Goal: Communication & Community: Answer question/provide support

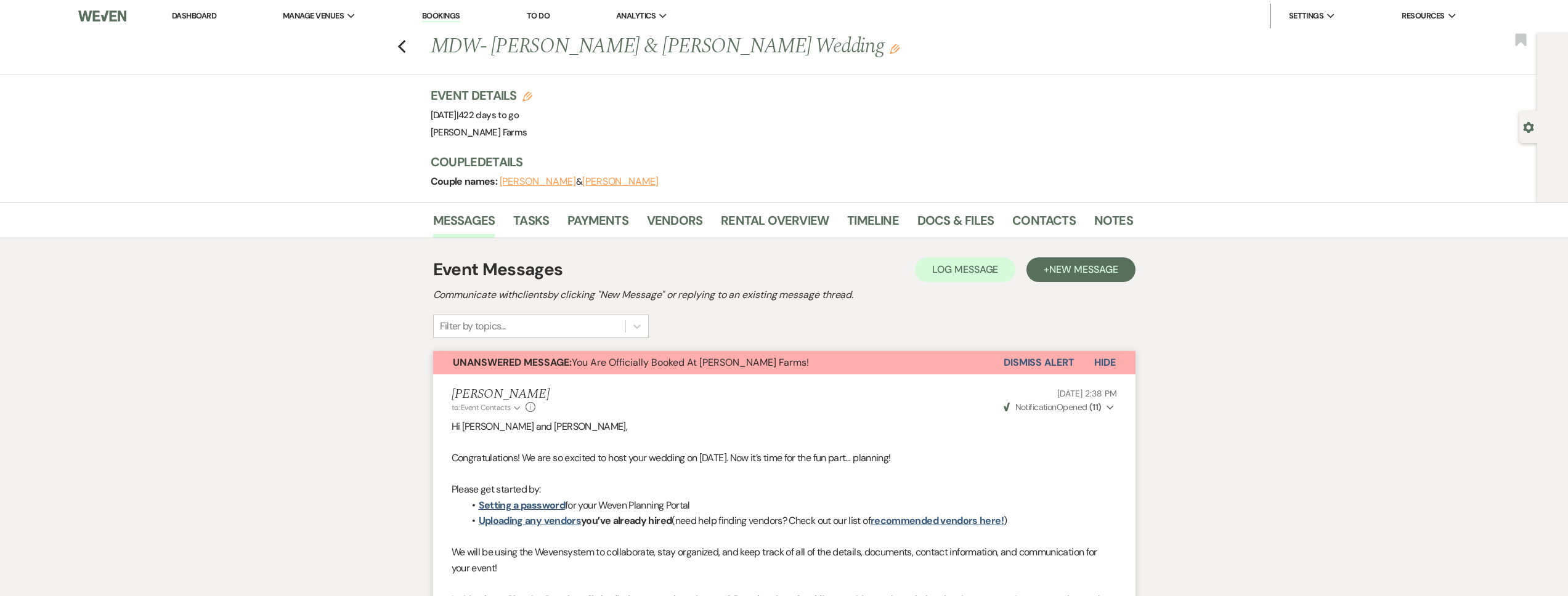
click at [1033, 361] on button "Dismiss Alert" at bounding box center [1039, 363] width 71 height 24
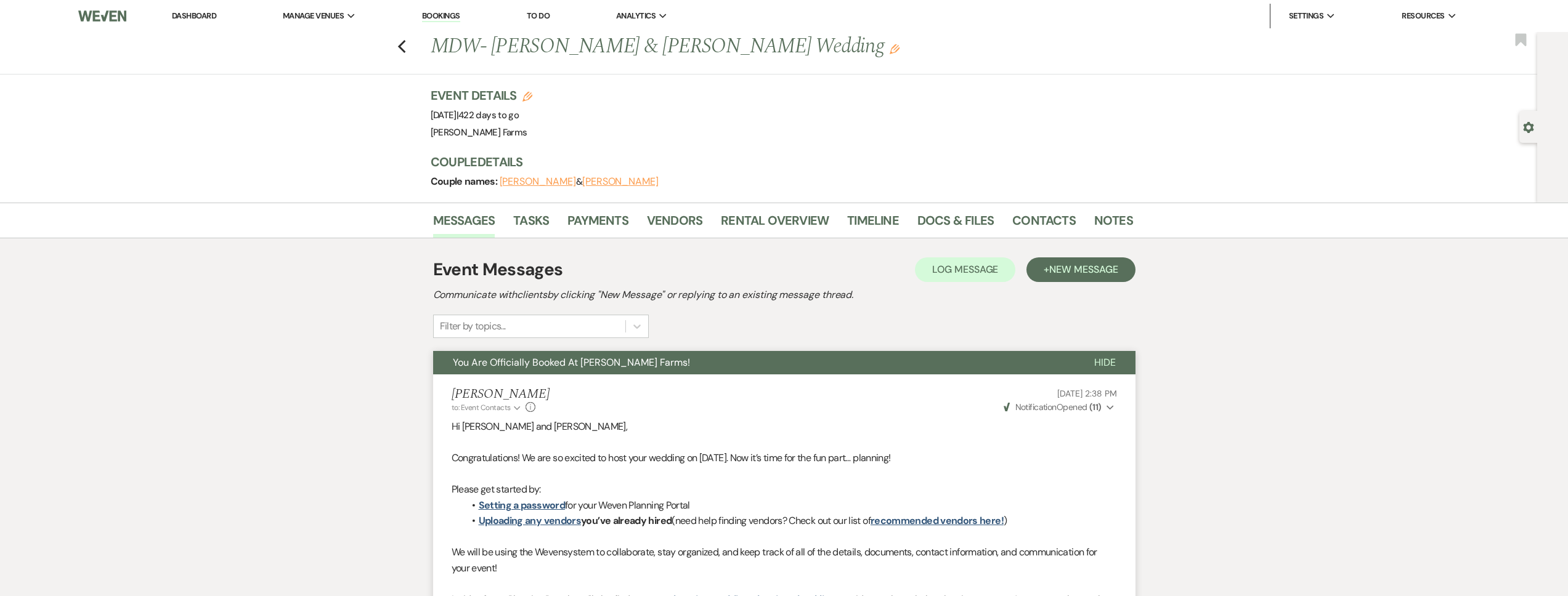
drag, startPoint x: 1526, startPoint y: 139, endPoint x: 1526, endPoint y: 130, distance: 9.0
click at [1526, 139] on div "Gear Settings" at bounding box center [1531, 127] width 24 height 32
click at [1526, 130] on use "button" at bounding box center [1528, 127] width 10 height 11
select select "8"
select select "11"
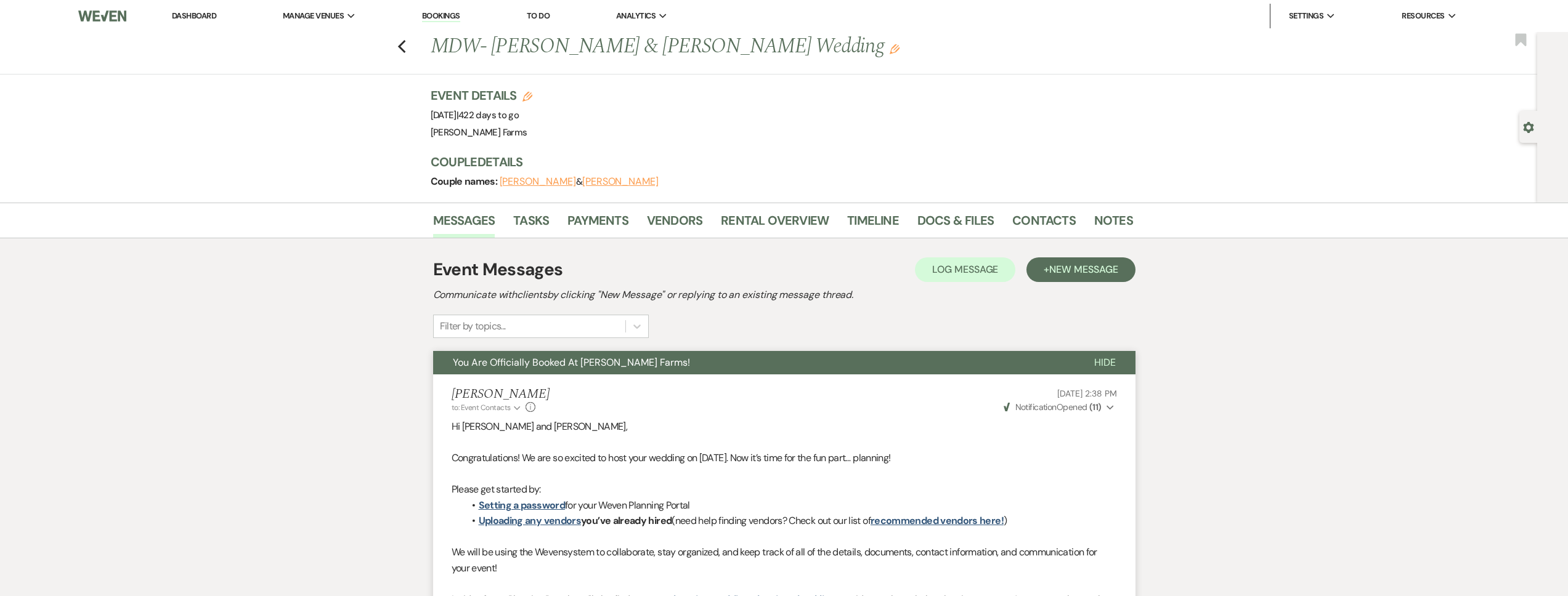
select select "5"
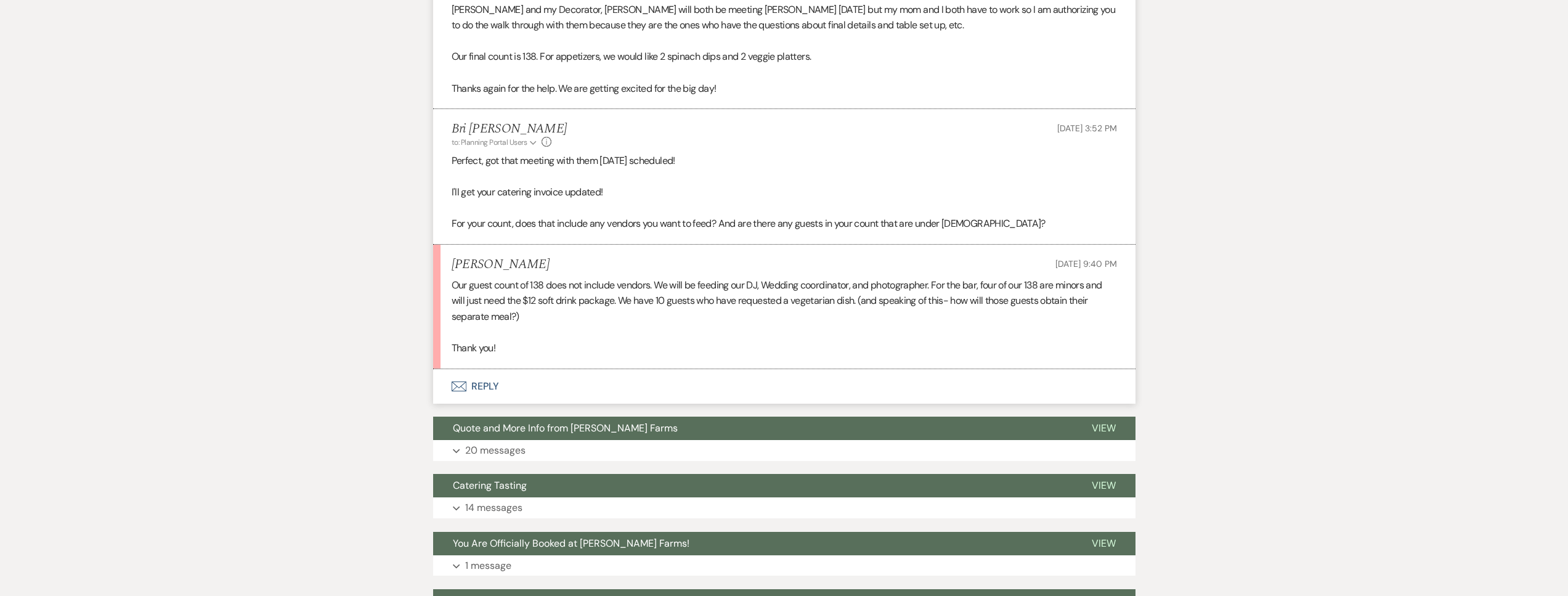
scroll to position [2770, 0]
click at [680, 389] on button "Envelope Reply" at bounding box center [784, 386] width 703 height 35
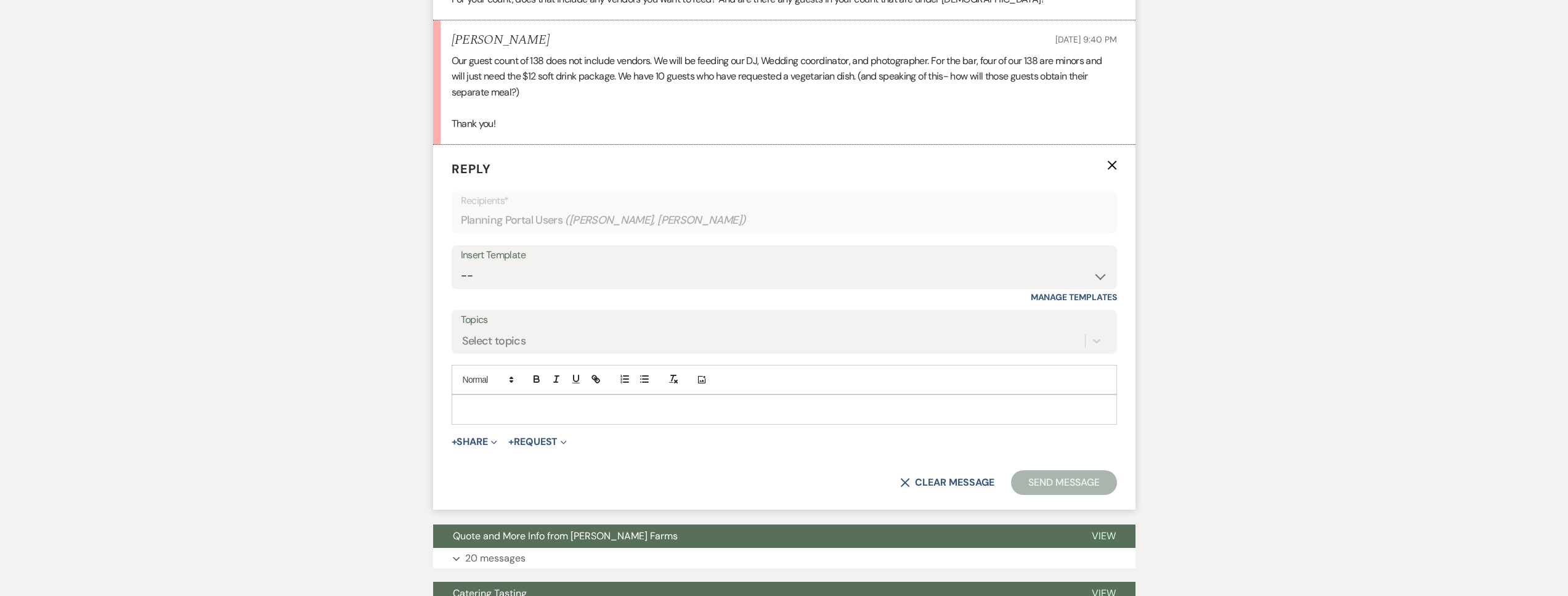
scroll to position [2999, 0]
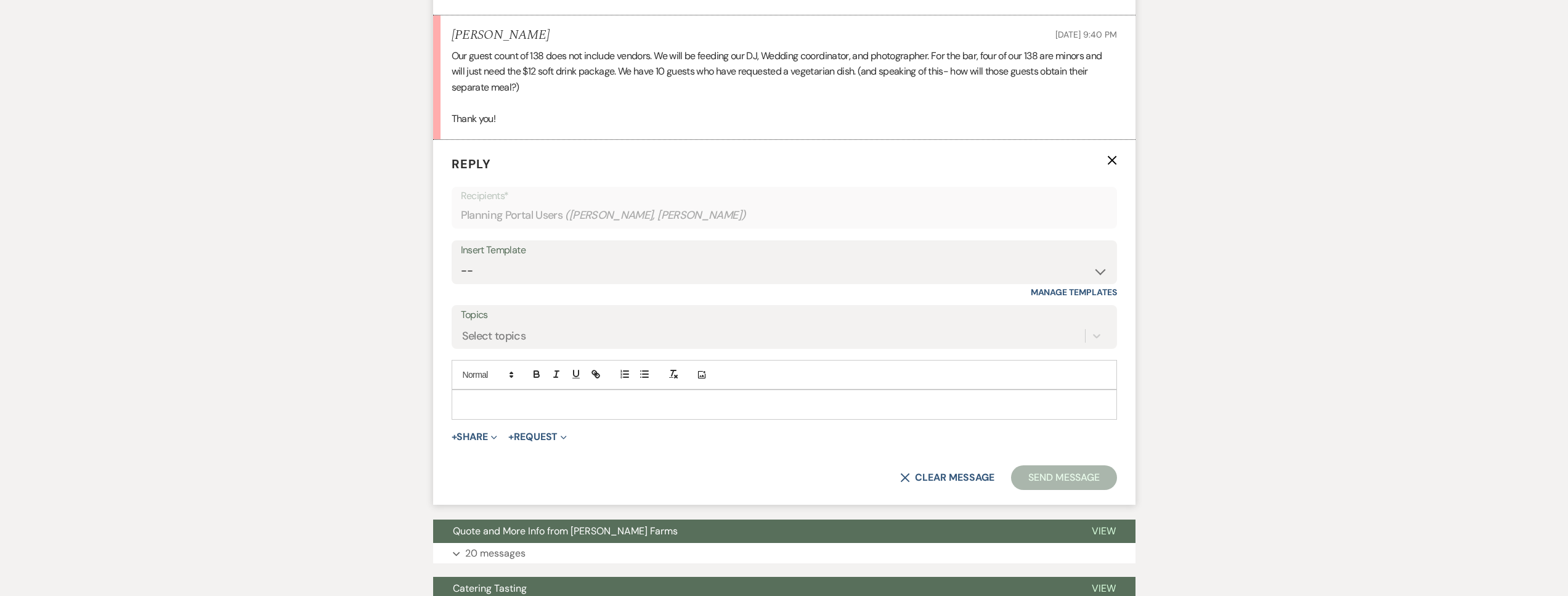
click at [556, 411] on div at bounding box center [784, 404] width 664 height 29
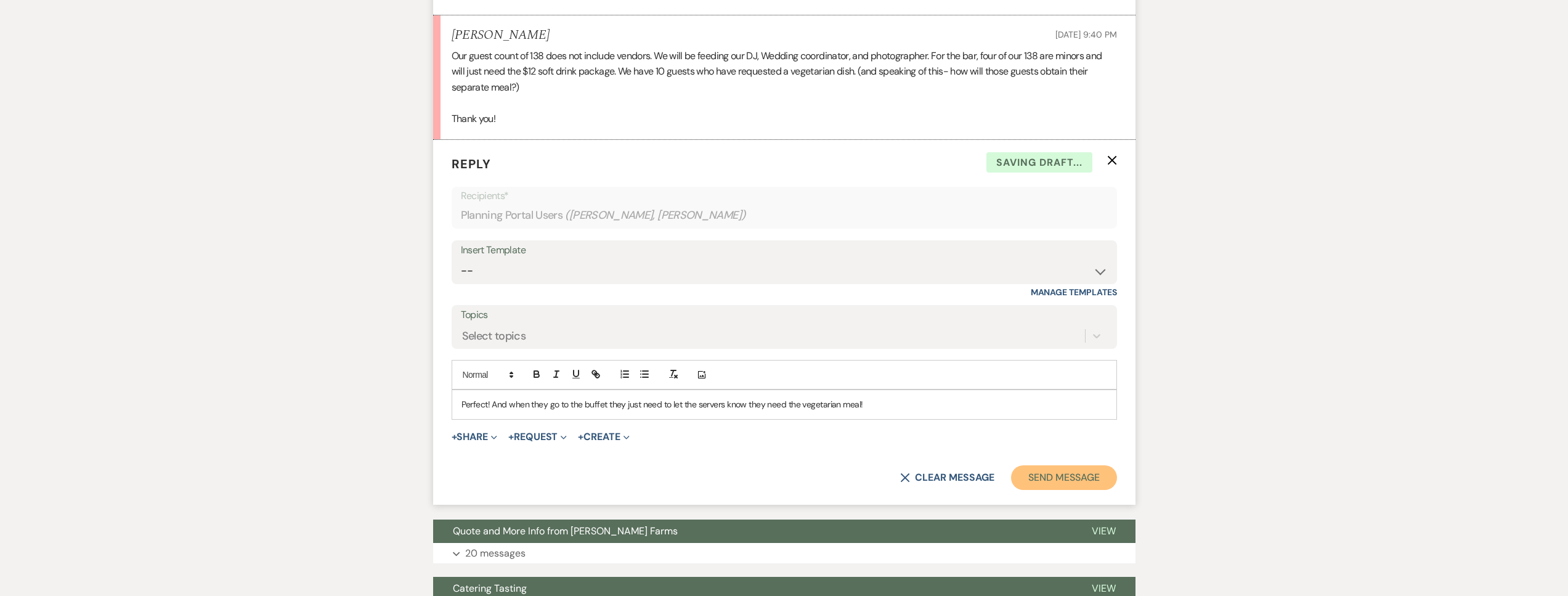
click at [1067, 472] on button "Send Message" at bounding box center [1063, 477] width 105 height 24
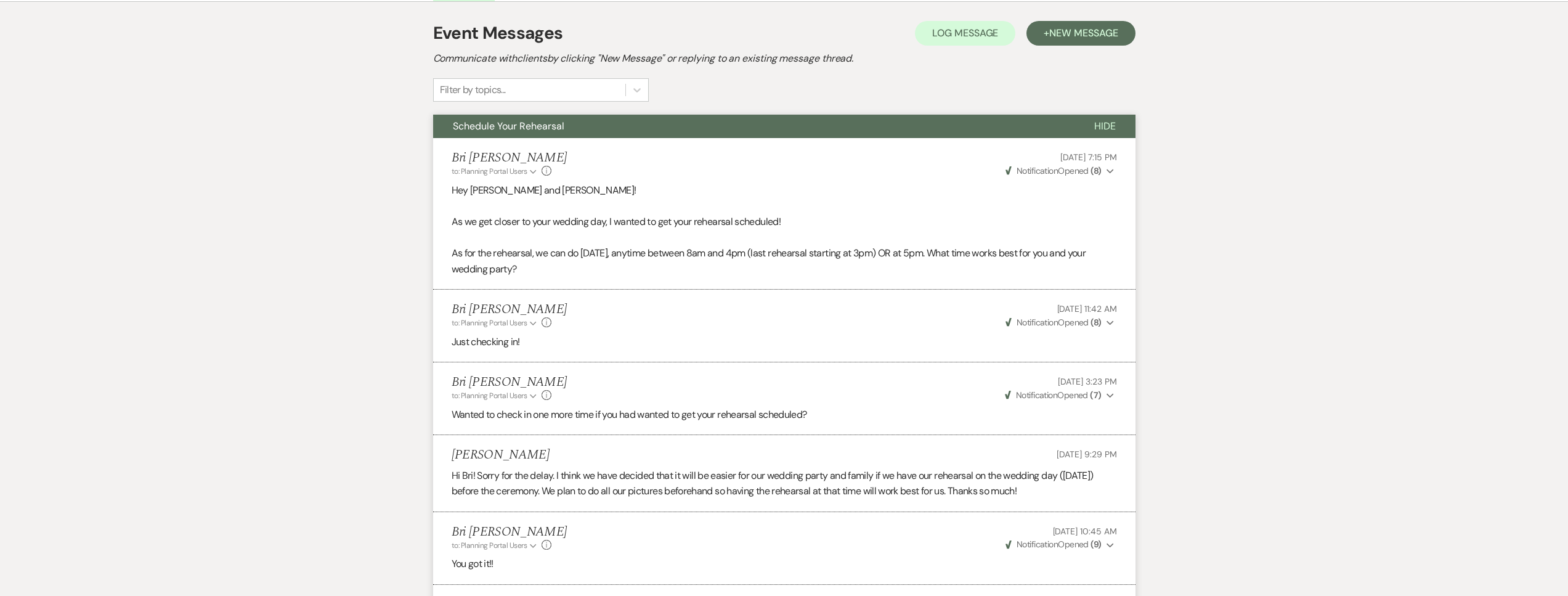
scroll to position [0, 0]
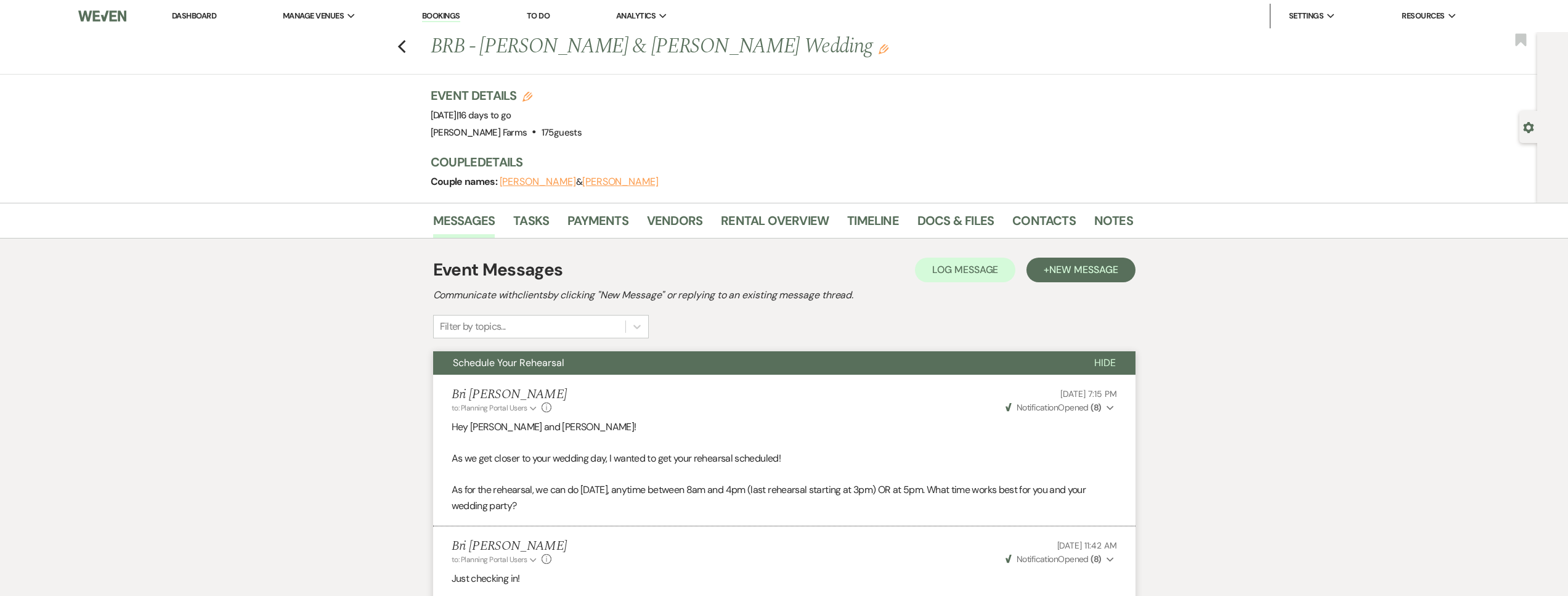
click at [1527, 124] on use "button" at bounding box center [1528, 127] width 10 height 11
select select "5"
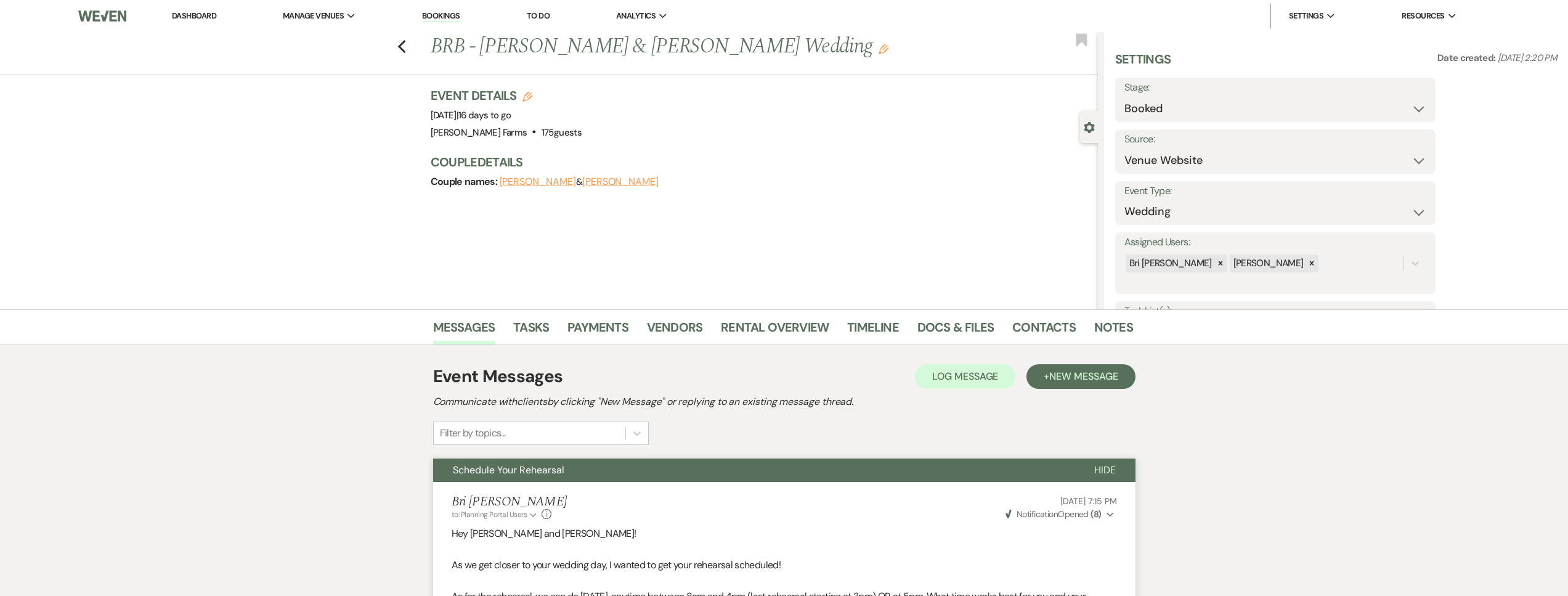
click at [185, 15] on link "Dashboard" at bounding box center [194, 15] width 45 height 10
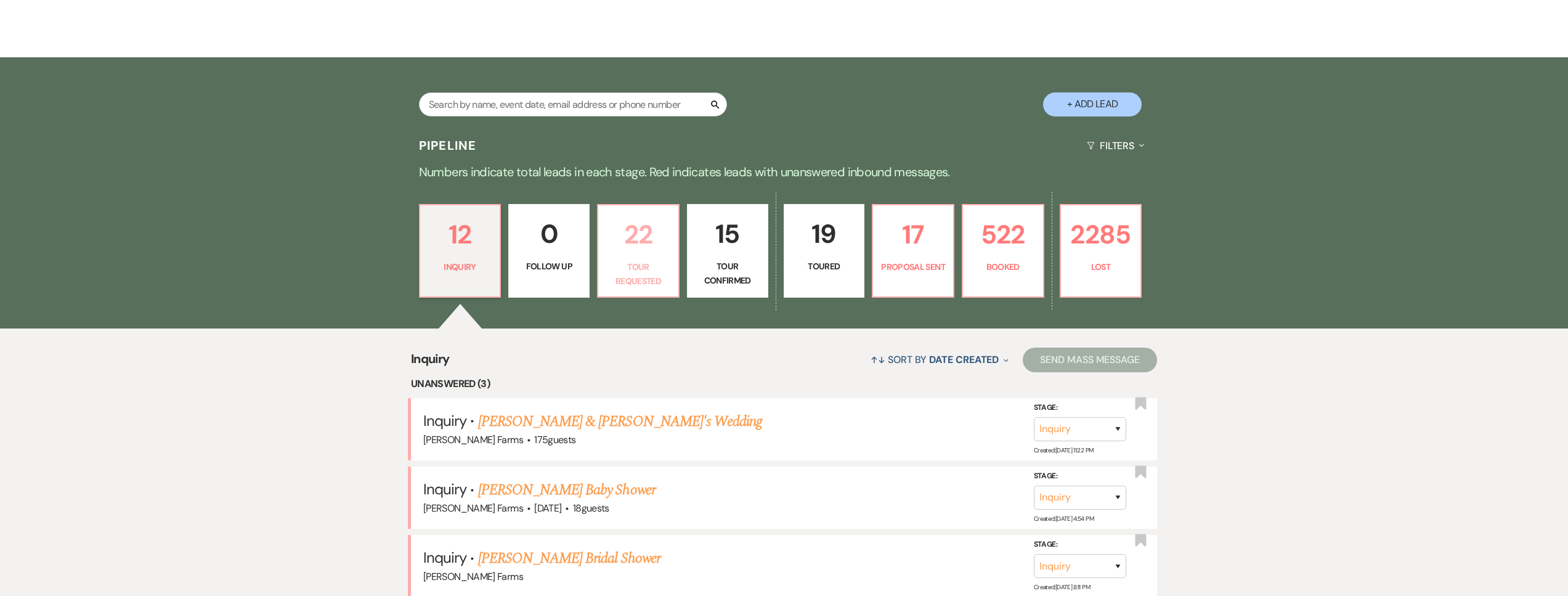
click at [629, 270] on p "Tour Requested" at bounding box center [638, 274] width 65 height 28
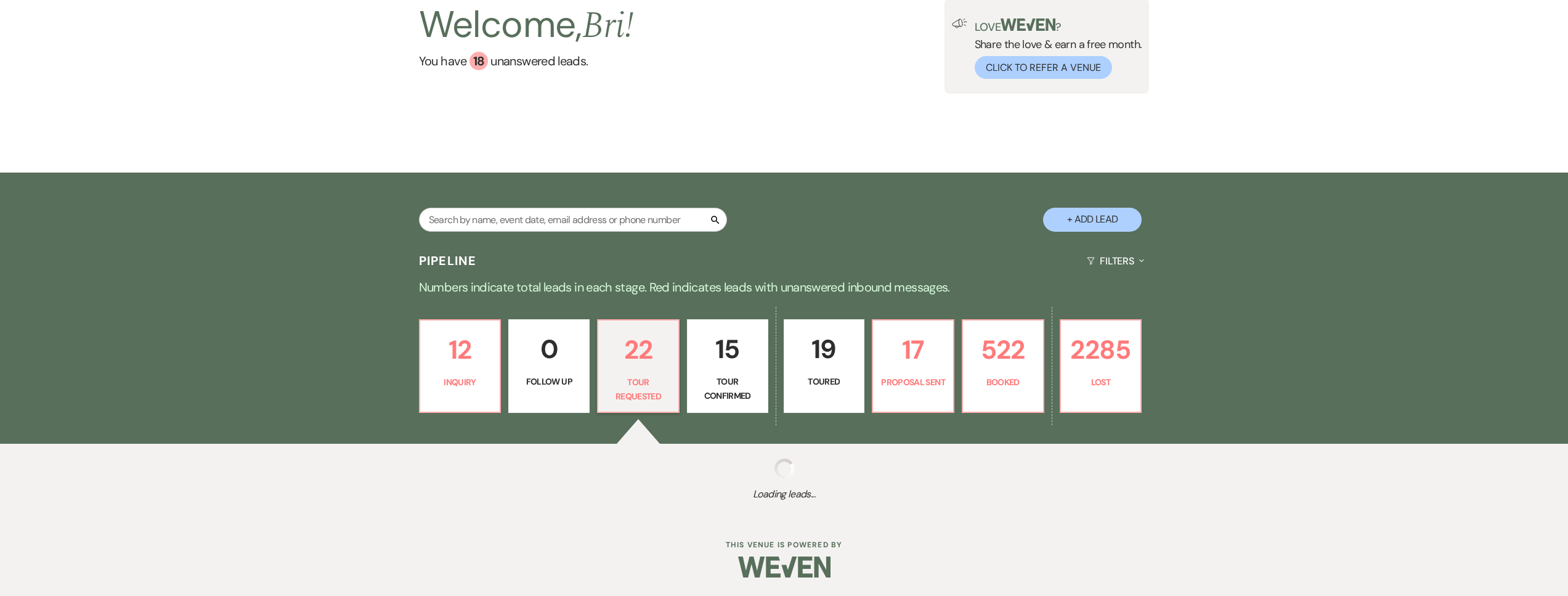
select select "2"
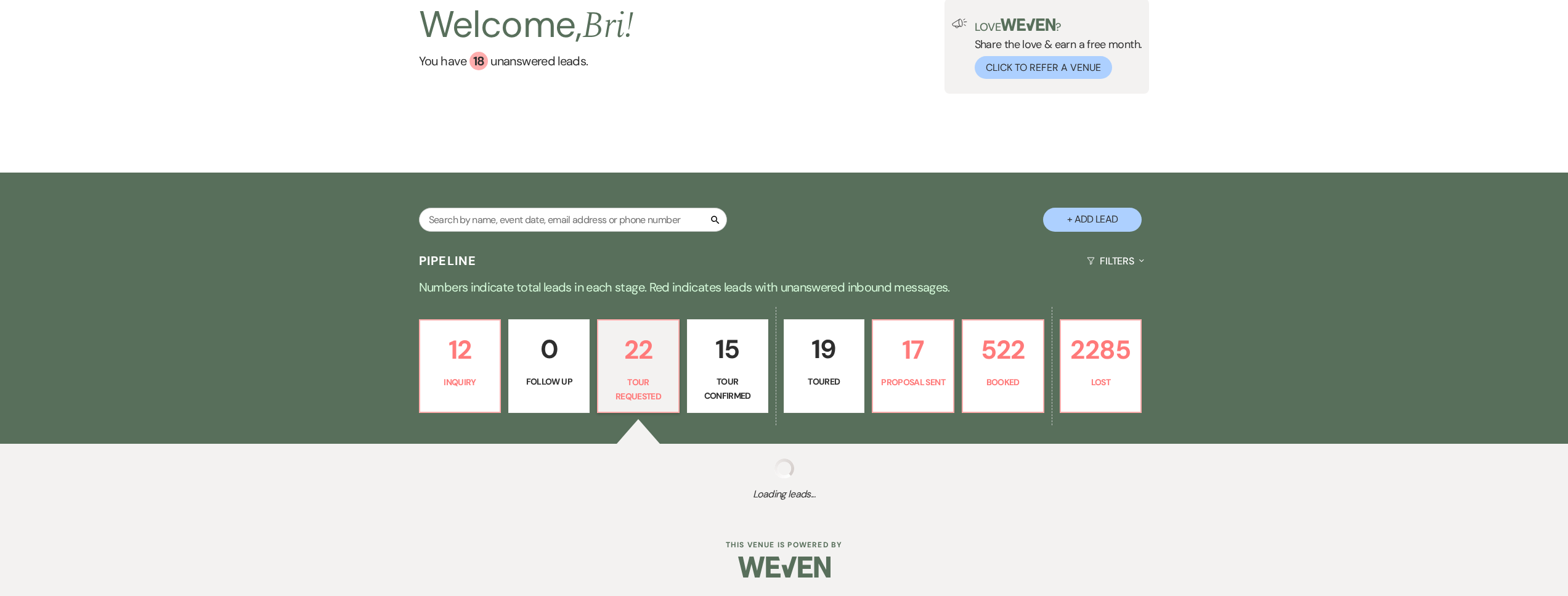
select select "2"
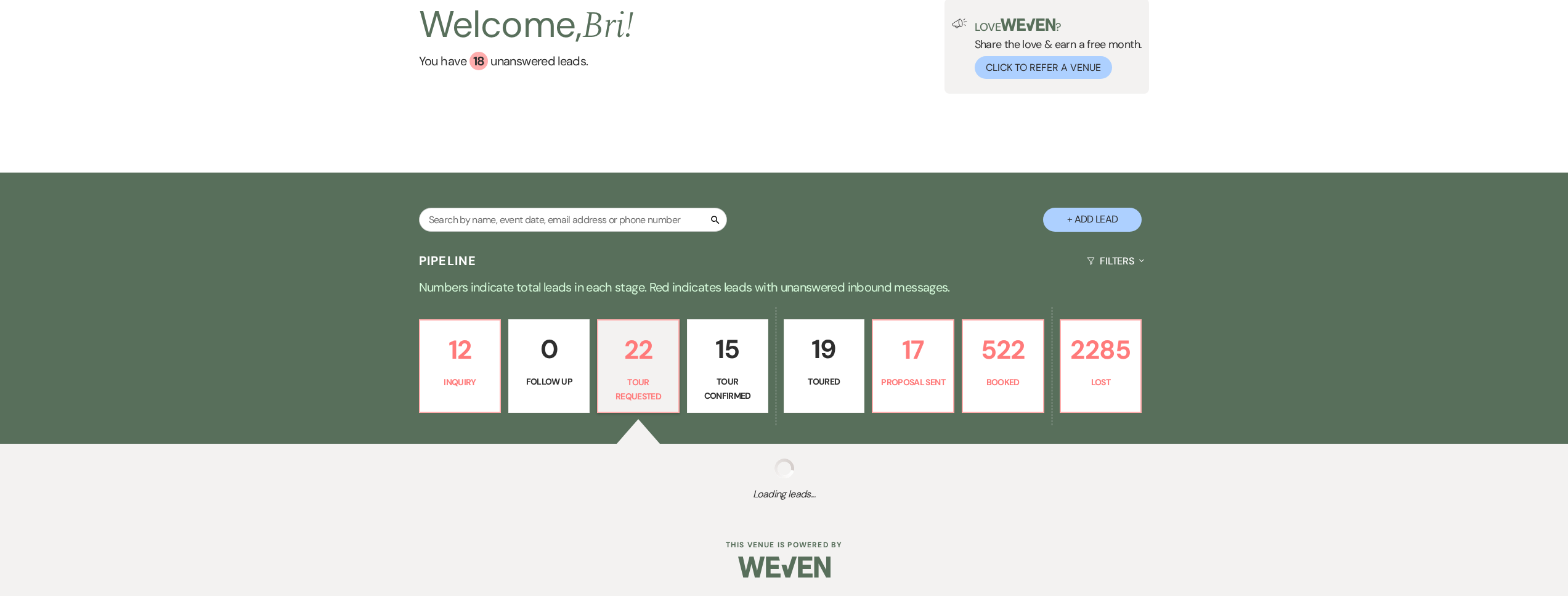
select select "2"
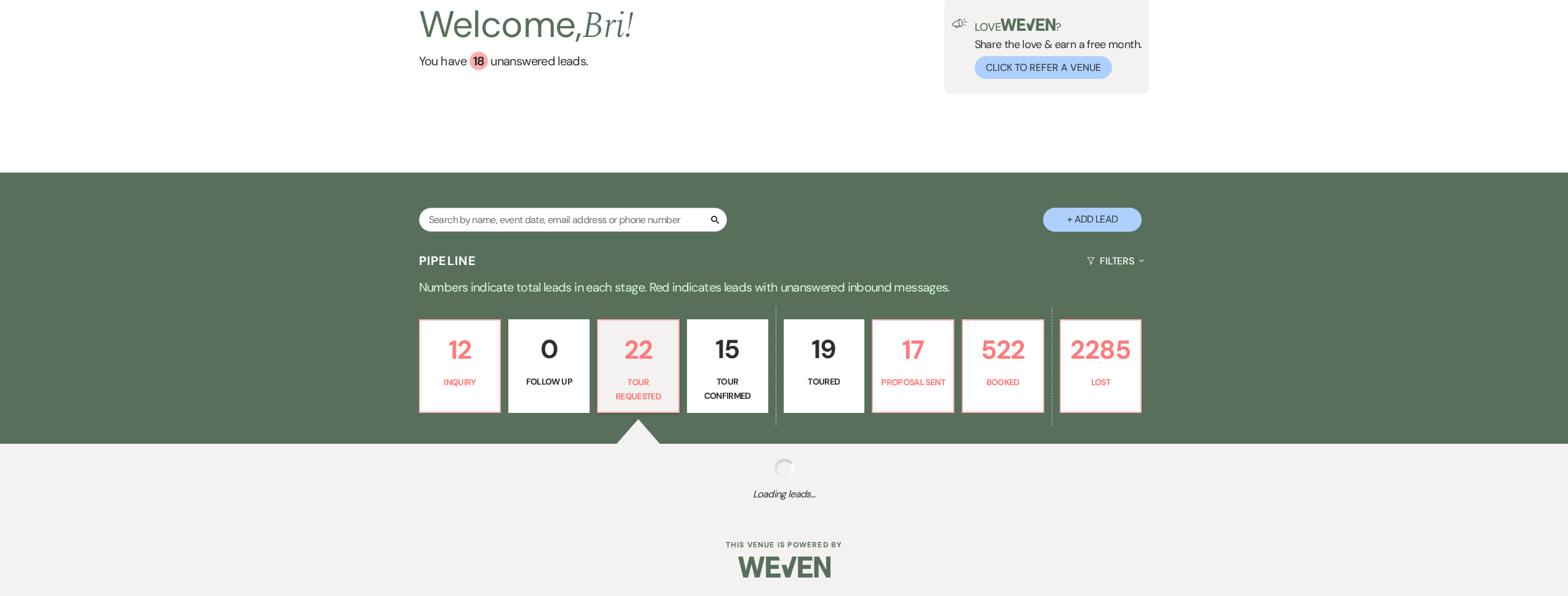
select select "2"
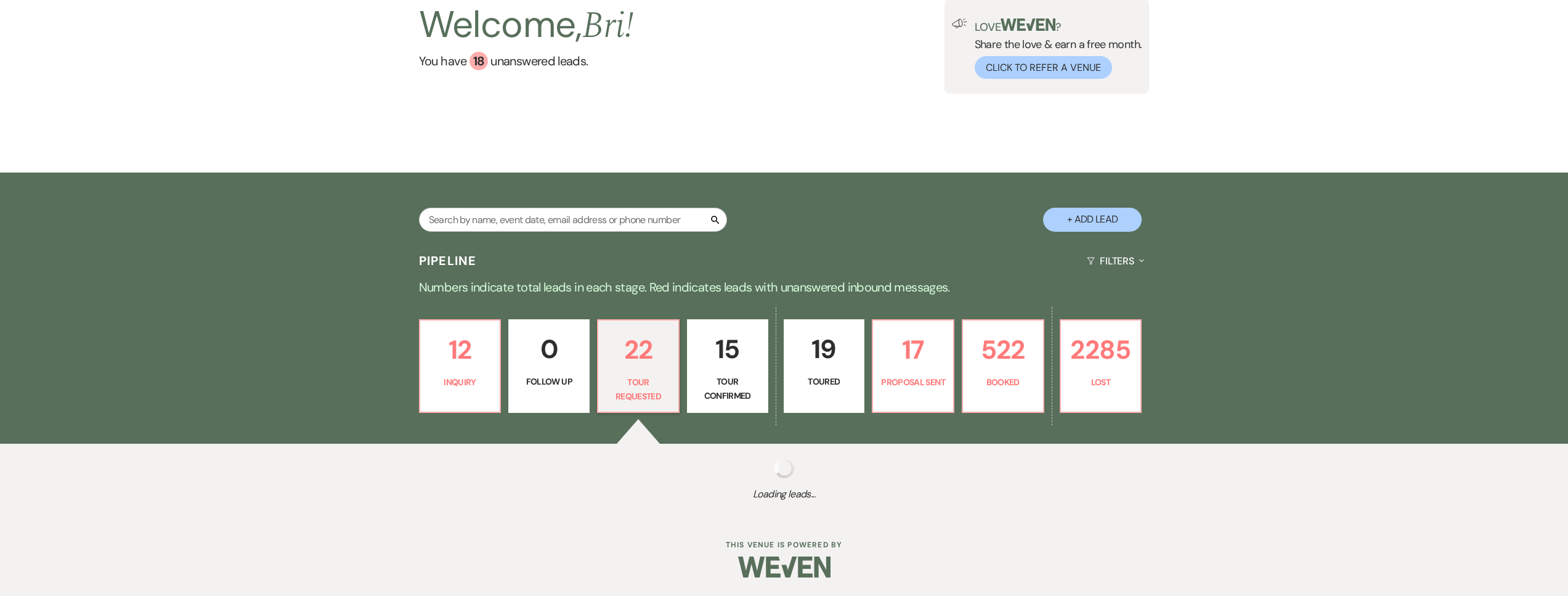
select select "2"
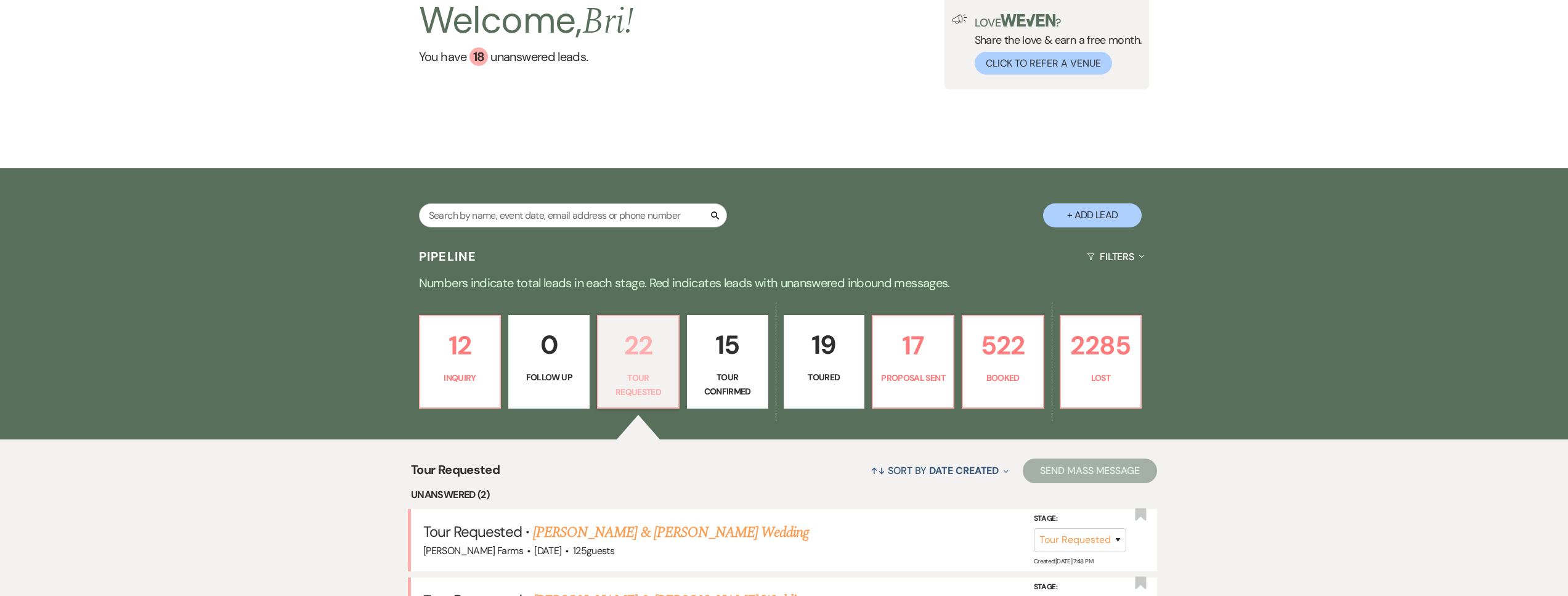
scroll to position [485, 0]
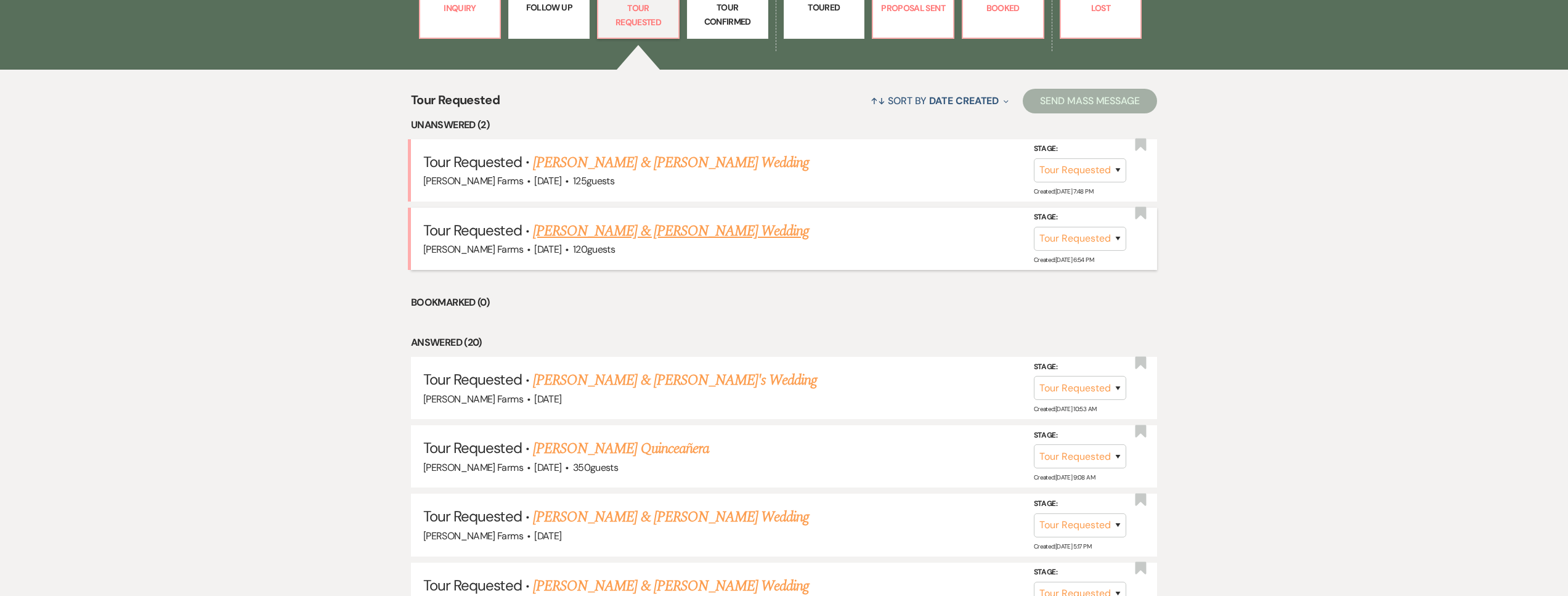
click at [675, 232] on link "[PERSON_NAME] & [PERSON_NAME] Wedding" at bounding box center [671, 231] width 276 height 22
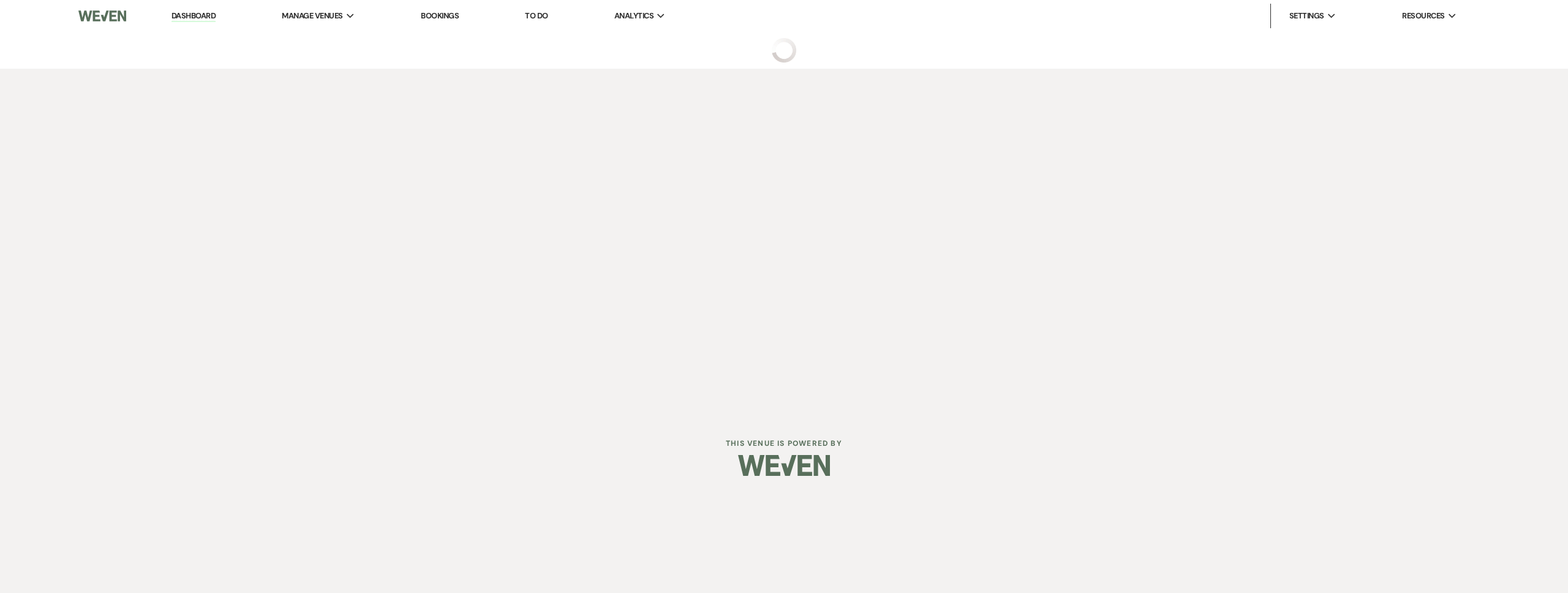
select select "2"
select select "5"
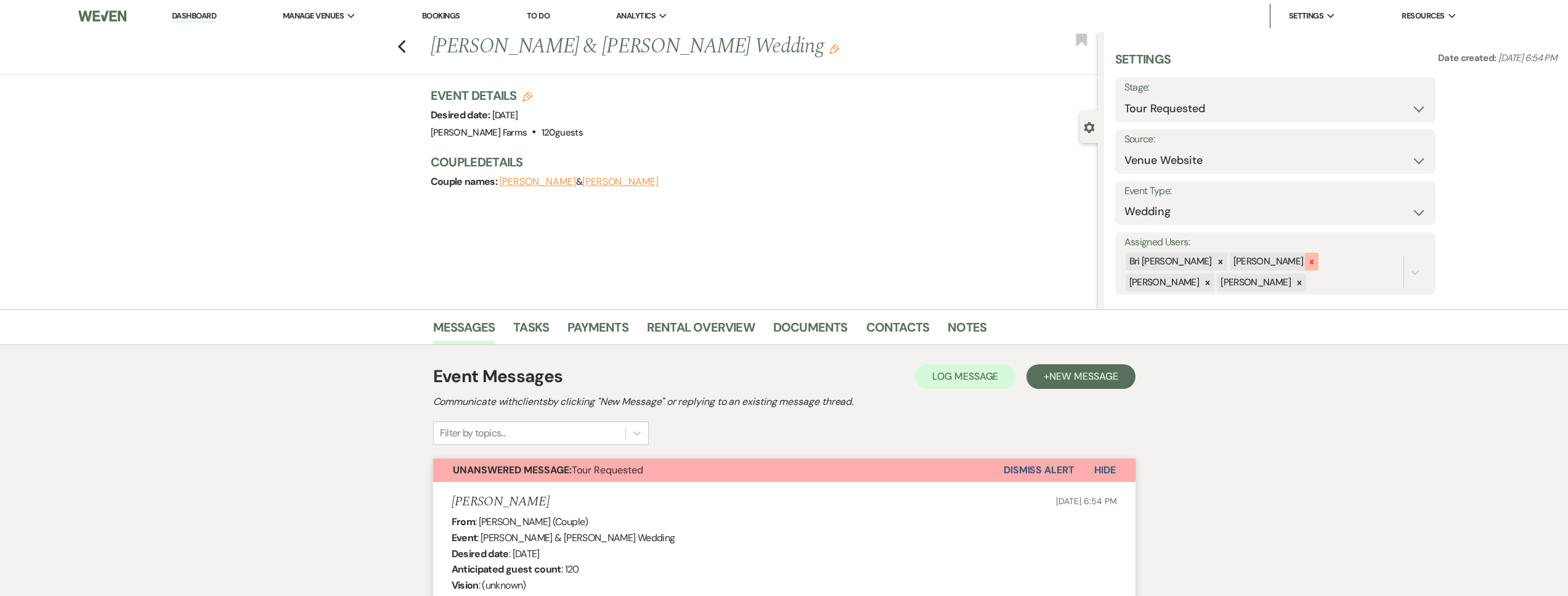
click at [1310, 262] on icon at bounding box center [1312, 261] width 4 height 4
click at [1307, 265] on icon at bounding box center [1311, 262] width 8 height 8
drag, startPoint x: 1262, startPoint y: 265, endPoint x: 1248, endPoint y: 265, distance: 14.0
click at [1261, 265] on div "Bri Schnepf Kylee Fox" at bounding box center [1228, 263] width 206 height 22
drag, startPoint x: 1244, startPoint y: 263, endPoint x: 1303, endPoint y: 265, distance: 59.0
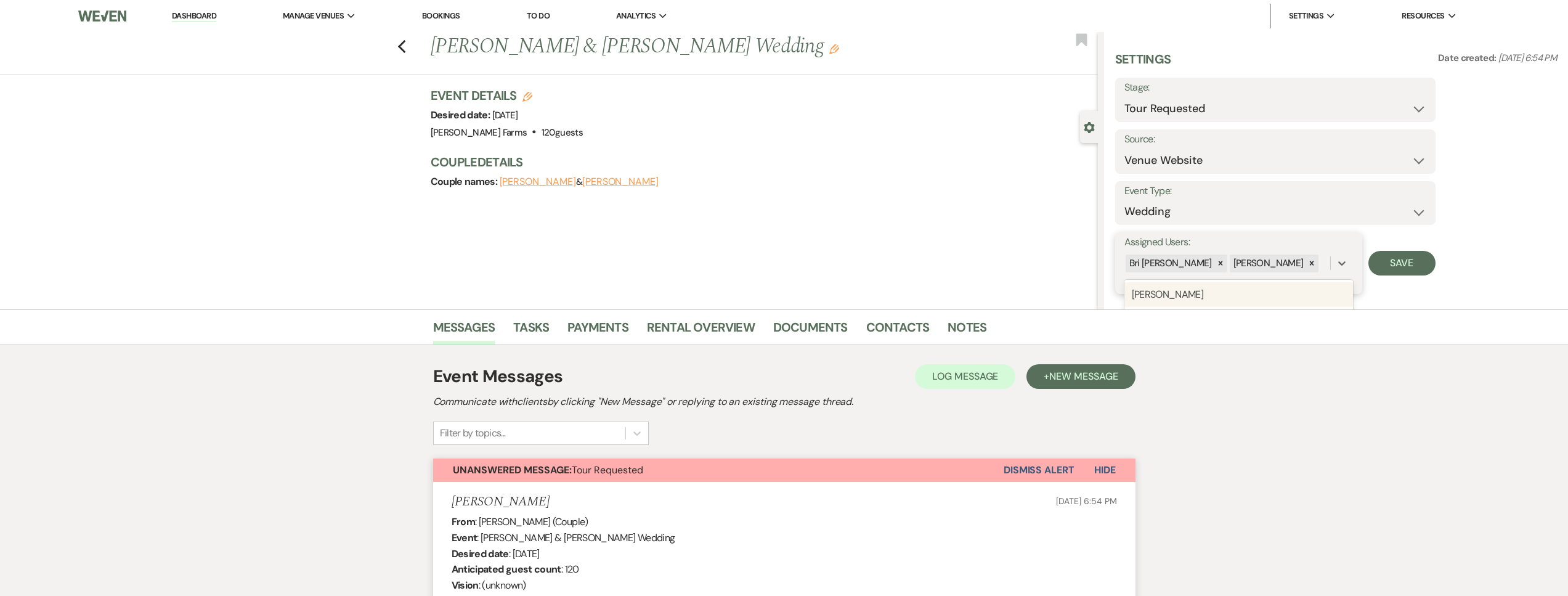
click at [1307, 263] on icon at bounding box center [1311, 263] width 8 height 8
click at [1391, 265] on button "Save" at bounding box center [1402, 262] width 67 height 24
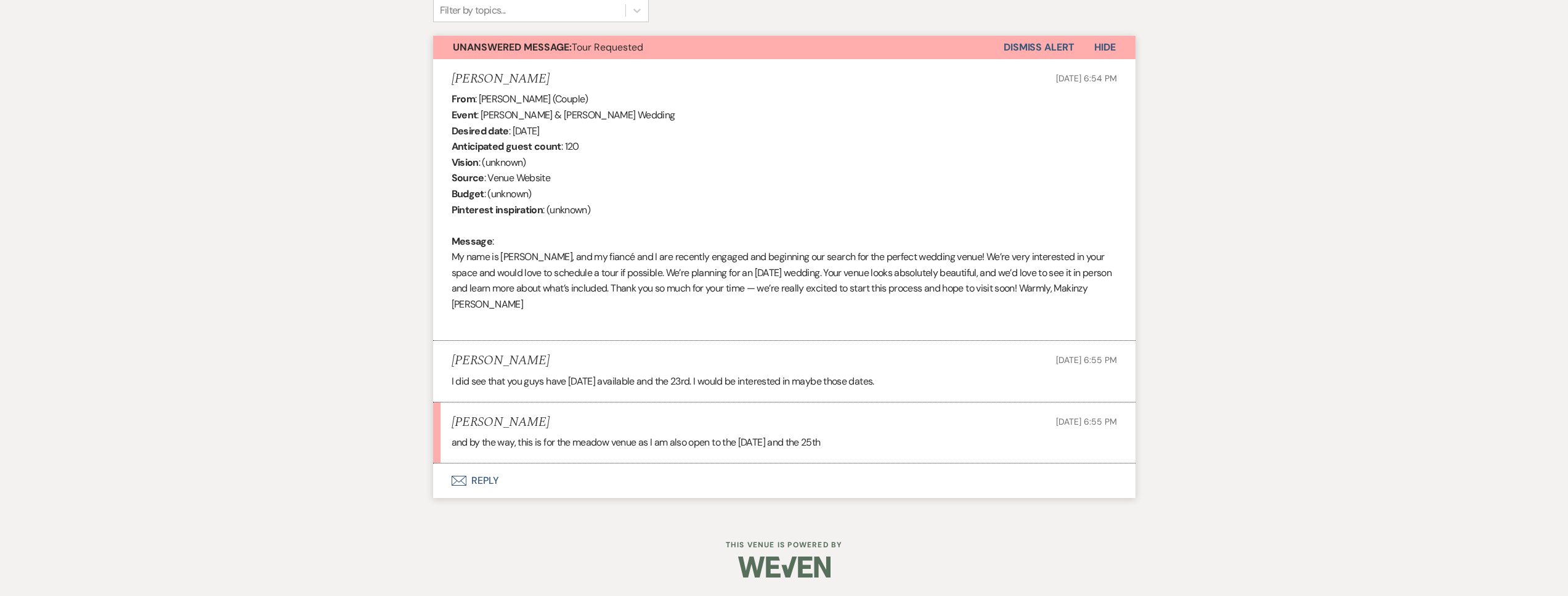
click at [618, 484] on button "Envelope Reply" at bounding box center [784, 480] width 703 height 35
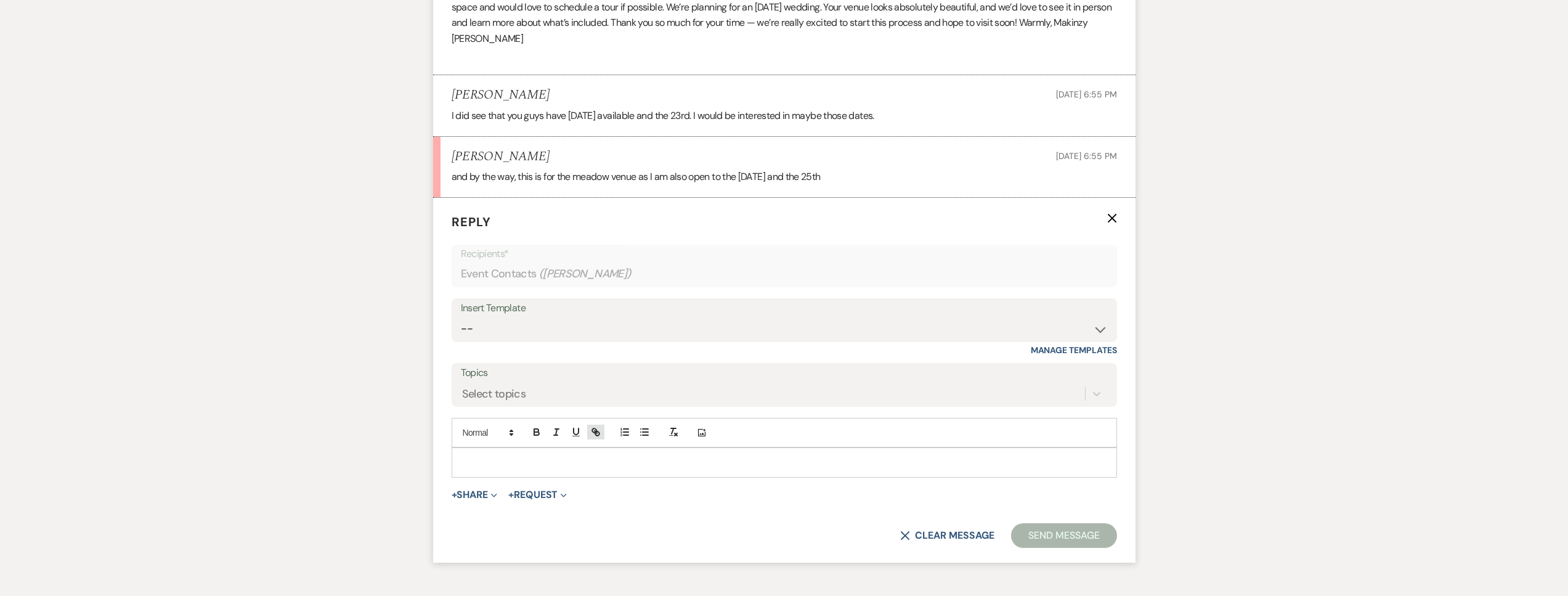
scroll to position [767, 0]
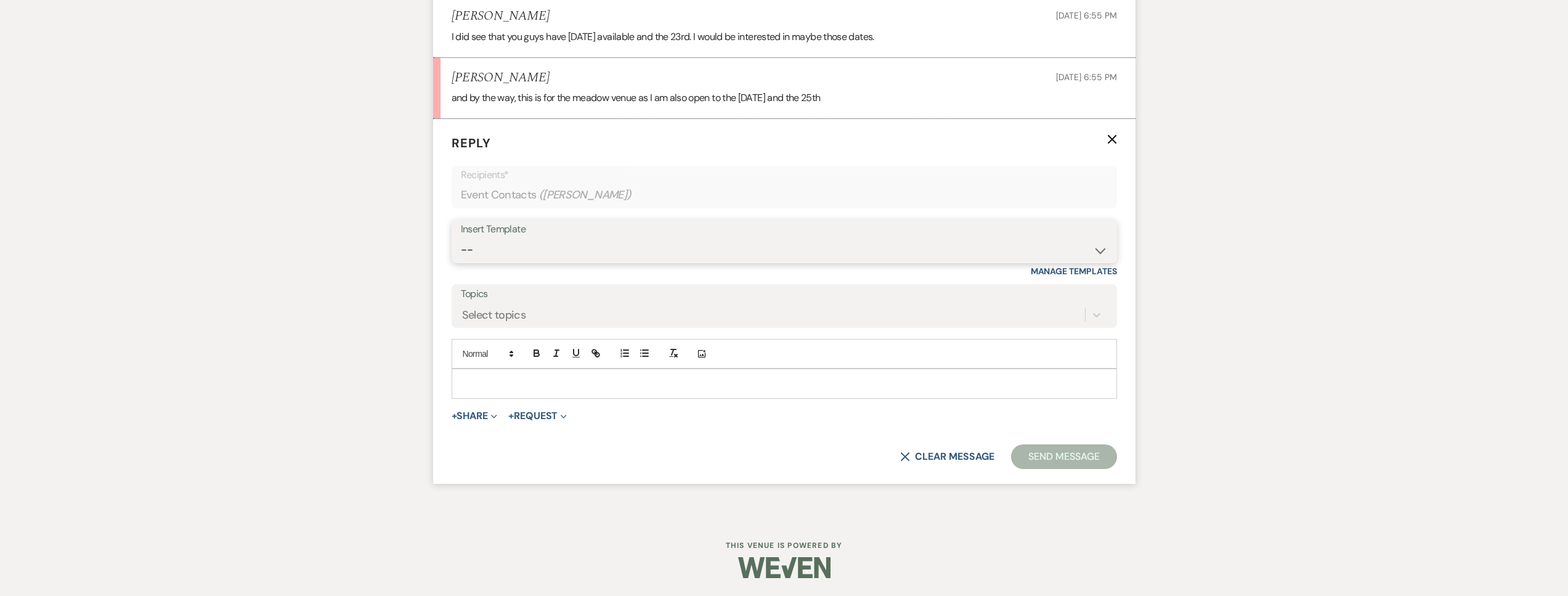
click at [579, 259] on select "-- Tour Request Response Follow Up Contract (Pre-Booked Leads) Weven Planning P…" at bounding box center [784, 250] width 647 height 24
select select "2135"
click at [461, 238] on select "-- Tour Request Response Follow Up Contract (Pre-Booked Leads) Weven Planning P…" at bounding box center [784, 250] width 647 height 24
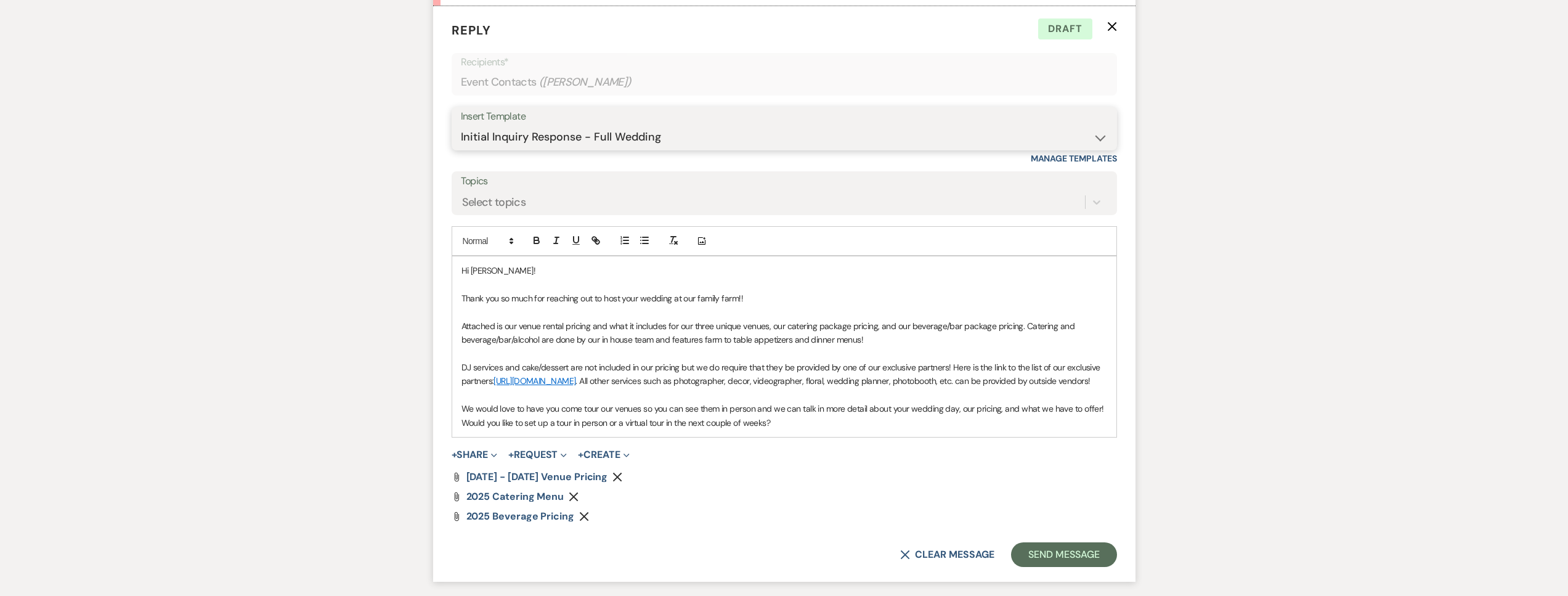
scroll to position [880, 0]
drag, startPoint x: 769, startPoint y: 324, endPoint x: 680, endPoint y: 330, distance: 89.2
click at [680, 329] on p "Attached is our venue rental pricing and what it includes for our three unique …" at bounding box center [784, 332] width 645 height 28
drag, startPoint x: 639, startPoint y: 418, endPoint x: 602, endPoint y: 421, distance: 37.1
click at [602, 421] on p "We would love to have you come tour our venues so you can see them in person an…" at bounding box center [784, 415] width 645 height 28
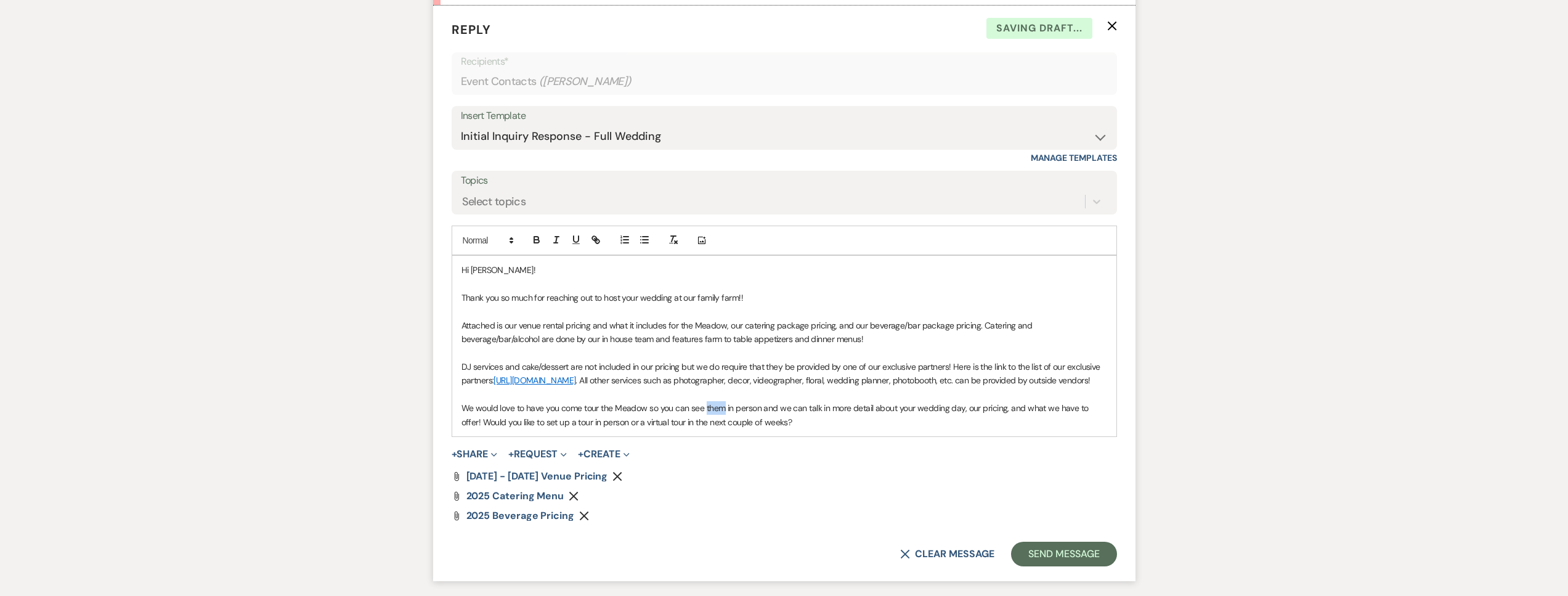
drag, startPoint x: 724, startPoint y: 423, endPoint x: 705, endPoint y: 424, distance: 19.0
click at [705, 424] on p "We would love to have you come tour the Meadow so you can see them in person an…" at bounding box center [784, 415] width 645 height 28
drag, startPoint x: 774, startPoint y: 433, endPoint x: 406, endPoint y: 440, distance: 368.1
click at [406, 440] on div "Messages Tasks Payments Rental Overview Documents Contacts Notes Event Messages…" at bounding box center [784, 22] width 1568 height 1185
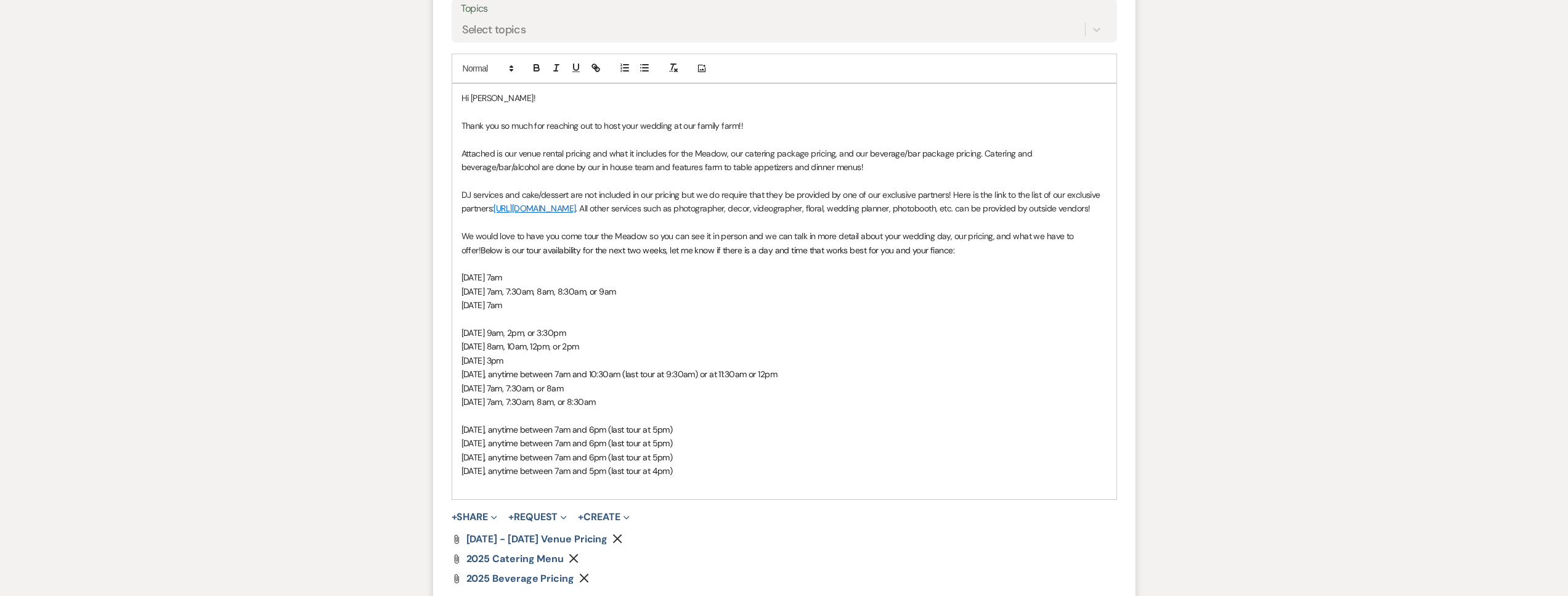
scroll to position [1061, 0]
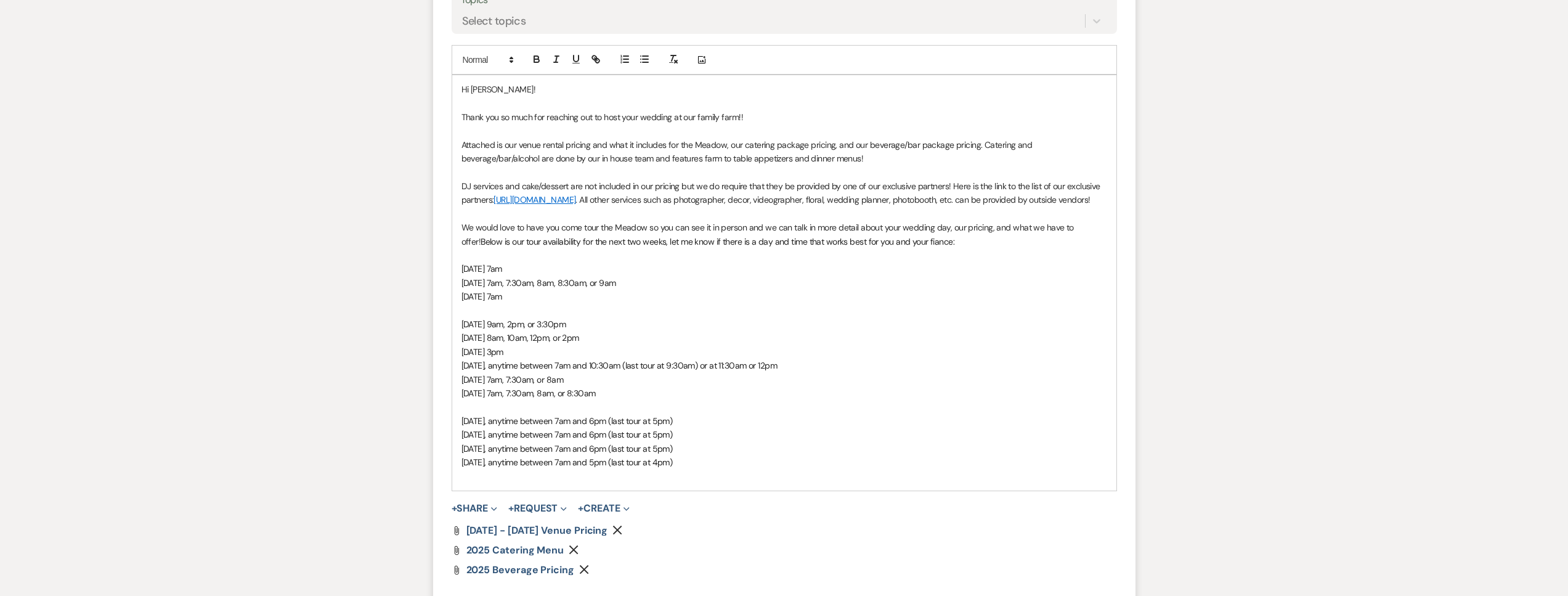
drag, startPoint x: 567, startPoint y: 286, endPoint x: 550, endPoint y: 286, distance: 17.0
click at [550, 275] on p "Thursday, October 16, at 7am" at bounding box center [784, 268] width 645 height 13
drag, startPoint x: 655, startPoint y: 297, endPoint x: 529, endPoint y: 299, distance: 126.0
click at [529, 290] on p "Friday, October 17, at 7am, 7:30am, 8am, 8:30am, or 9am" at bounding box center [784, 282] width 645 height 13
click at [503, 288] on span "Friday, October 17, at 11am" at bounding box center [482, 283] width 41 height 11
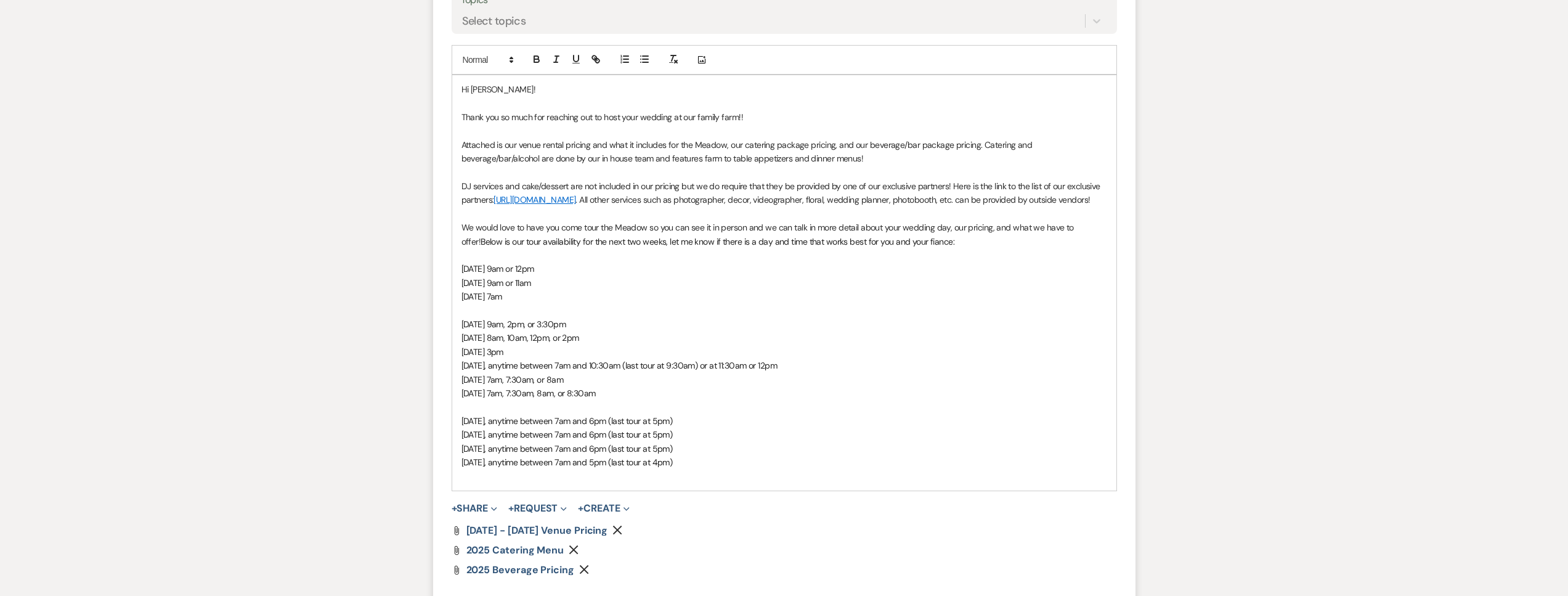
click at [595, 303] on p "Sunday, October 19, at 7am" at bounding box center [784, 296] width 645 height 13
click at [591, 290] on p "Friday, October 17, at 9am or 11am" at bounding box center [784, 282] width 645 height 13
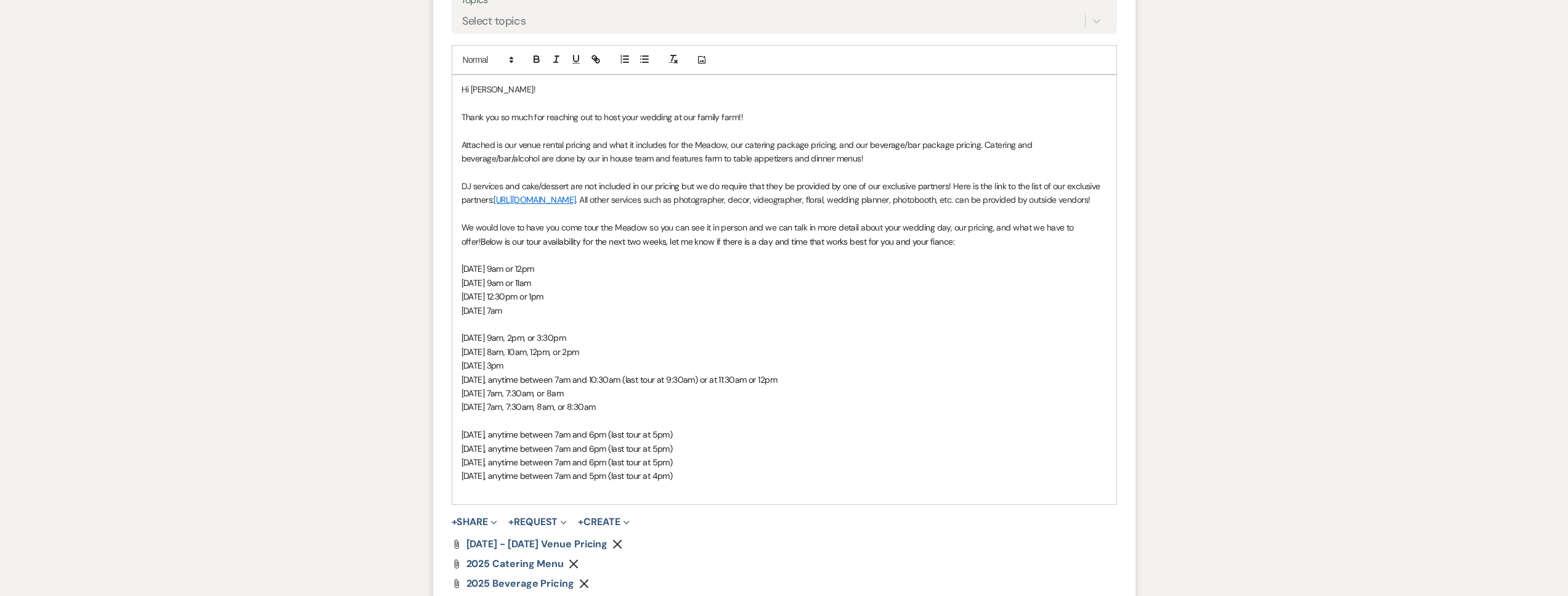
click at [540, 302] on span "Saturday, October 18, 12:30pm or 1pm" at bounding box center [503, 297] width 82 height 11
drag, startPoint x: 660, startPoint y: 312, endPoint x: 635, endPoint y: 311, distance: 25.0
click at [635, 303] on p "Saturday, October 18, 8am, 10am, 12pm 12:30pm or 1pm" at bounding box center [784, 296] width 645 height 13
click at [582, 302] on span "Saturday, October 18, 8am, 10am, 12pm 12:30pm" at bounding box center [522, 297] width 120 height 11
click at [597, 372] on p "Wednesday, October 22, at 3pm" at bounding box center [784, 365] width 645 height 13
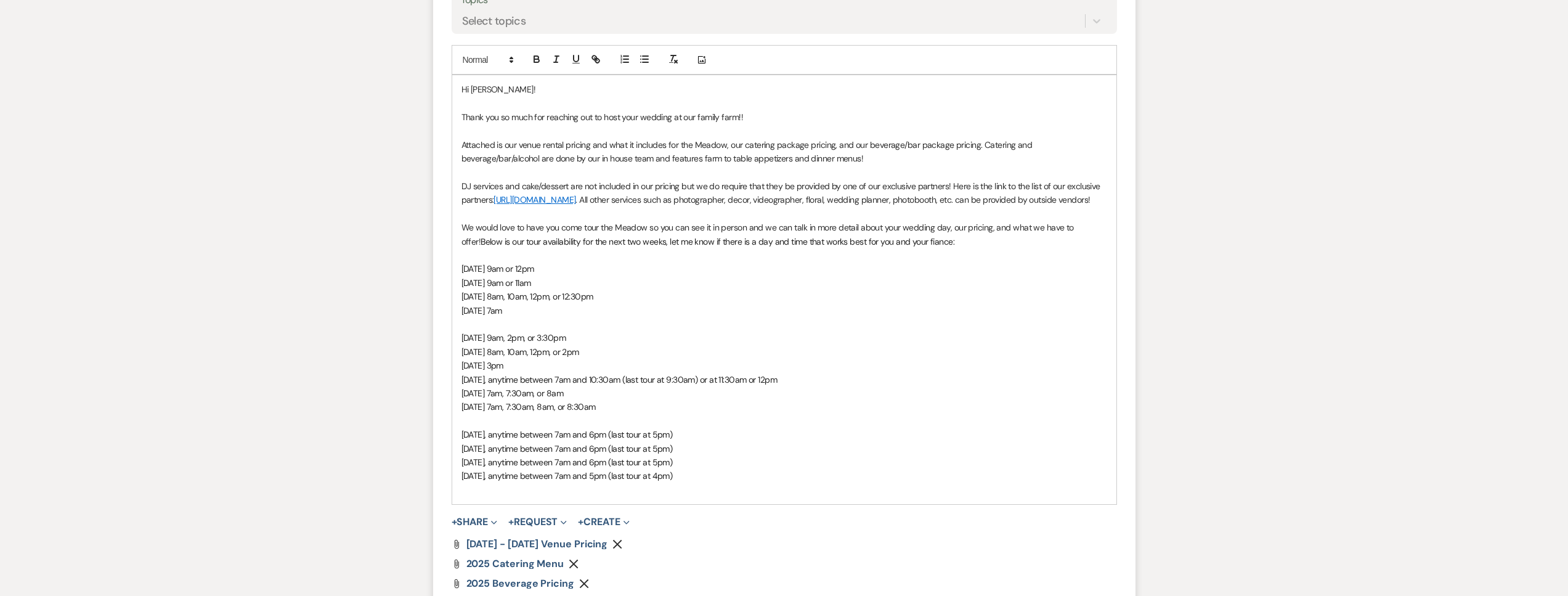
click at [671, 385] on span "Thursday, October 23, anytime between 7am and 10:30am (last tour at 9:30am) or …" at bounding box center [620, 379] width 316 height 11
click at [626, 400] on p "Friday, October 24, at 7am, 7:30am, or 8am" at bounding box center [784, 393] width 645 height 13
drag, startPoint x: 619, startPoint y: 418, endPoint x: 455, endPoint y: 423, distance: 164.1
click at [455, 423] on div "Hi Makinzy! Thank you so much for reaching out to host your wedding at our fami…" at bounding box center [784, 296] width 664 height 442
click at [646, 481] on span "Thursday, October 30, anytime between 7am and 5pm (last tour at 4pm)" at bounding box center [567, 476] width 211 height 11
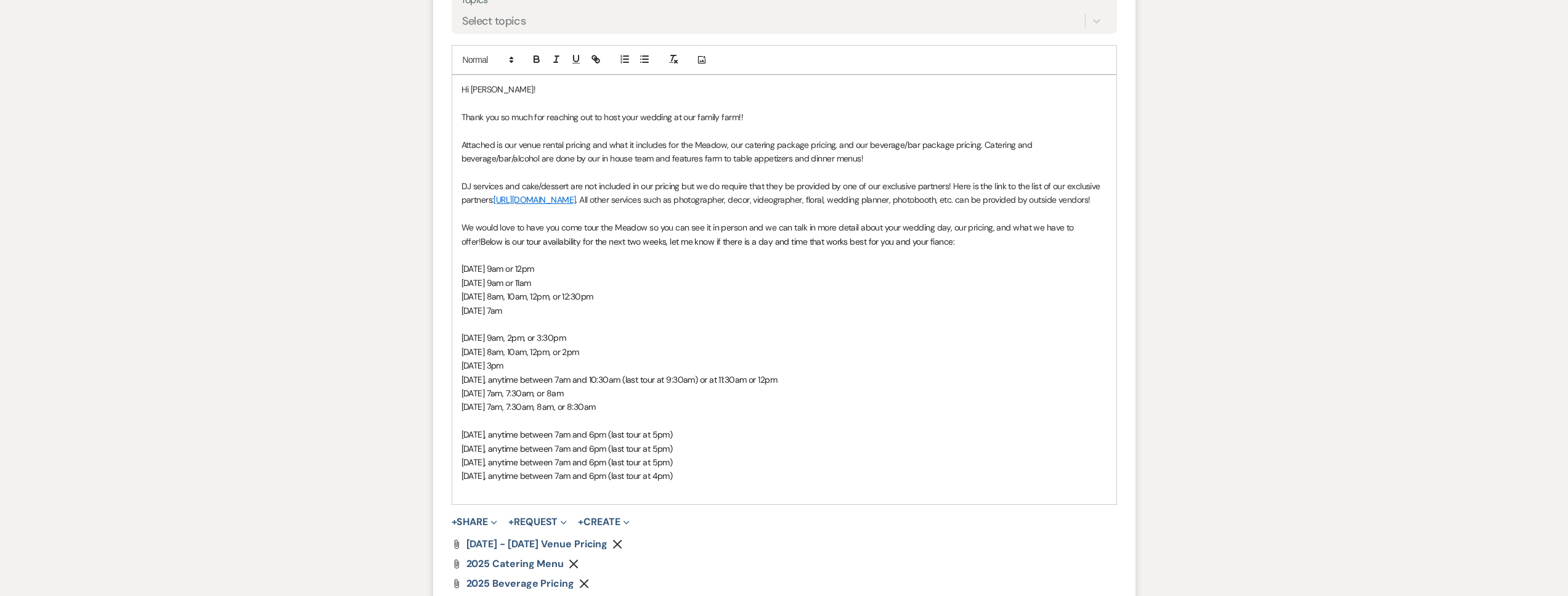
click at [673, 481] on span "Thursday, October 30, anytime between 7am and 6pm (last tour at 4pm)" at bounding box center [567, 476] width 211 height 11
click at [728, 483] on p "Thursday, October 30, anytime between 7am and 6pm (last tour at 5pm)" at bounding box center [784, 475] width 645 height 13
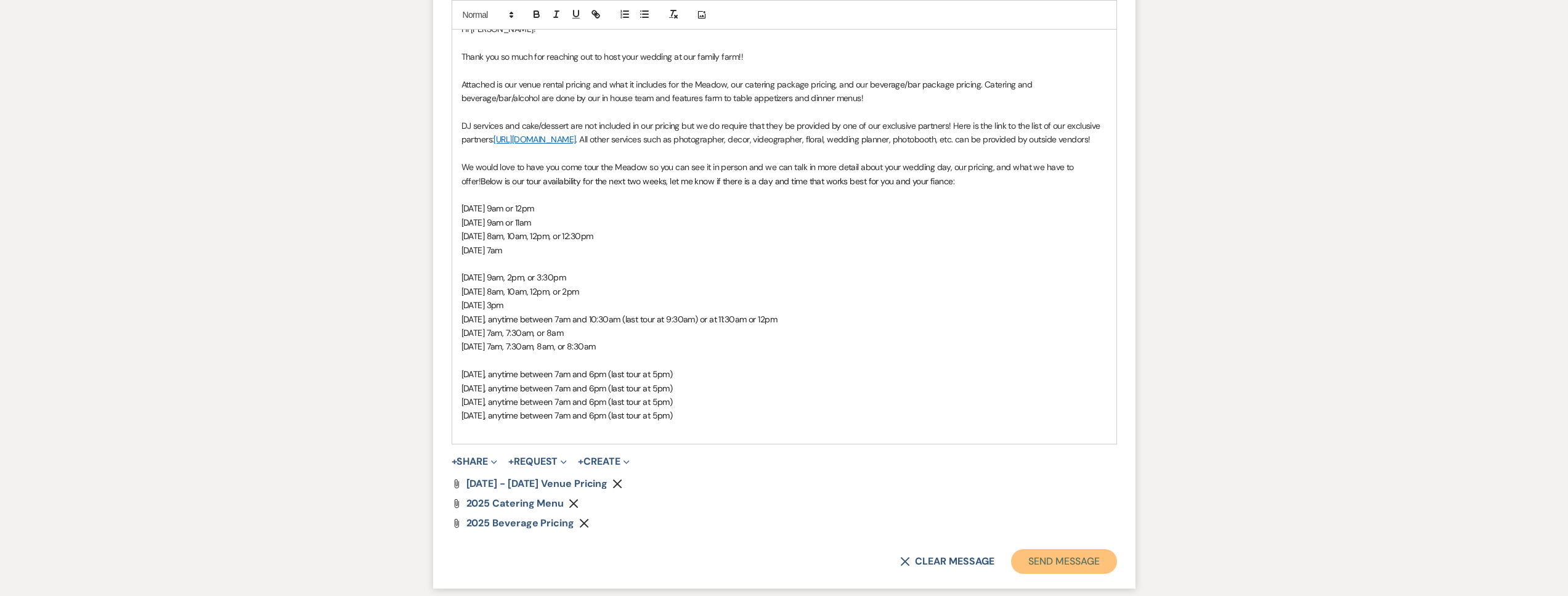
click at [1046, 565] on button "Send Message" at bounding box center [1063, 560] width 105 height 24
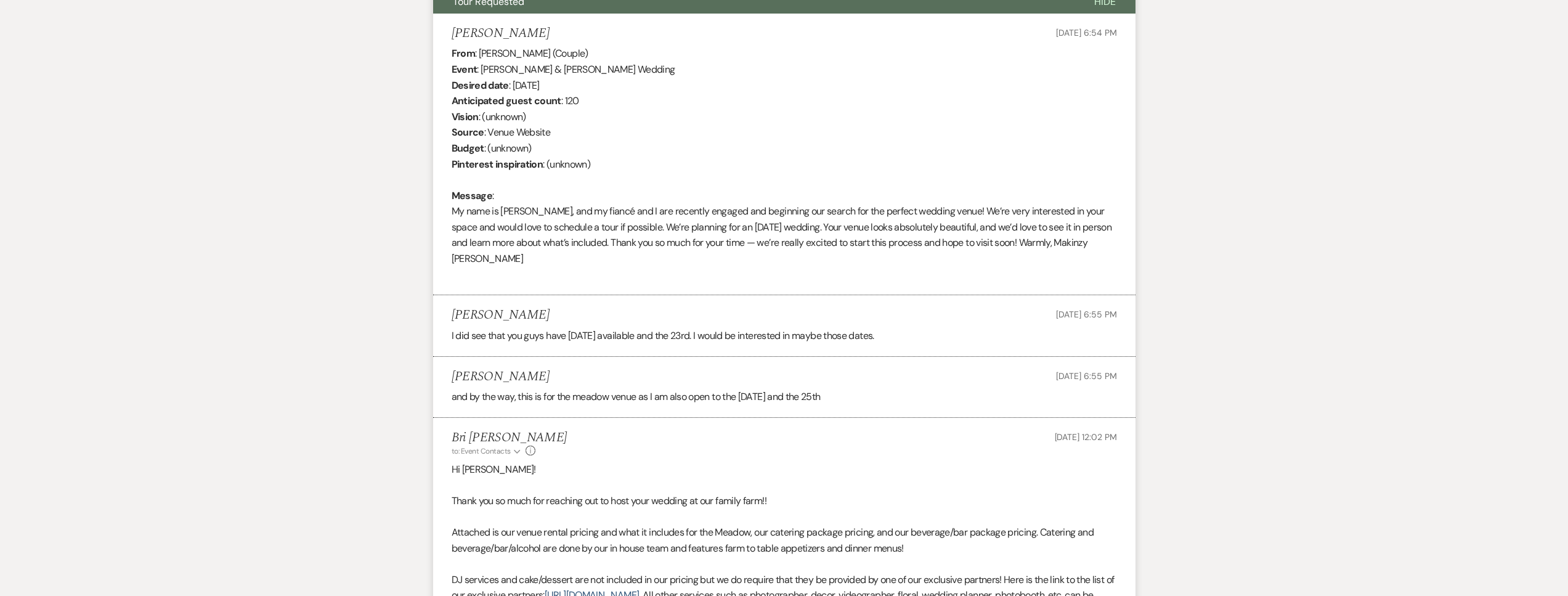
scroll to position [0, 0]
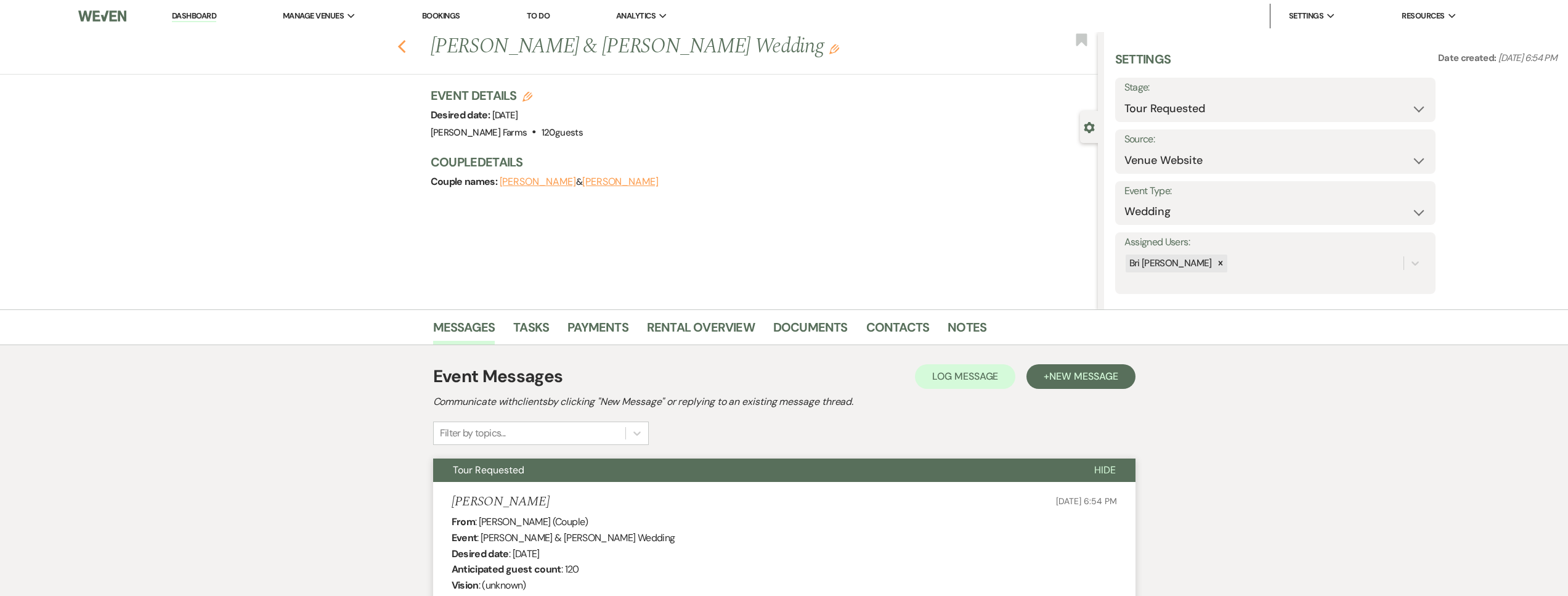
click at [403, 45] on use "button" at bounding box center [402, 47] width 8 height 13
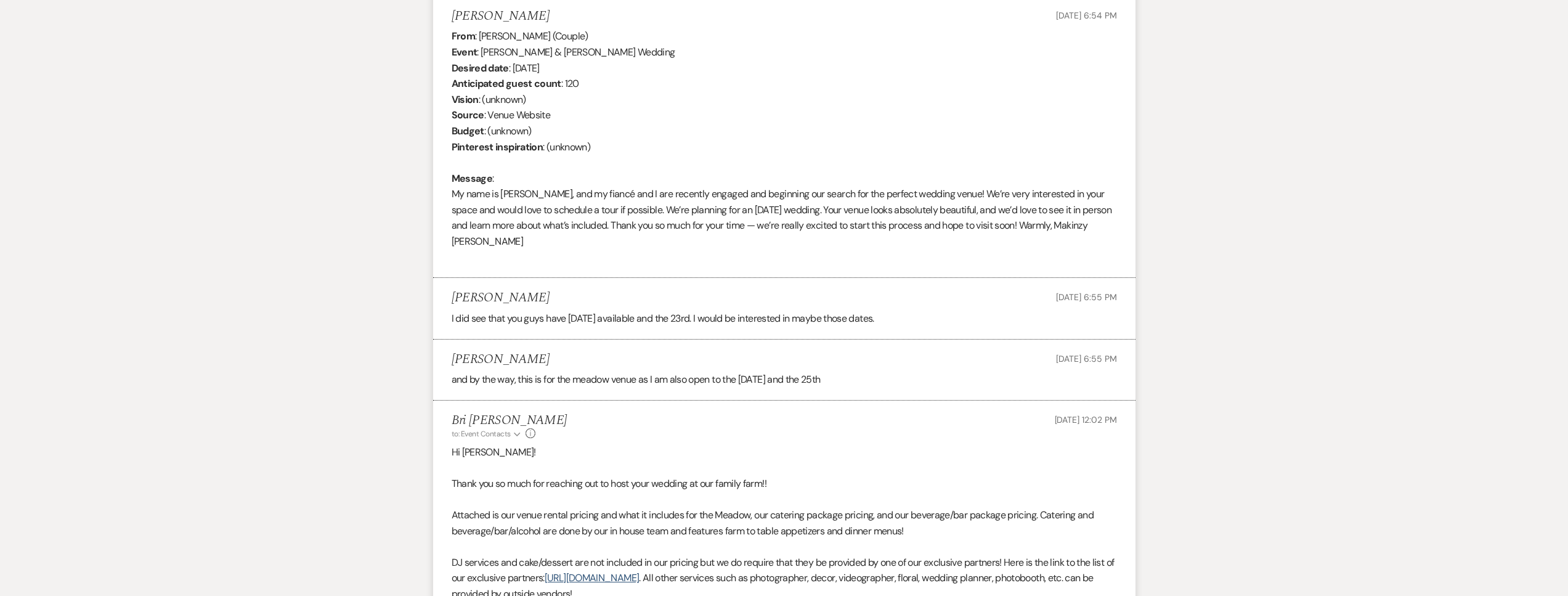
select select "2"
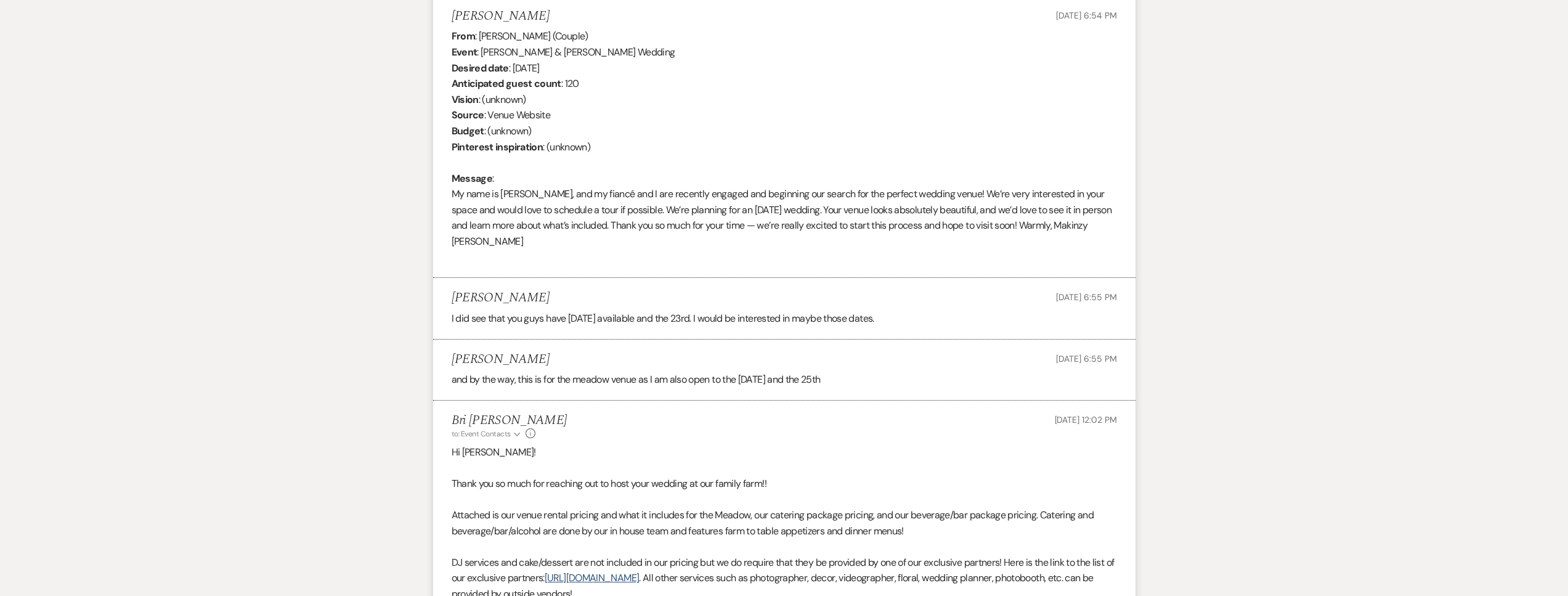
select select "2"
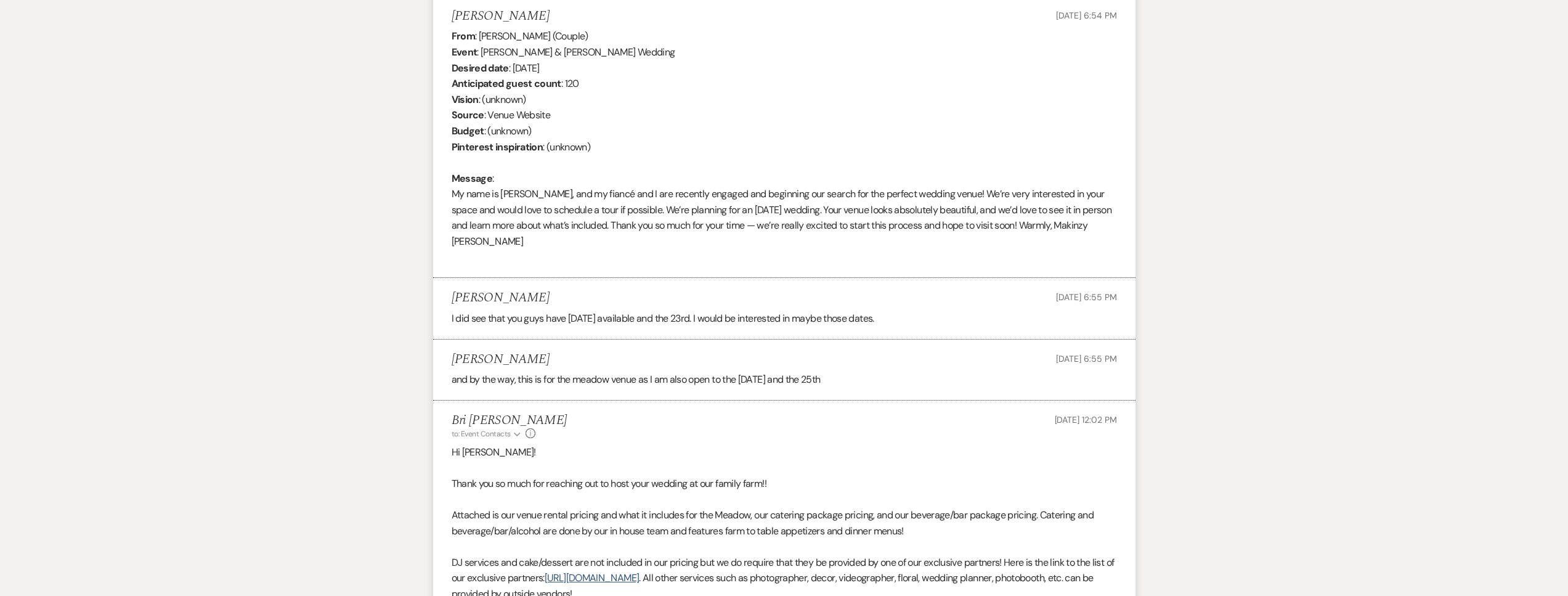
select select "2"
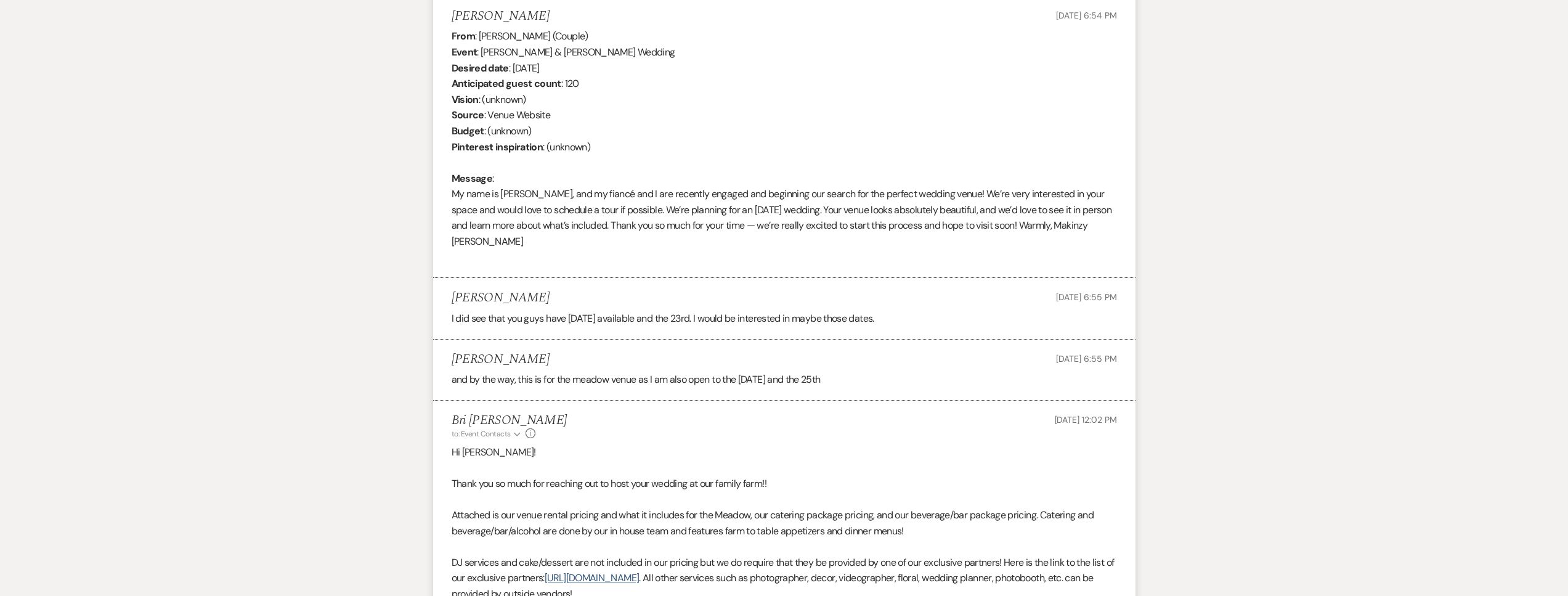
select select "2"
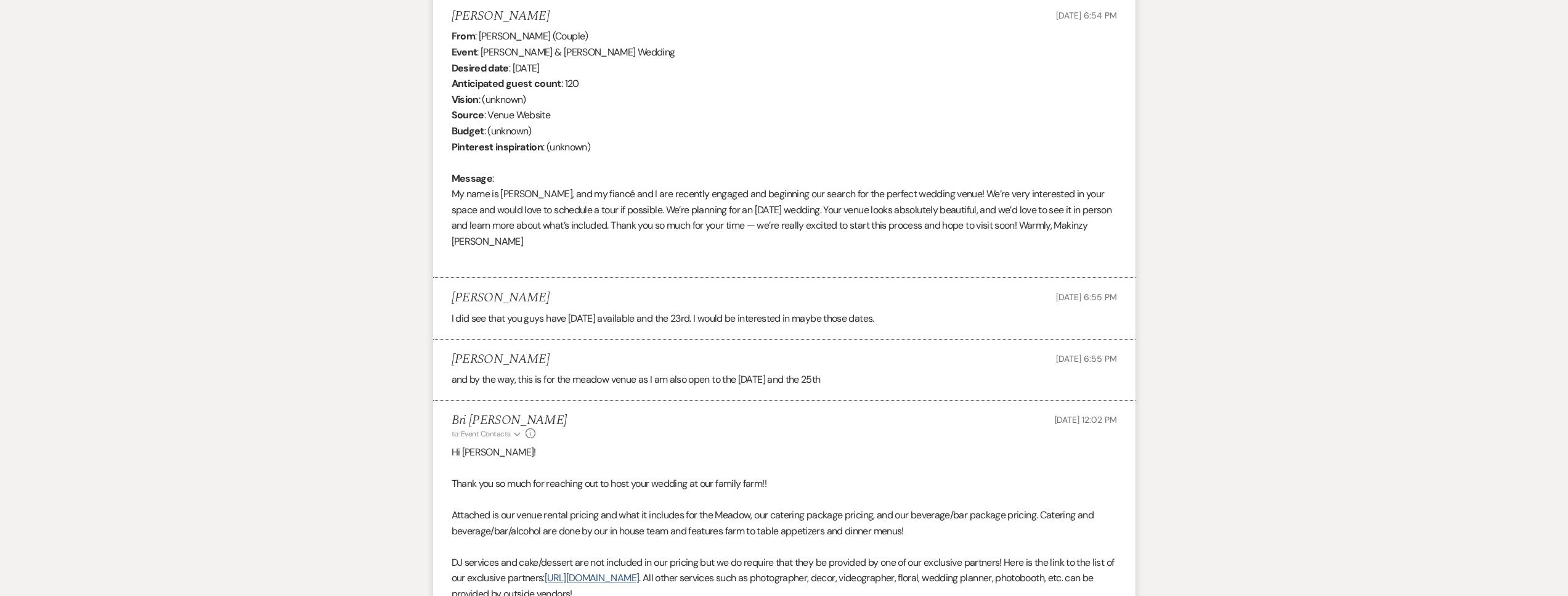
select select "2"
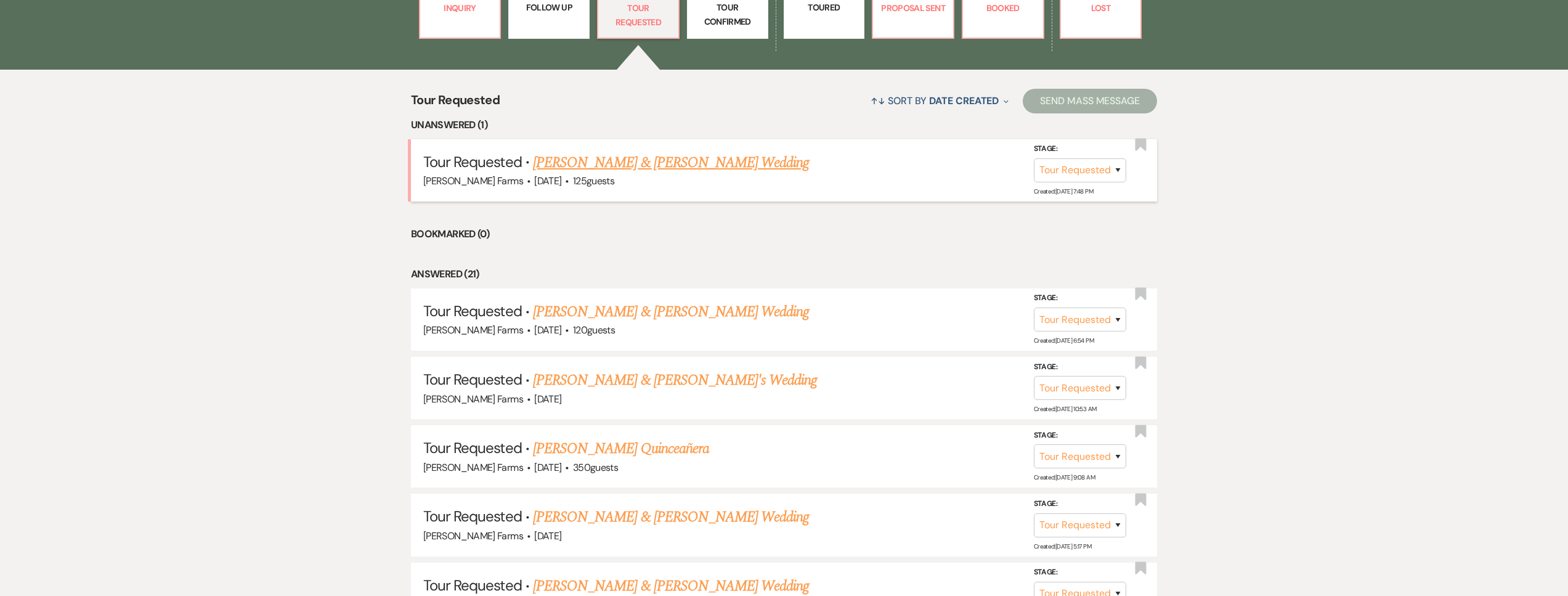
click at [577, 169] on link "Colin Safford & Jessica Hall's Wedding" at bounding box center [671, 163] width 276 height 22
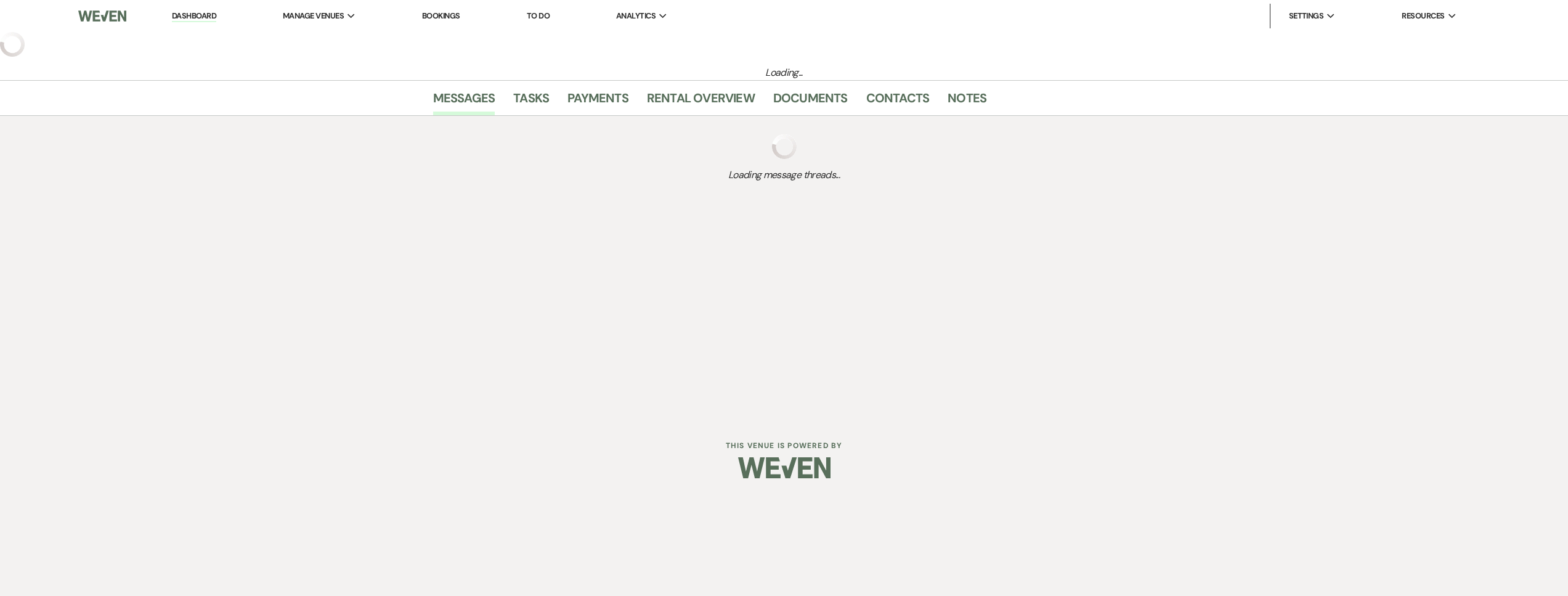
select select "2"
select select "5"
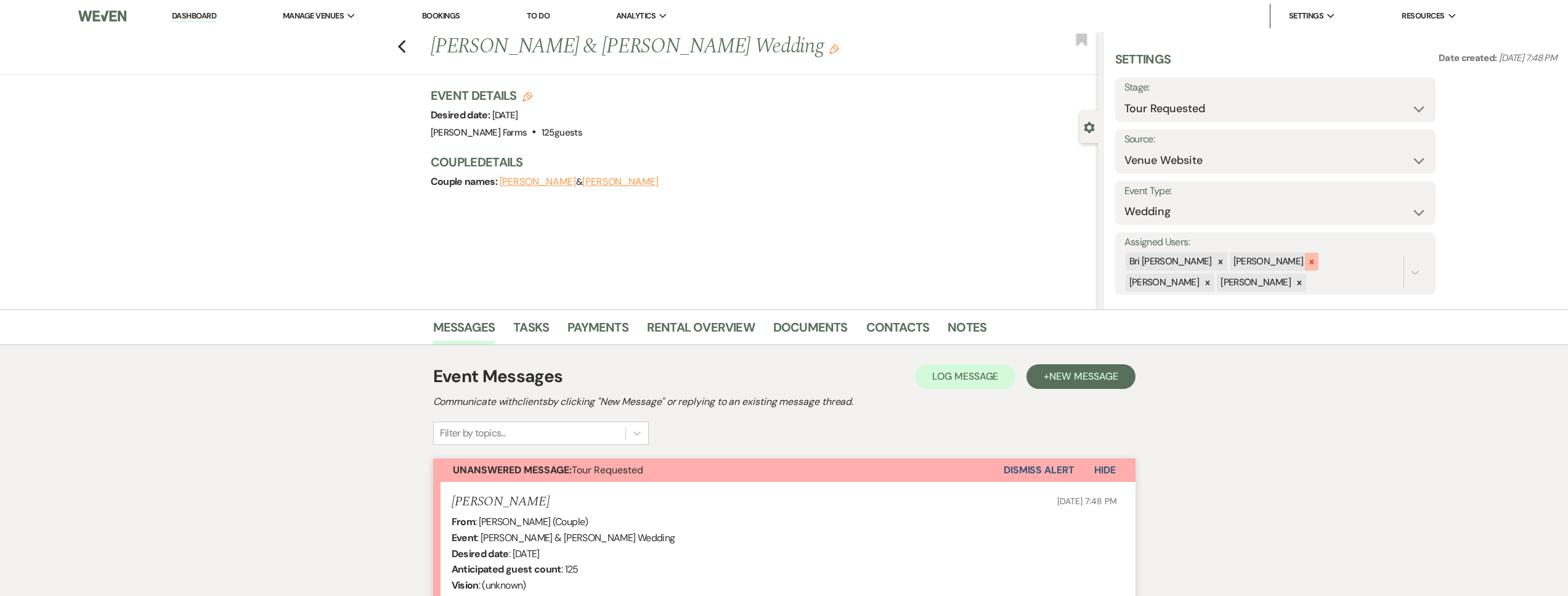
click at [1307, 263] on icon at bounding box center [1311, 262] width 8 height 8
click at [1307, 262] on icon at bounding box center [1311, 262] width 8 height 8
click at [1307, 265] on icon at bounding box center [1311, 263] width 8 height 8
click at [1379, 272] on button "Save" at bounding box center [1402, 262] width 67 height 24
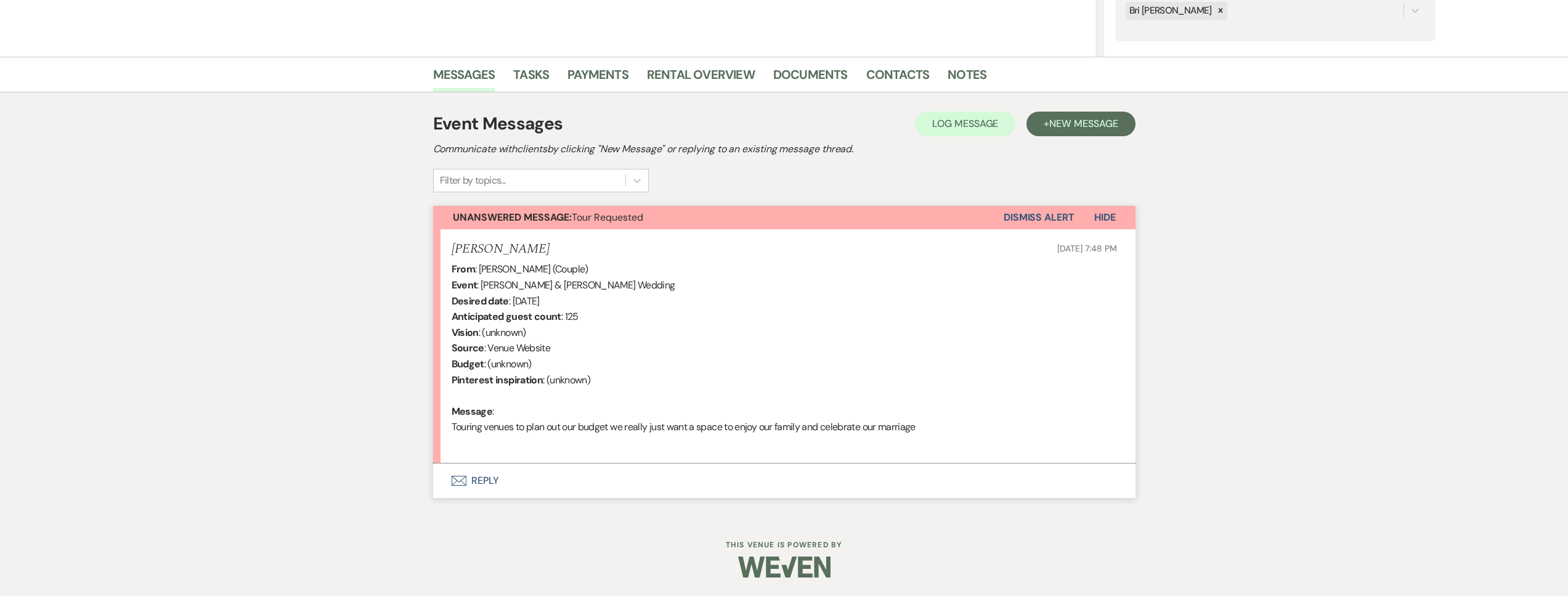
click at [650, 488] on button "Envelope Reply" at bounding box center [784, 480] width 703 height 35
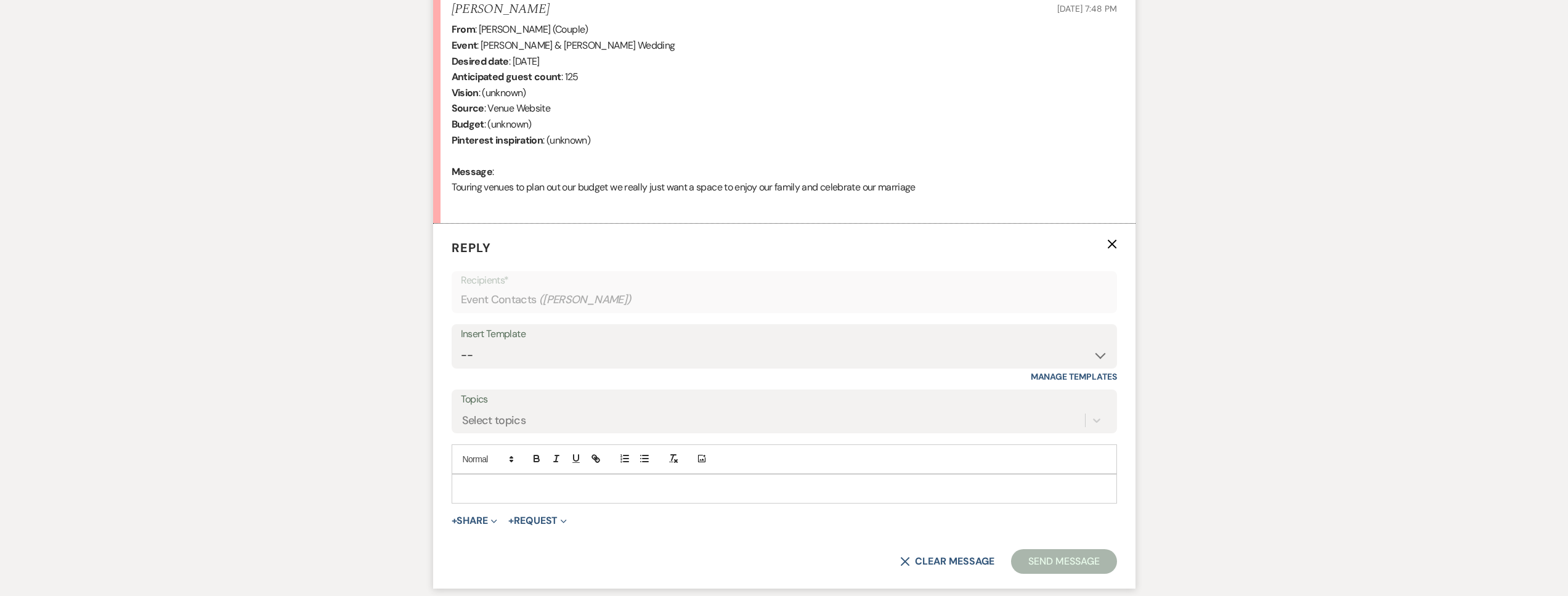
scroll to position [494, 0]
click at [588, 353] on select "-- Tour Request Response Follow Up Contract (Pre-Booked Leads) Weven Planning P…" at bounding box center [784, 354] width 647 height 24
select select "2135"
click at [461, 342] on select "-- Tour Request Response Follow Up Contract (Pre-Booked Leads) Weven Planning P…" at bounding box center [784, 354] width 647 height 24
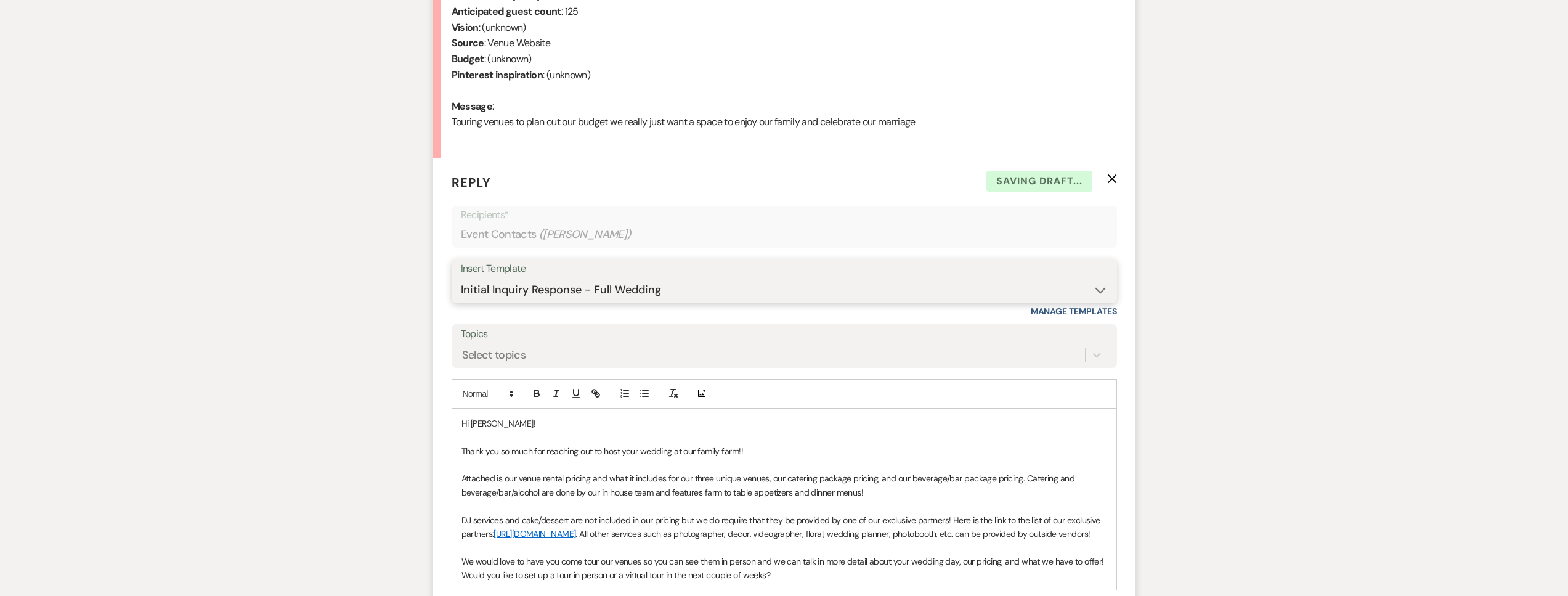
scroll to position [744, 0]
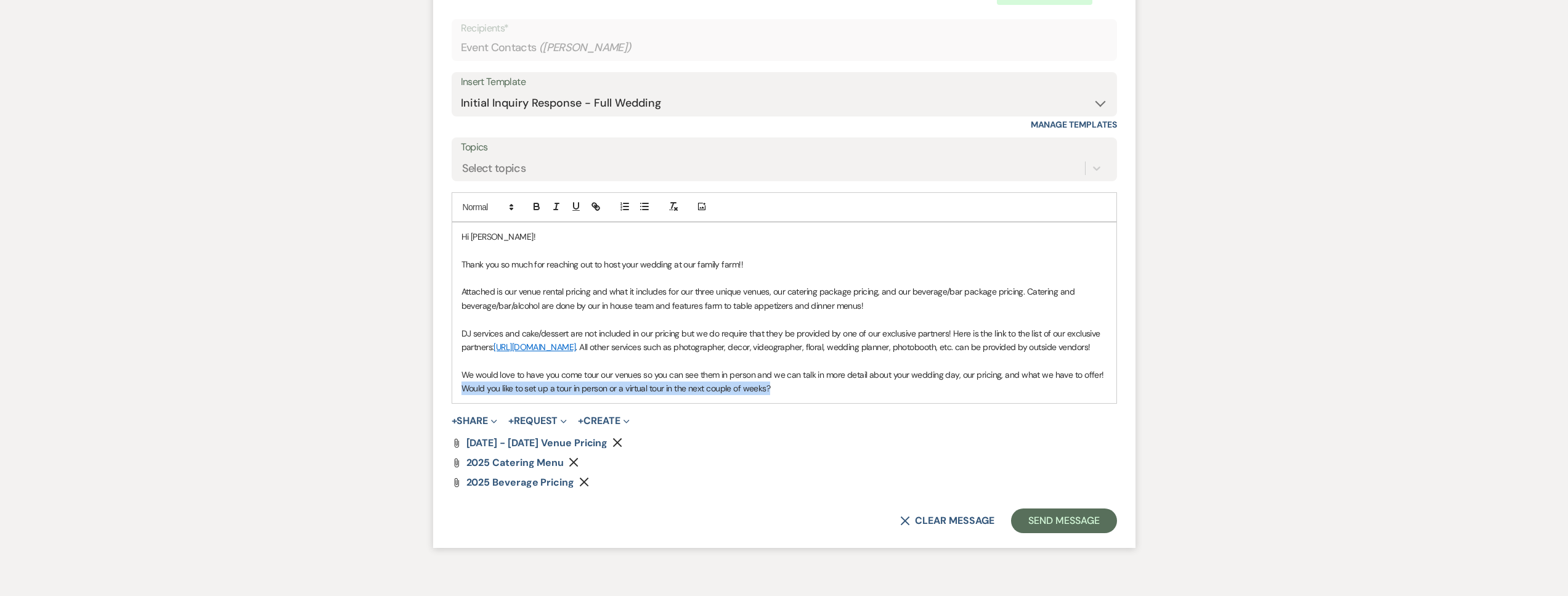
drag, startPoint x: 770, startPoint y: 405, endPoint x: 446, endPoint y: 407, distance: 324.0
click at [430, 402] on div "Messages Tasks Payments Rental Overview Documents Contacts Notes Event Messages…" at bounding box center [784, 72] width 1568 height 1016
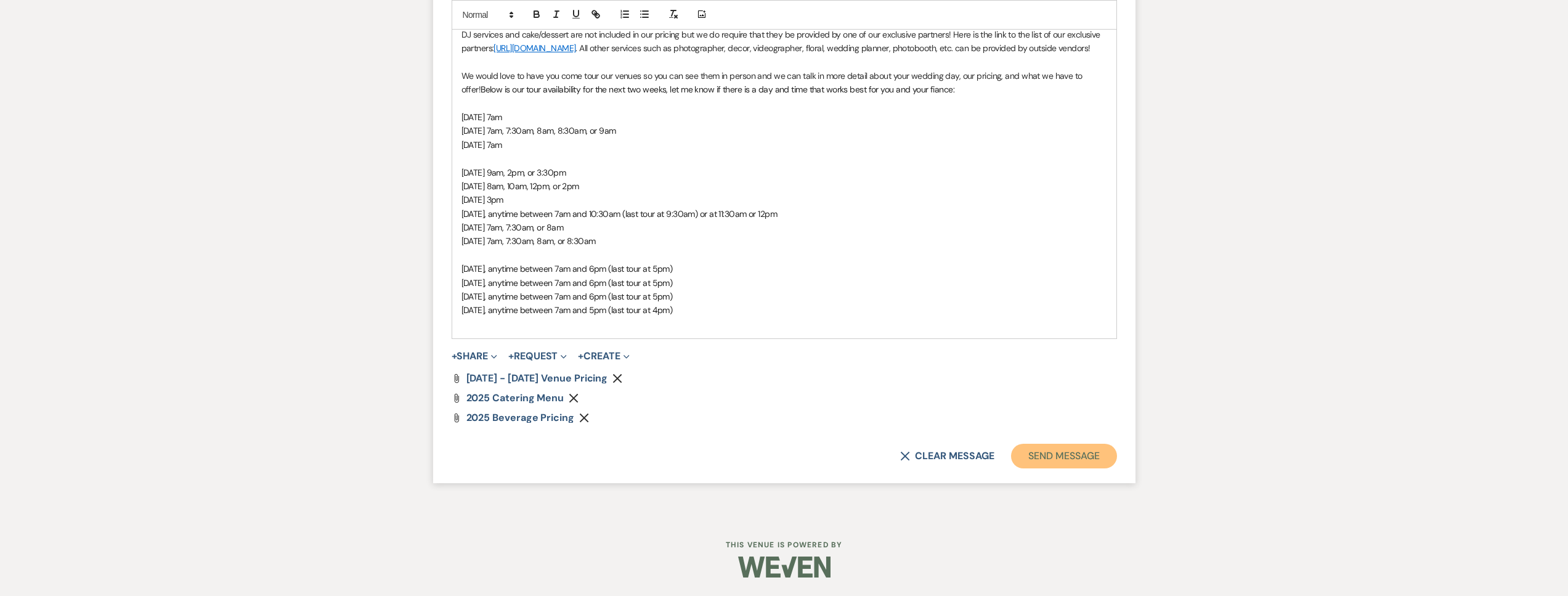
click at [1083, 462] on button "Send Message" at bounding box center [1063, 455] width 105 height 24
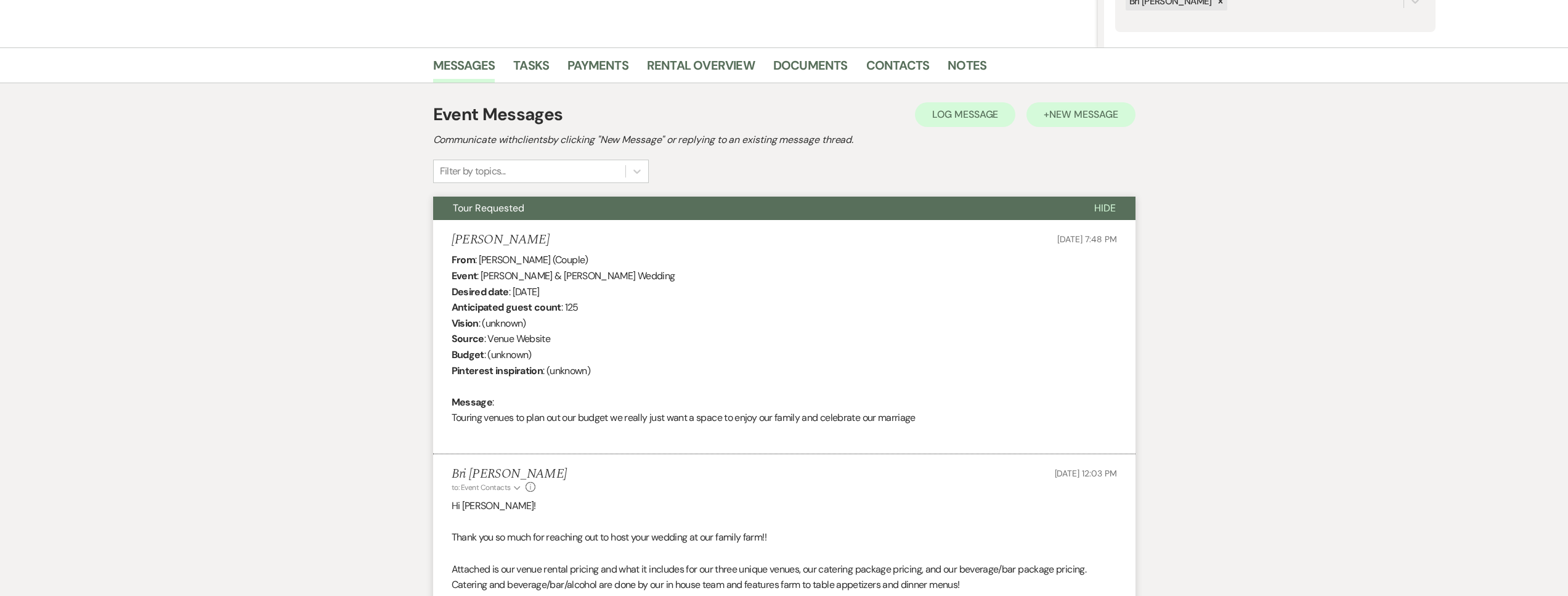
scroll to position [0, 0]
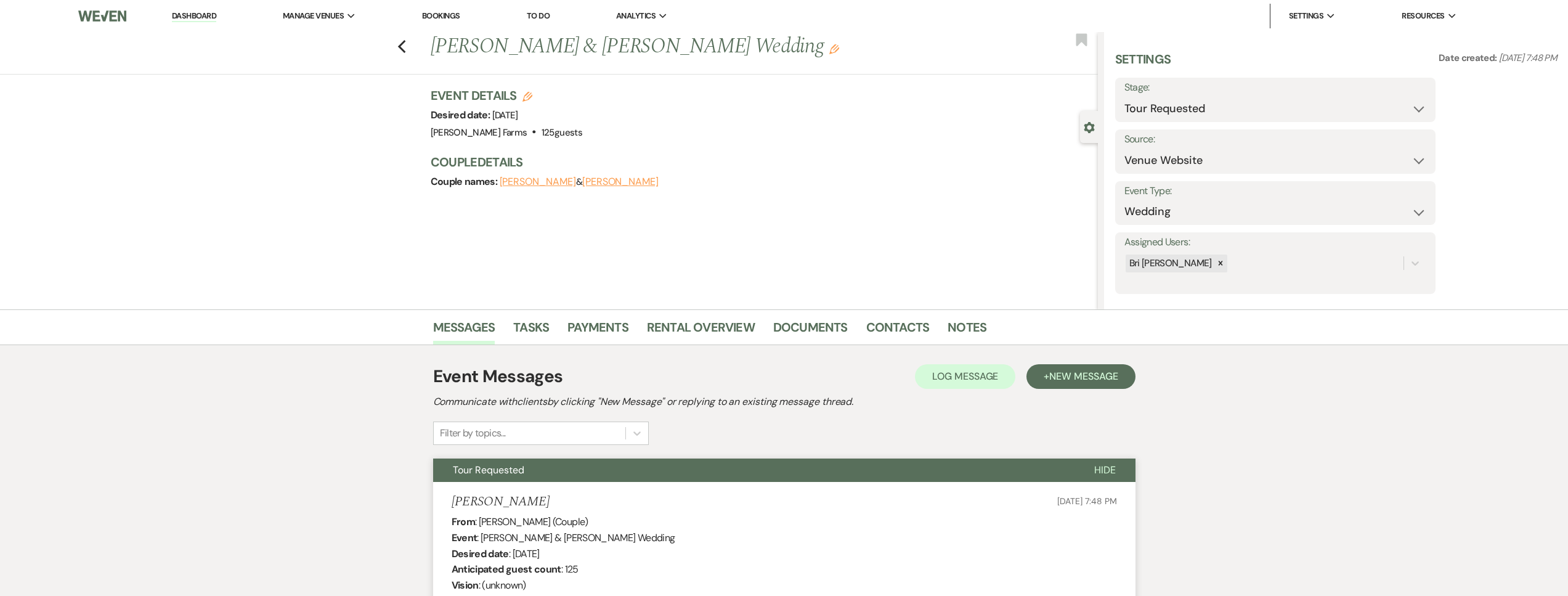
click at [166, 14] on li "Dashboard" at bounding box center [194, 15] width 56 height 24
click at [186, 19] on link "Dashboard" at bounding box center [194, 16] width 45 height 12
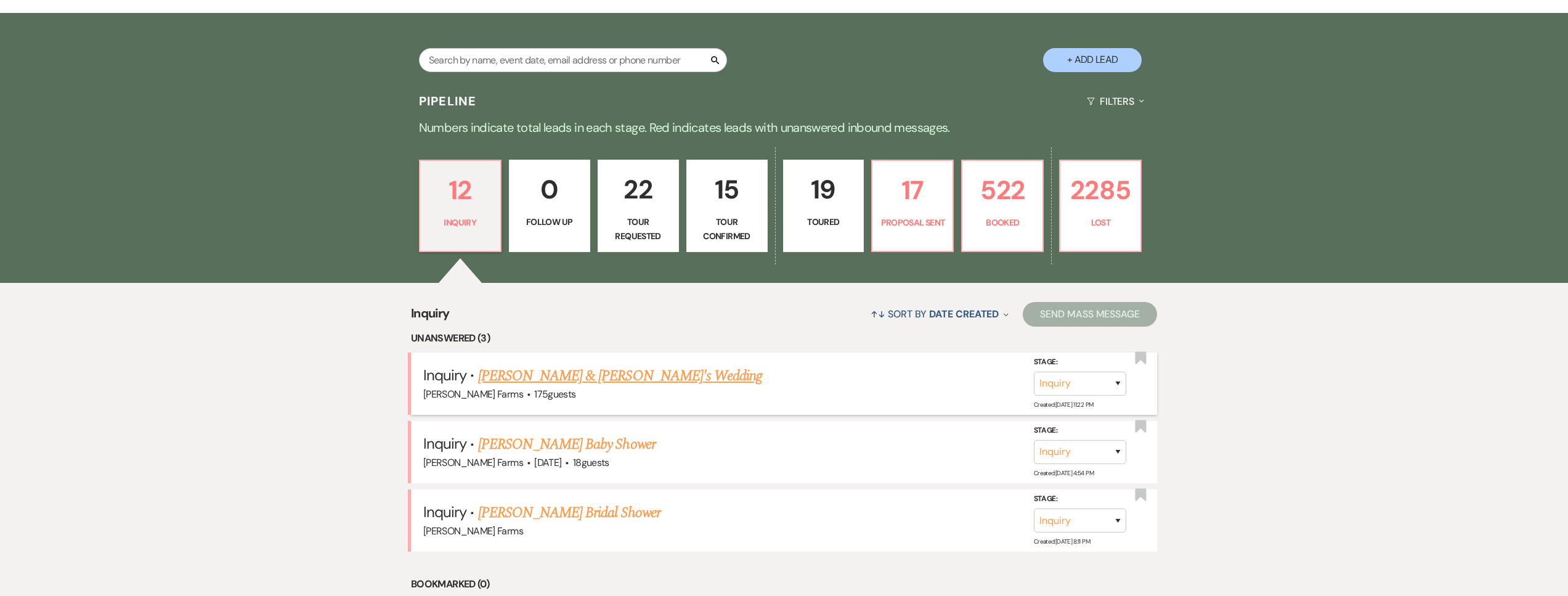
scroll to position [280, 0]
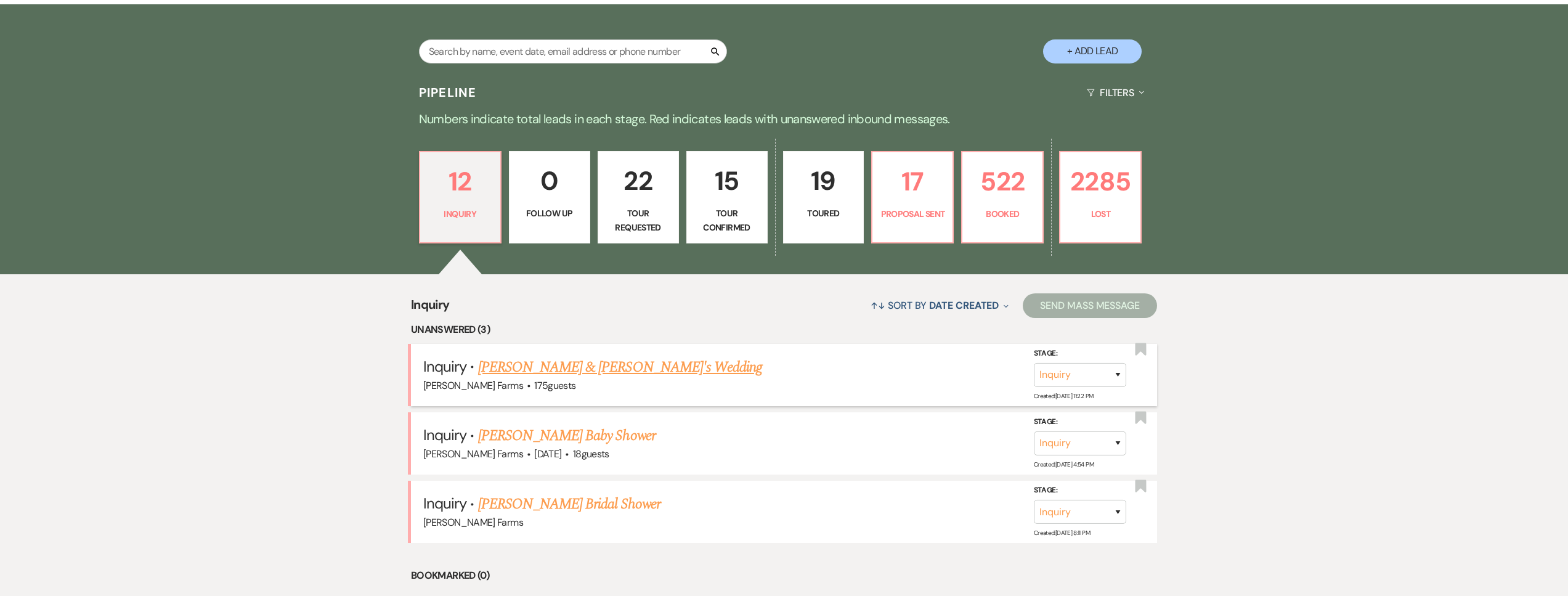
click at [587, 369] on link "Brendon & Molly's Wedding" at bounding box center [620, 367] width 285 height 22
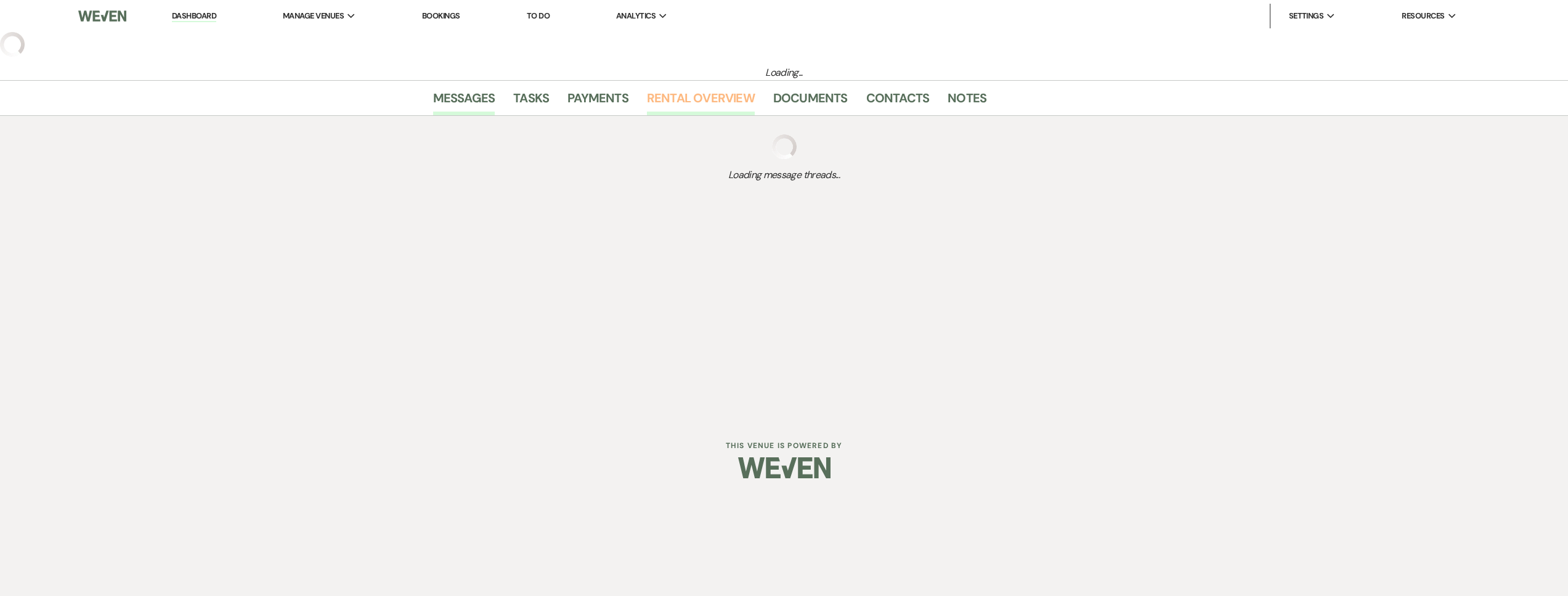
select select "5"
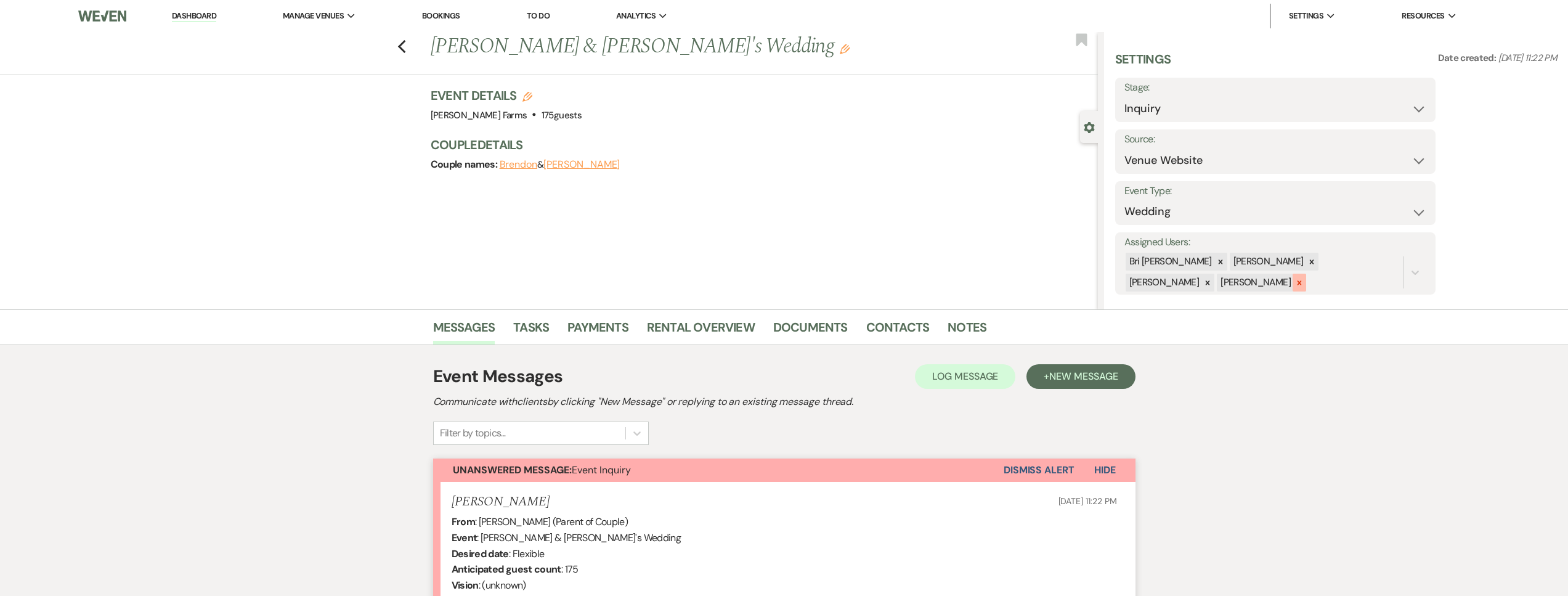
click at [1292, 288] on div at bounding box center [1299, 283] width 13 height 18
click at [1307, 265] on icon at bounding box center [1311, 262] width 8 height 8
click at [1305, 261] on div at bounding box center [1311, 263] width 13 height 18
click at [1400, 267] on button "Save" at bounding box center [1402, 262] width 67 height 24
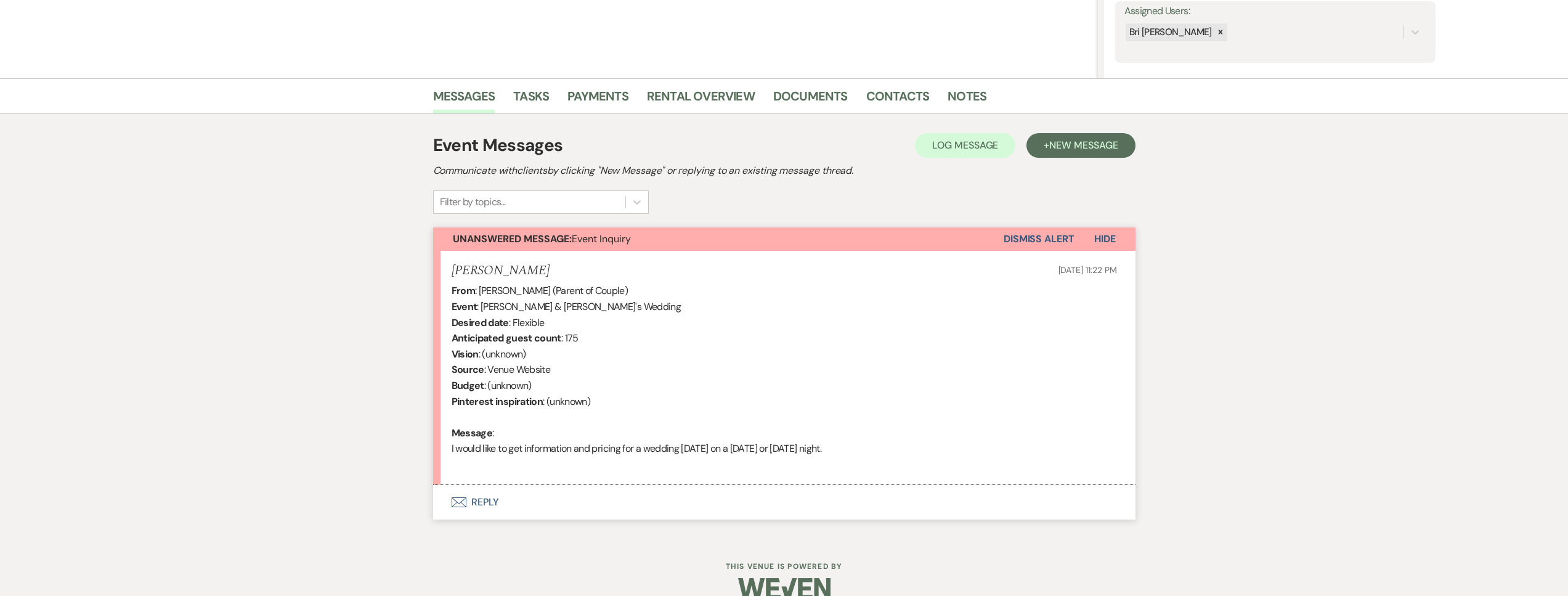
scroll to position [253, 0]
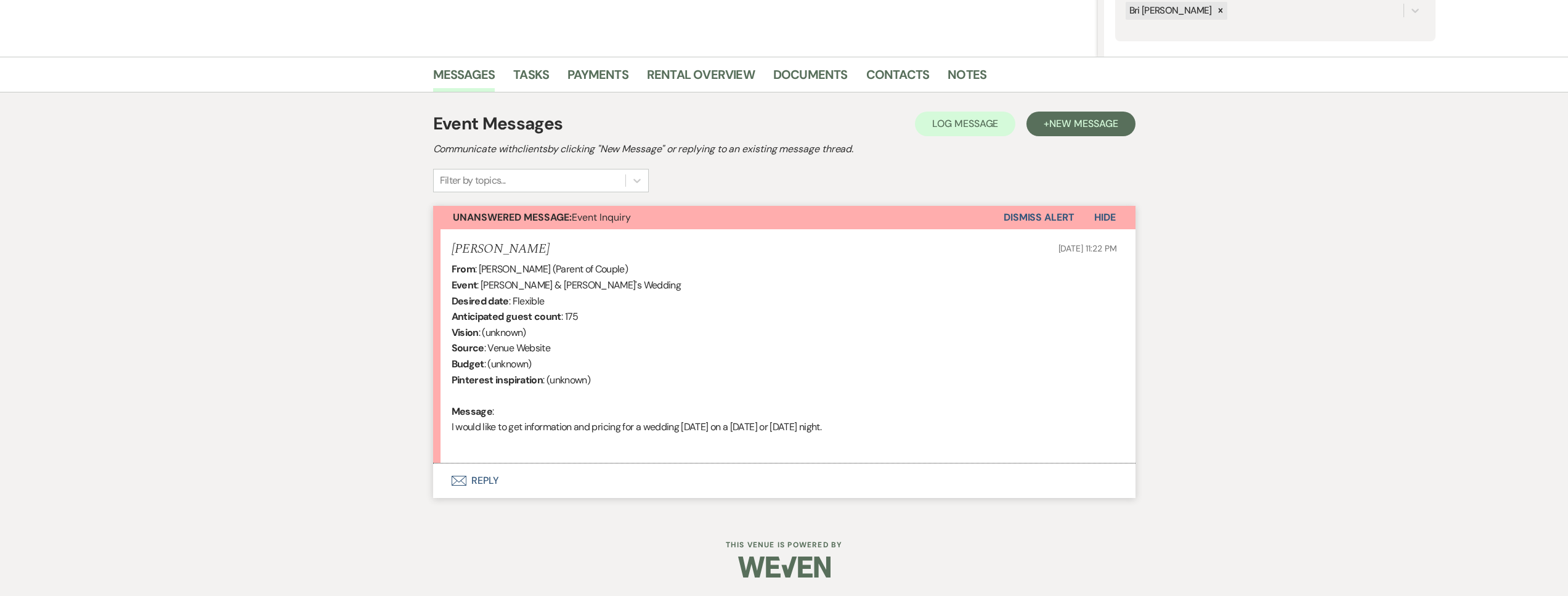
click at [609, 478] on button "Envelope Reply" at bounding box center [784, 480] width 703 height 35
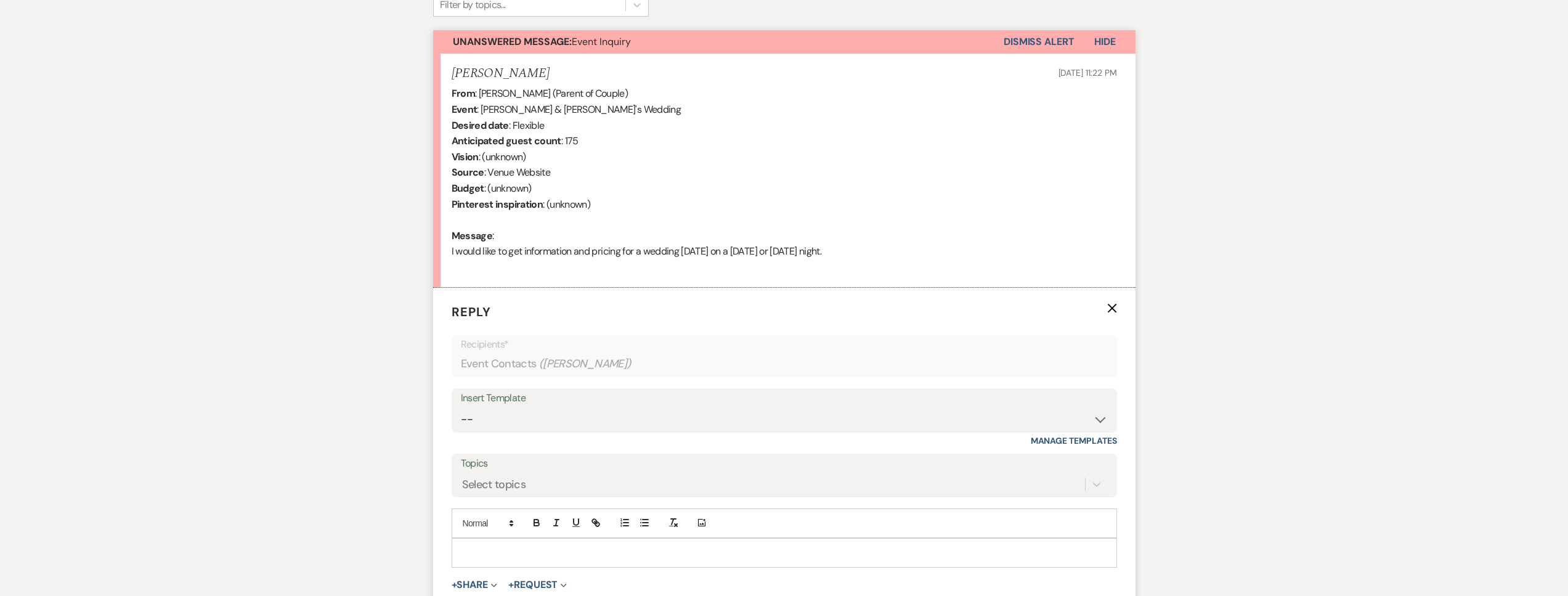
scroll to position [448, 0]
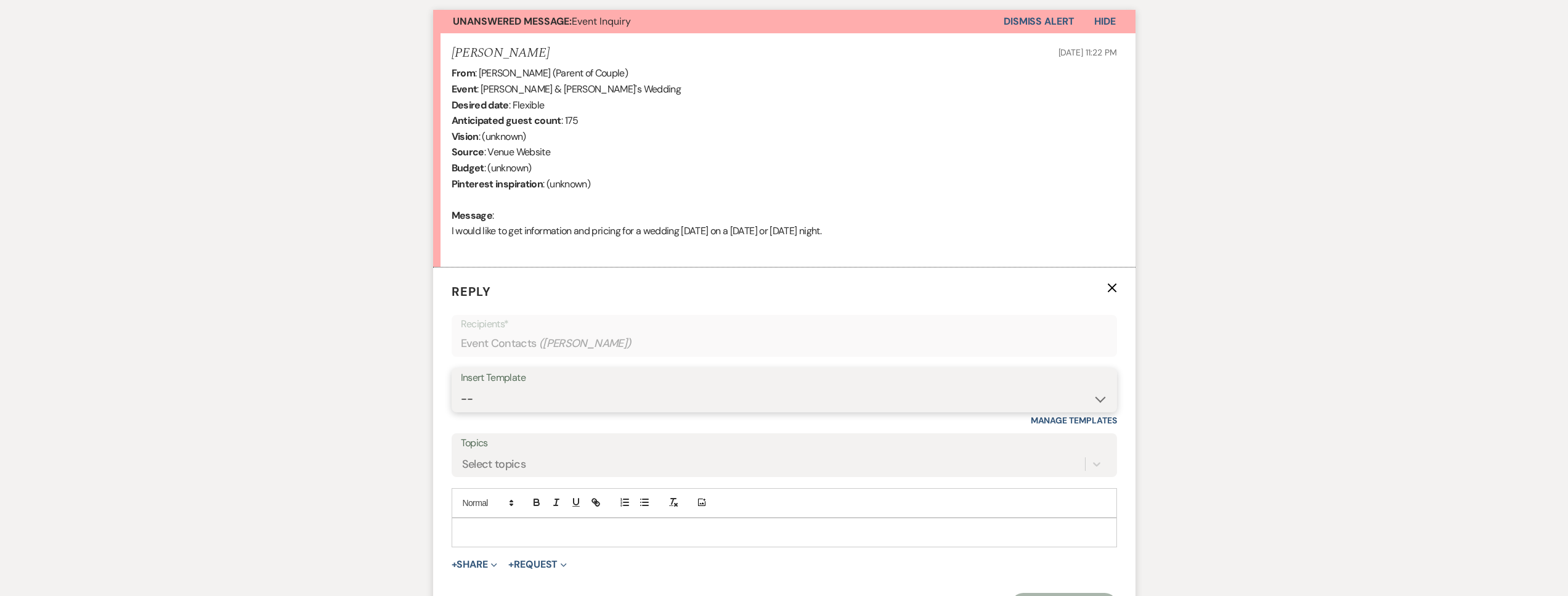
click at [618, 387] on select "-- Tour Request Response Follow Up Contract (Pre-Booked Leads) Weven Planning P…" at bounding box center [784, 399] width 647 height 24
select select "2135"
click at [461, 387] on select "-- Tour Request Response Follow Up Contract (Pre-Booked Leads) Weven Planning P…" at bounding box center [784, 399] width 647 height 24
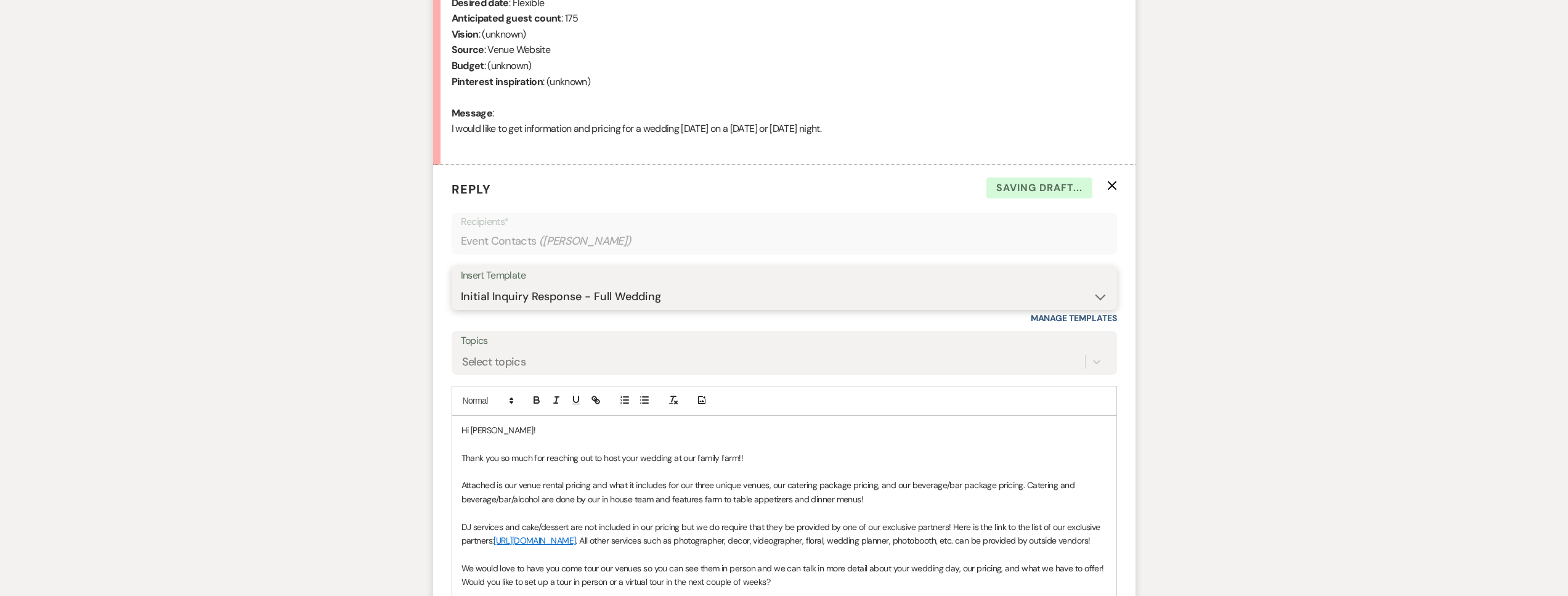
scroll to position [822, 0]
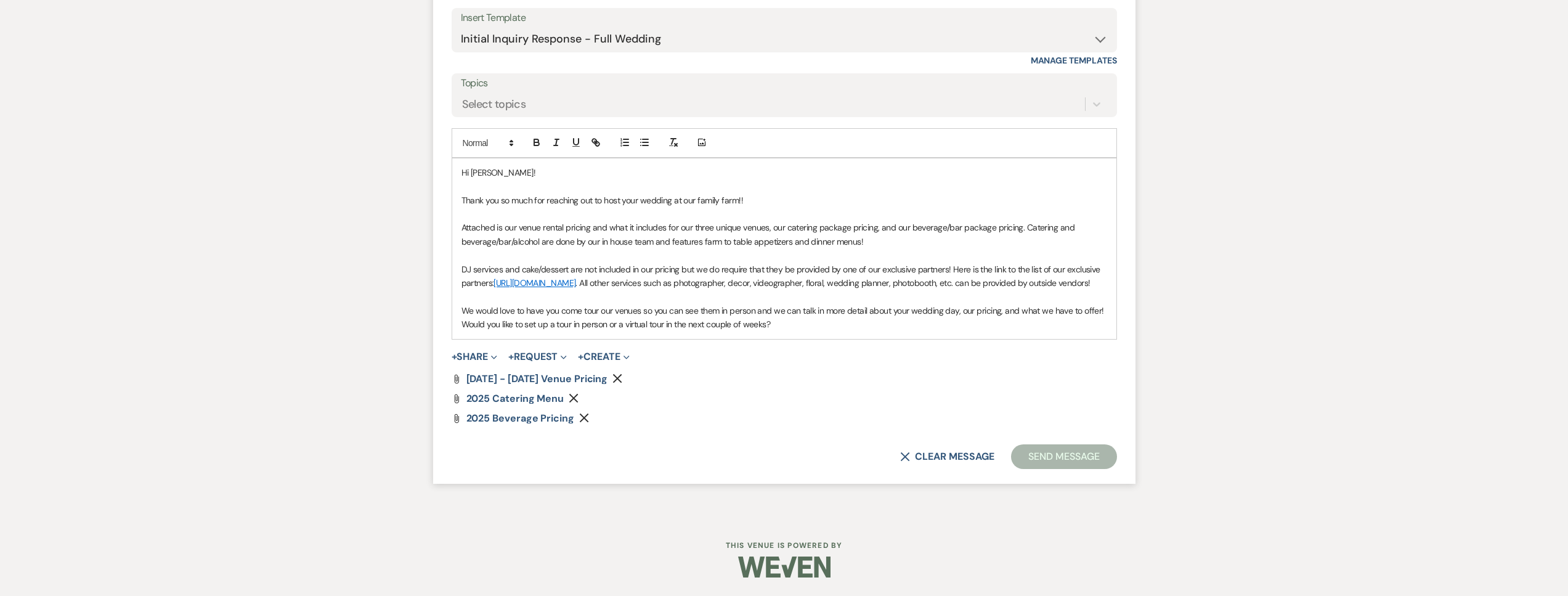
drag, startPoint x: 792, startPoint y: 326, endPoint x: 447, endPoint y: 324, distance: 345.0
click at [447, 324] on form "Reply X Saving draft... Recipients* Event Contacts ( Heather Johnson ) Insert T…" at bounding box center [784, 195] width 703 height 575
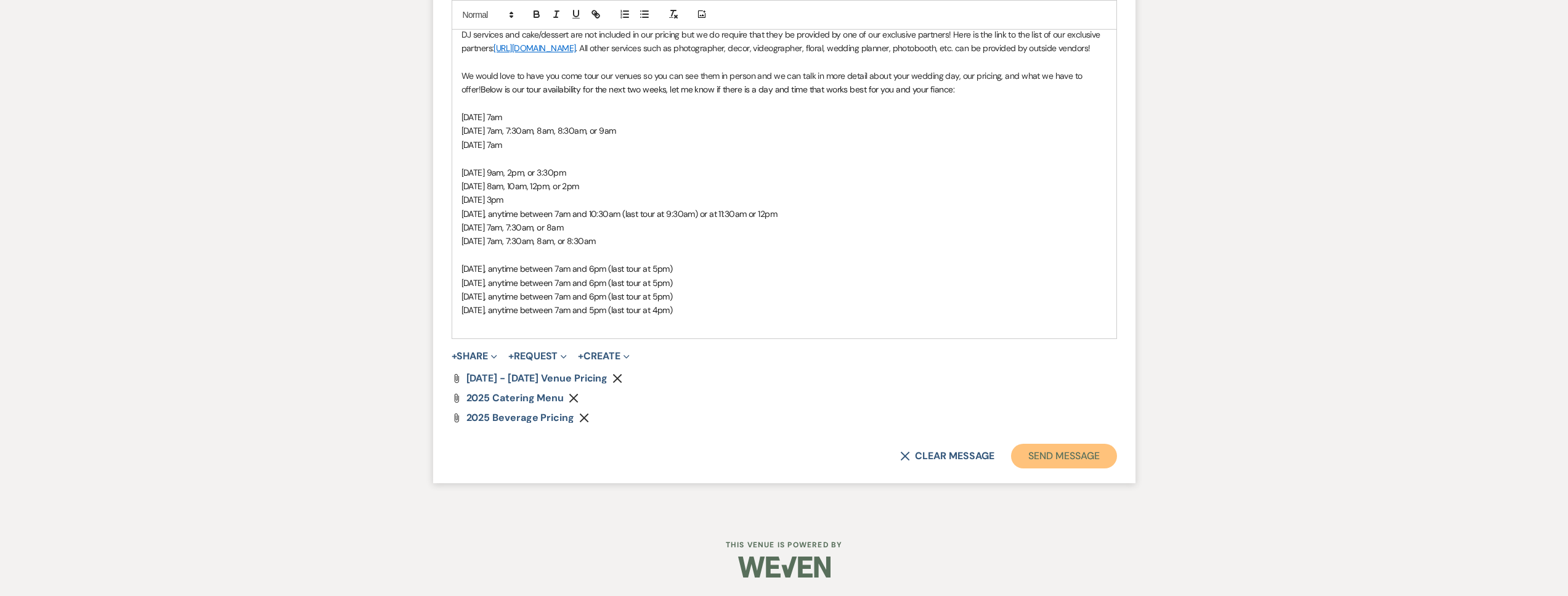
click at [1054, 459] on button "Send Message" at bounding box center [1063, 455] width 105 height 24
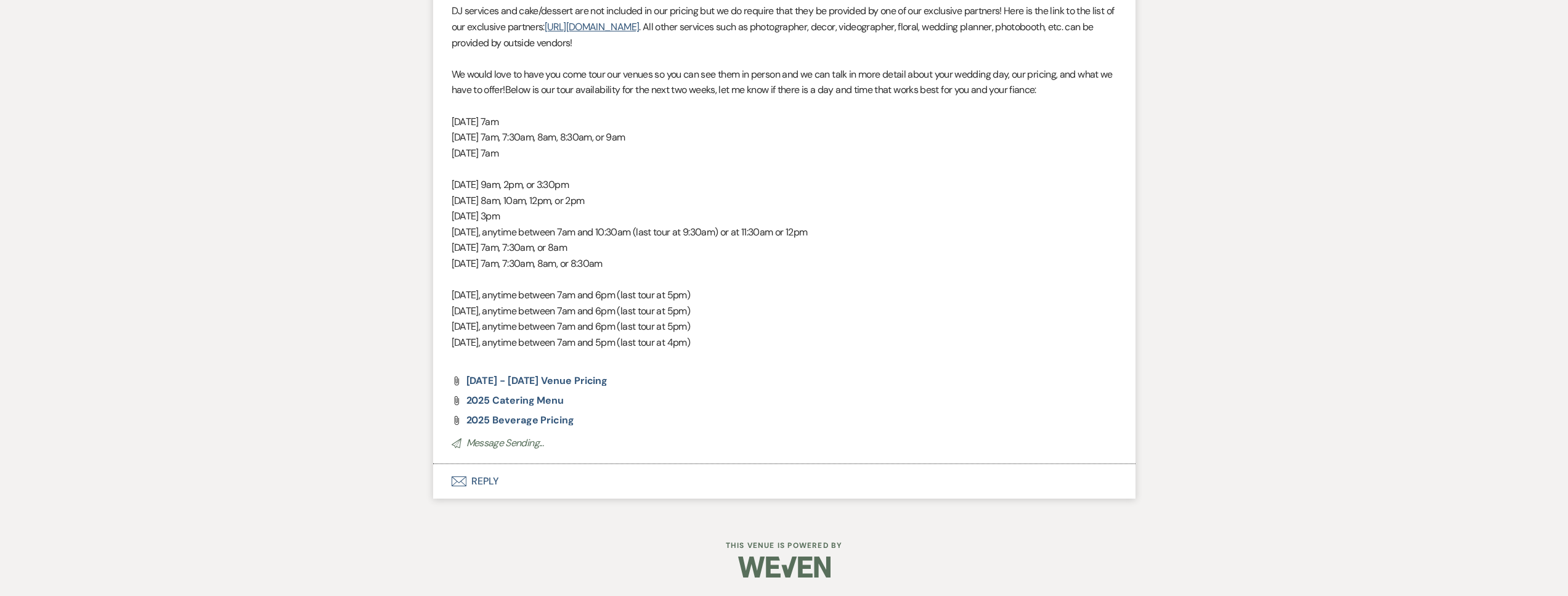
scroll to position [0, 0]
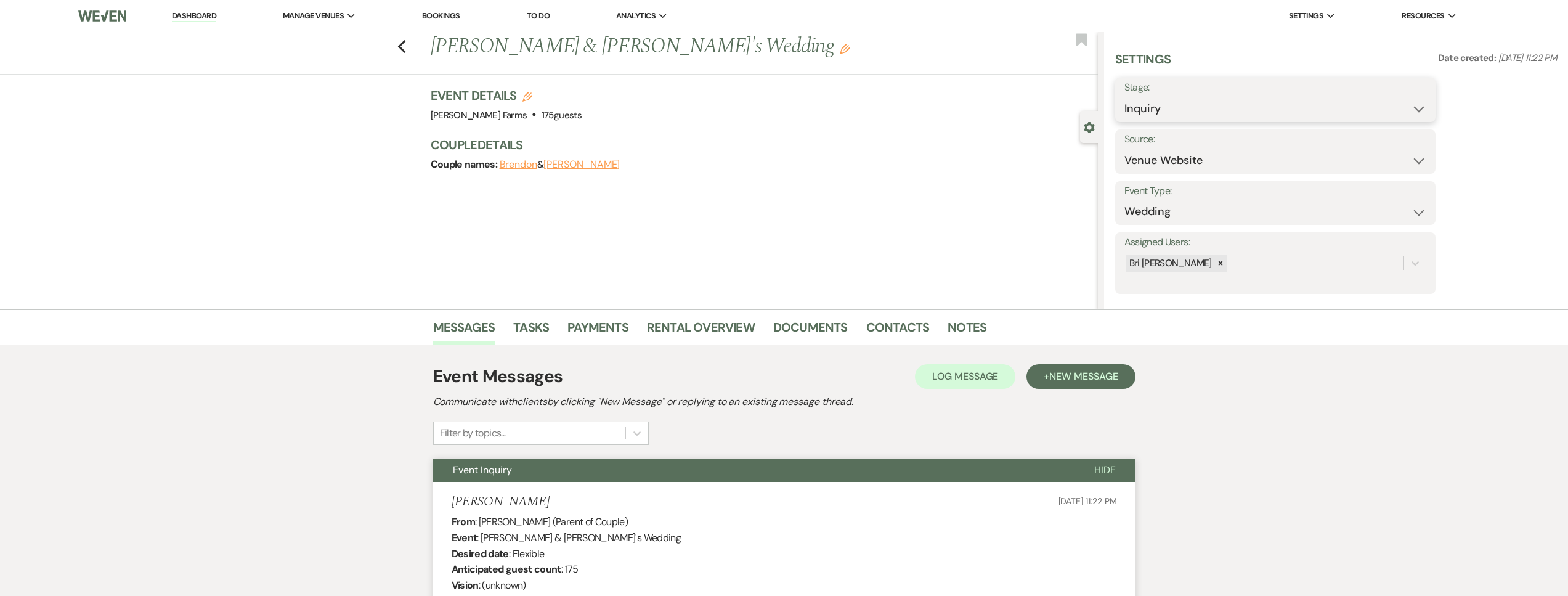
click at [1171, 113] on select "Inquiry Follow Up Tour Requested Tour Confirmed Toured Proposal Sent Booked Lost" at bounding box center [1276, 109] width 302 height 24
click at [1185, 111] on select "Inquiry Follow Up Tour Requested Tour Confirmed Toured Proposal Sent Booked Lost" at bounding box center [1276, 109] width 302 height 24
click at [405, 42] on icon "Previous" at bounding box center [402, 47] width 9 height 15
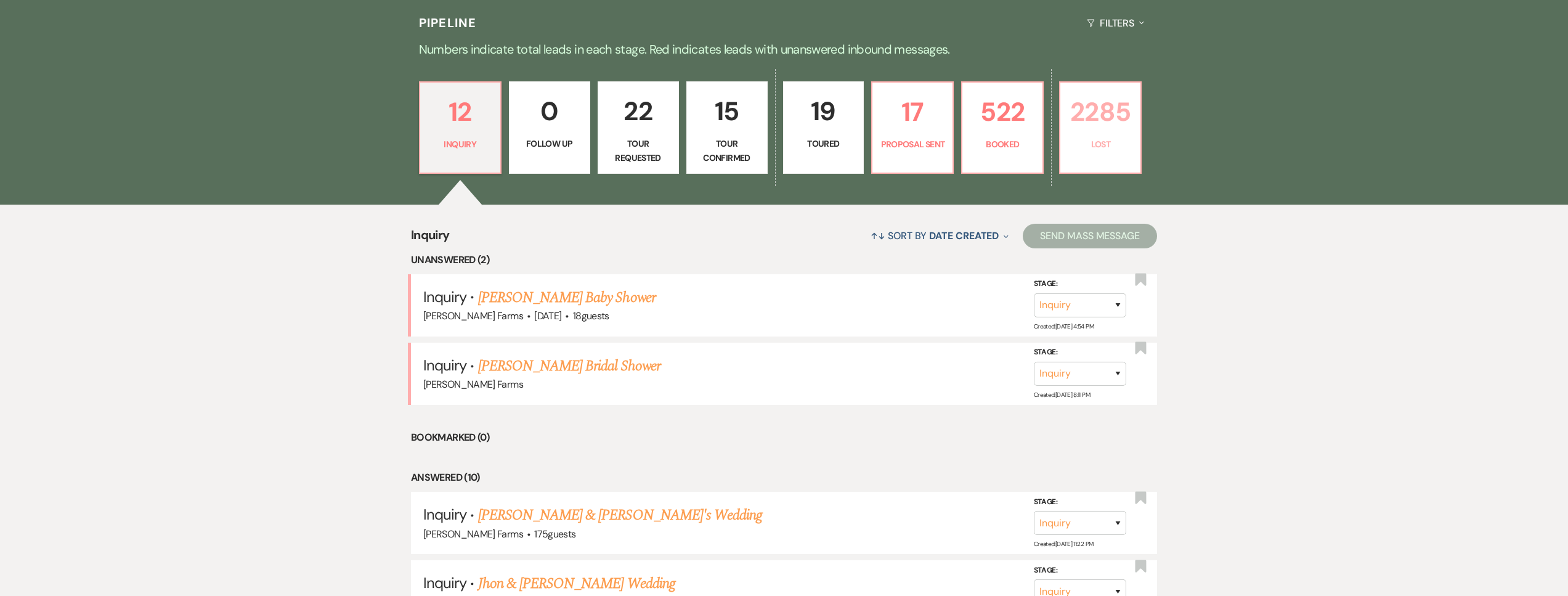
click at [1115, 151] on link "2285 Lost" at bounding box center [1100, 127] width 83 height 93
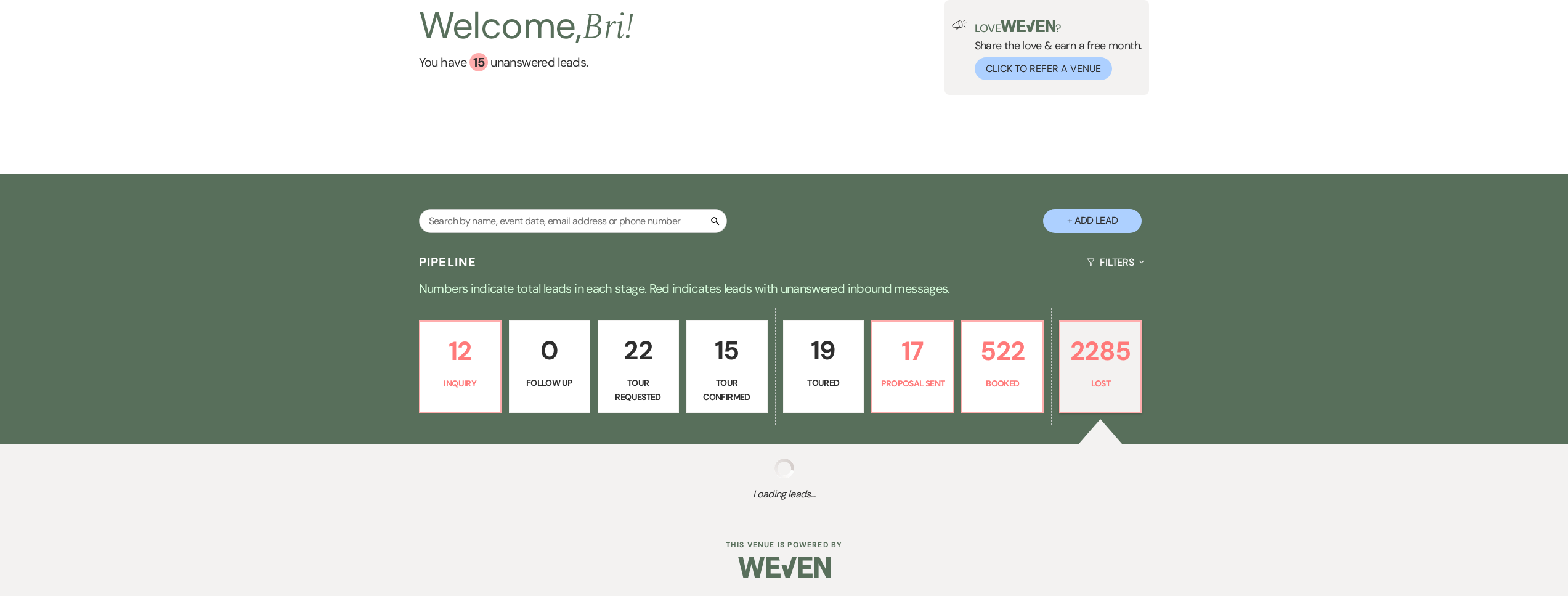
select select "8"
select select "11"
select select "8"
select select "5"
select select "8"
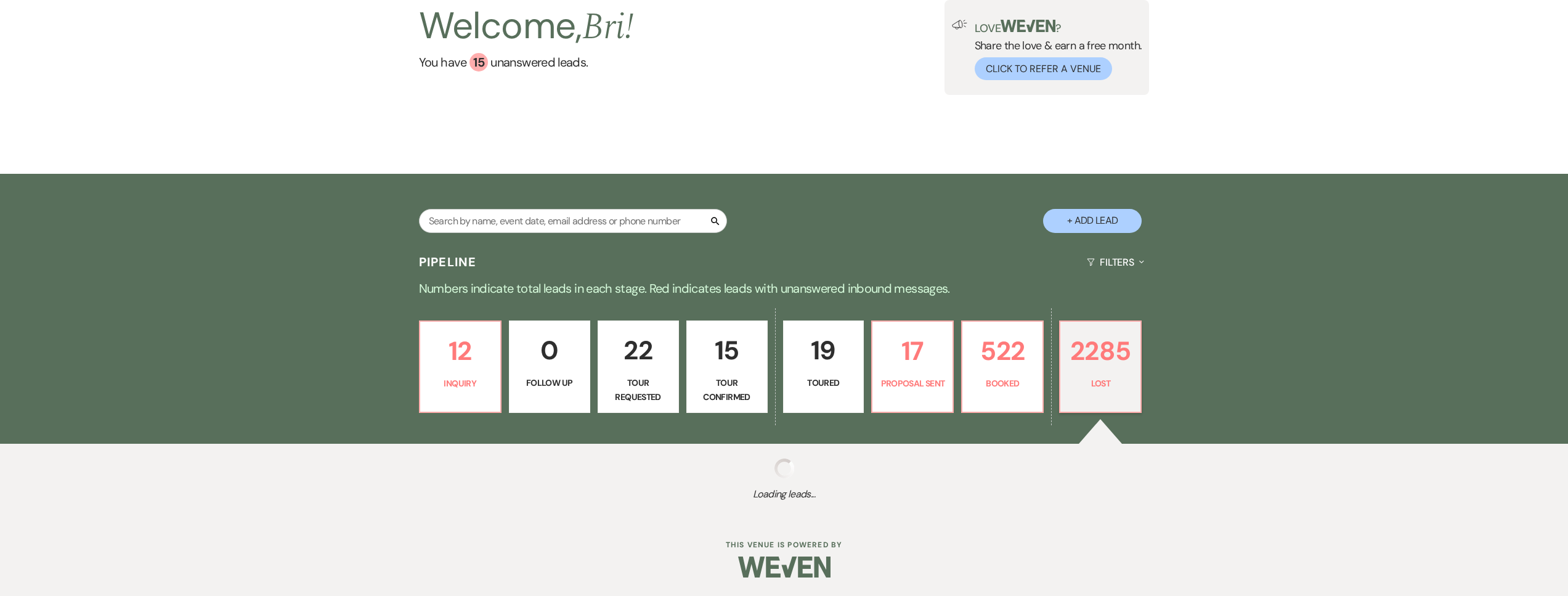
select select "5"
select select "8"
select select "5"
select select "8"
select select "5"
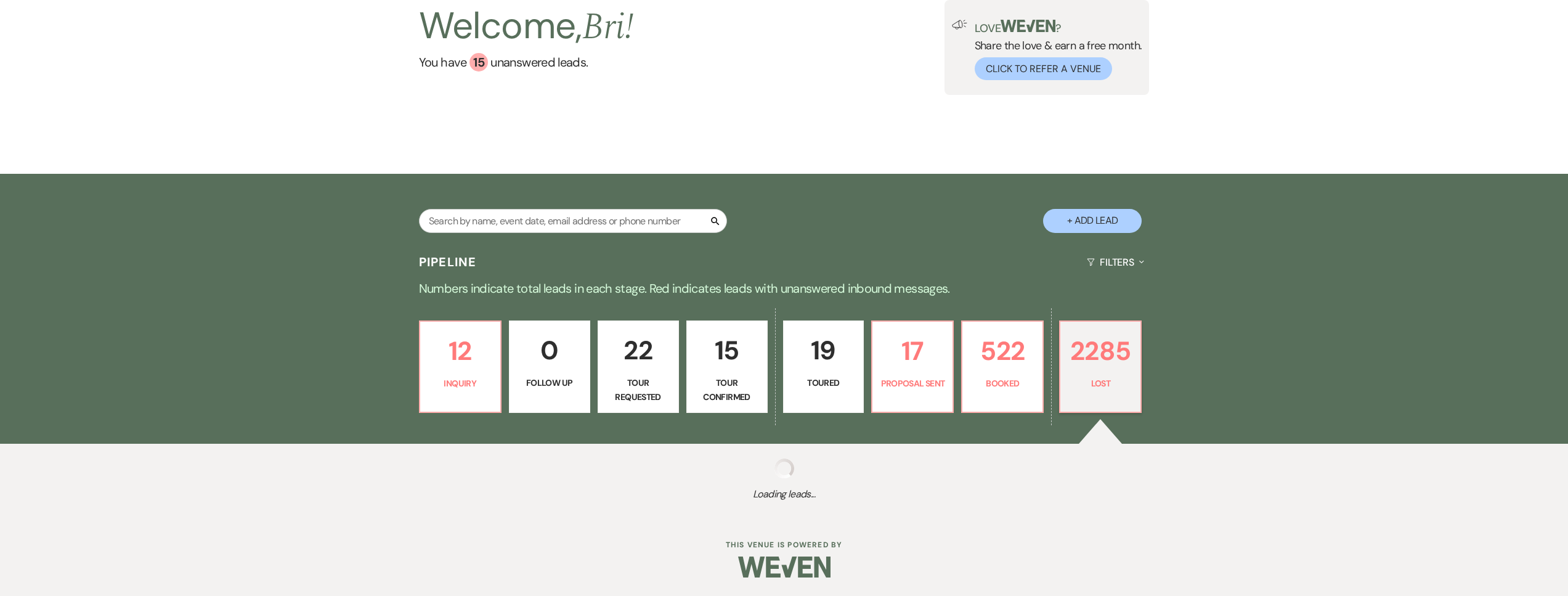
select select "8"
select select "11"
select select "8"
select select "6"
select select "8"
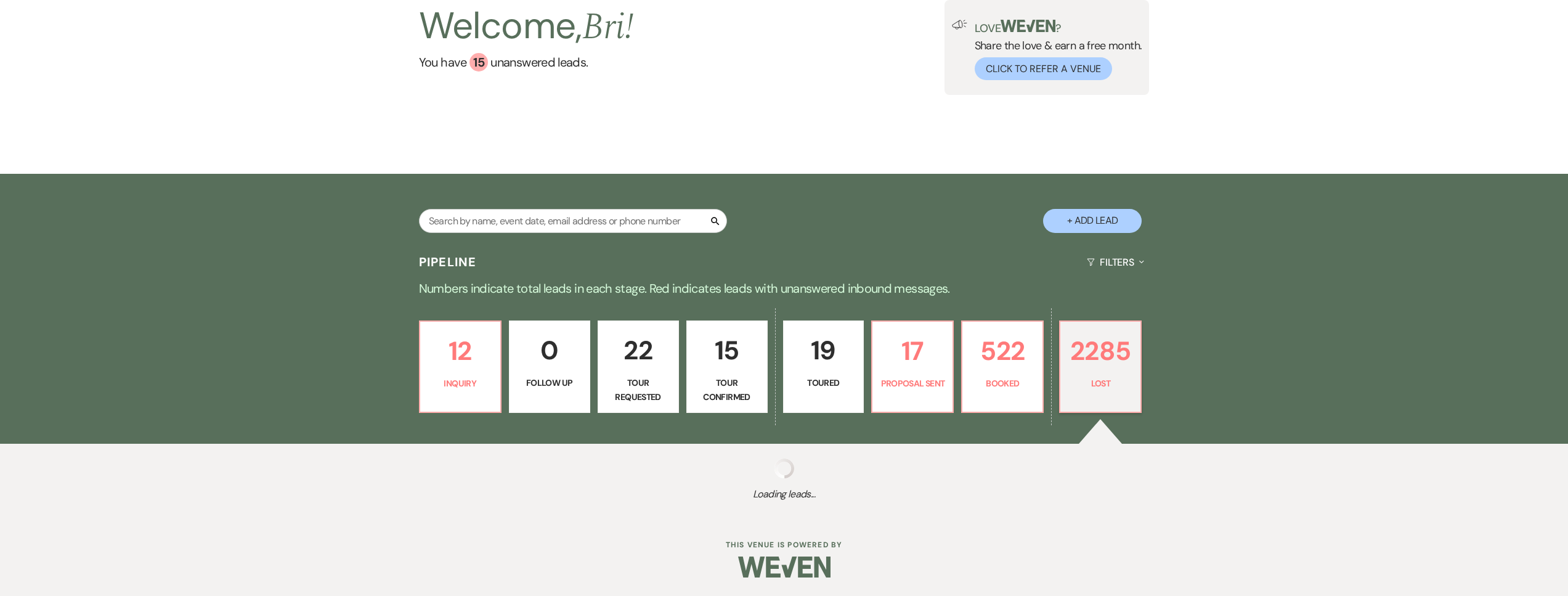
select select "5"
select select "8"
select select "5"
select select "8"
select select "1"
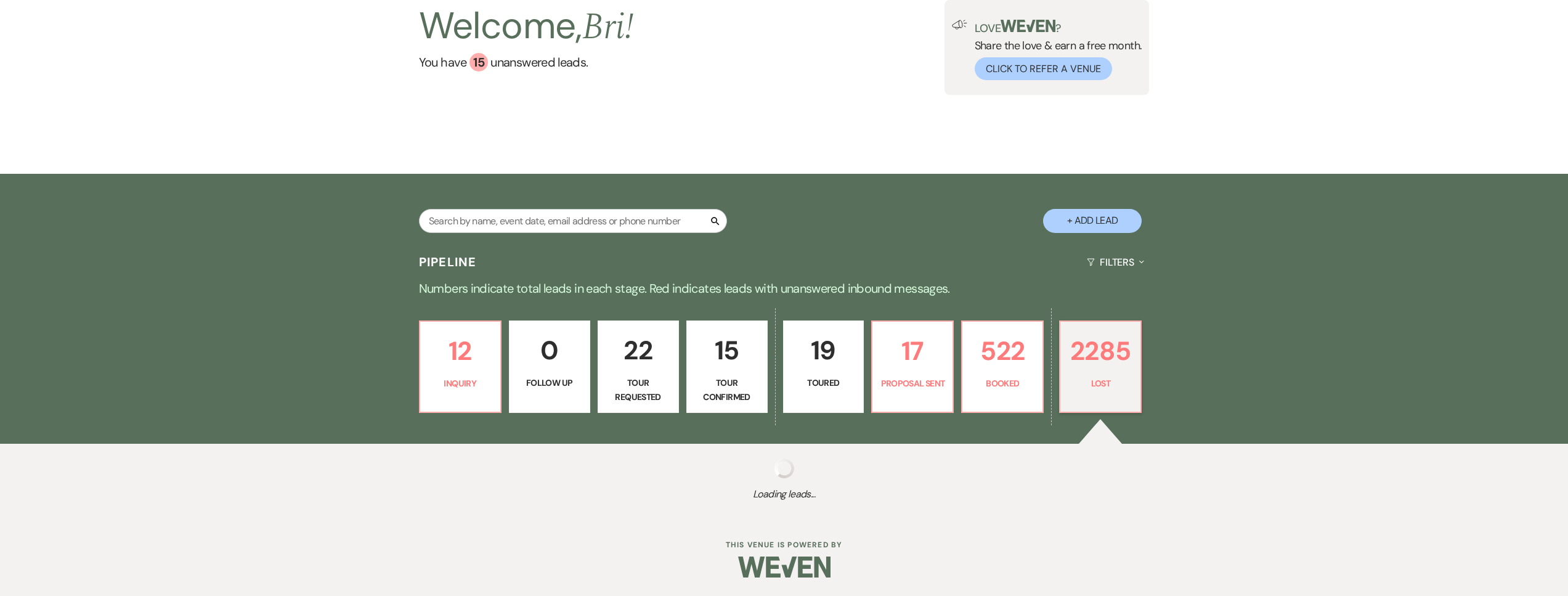
select select "8"
select select "5"
select select "8"
select select "5"
select select "8"
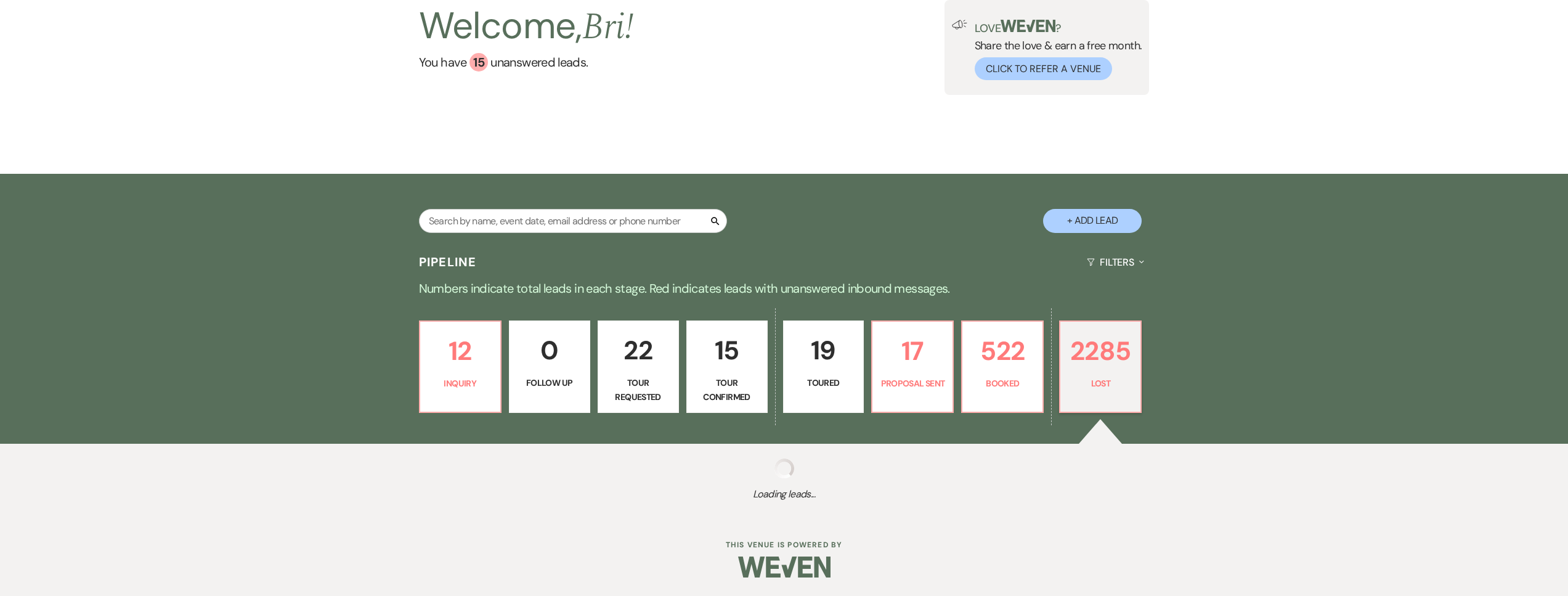
select select "5"
select select "8"
select select "5"
select select "8"
select select "5"
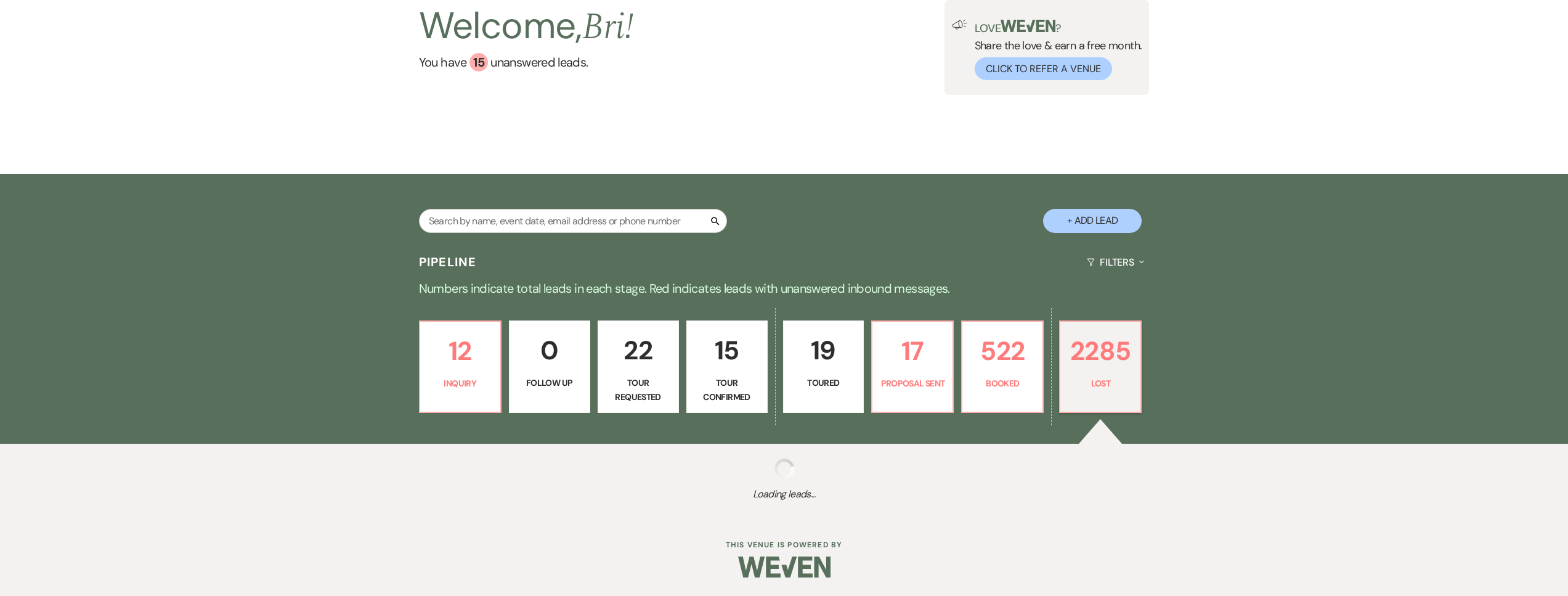
select select "8"
select select "5"
select select "8"
select select "1"
select select "8"
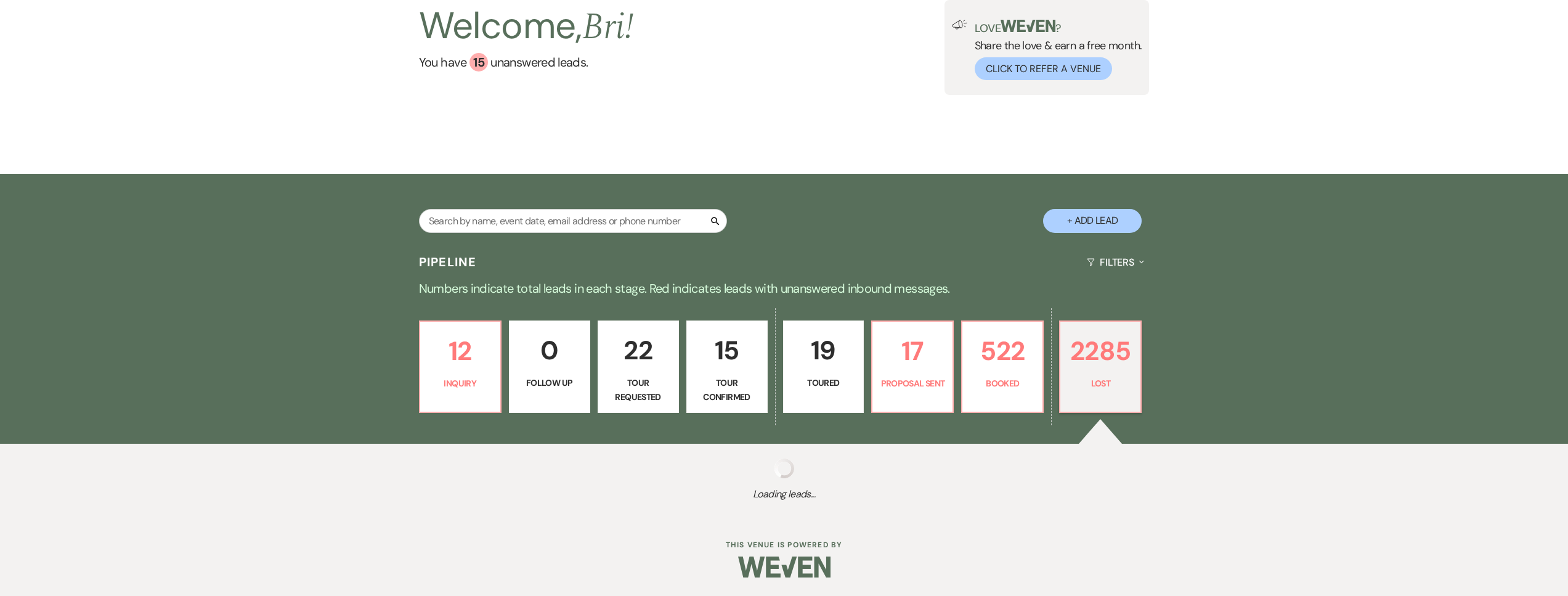
select select "5"
select select "8"
select select "5"
select select "8"
select select "6"
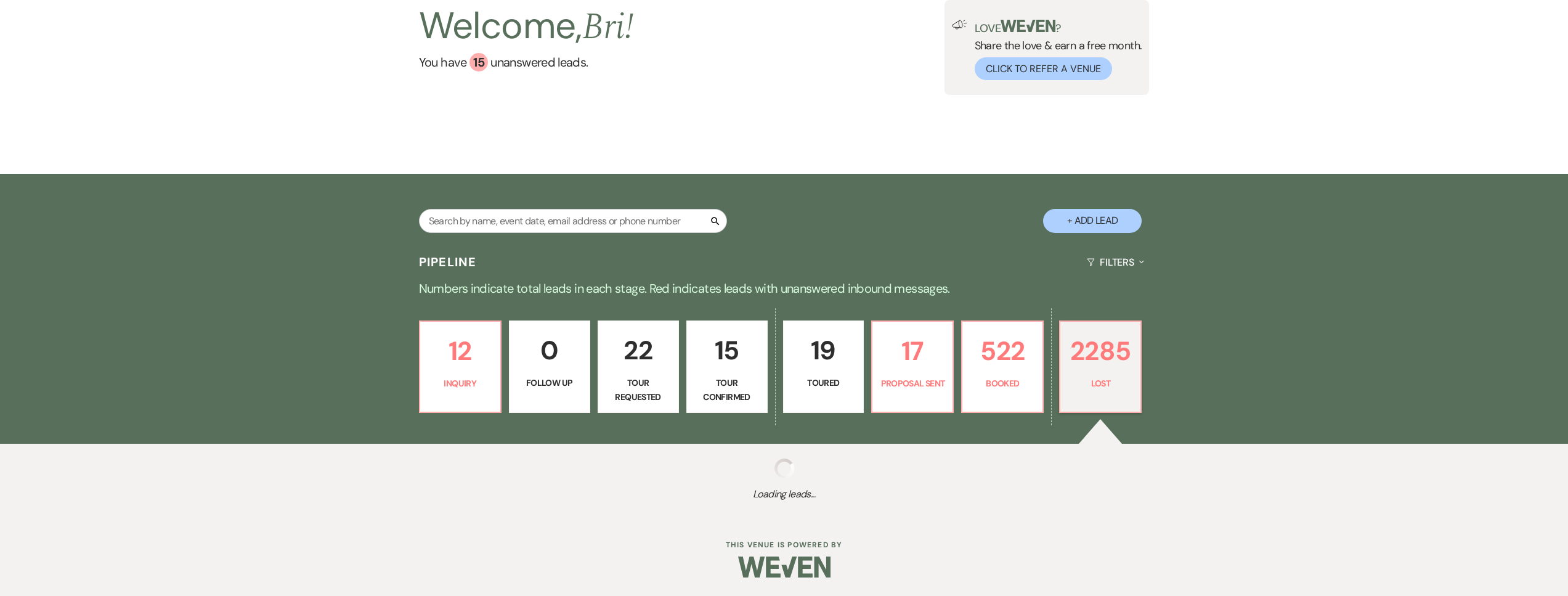
select select "8"
select select "6"
select select "8"
select select "5"
select select "8"
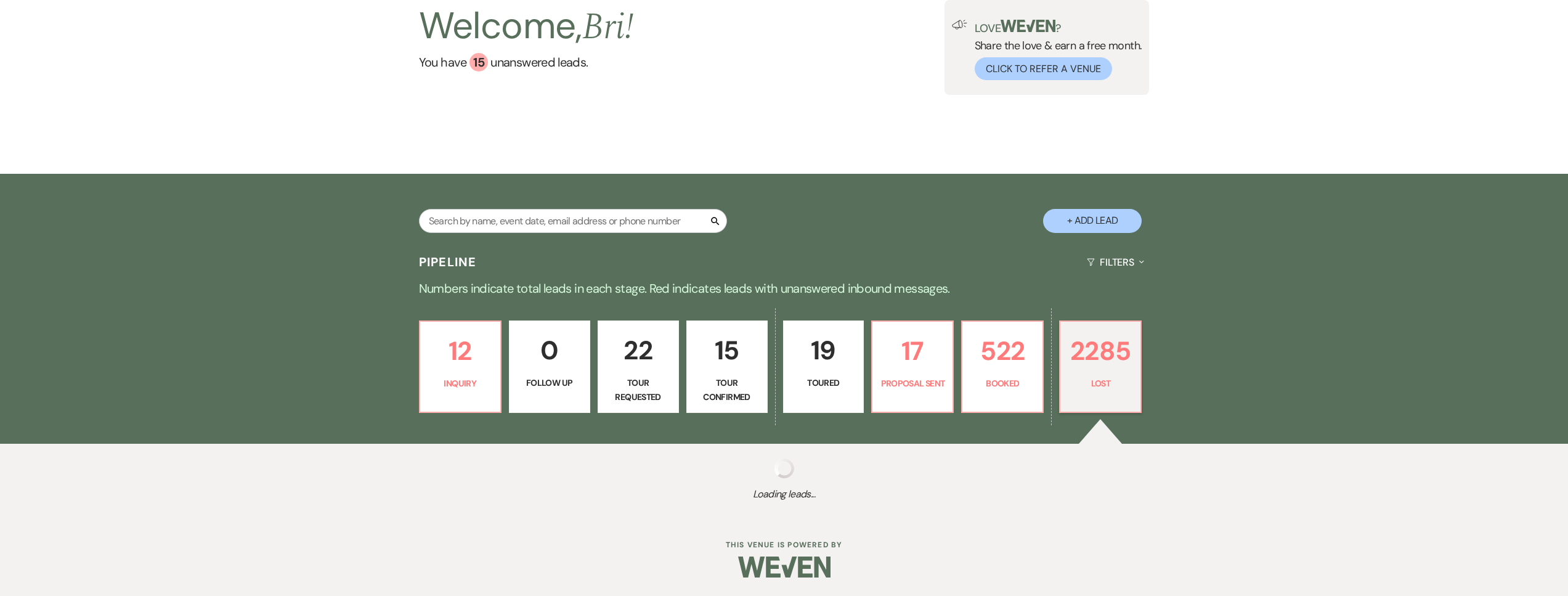
select select "5"
select select "8"
select select "5"
select select "8"
select select "1"
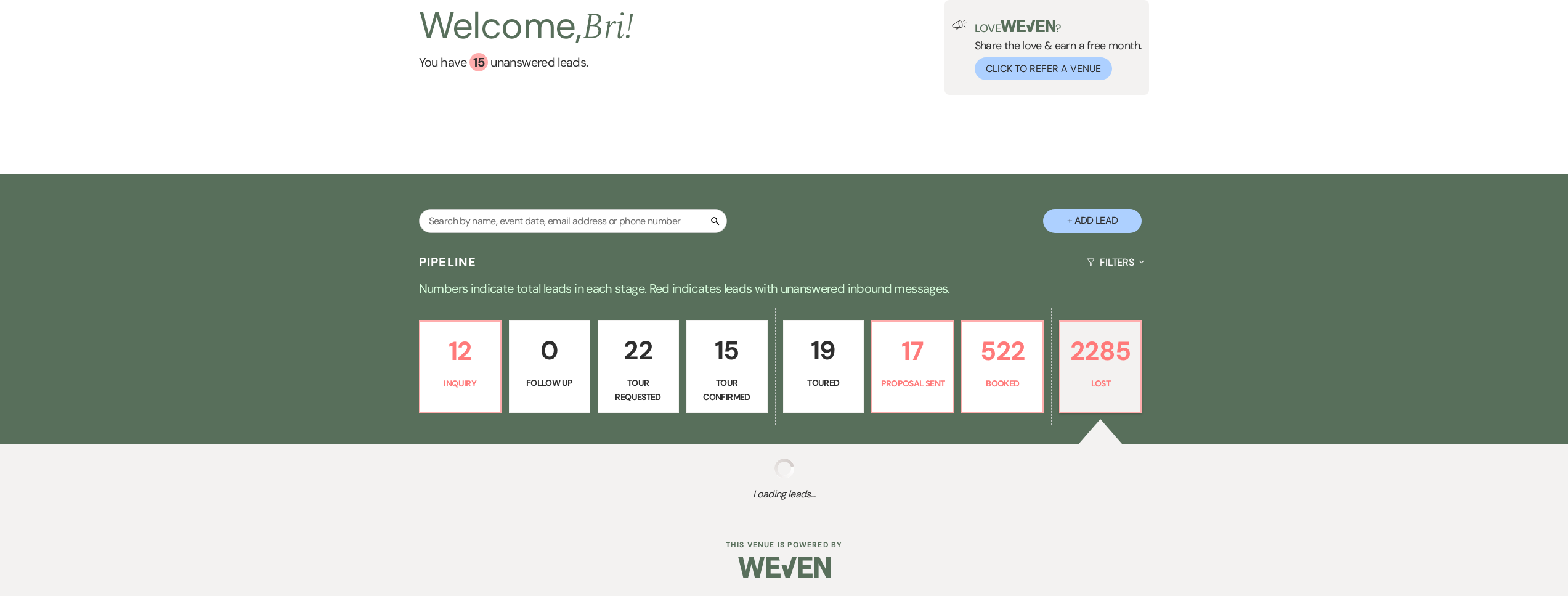
select select "8"
select select "5"
select select "8"
select select "7"
select select "8"
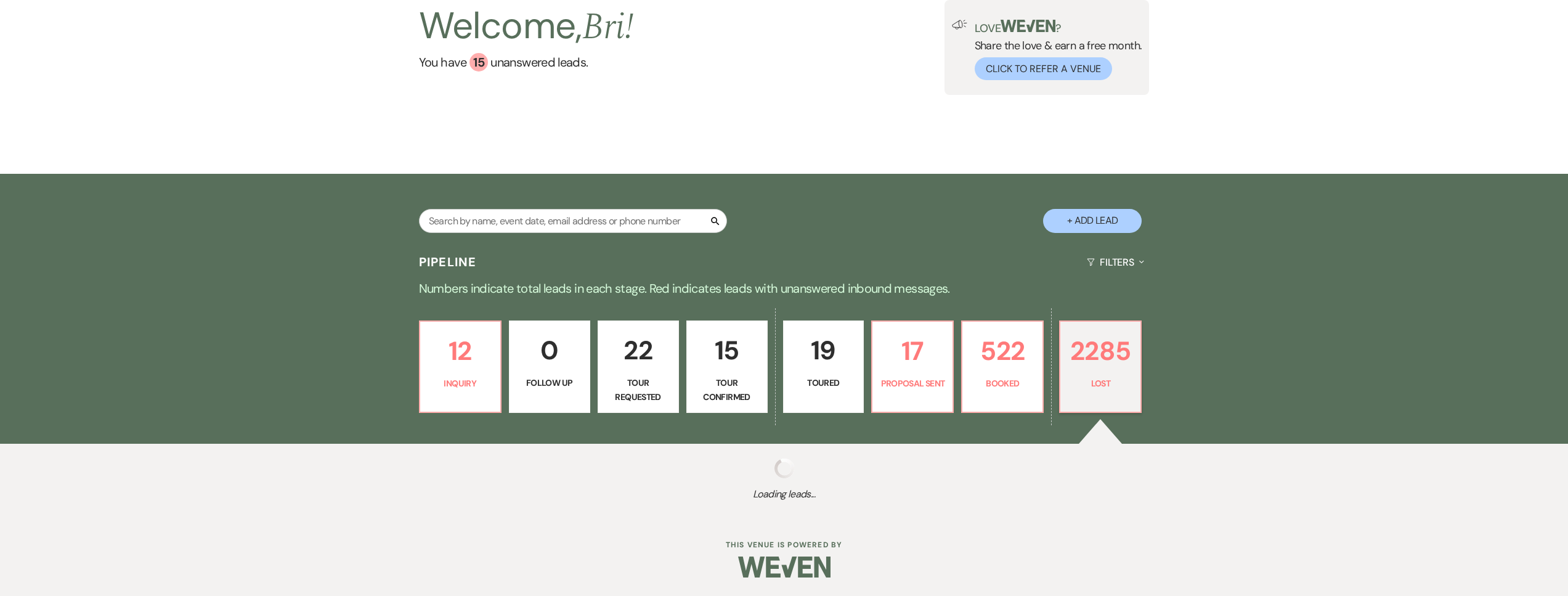
select select "5"
select select "8"
select select "6"
select select "8"
select select "5"
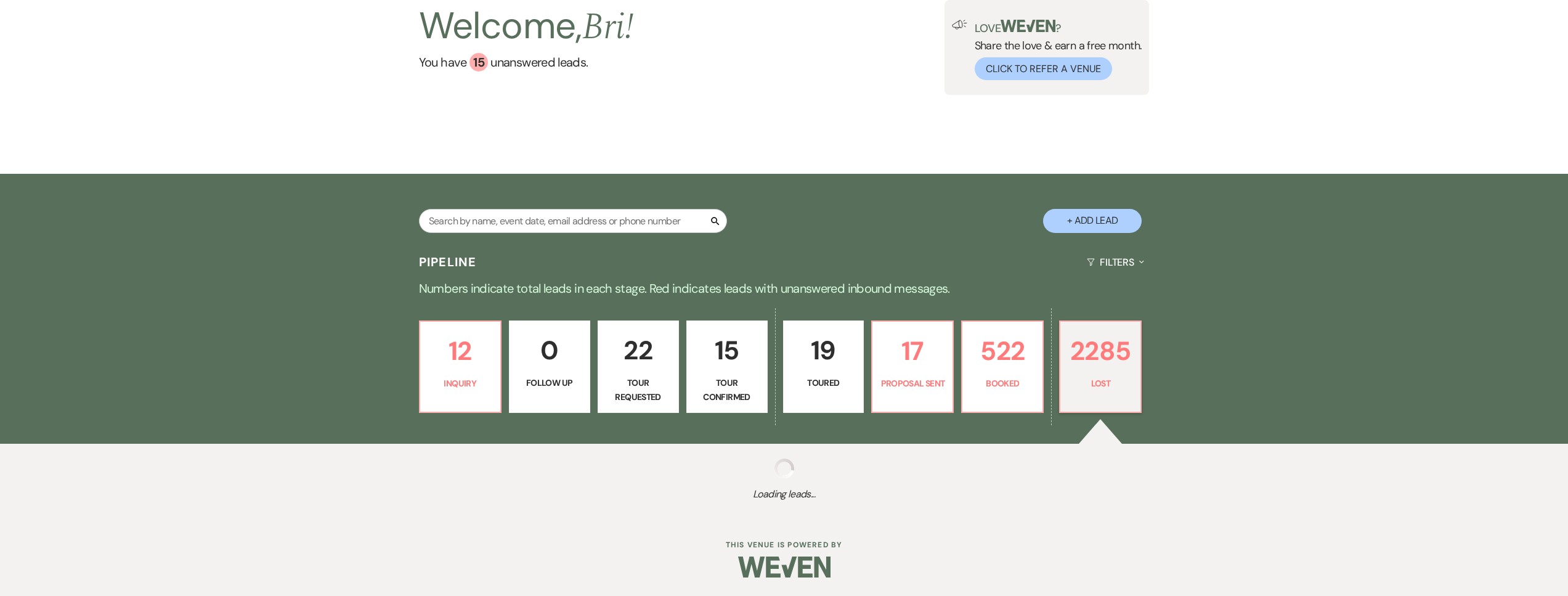
select select "8"
select select "5"
select select "8"
select select "6"
select select "8"
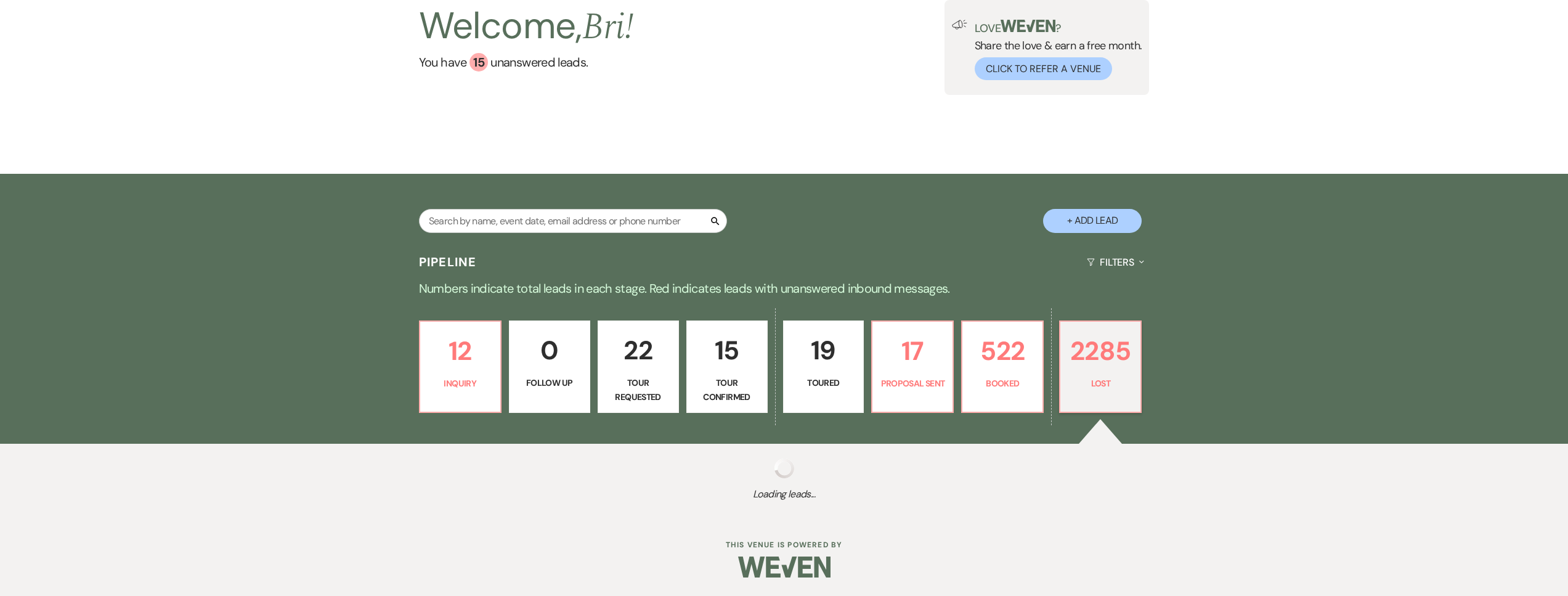
select select "1"
select select "8"
select select "5"
select select "8"
select select "5"
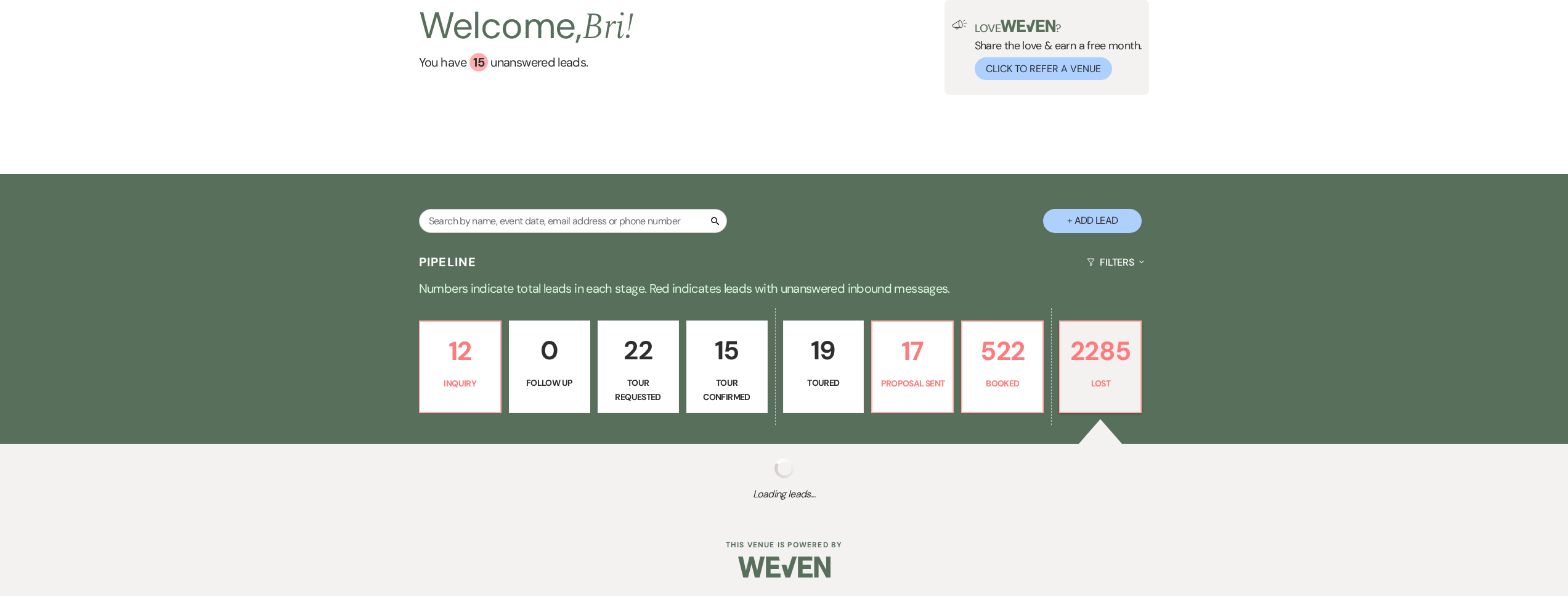
select select "8"
select select "5"
select select "8"
select select "7"
select select "8"
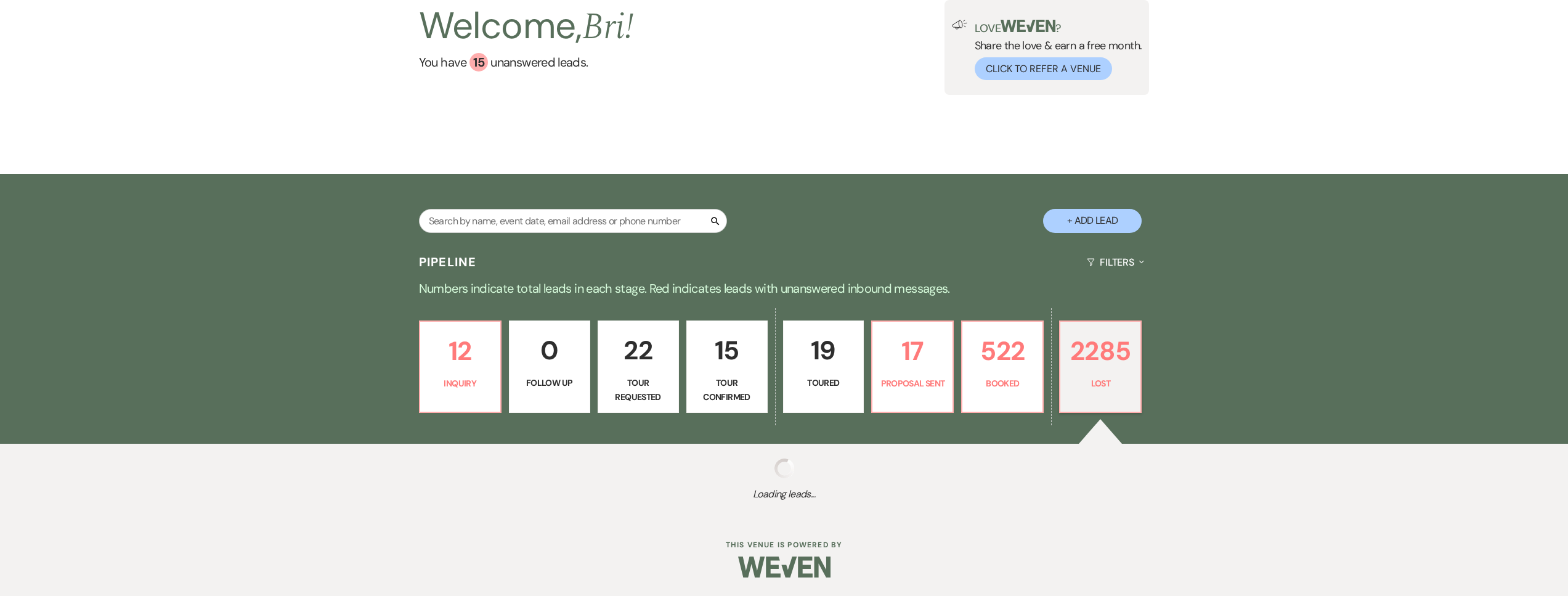
select select "5"
select select "8"
select select "5"
select select "8"
select select "6"
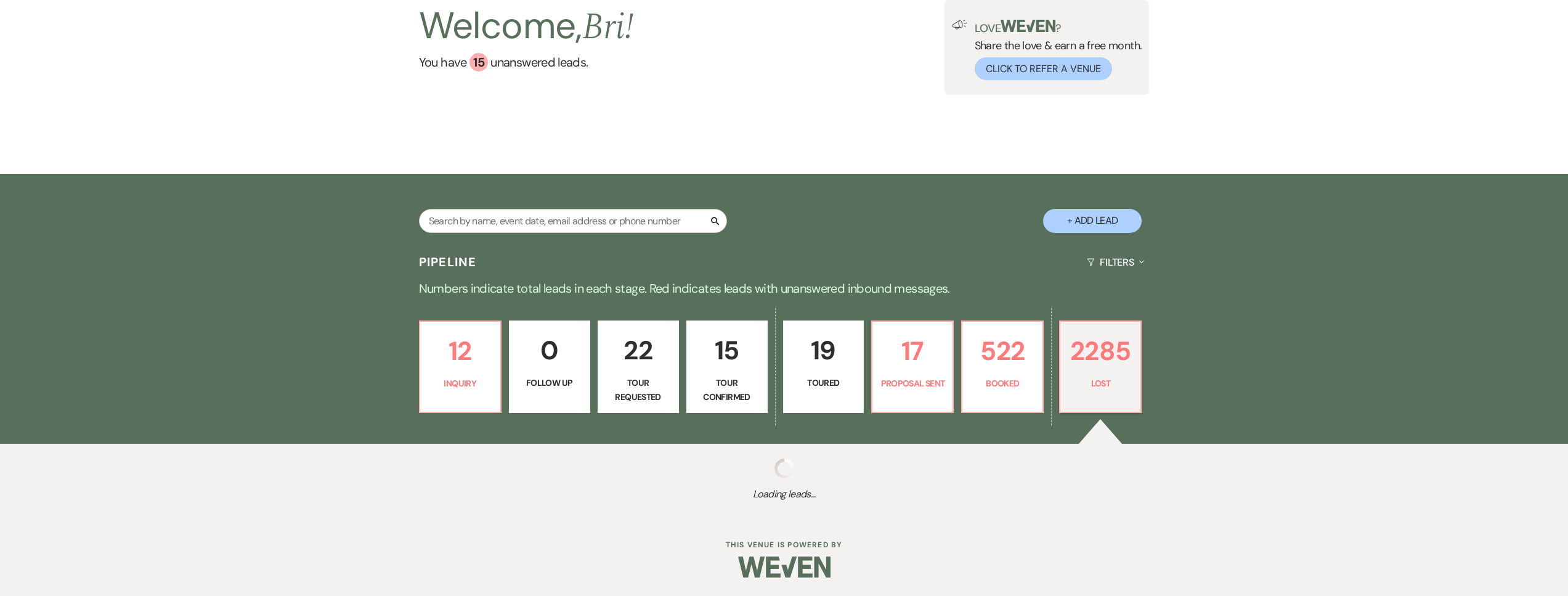
select select "8"
select select "5"
select select "8"
select select "5"
select select "8"
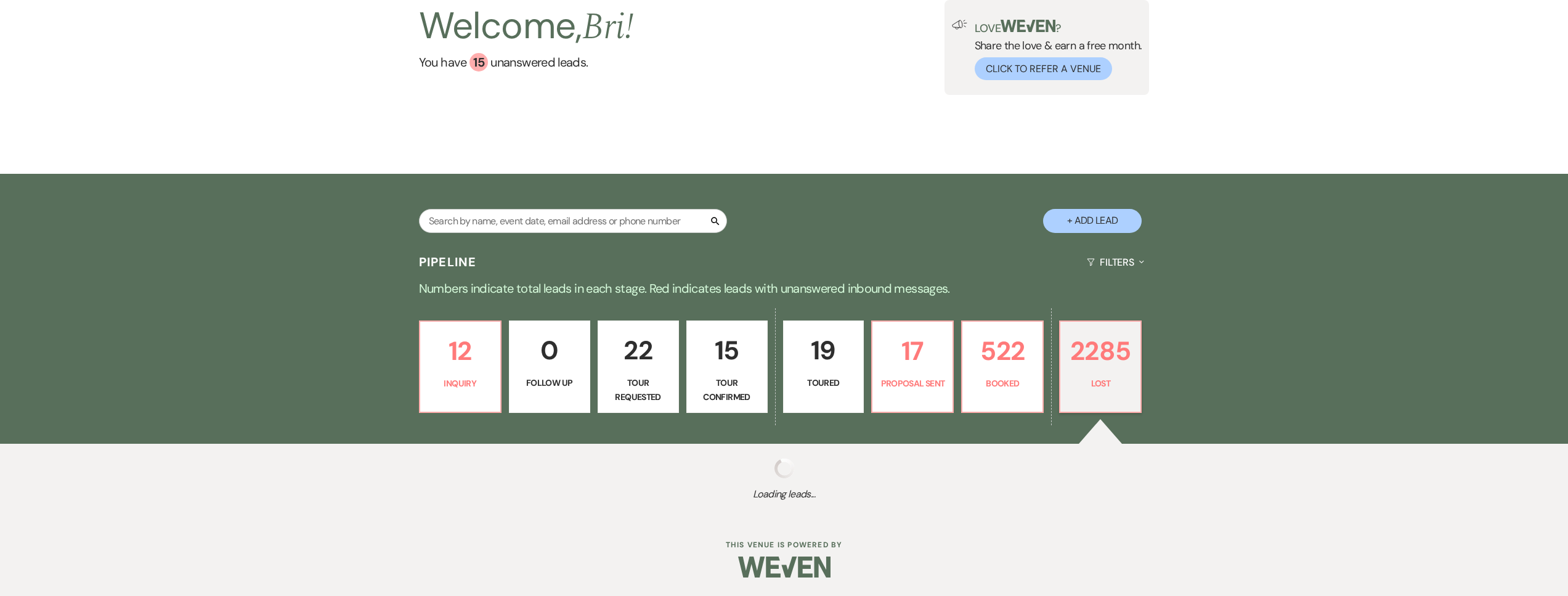
select select "5"
select select "8"
select select "10"
select select "8"
select select "5"
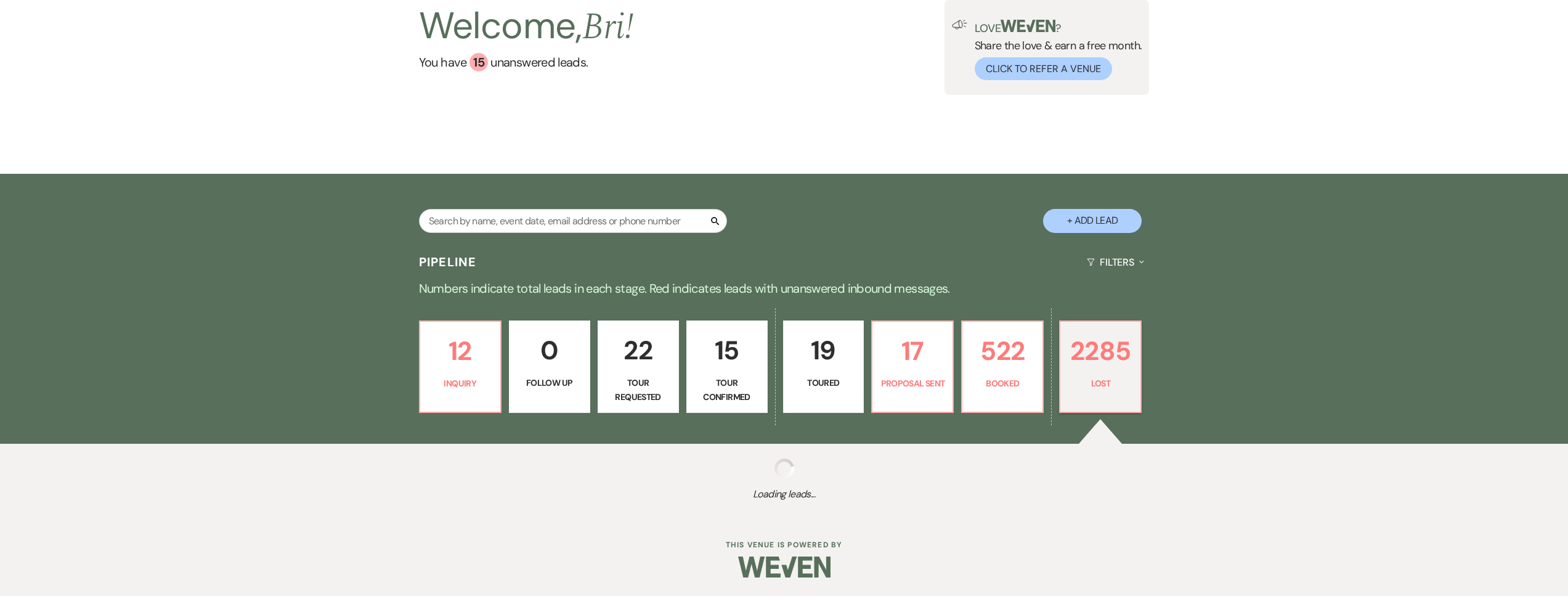
select select "8"
select select "5"
select select "8"
select select "5"
select select "8"
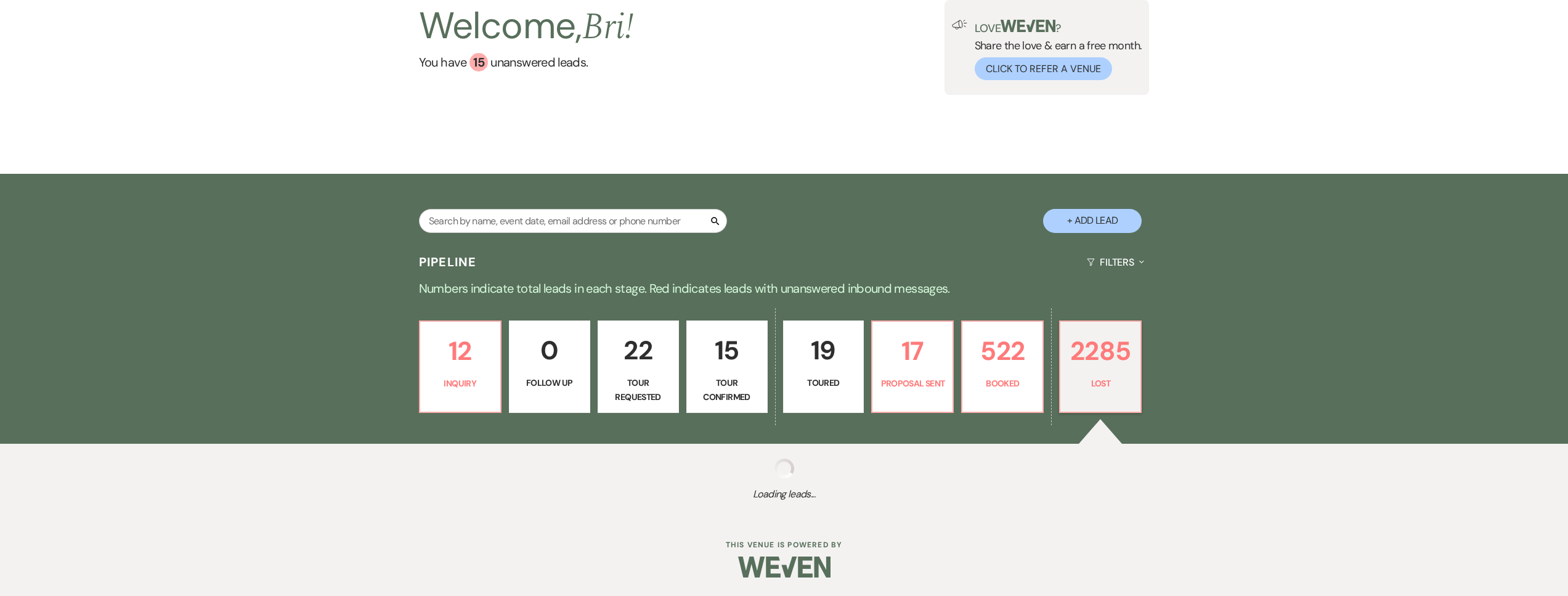
select select "5"
select select "8"
select select "5"
select select "8"
select select "5"
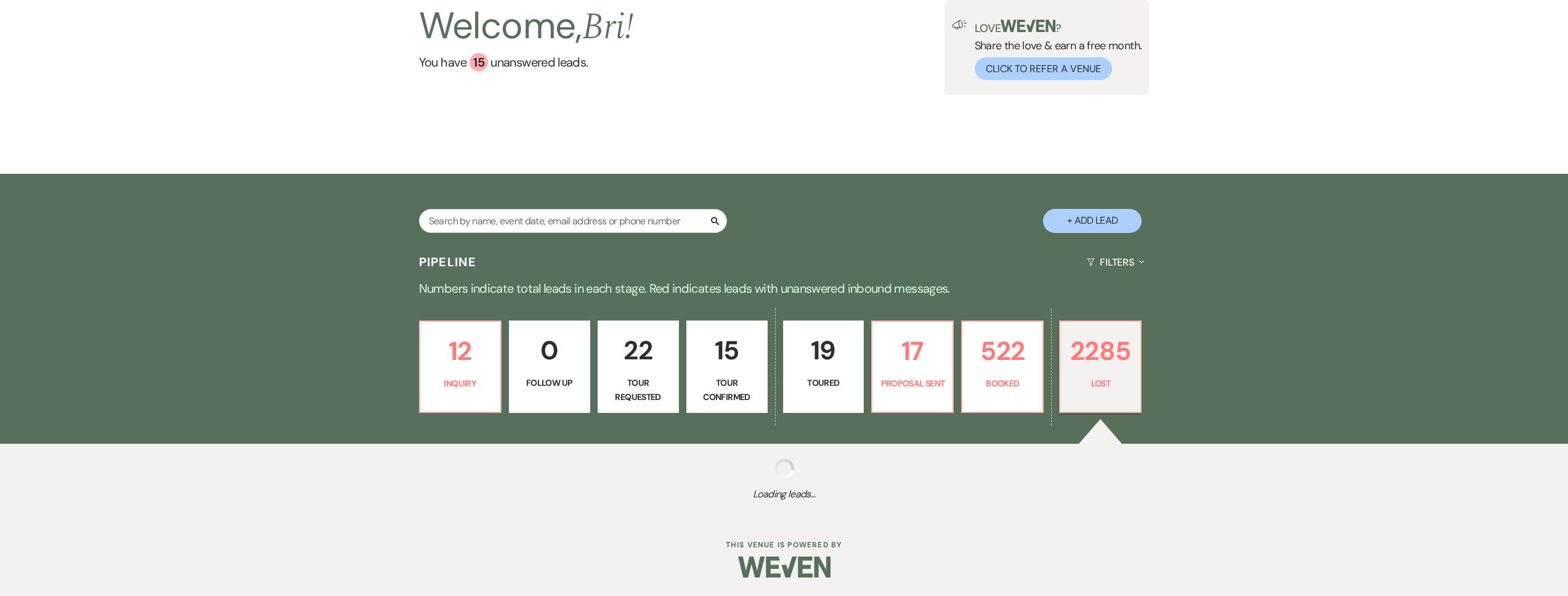
select select "8"
select select "5"
select select "8"
select select "5"
select select "8"
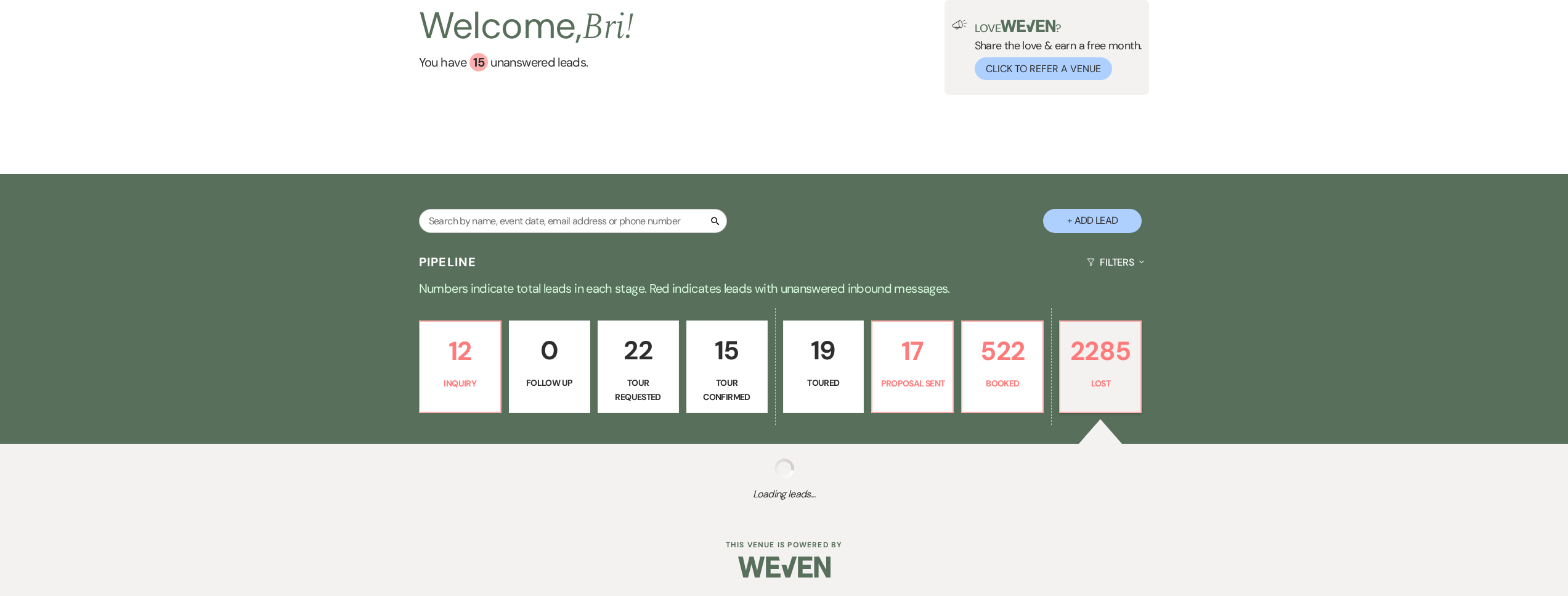
select select "6"
select select "8"
select select "5"
select select "8"
select select "1"
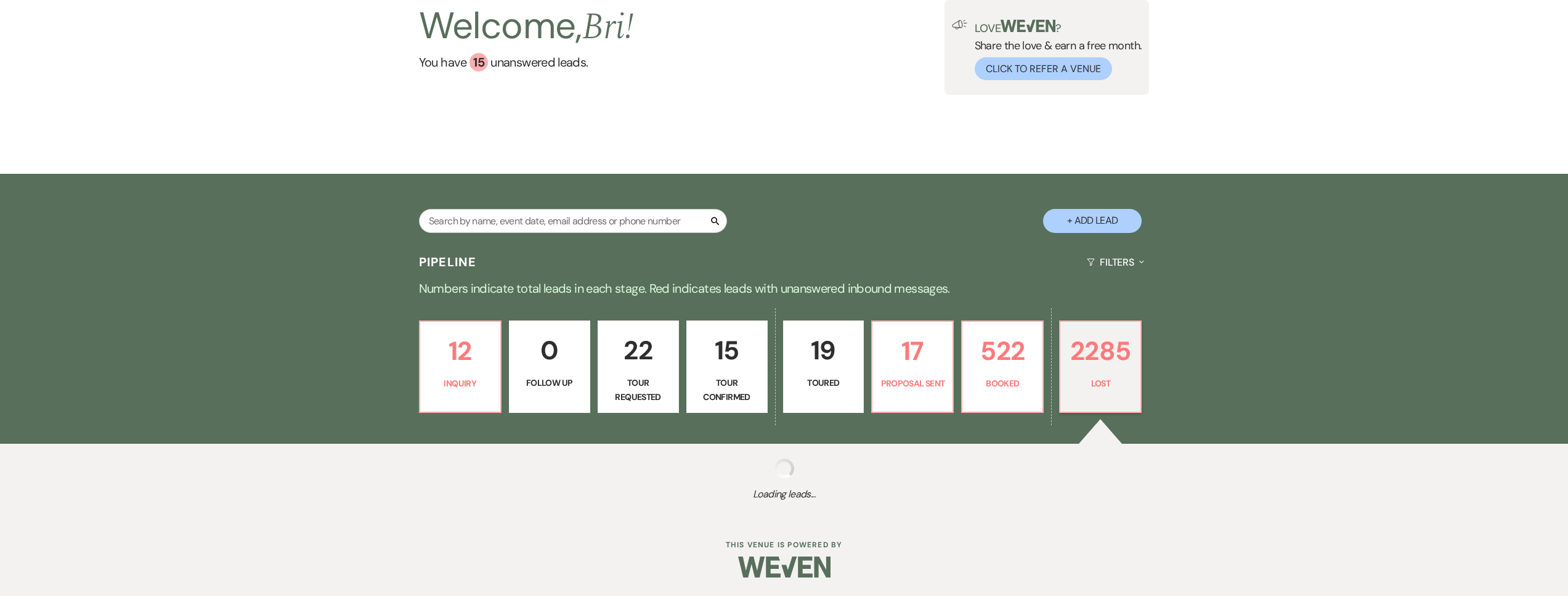
select select "8"
select select "5"
select select "8"
select select "5"
select select "8"
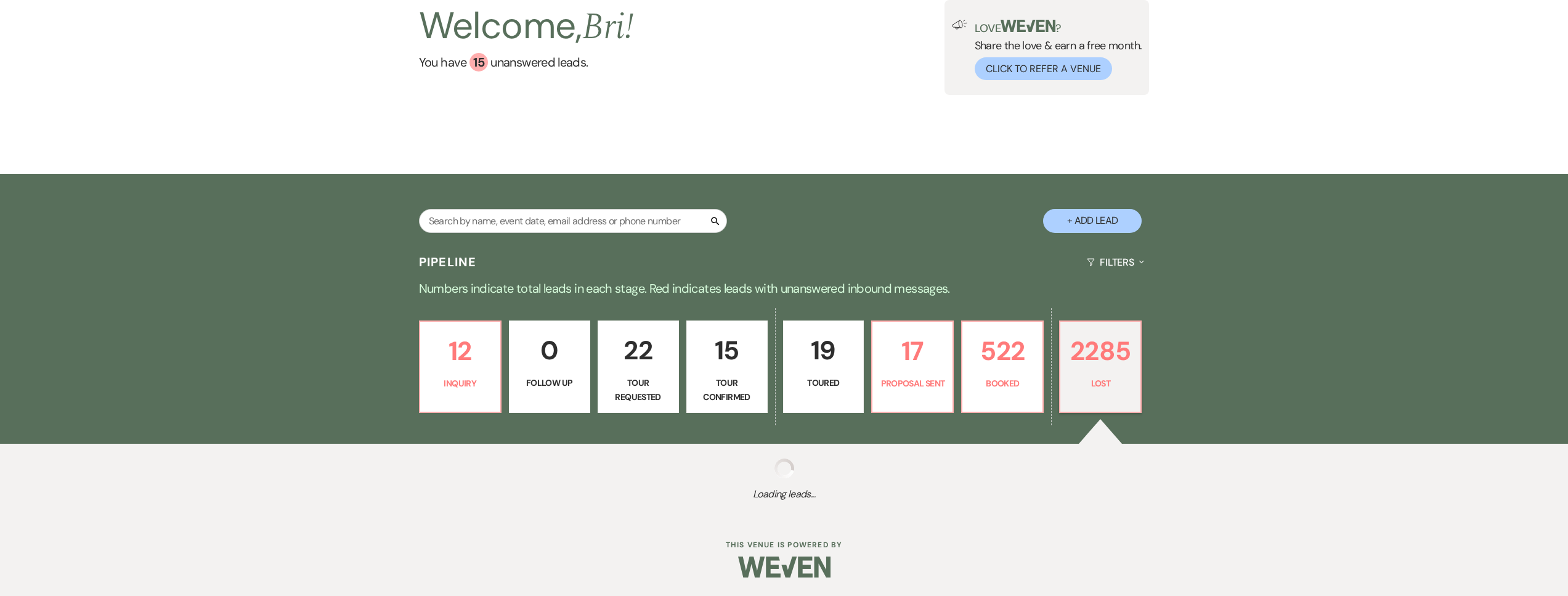
select select "5"
select select "8"
select select "5"
select select "8"
select select "5"
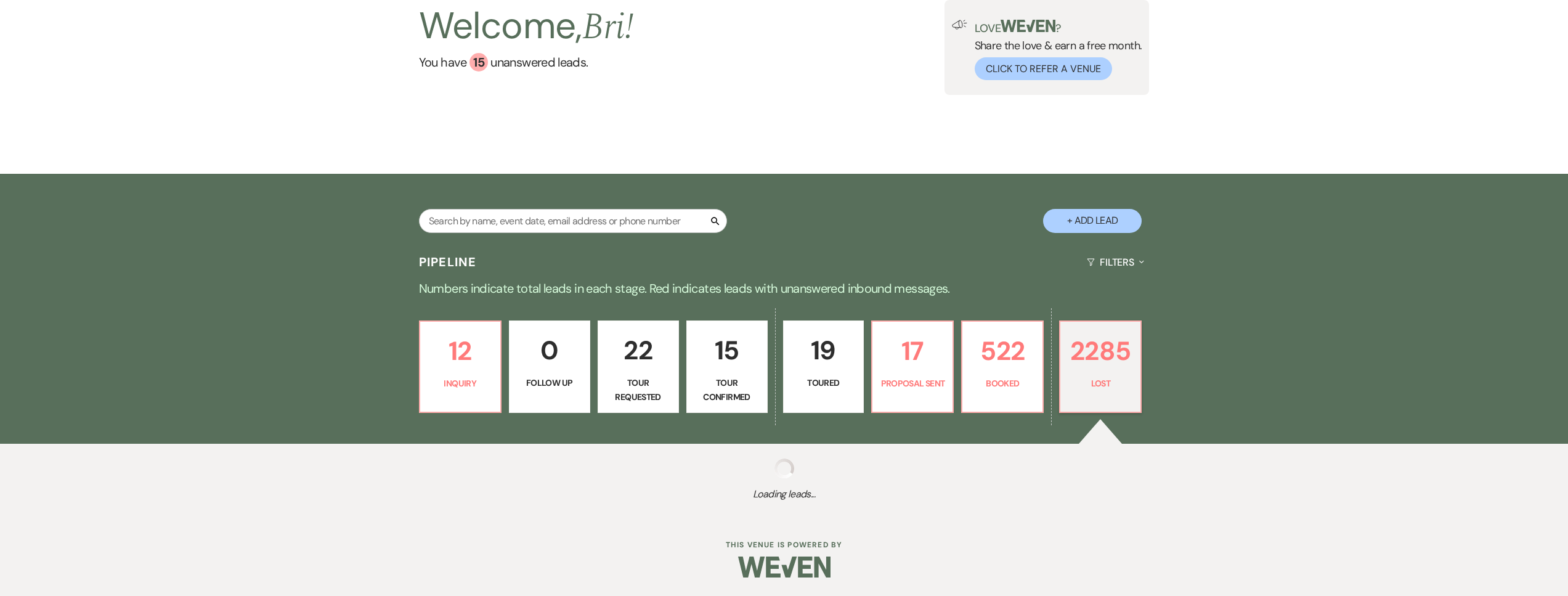
select select "8"
select select "5"
select select "8"
select select "5"
select select "8"
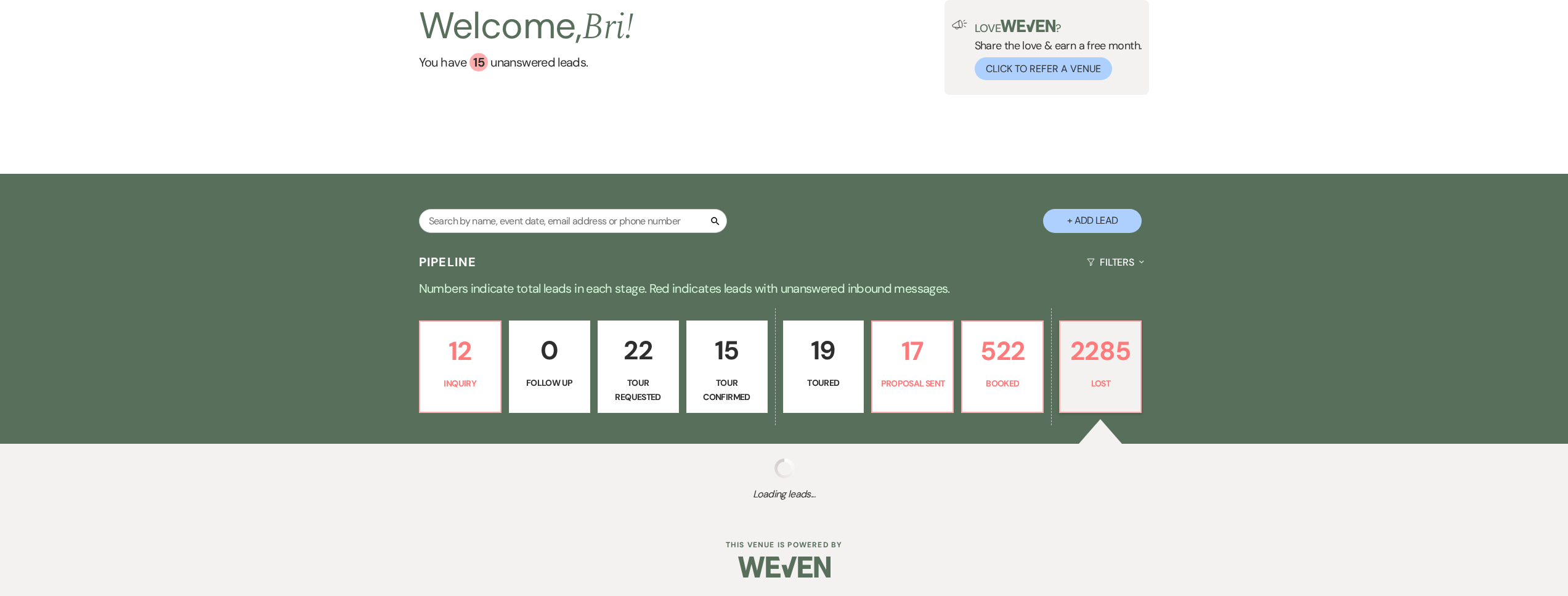
select select "5"
select select "8"
select select "5"
select select "8"
select select "5"
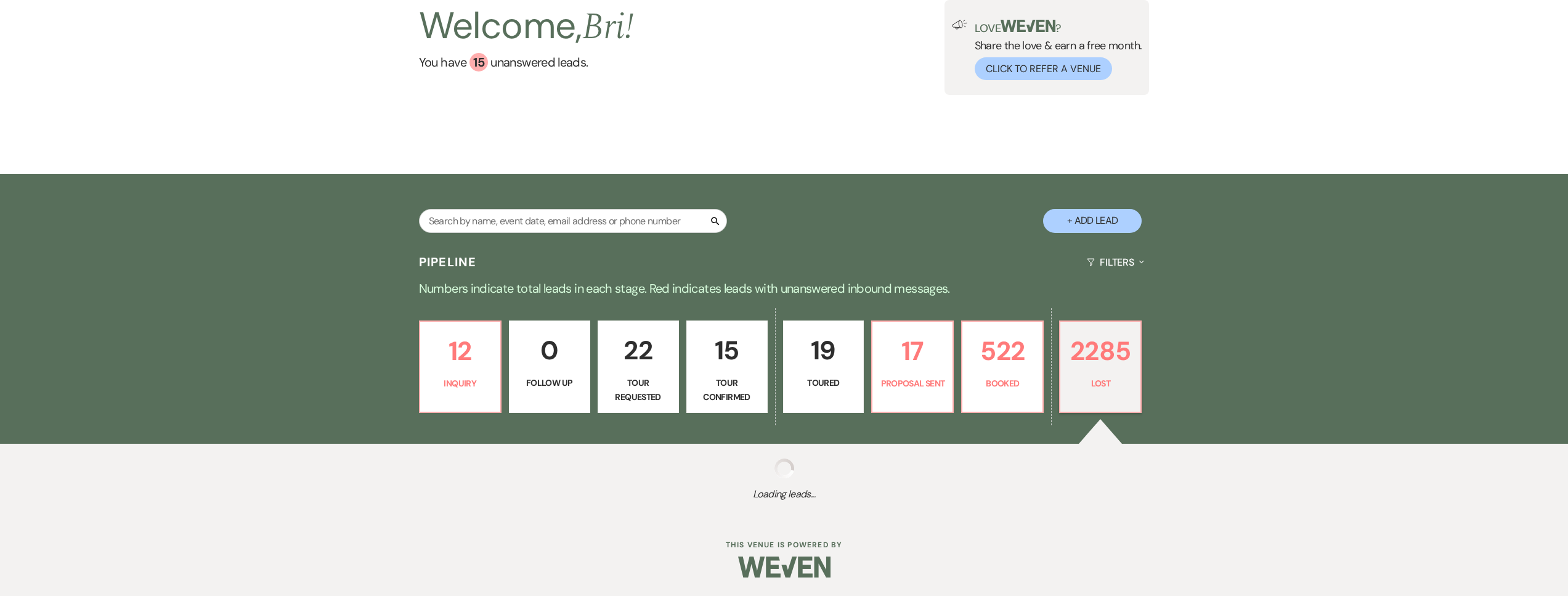
select select "8"
select select "5"
select select "8"
select select "5"
select select "8"
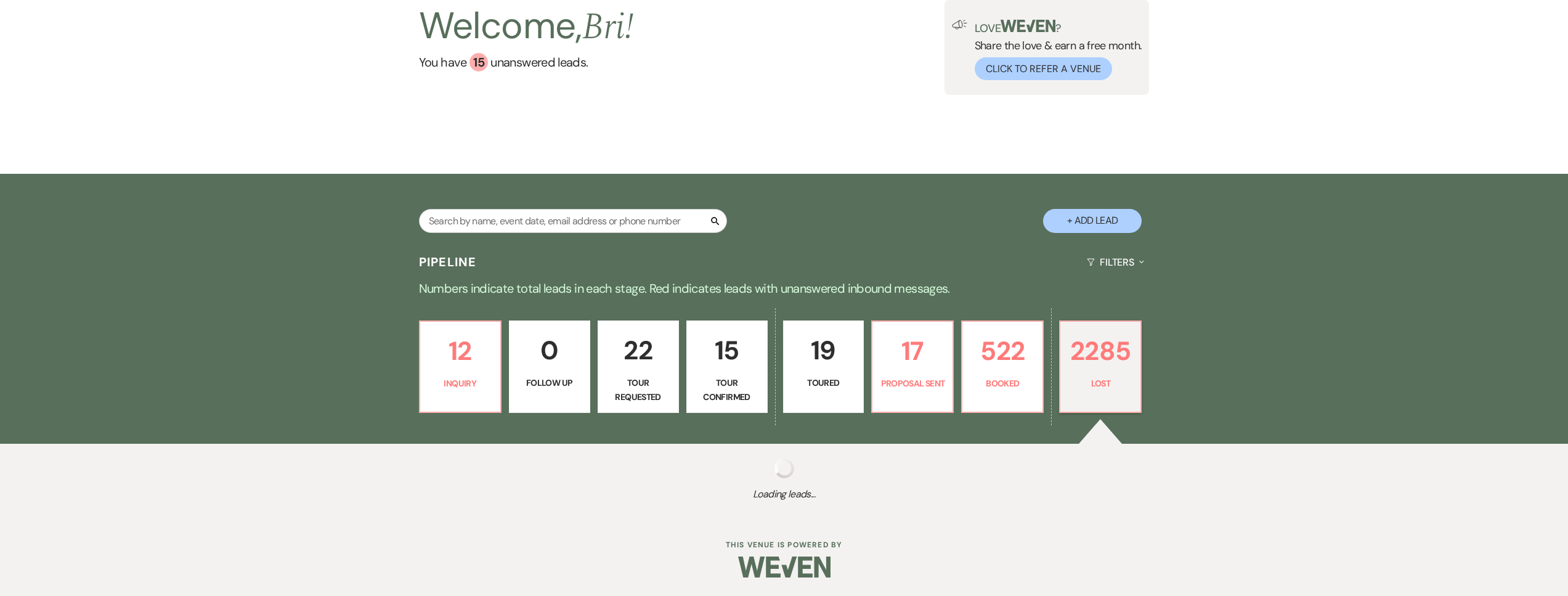
select select "5"
select select "8"
select select "5"
select select "8"
select select "5"
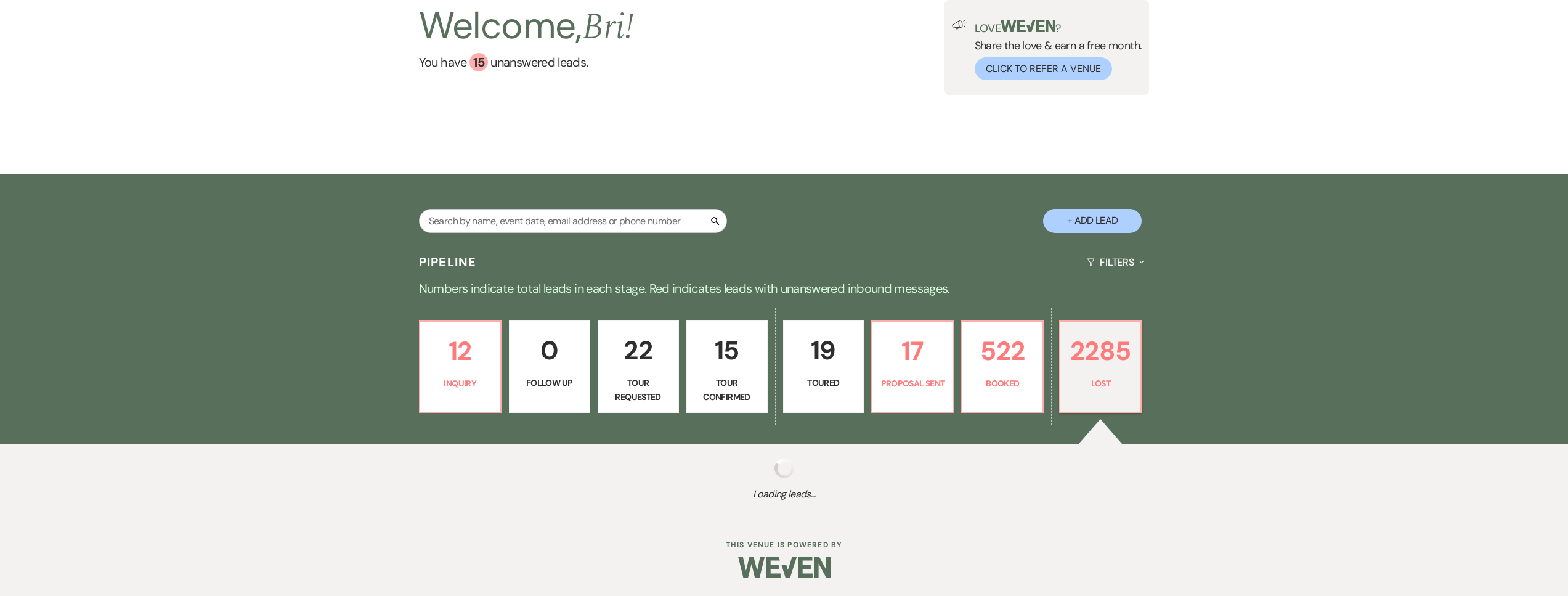
select select "8"
select select "1"
select select "8"
select select "5"
select select "8"
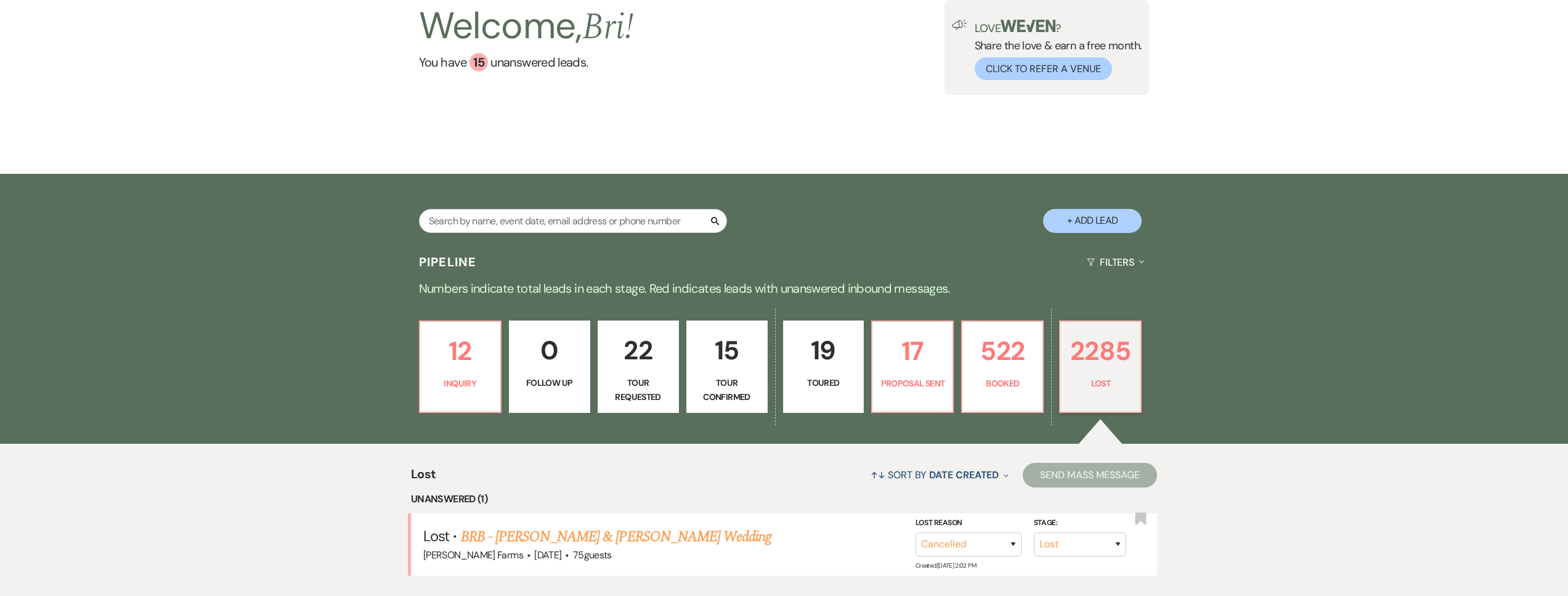
scroll to position [350, 0]
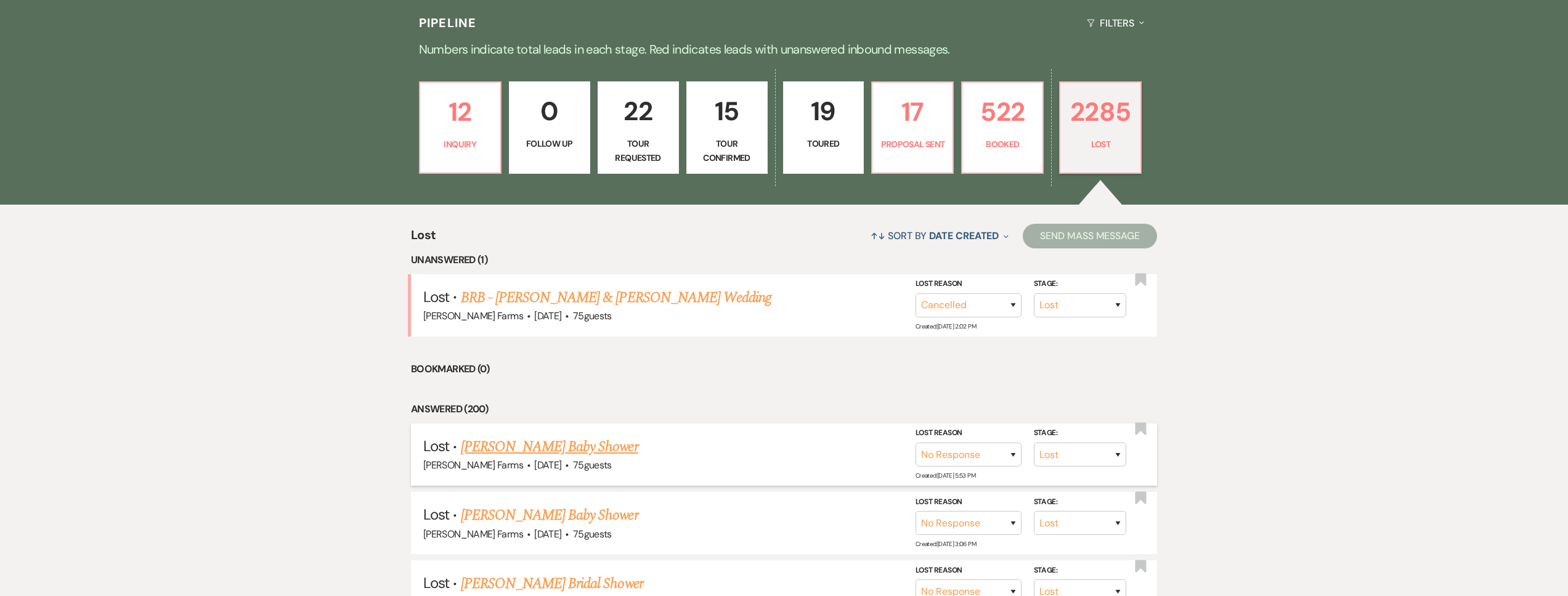
click at [557, 445] on link "Alyssa Gonzalez's Baby Shower" at bounding box center [549, 447] width 178 height 22
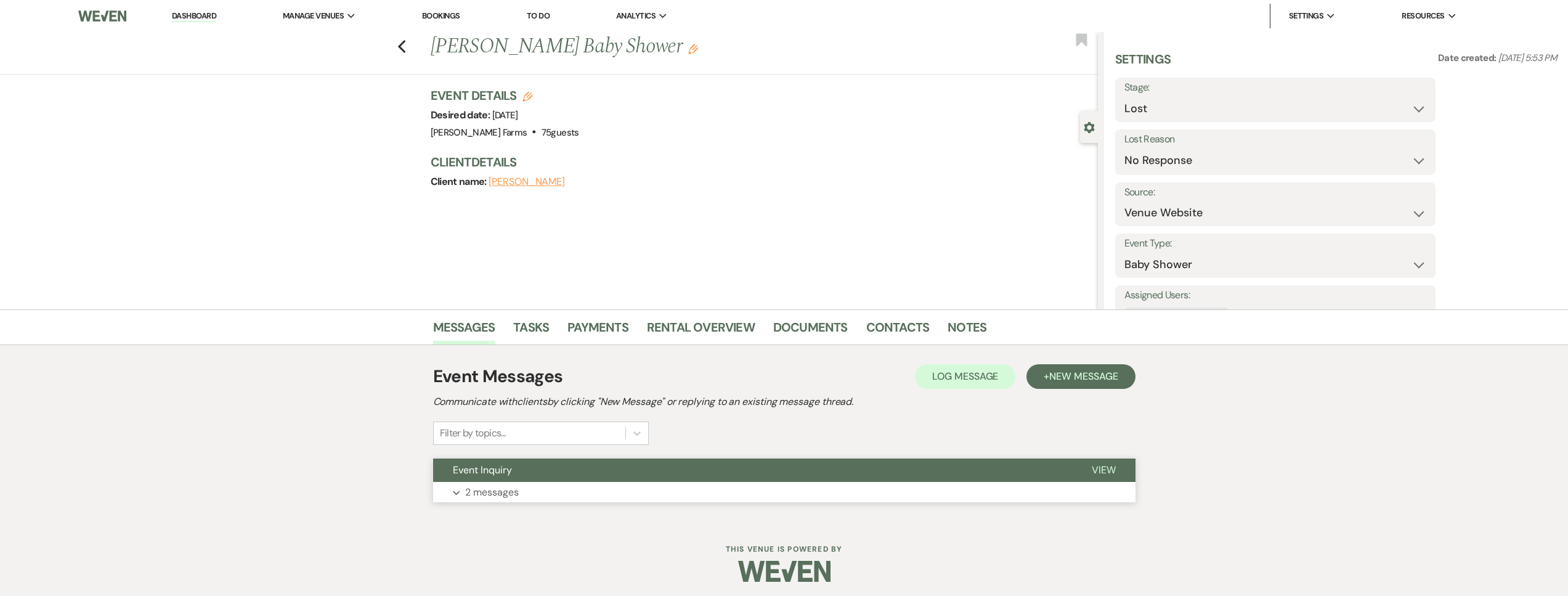
drag, startPoint x: 580, startPoint y: 478, endPoint x: 579, endPoint y: 463, distance: 15.0
click at [580, 478] on button "Event Inquiry" at bounding box center [753, 470] width 639 height 24
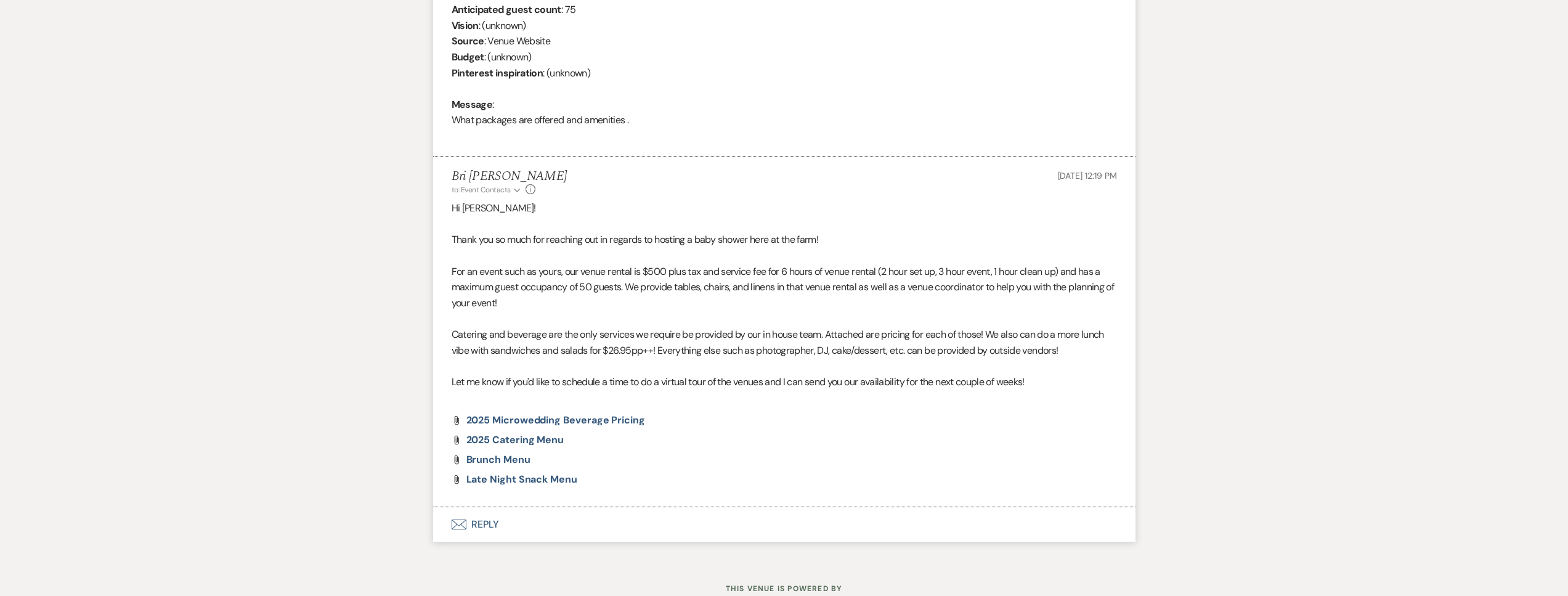
scroll to position [570, 0]
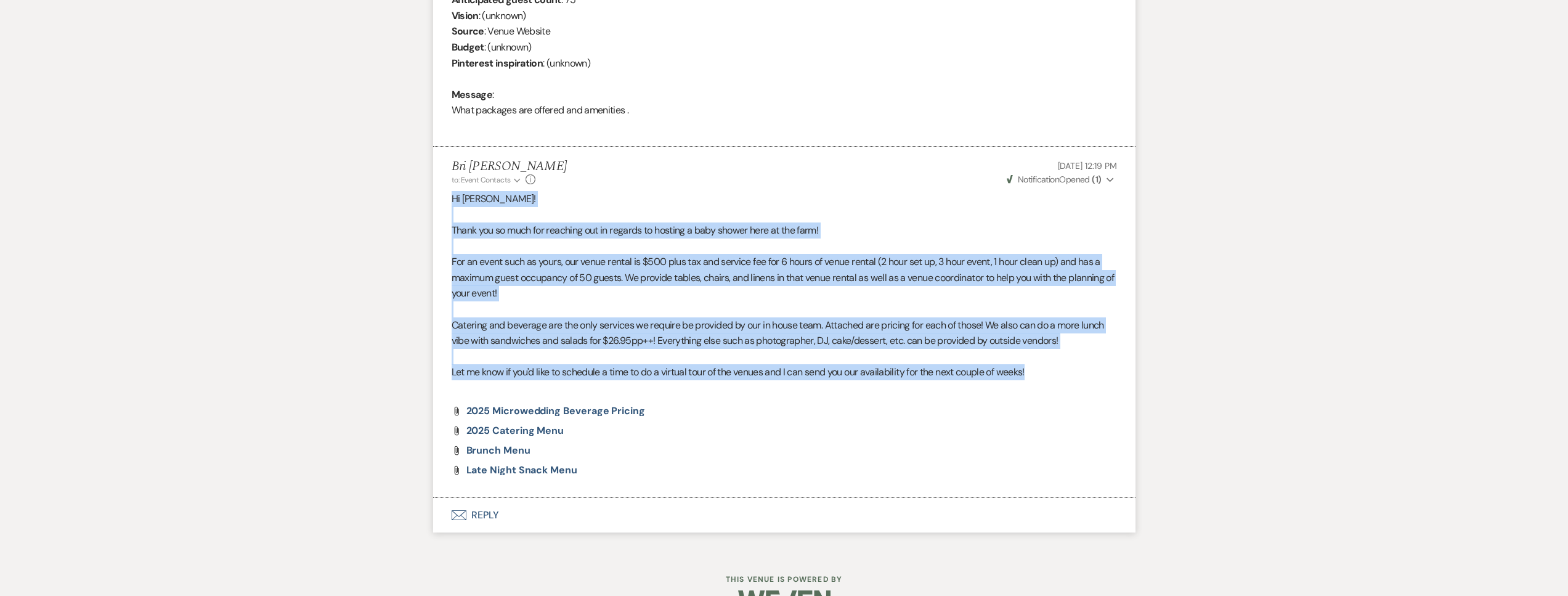
drag, startPoint x: 1022, startPoint y: 374, endPoint x: 437, endPoint y: 191, distance: 613.0
click at [437, 191] on li "Bri Schnepf to: Event Contacts Expand Info Oct 13, 2025, 12:19 PM Weven Check N…" at bounding box center [784, 322] width 703 height 350
copy div "Hi Alyssa! Thank you so much for reaching out in regards to hosting a baby show…"
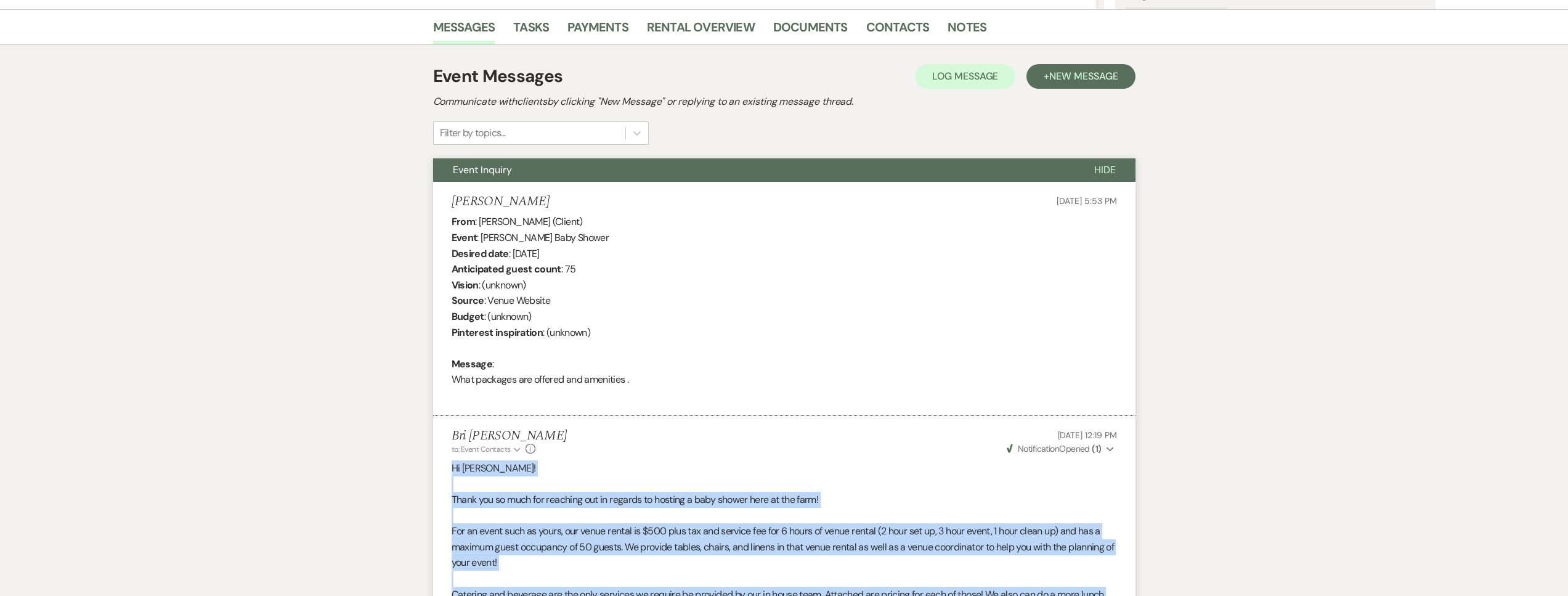
scroll to position [0, 0]
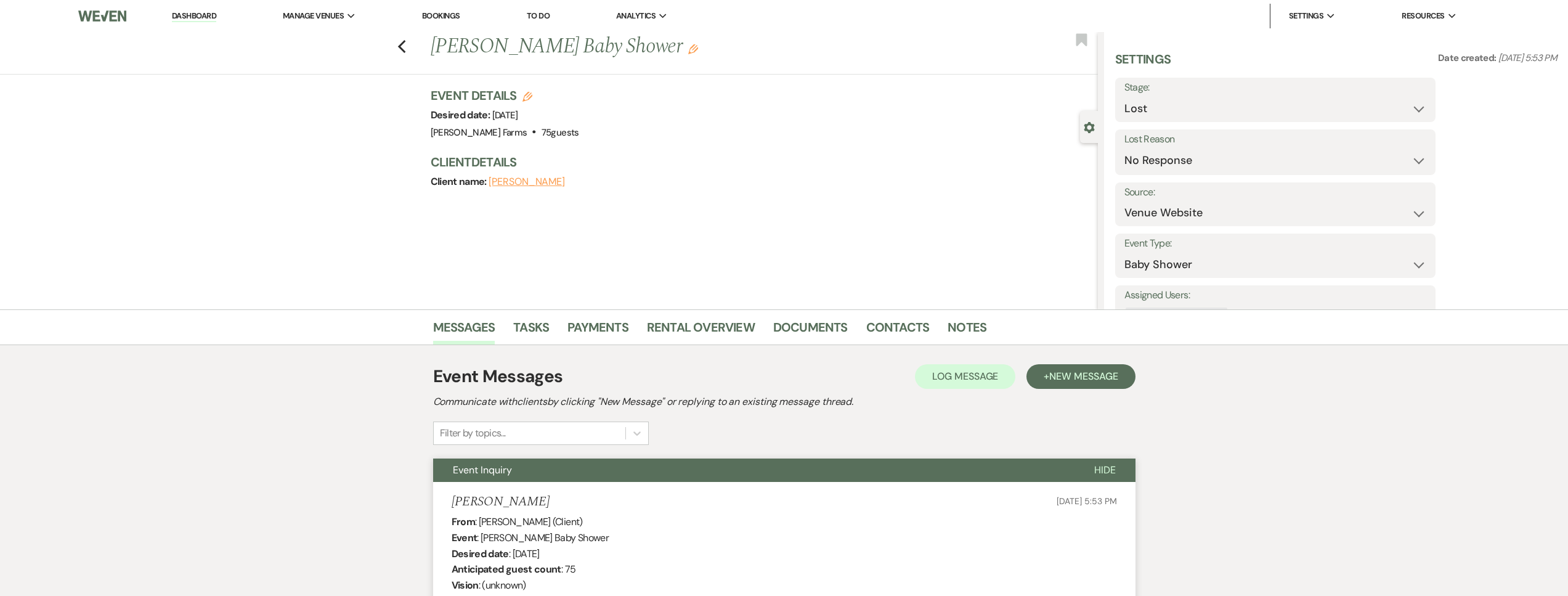
click at [198, 20] on link "Dashboard" at bounding box center [194, 16] width 45 height 12
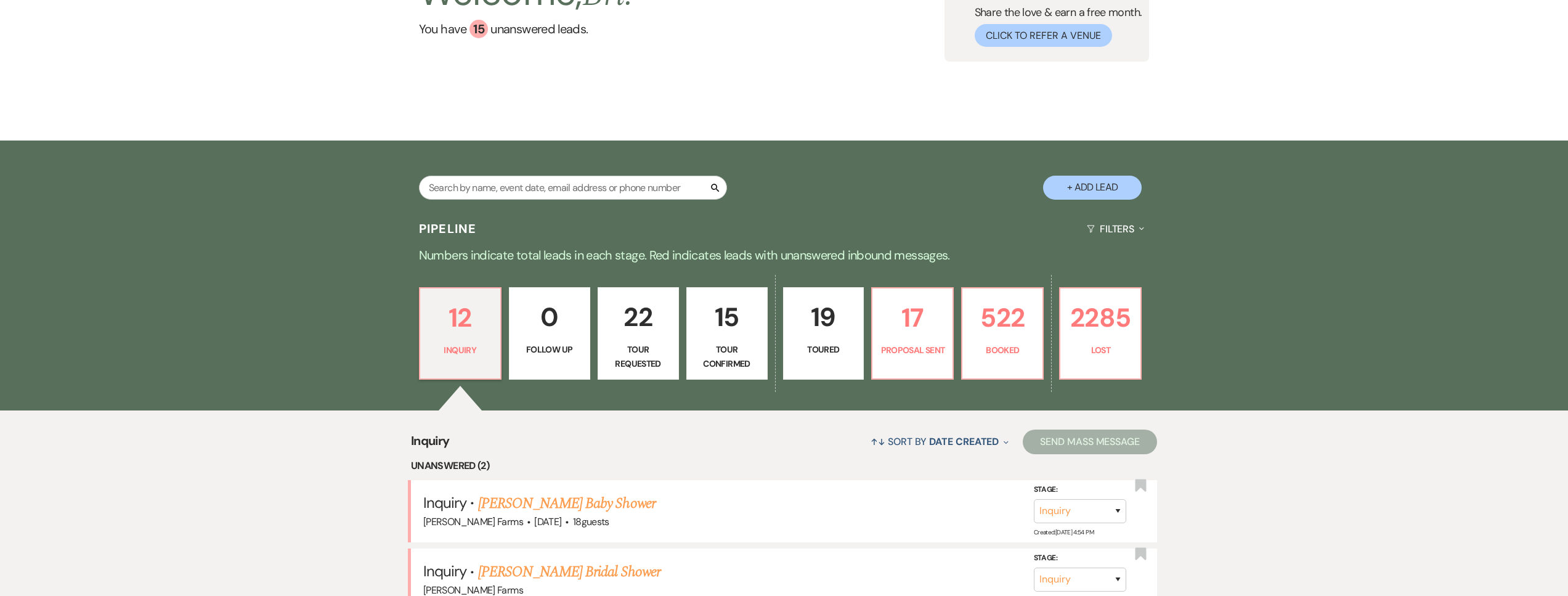
scroll to position [400, 0]
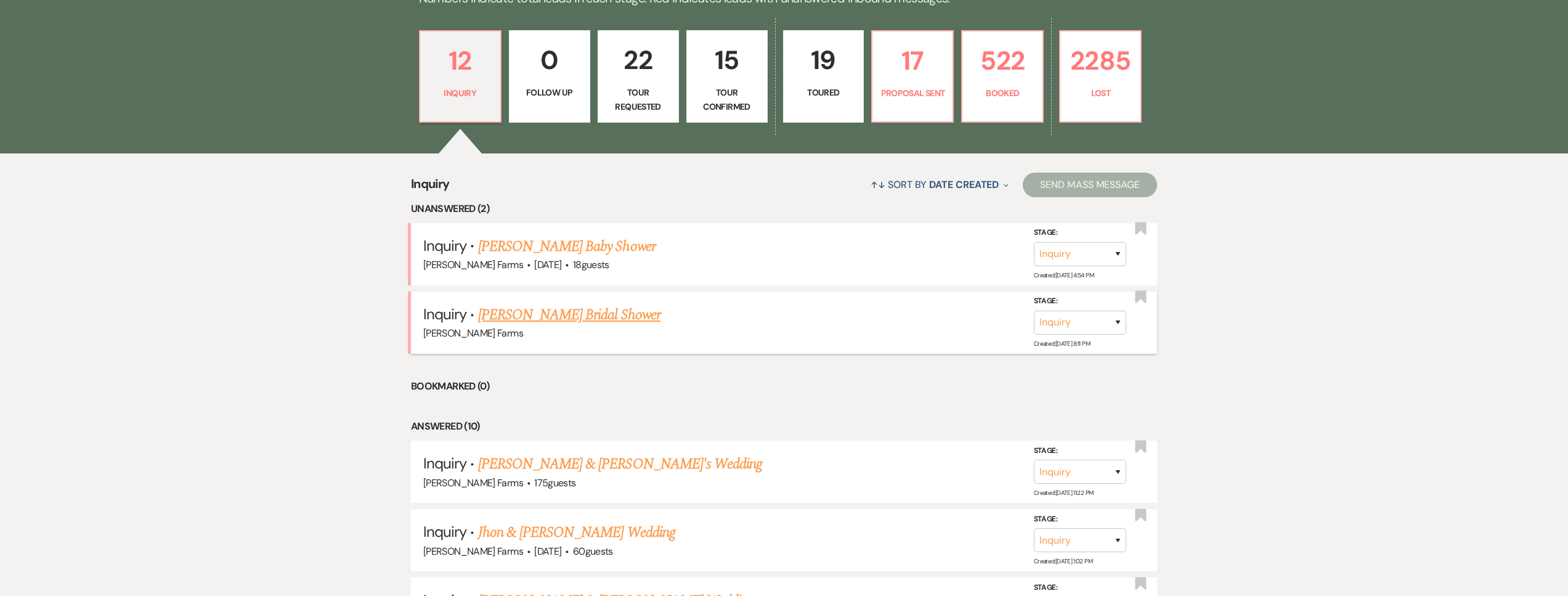
click at [531, 313] on link "Bree Bodemann's Bridal Shower" at bounding box center [570, 315] width 182 height 22
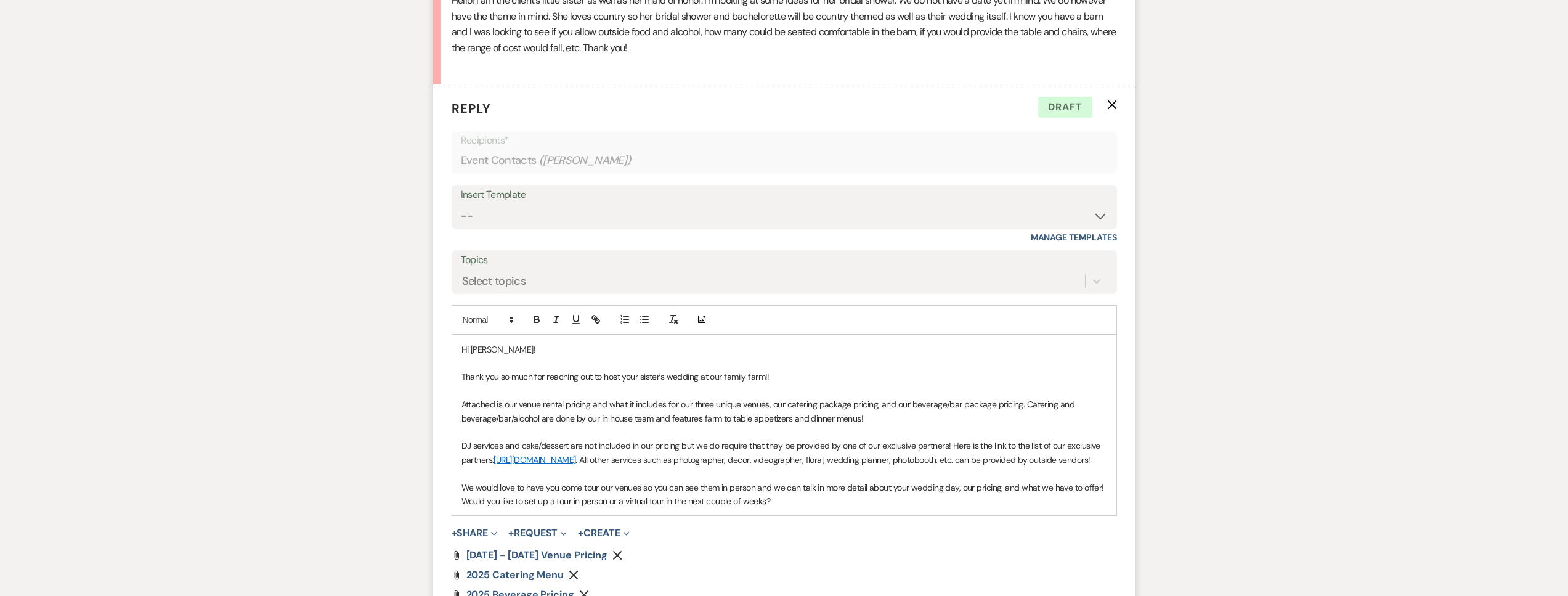
scroll to position [827, 0]
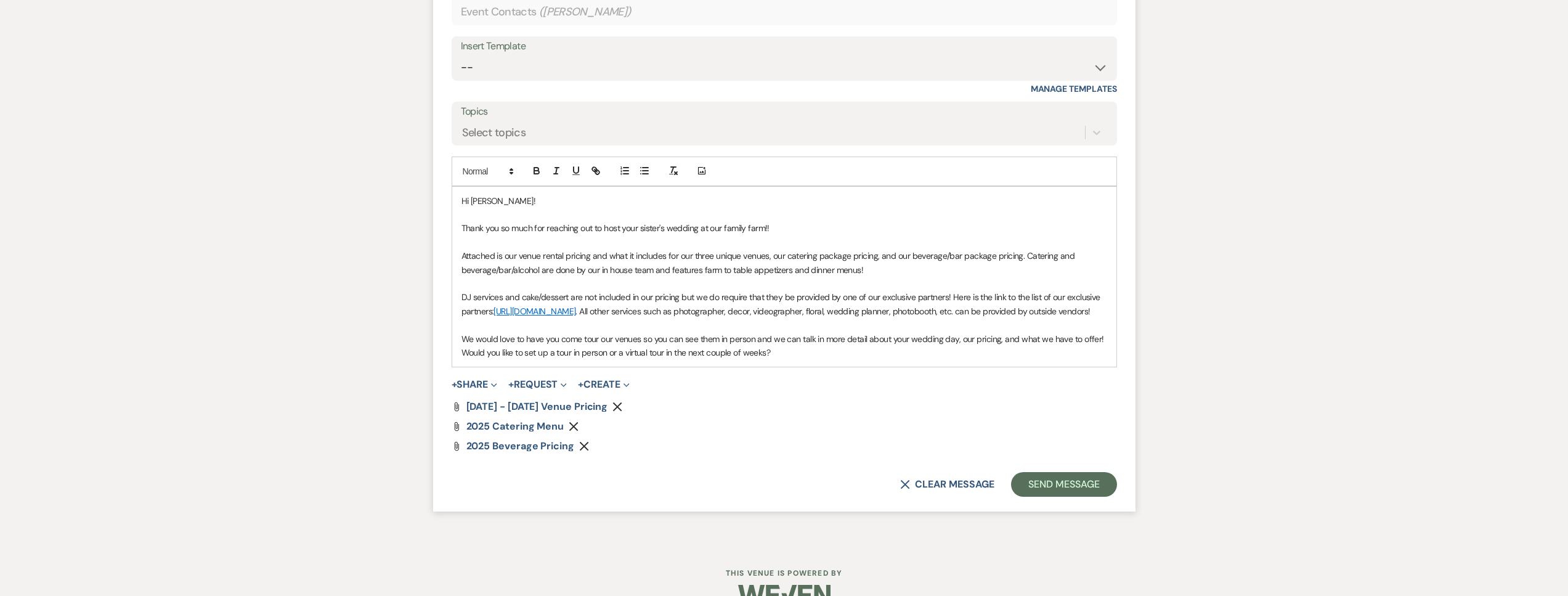
drag, startPoint x: 772, startPoint y: 361, endPoint x: 468, endPoint y: 189, distance: 349.3
click at [468, 189] on div "Hi Bree! Thank you so much for reaching out to host your sister's wedding at ou…" at bounding box center [784, 276] width 664 height 180
paste div
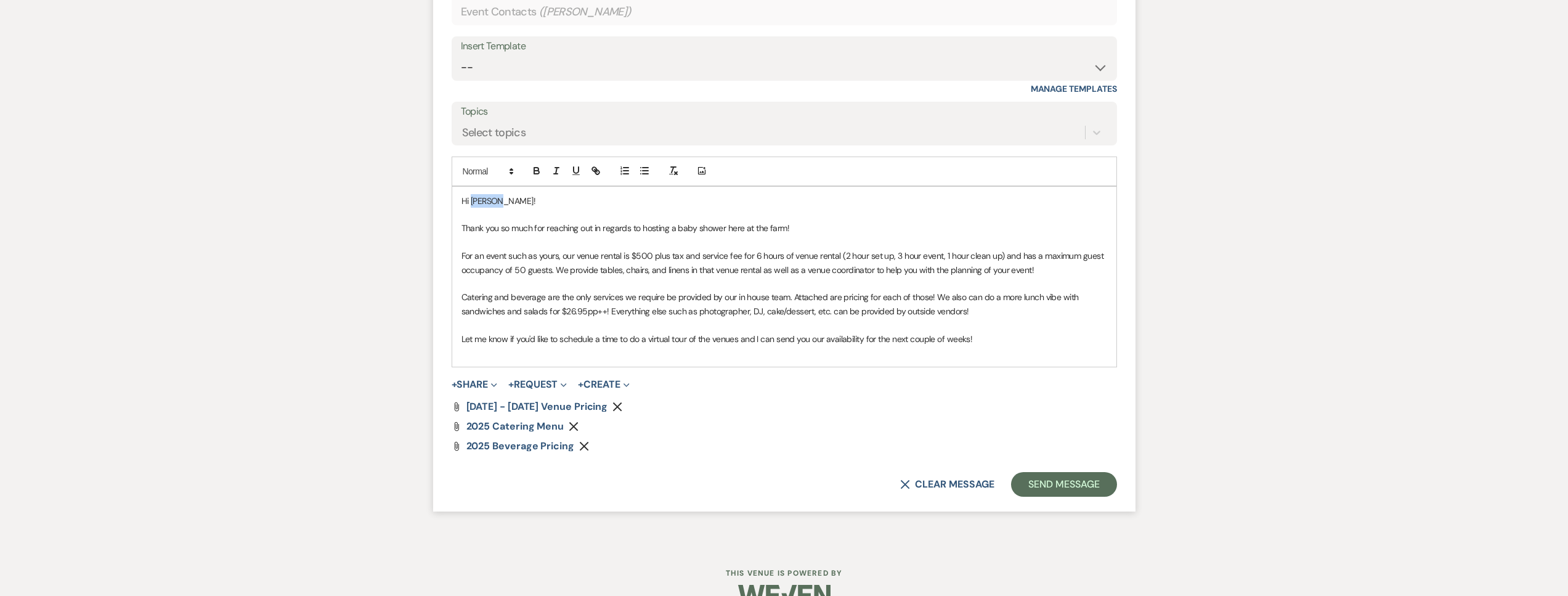
drag, startPoint x: 505, startPoint y: 202, endPoint x: 472, endPoint y: 203, distance: 33.0
click at [472, 203] on p "Hi Alyssa!" at bounding box center [784, 201] width 645 height 13
click at [612, 409] on button "Remove" at bounding box center [619, 406] width 15 height 10
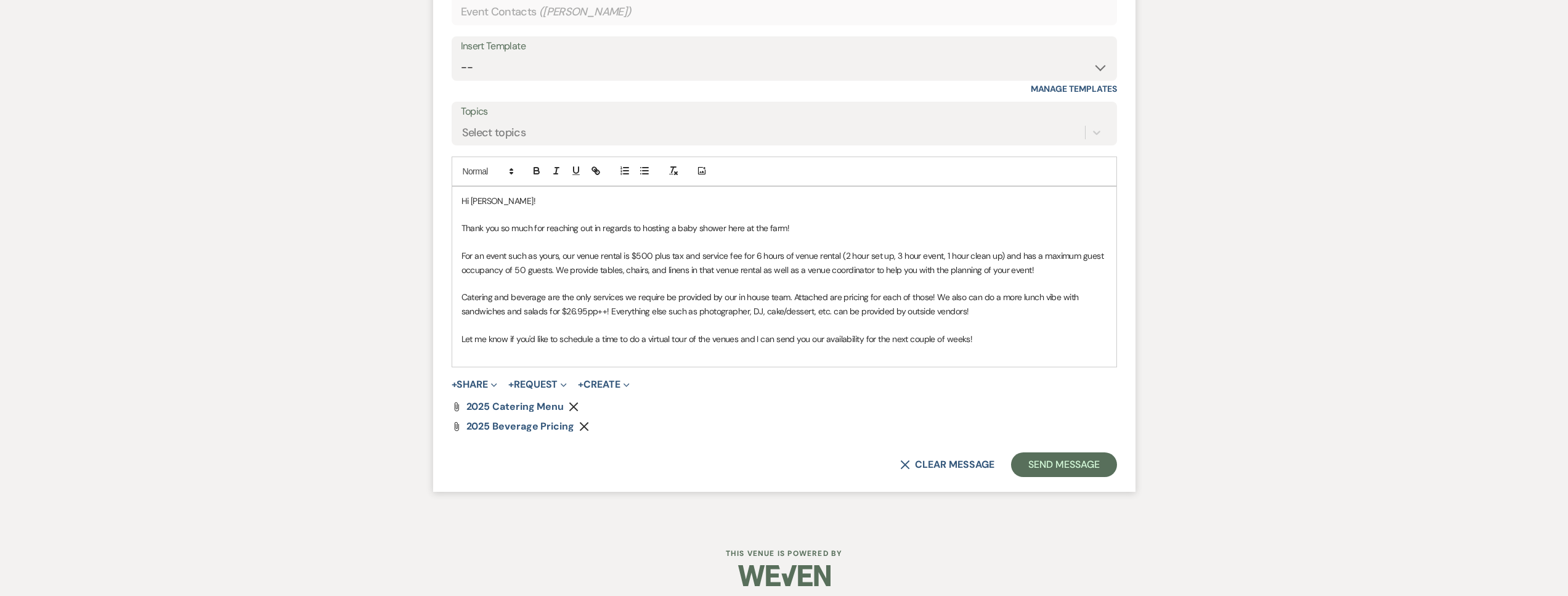
click at [582, 425] on use "button" at bounding box center [584, 426] width 9 height 9
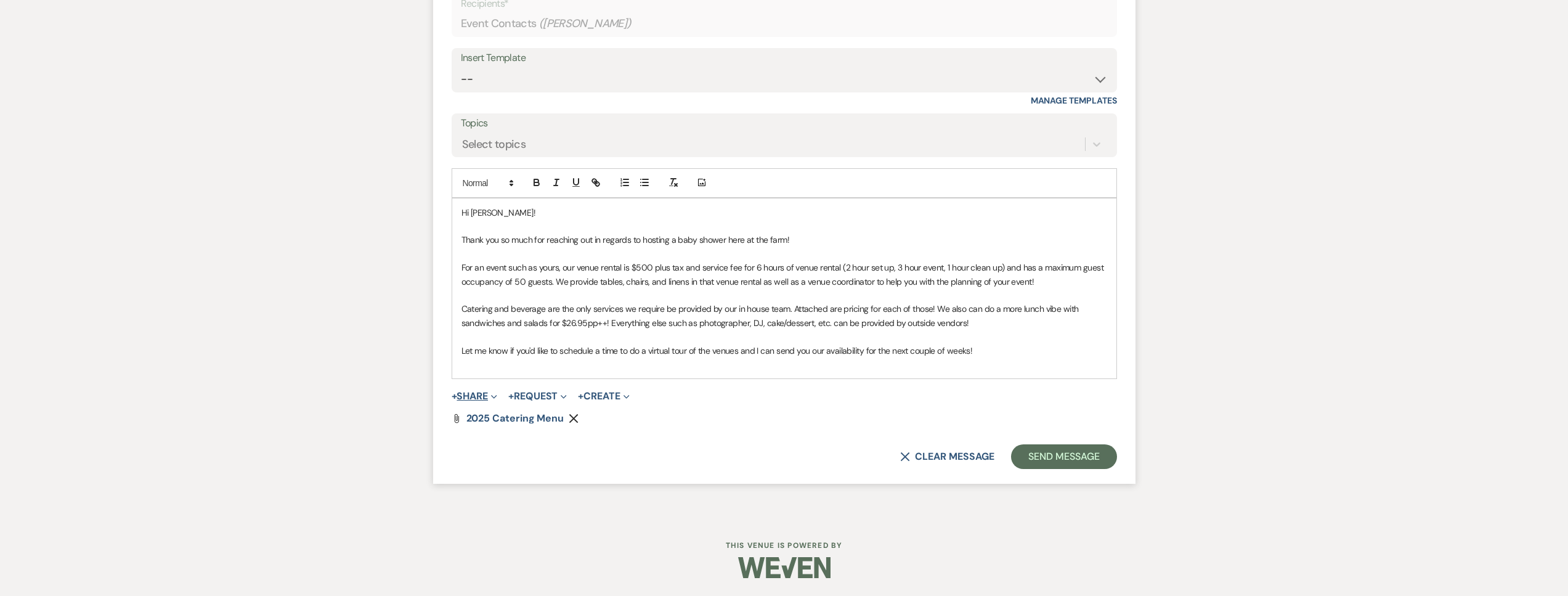
click at [490, 393] on span "Expand" at bounding box center [492, 395] width 9 height 13
click at [574, 408] on ul "Doc Upload Documents Add Photo Images Pref Vendors Preferred vendors" at bounding box center [538, 443] width 173 height 79
click at [572, 416] on use "button" at bounding box center [574, 418] width 9 height 9
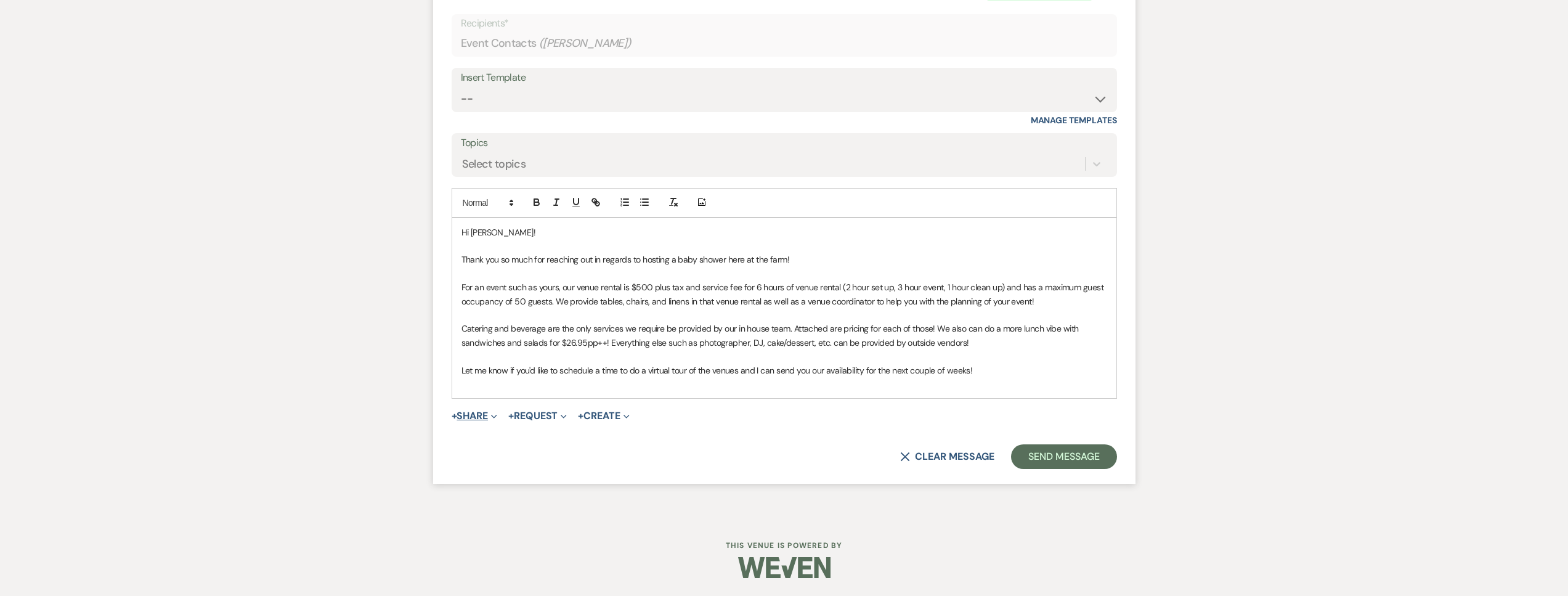
click at [457, 417] on span "+" at bounding box center [455, 416] width 6 height 10
click at [512, 437] on span "Doc Upload Documents" at bounding box center [501, 440] width 70 height 13
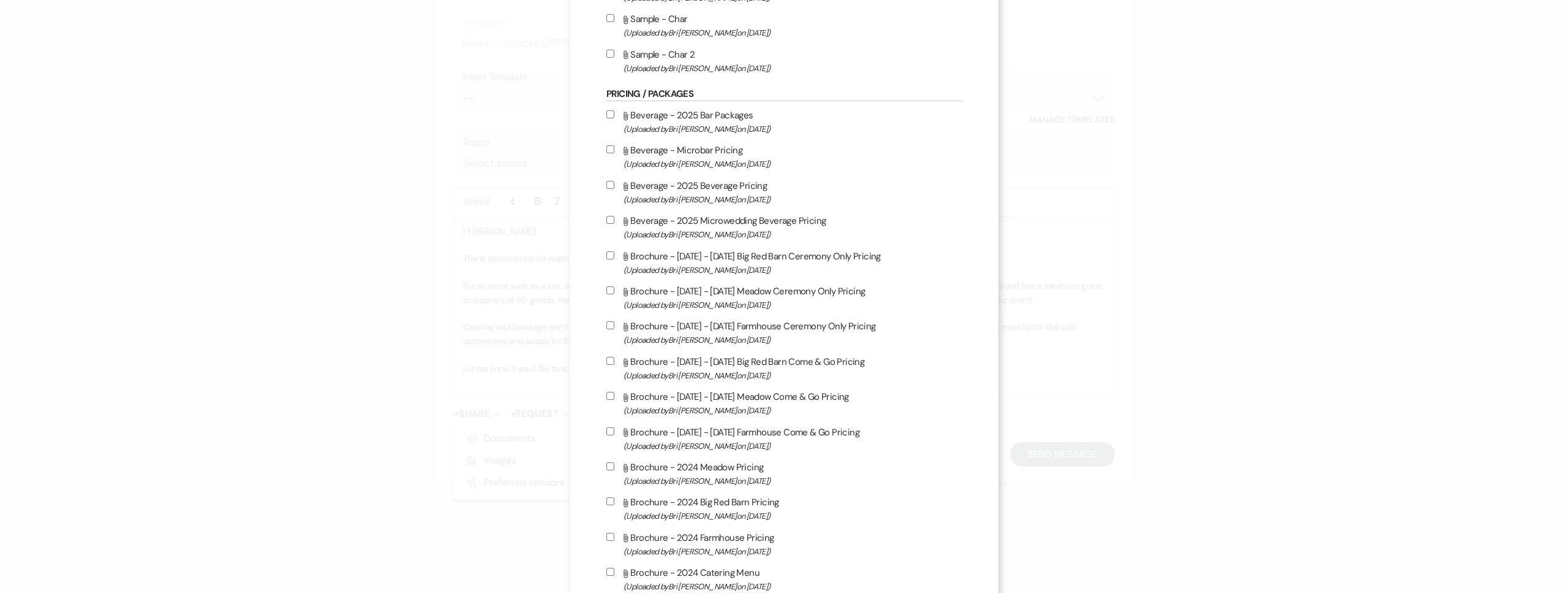
drag, startPoint x: 741, startPoint y: 232, endPoint x: 739, endPoint y: 246, distance: 14.1
click at [741, 232] on span "(Uploaded by Bri Schnepf on May 5th, 2025 )" at bounding box center [793, 234] width 338 height 14
click at [614, 224] on input "Attach File Beverage - 2025 Microwedding Beverage Pricing (Uploaded by Bri Schn…" at bounding box center [611, 220] width 8 height 8
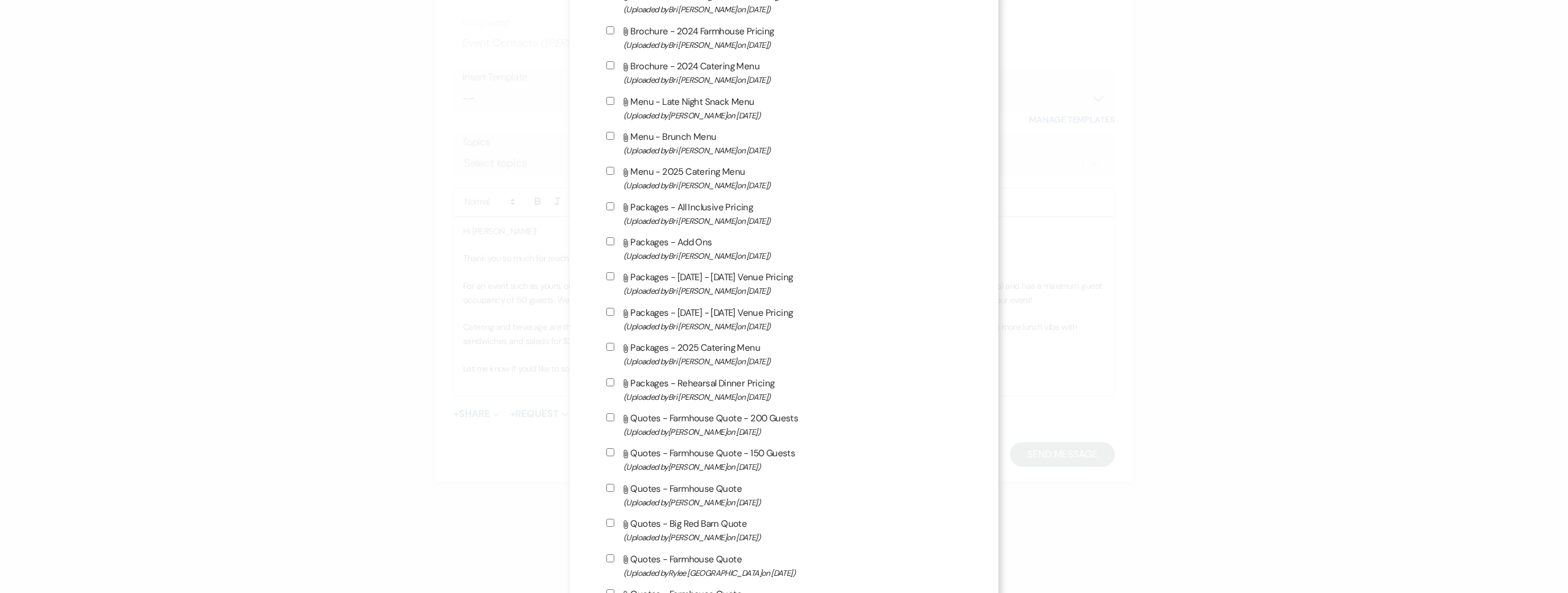
scroll to position [1134, 0]
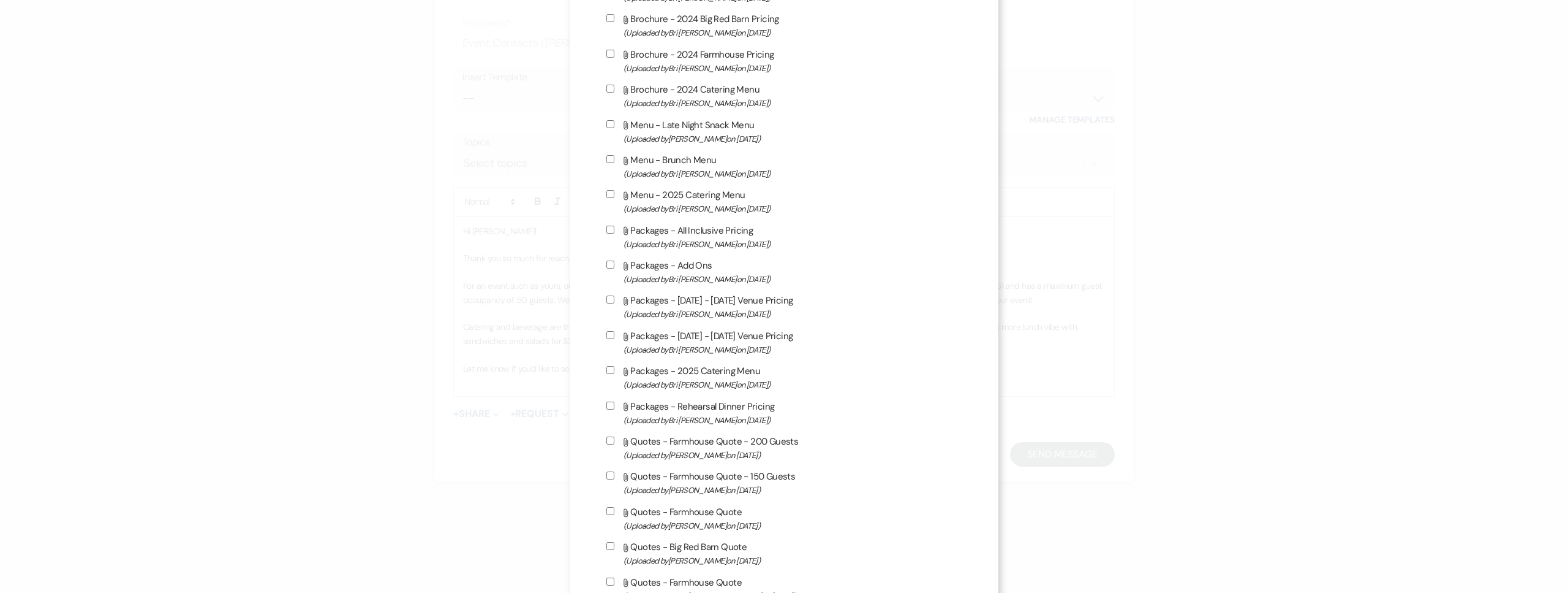
click at [701, 204] on span "(Uploaded by Bri Schnepf on Jan 16th, 2025 )" at bounding box center [793, 209] width 338 height 14
click at [614, 198] on input "Attach File Menu - 2025 Catering Menu (Uploaded by Bri Schnepf on Jan 16th, 202…" at bounding box center [611, 194] width 8 height 8
click at [686, 167] on span "(Uploaded by Bri Schnepf on Jan 8th, 2025 )" at bounding box center [793, 174] width 338 height 14
click at [614, 163] on input "Attach File Menu - Brunch Menu (Uploaded by Bri Schnepf on Jan 8th, 2025 )" at bounding box center [611, 159] width 8 height 8
click at [703, 128] on label "Attach File Menu - Late Night Snack Menu (Uploaded by Mikayla Martinez on Dec 2…" at bounding box center [784, 132] width 355 height 29
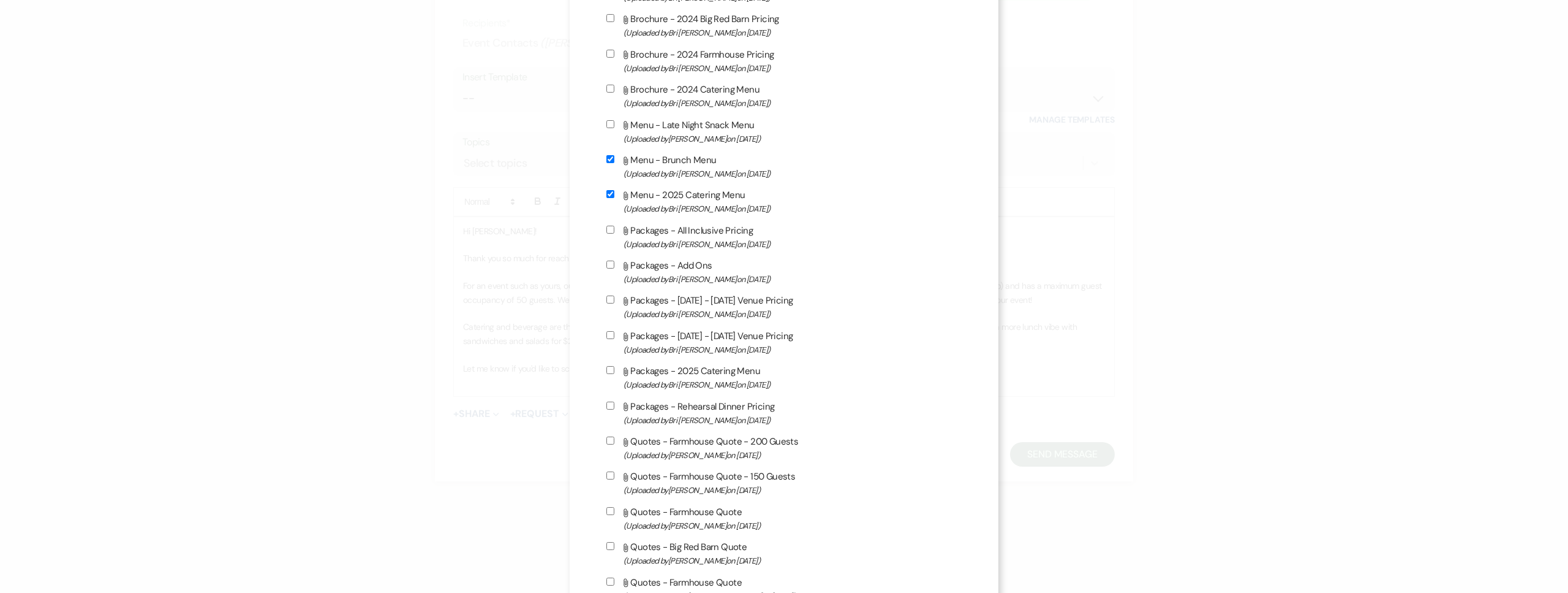
click at [614, 128] on input "Attach File Menu - Late Night Snack Menu (Uploaded by Mikayla Martinez on Dec 2…" at bounding box center [611, 124] width 8 height 8
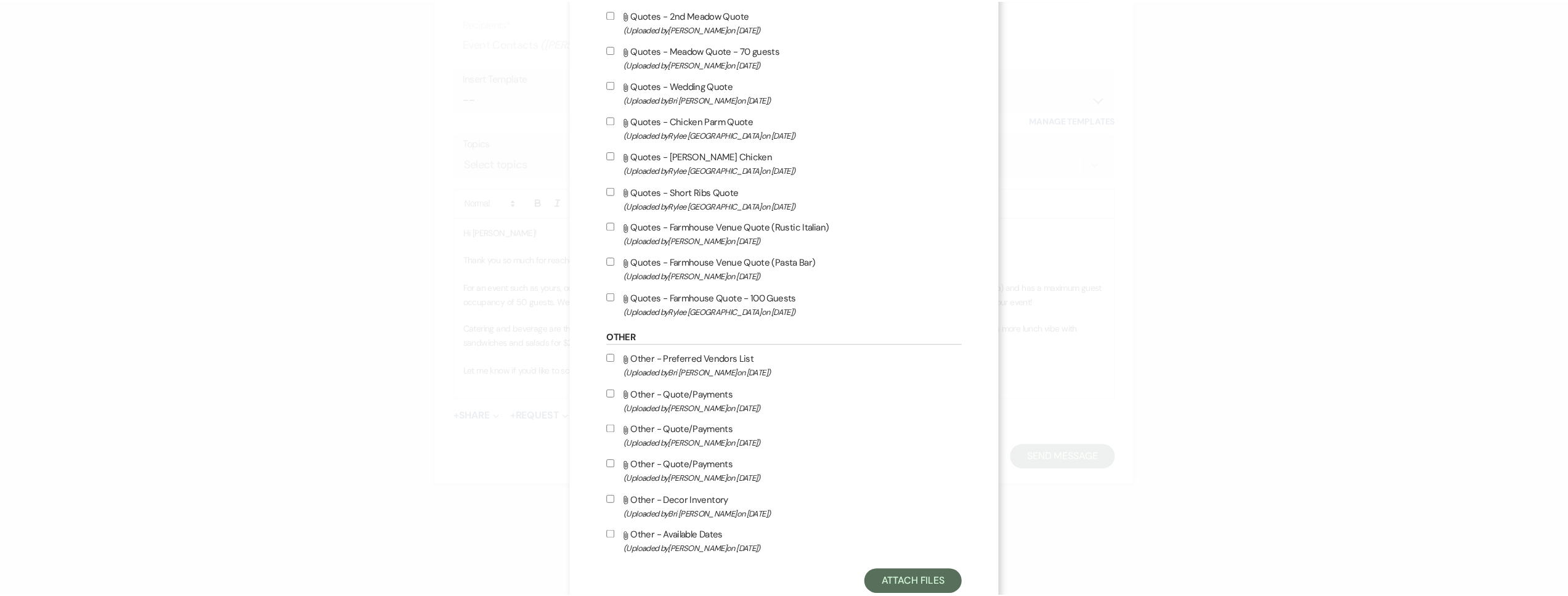
scroll to position [3654, 0]
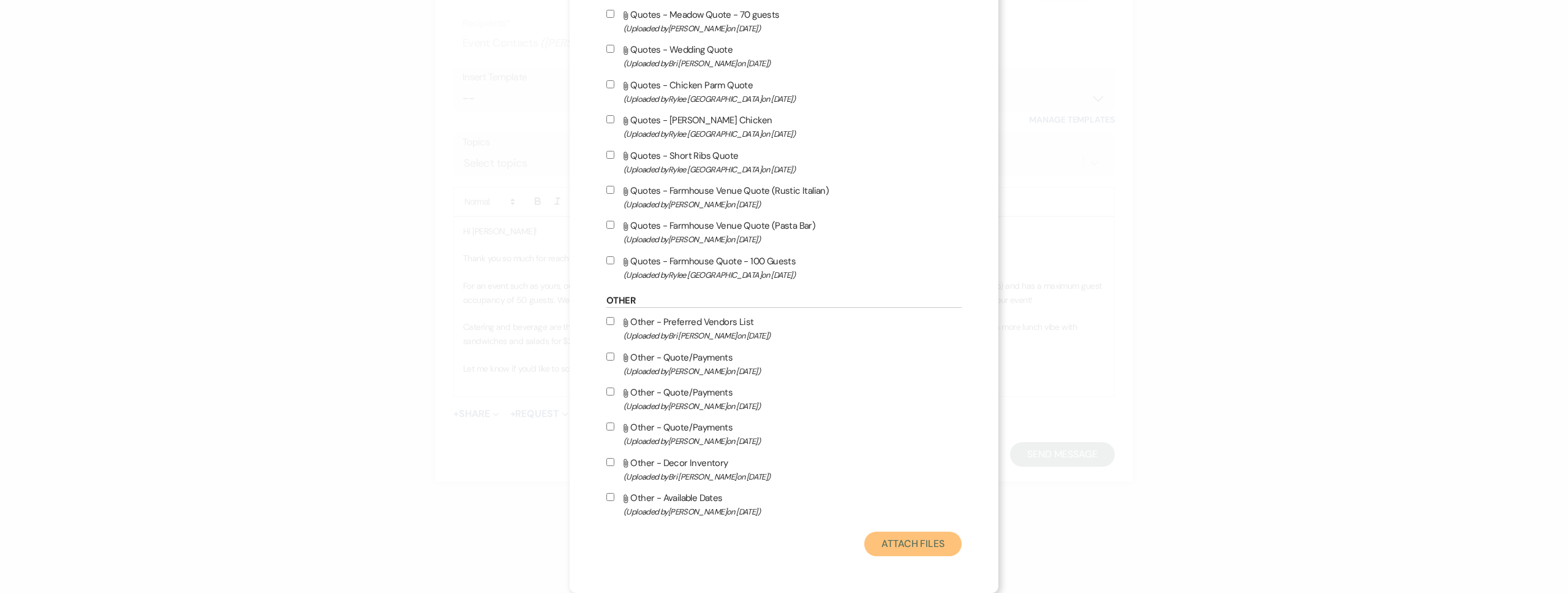
click at [912, 545] on button "Attach Files" at bounding box center [912, 543] width 98 height 24
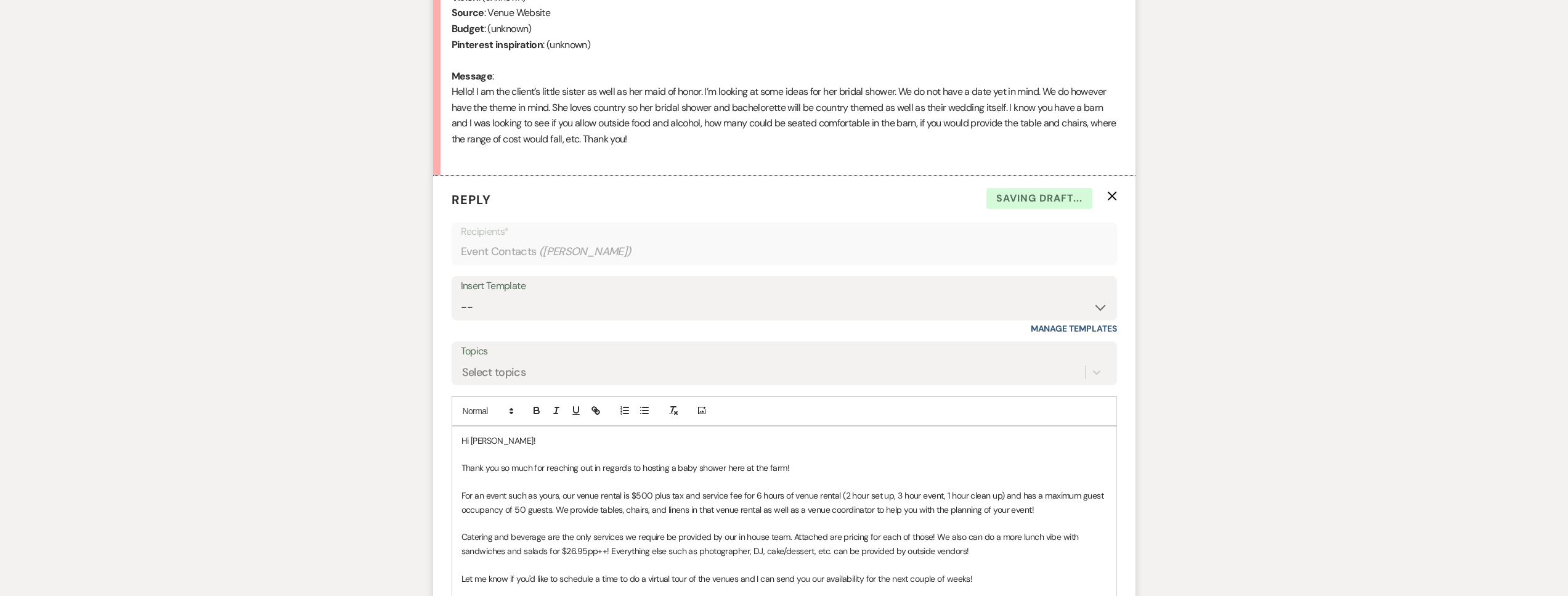
scroll to position [726, 0]
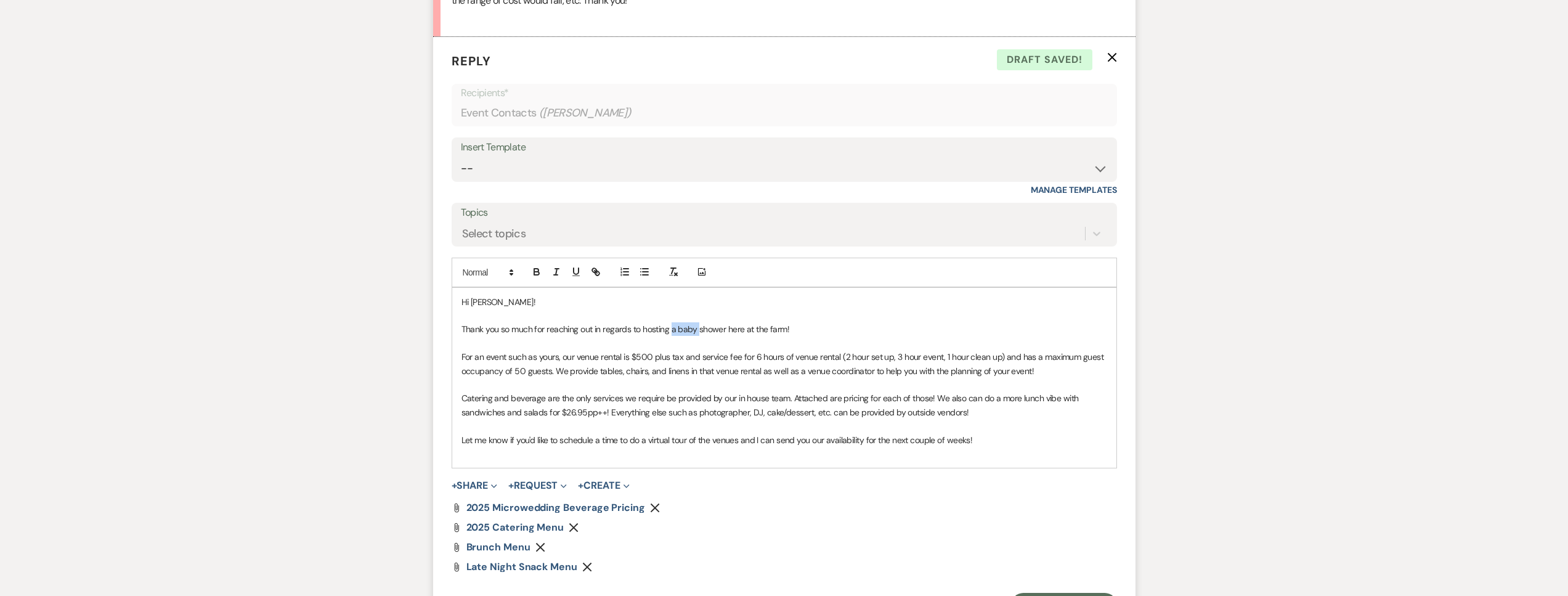
drag, startPoint x: 697, startPoint y: 329, endPoint x: 673, endPoint y: 329, distance: 24.0
click at [673, 329] on span "Thank you so much for reaching out in regards to hosting a baby shower here at …" at bounding box center [626, 329] width 329 height 11
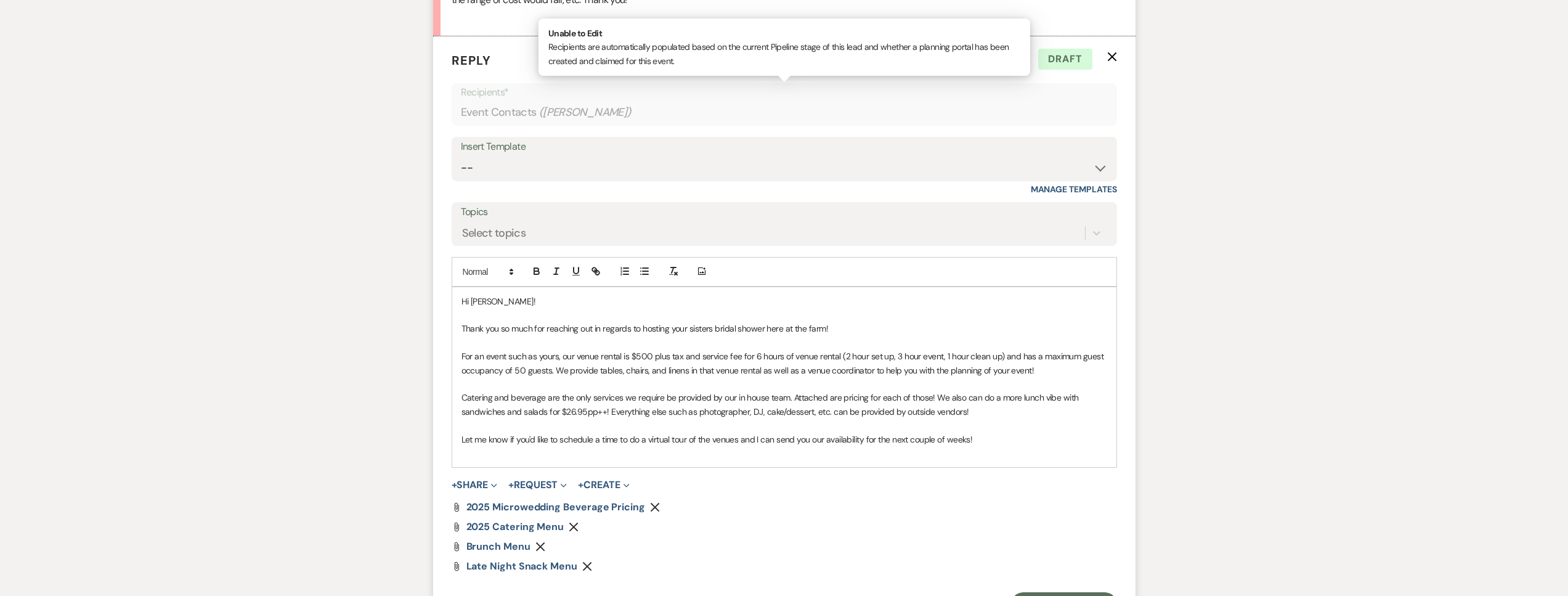
scroll to position [805, 0]
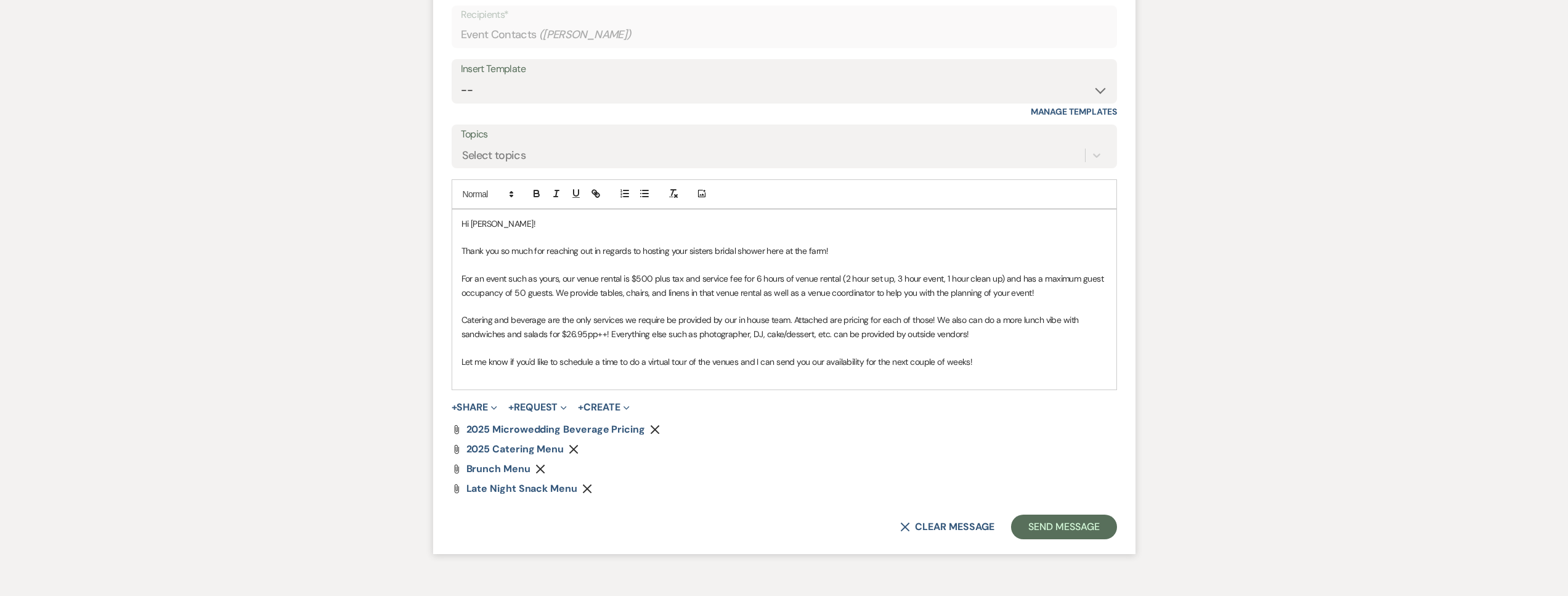
click at [551, 293] on span "For an event such as yours, our venue rental is $500 plus tax and service fee f…" at bounding box center [783, 285] width 644 height 24
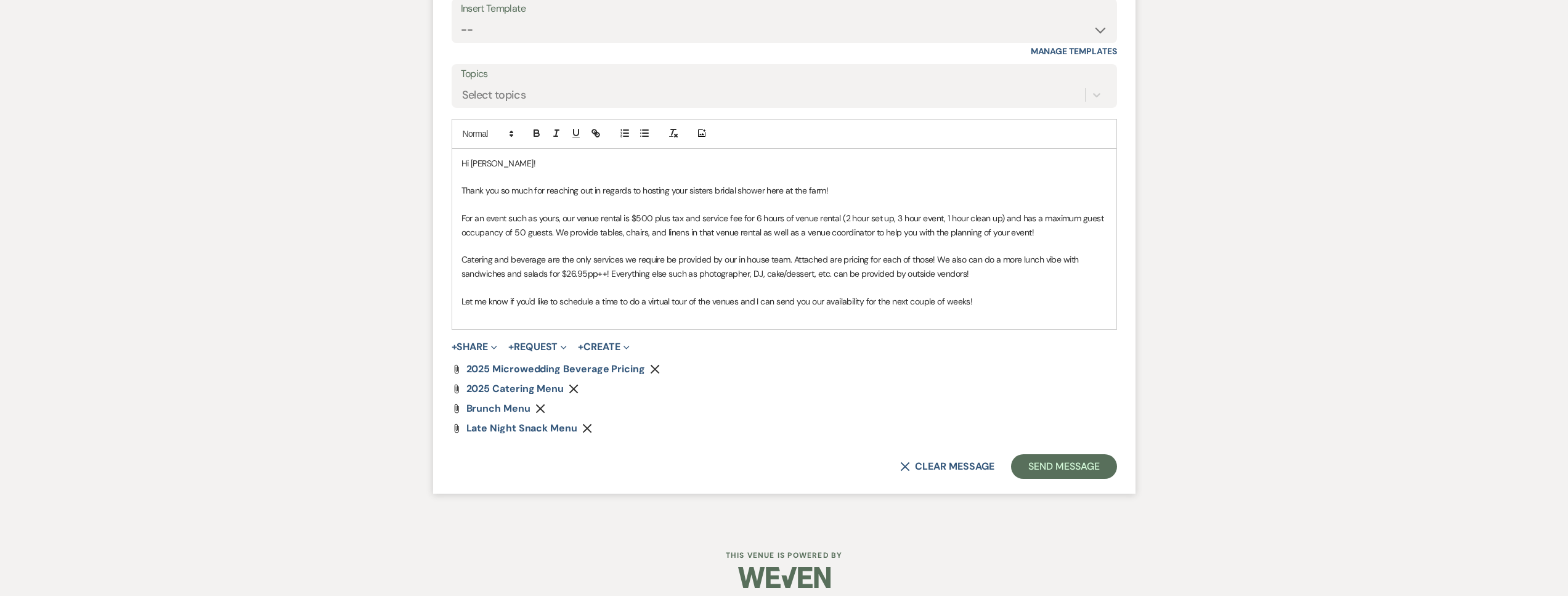
scroll to position [875, 0]
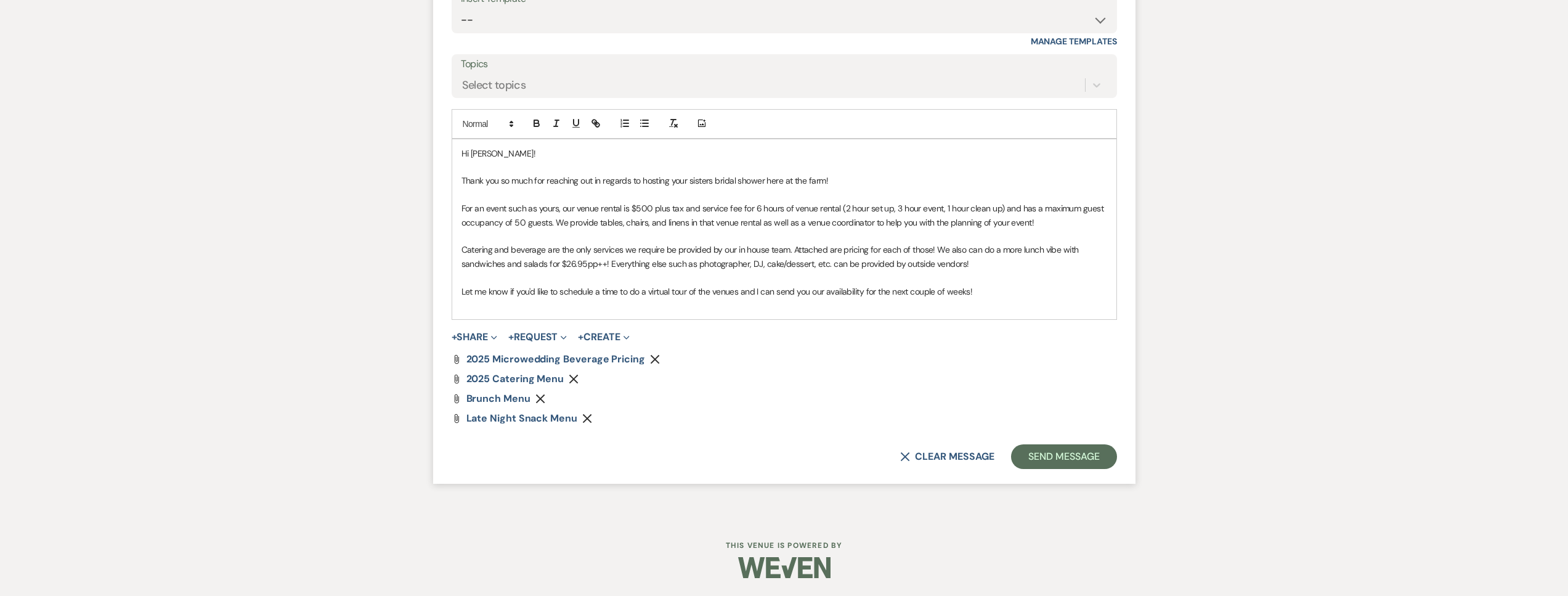
click at [847, 282] on p at bounding box center [784, 276] width 645 height 13
click at [1056, 452] on button "Send Message" at bounding box center [1063, 456] width 105 height 24
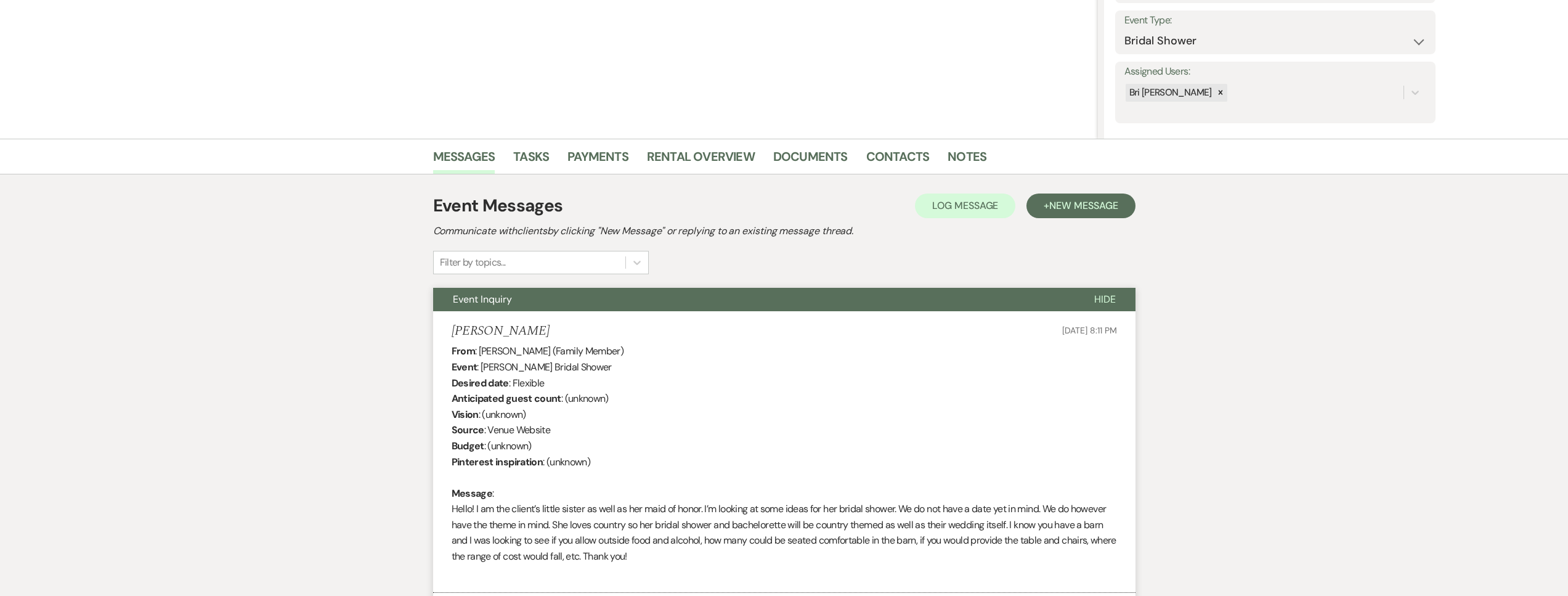
scroll to position [0, 0]
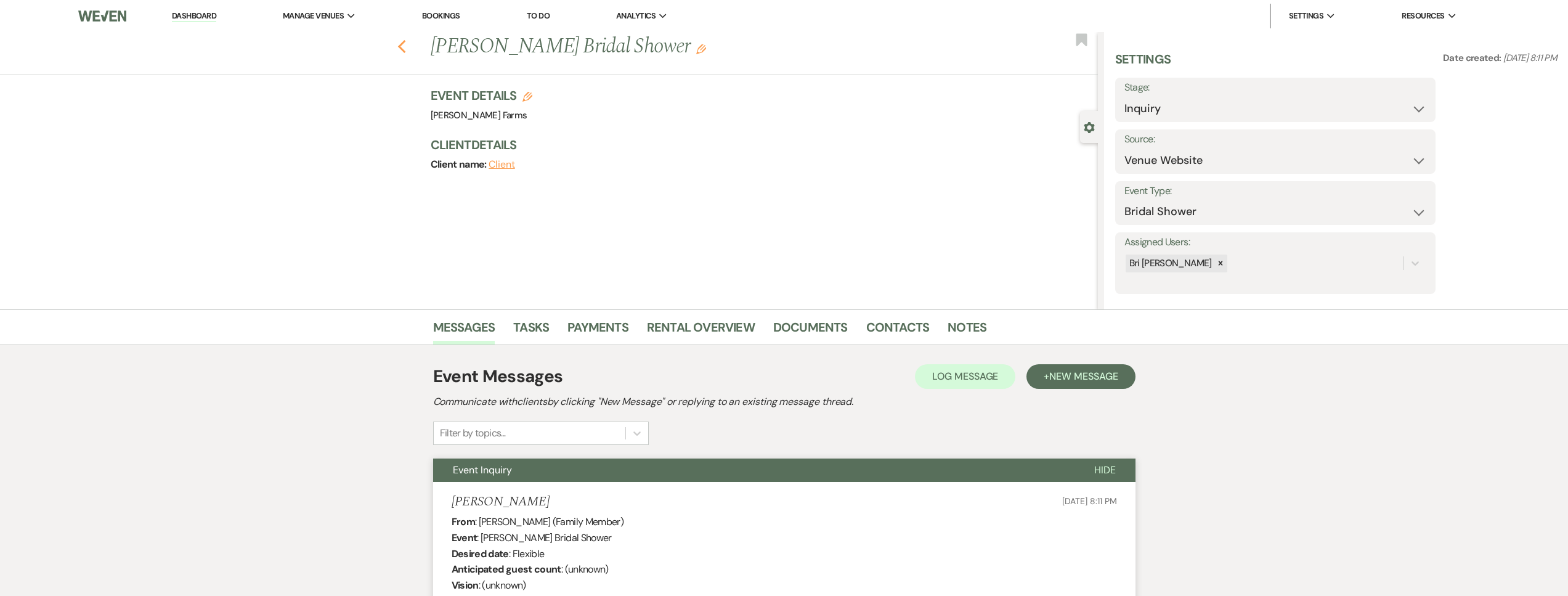
click at [405, 40] on icon "Previous" at bounding box center [402, 47] width 9 height 15
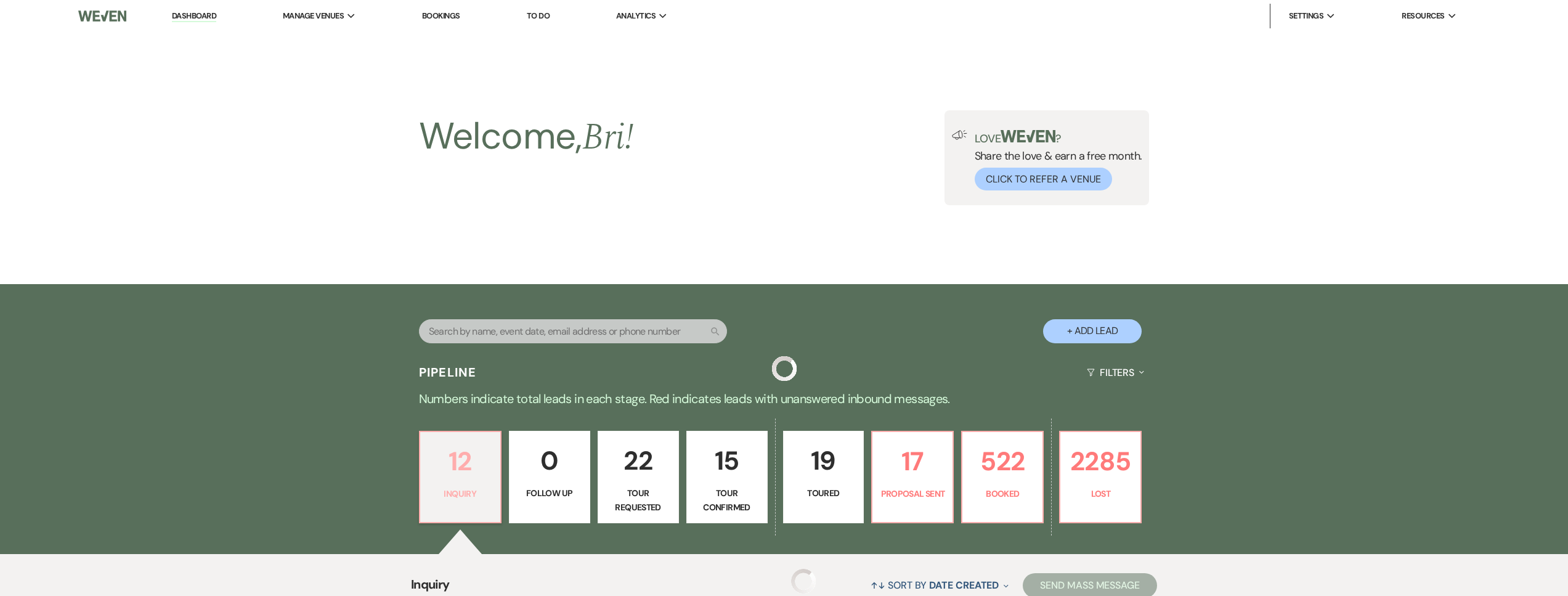
scroll to position [400, 0]
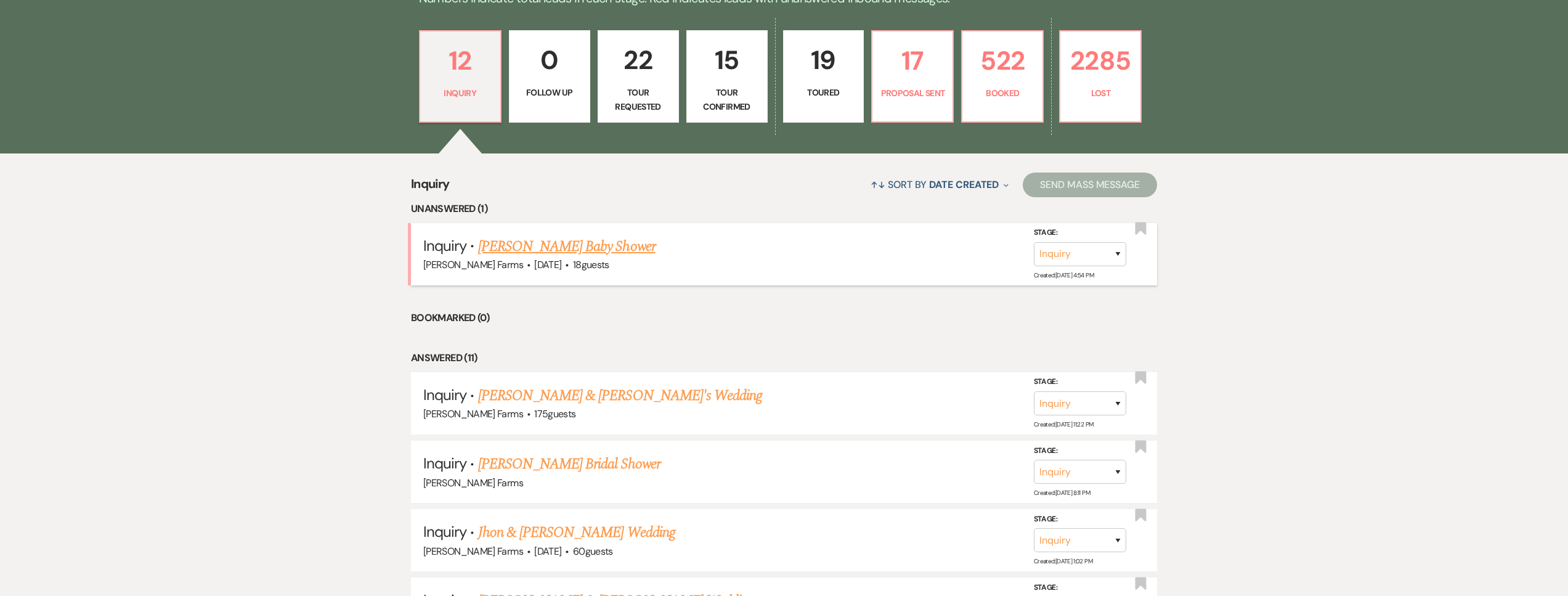
click at [579, 236] on link "Adina Pantea's Baby Shower" at bounding box center [567, 246] width 178 height 22
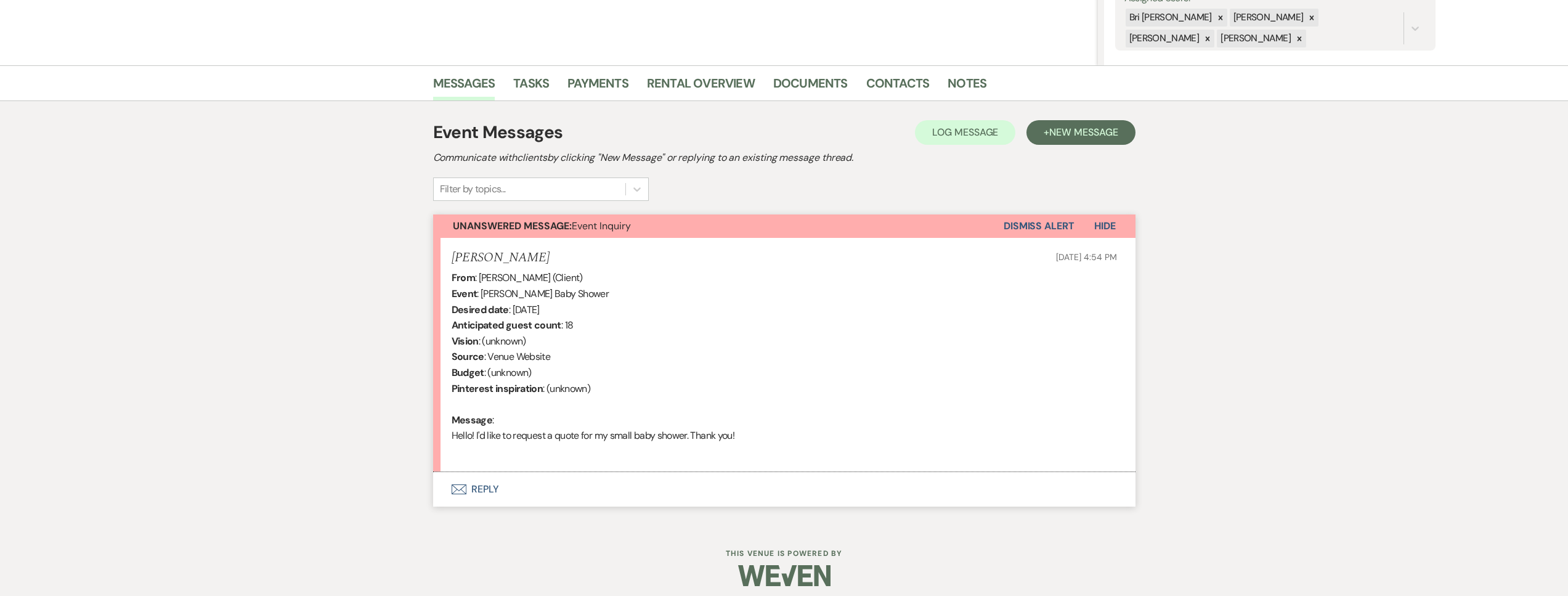
click at [594, 489] on button "Envelope Reply" at bounding box center [784, 489] width 703 height 35
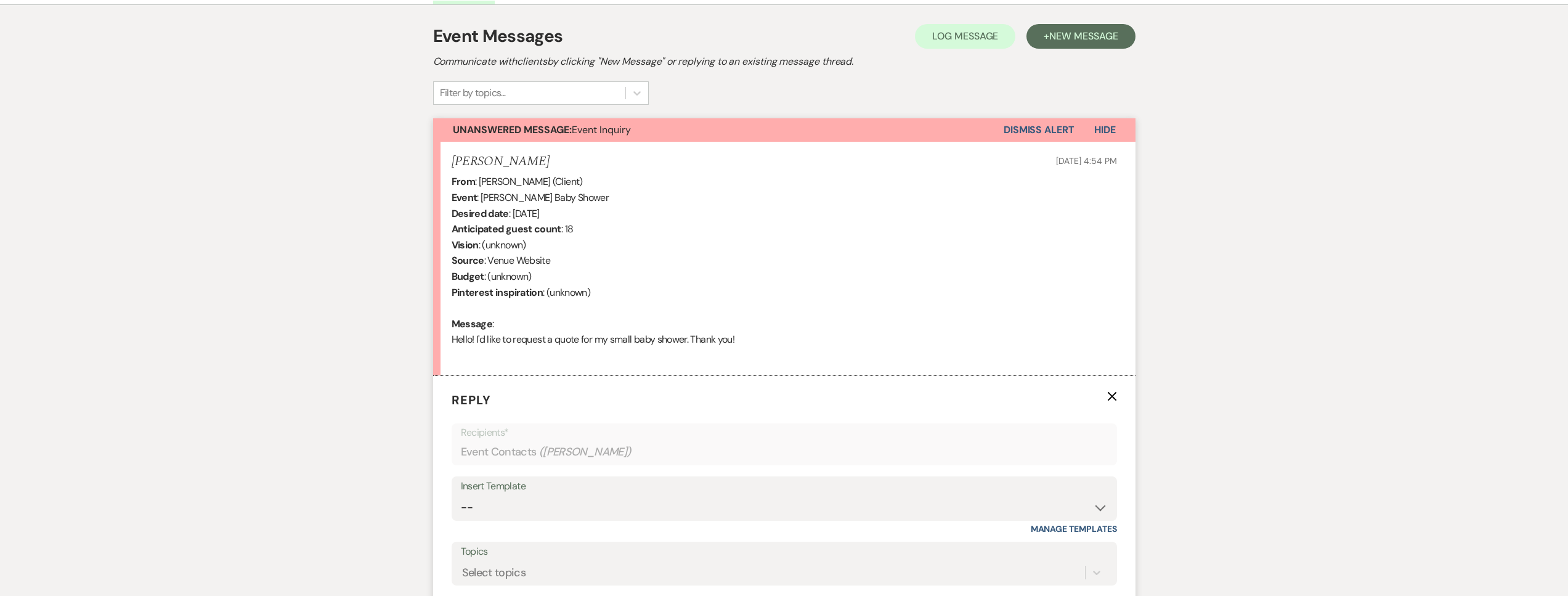
scroll to position [472, 0]
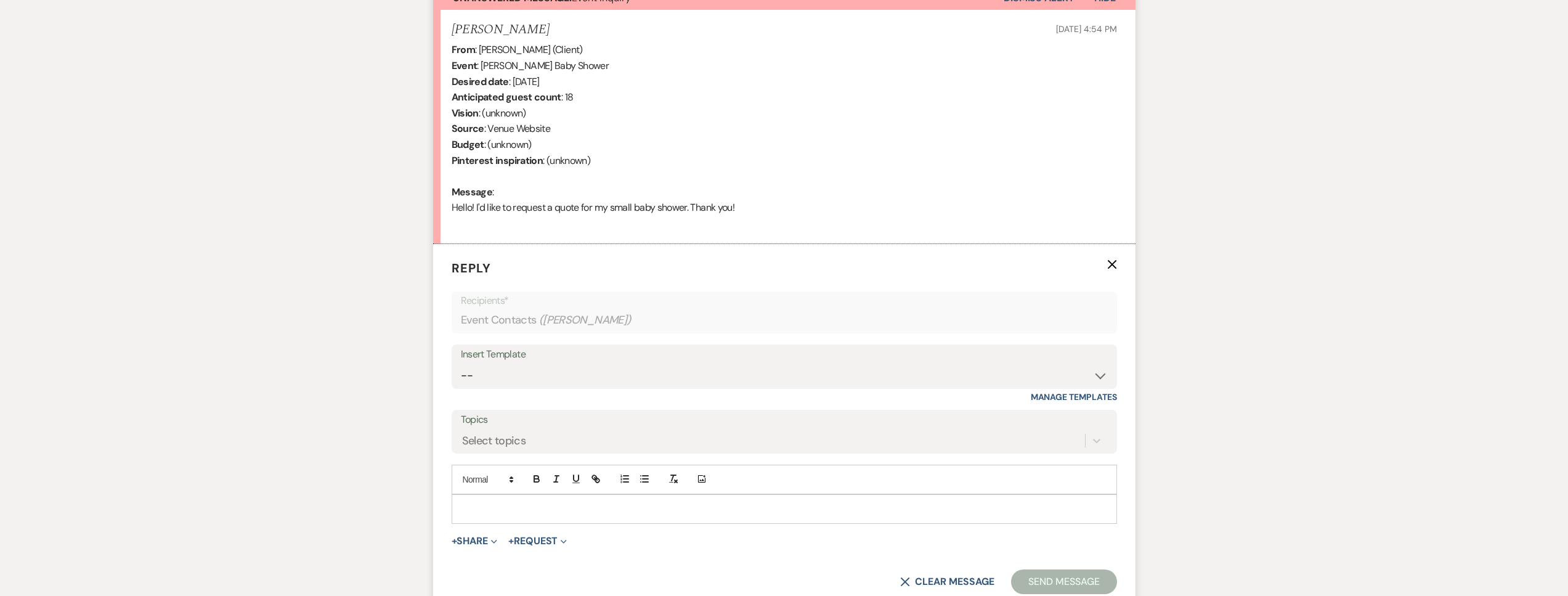
click at [538, 503] on p at bounding box center [784, 508] width 645 height 13
paste div
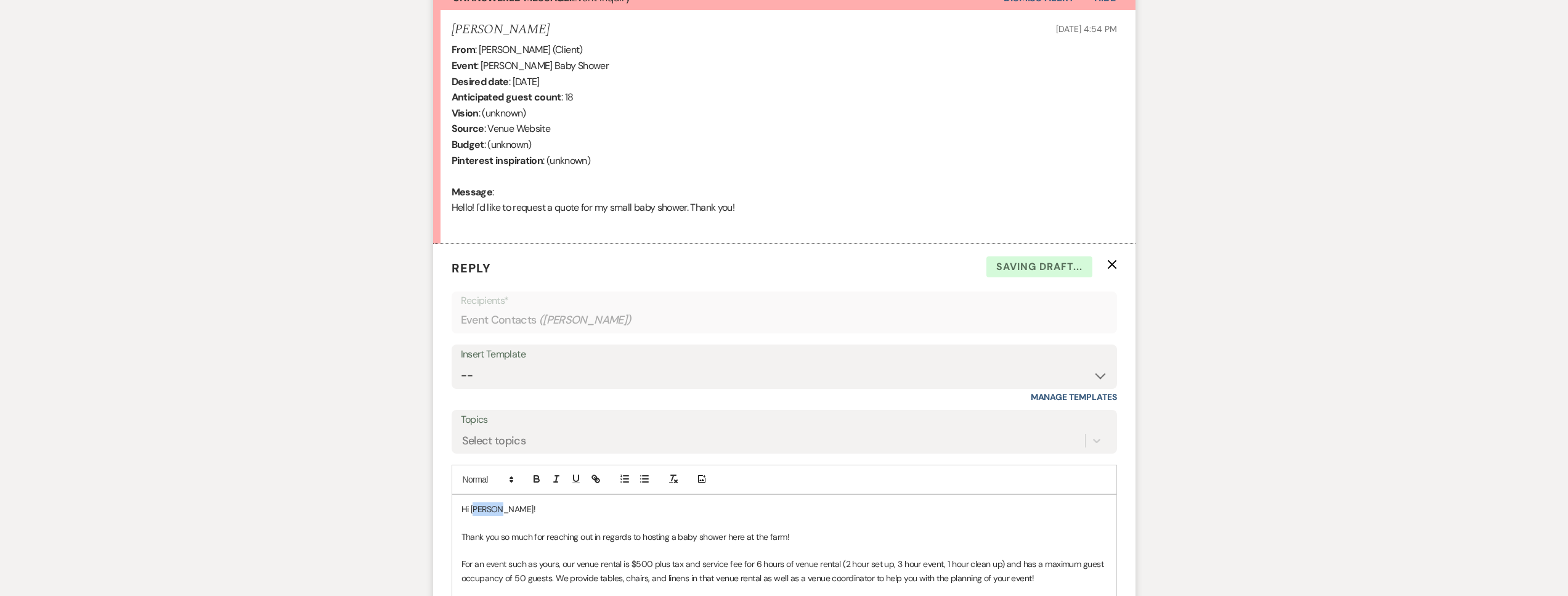
drag, startPoint x: 529, startPoint y: 505, endPoint x: 475, endPoint y: 512, distance: 54.5
click at [475, 512] on p "Hi Alyssa!" at bounding box center [784, 508] width 645 height 13
click at [671, 538] on span "Thank you so much for reaching out in regards to hosting a baby shower here at …" at bounding box center [626, 537] width 329 height 11
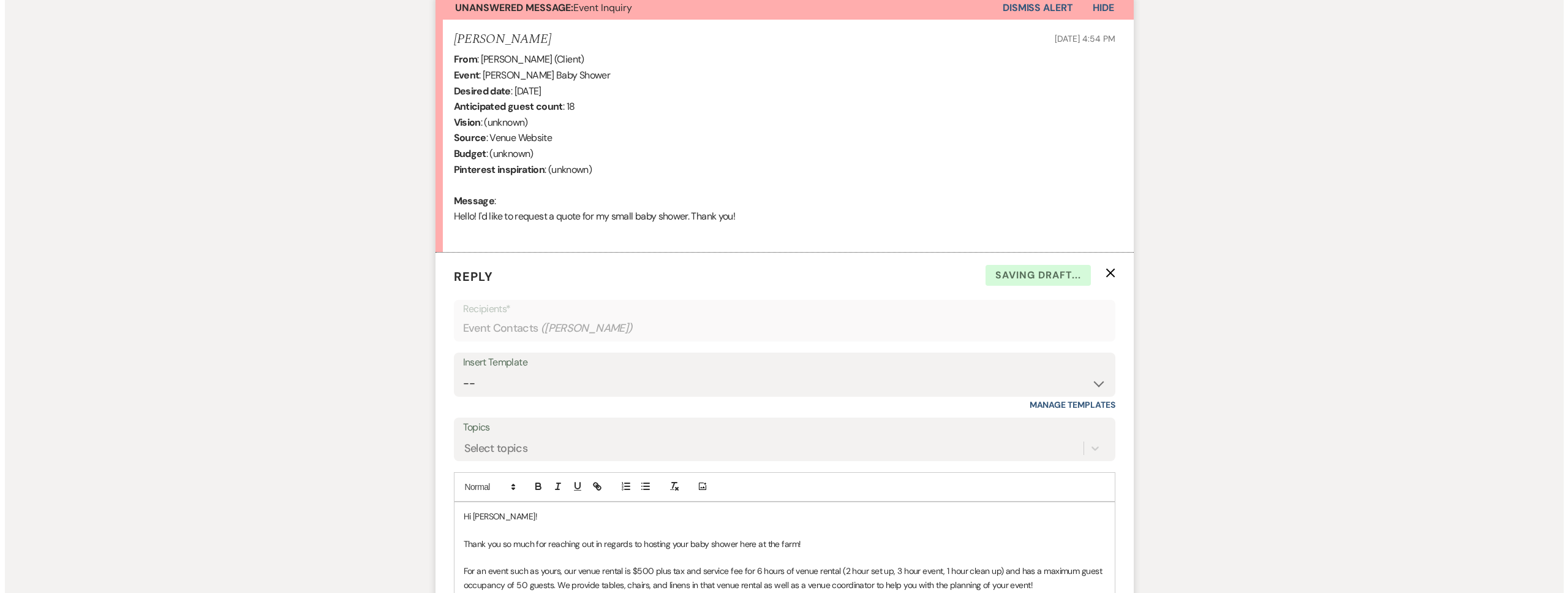
scroll to position [745, 0]
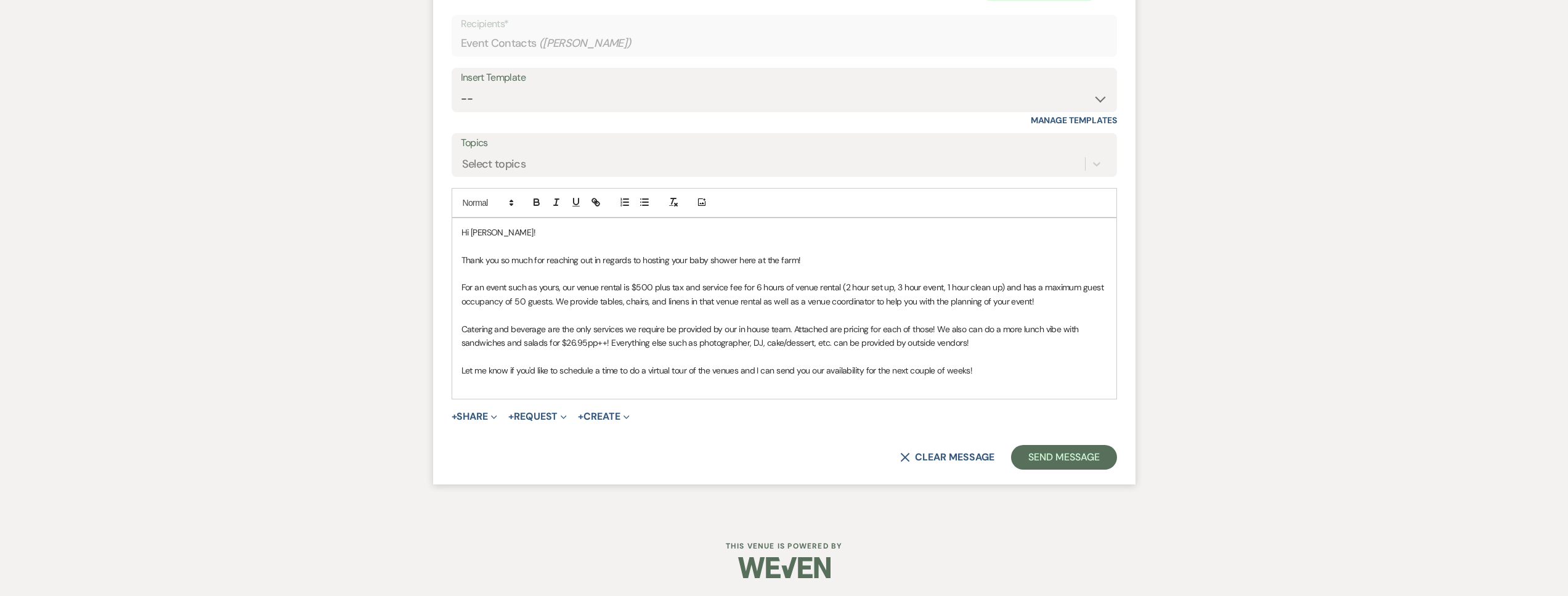
drag, startPoint x: 467, startPoint y: 416, endPoint x: 510, endPoint y: 437, distance: 47.9
click at [467, 416] on button "+ Share Expand" at bounding box center [475, 416] width 46 height 10
click at [511, 437] on span "Doc Upload Documents" at bounding box center [501, 441] width 70 height 13
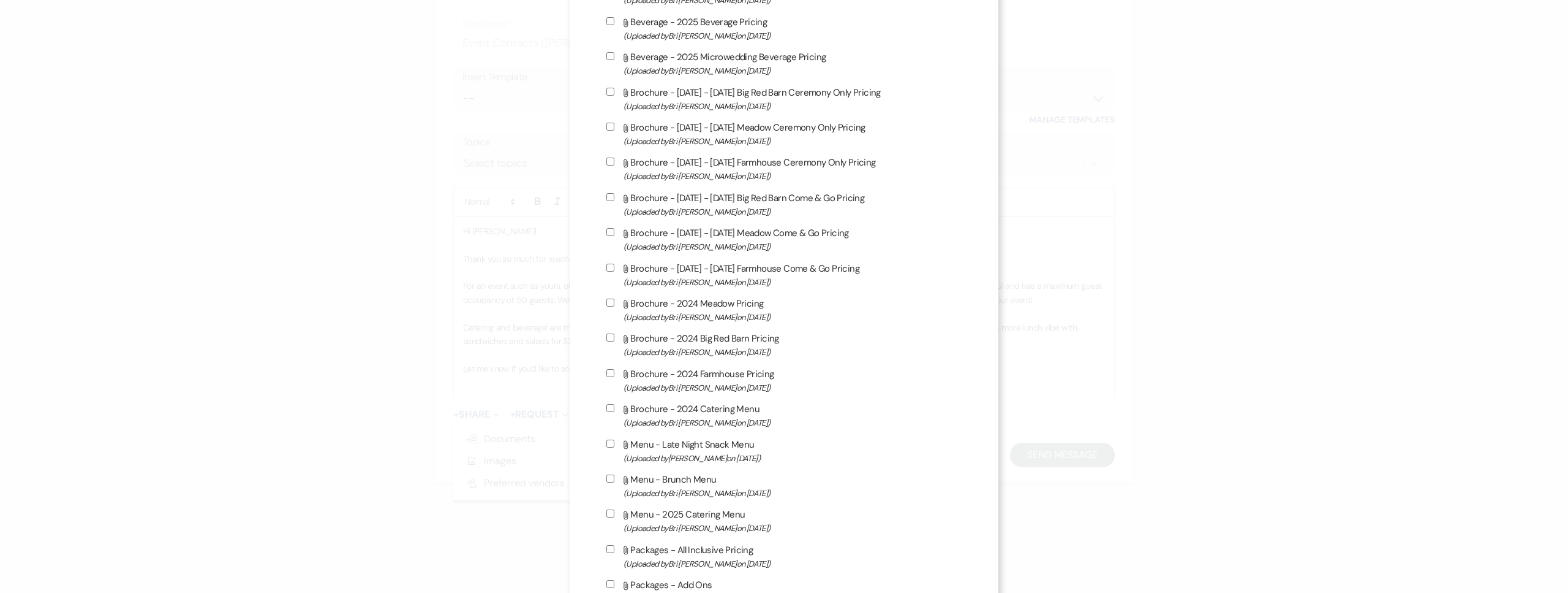
scroll to position [592, 0]
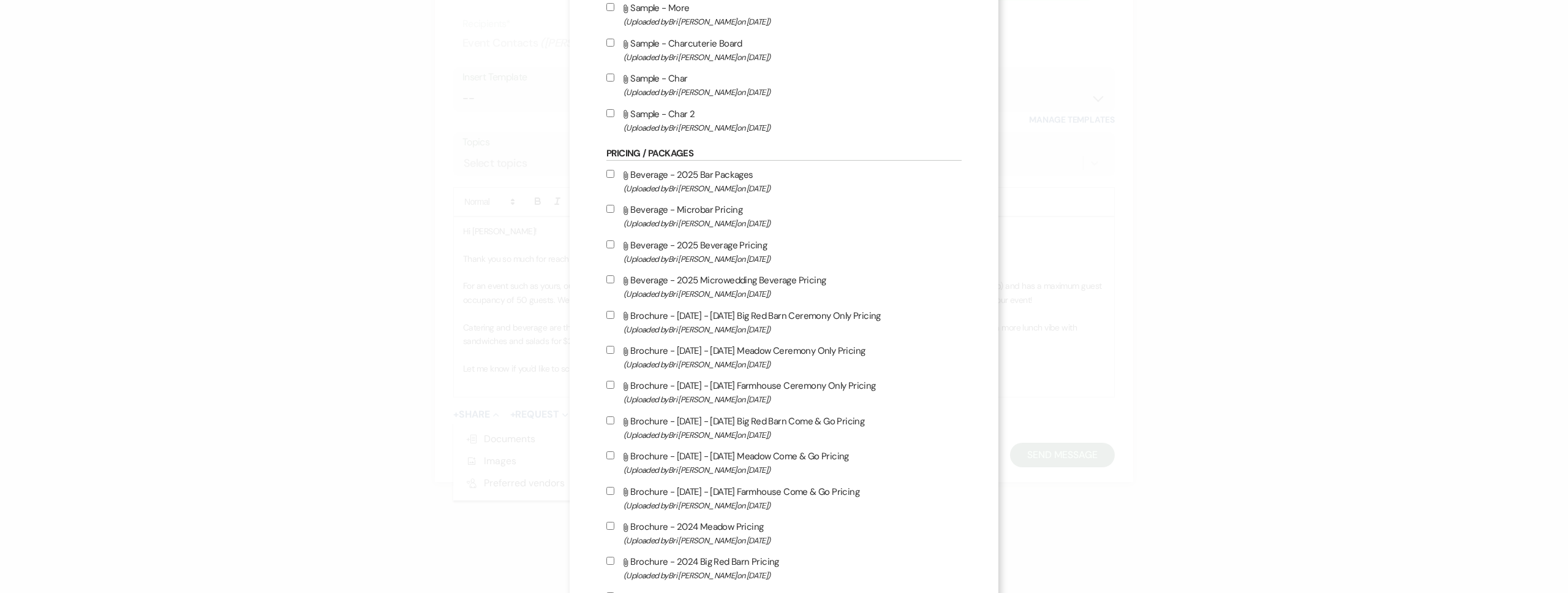
click at [740, 301] on span "(Uploaded by Bri Schnepf on May 5th, 2025 )" at bounding box center [793, 294] width 338 height 14
click at [614, 283] on input "Attach File Beverage - 2025 Microwedding Beverage Pricing (Uploaded by Bri Schn…" at bounding box center [611, 279] width 8 height 8
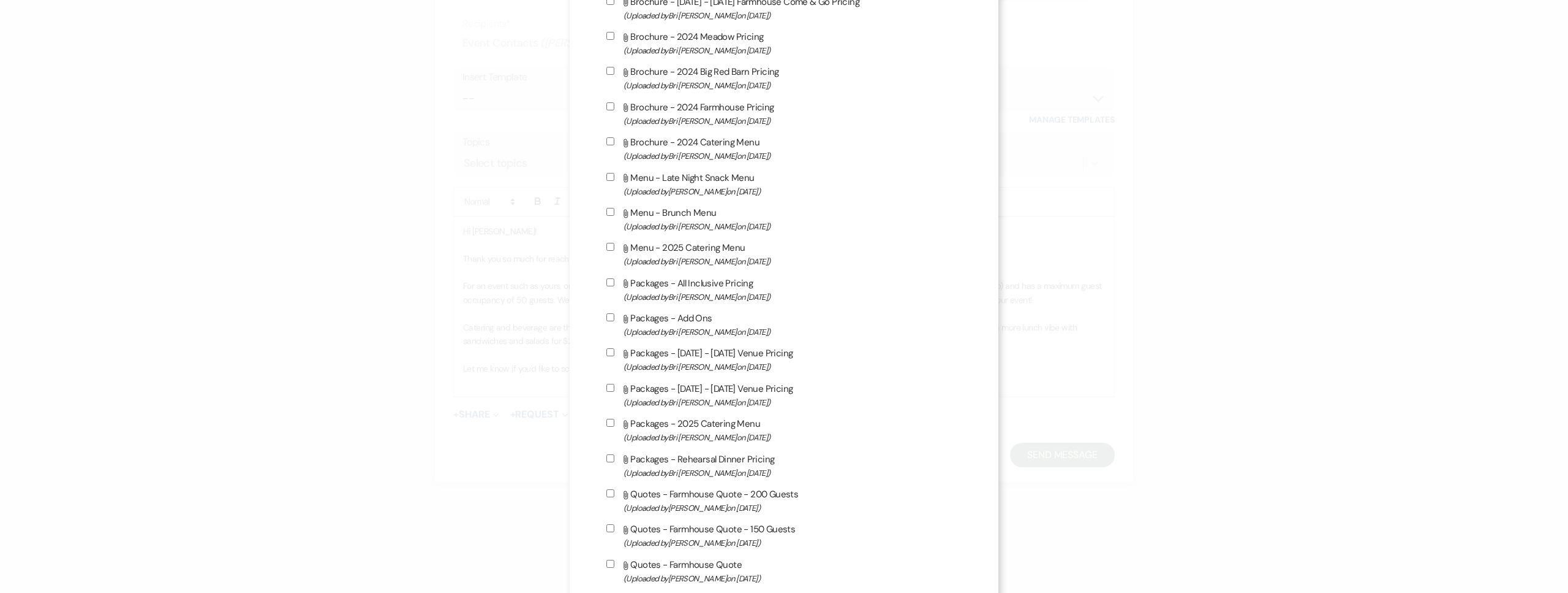
scroll to position [1165, 0]
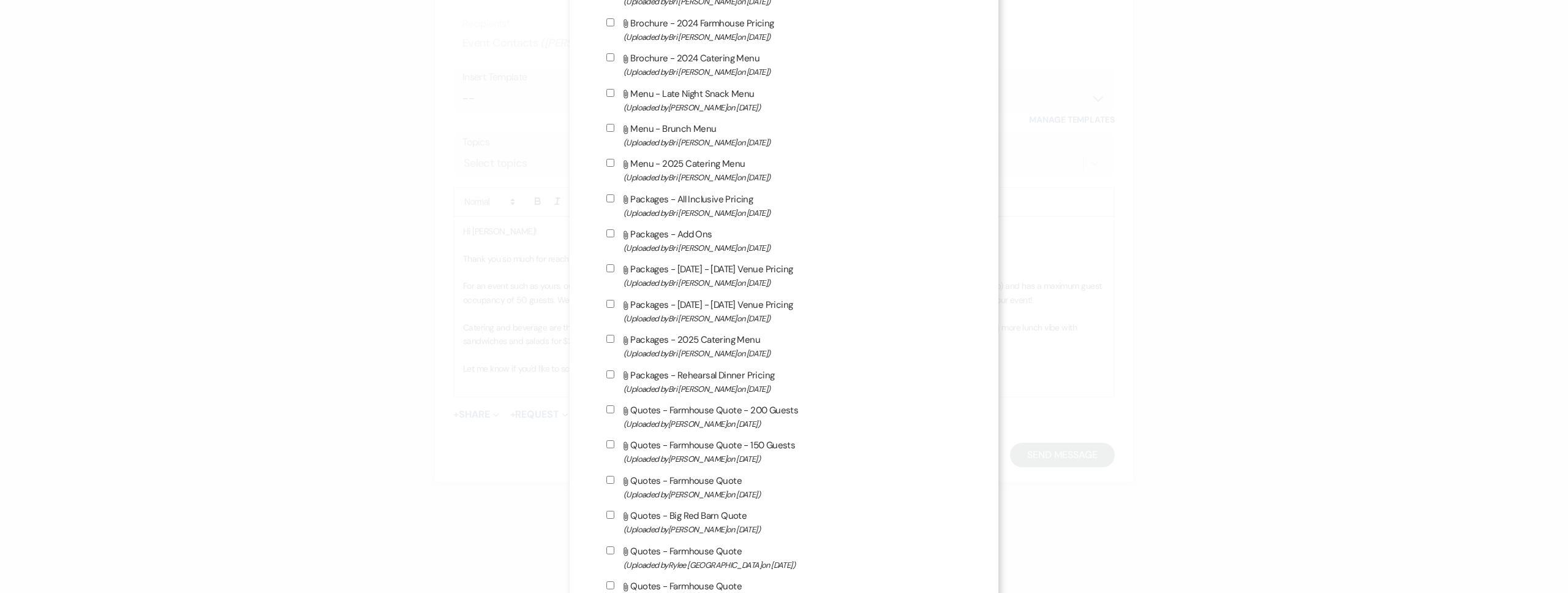
click at [721, 173] on span "(Uploaded by Bri Schnepf on Jan 16th, 2025 )" at bounding box center [793, 177] width 338 height 14
click at [614, 167] on input "Attach File Menu - 2025 Catering Menu (Uploaded by Bri Schnepf on Jan 16th, 202…" at bounding box center [611, 163] width 8 height 8
click at [699, 129] on label "Attach File Menu - Brunch Menu (Uploaded by Bri Schnepf on Jan 8th, 2025 )" at bounding box center [784, 135] width 355 height 29
click at [614, 129] on input "Attach File Menu - Brunch Menu (Uploaded by Bri Schnepf on Jan 8th, 2025 )" at bounding box center [611, 128] width 8 height 8
click at [694, 102] on span "(Uploaded by Mikayla Martinez on Dec 29th, 2024 )" at bounding box center [793, 107] width 338 height 14
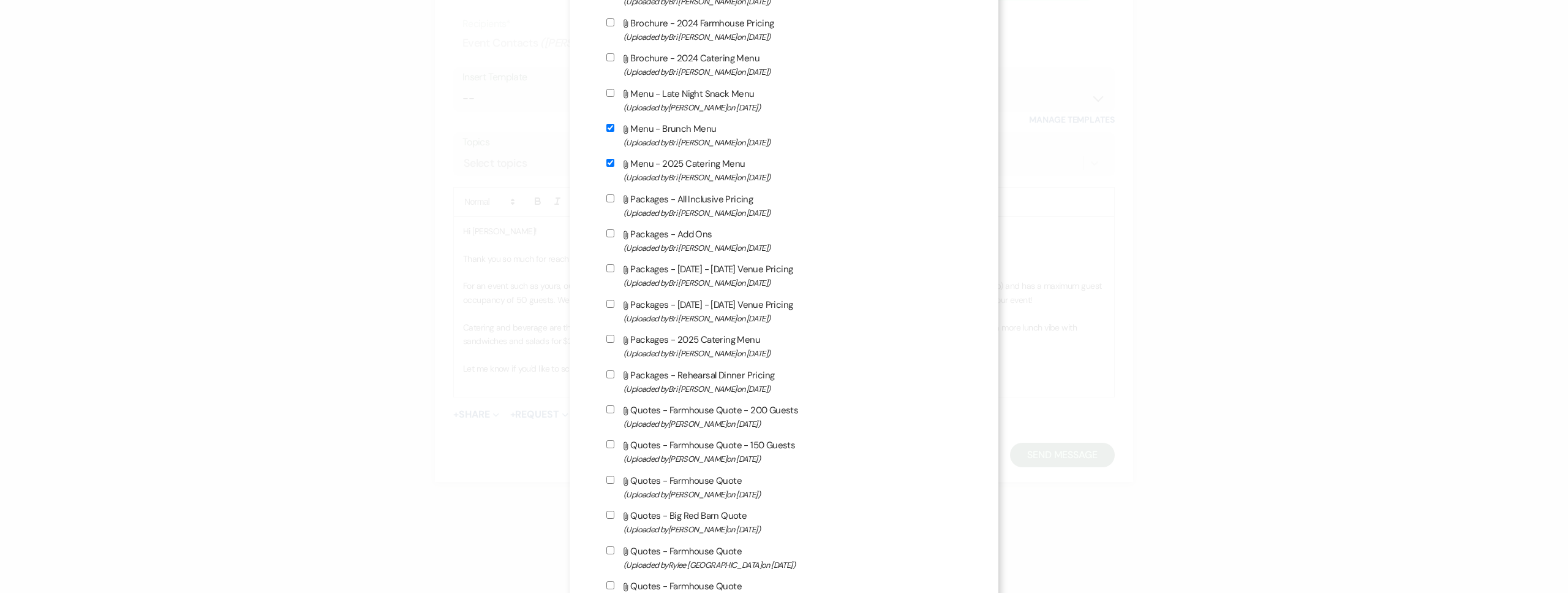
click at [614, 97] on input "Attach File Menu - Late Night Snack Menu (Uploaded by Mikayla Martinez on Dec 2…" at bounding box center [611, 93] width 8 height 8
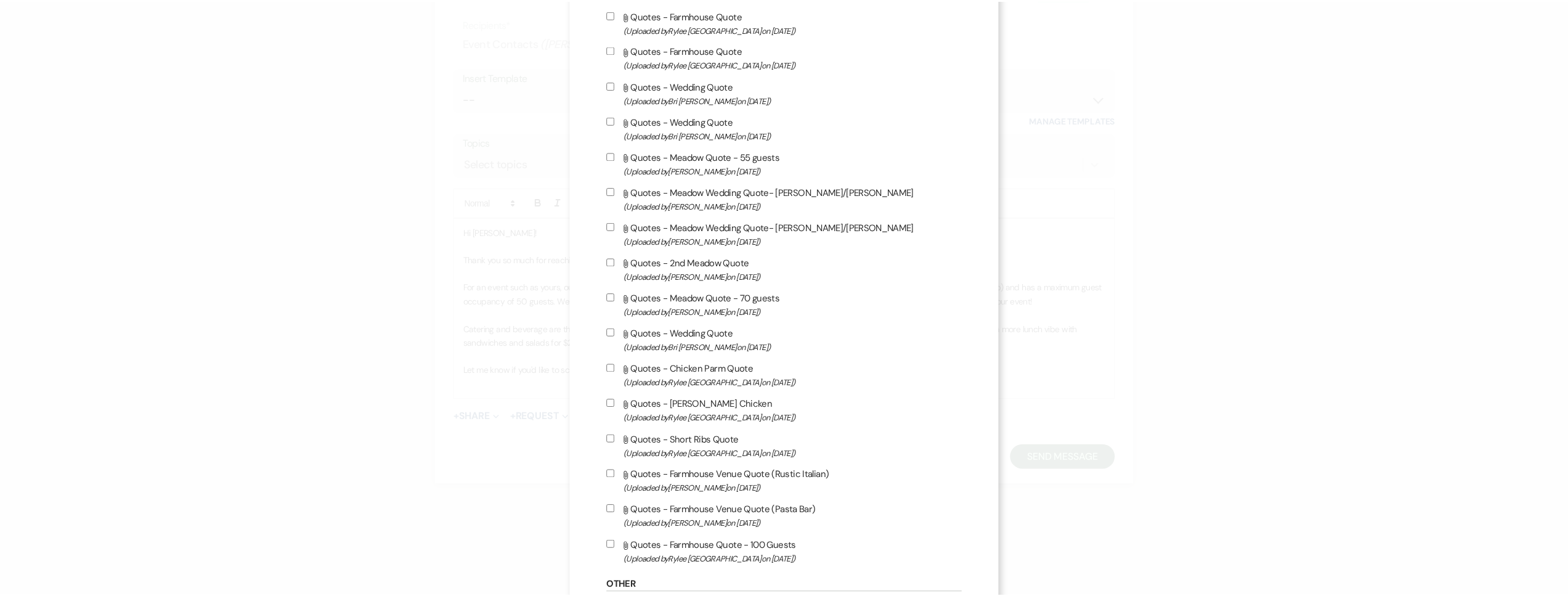
scroll to position [3654, 0]
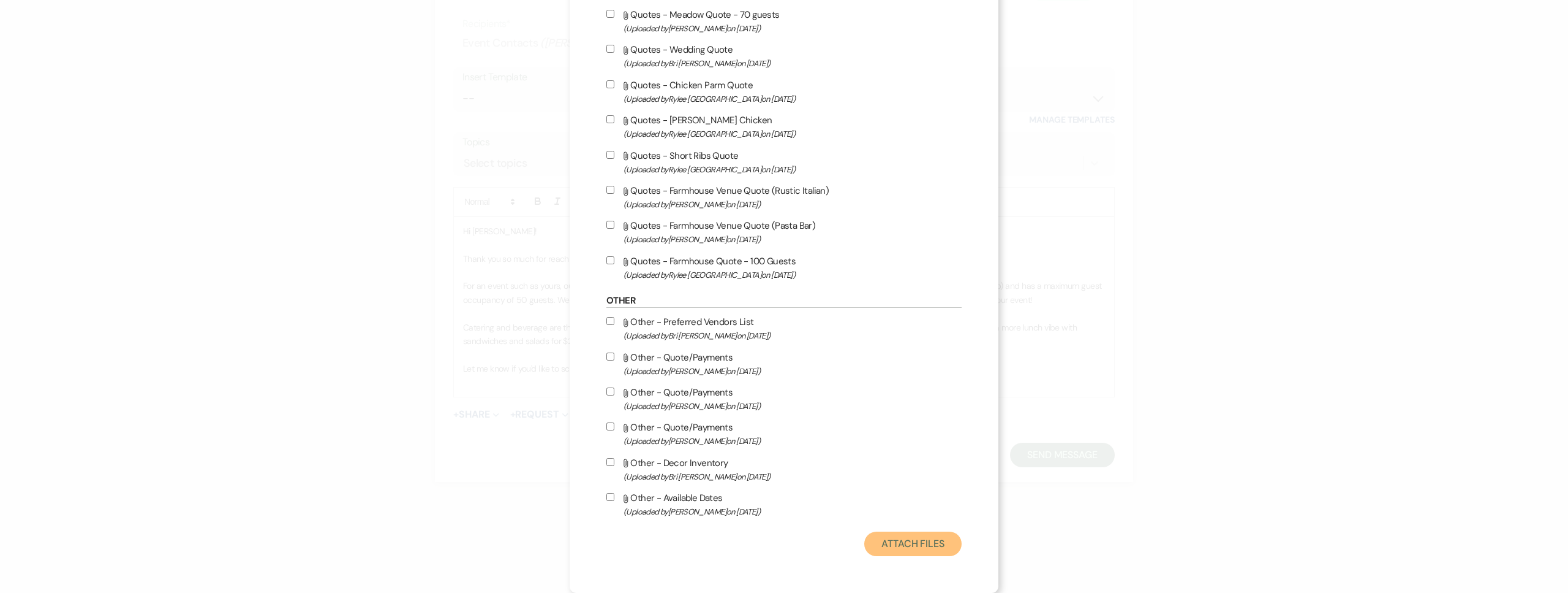
click at [923, 549] on button "Attach Files" at bounding box center [912, 543] width 98 height 24
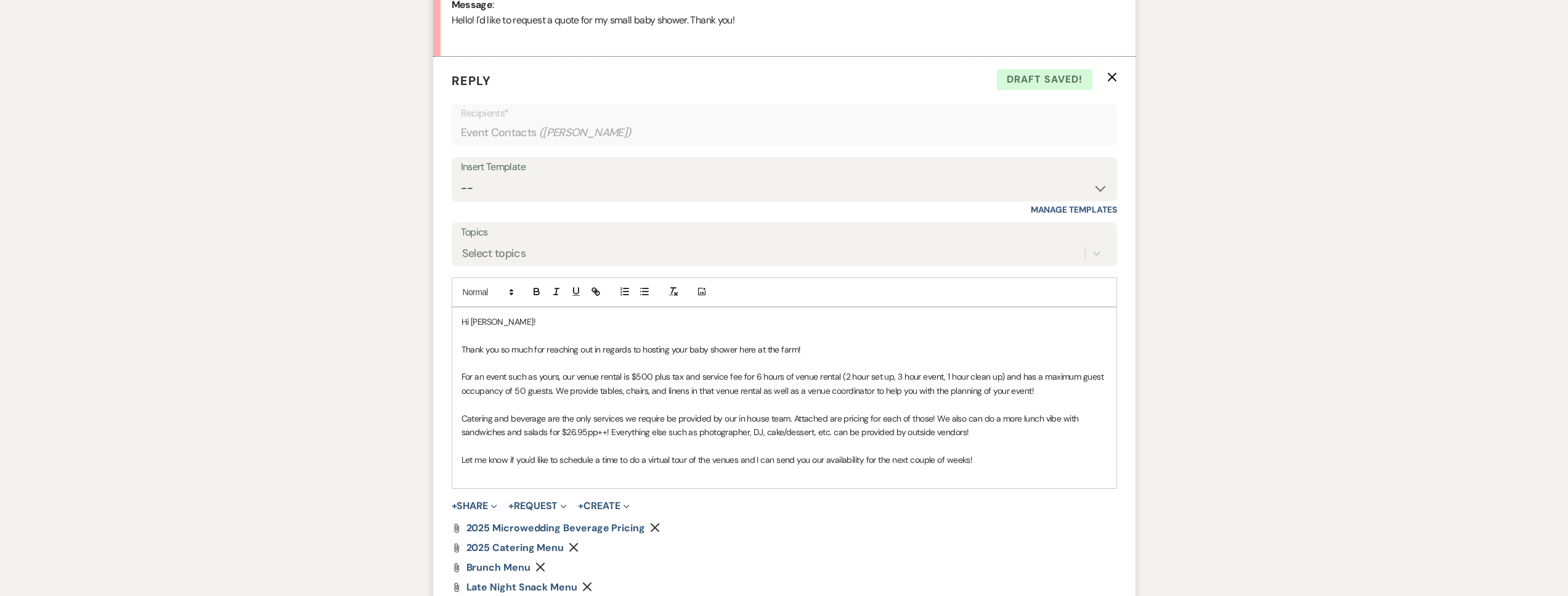
scroll to position [804, 0]
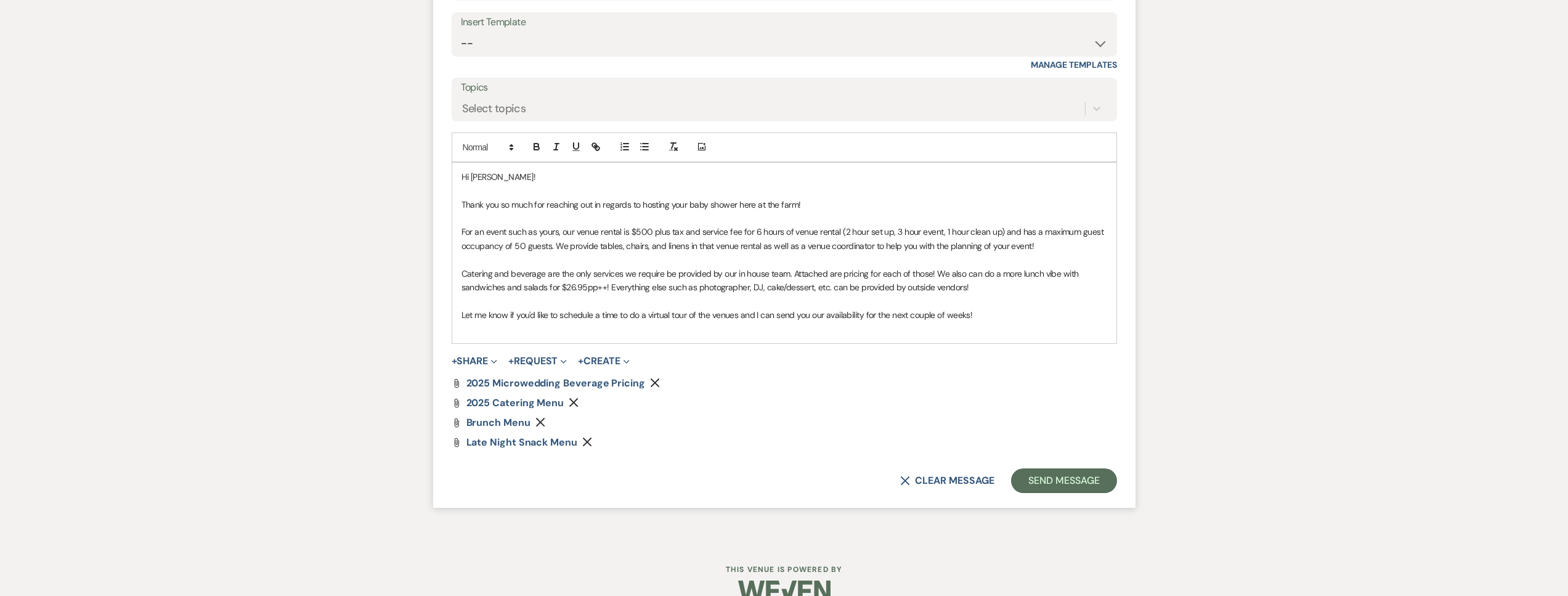
click at [820, 206] on p "Thank you so much for reaching out in regards to hosting your baby shower here …" at bounding box center [784, 204] width 645 height 13
click at [1014, 279] on p "Catering and beverage are the only services we require be provided by our in ho…" at bounding box center [784, 281] width 645 height 28
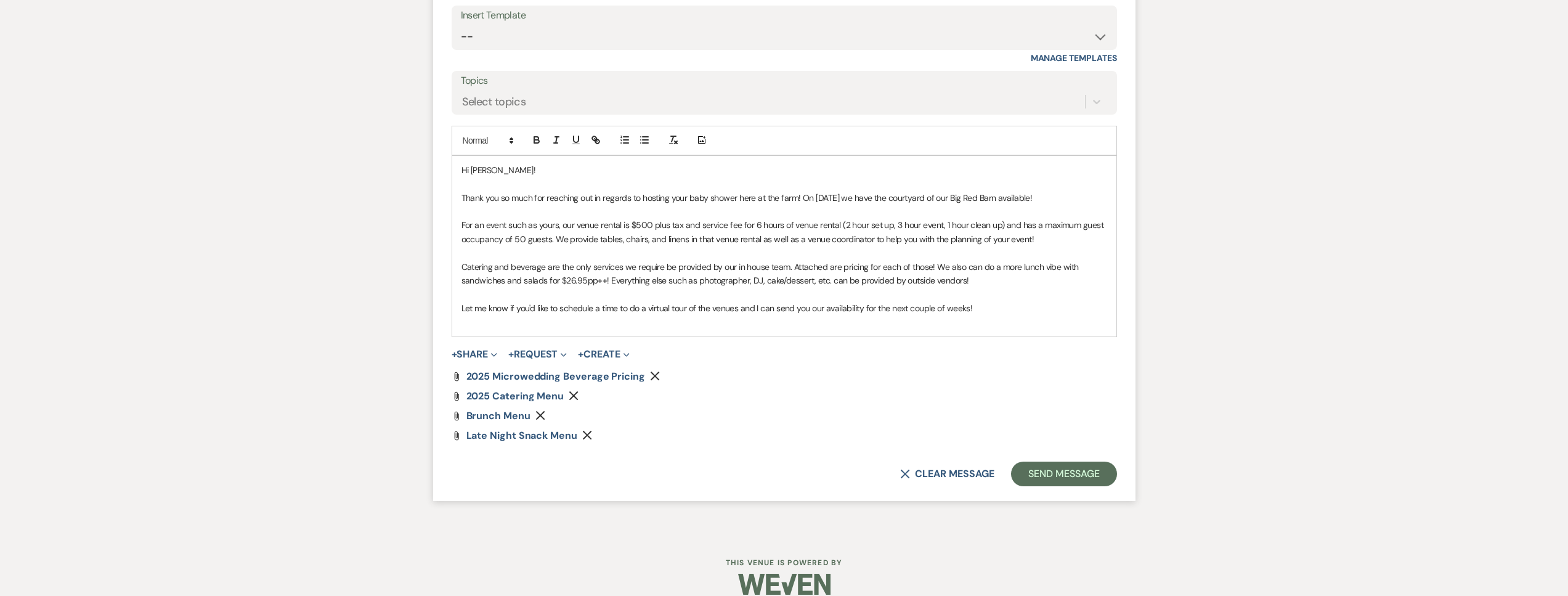
scroll to position [814, 0]
click at [1055, 455] on form "Reply X Saving draft... Recipients* Event Contacts ( Adina Pantea ) Insert Temp…" at bounding box center [784, 199] width 703 height 595
click at [1056, 464] on button "Send Message" at bounding box center [1063, 470] width 105 height 24
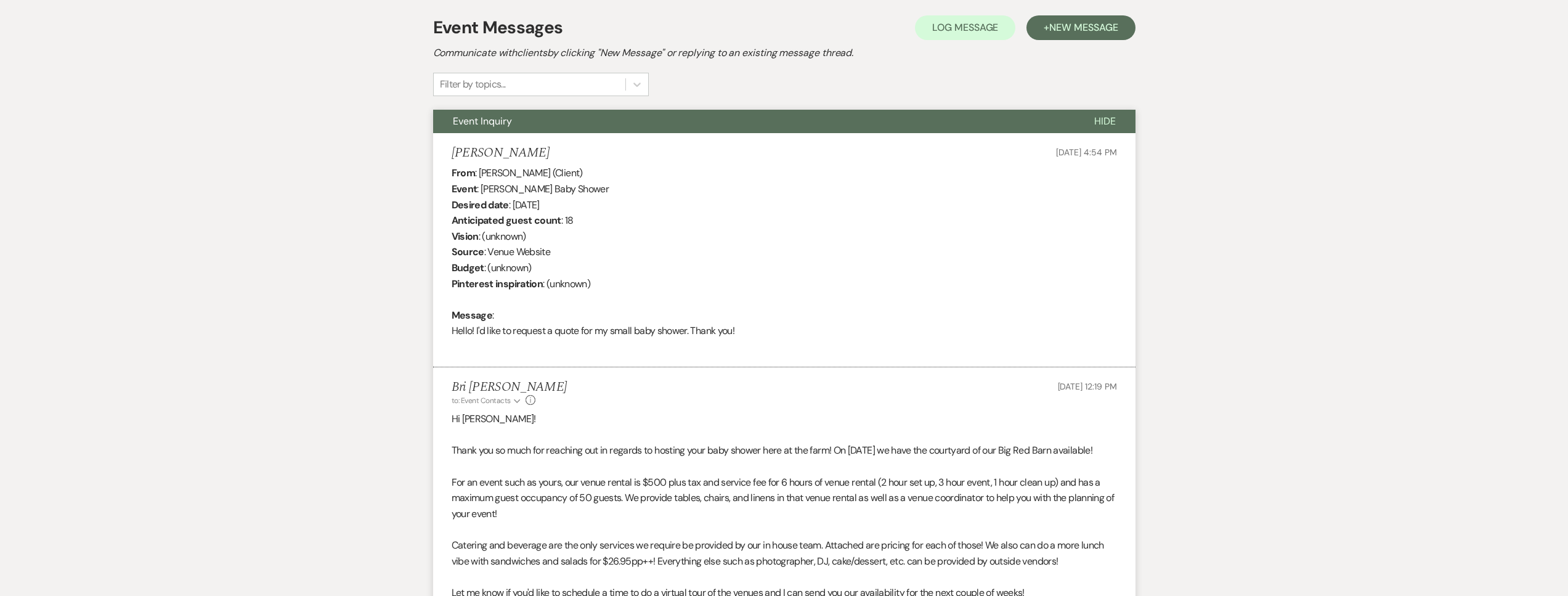
scroll to position [0, 0]
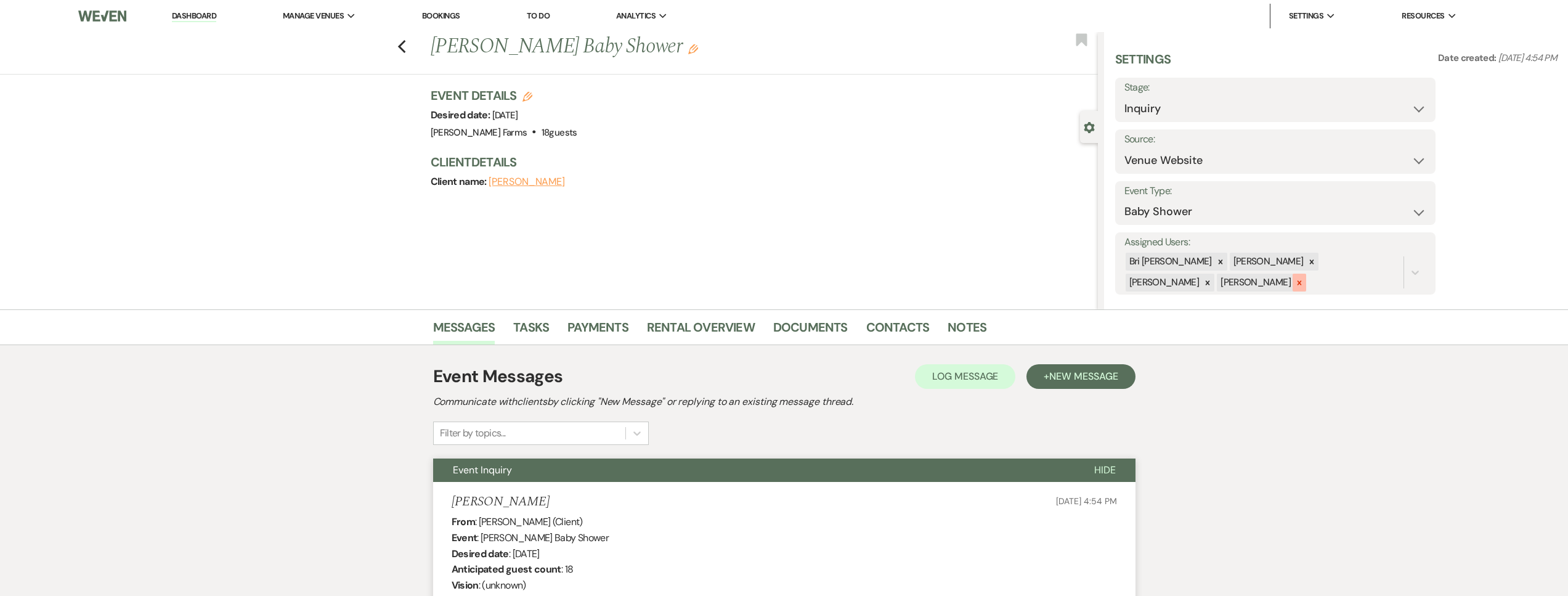
click at [1295, 285] on icon at bounding box center [1299, 283] width 8 height 8
click at [1275, 263] on div "[PERSON_NAME]" at bounding box center [1267, 262] width 76 height 18
click at [1310, 262] on icon at bounding box center [1312, 261] width 4 height 4
click at [1307, 261] on icon at bounding box center [1311, 263] width 8 height 8
click at [1390, 265] on button "Save" at bounding box center [1402, 262] width 67 height 24
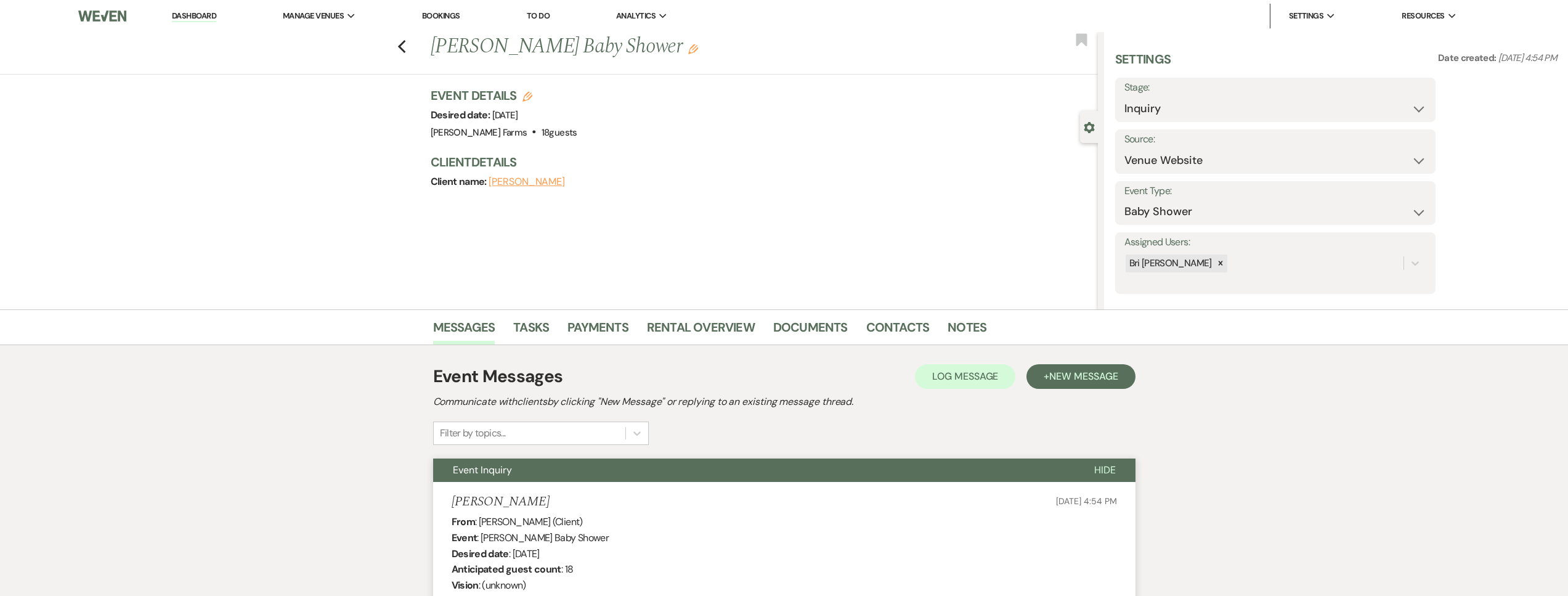
click at [194, 19] on link "Dashboard" at bounding box center [194, 16] width 45 height 12
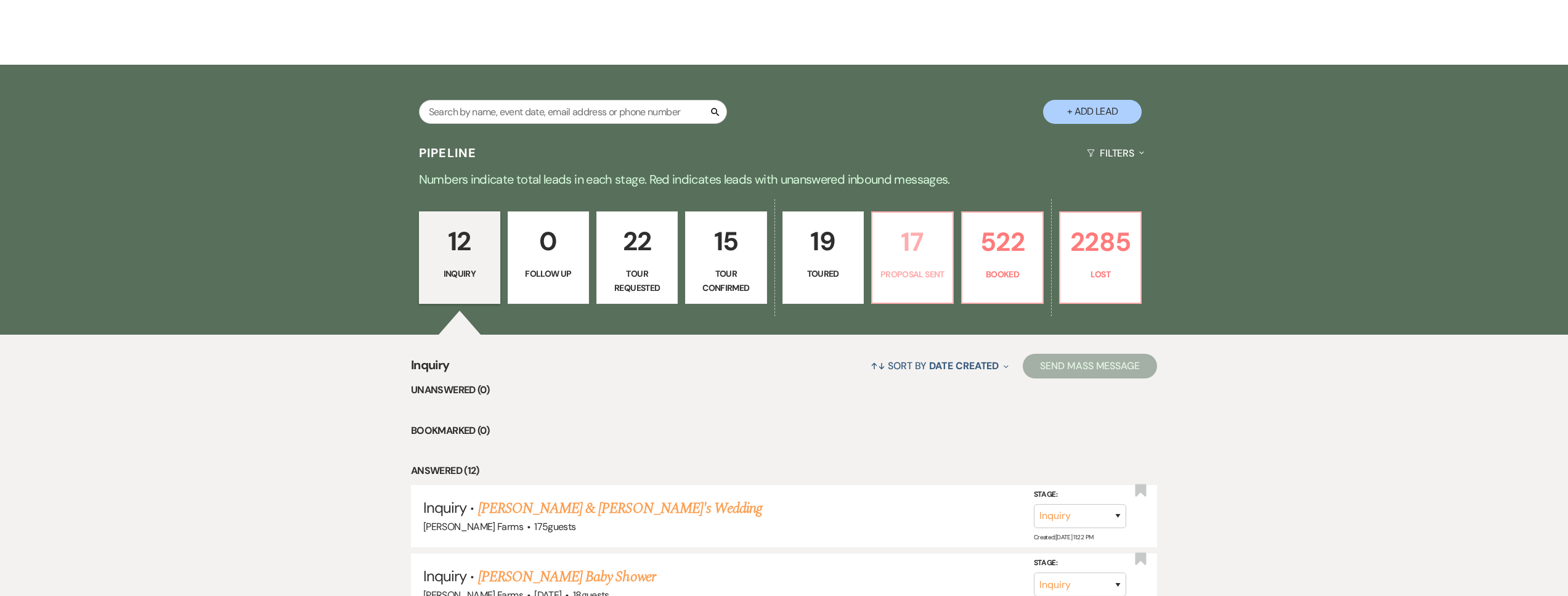
click at [927, 286] on link "17 Proposal Sent" at bounding box center [912, 257] width 83 height 93
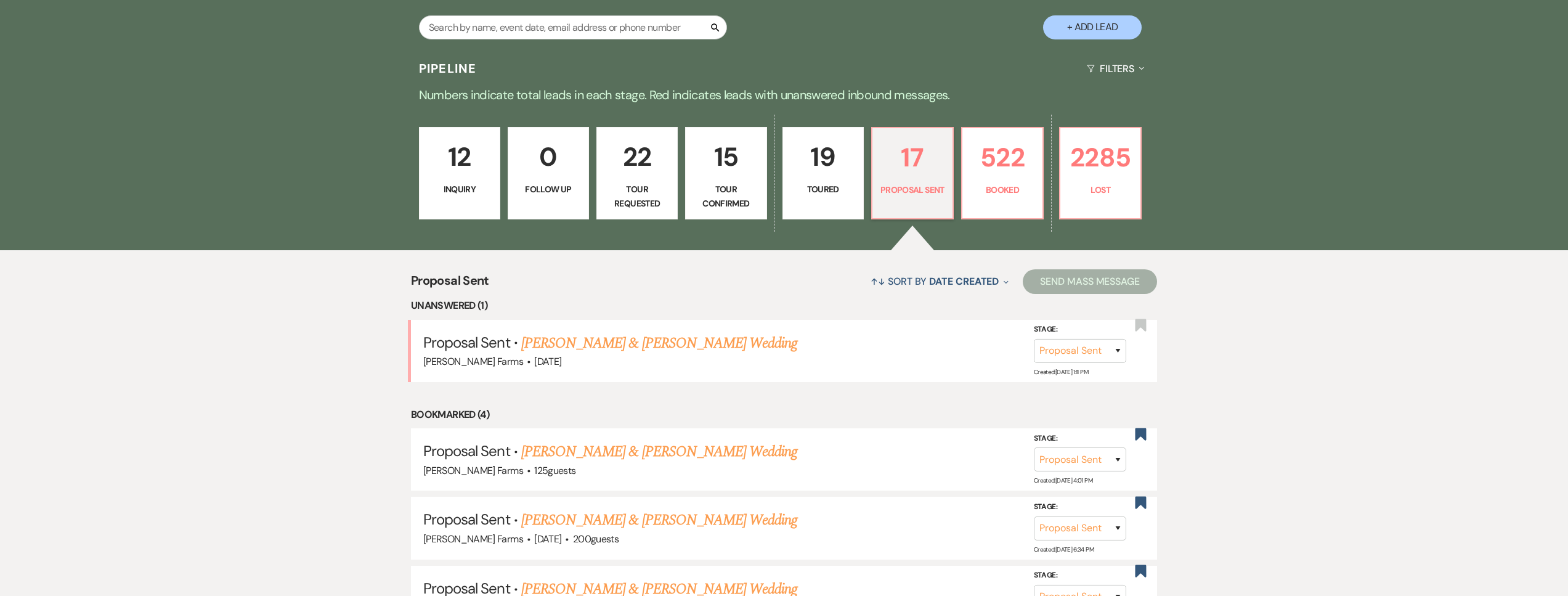
scroll to position [286, 0]
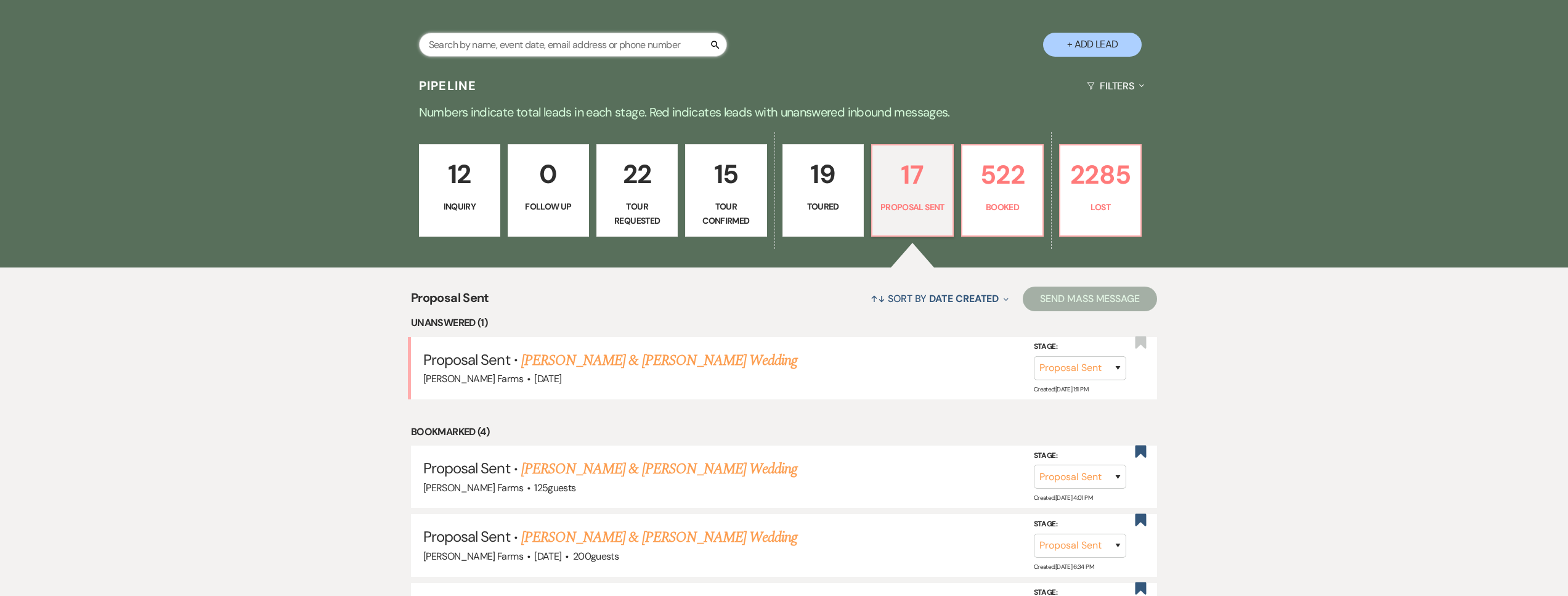
click at [471, 40] on input "text" at bounding box center [573, 45] width 308 height 24
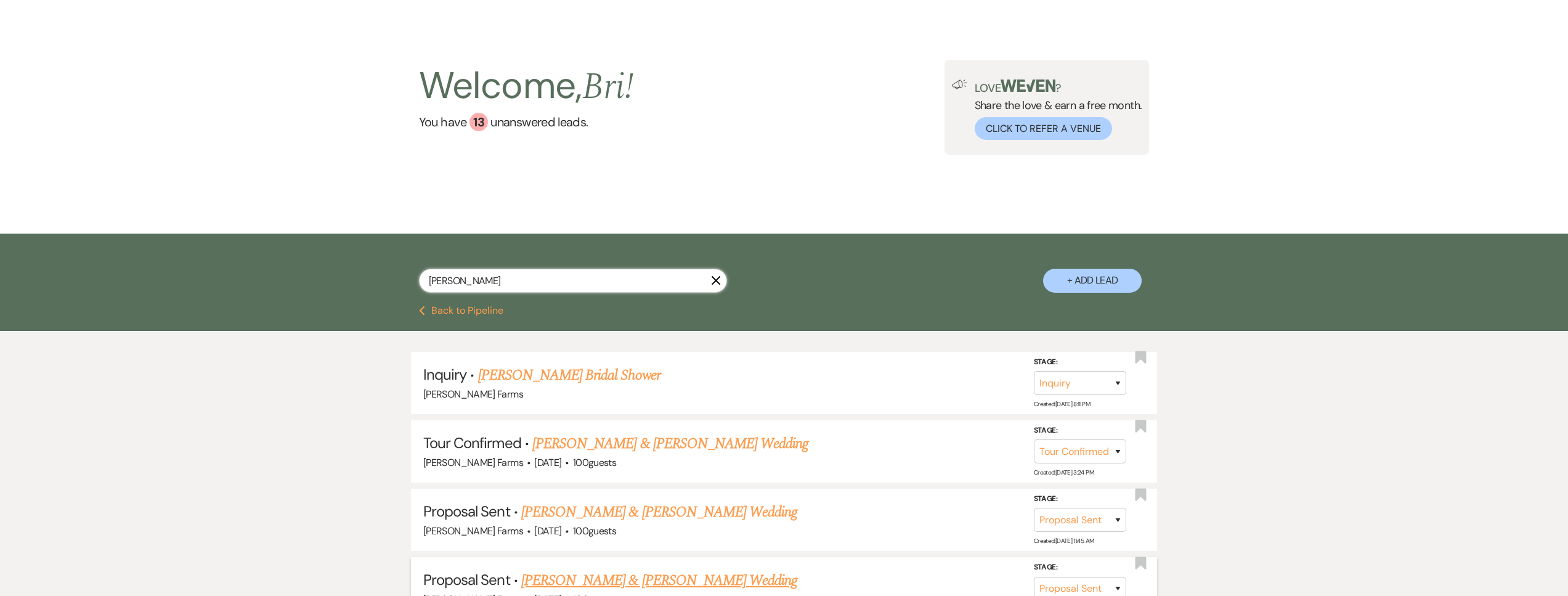
scroll to position [235, 0]
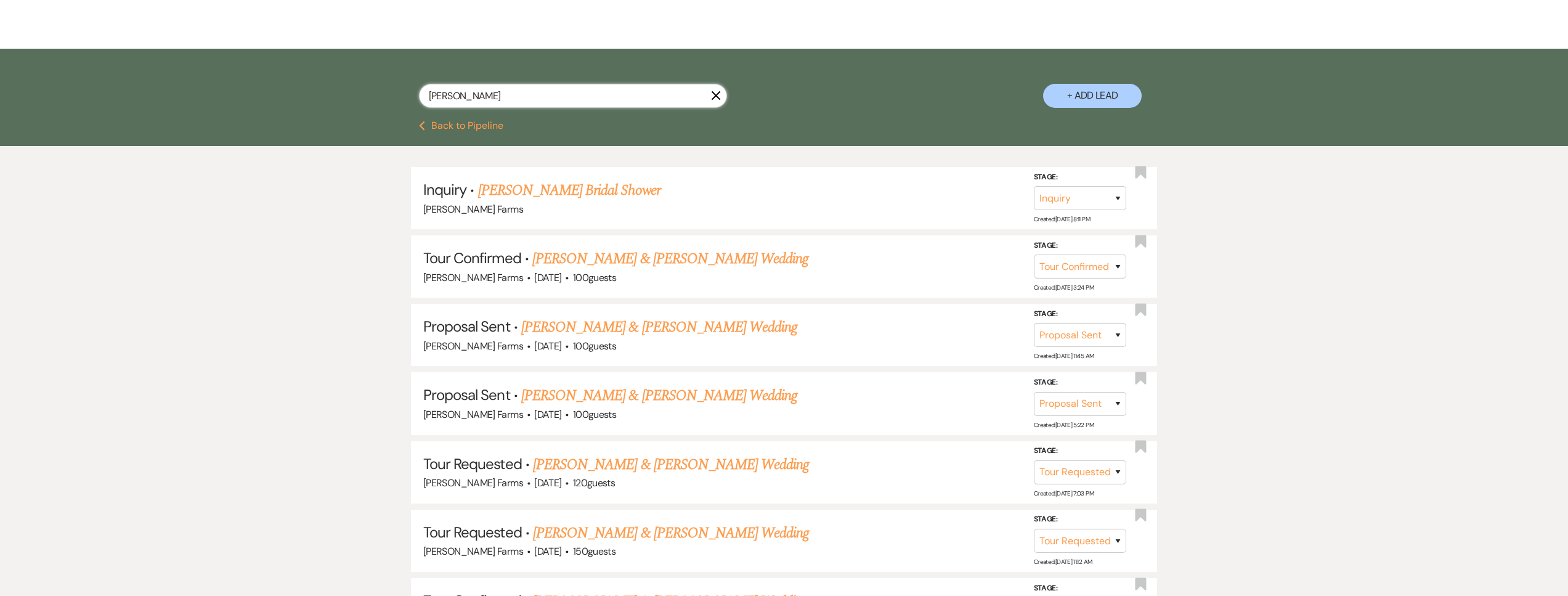
drag, startPoint x: 490, startPoint y: 101, endPoint x: 361, endPoint y: 90, distance: 129.5
click at [361, 89] on div "de piazza X + Add Lead" at bounding box center [784, 86] width 887 height 63
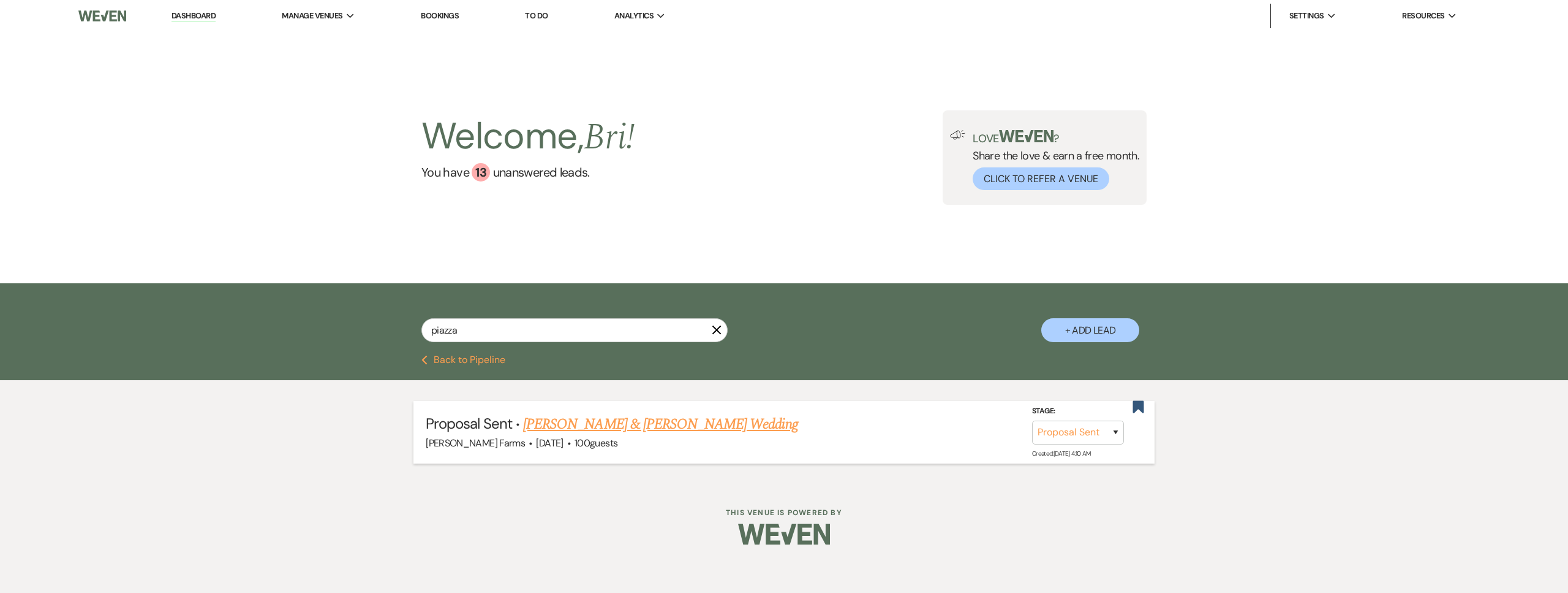
click at [587, 416] on link "Angelina De Piazza & Dylan O’Connell's Wedding" at bounding box center [660, 424] width 274 height 22
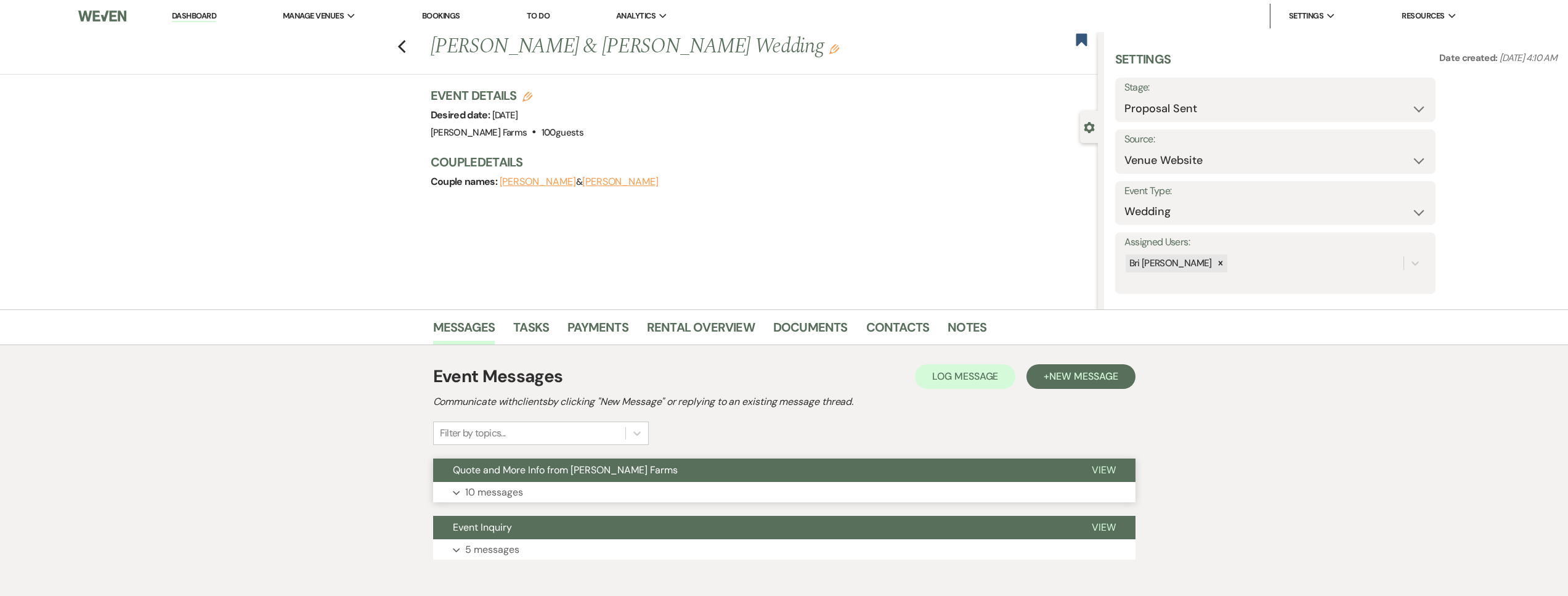
click at [572, 463] on span "Quote and More Info from [PERSON_NAME] Farms" at bounding box center [565, 469] width 225 height 13
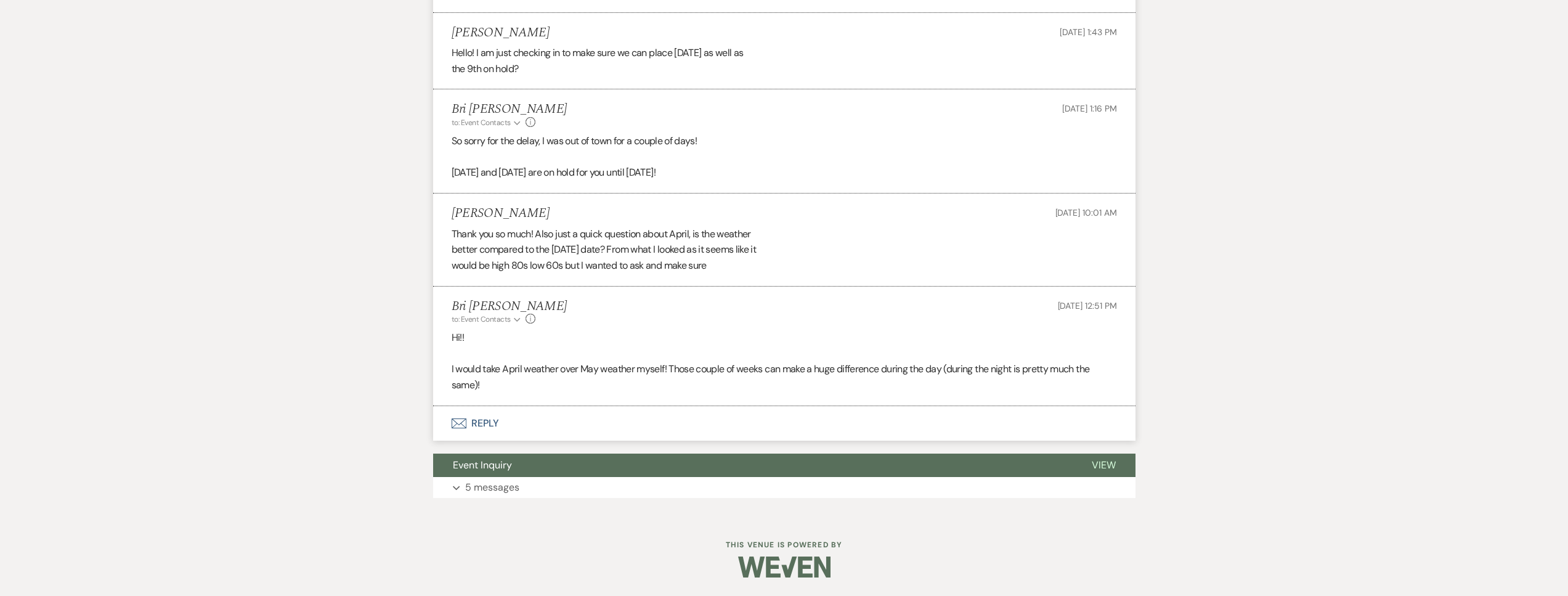
click at [560, 434] on button "Envelope Reply" at bounding box center [784, 423] width 703 height 35
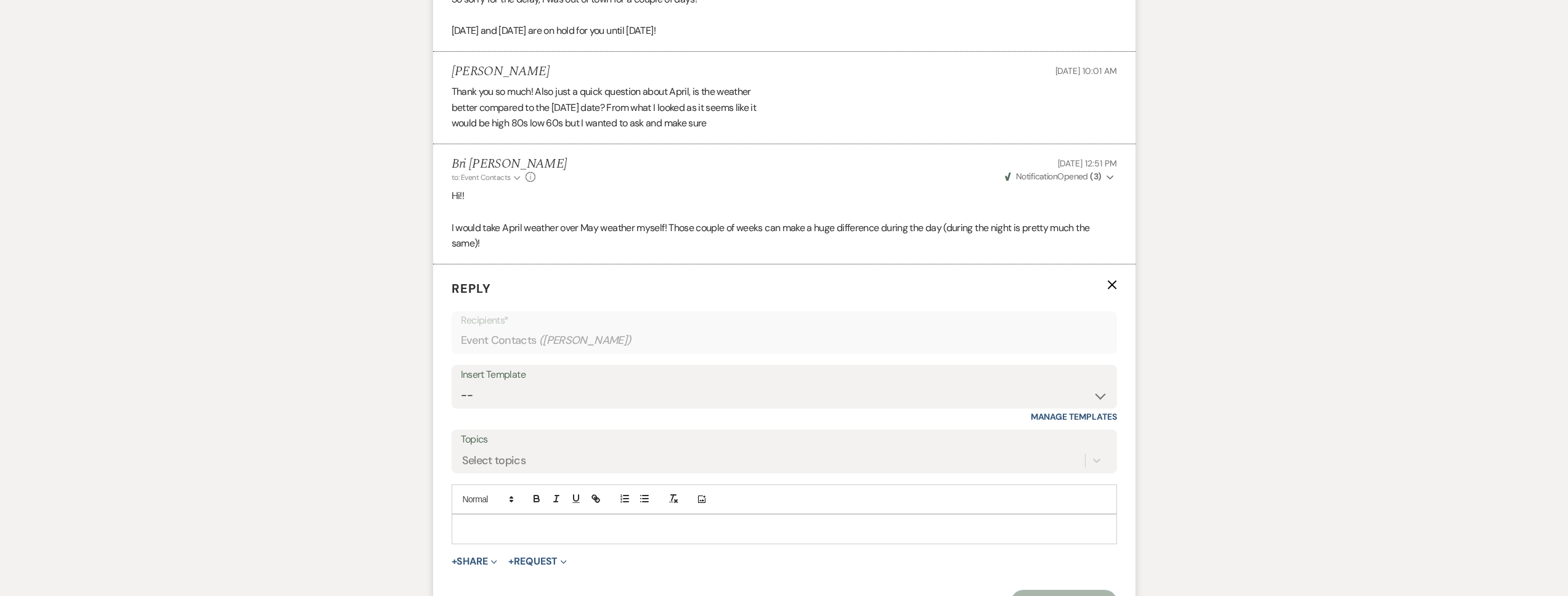
scroll to position [2078, 0]
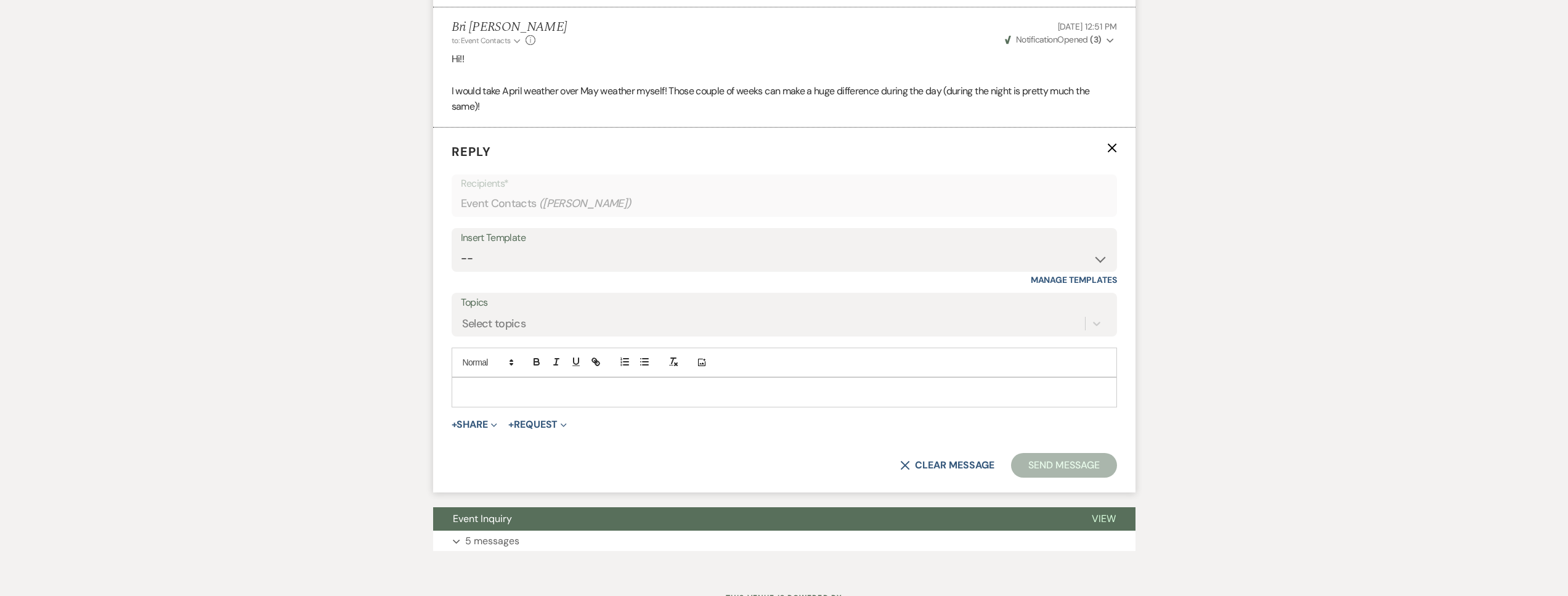
click at [540, 406] on div at bounding box center [784, 391] width 664 height 29
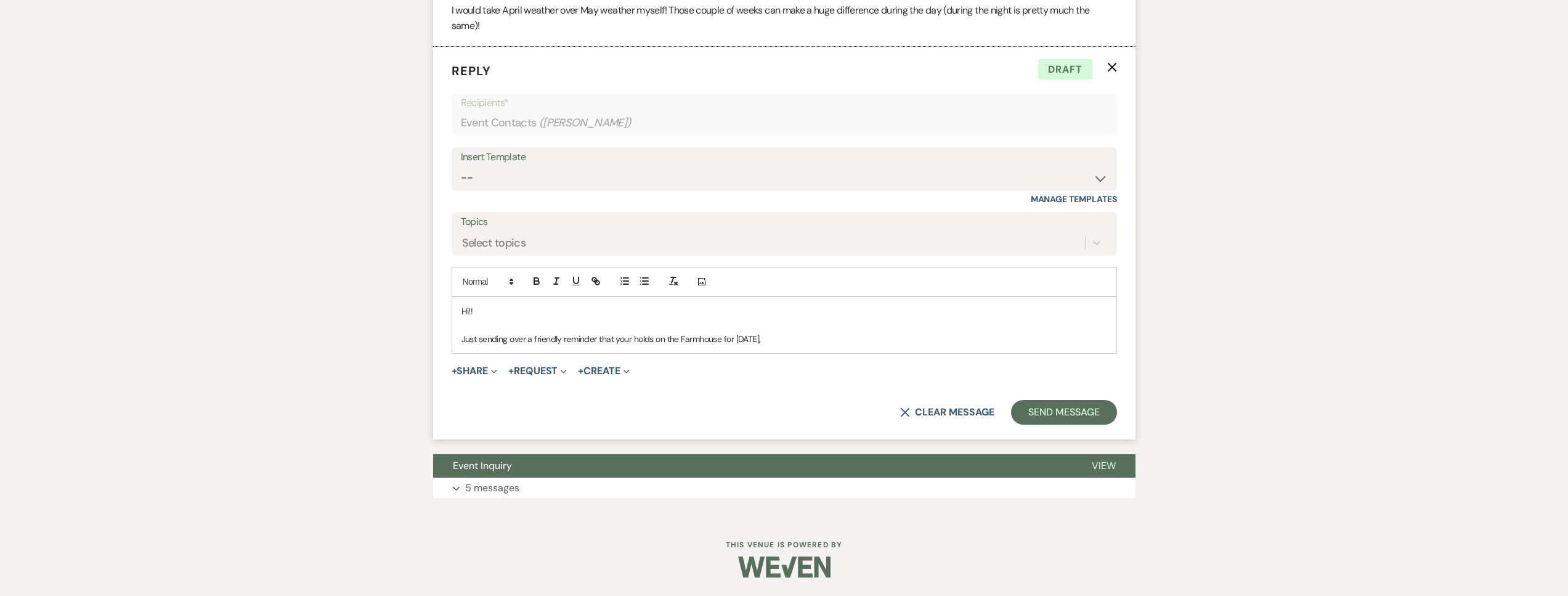
scroll to position [2189, 0]
drag, startPoint x: 771, startPoint y: 340, endPoint x: 737, endPoint y: 343, distance: 34.1
click at [737, 343] on p "Just sending over a friendly reminder that your holds on the Farmhouse for Marc…" at bounding box center [784, 338] width 645 height 13
click at [803, 340] on p "Just sending over a friendly reminder that your holds on the Farmhouse for Apri…" at bounding box center [784, 338] width 645 height 13
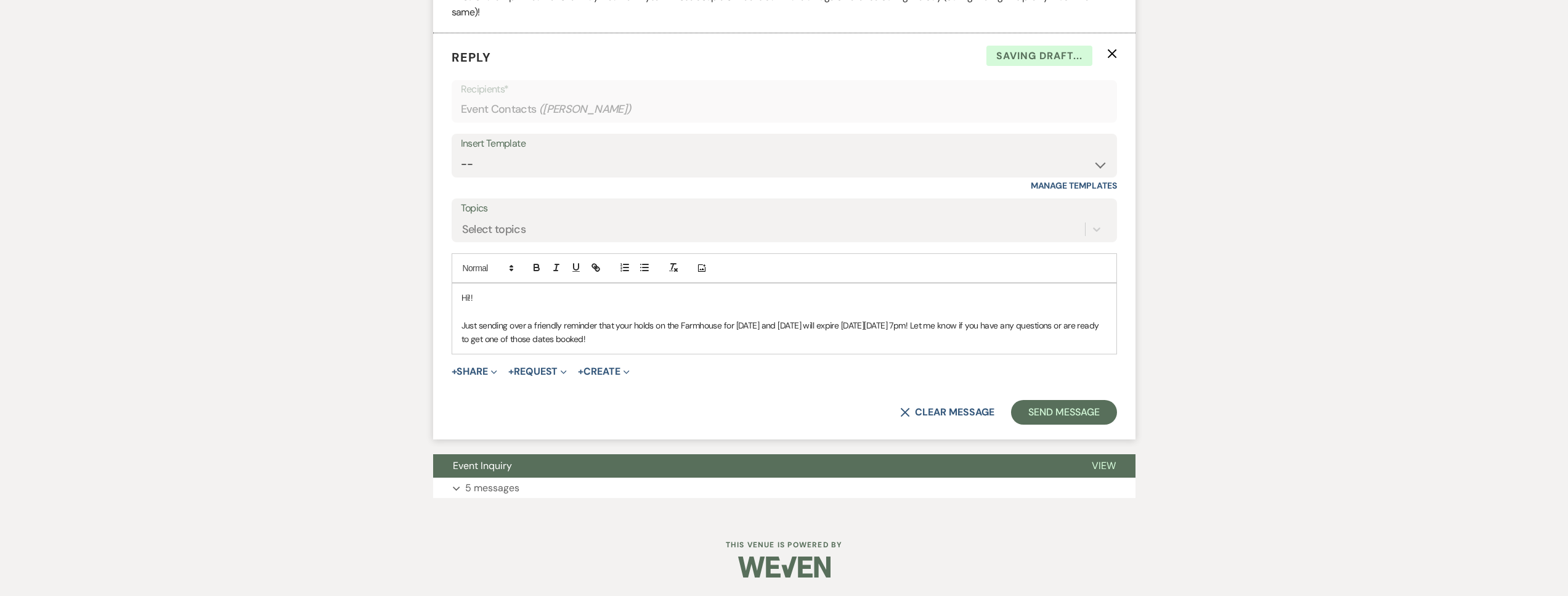
click at [462, 346] on p "Just sending over a friendly reminder that your holds on the Farmhouse for Apri…" at bounding box center [784, 332] width 645 height 28
click at [1076, 419] on button "Send Message" at bounding box center [1063, 411] width 105 height 24
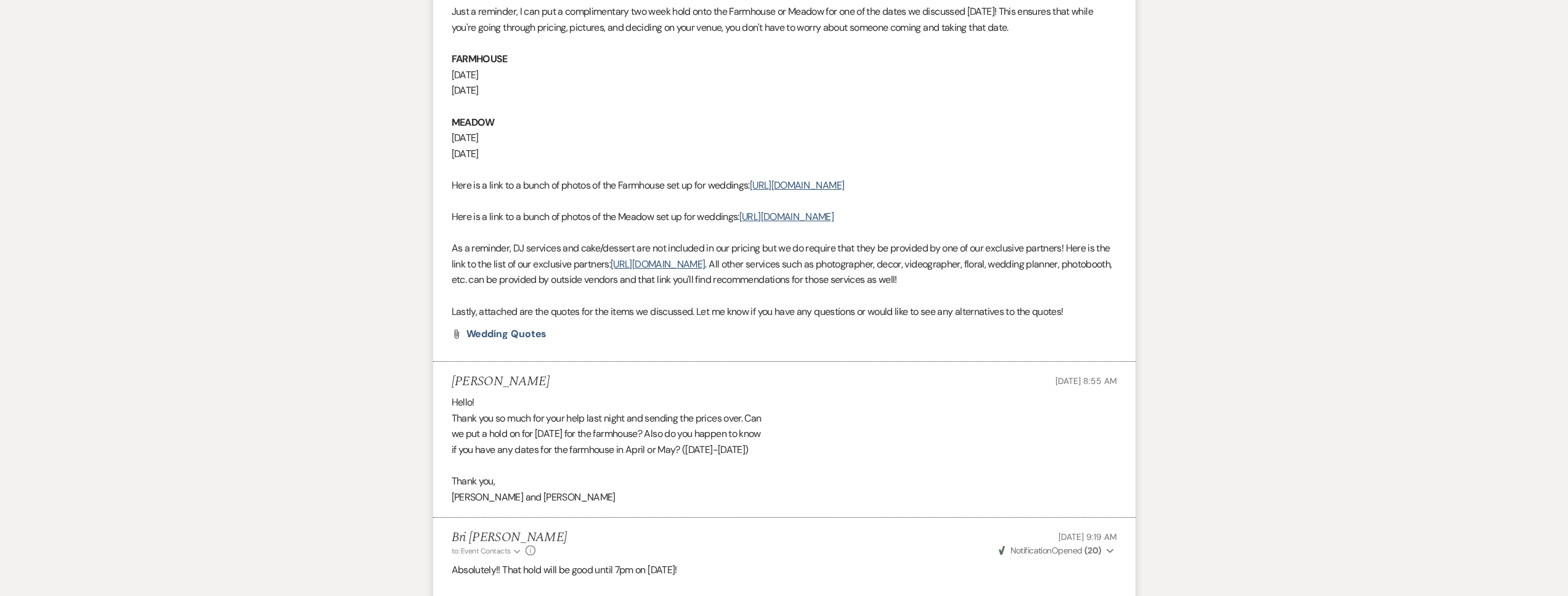
scroll to position [0, 0]
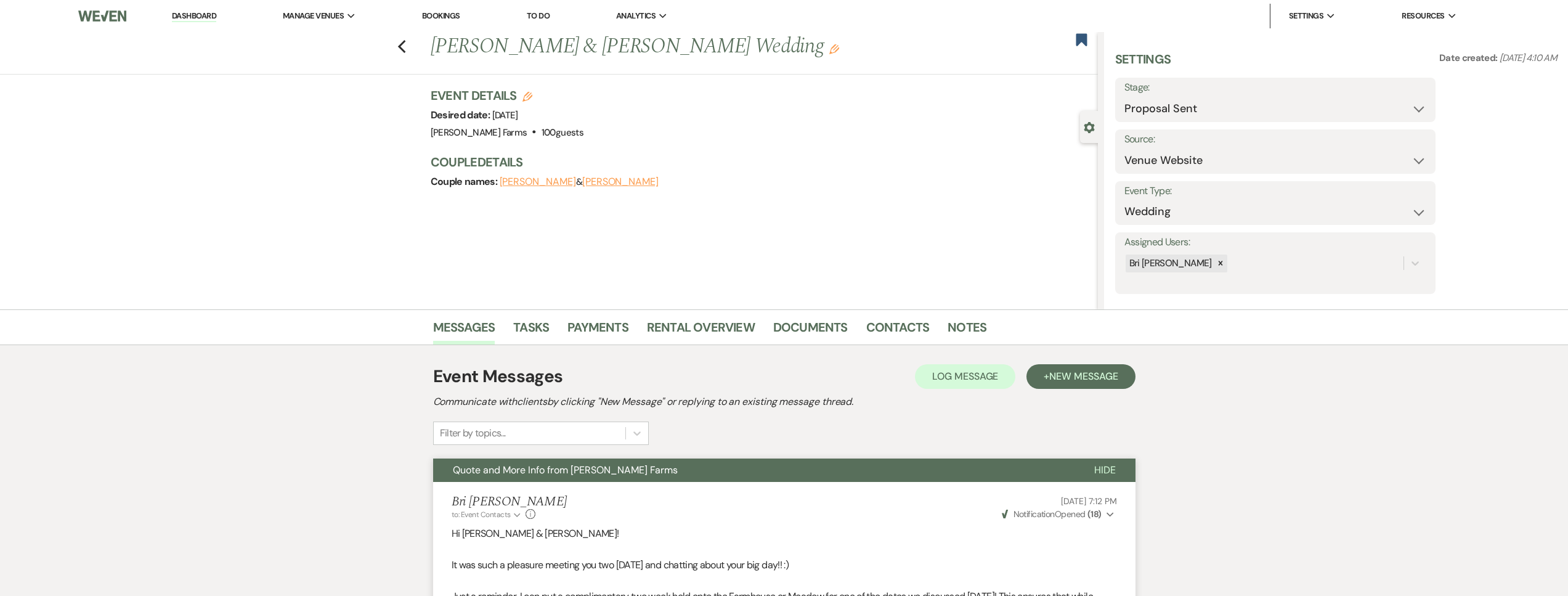
click at [200, 15] on link "Dashboard" at bounding box center [194, 16] width 45 height 12
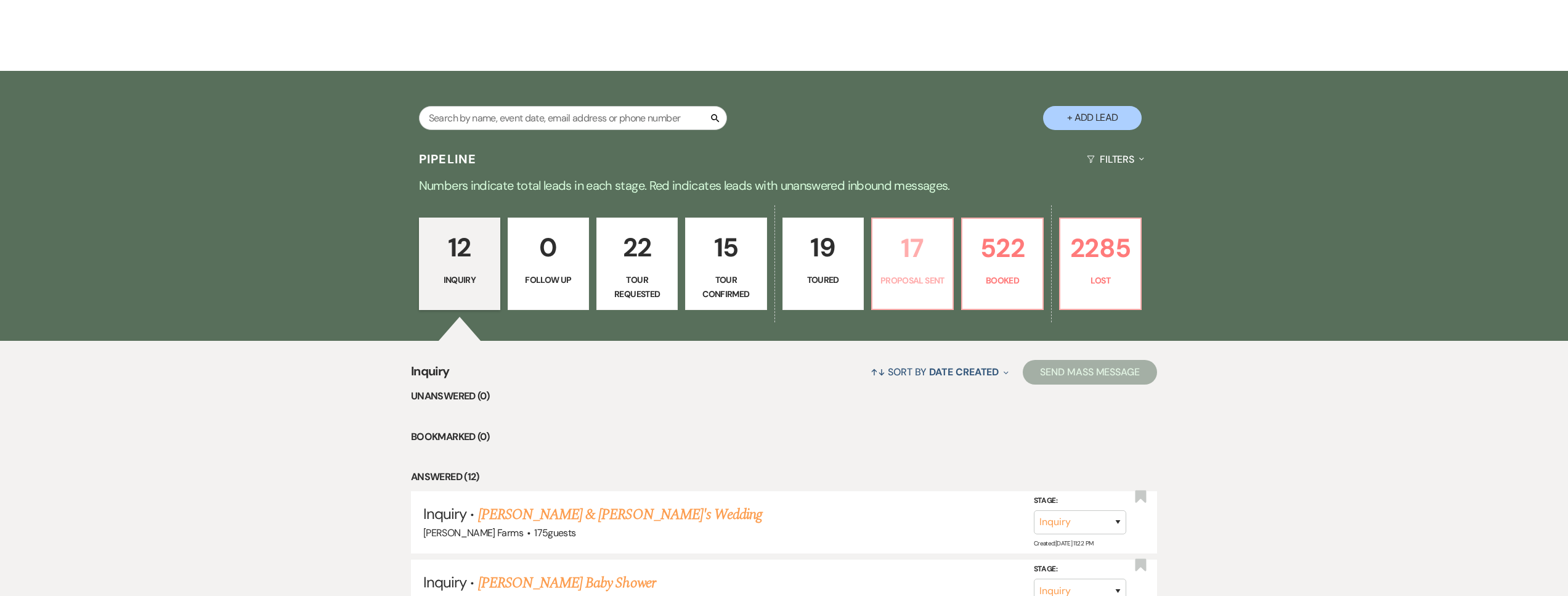
click at [936, 275] on p "Proposal Sent" at bounding box center [912, 280] width 65 height 13
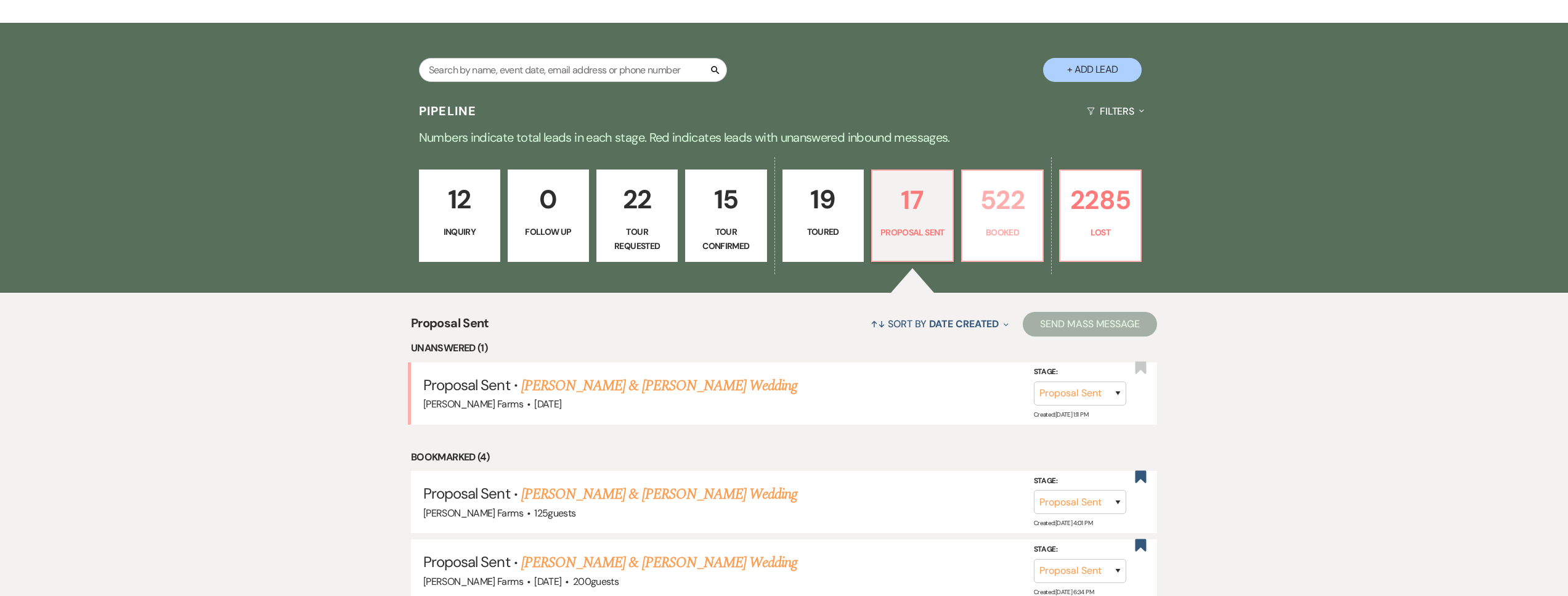
click at [1009, 232] on p "Booked" at bounding box center [1003, 232] width 65 height 13
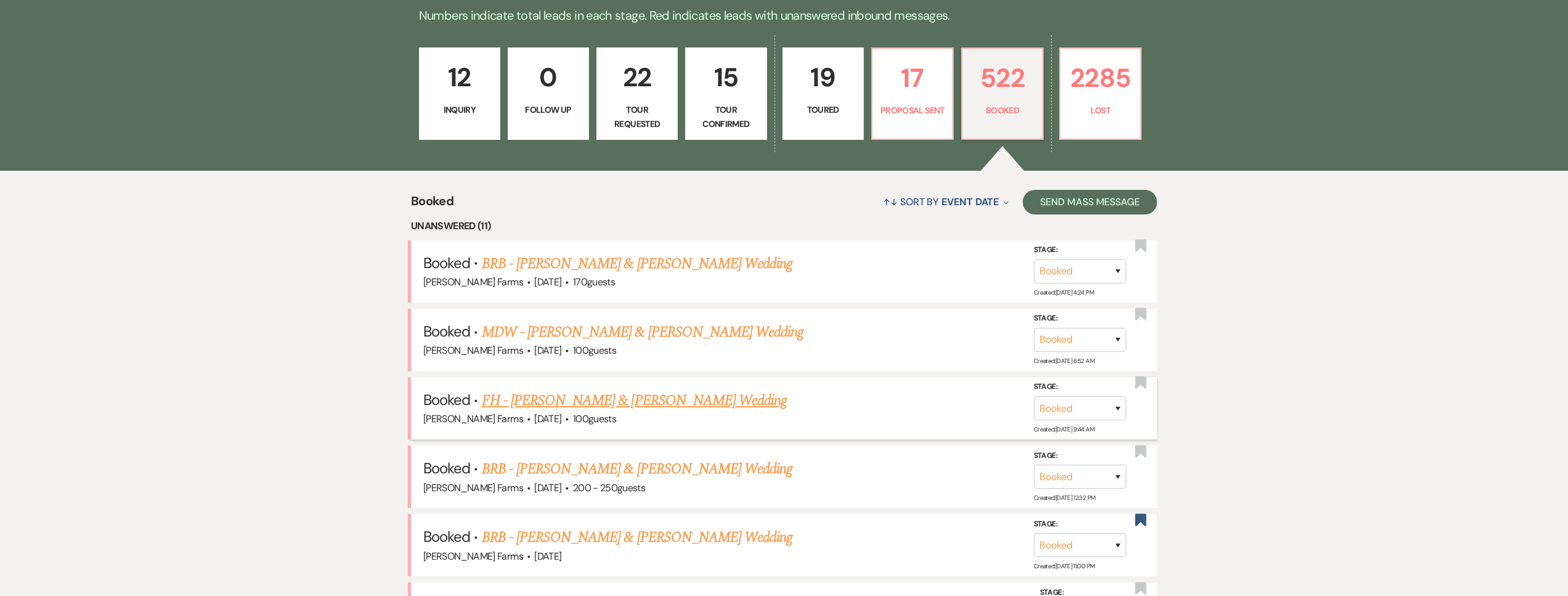
scroll to position [390, 0]
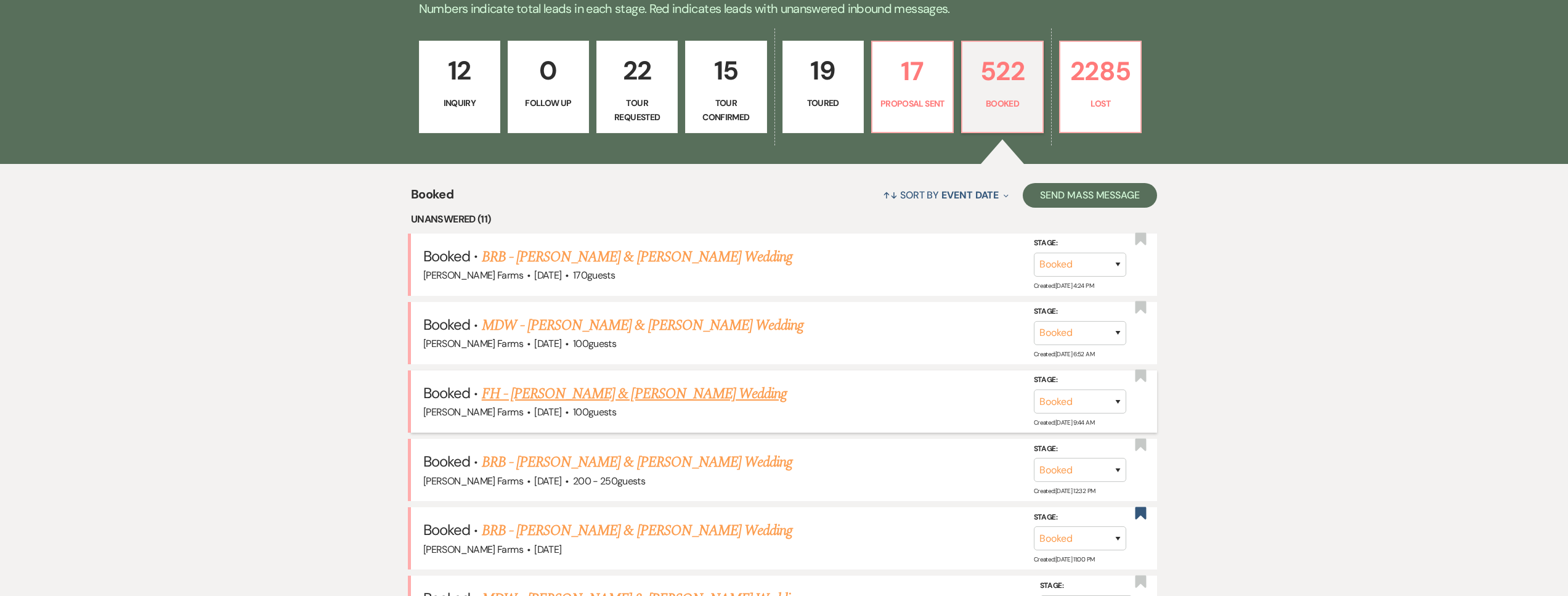
click at [654, 396] on link "FH - Cassey Finch & Chris Todd's Wedding" at bounding box center [634, 393] width 306 height 22
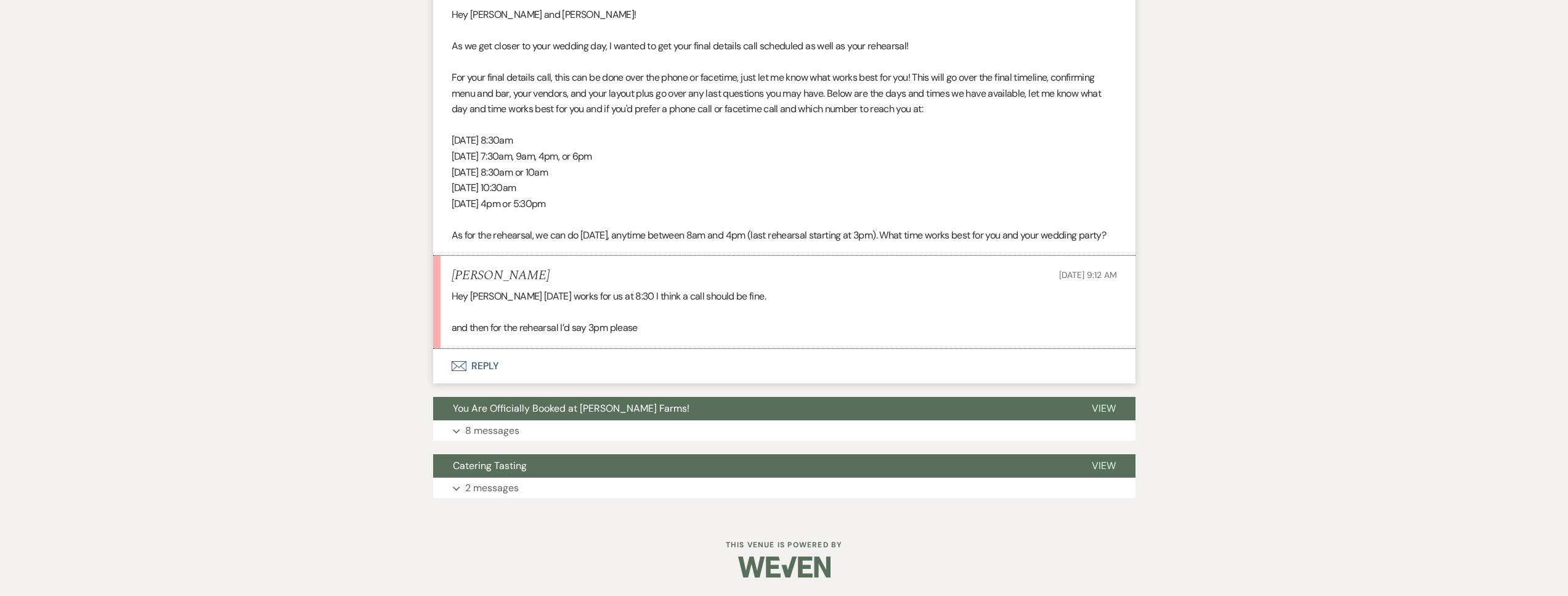
scroll to position [428, 0]
drag, startPoint x: 519, startPoint y: 276, endPoint x: 458, endPoint y: 275, distance: 61.0
click at [458, 275] on div "Cassey Finch Oct 14, 2025, 9:12 AM" at bounding box center [785, 276] width 666 height 15
drag, startPoint x: 452, startPoint y: 275, endPoint x: 562, endPoint y: 275, distance: 110.0
click at [561, 275] on div "Cassey Finch Oct 14, 2025, 9:12 AM" at bounding box center [785, 276] width 666 height 15
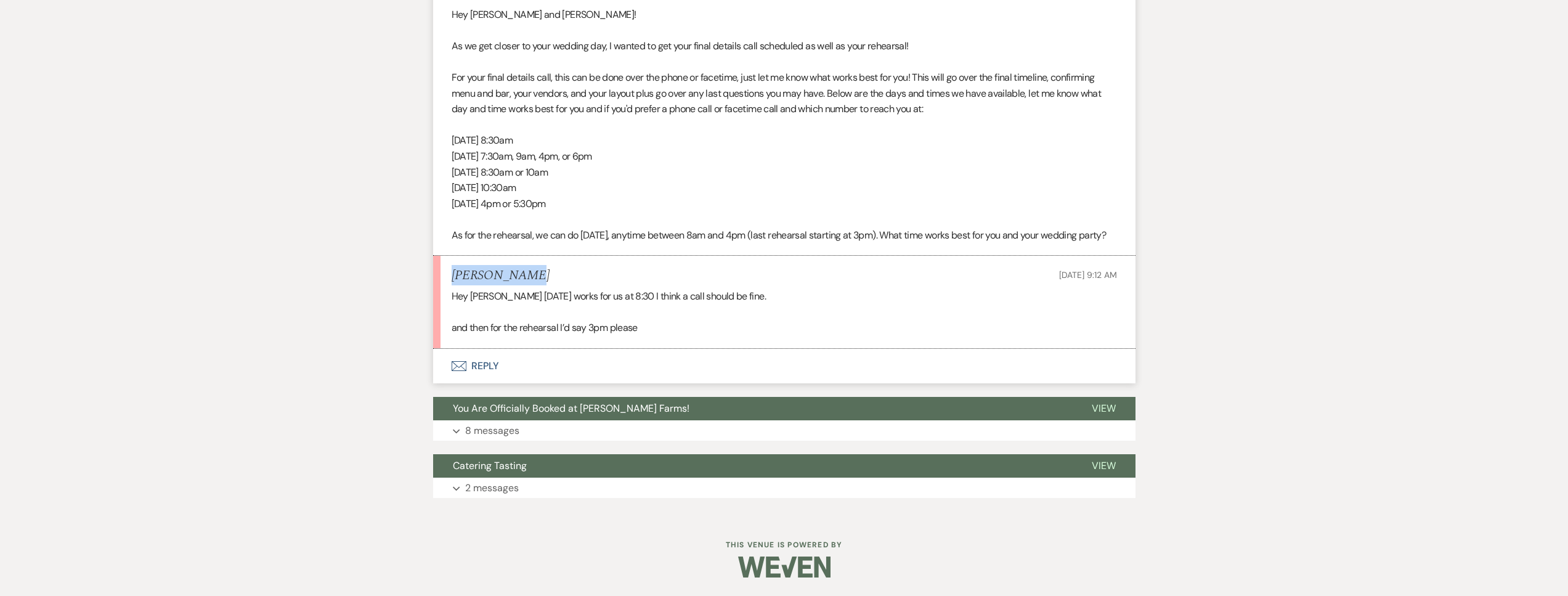
copy h5 "Cassey Finch"
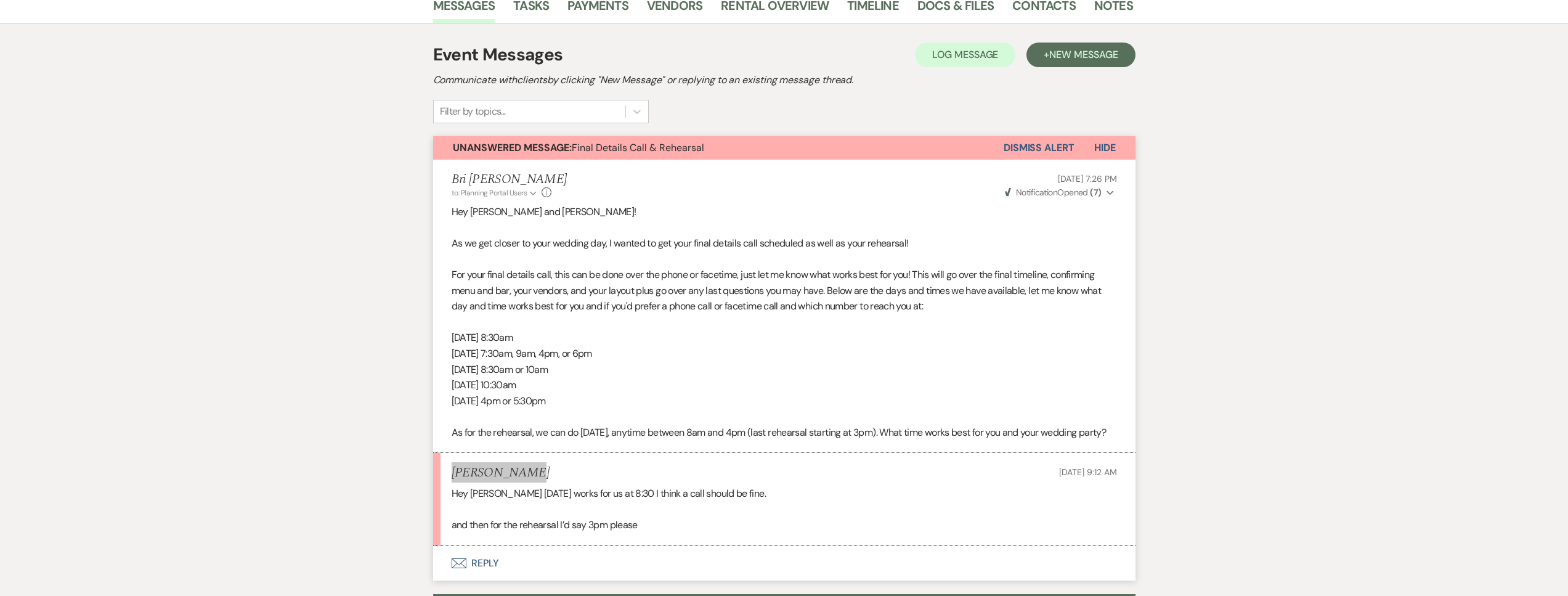
scroll to position [152, 0]
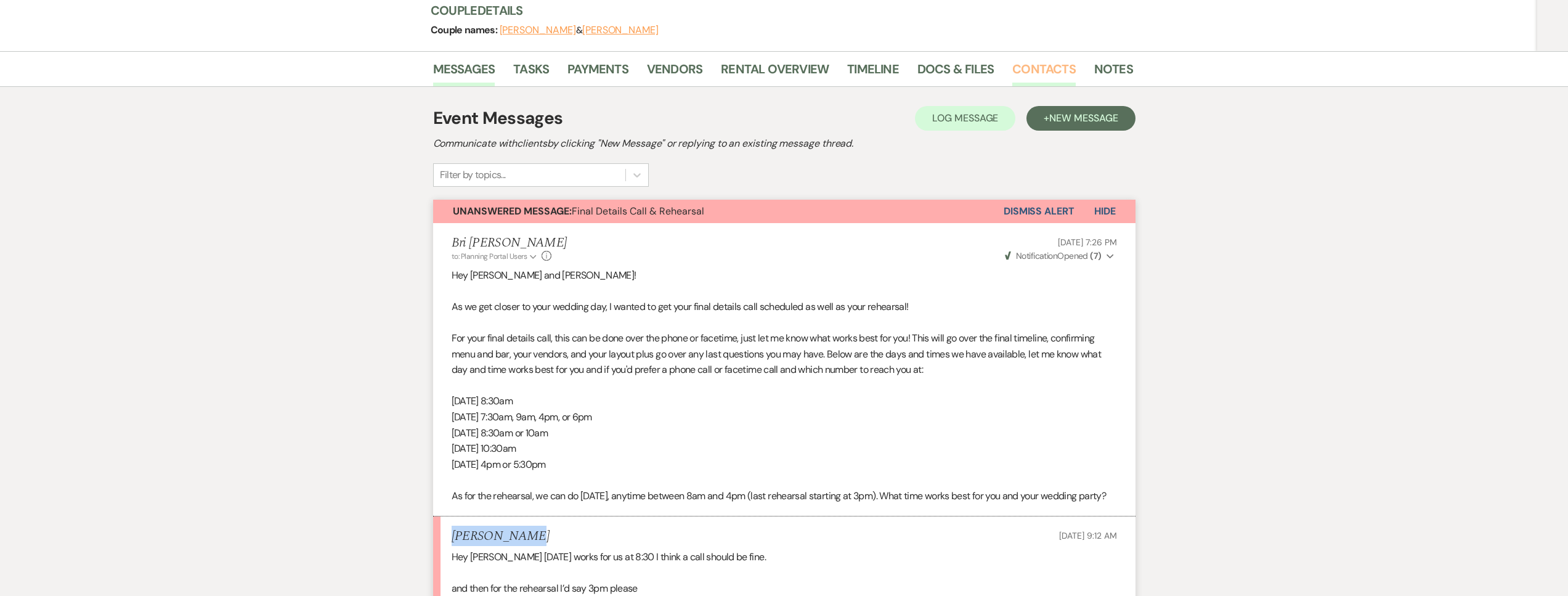
click at [1027, 74] on link "Contacts" at bounding box center [1044, 72] width 63 height 27
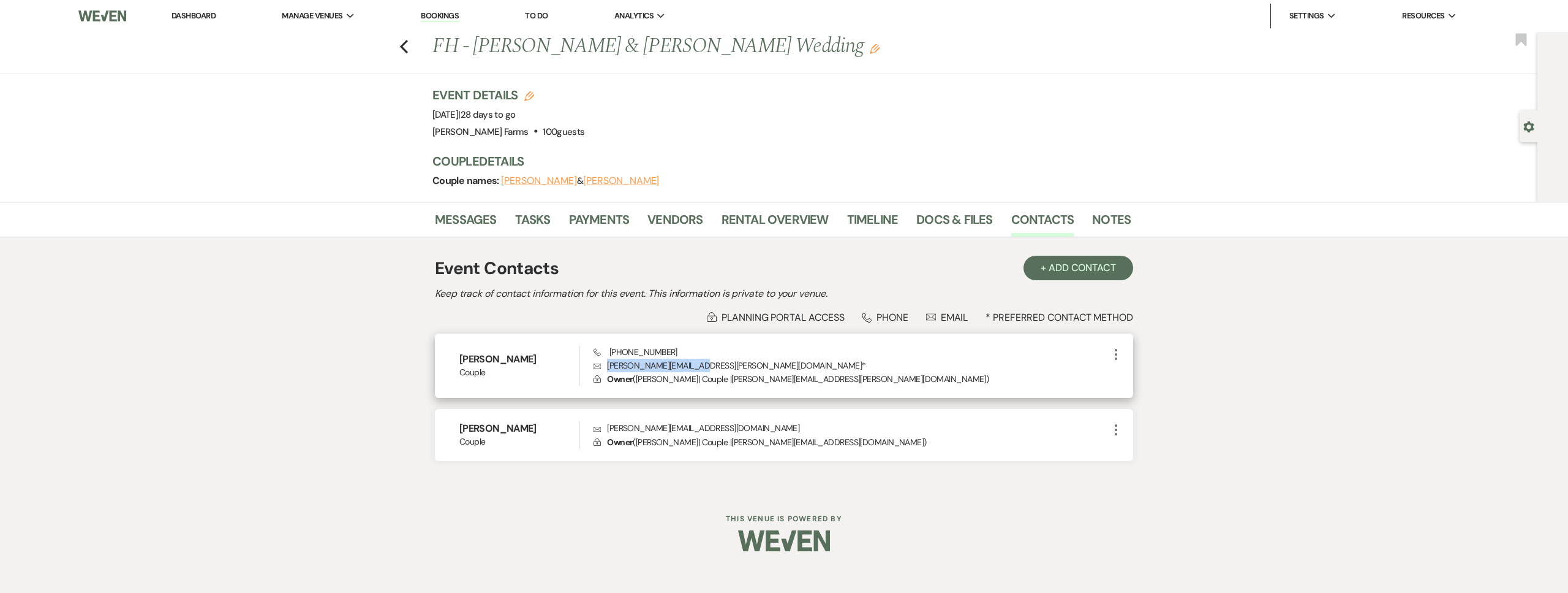
drag, startPoint x: 701, startPoint y: 367, endPoint x: 607, endPoint y: 370, distance: 94.0
click at [607, 370] on p "Envelope finch.cassey@yahoo.com *" at bounding box center [851, 365] width 515 height 13
copy p "finch.cassey@yahoo.com"
click at [462, 222] on link "Messages" at bounding box center [465, 223] width 62 height 27
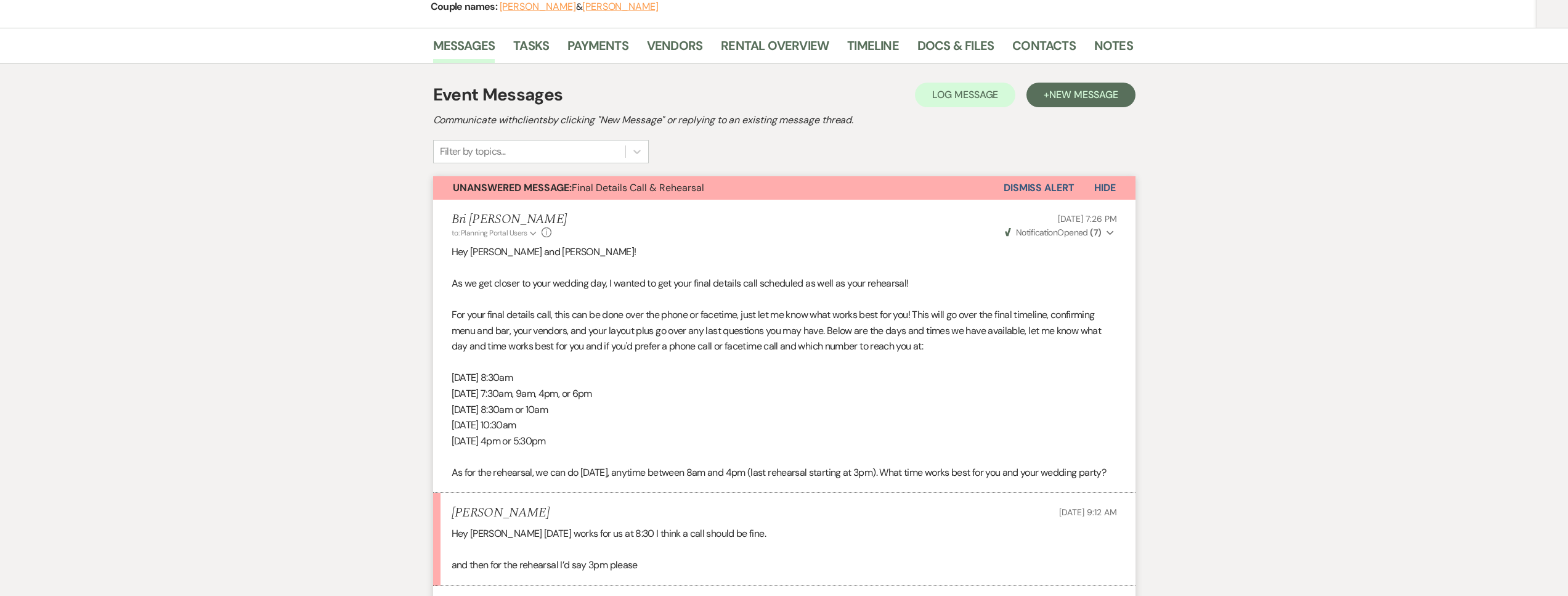
scroll to position [428, 0]
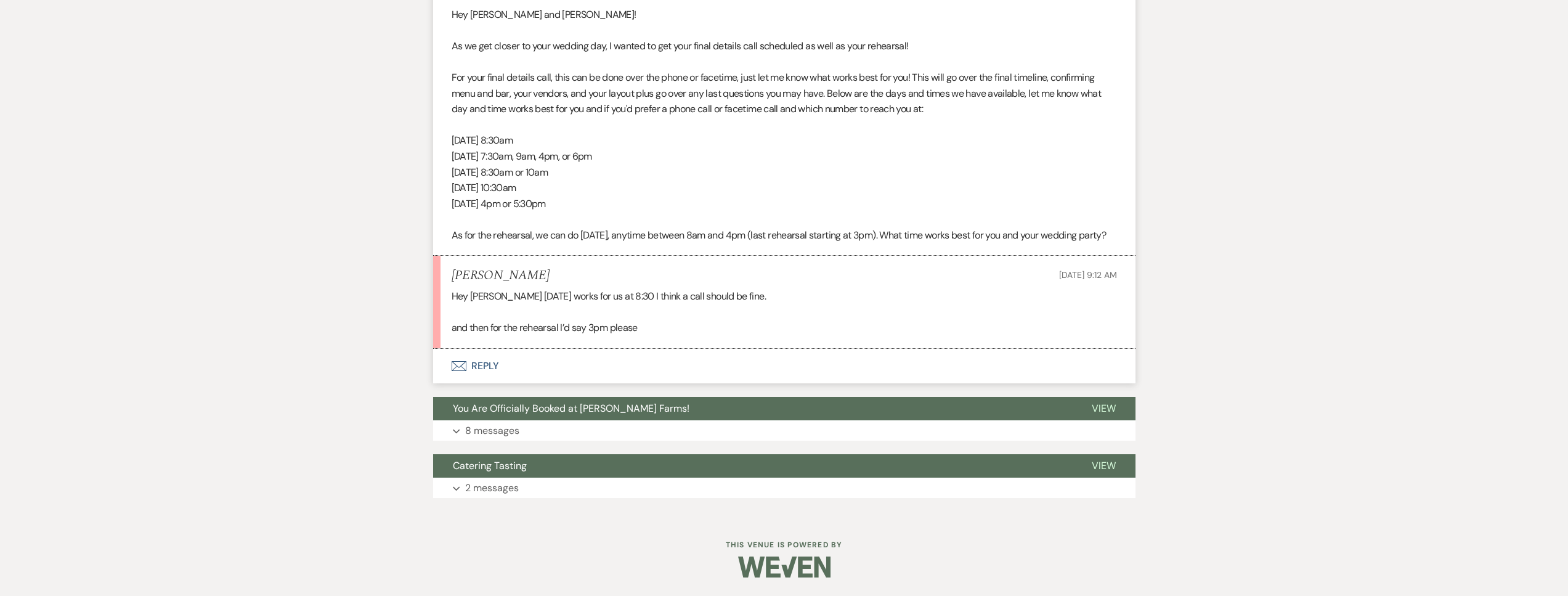
click at [590, 363] on button "Envelope Reply" at bounding box center [784, 366] width 703 height 35
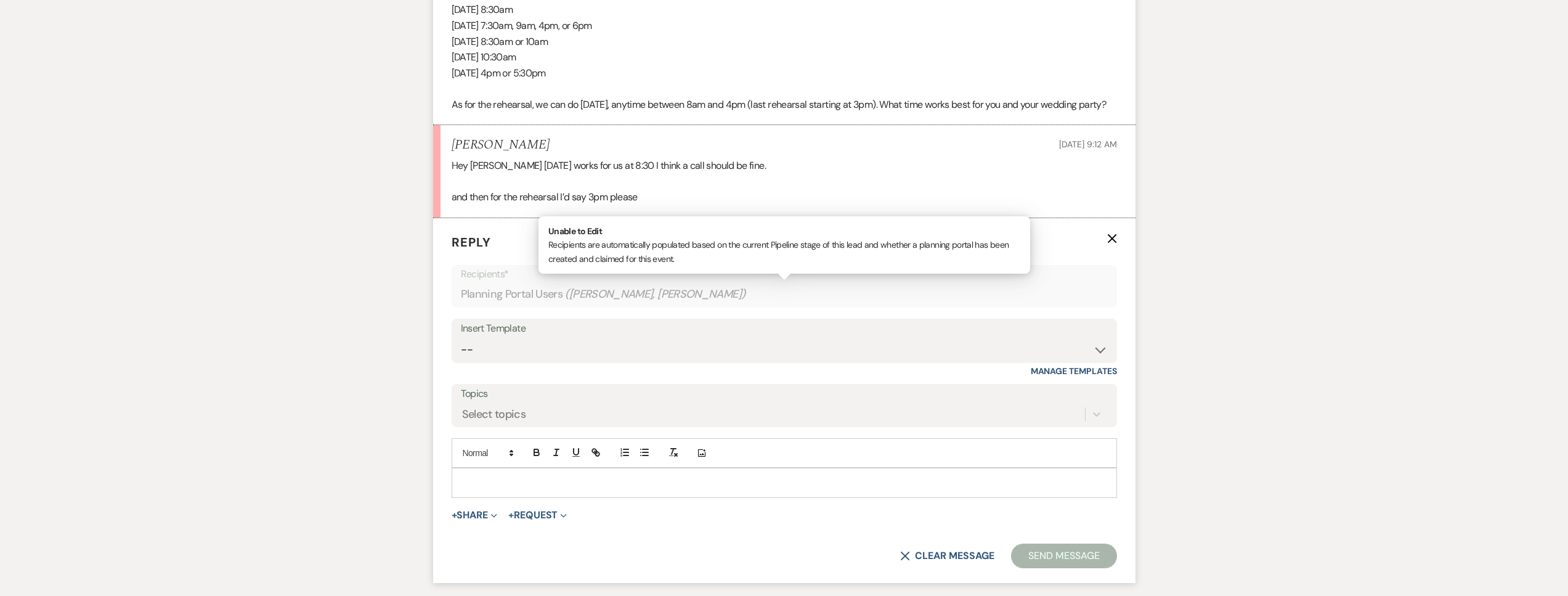
scroll to position [544, 0]
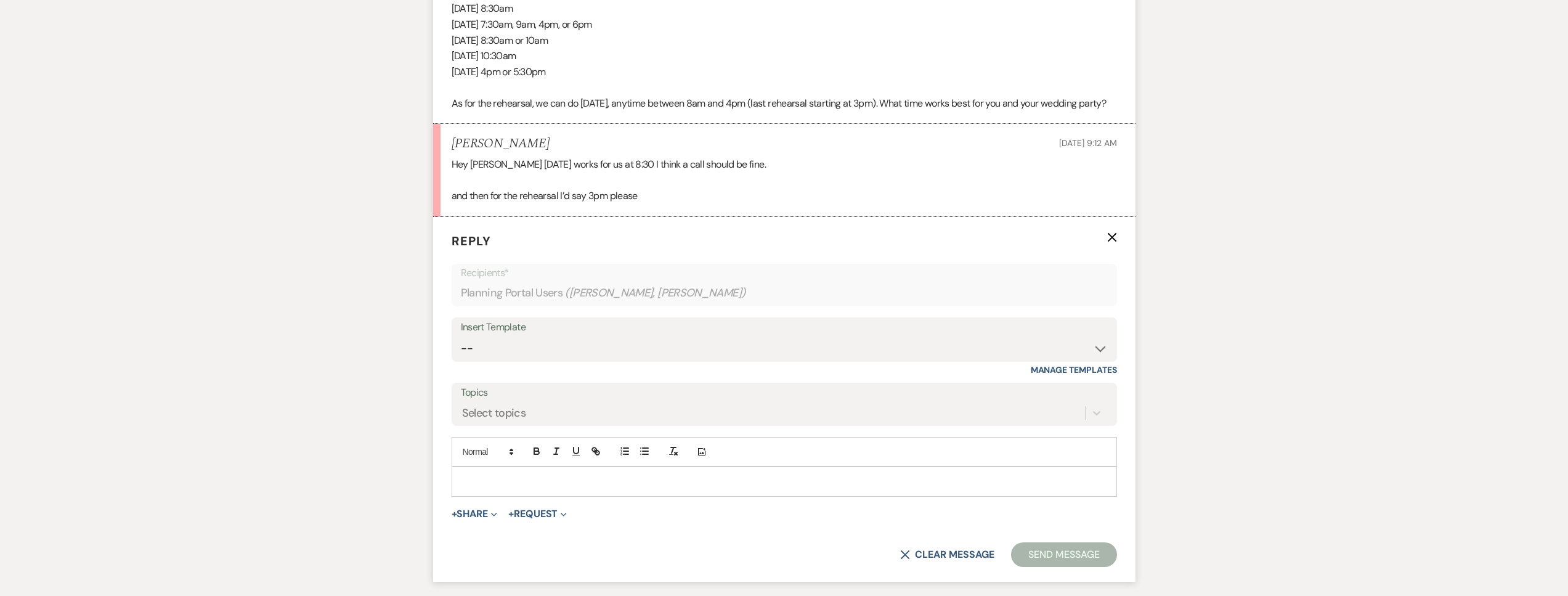
click at [535, 495] on div at bounding box center [784, 481] width 664 height 29
click at [1060, 567] on button "Send Message" at bounding box center [1063, 554] width 105 height 24
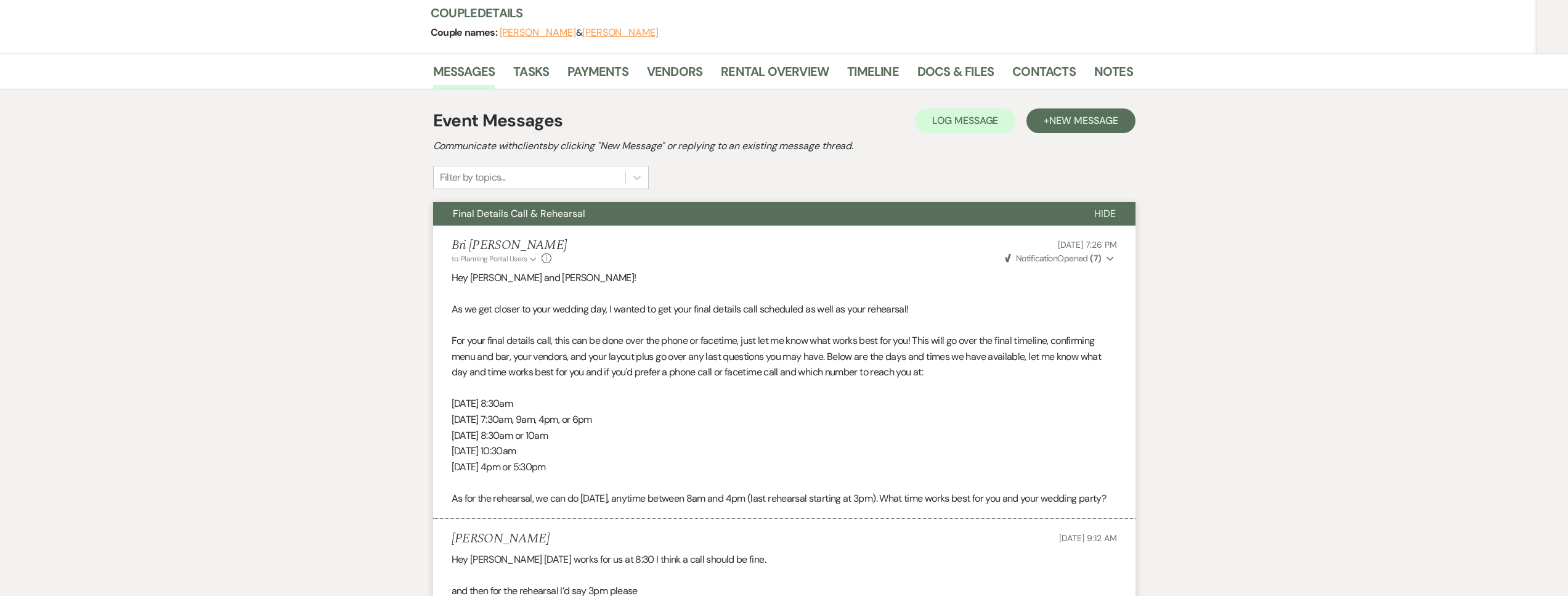
scroll to position [0, 0]
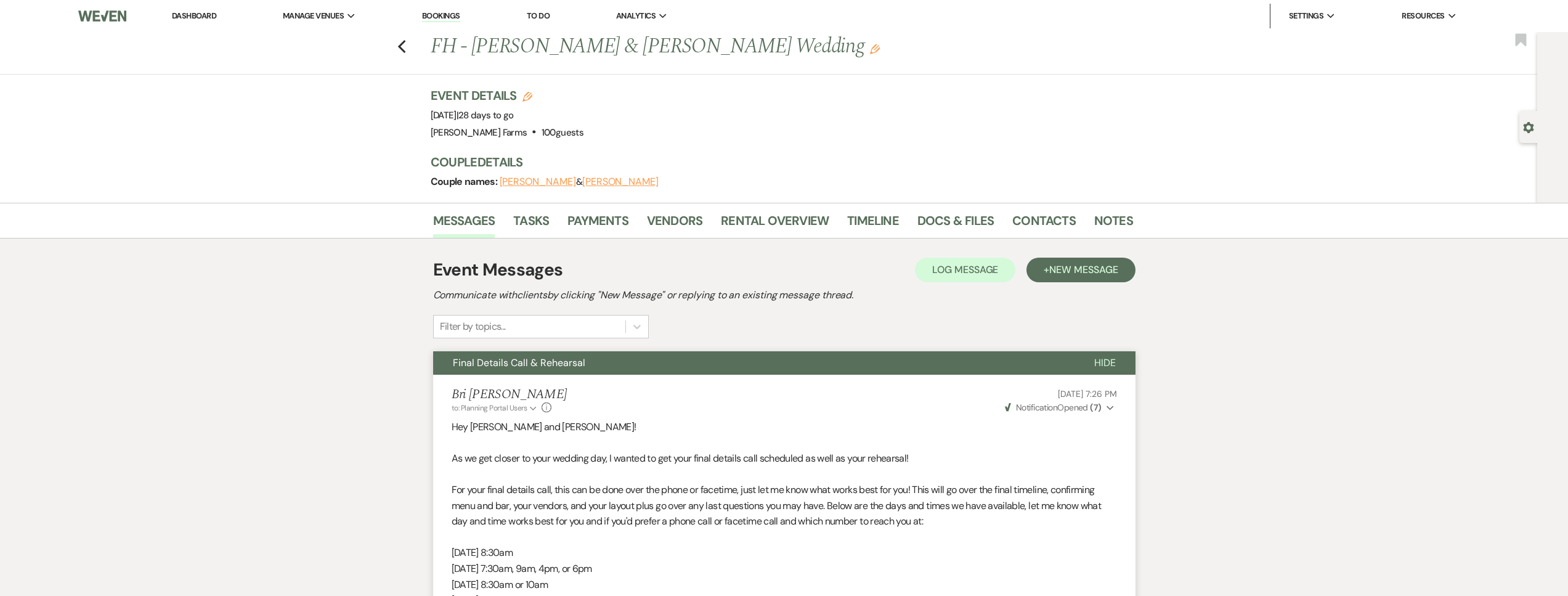
click at [411, 50] on div "Previous FH - Cassey Finch & Chris Todd's Wedding Edit Bookmark" at bounding box center [765, 53] width 1543 height 42
click at [407, 45] on icon "Previous" at bounding box center [402, 47] width 9 height 15
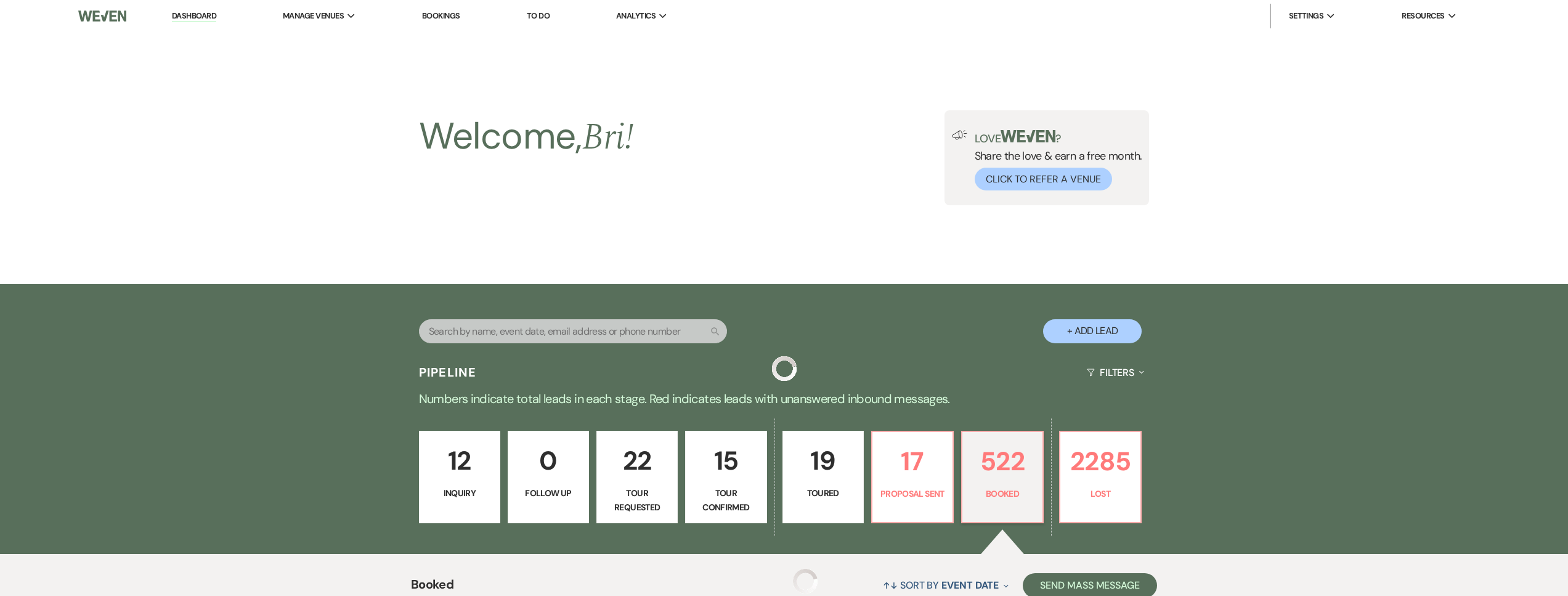
scroll to position [390, 0]
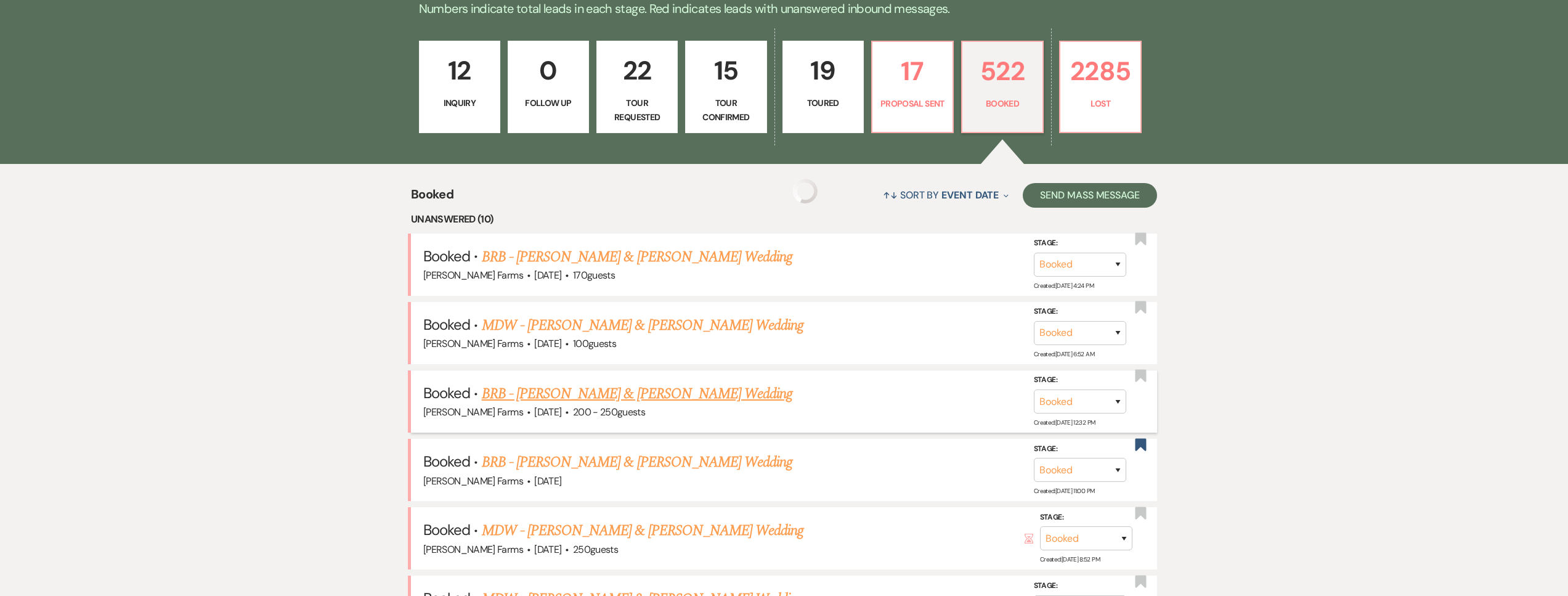
click at [649, 380] on li "Booked · BRB - Devon Jones & Adriana Rojas's Wedding Schnepf Farms · Nov 14, 20…" at bounding box center [783, 401] width 746 height 62
click at [660, 393] on link "BRB - Devon Jones & Adriana Rojas's Wedding" at bounding box center [637, 393] width 311 height 22
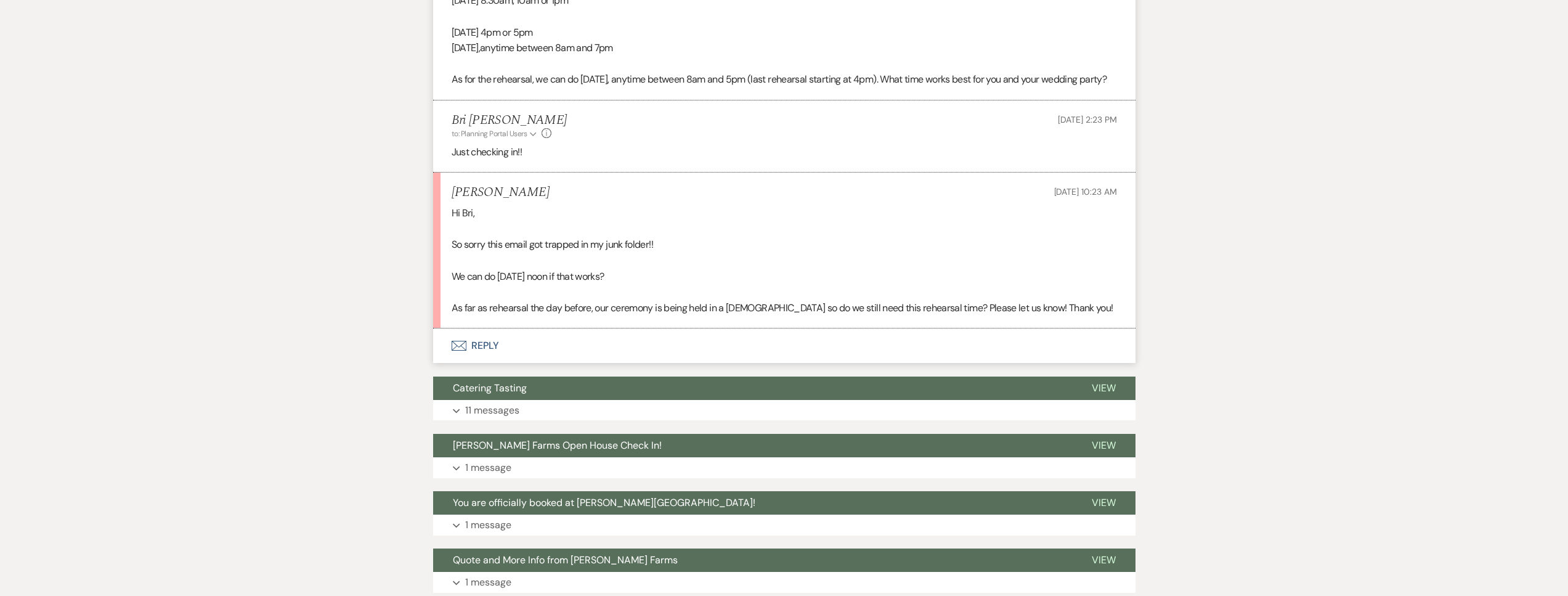
click at [602, 359] on button "Envelope Reply" at bounding box center [784, 346] width 703 height 35
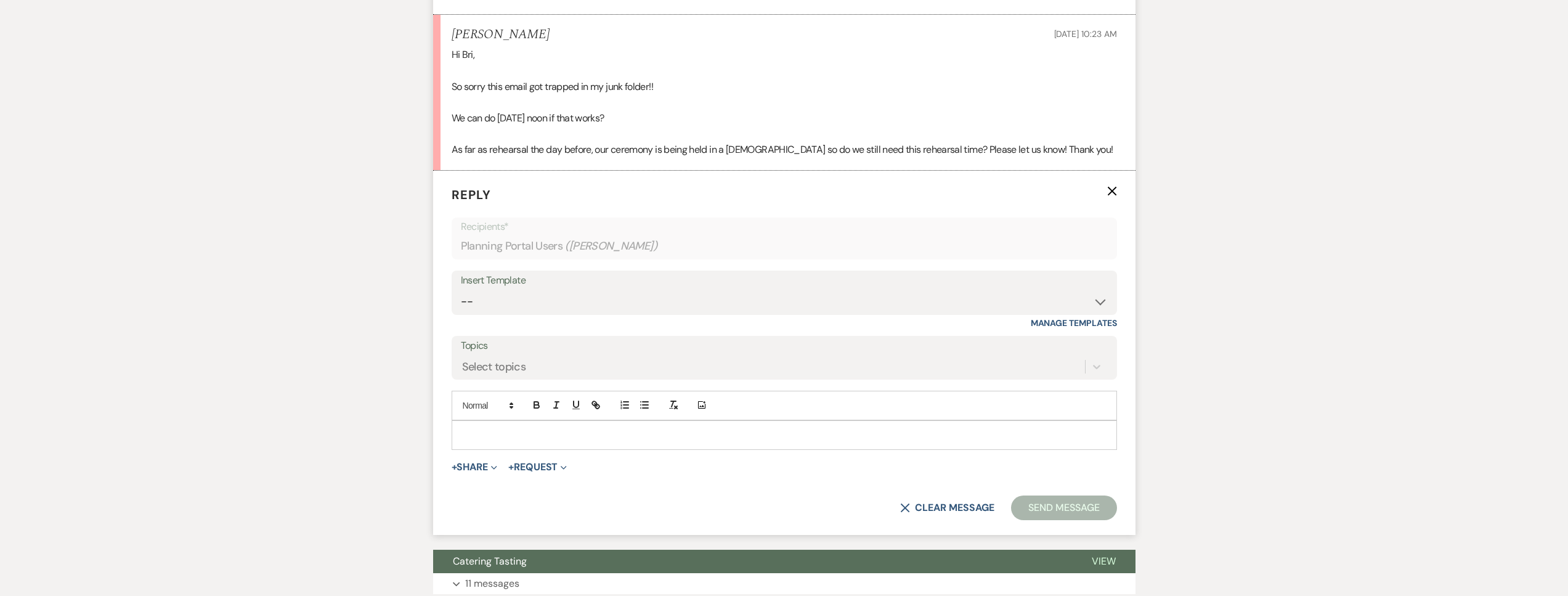
scroll to position [766, 0]
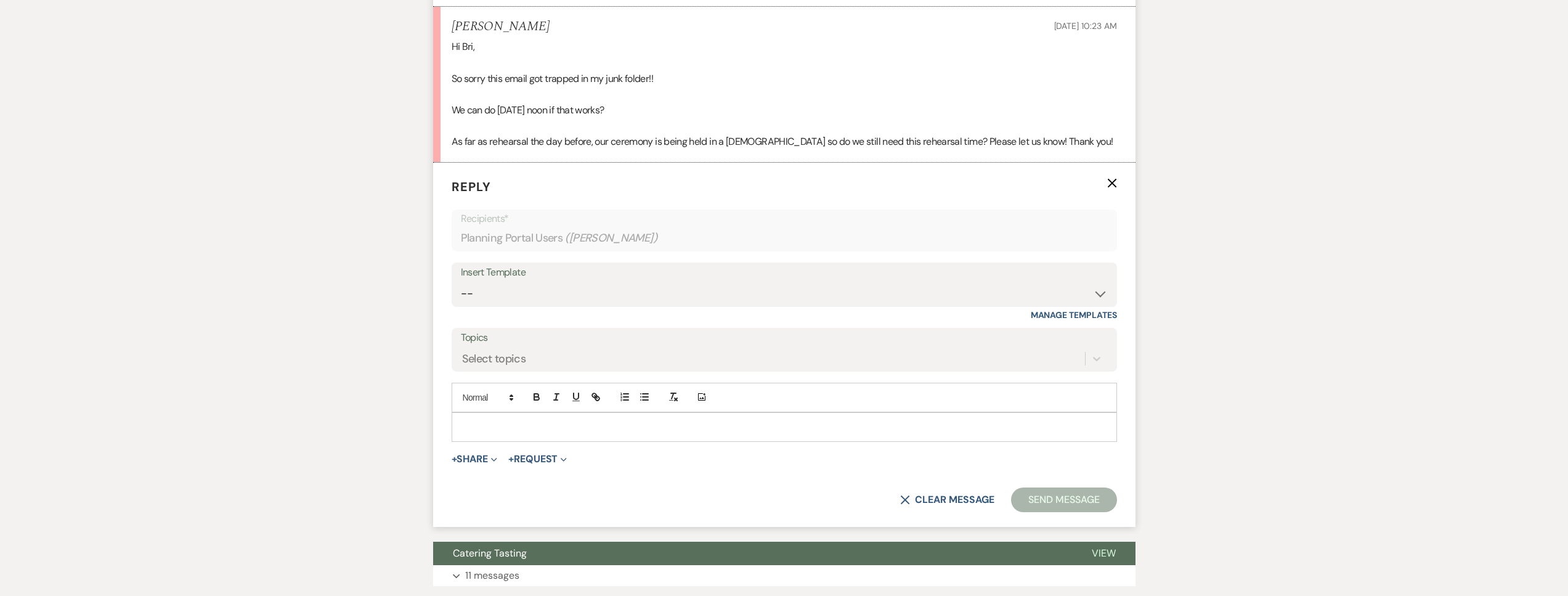
click at [540, 434] on p at bounding box center [784, 426] width 645 height 13
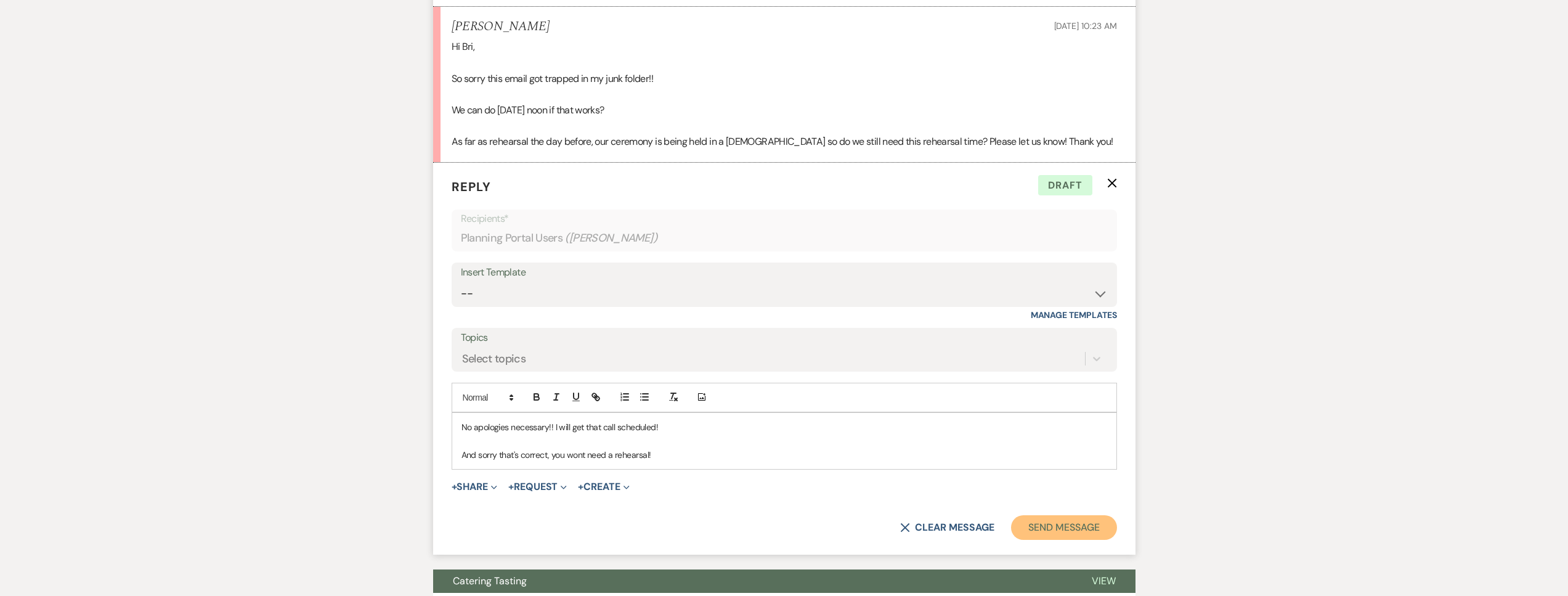
click at [1077, 540] on button "Send Message" at bounding box center [1063, 527] width 105 height 24
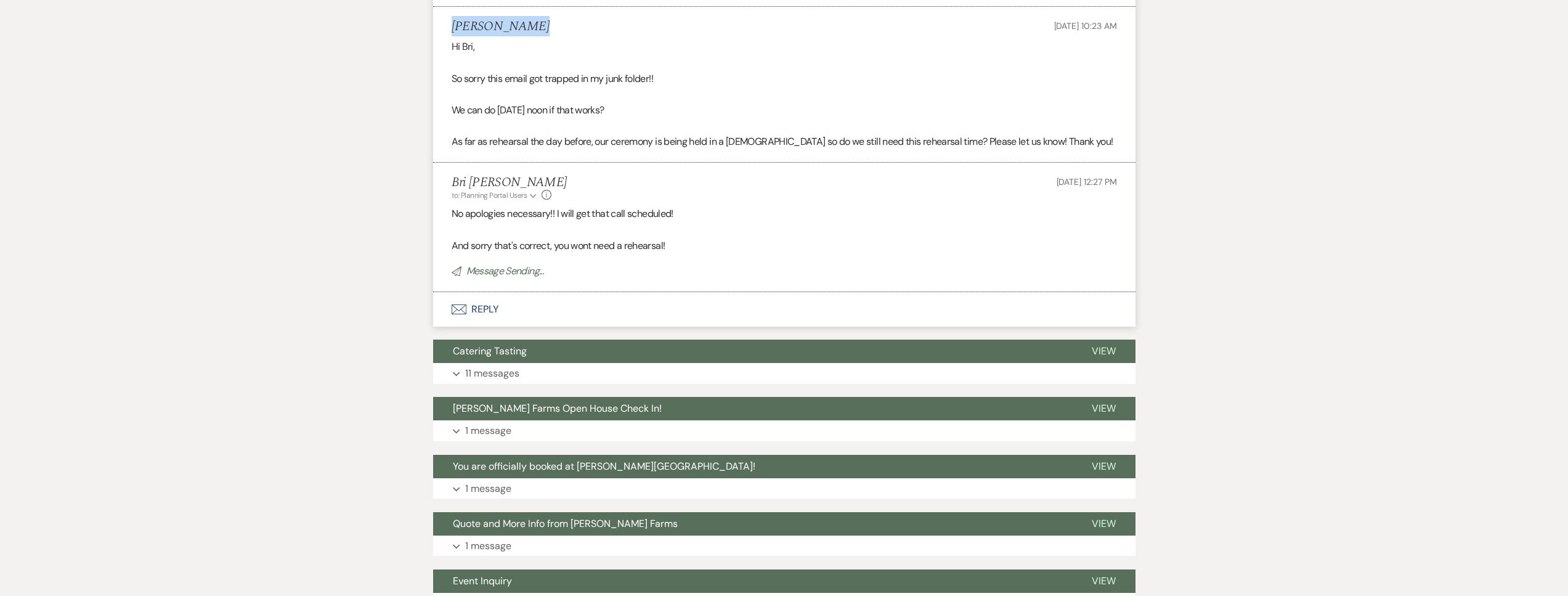
drag, startPoint x: 528, startPoint y: 46, endPoint x: 452, endPoint y: 42, distance: 76.1
click at [452, 35] on div "Adriana Rojas Oct 14, 2025, 10:23 AM" at bounding box center [785, 26] width 666 height 15
copy h5 "Adriana Rojas"
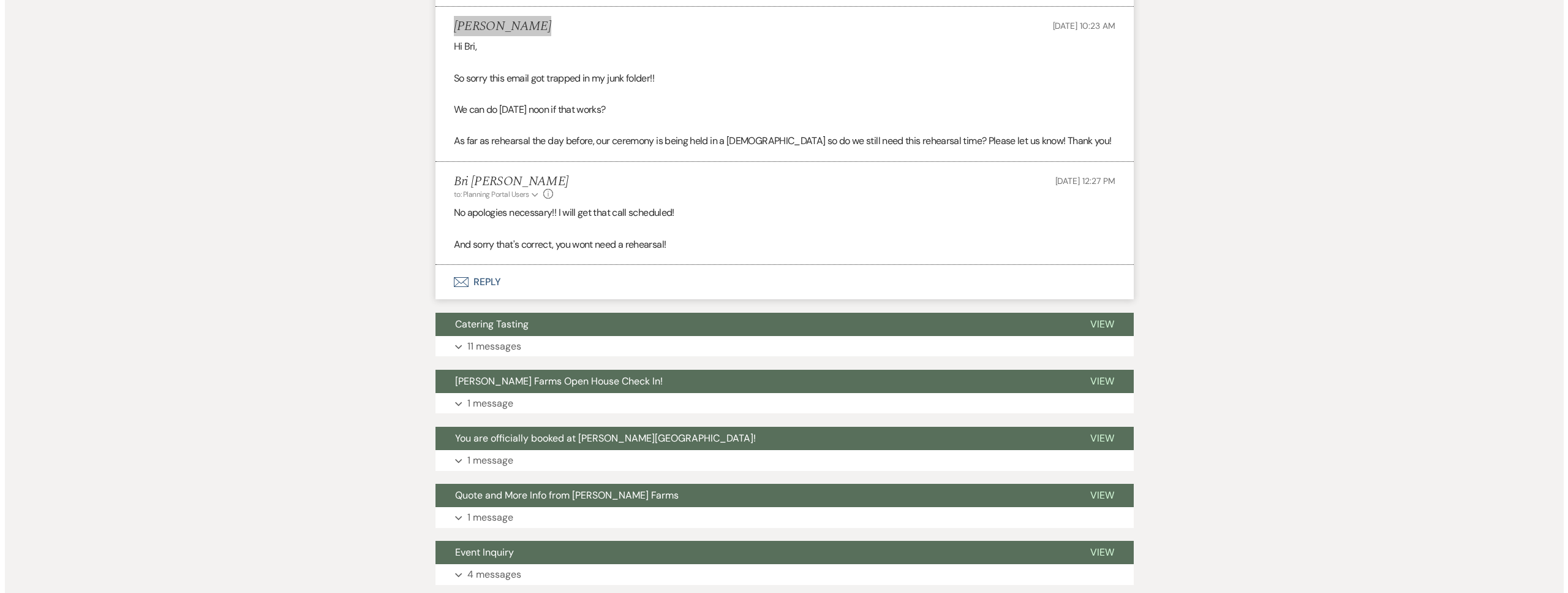
scroll to position [0, 0]
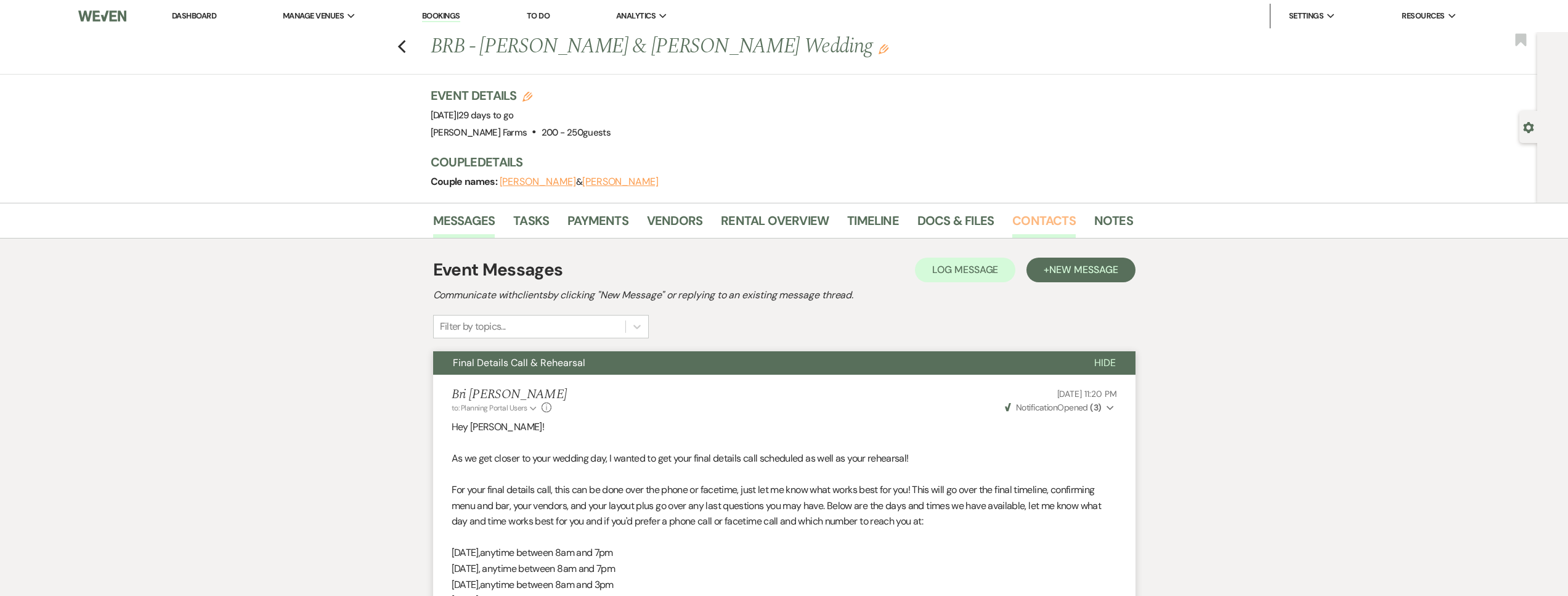
click at [1049, 227] on link "Contacts" at bounding box center [1044, 224] width 63 height 27
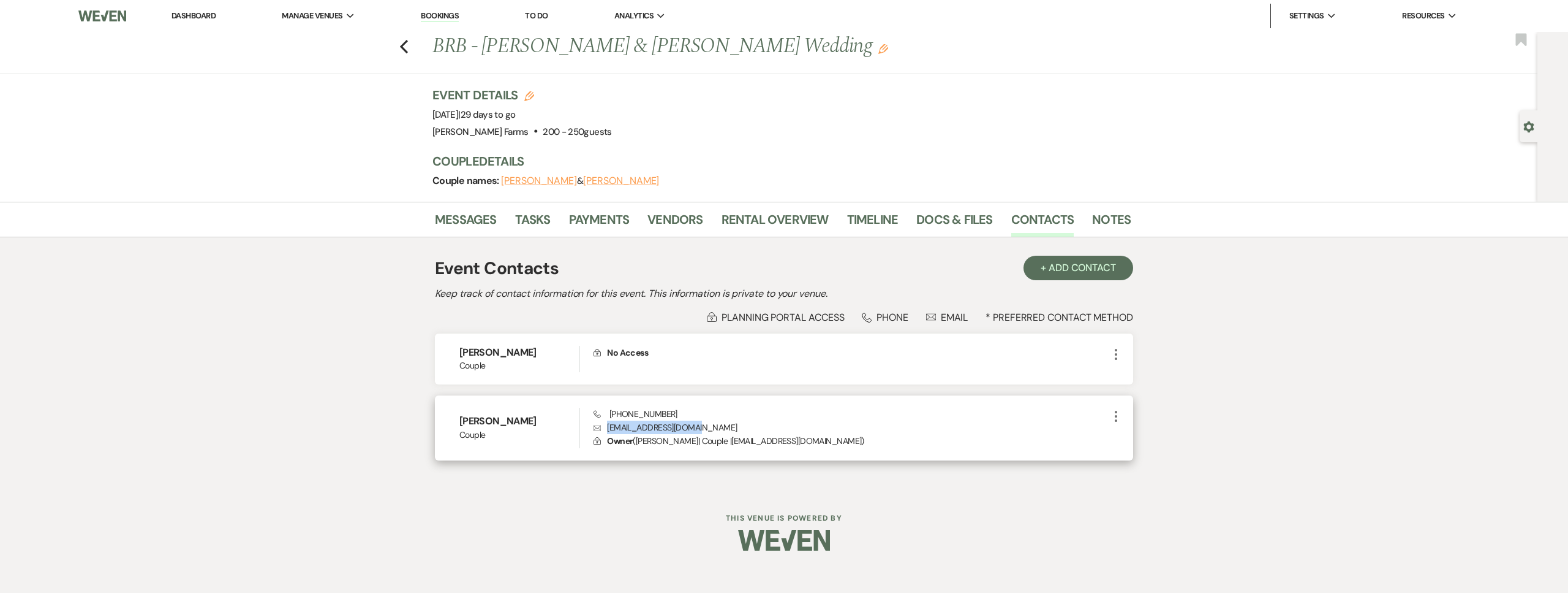
drag, startPoint x: 710, startPoint y: 424, endPoint x: 604, endPoint y: 430, distance: 106.2
click at [604, 430] on p "Envelope a.rojas44@hotmail.com" at bounding box center [851, 427] width 515 height 13
copy p "a.rojas44@hotmail.com"
click at [406, 46] on icon "Previous" at bounding box center [404, 46] width 9 height 15
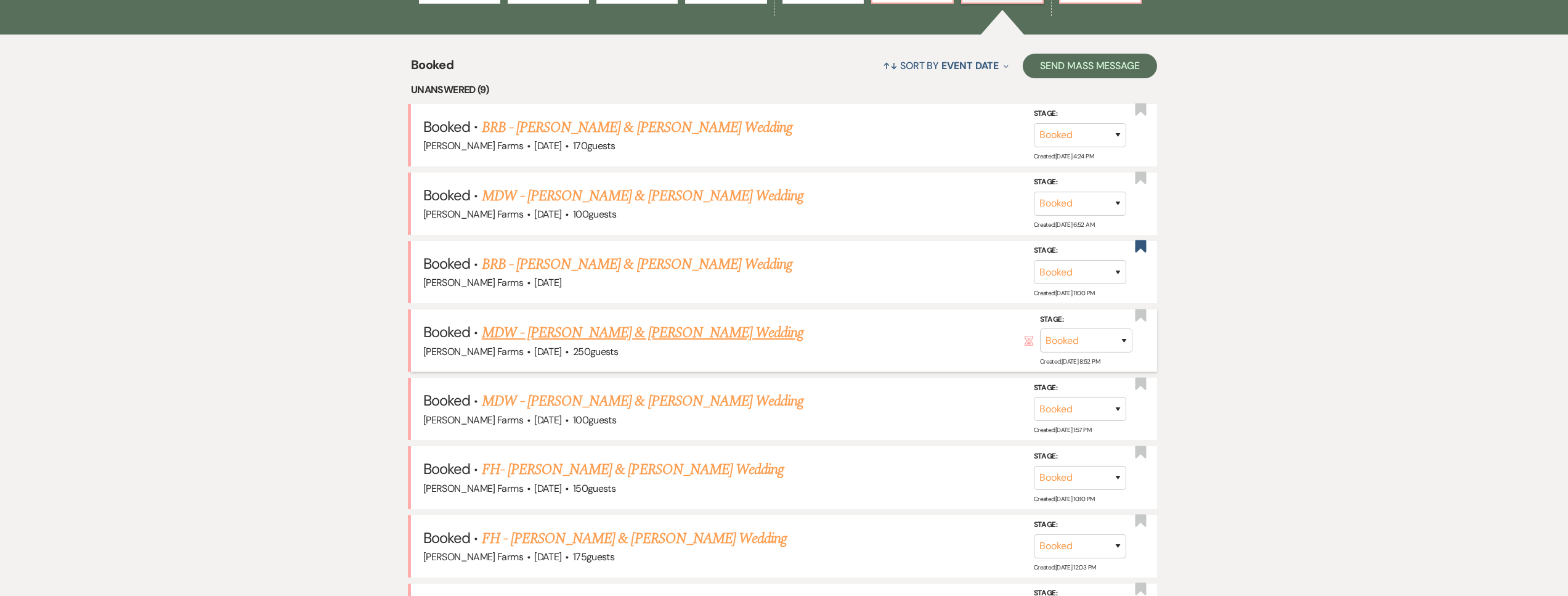
scroll to position [582, 0]
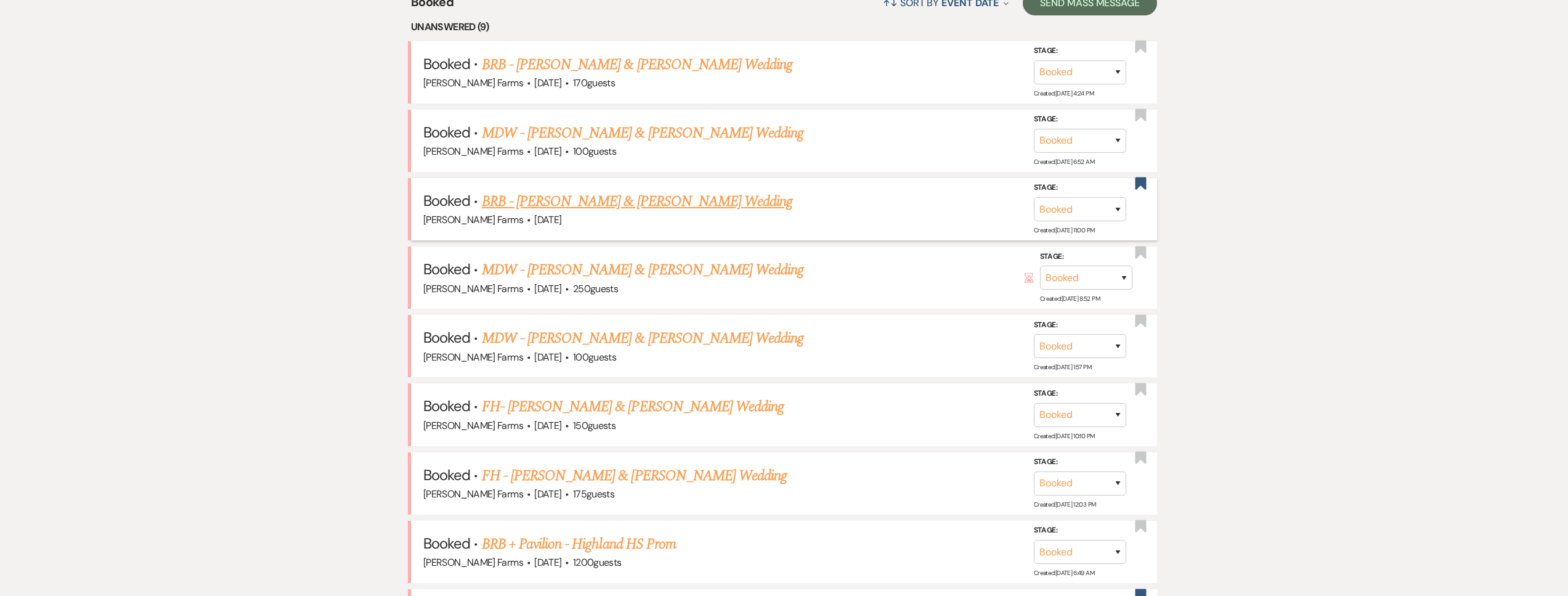
click at [683, 205] on link "BRB - Lauren Fusilier & Kevin Guilfou's Wedding" at bounding box center [637, 201] width 311 height 22
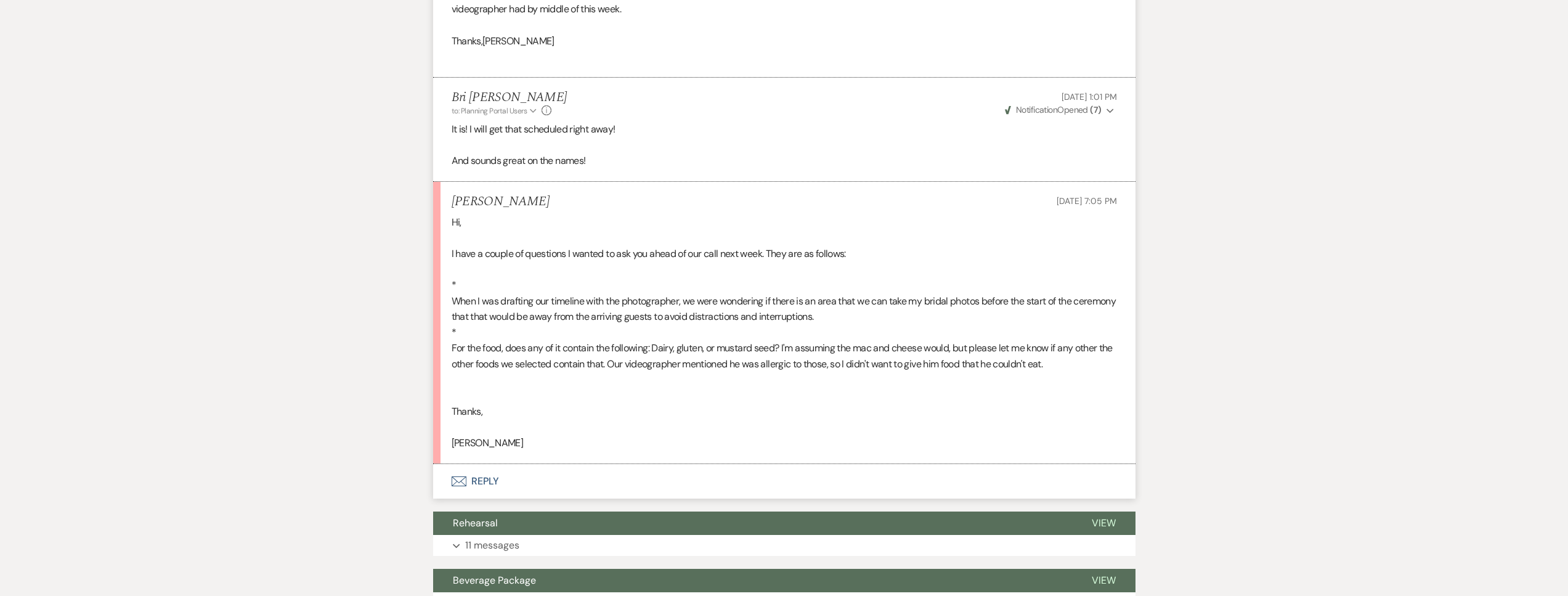
scroll to position [892, 0]
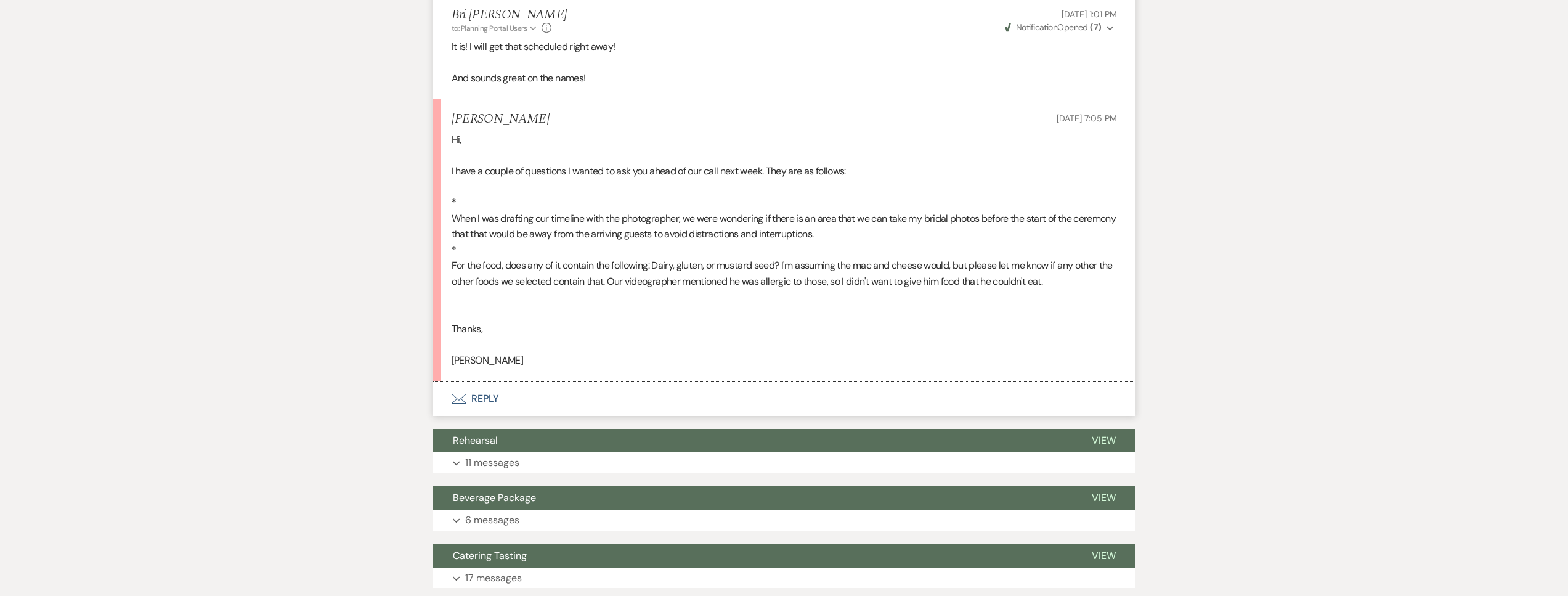
click at [517, 395] on button "Envelope Reply" at bounding box center [784, 399] width 703 height 35
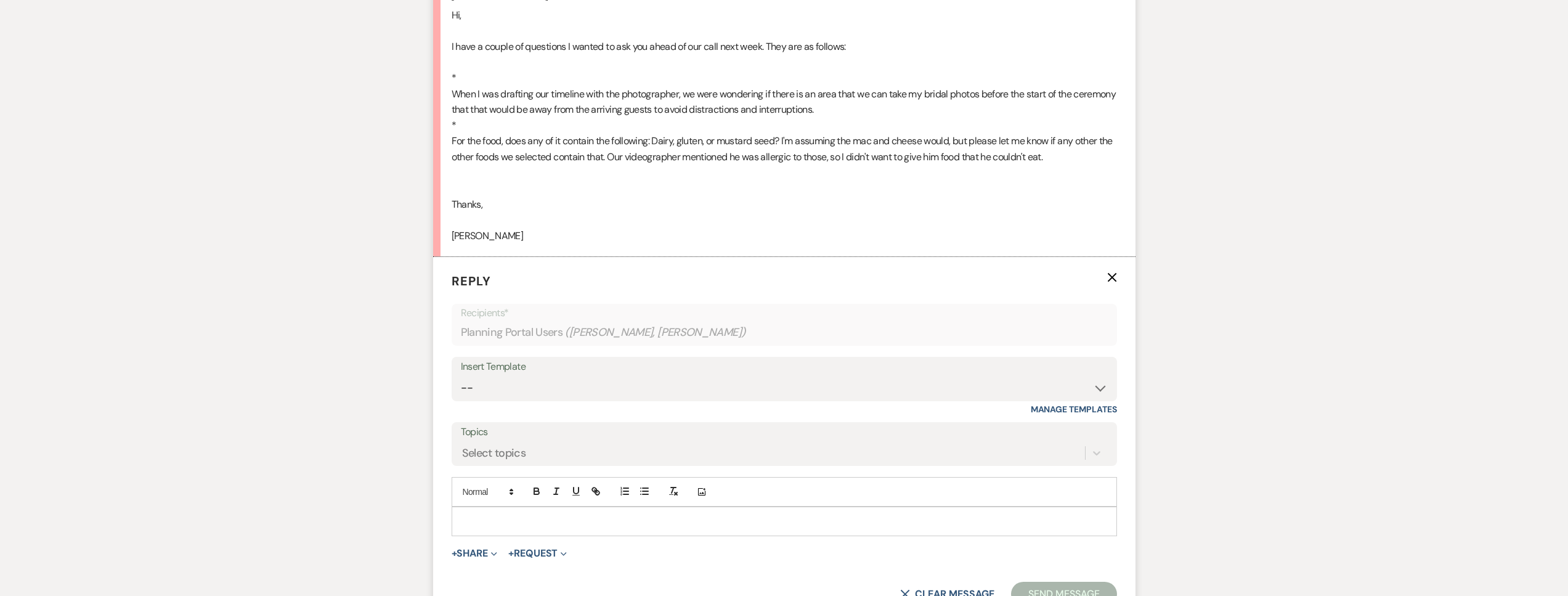
scroll to position [1042, 0]
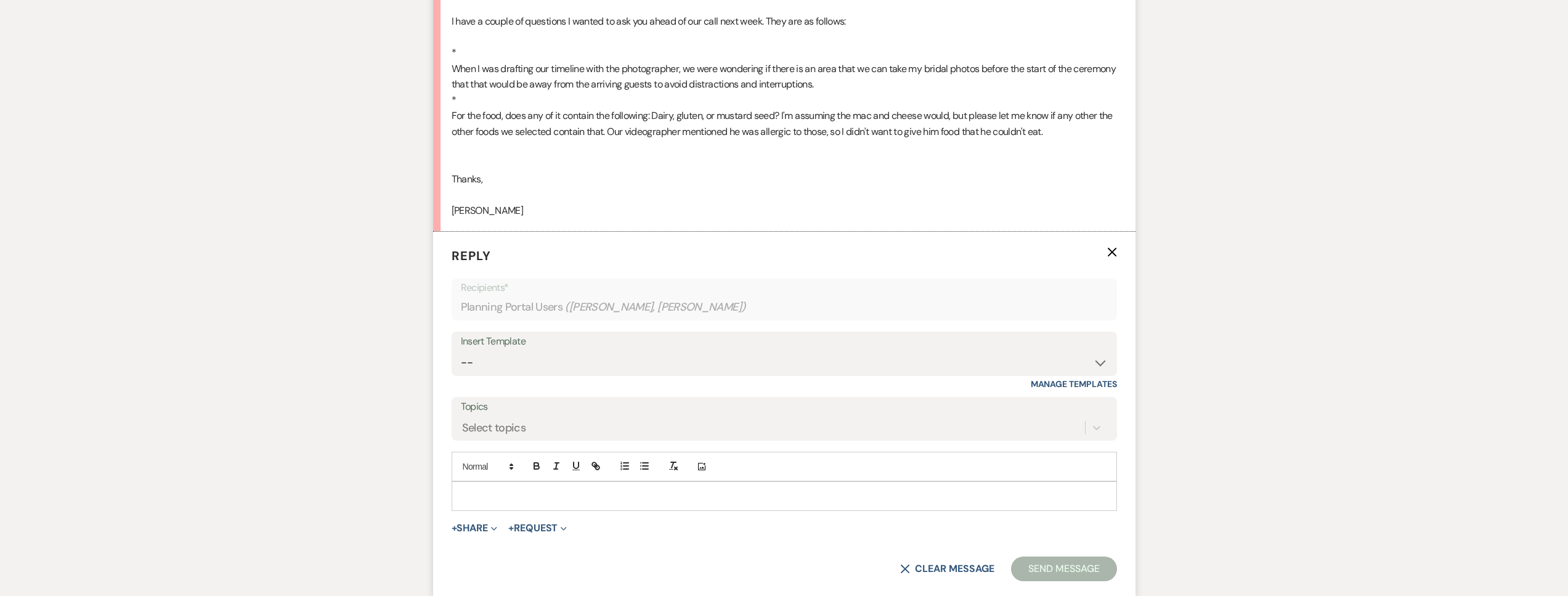
click at [492, 494] on p at bounding box center [784, 496] width 645 height 13
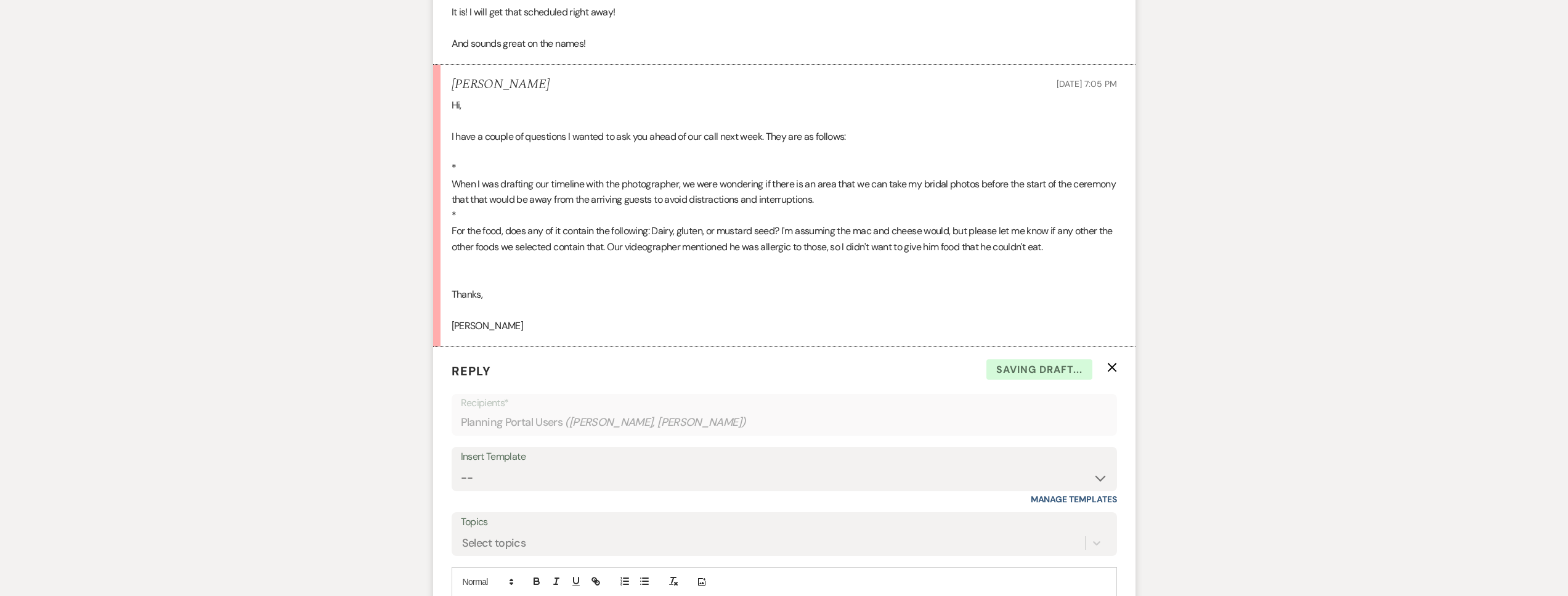
scroll to position [926, 0]
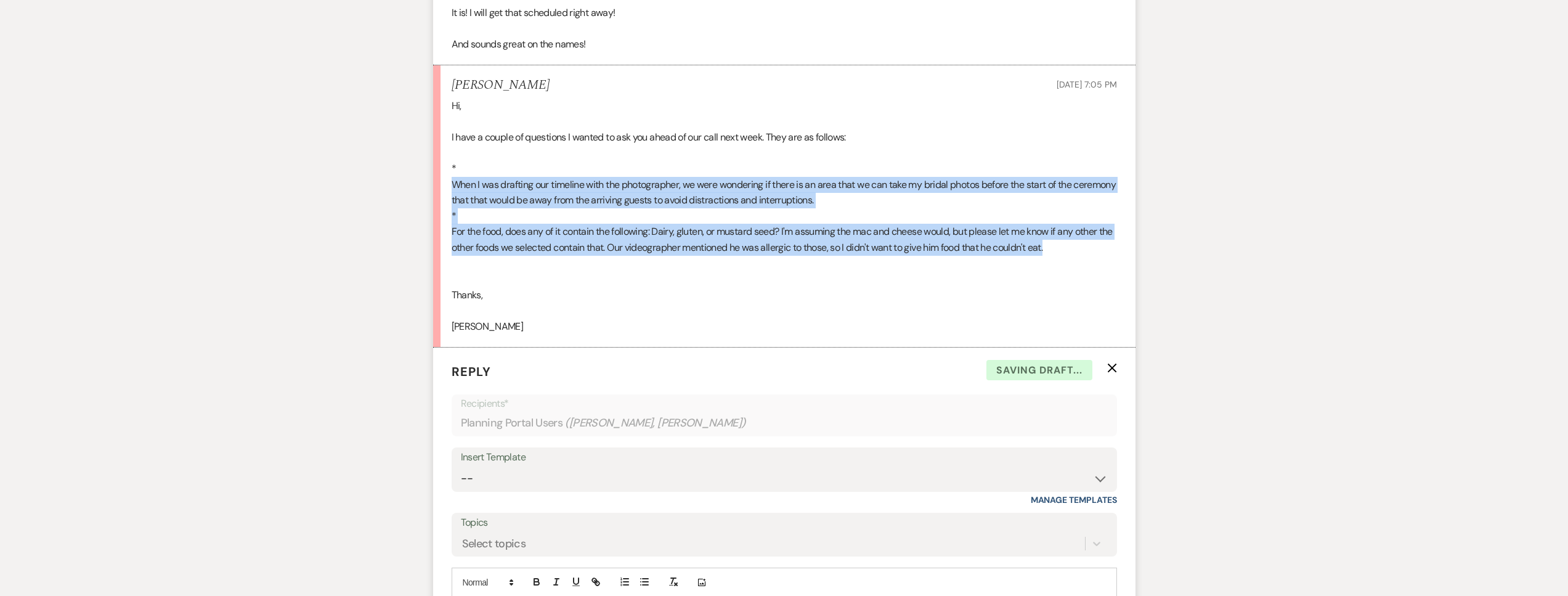
drag, startPoint x: 1053, startPoint y: 249, endPoint x: 447, endPoint y: 185, distance: 609.4
click at [447, 185] on li "Lauren Fusilier Oct 13, 2025, 7:05 PM Hi, I have a couple of questions I wanted…" at bounding box center [784, 206] width 703 height 282
copy div "When I was drafting our timeline with the photographer, we were wondering if th…"
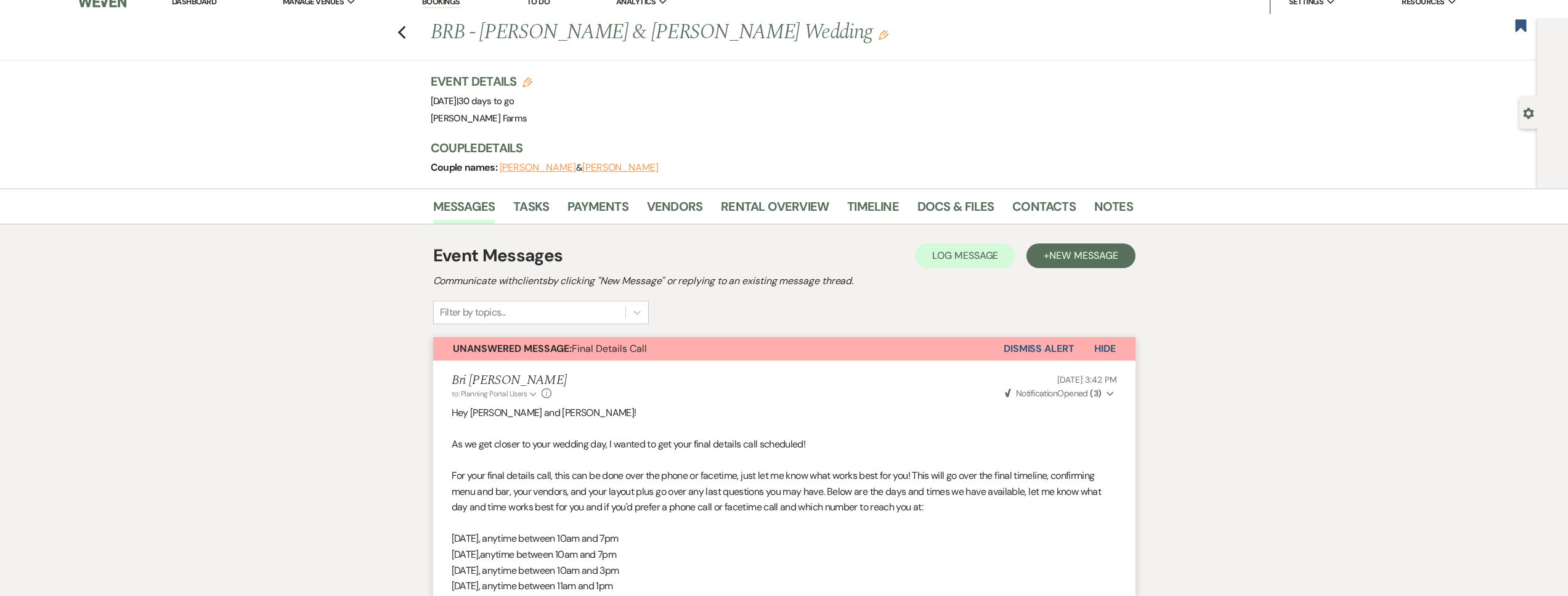
scroll to position [0, 0]
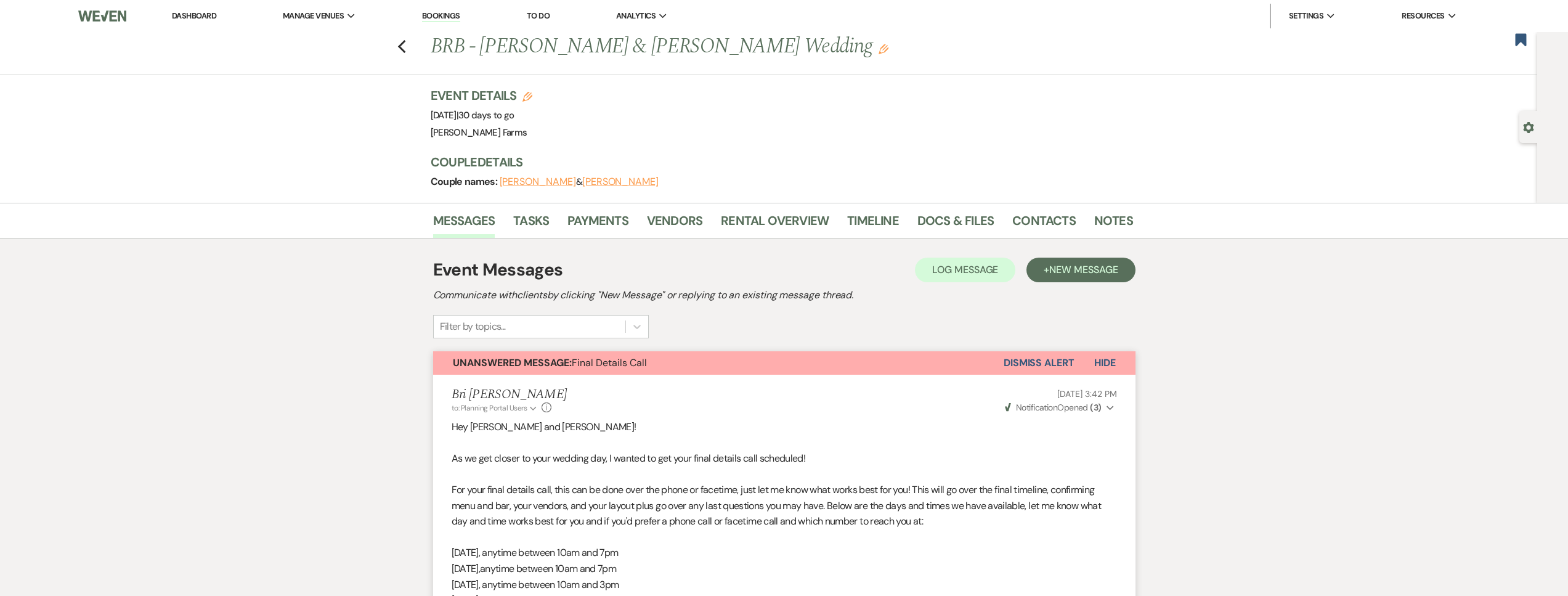
click at [1526, 127] on icon "Gear" at bounding box center [1528, 127] width 11 height 11
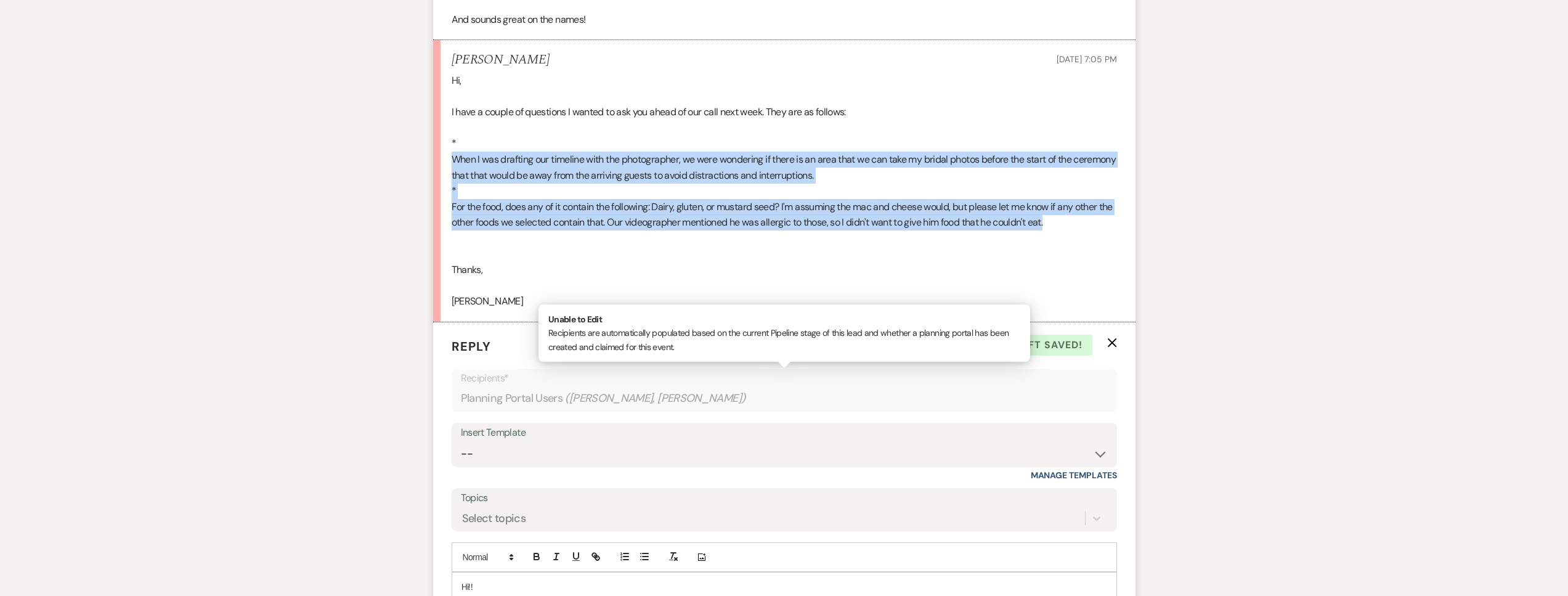
scroll to position [1260, 0]
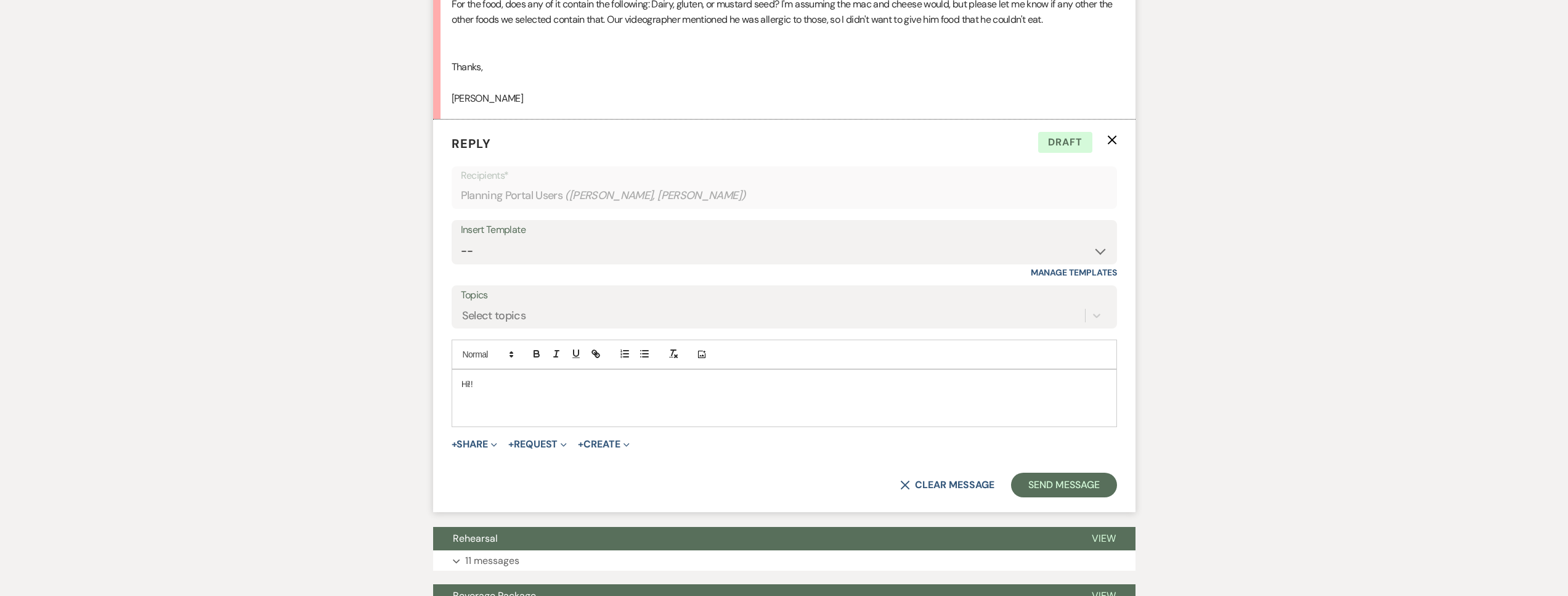
click at [666, 415] on p at bounding box center [784, 411] width 645 height 13
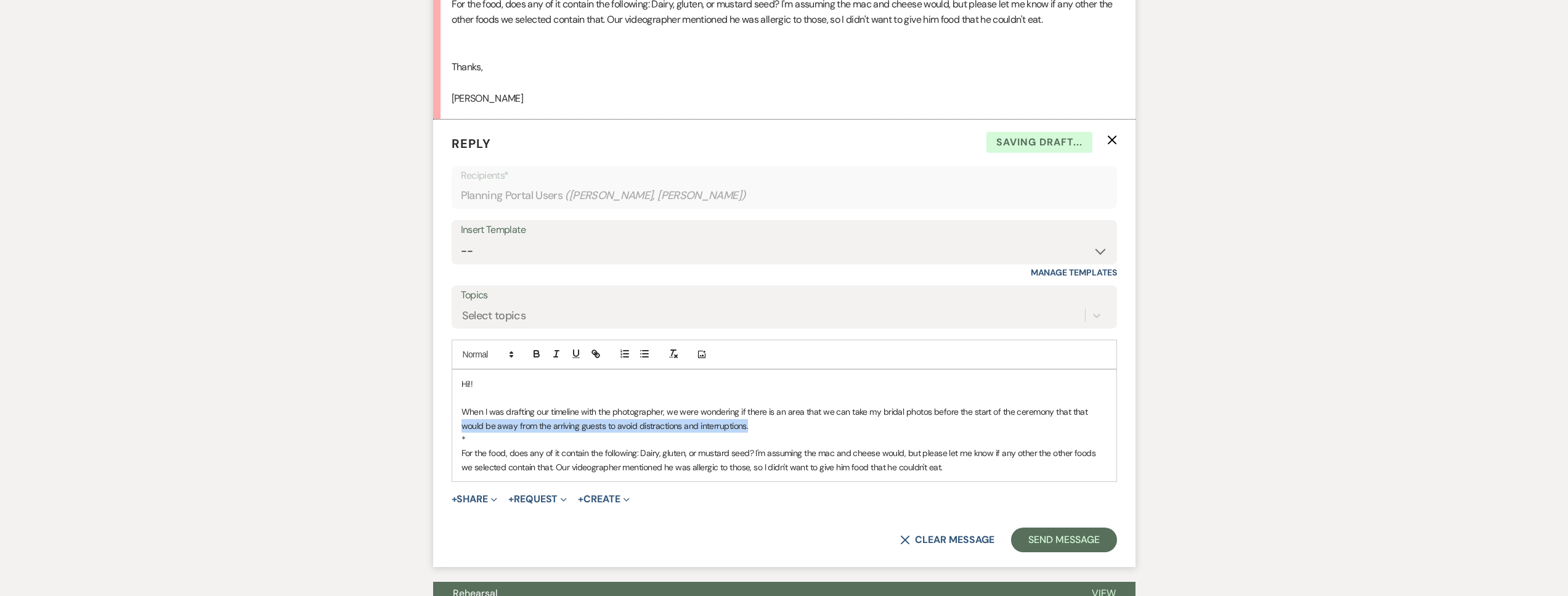
drag, startPoint x: 748, startPoint y: 425, endPoint x: 425, endPoint y: 418, distance: 323.1
click at [949, 463] on p "For the food, does any of it contain the following: Dairy, gluten, or mustard s…" at bounding box center [784, 460] width 645 height 28
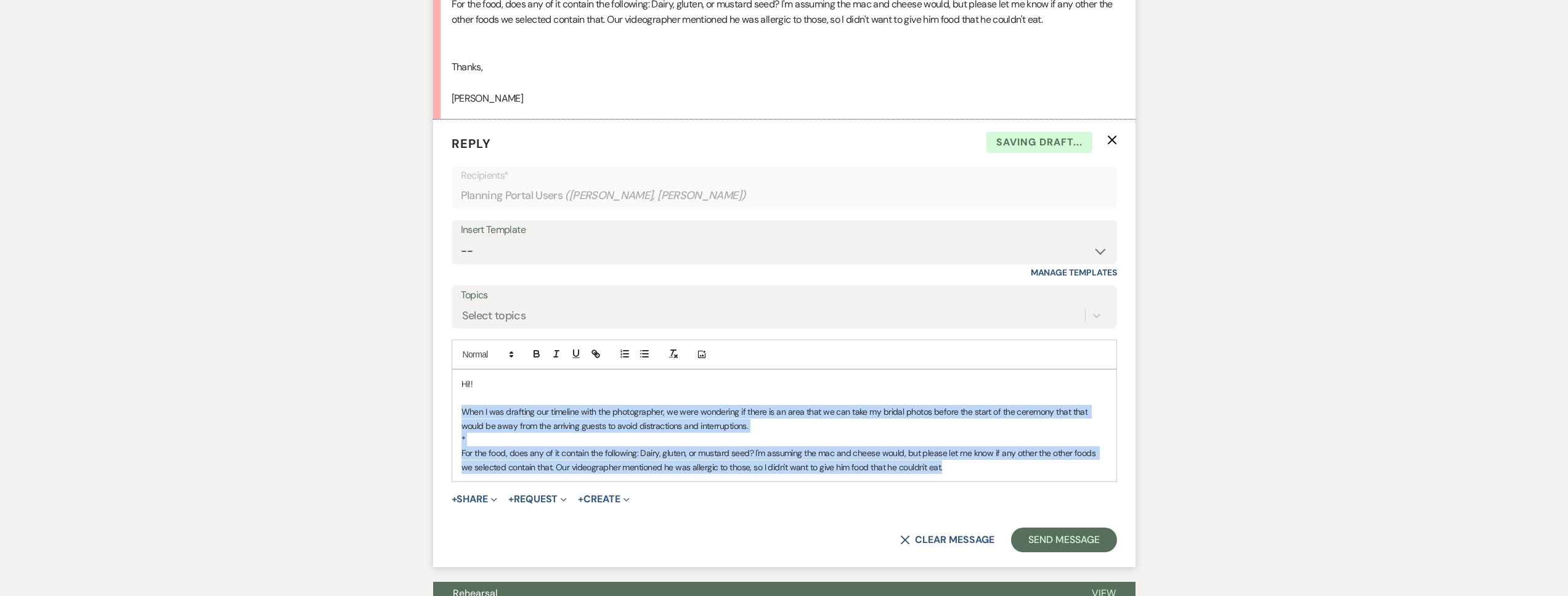
drag, startPoint x: 952, startPoint y: 467, endPoint x: 446, endPoint y: 413, distance: 508.9
click at [446, 414] on form "Reply X Saving draft... Recipients* Planning Portal Users ( Lauren Fusilier, Ke…" at bounding box center [784, 343] width 703 height 447
click at [538, 349] on icon "button" at bounding box center [537, 354] width 11 height 11
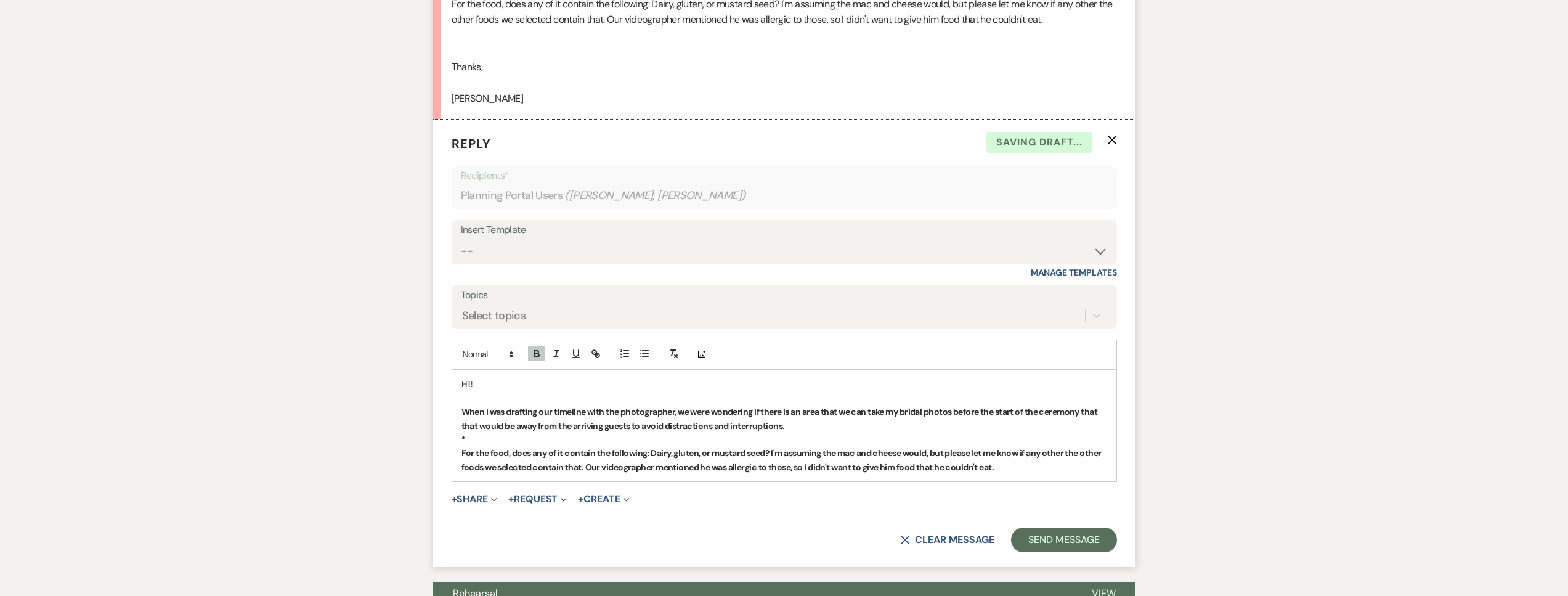
click at [817, 432] on p "*" at bounding box center [784, 439] width 645 height 13
click at [813, 425] on p "When I was drafting our timeline with the photographer, we were wondering if th…" at bounding box center [784, 418] width 645 height 28
click at [536, 354] on icon "button" at bounding box center [537, 354] width 11 height 11
click at [808, 424] on p "When I was drafting our timeline with the photographer, we were wondering if th…" at bounding box center [784, 418] width 645 height 28
click at [538, 356] on icon "button" at bounding box center [537, 354] width 11 height 11
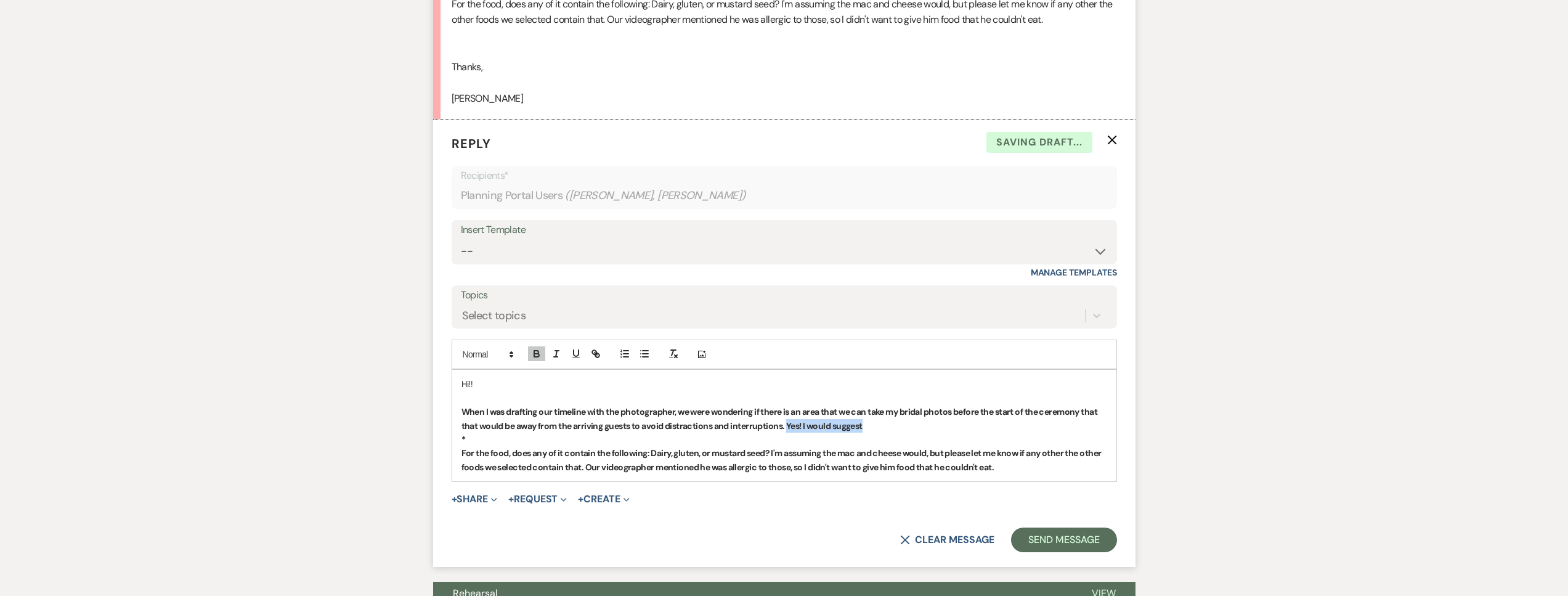
drag, startPoint x: 881, startPoint y: 423, endPoint x: 787, endPoint y: 425, distance: 94.0
click at [787, 425] on p "When I was drafting our timeline with the photographer, we were wondering if th…" at bounding box center [784, 418] width 645 height 28
click at [542, 354] on icon "button" at bounding box center [537, 354] width 11 height 11
click at [865, 425] on p "When I was drafting our timeline with the photographer, we were wondering if th…" at bounding box center [784, 418] width 645 height 28
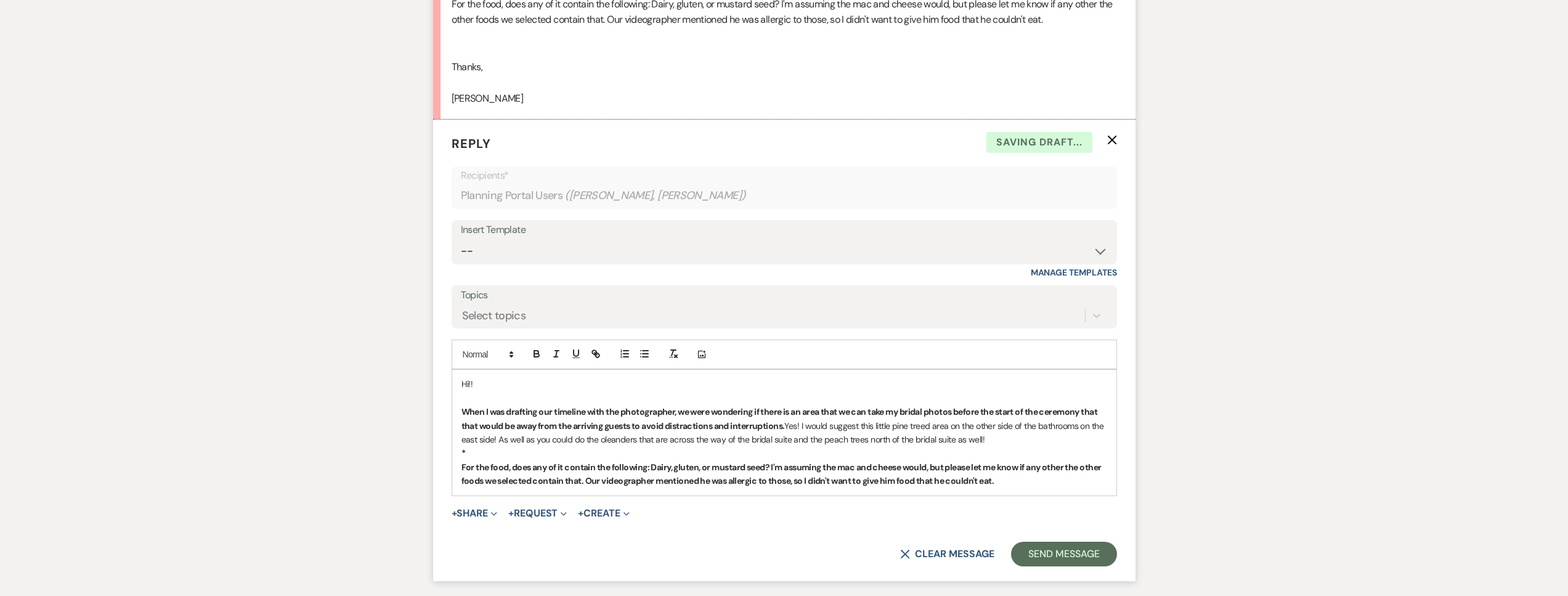
click at [629, 430] on strong "When I was drafting our timeline with the photographer, we were wondering if th…" at bounding box center [781, 418] width 638 height 24
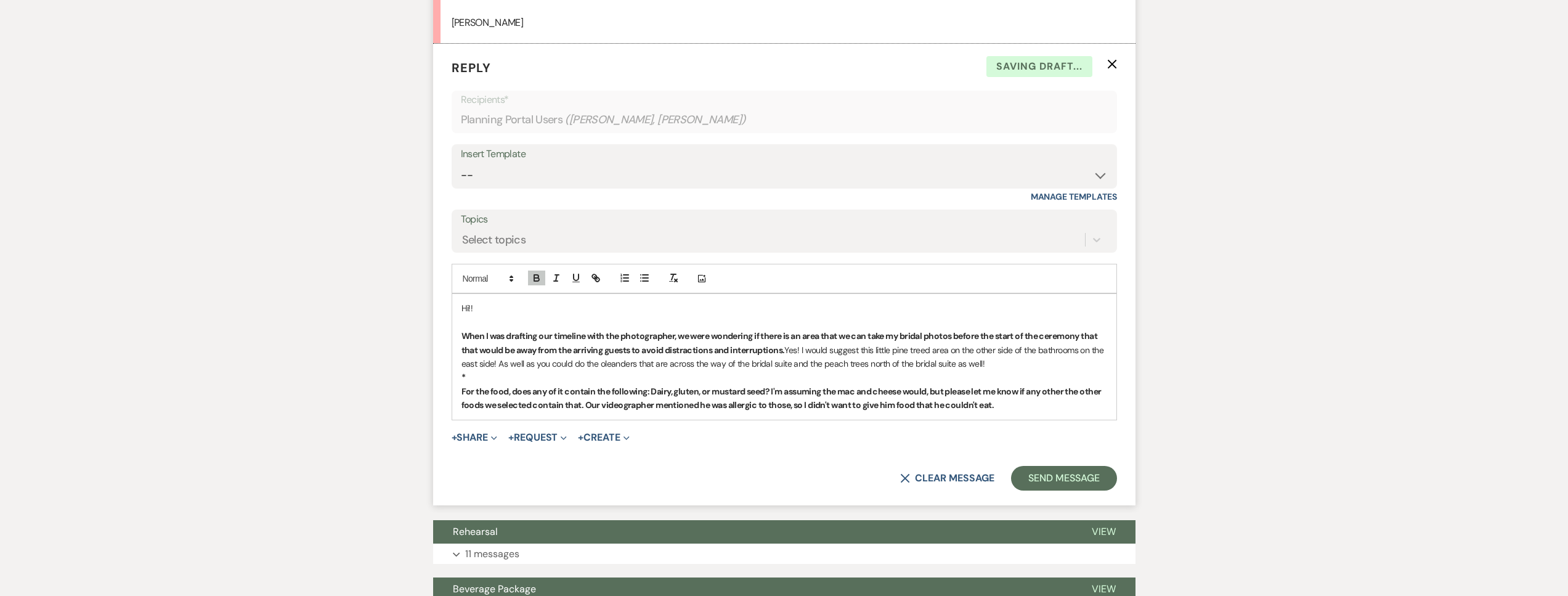
scroll to position [1352, 0]
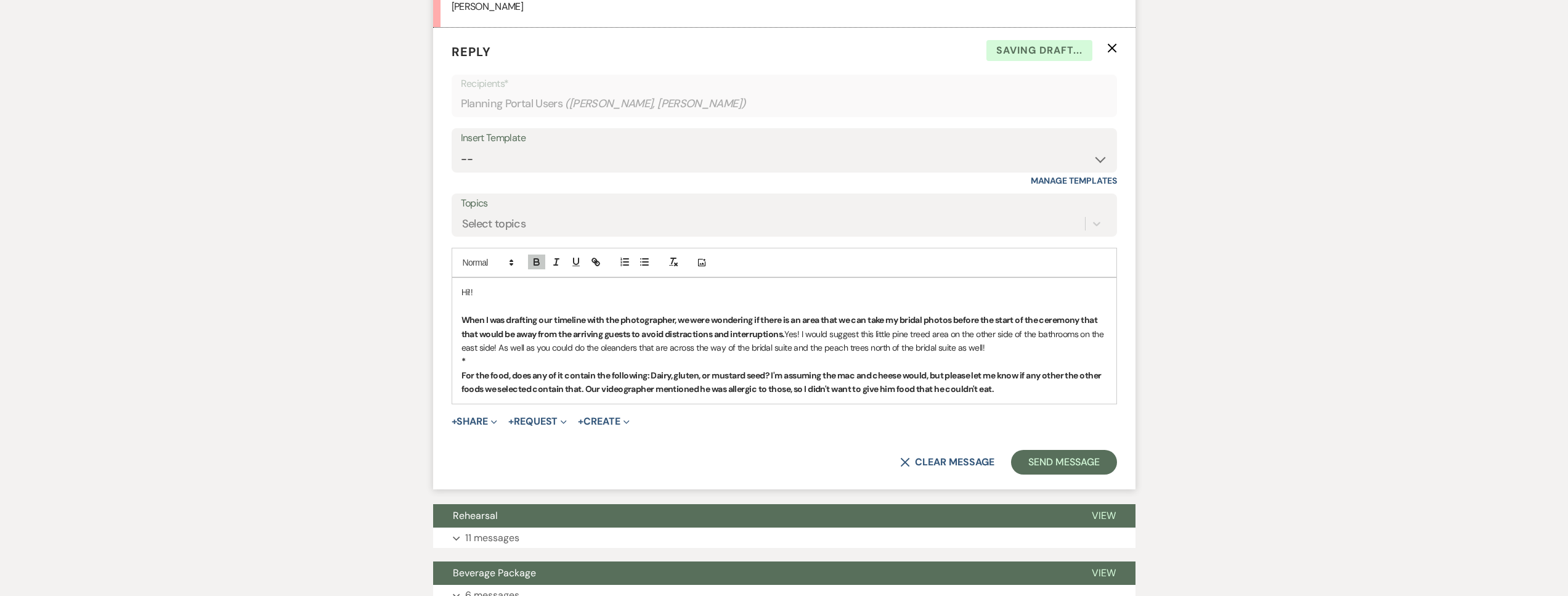
click at [998, 391] on p "For the food, does any of it contain the following: Dairy, gluten, or mustard s…" at bounding box center [784, 382] width 645 height 28
click at [538, 266] on icon "button" at bounding box center [537, 262] width 11 height 11
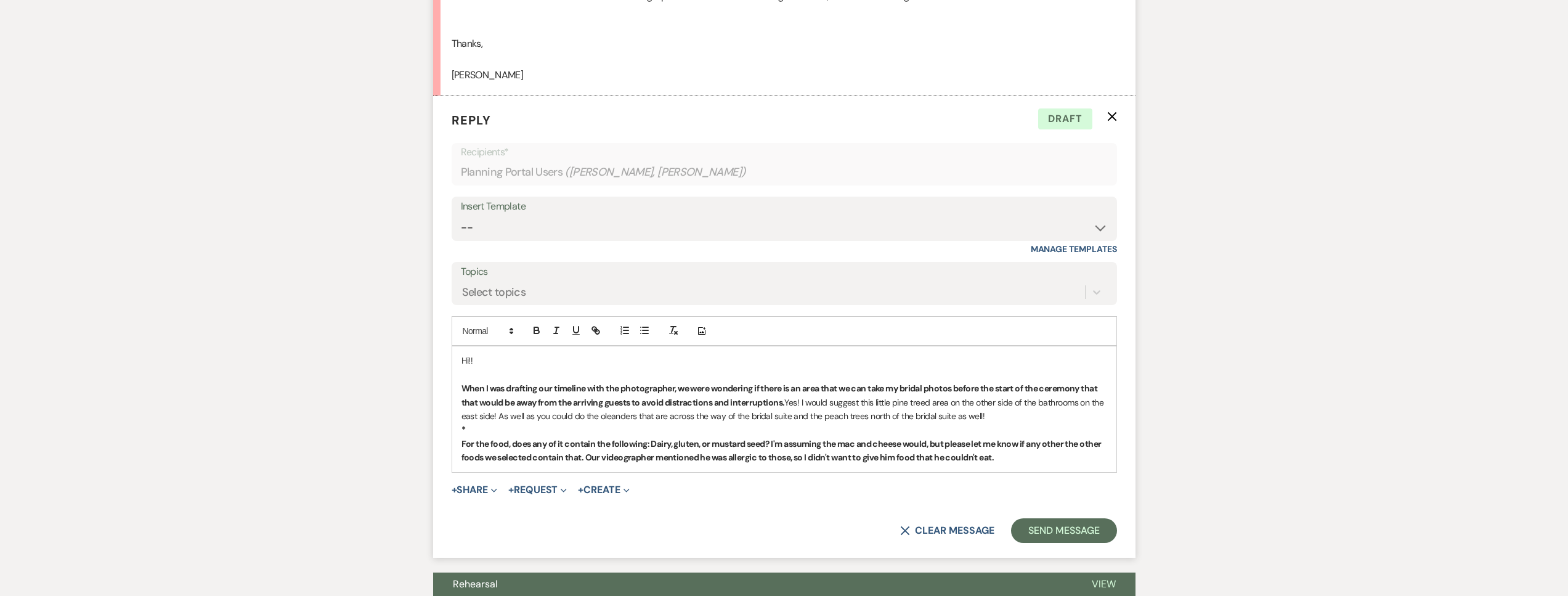
scroll to position [1292, 0]
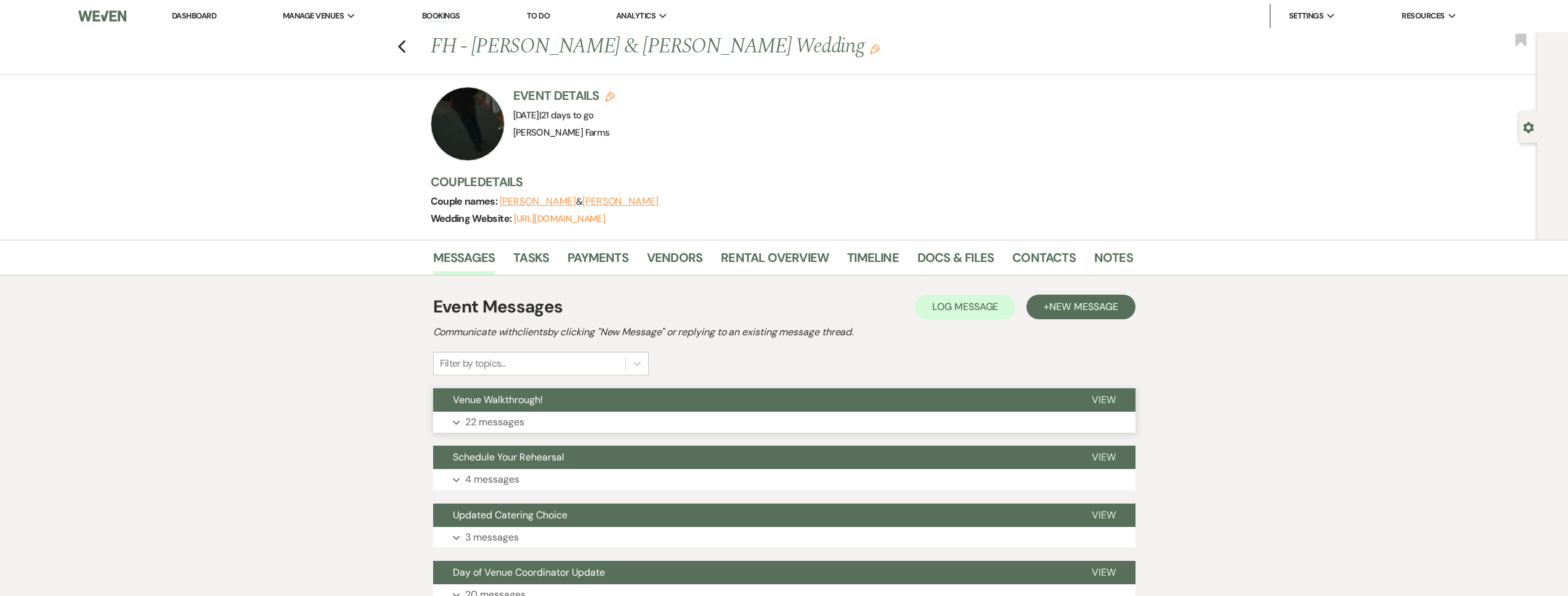
click at [571, 421] on button "Expand 22 messages" at bounding box center [784, 422] width 703 height 21
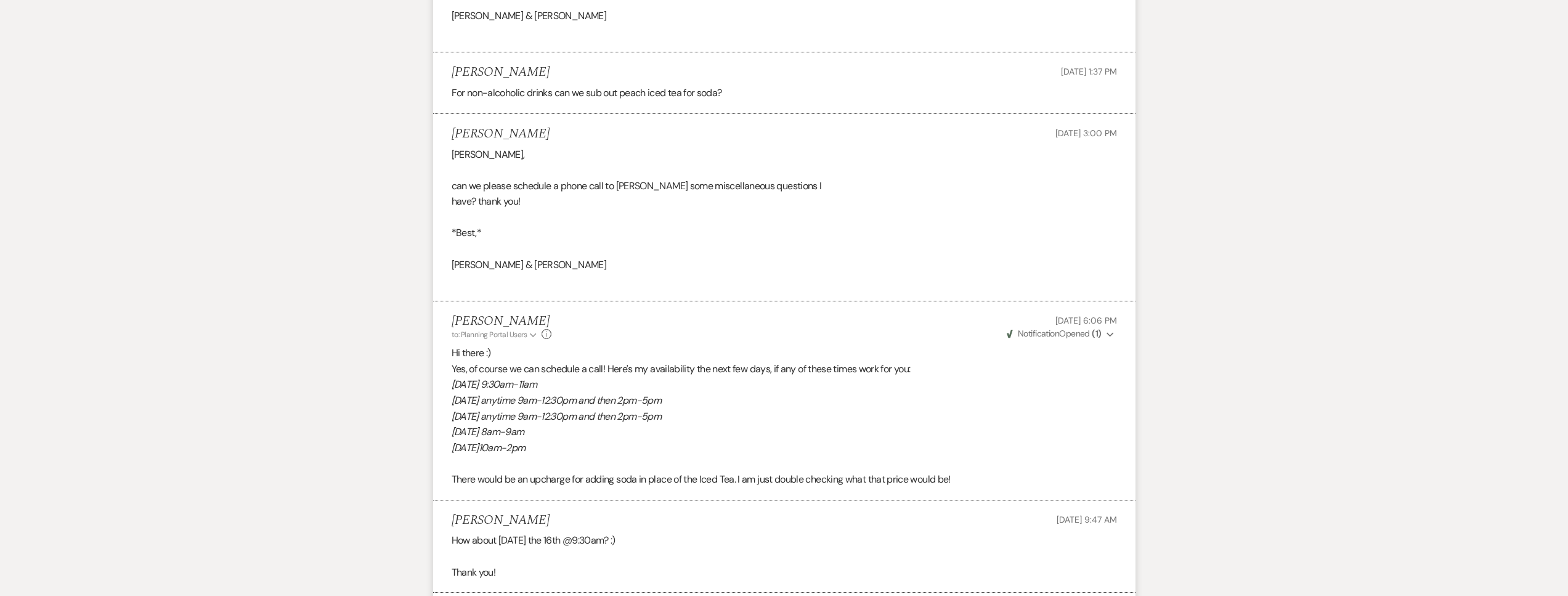
scroll to position [3603, 0]
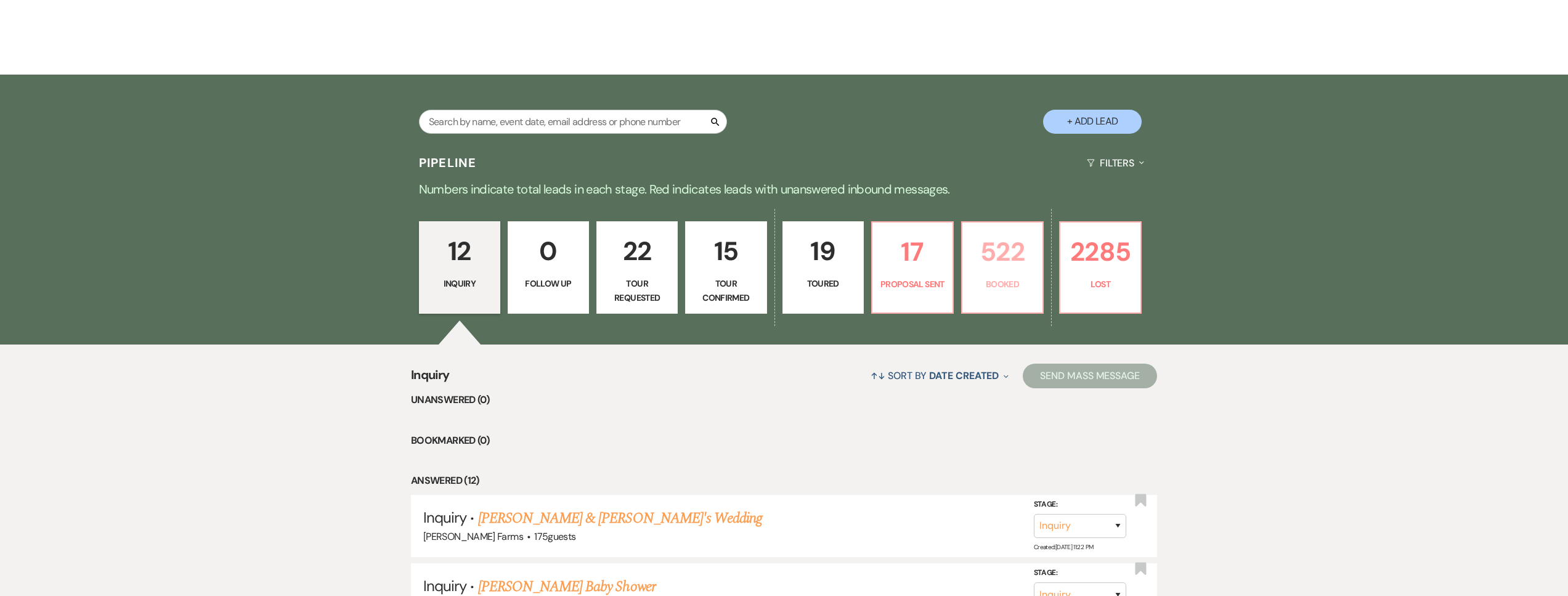
click at [998, 281] on p "Booked" at bounding box center [1003, 283] width 65 height 13
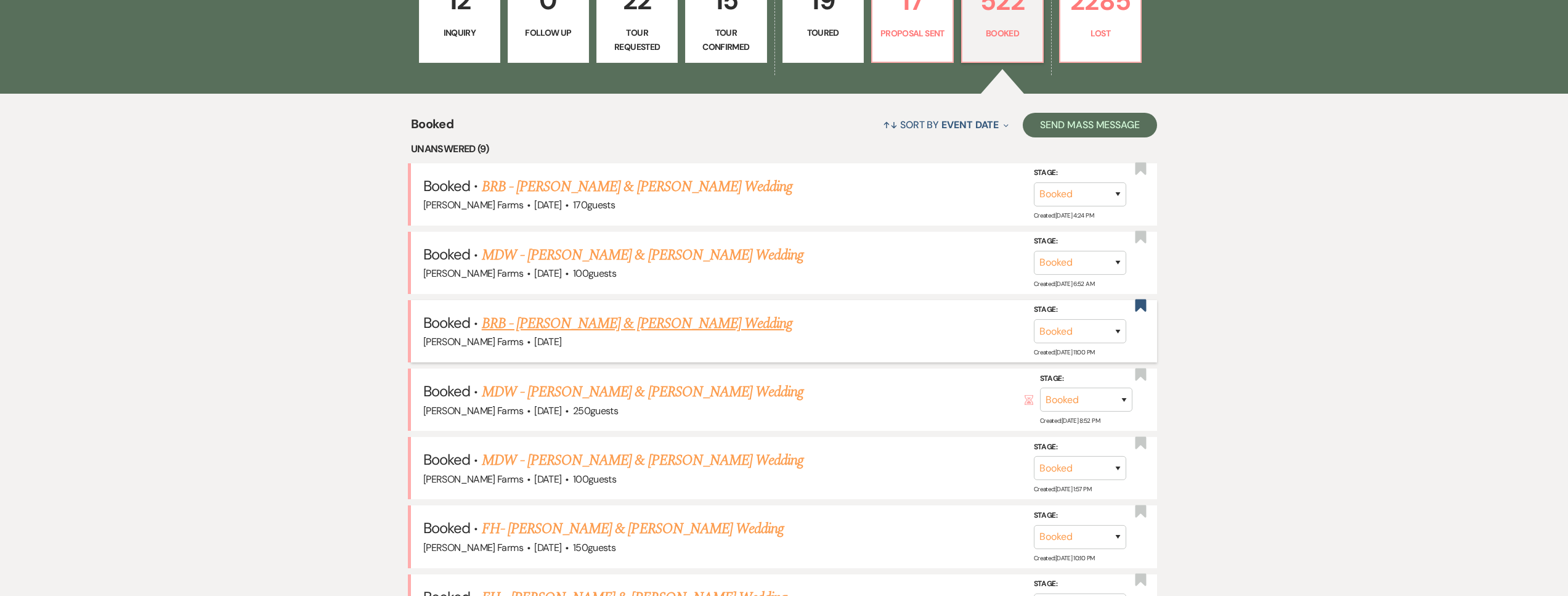
scroll to position [491, 0]
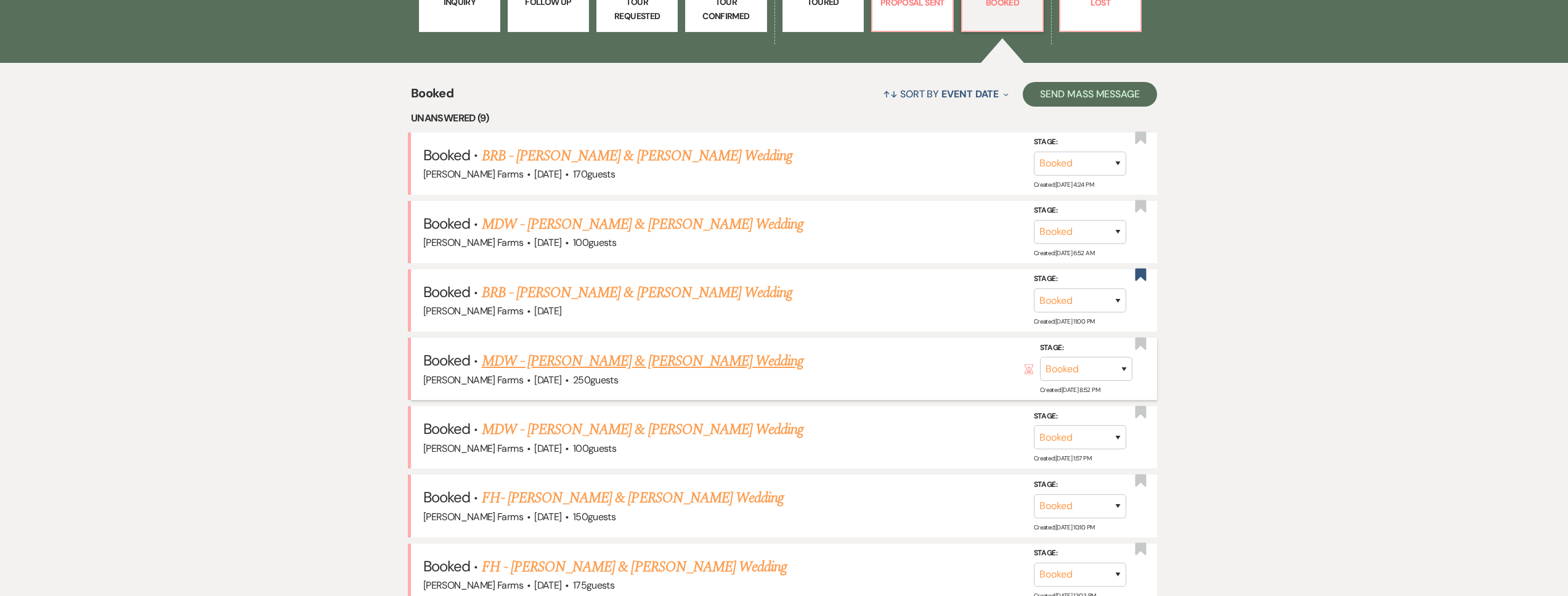
click at [690, 366] on link "MDW - [PERSON_NAME] & [PERSON_NAME] Wedding" at bounding box center [643, 361] width 322 height 22
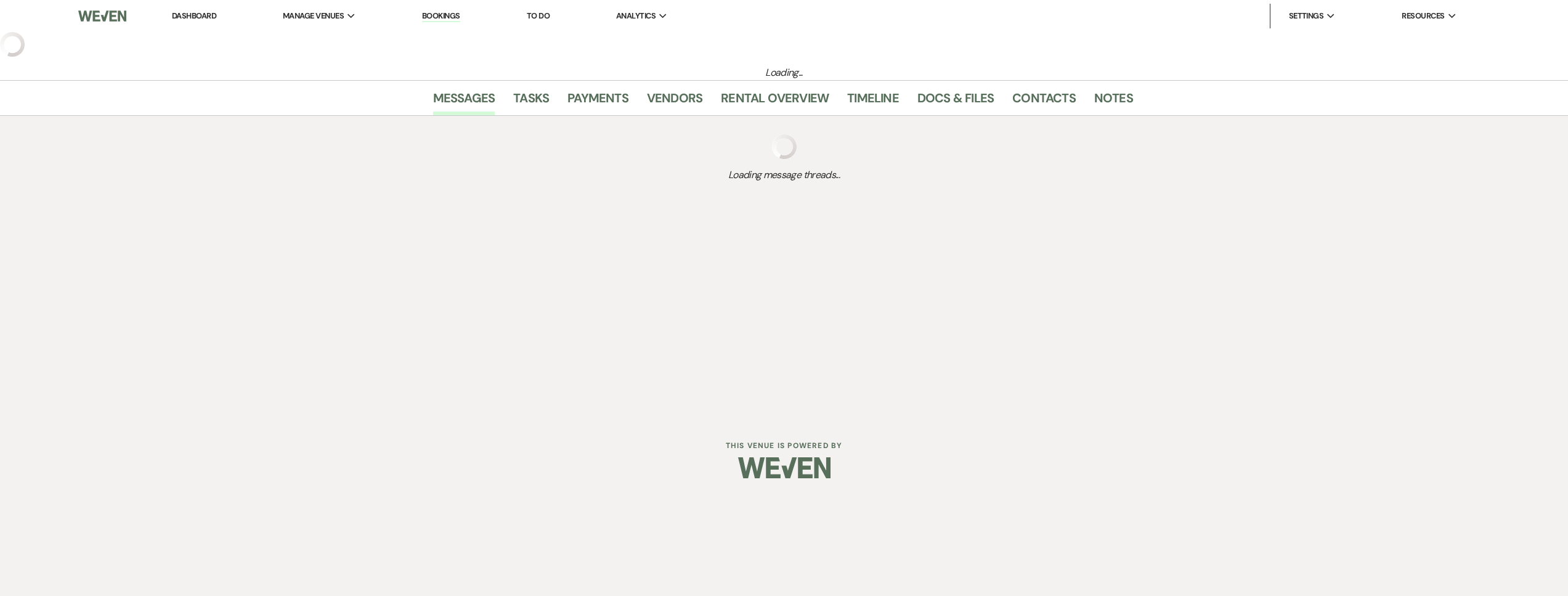
select select "5"
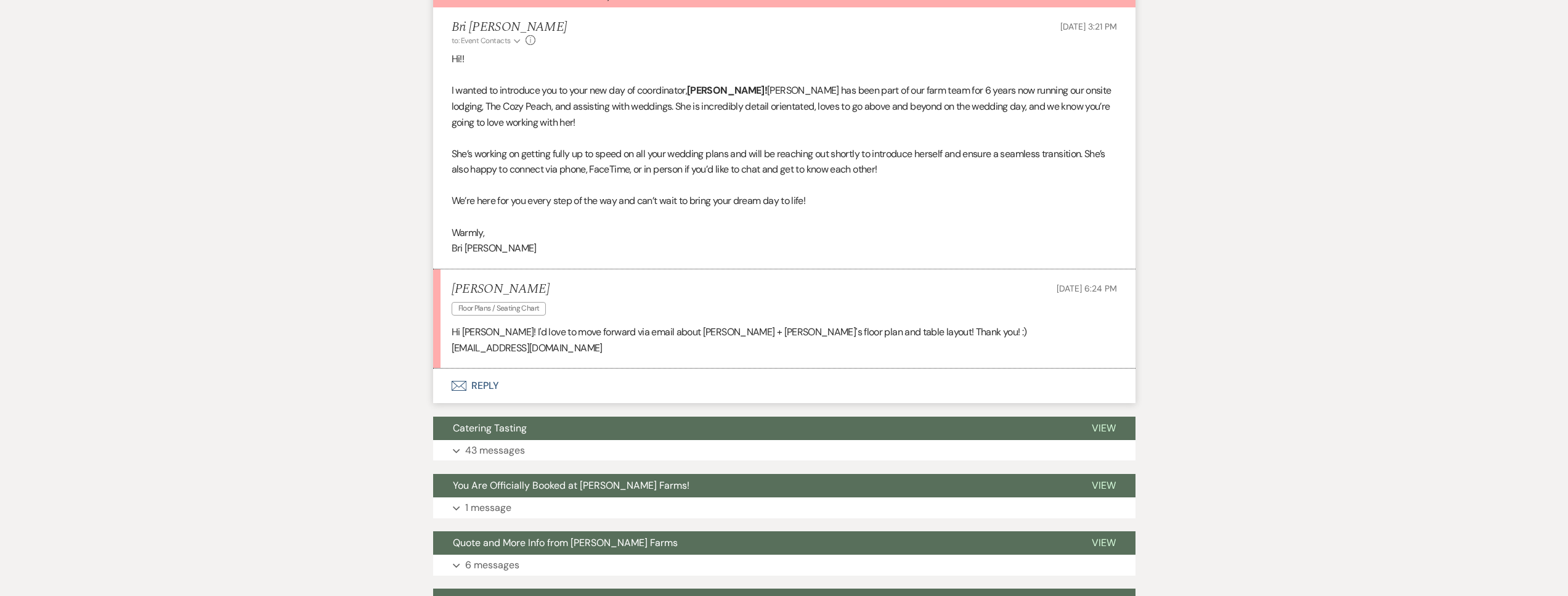
scroll to position [529, 0]
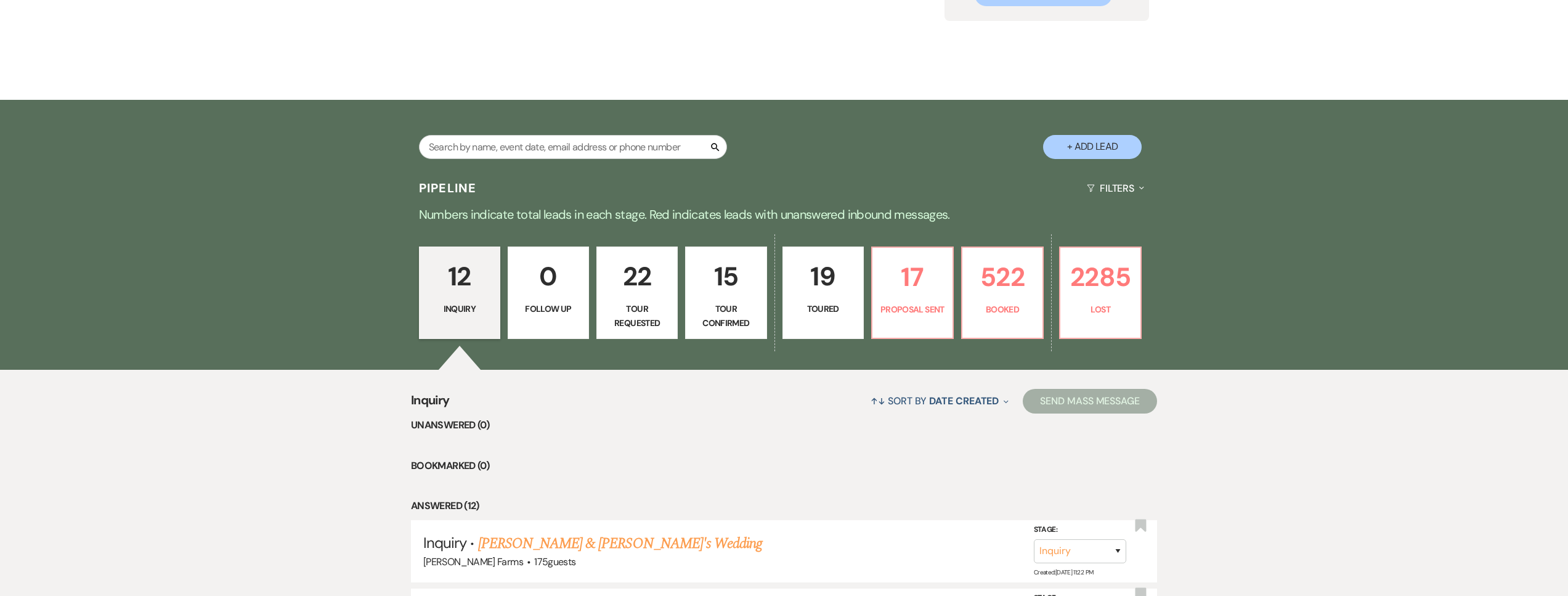
scroll to position [189, 0]
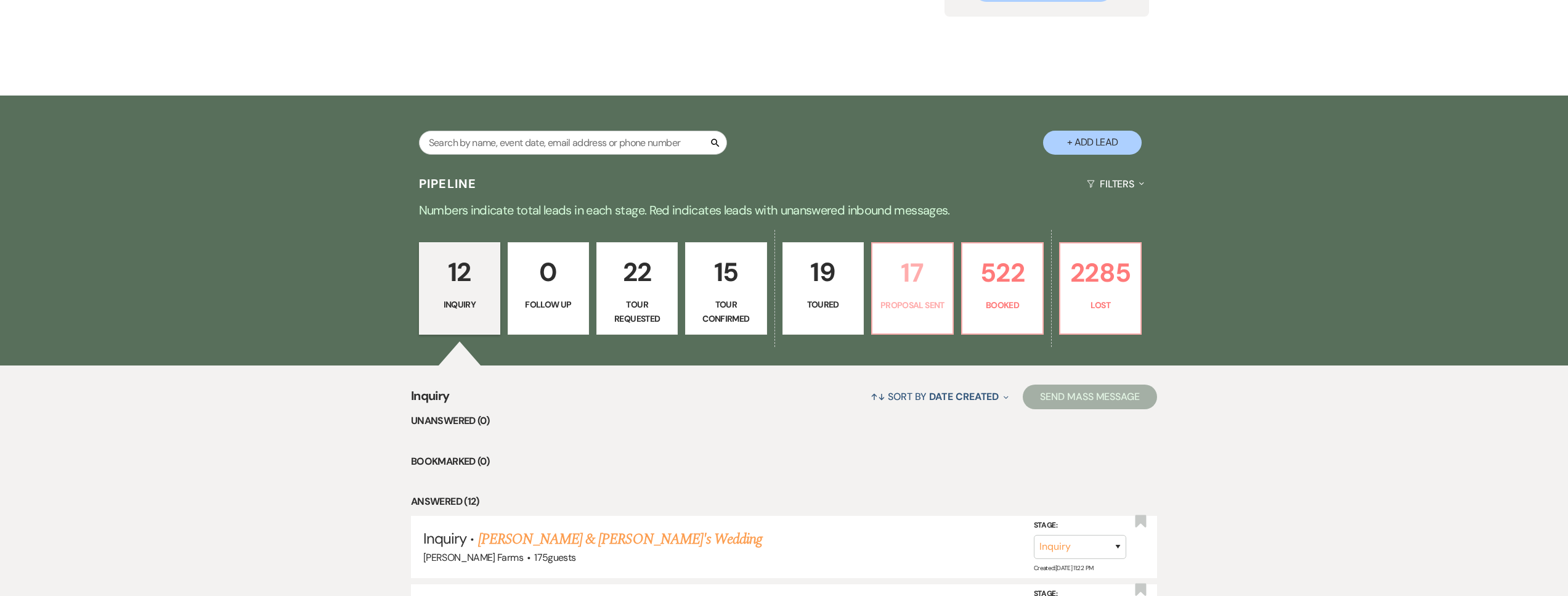
click at [933, 283] on p "17" at bounding box center [912, 272] width 65 height 41
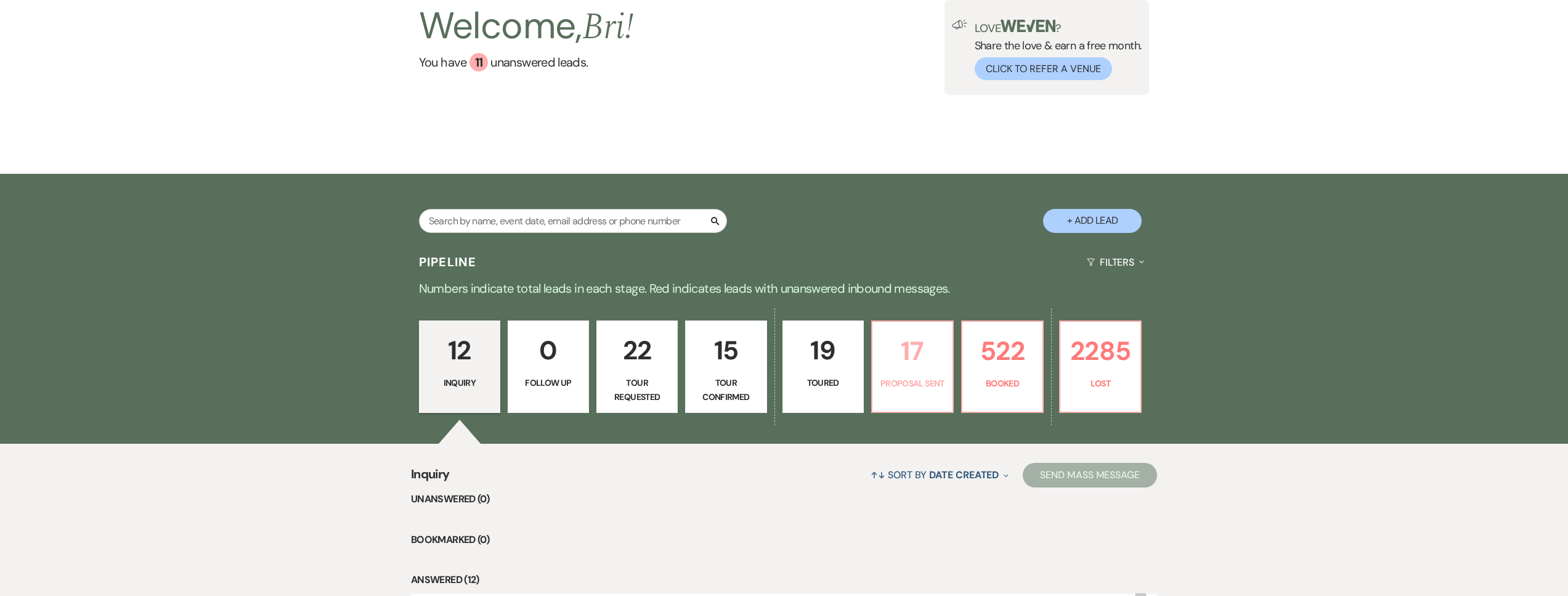
select select "6"
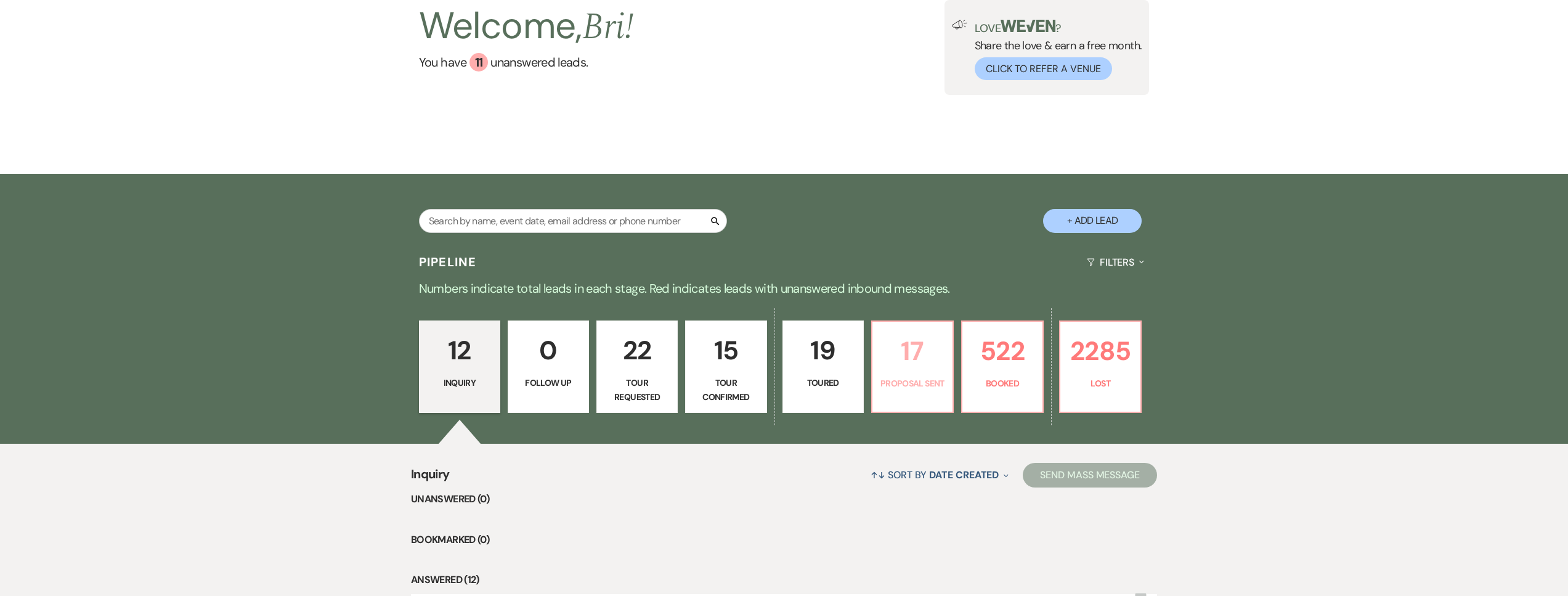
select select "6"
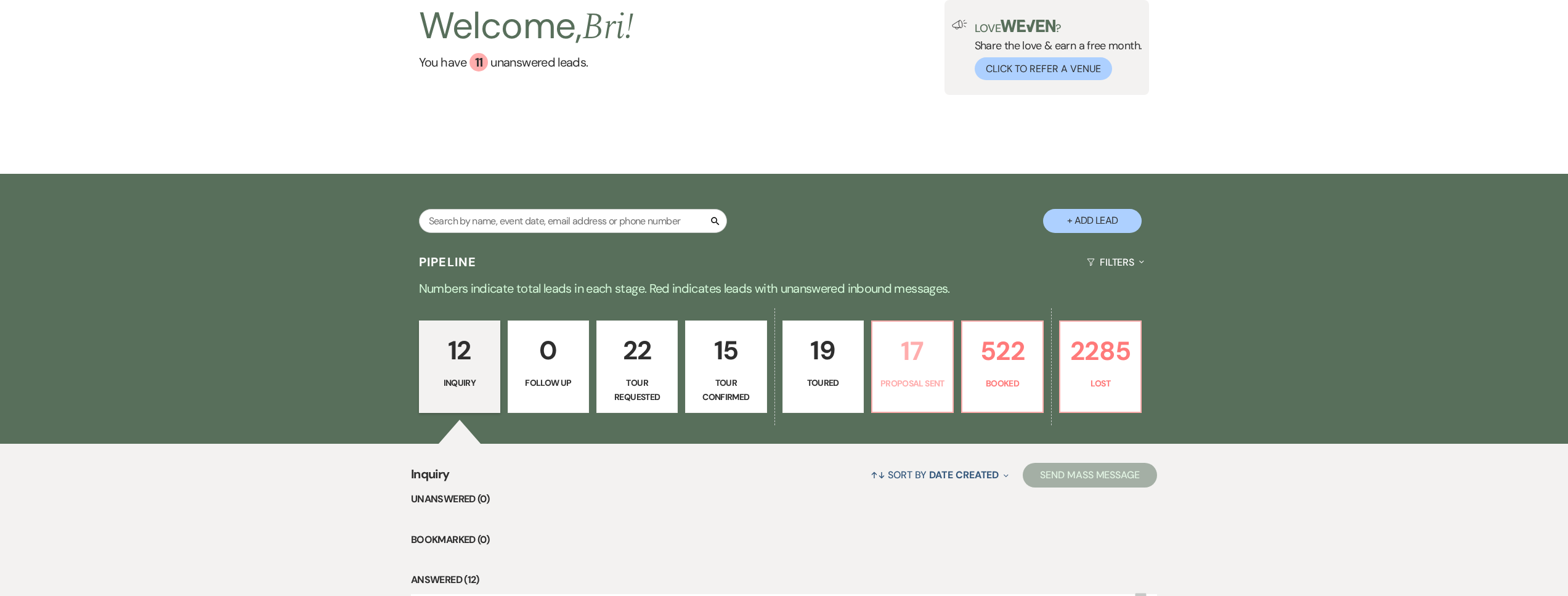
select select "6"
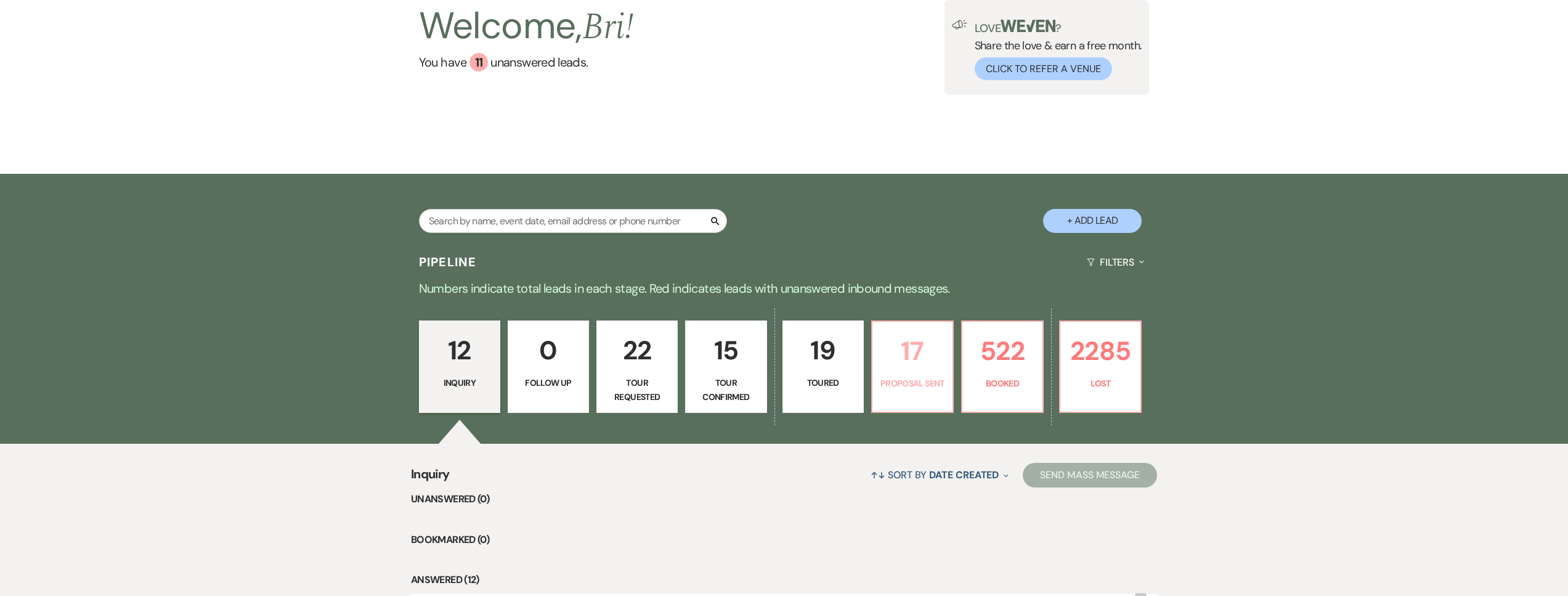
select select "6"
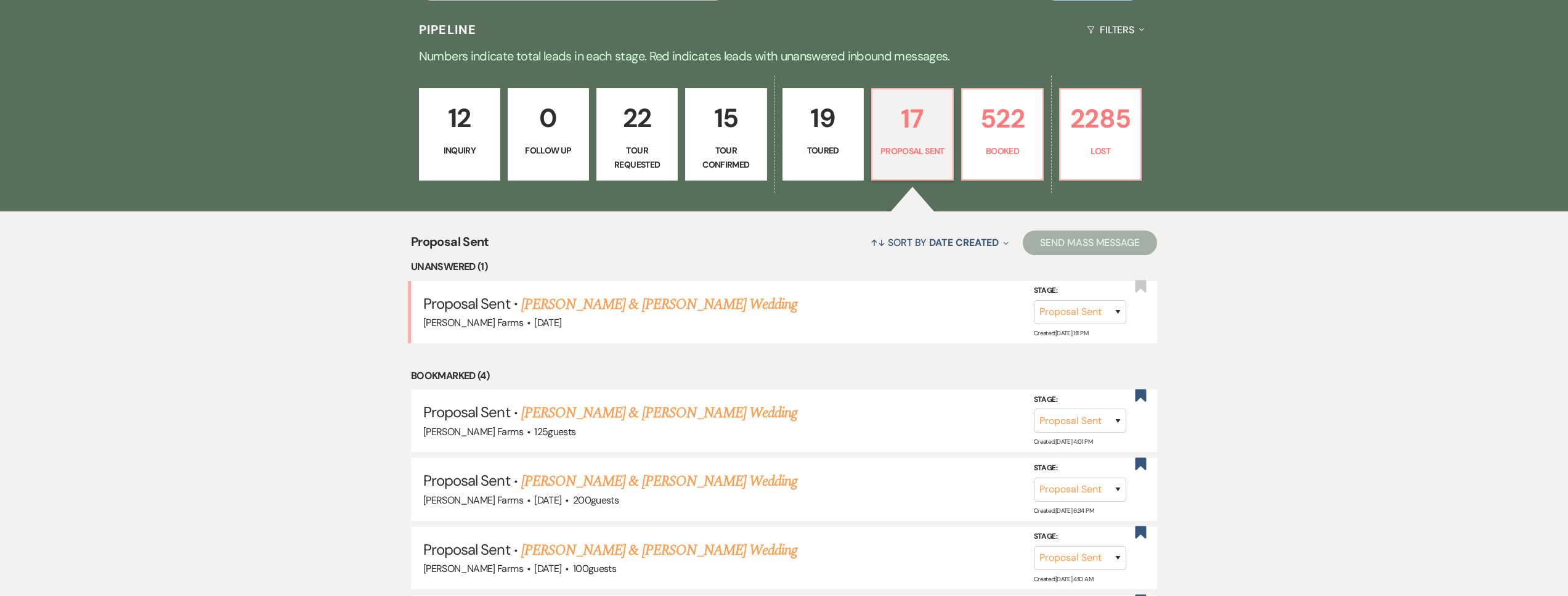
scroll to position [549, 0]
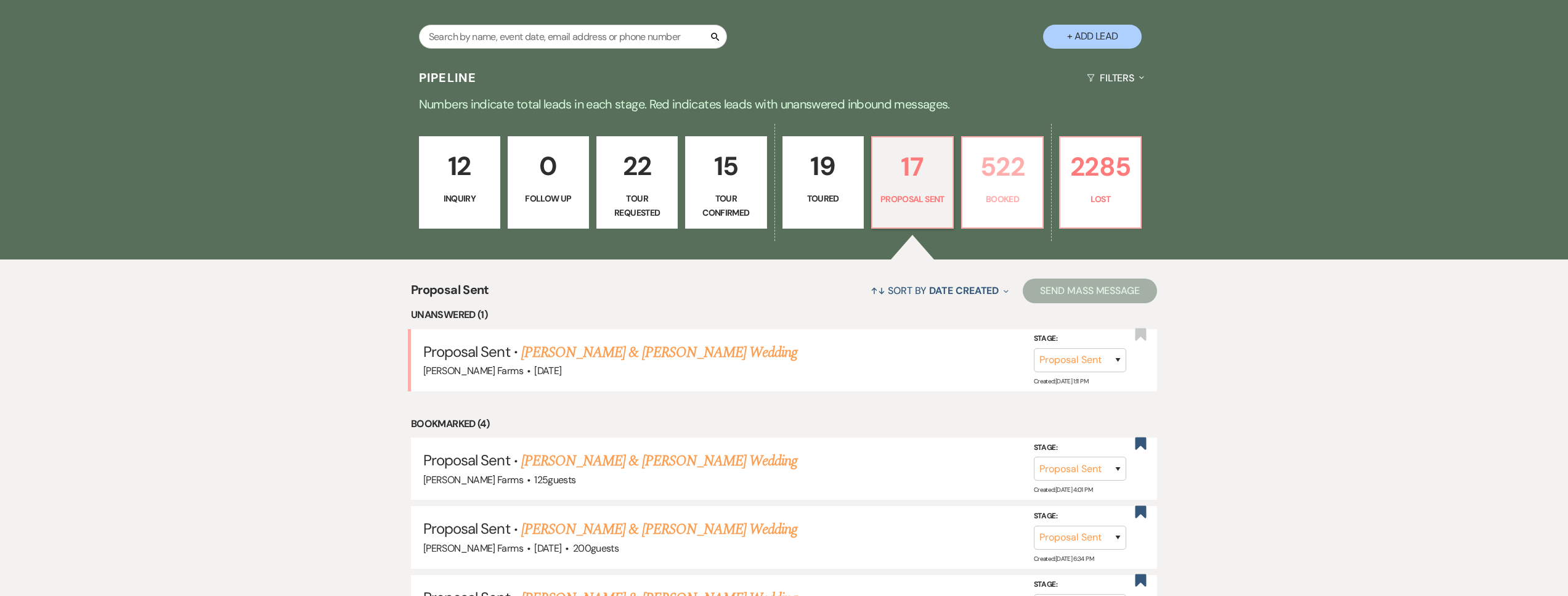
click at [994, 181] on p "522" at bounding box center [1003, 166] width 65 height 41
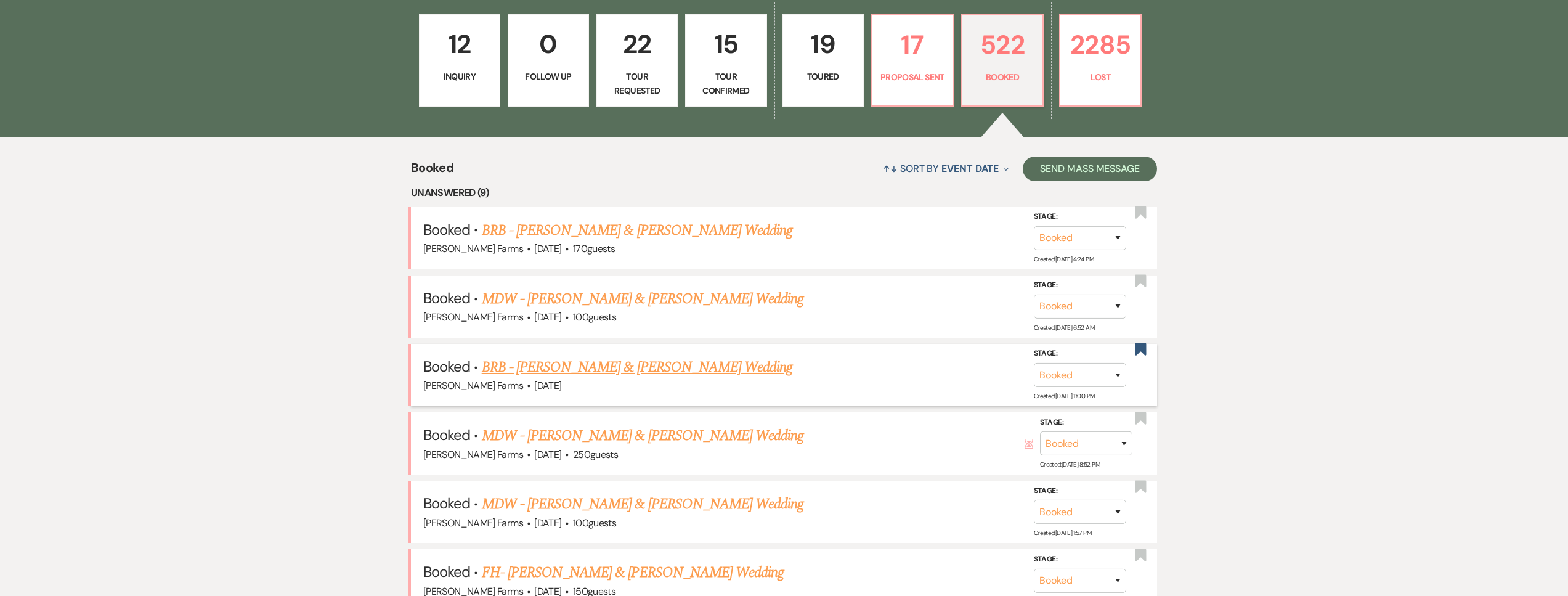
scroll to position [532, 0]
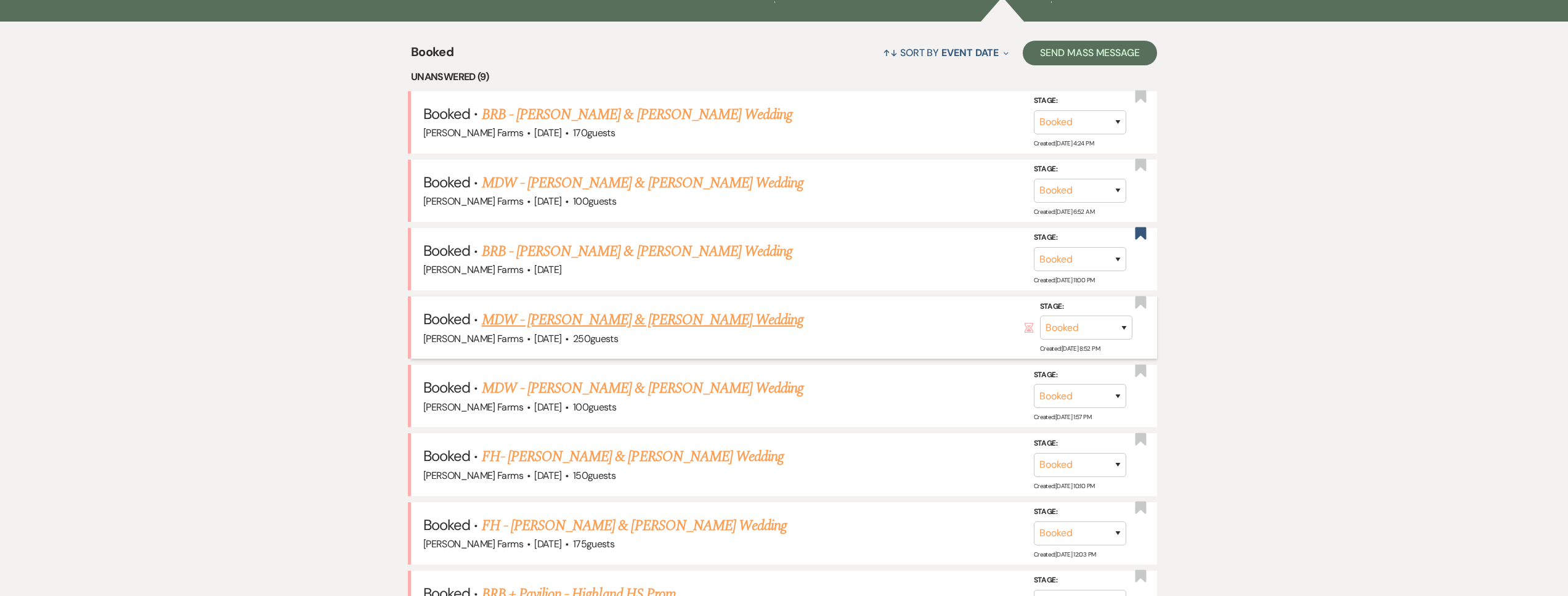
click at [638, 318] on link "MDW - Cayden Smith & Emma Harris's Wedding" at bounding box center [643, 320] width 322 height 22
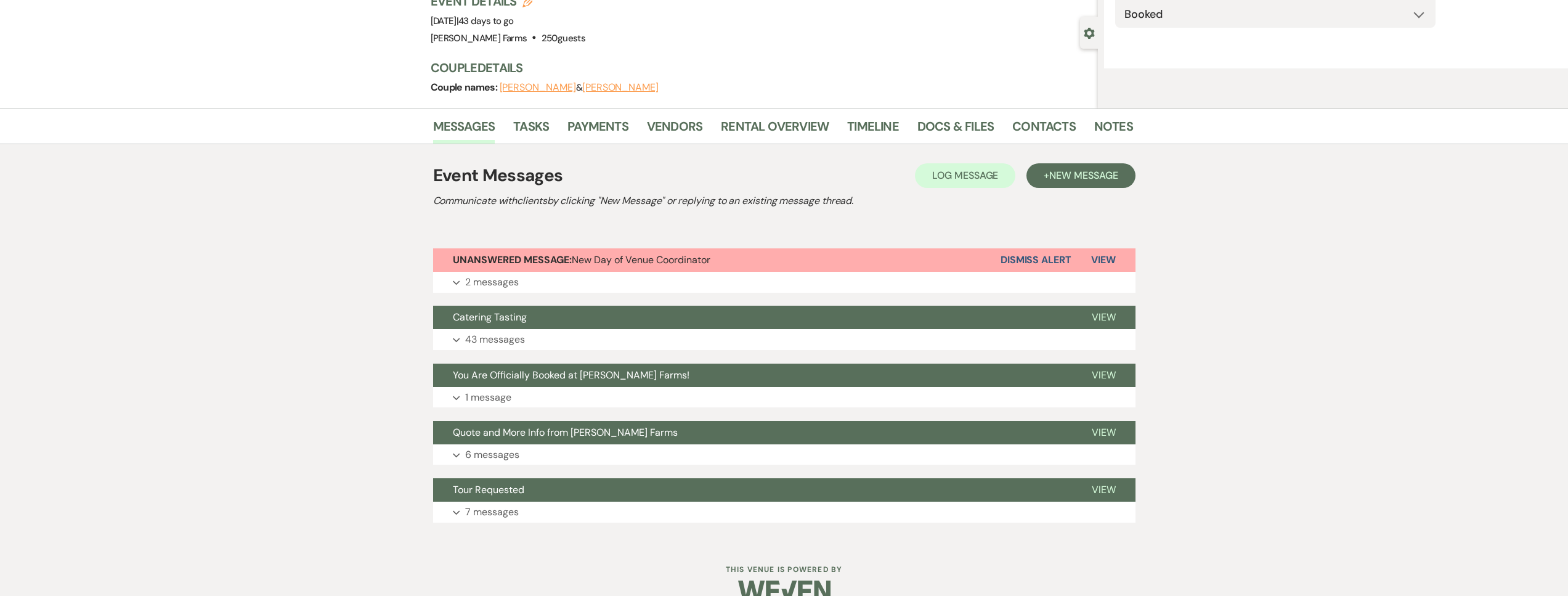
select select "5"
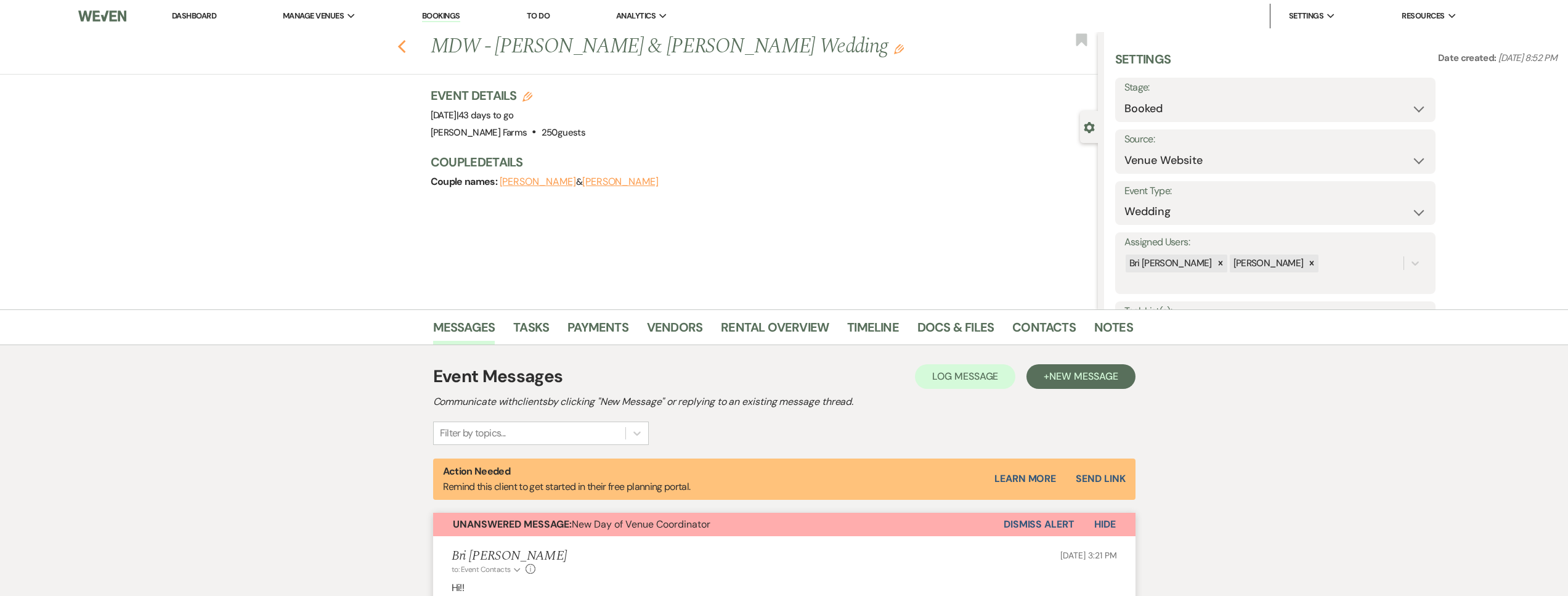
click at [407, 48] on icon "Previous" at bounding box center [402, 47] width 9 height 15
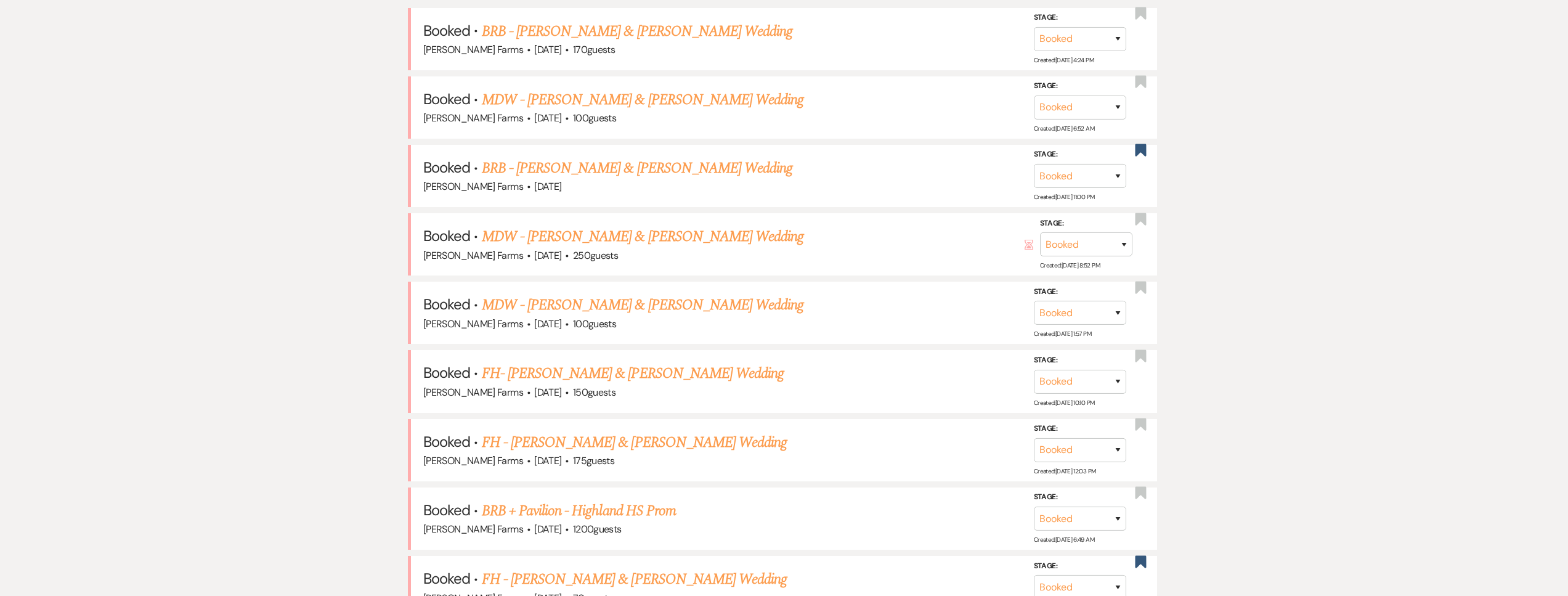
scroll to position [623, 0]
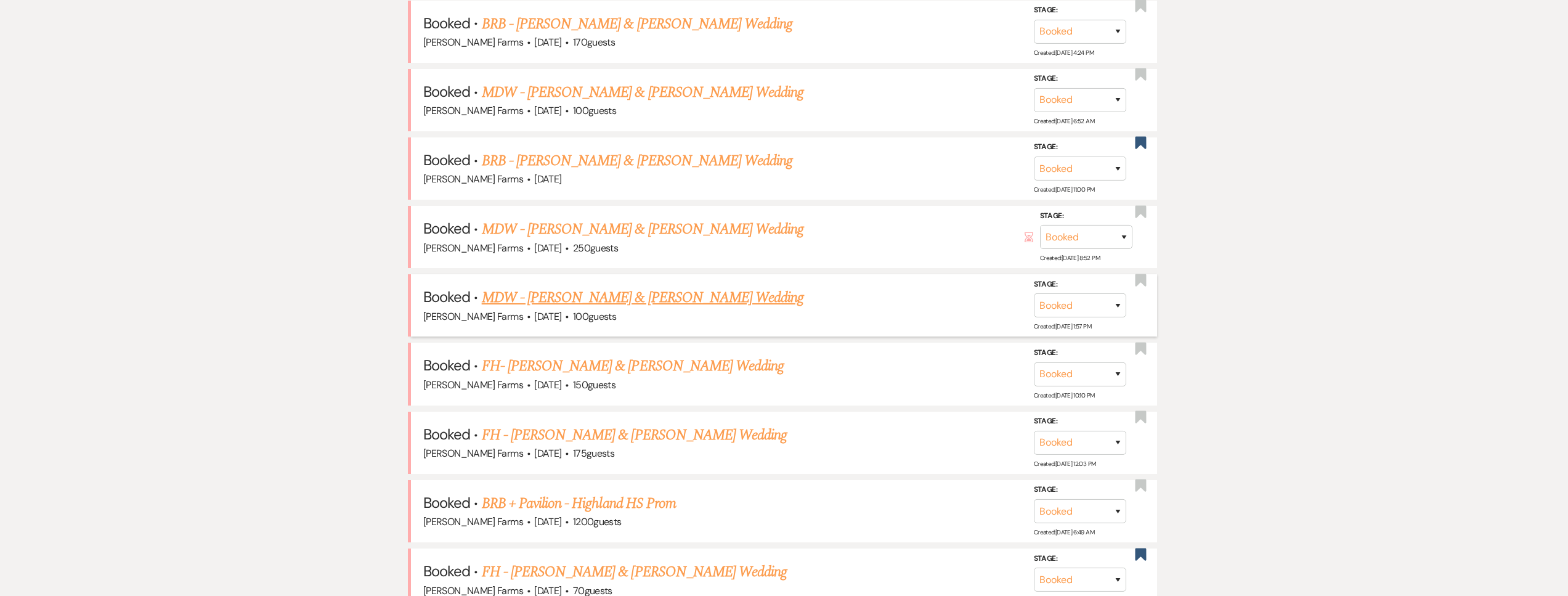
click at [696, 293] on link "MDW - Marshall Treleven & Sara Niemiec's Wedding" at bounding box center [643, 297] width 322 height 22
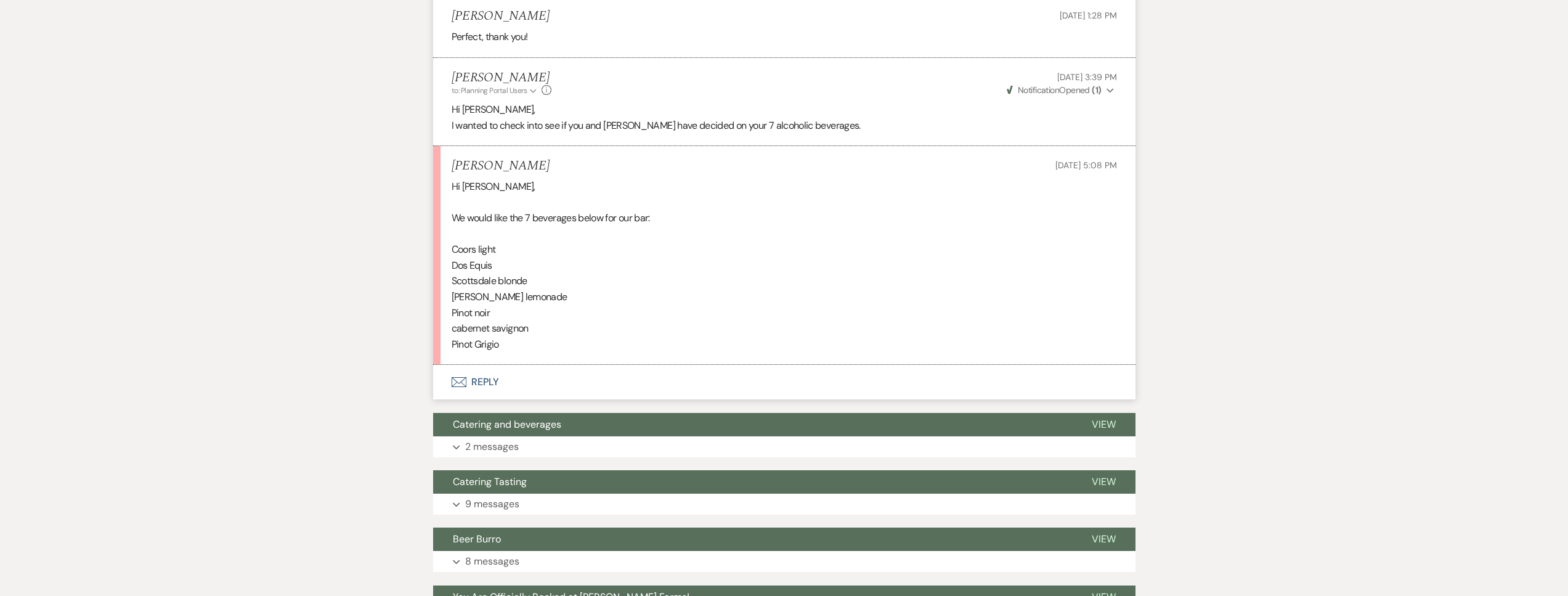
scroll to position [3361, 0]
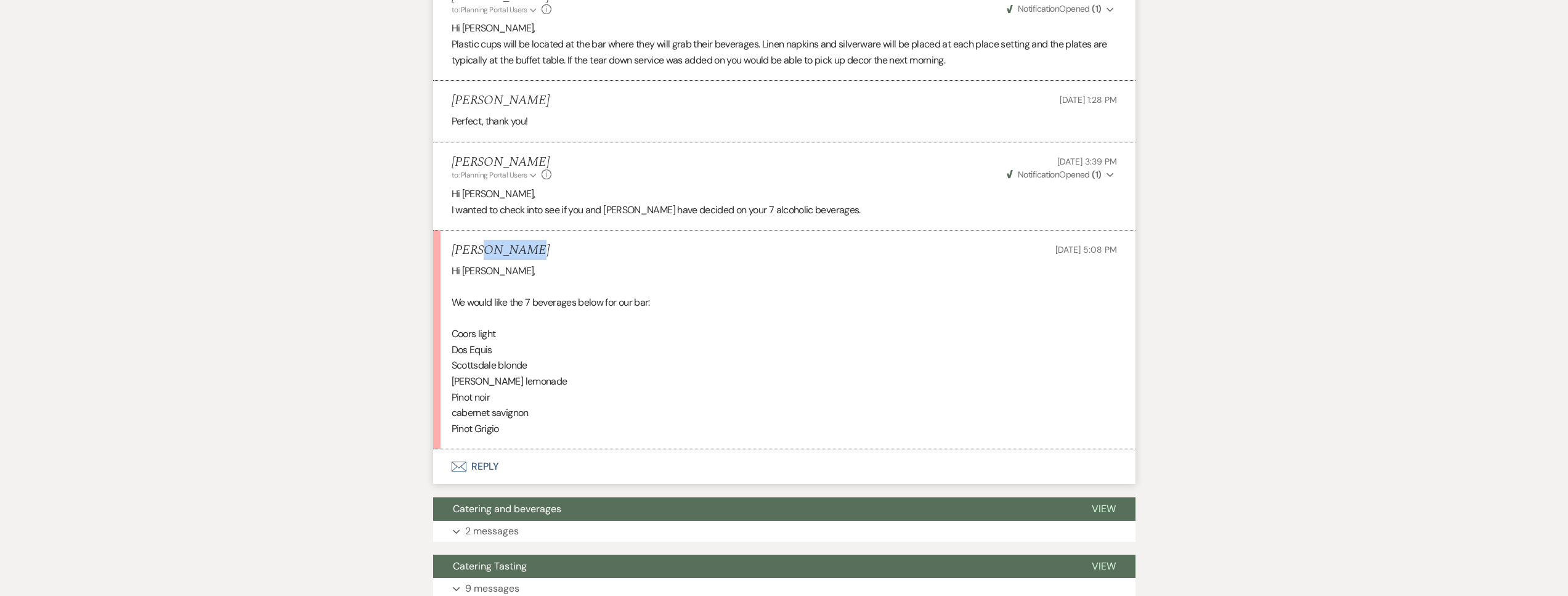
drag, startPoint x: 526, startPoint y: 266, endPoint x: 480, endPoint y: 265, distance: 46.0
click at [480, 258] on div "Sara Niemiec Oct 13, 2025, 5:08 PM" at bounding box center [785, 251] width 666 height 15
copy h5 "Niemiec"
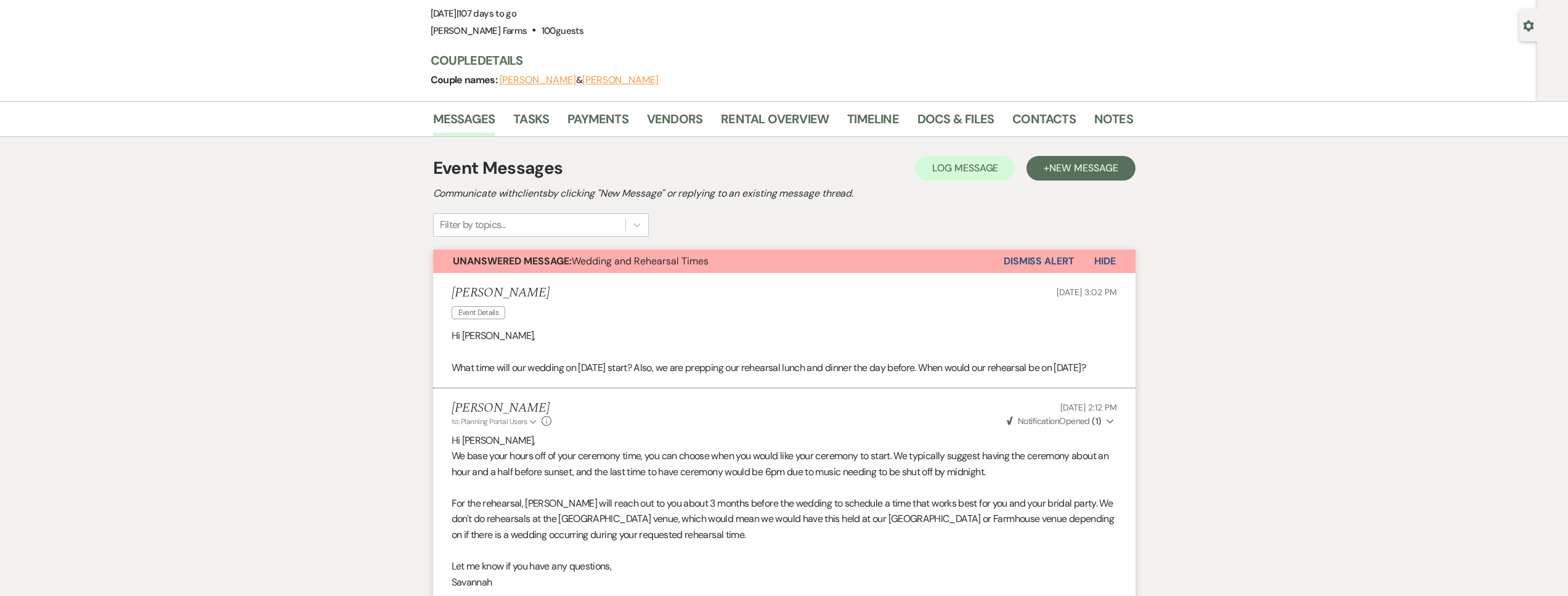
scroll to position [0, 0]
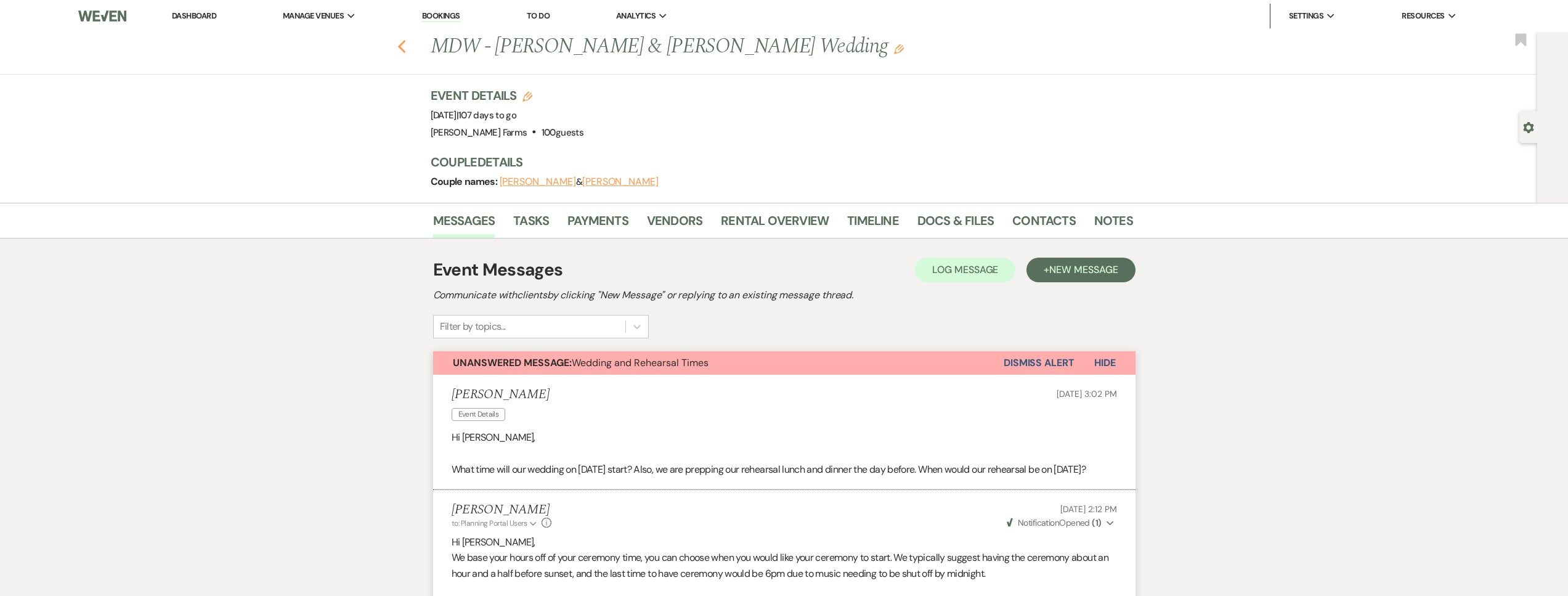
click at [402, 40] on icon "Previous" at bounding box center [402, 47] width 9 height 15
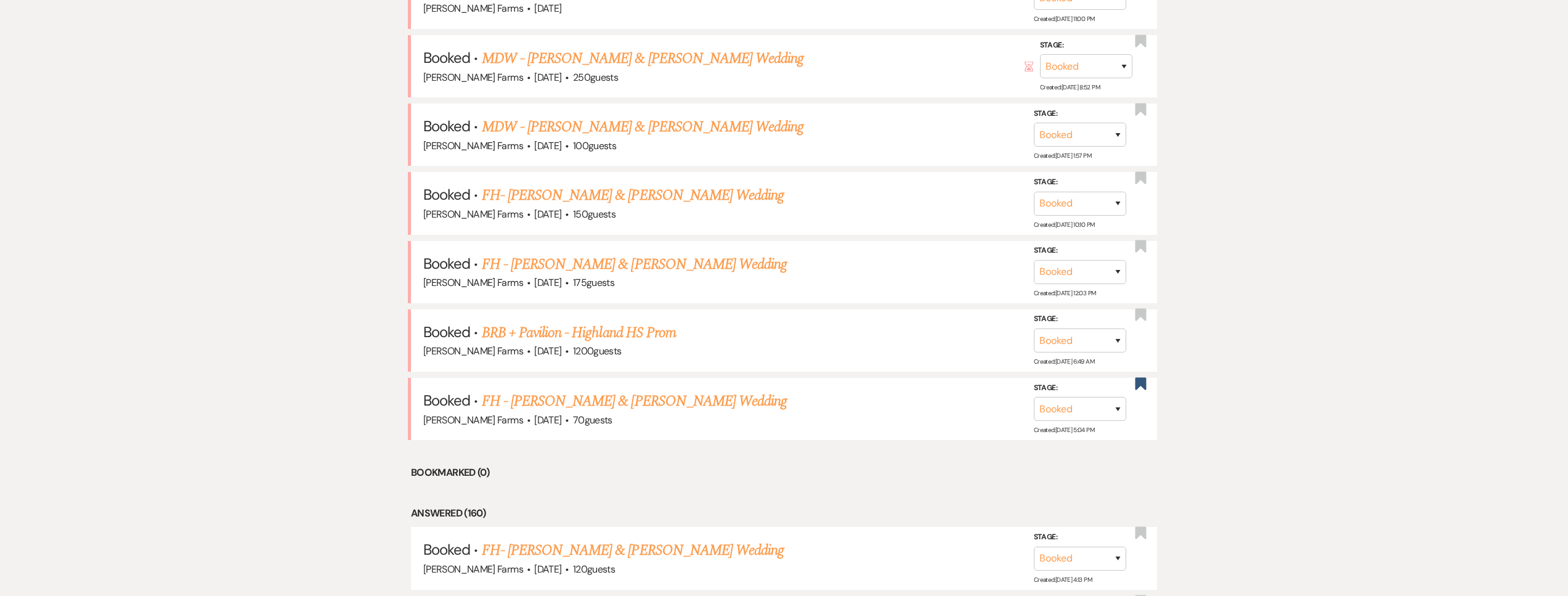
scroll to position [811, 0]
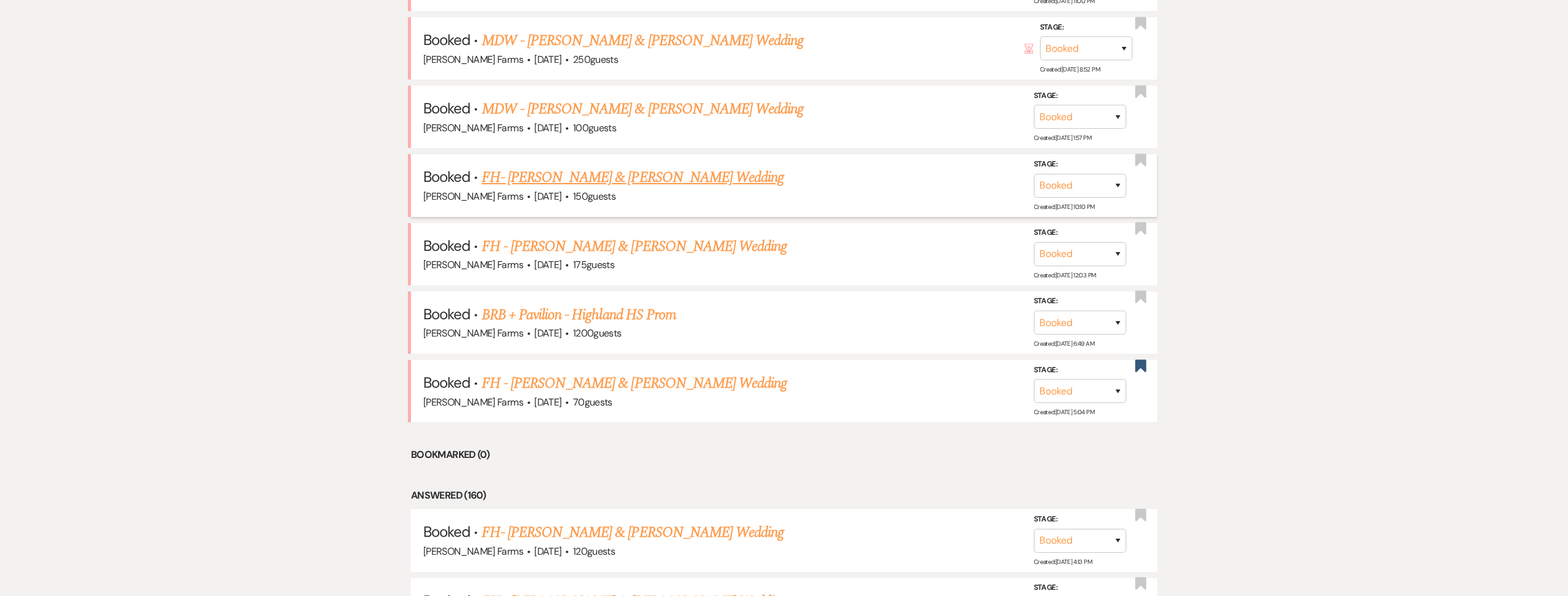
click at [658, 175] on link "FH- Jordan Ewbank & Julianne M Bonsaver's Wedding" at bounding box center [633, 178] width 302 height 22
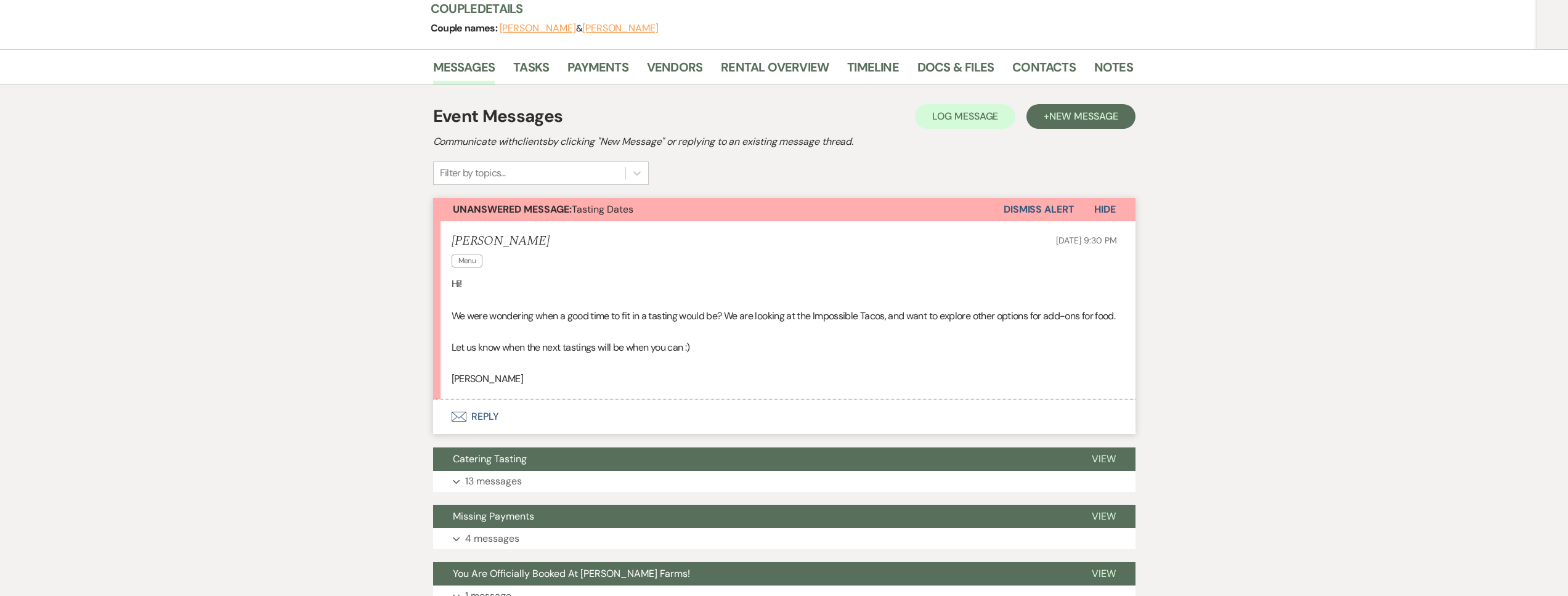
scroll to position [179, 0]
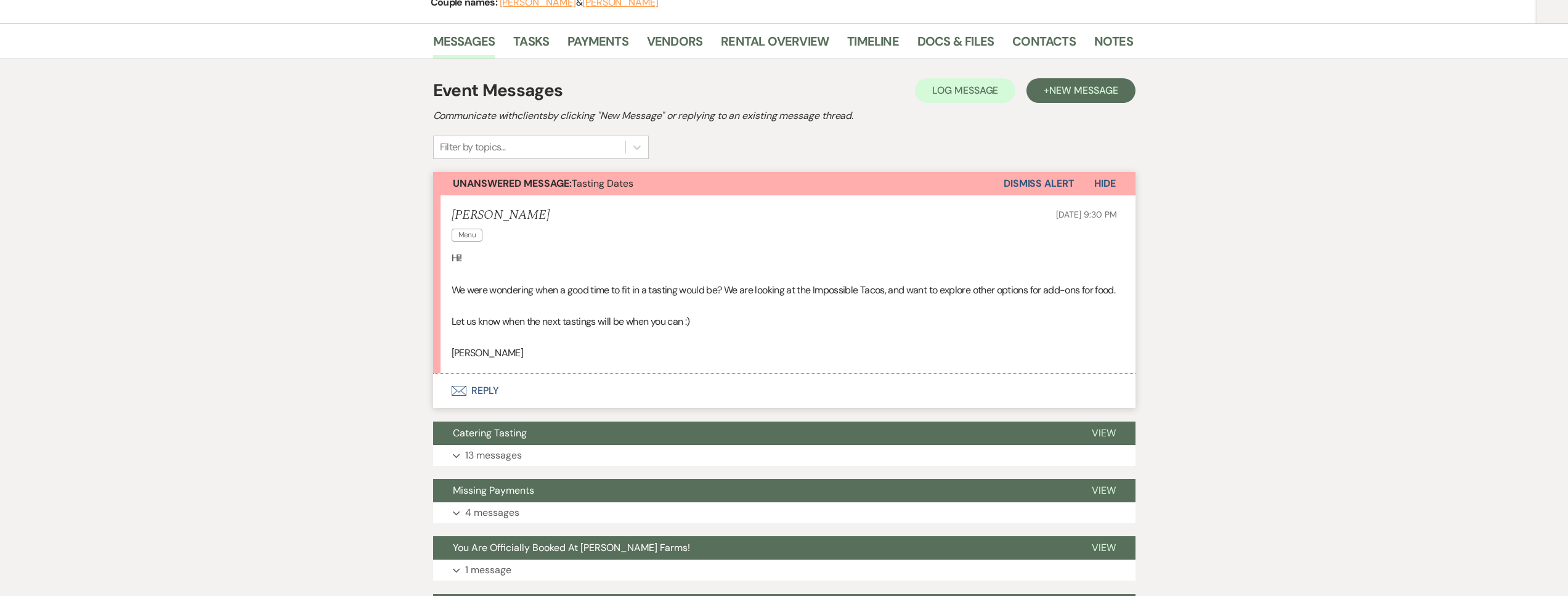
click at [608, 407] on button "Envelope Reply" at bounding box center [784, 391] width 703 height 35
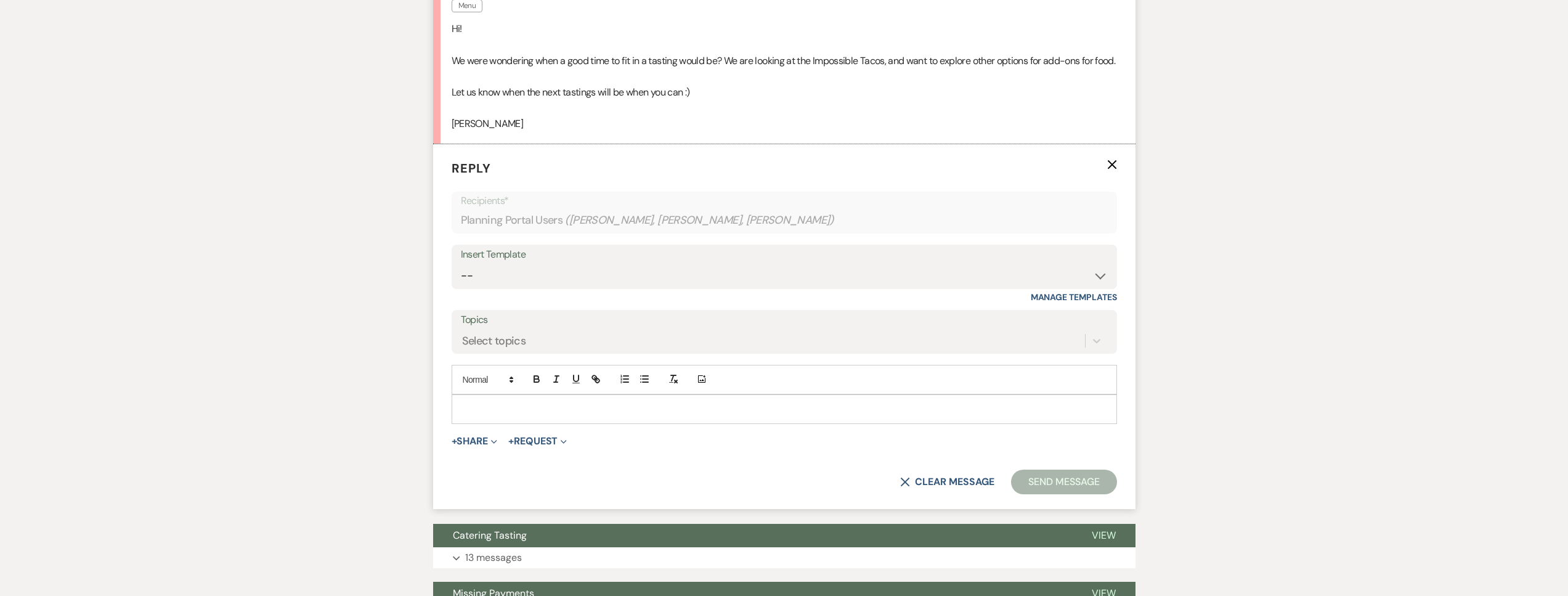
scroll to position [410, 0]
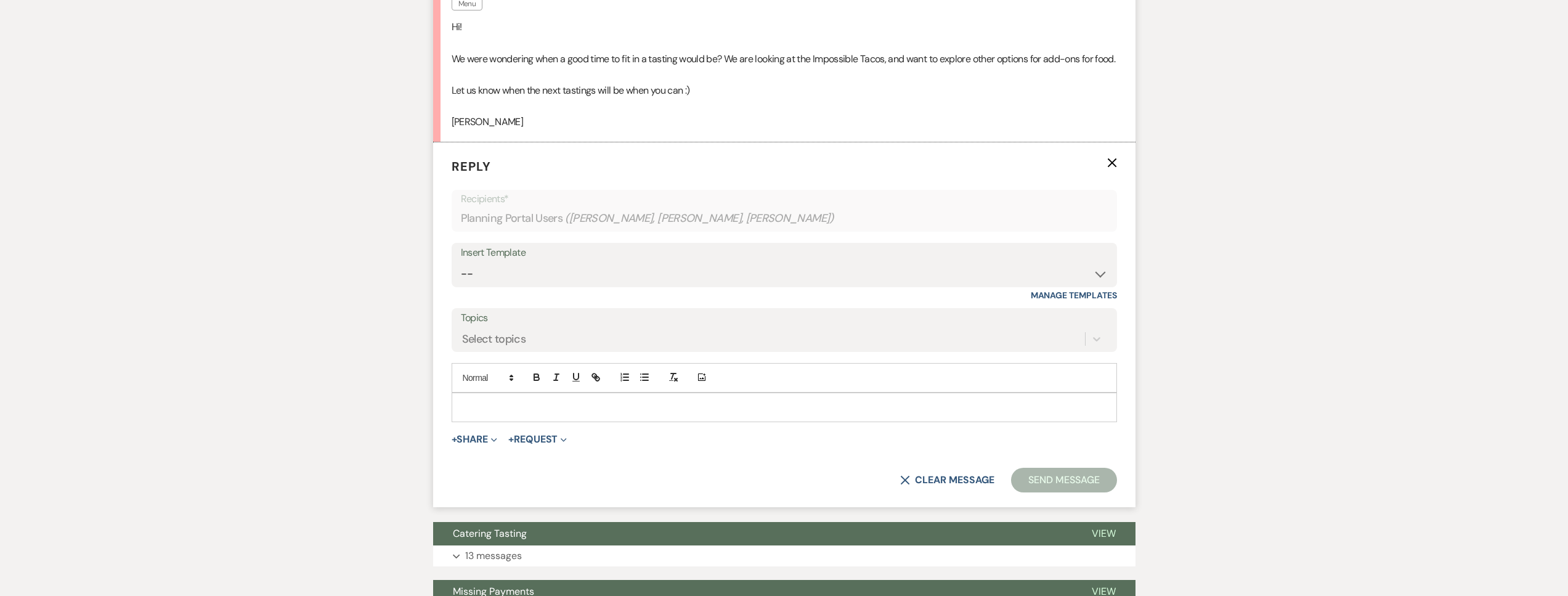
click at [521, 421] on div at bounding box center [784, 407] width 664 height 29
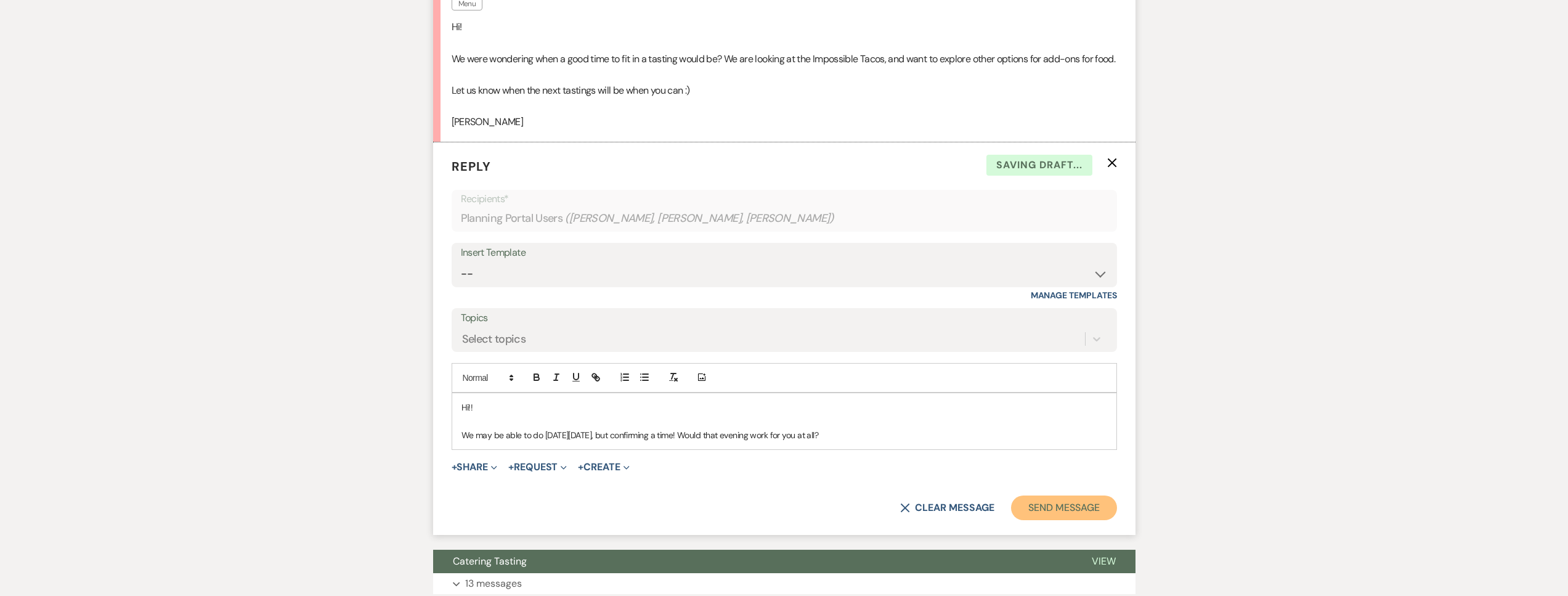
click at [1098, 520] on button "Send Message" at bounding box center [1063, 507] width 105 height 24
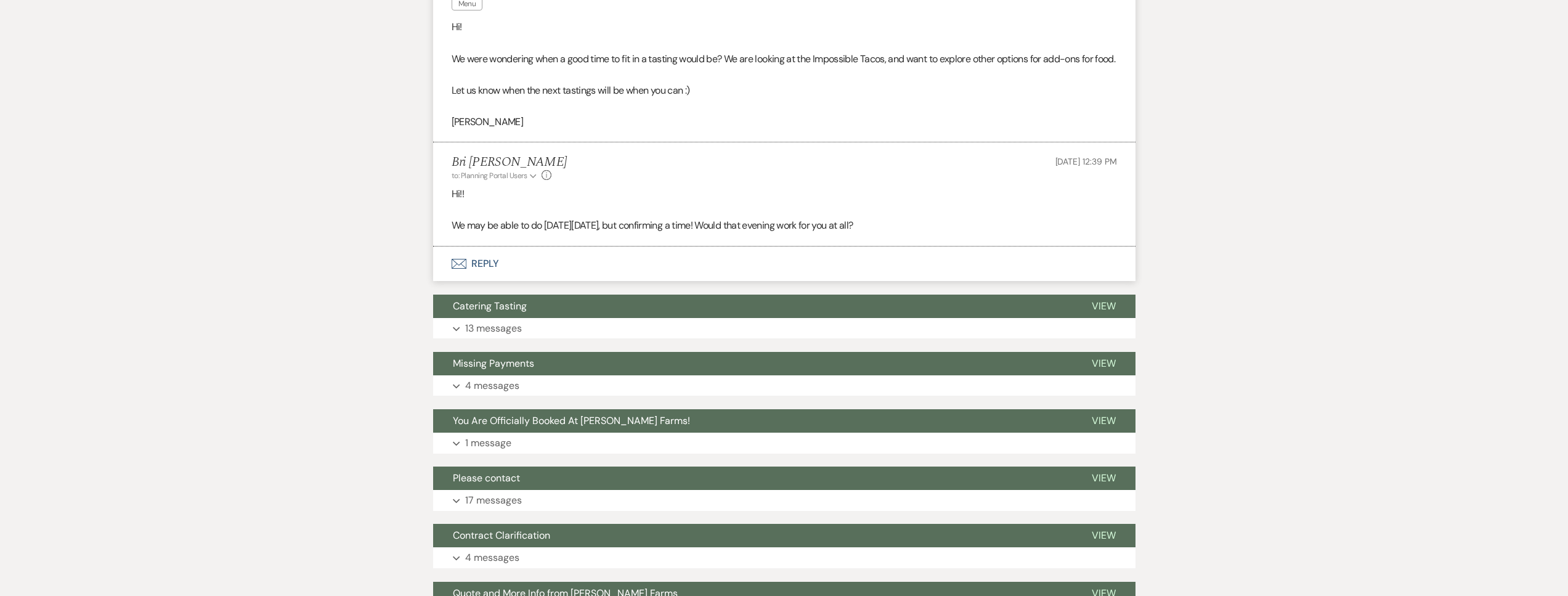
scroll to position [0, 0]
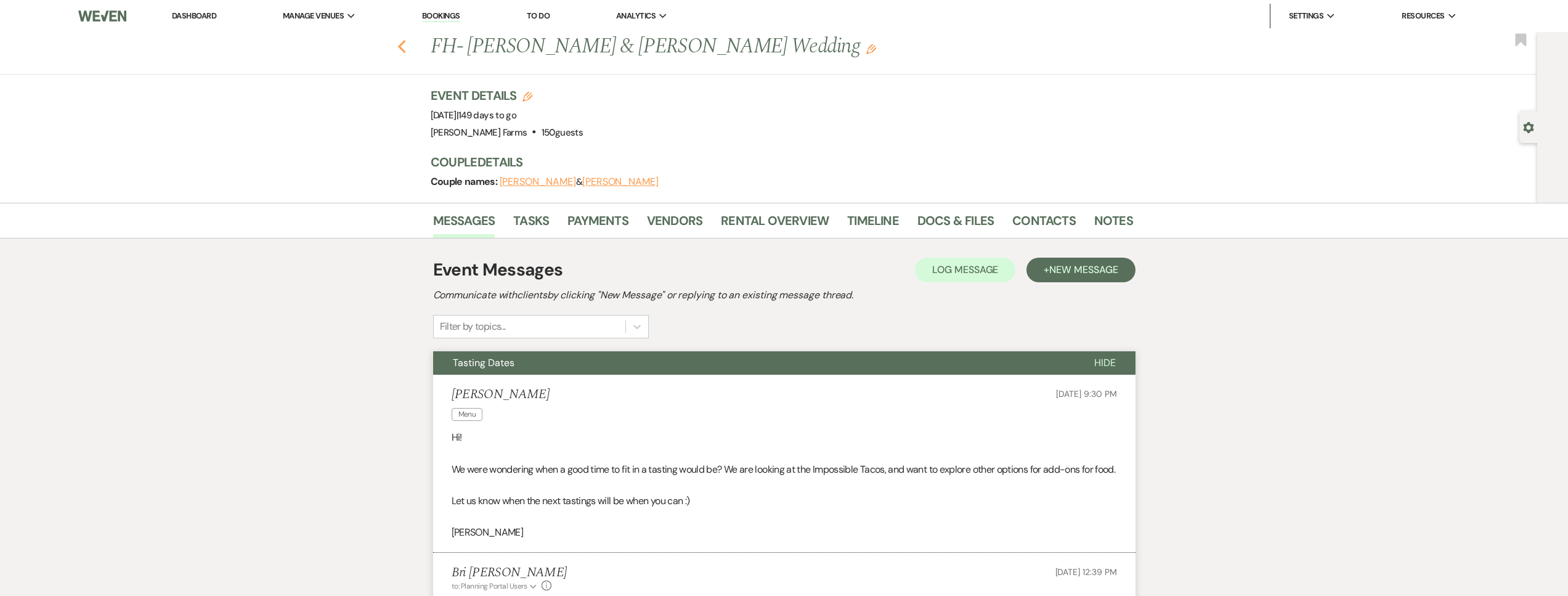
click at [407, 46] on icon "Previous" at bounding box center [402, 47] width 9 height 15
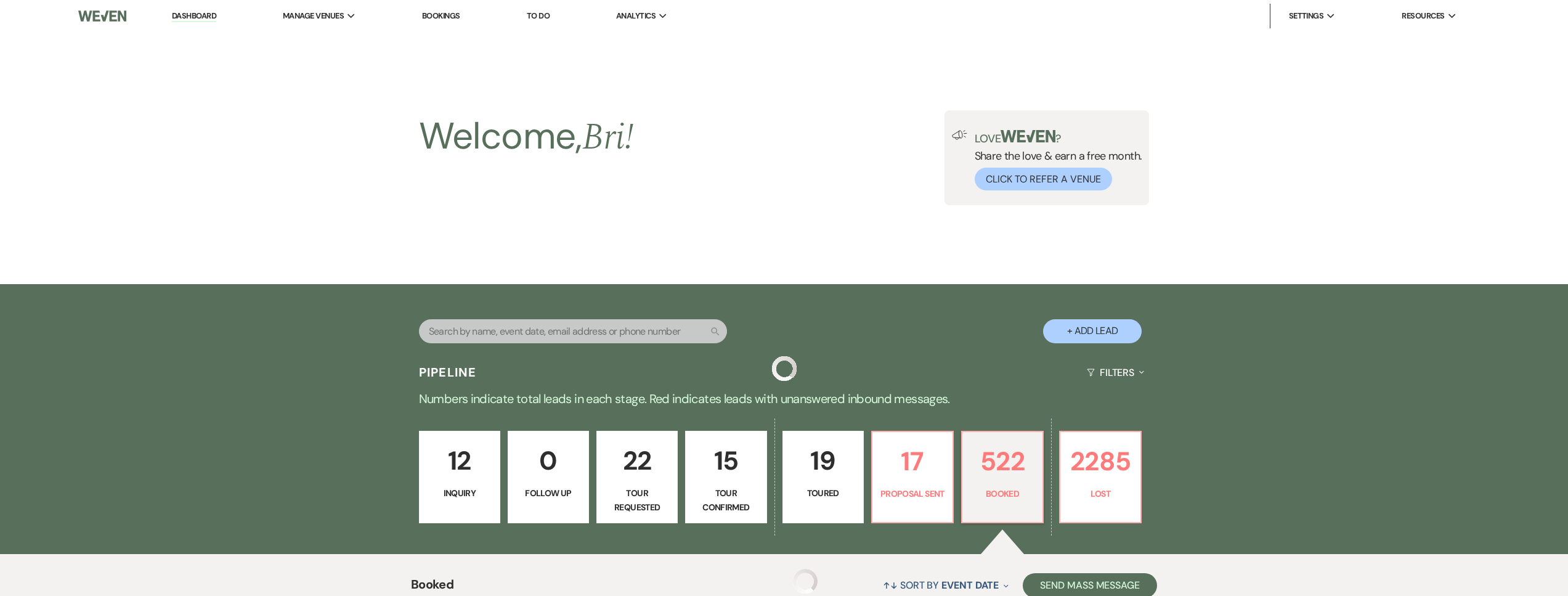
scroll to position [811, 0]
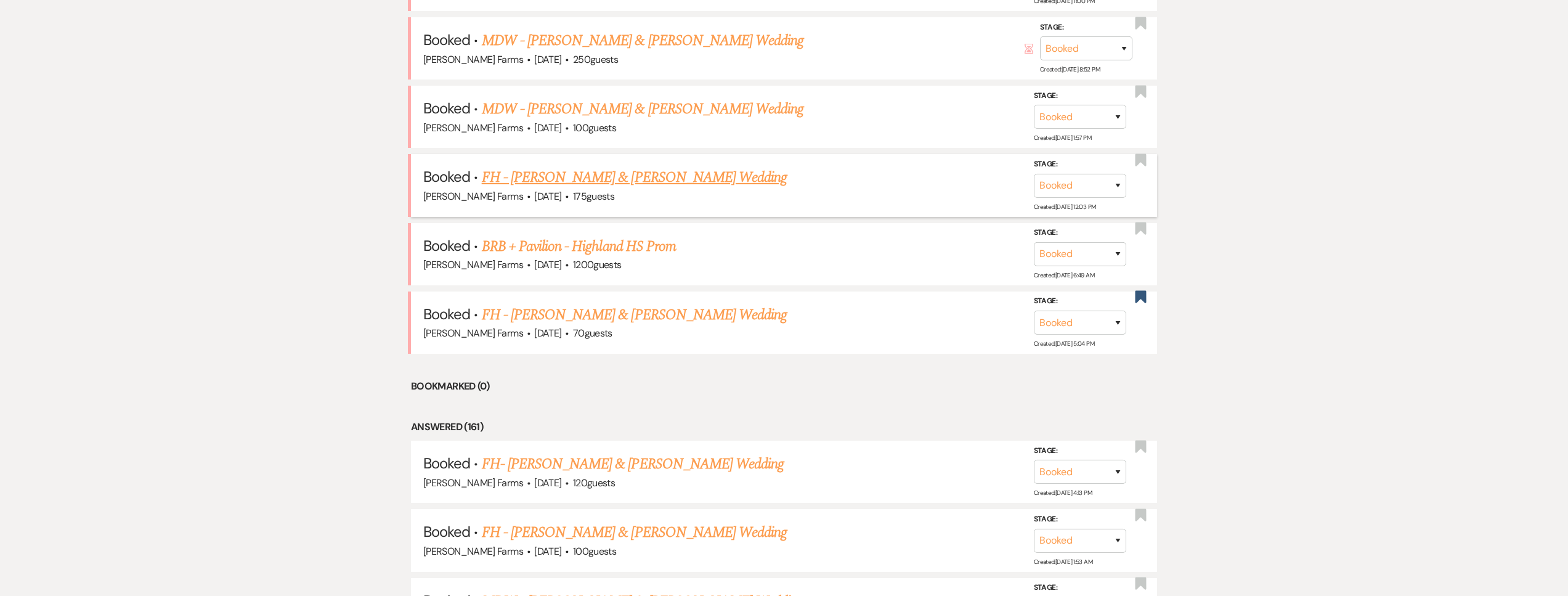
click at [677, 174] on link "FH - Katie Ibarra & Ricky Depugh's Wedding" at bounding box center [634, 178] width 306 height 22
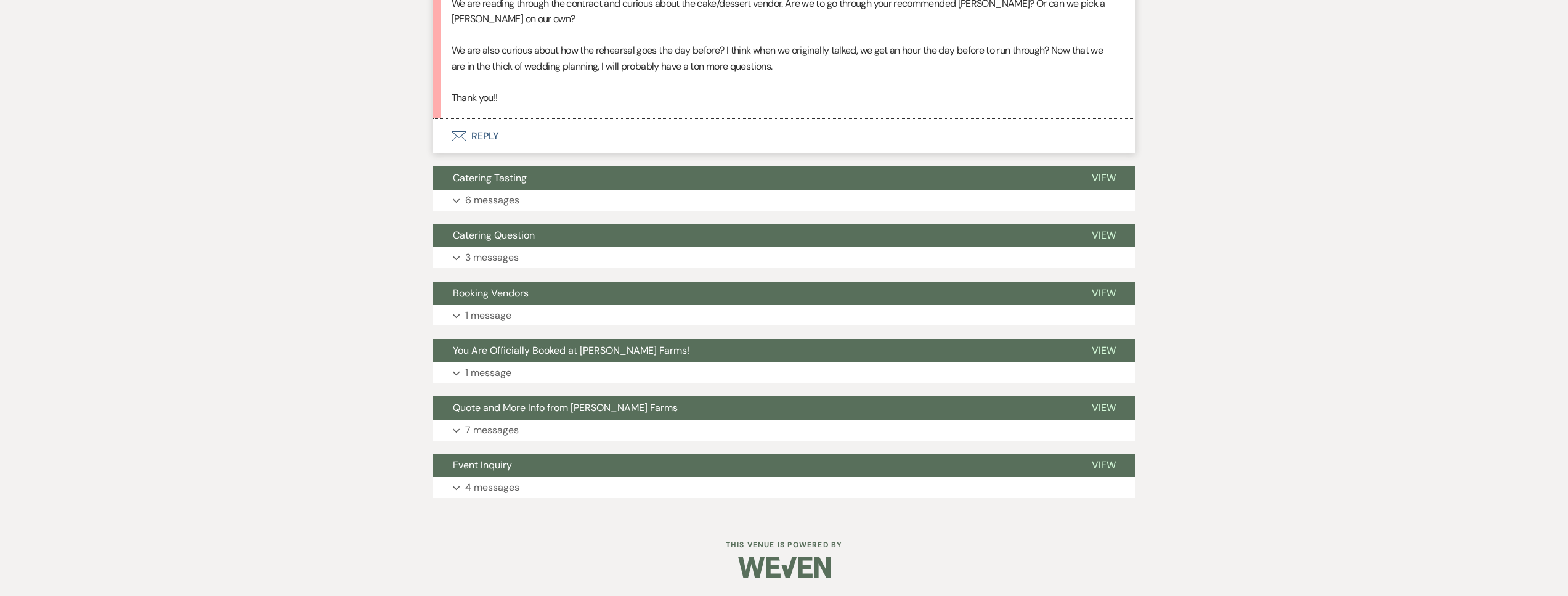
scroll to position [191, 0]
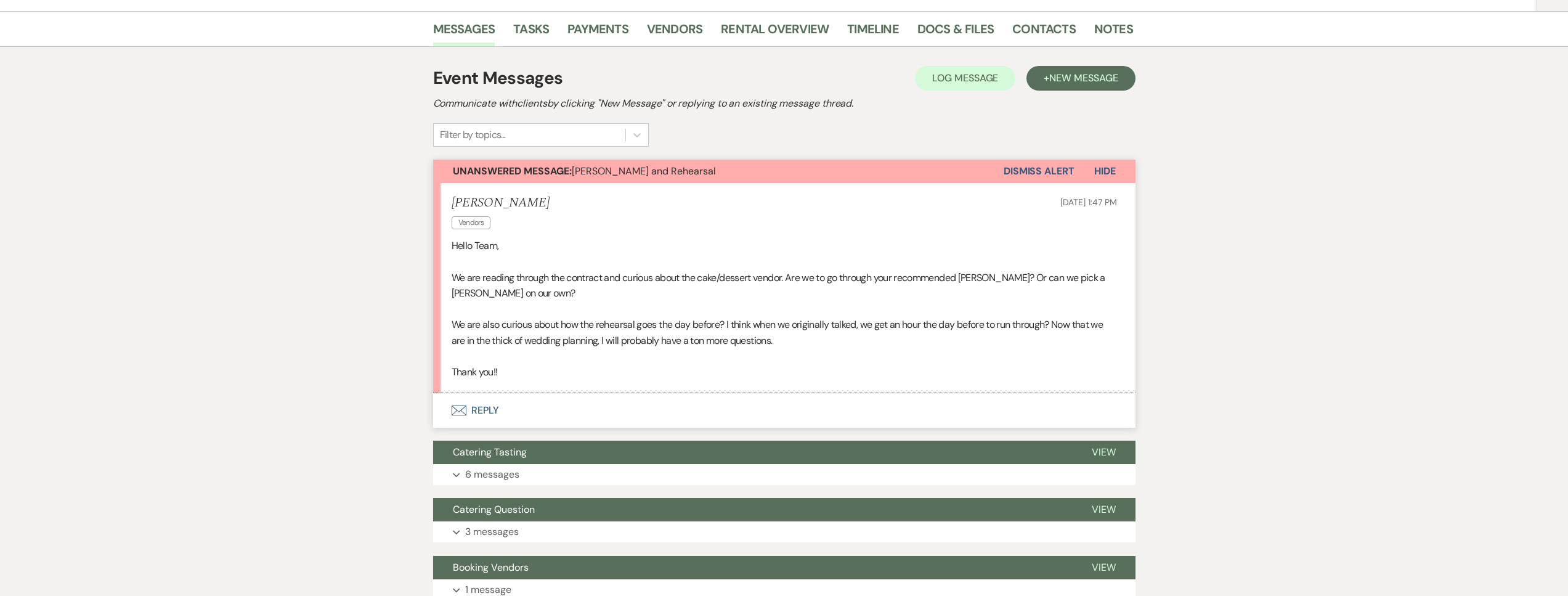
click at [607, 396] on button "Envelope Reply" at bounding box center [784, 410] width 703 height 35
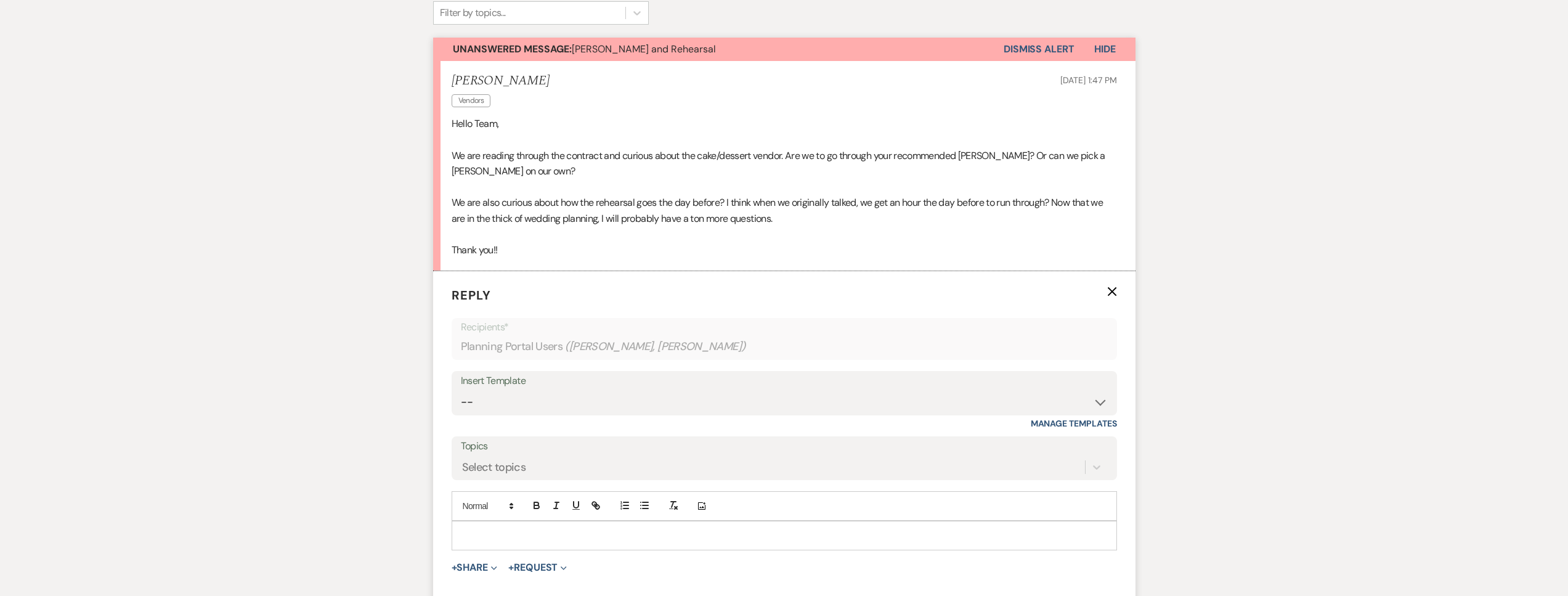
scroll to position [336, 0]
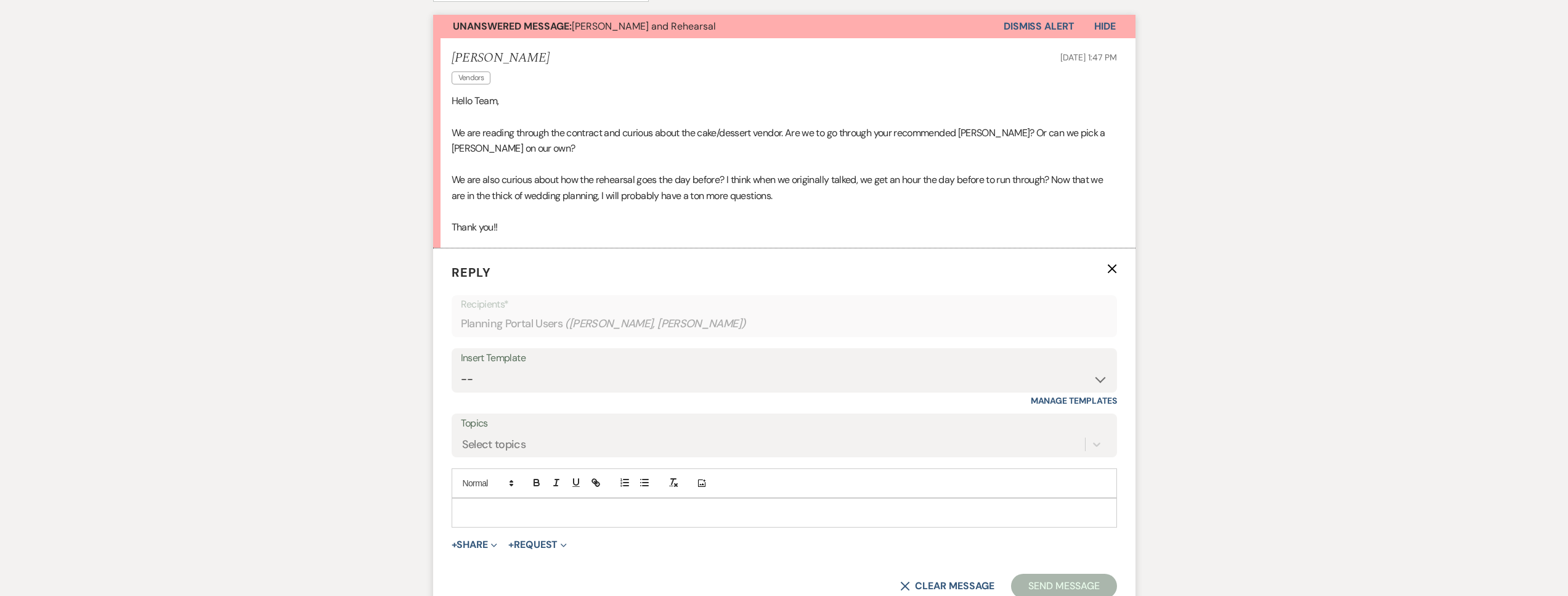
click at [520, 522] on div at bounding box center [784, 512] width 664 height 29
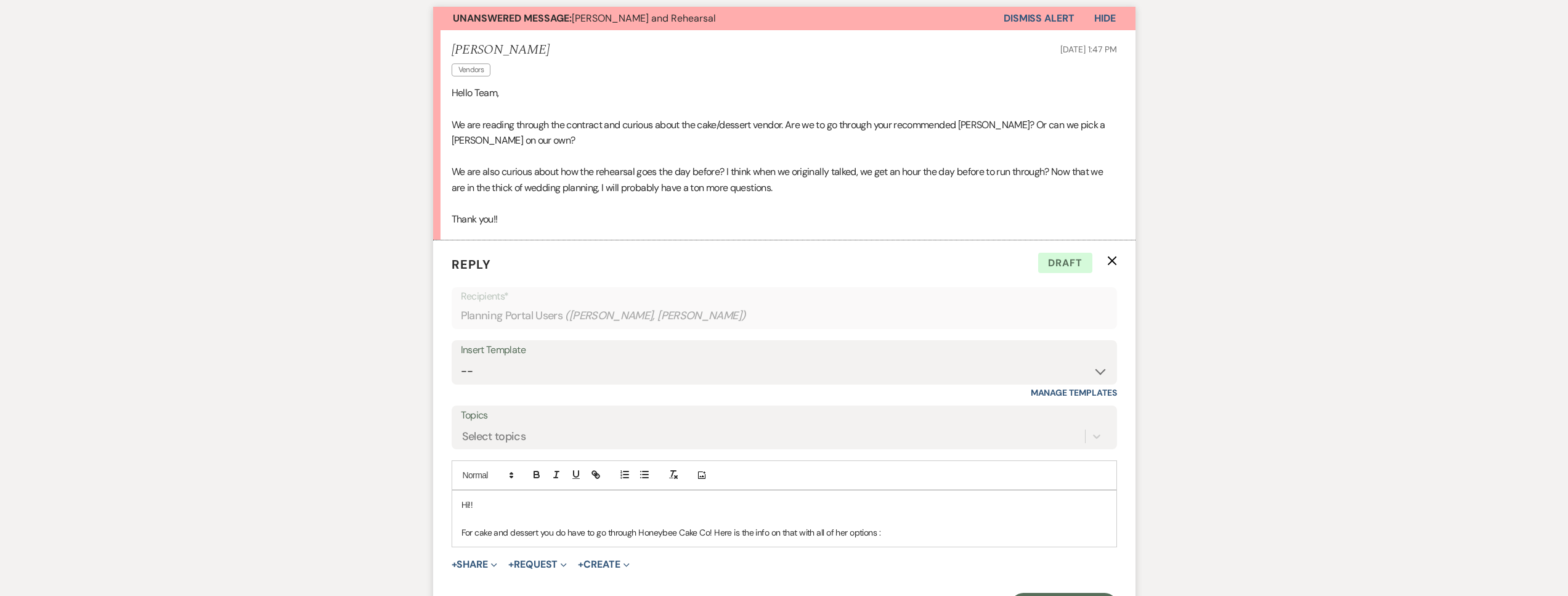
scroll to position [359, 0]
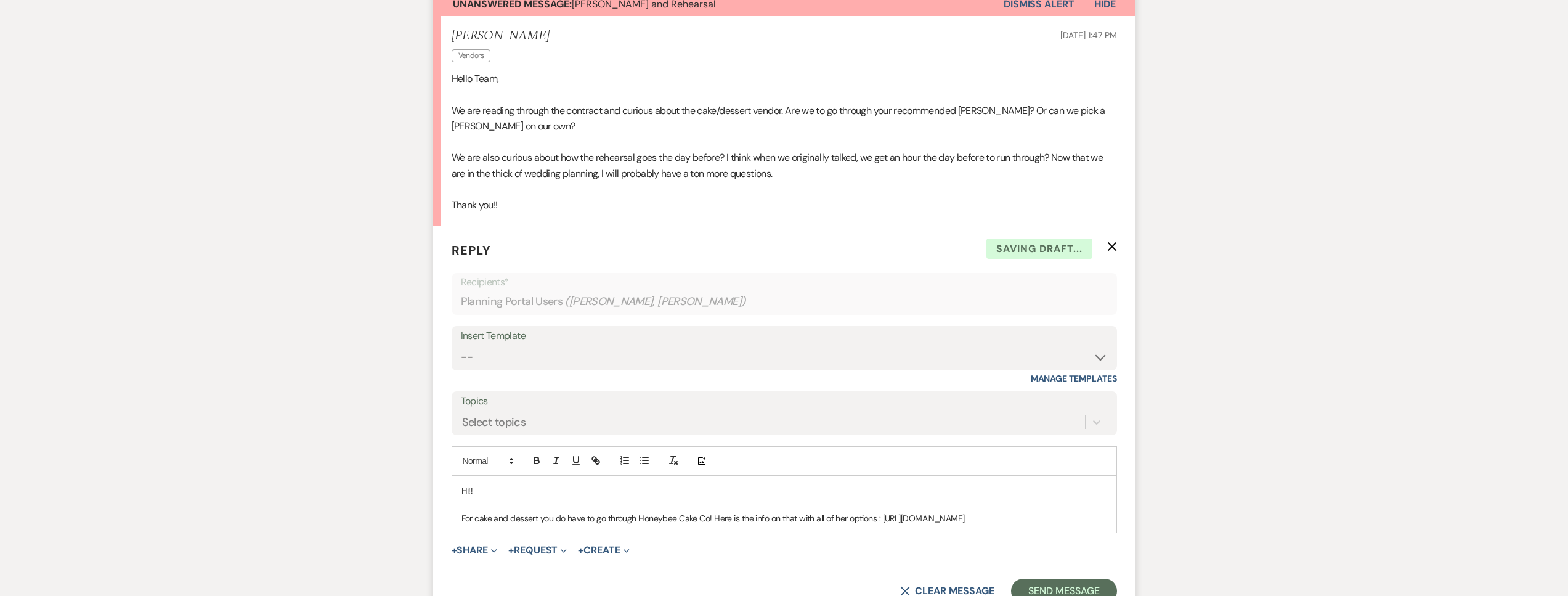
drag, startPoint x: 1041, startPoint y: 518, endPoint x: 881, endPoint y: 519, distance: 160.0
click at [881, 519] on p "For cake and dessert you do have to go through Honeybee Cake Co! Here is the in…" at bounding box center [784, 517] width 645 height 13
click at [596, 458] on icon "button" at bounding box center [596, 460] width 11 height 11
type input "[URL][DOMAIN_NAME]"
click at [1038, 540] on link at bounding box center [1033, 542] width 26 height 9
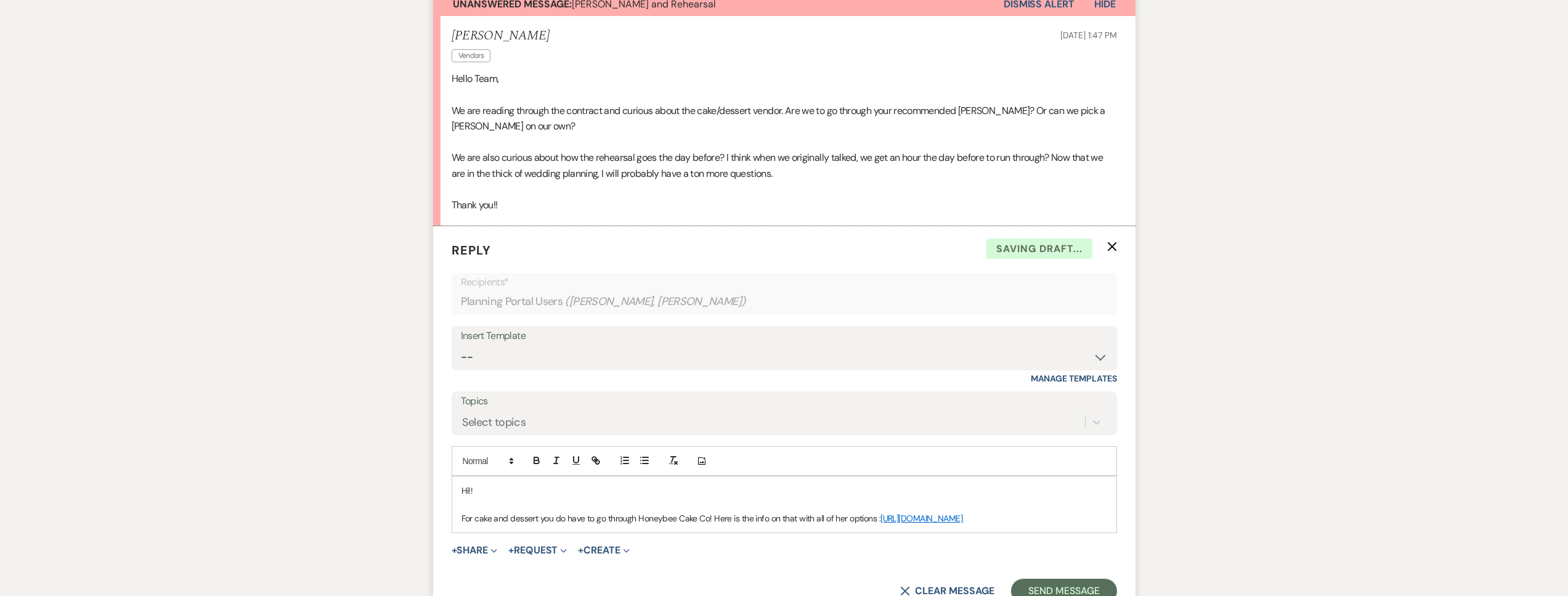
click at [1055, 521] on p "For cake and dessert you do have to go through Honeybee Cake Co! Here is the in…" at bounding box center [784, 517] width 645 height 13
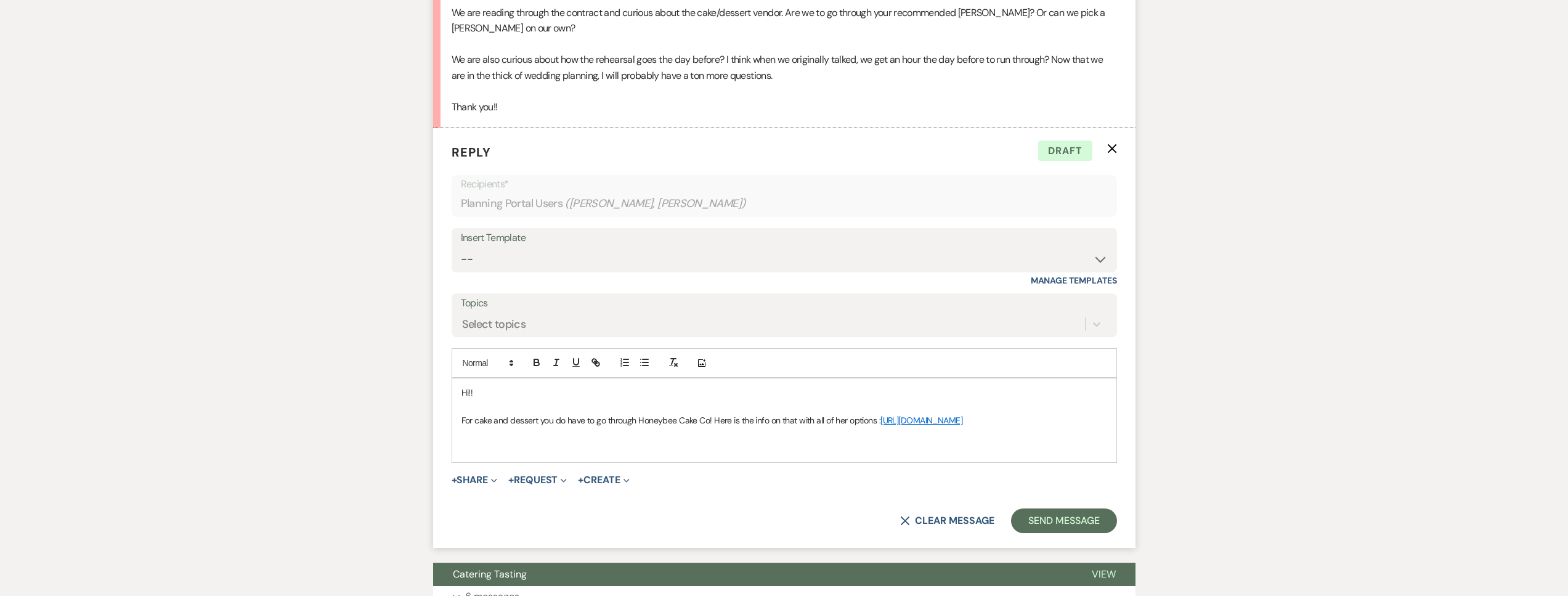
scroll to position [474, 0]
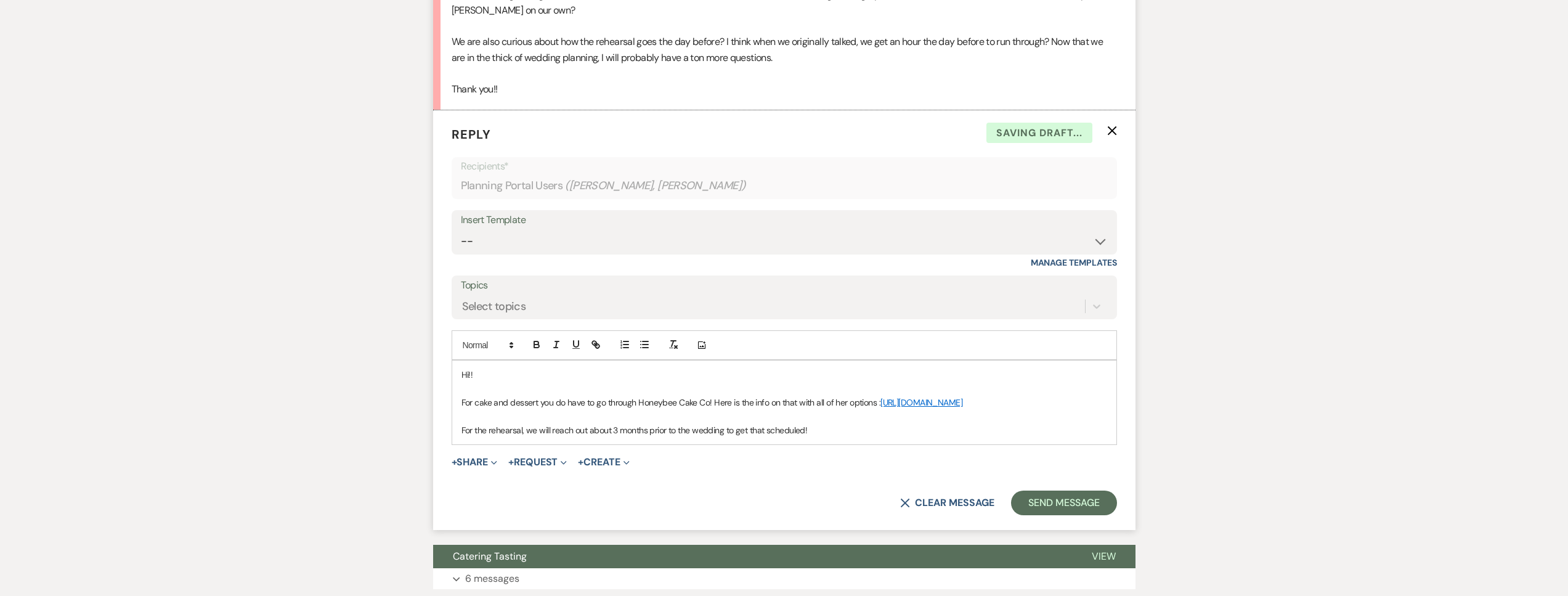
click at [843, 424] on p "For the rehearsal, we will reach out about 3 months prior to the wedding to get…" at bounding box center [784, 430] width 645 height 13
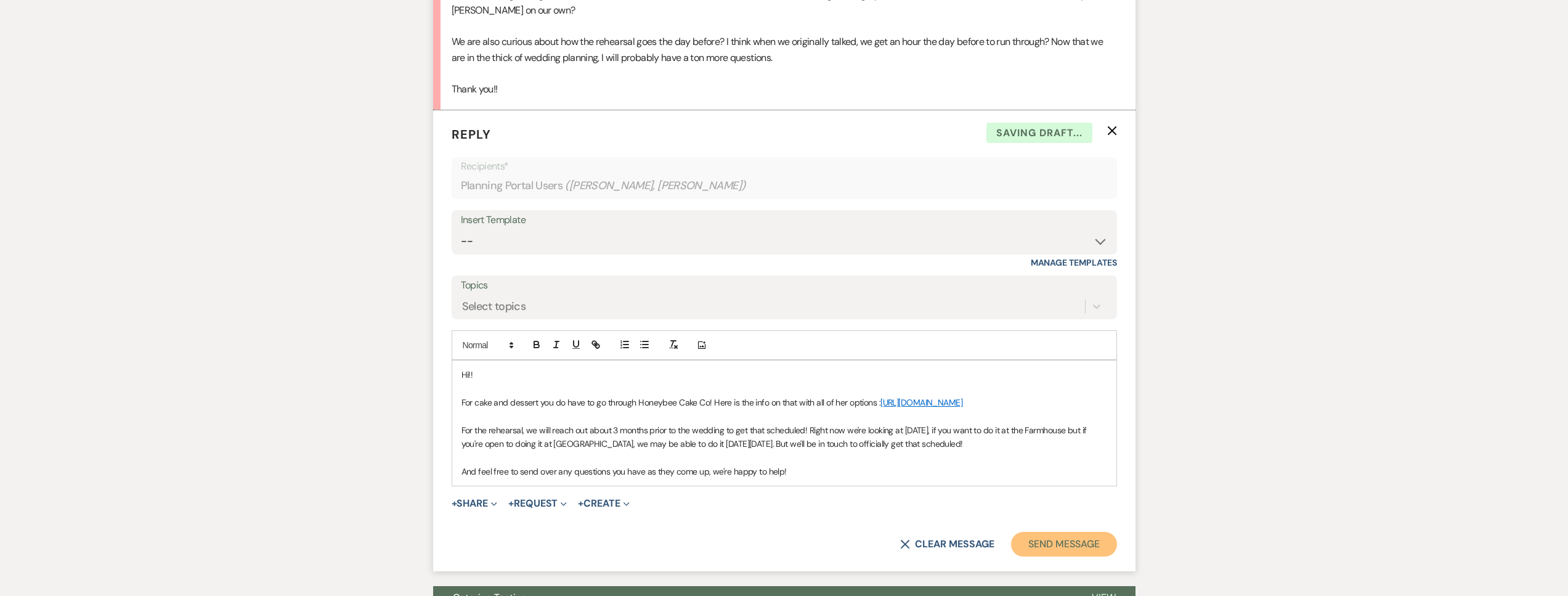
drag, startPoint x: 1061, startPoint y: 539, endPoint x: 992, endPoint y: 470, distance: 97.6
click at [1061, 540] on button "Send Message" at bounding box center [1063, 544] width 105 height 24
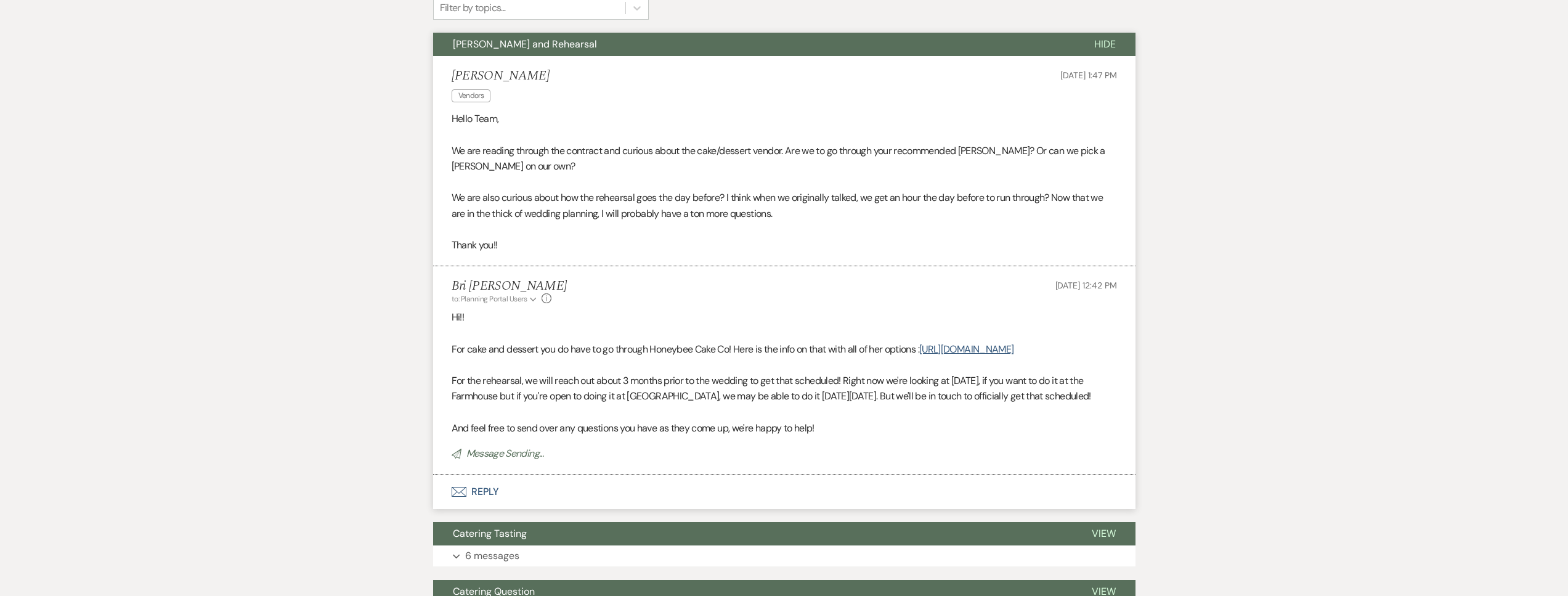
scroll to position [0, 0]
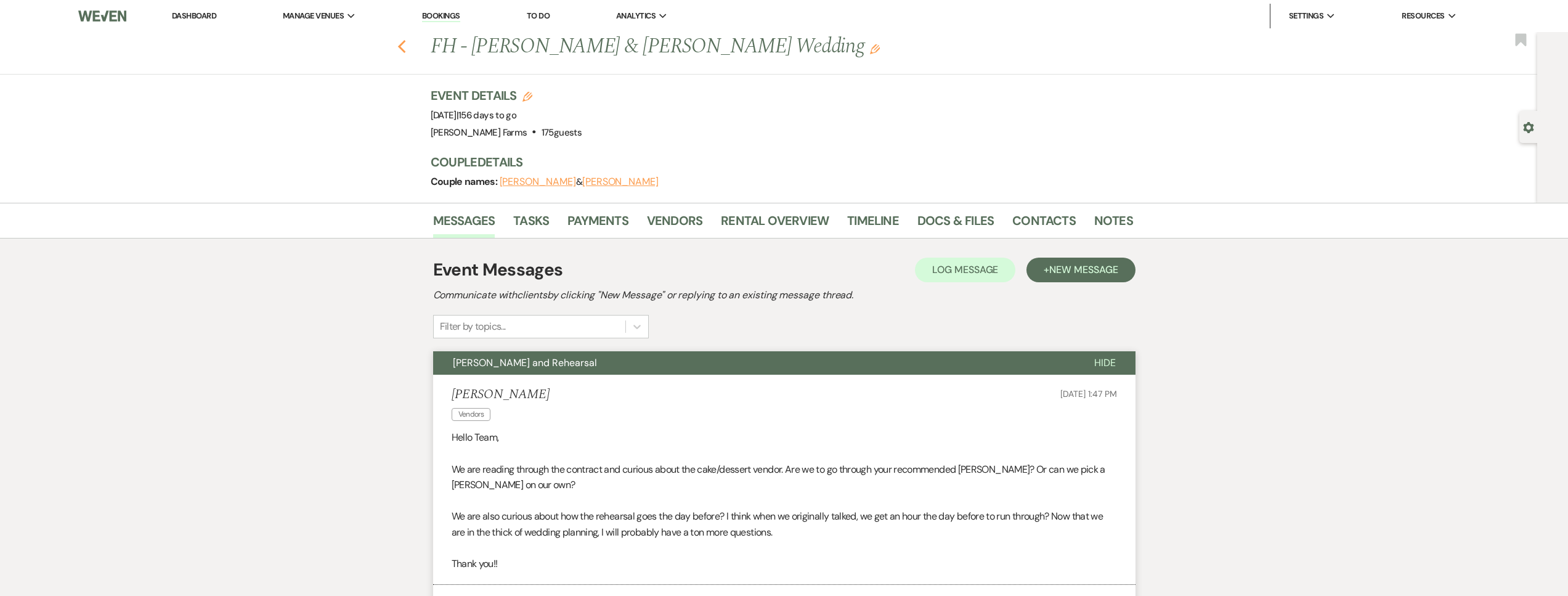
click at [405, 49] on use "button" at bounding box center [402, 47] width 8 height 13
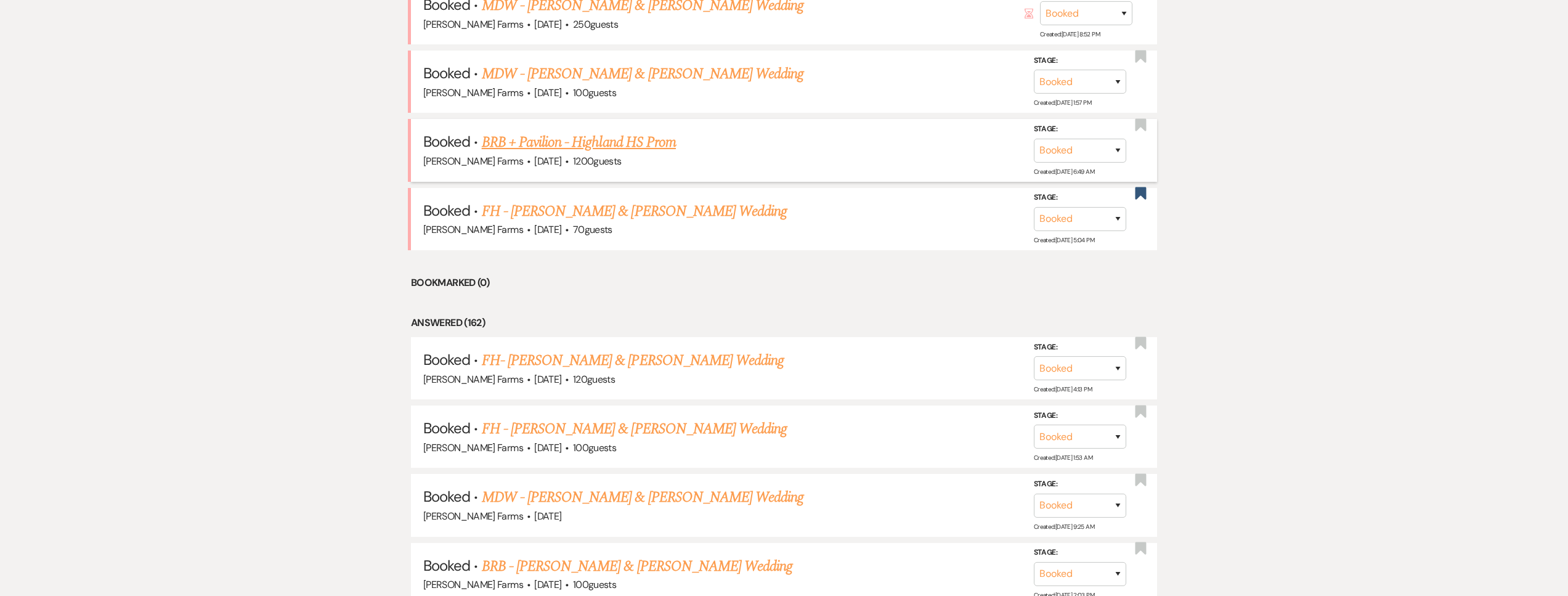
scroll to position [860, 0]
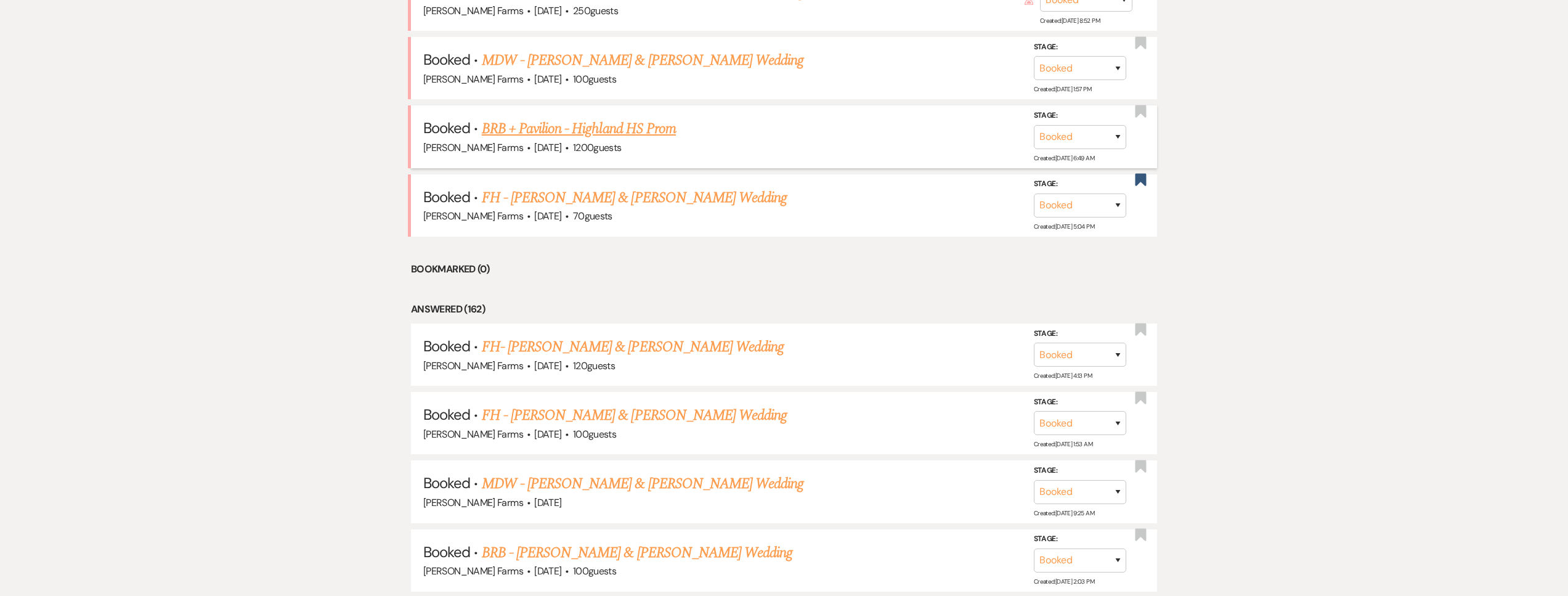
click at [627, 128] on link "BRB + Pavilion - Highland HS Prom" at bounding box center [579, 129] width 194 height 22
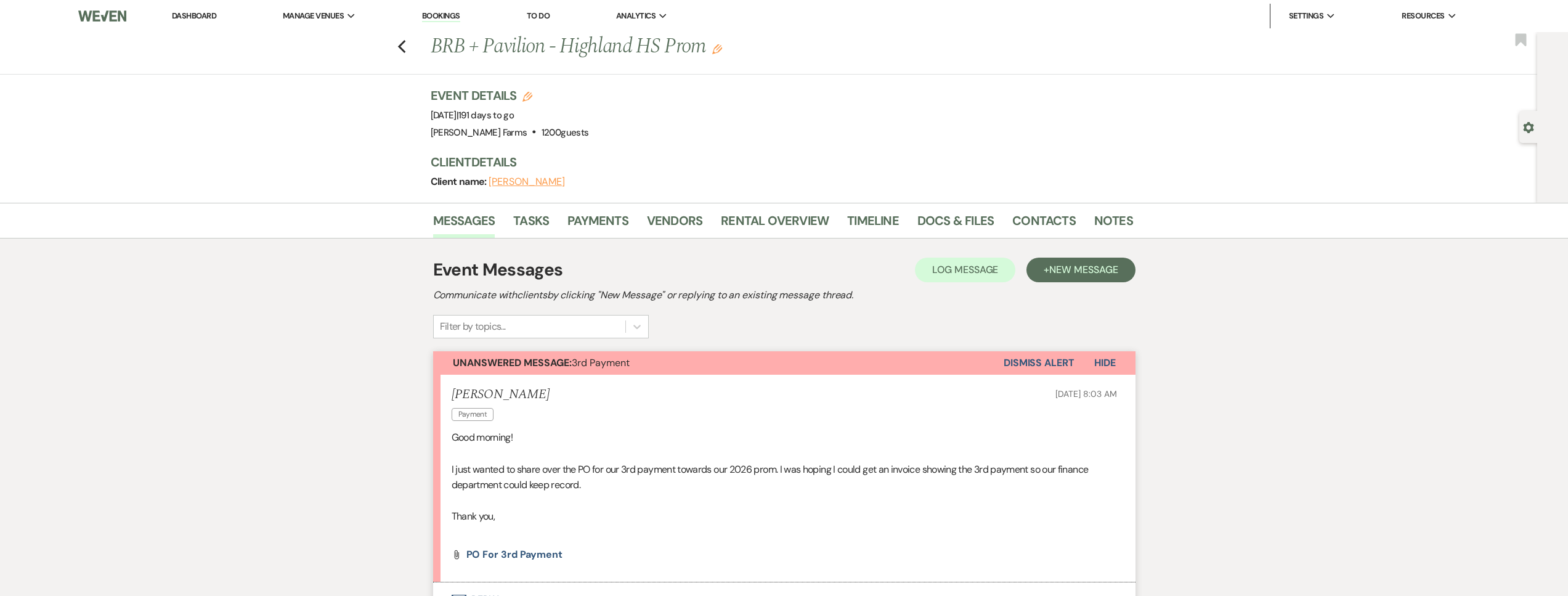
click at [1532, 133] on div "Gear Settings" at bounding box center [1531, 127] width 24 height 32
click at [1530, 129] on use "button" at bounding box center [1528, 127] width 10 height 11
select select "5"
select select "13"
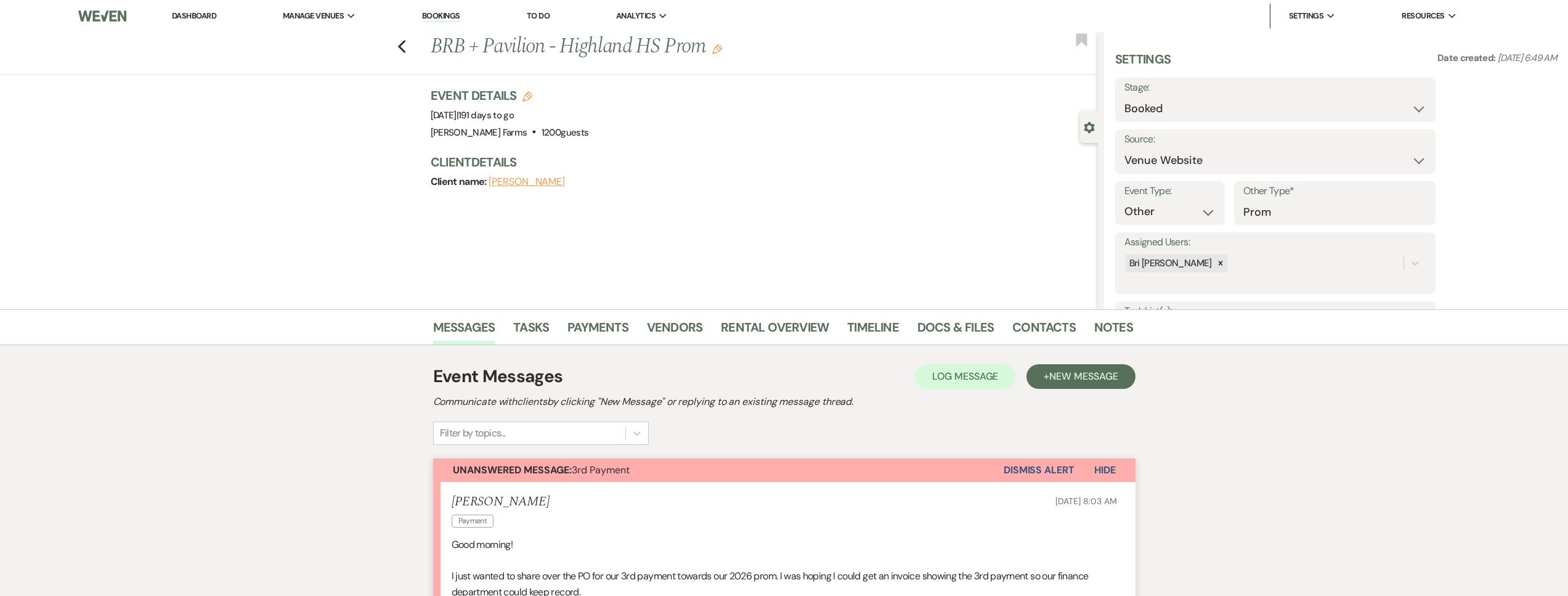
click at [1089, 123] on use "button" at bounding box center [1088, 127] width 10 height 11
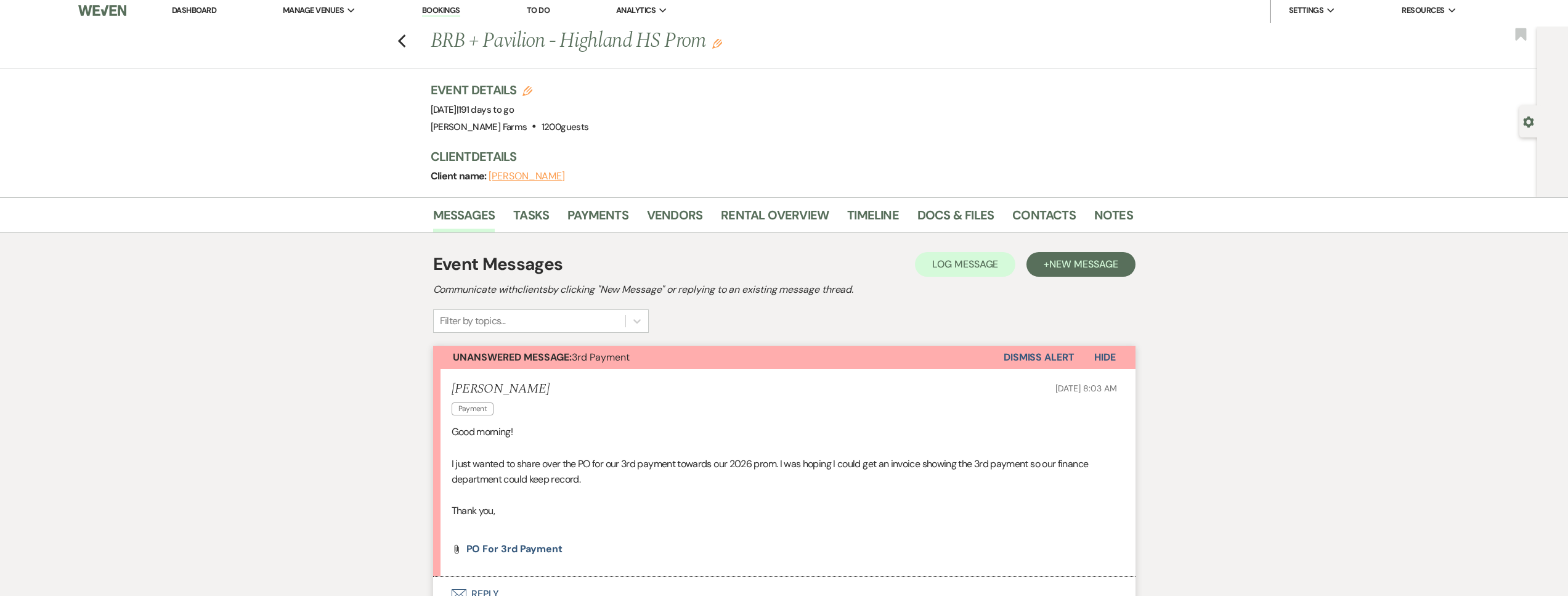
scroll to position [248, 0]
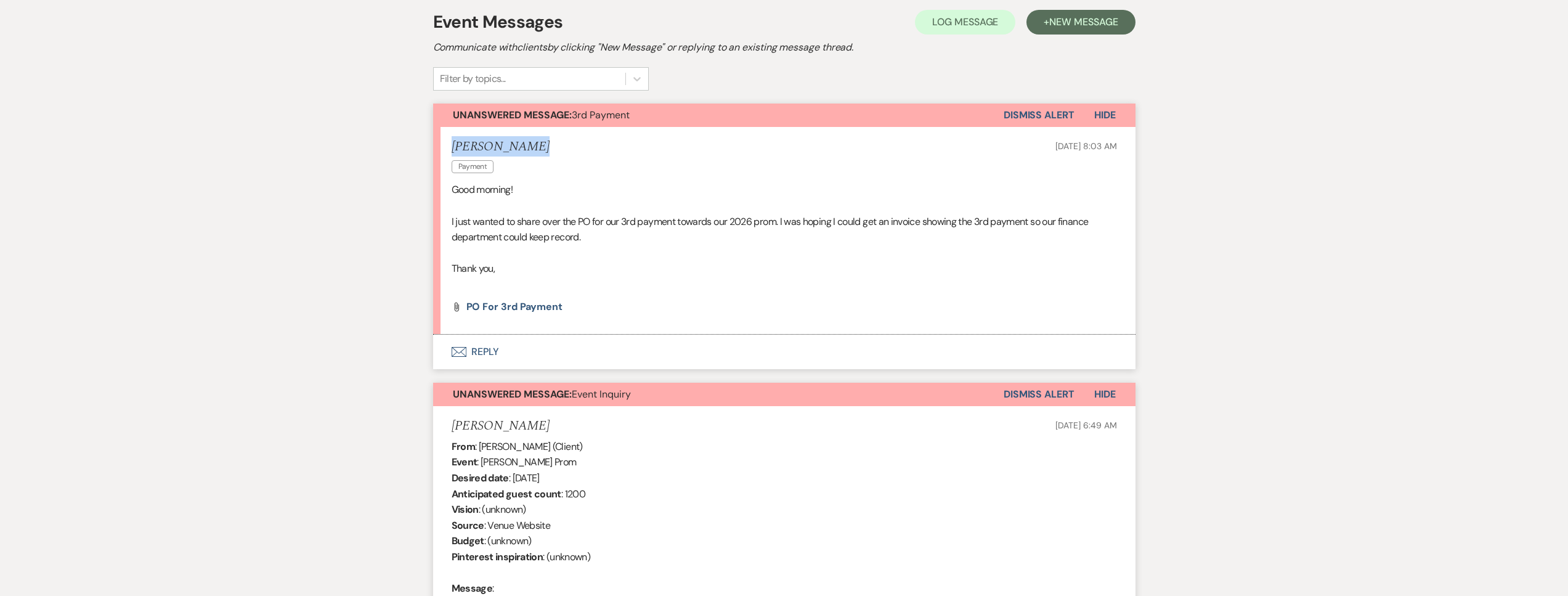
drag, startPoint x: 549, startPoint y: 152, endPoint x: 450, endPoint y: 144, distance: 99.3
click at [450, 144] on li "Macey Compeau Payment Oct 14, 2025, 8:03 AM Good morning! I just wanted to shar…" at bounding box center [784, 230] width 703 height 207
copy h5 "Macey Compeau"
click at [517, 308] on span "PO for 3rd Payment" at bounding box center [515, 306] width 97 height 13
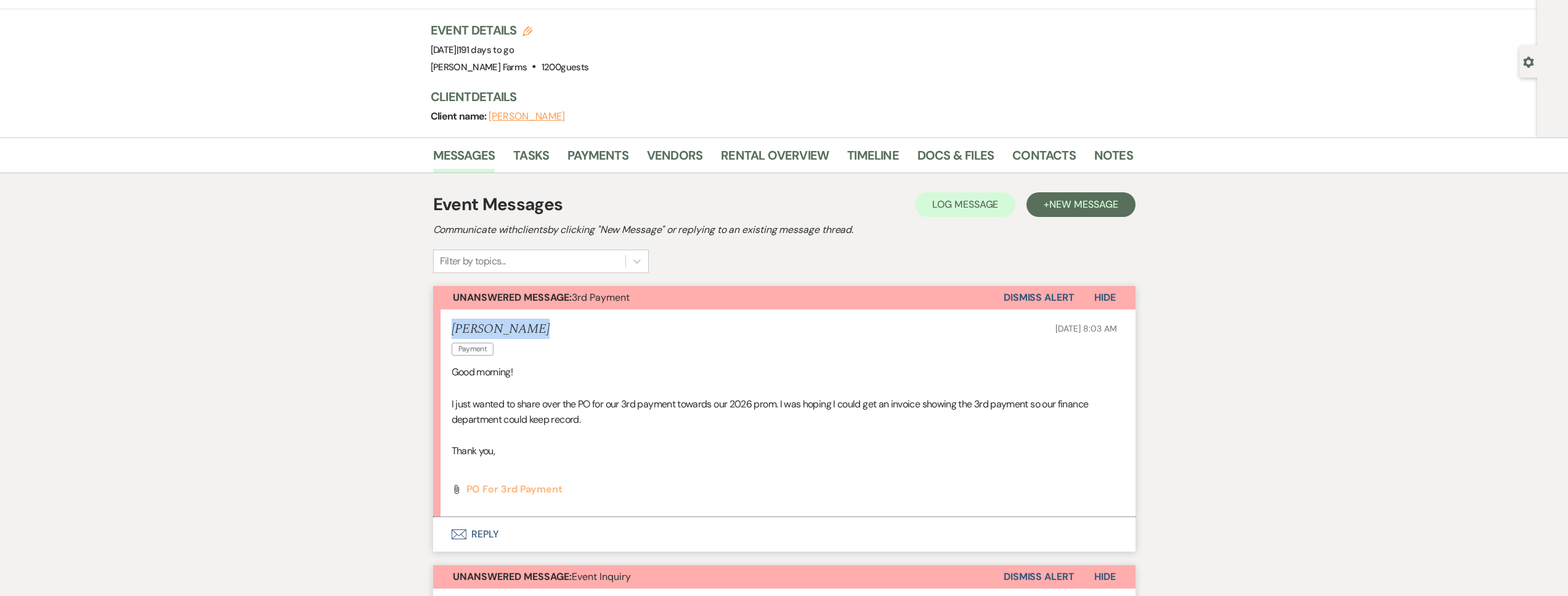
scroll to position [0, 0]
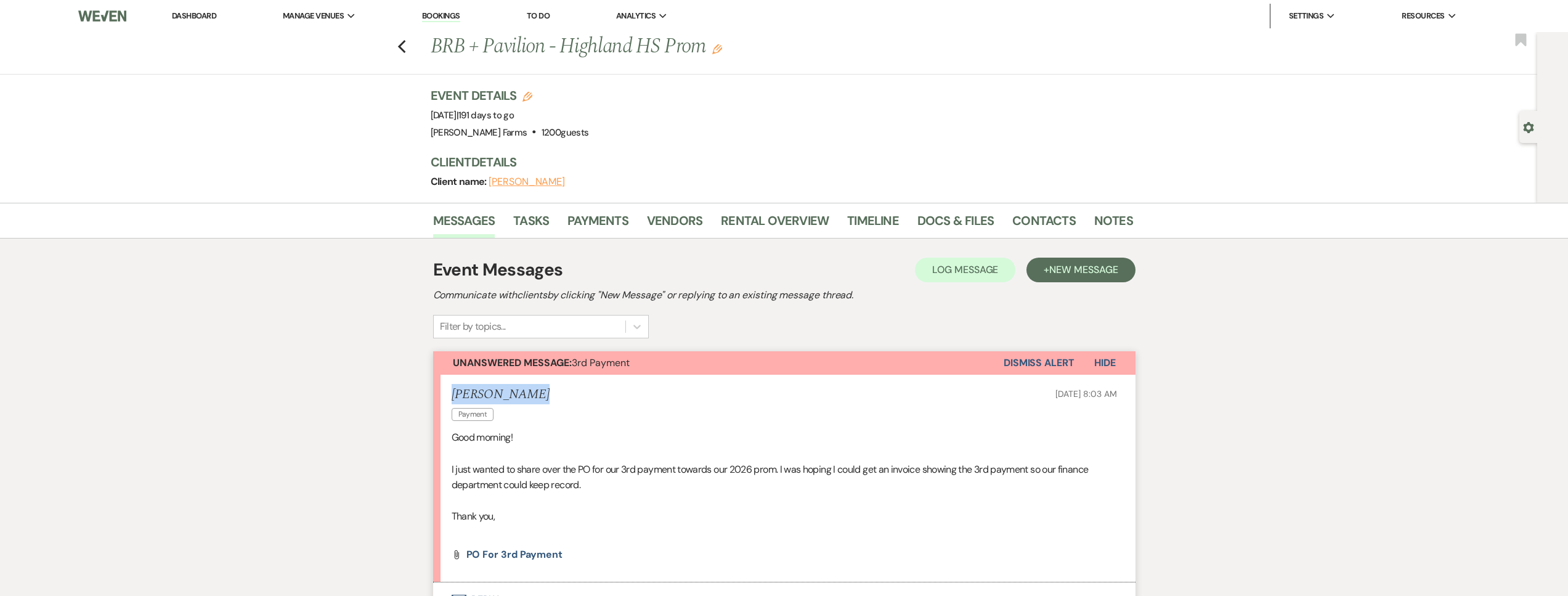
click at [1526, 127] on icon "Gear" at bounding box center [1528, 127] width 11 height 11
select select "5"
select select "13"
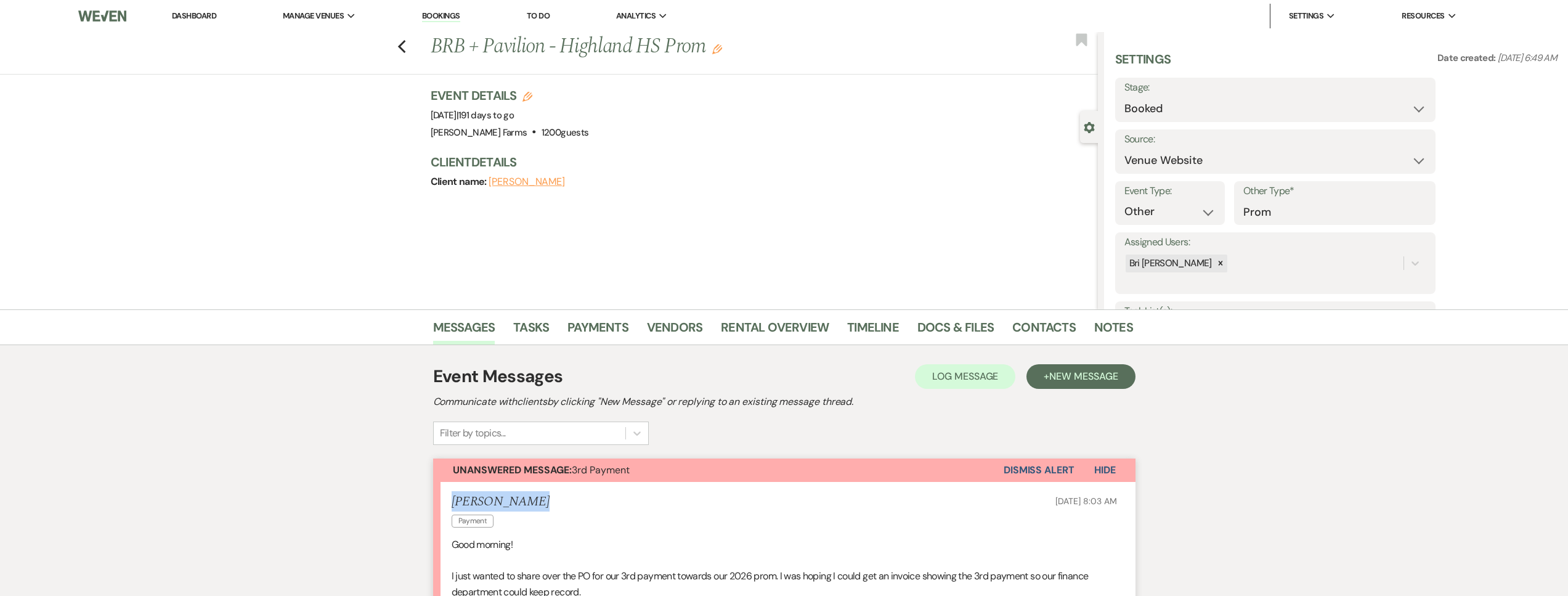
click at [1090, 128] on icon "Gear" at bounding box center [1089, 127] width 11 height 11
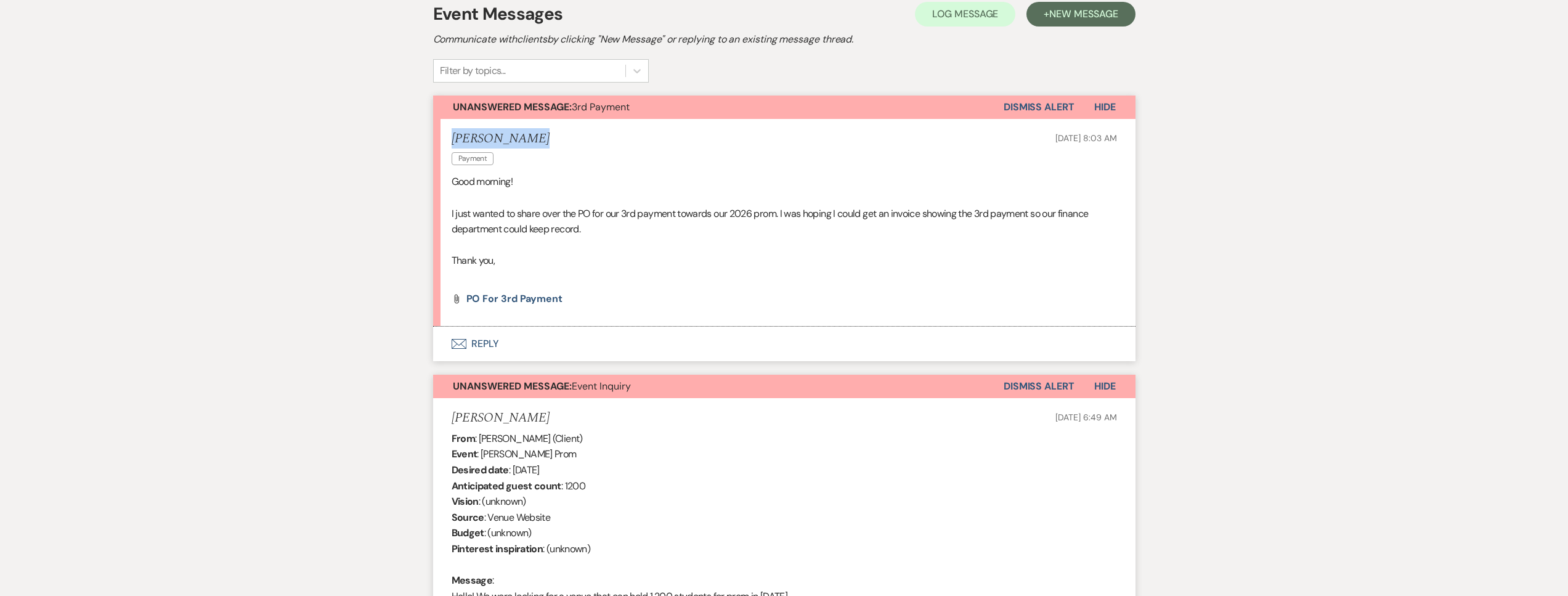
click at [1043, 389] on button "Dismiss Alert" at bounding box center [1039, 386] width 71 height 24
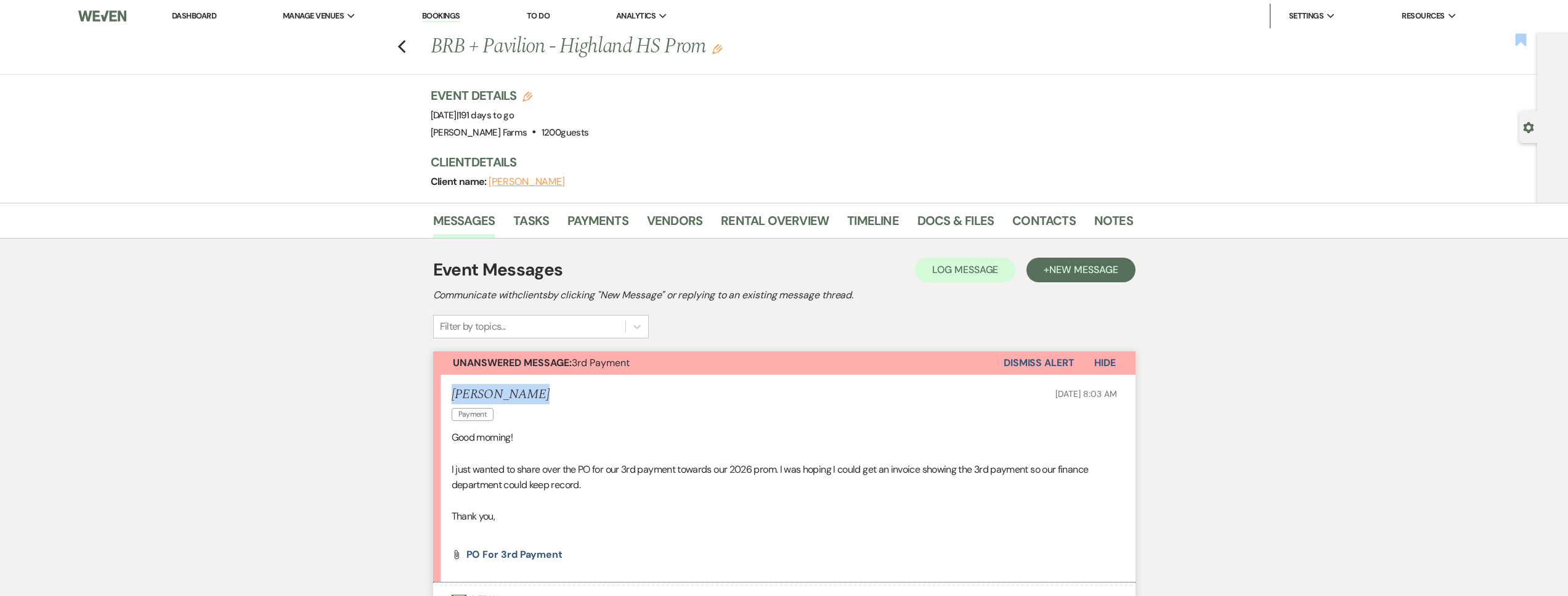
click at [1521, 45] on icon "Bookmark" at bounding box center [1521, 40] width 13 height 15
click at [406, 47] on icon "Previous" at bounding box center [402, 47] width 9 height 15
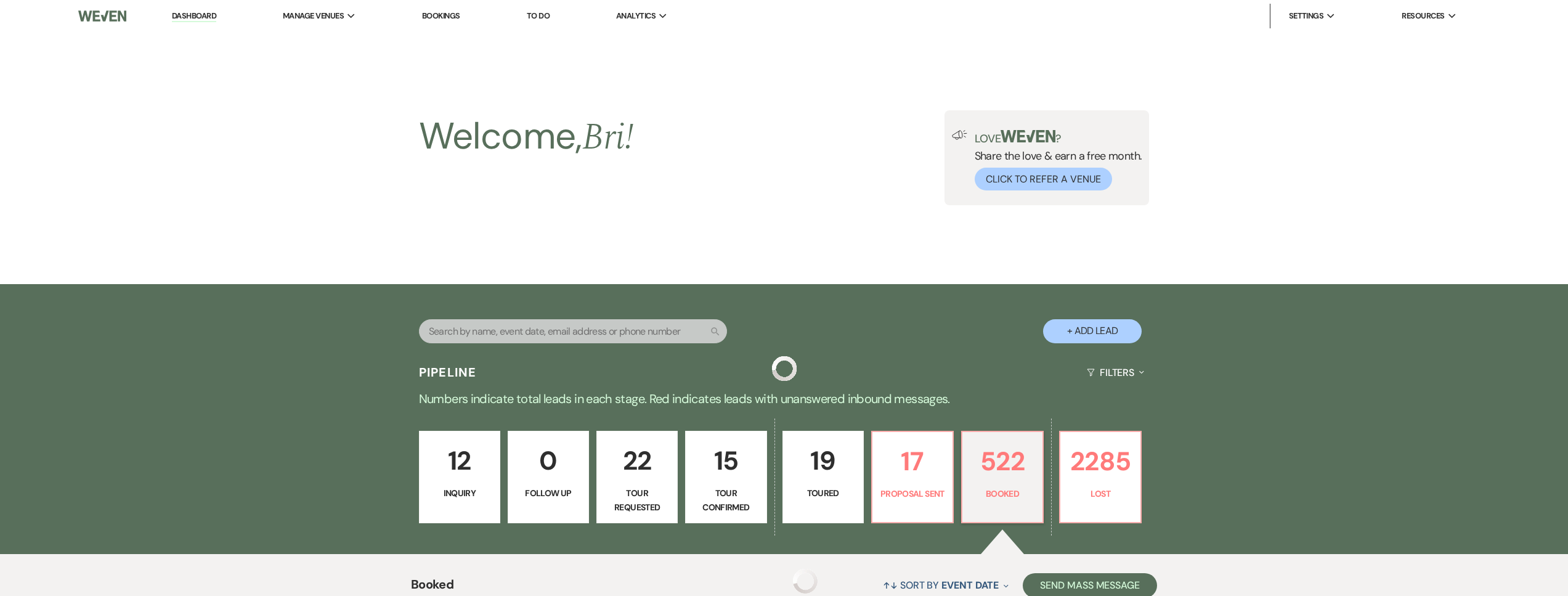
scroll to position [860, 0]
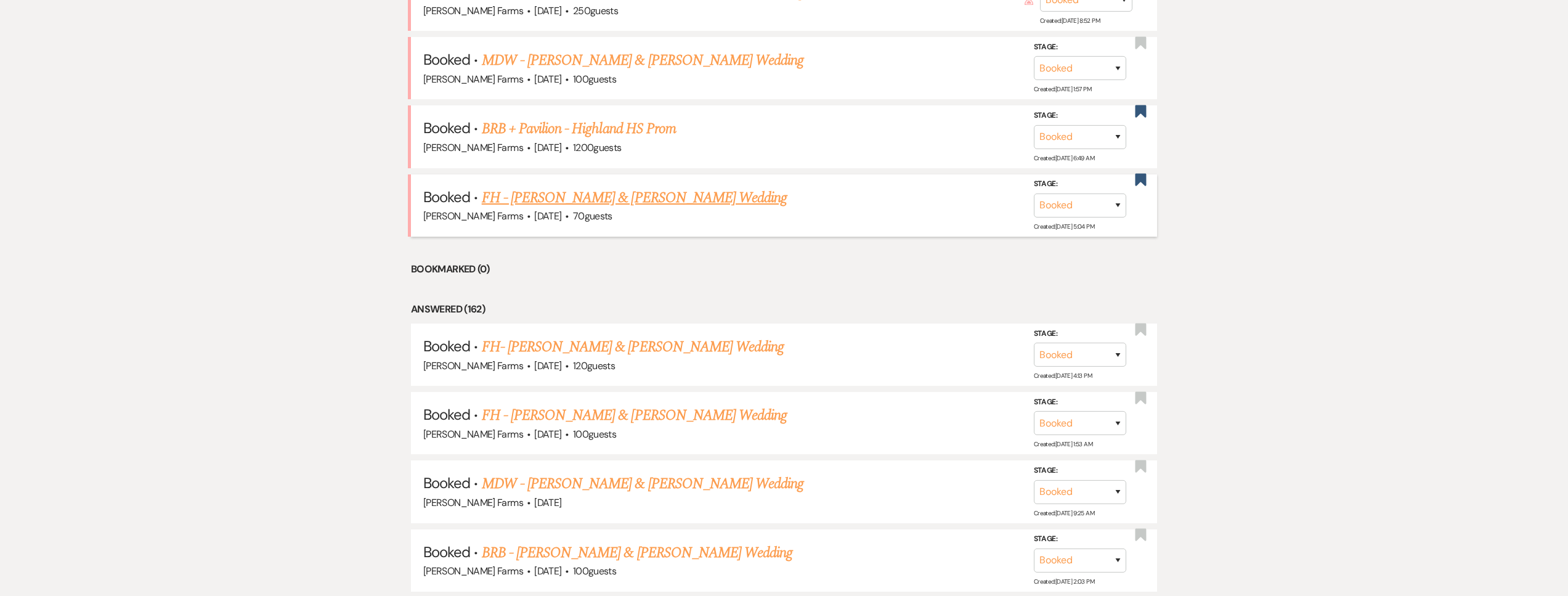
click at [625, 205] on link "FH - Keone West & Amy Delgado's Wedding" at bounding box center [634, 198] width 306 height 22
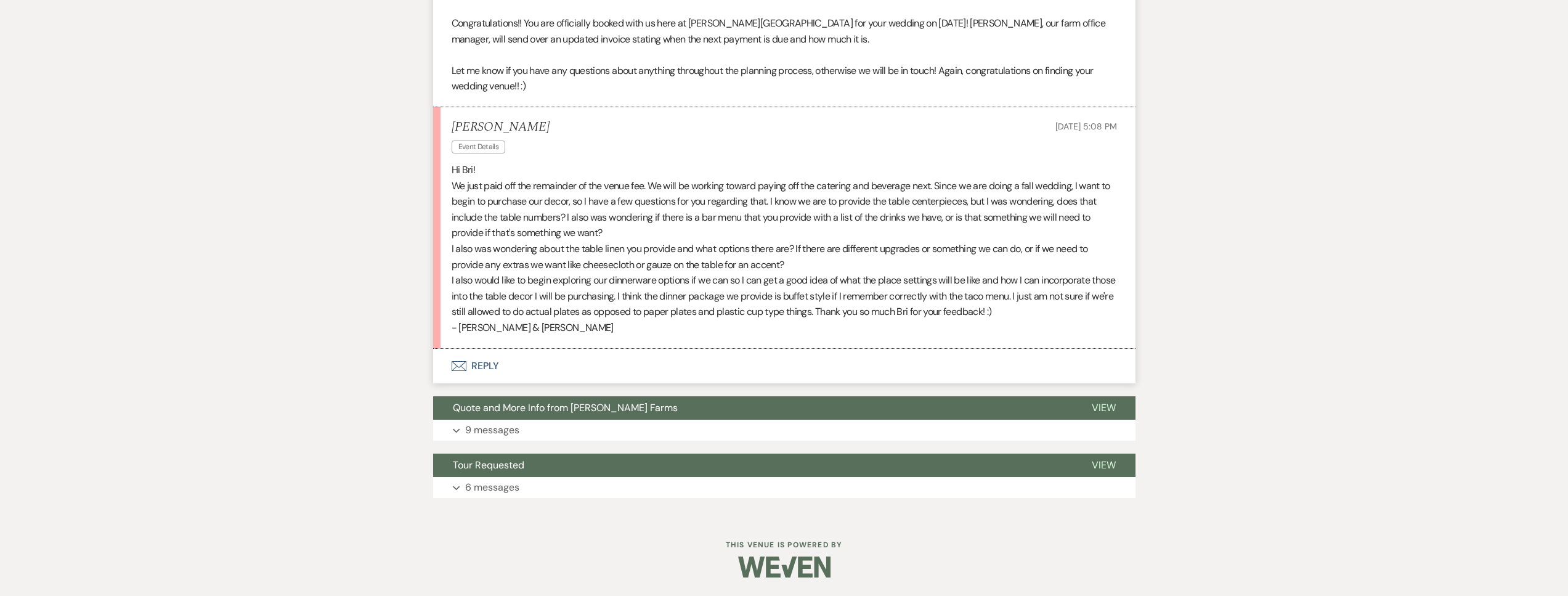
click at [537, 371] on button "Envelope Reply" at bounding box center [784, 366] width 703 height 35
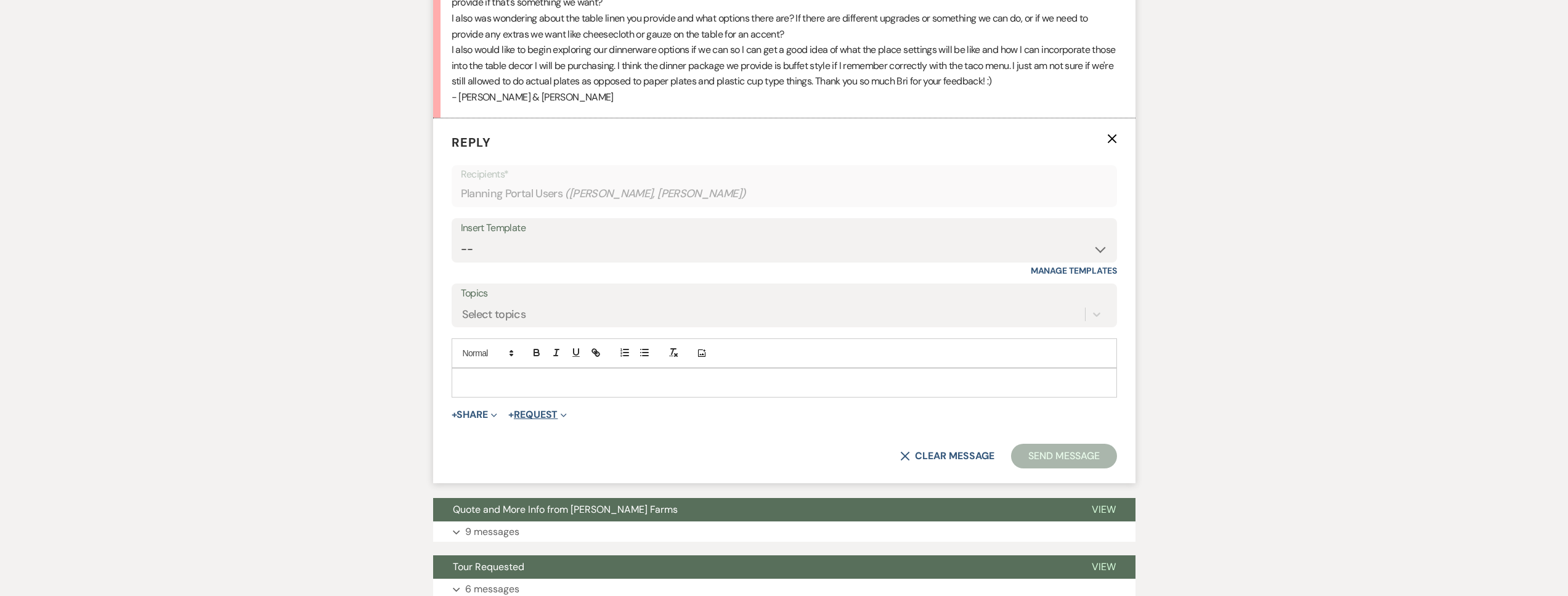
scroll to position [996, 0]
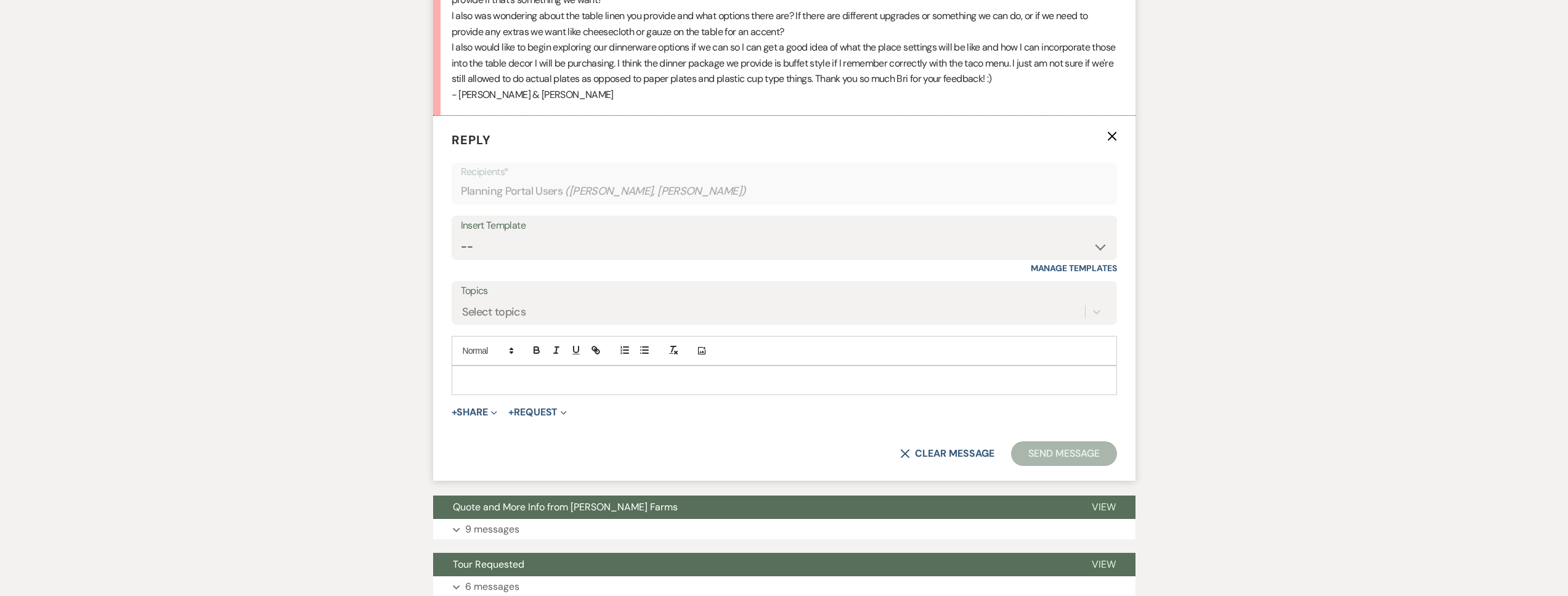
click at [508, 379] on p at bounding box center [784, 379] width 645 height 13
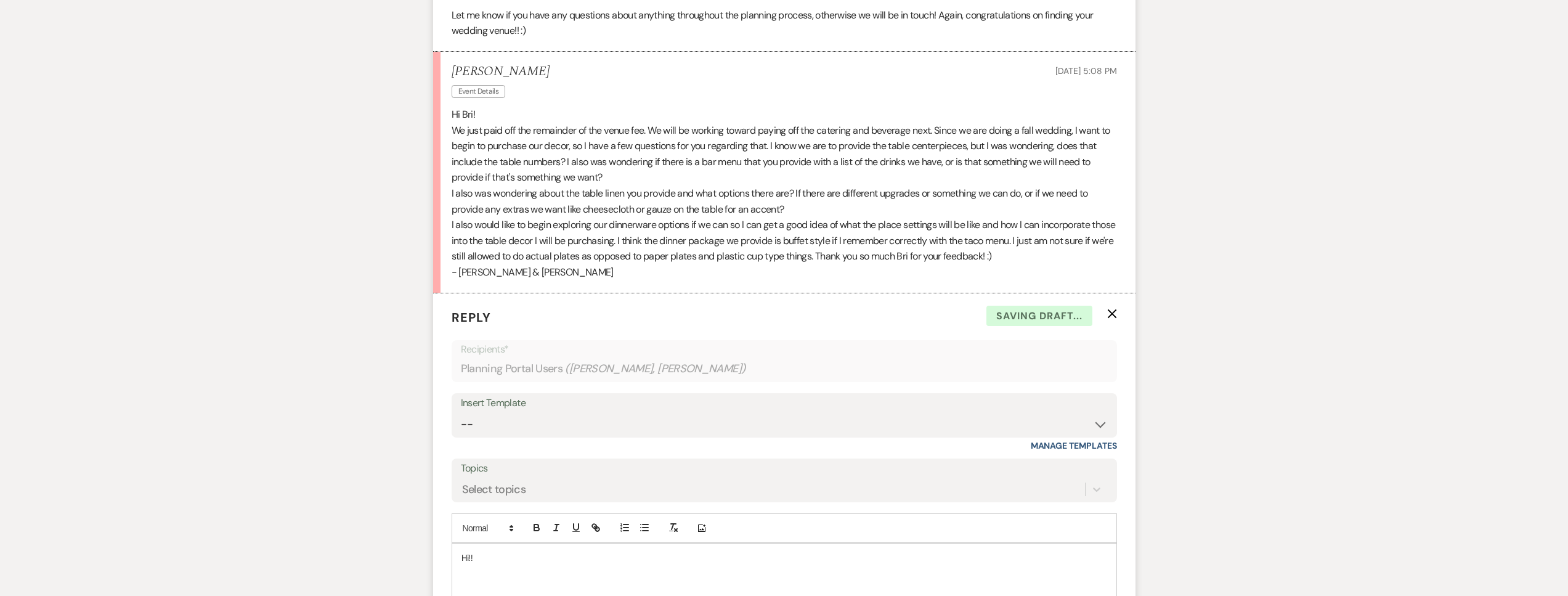
scroll to position [684, 0]
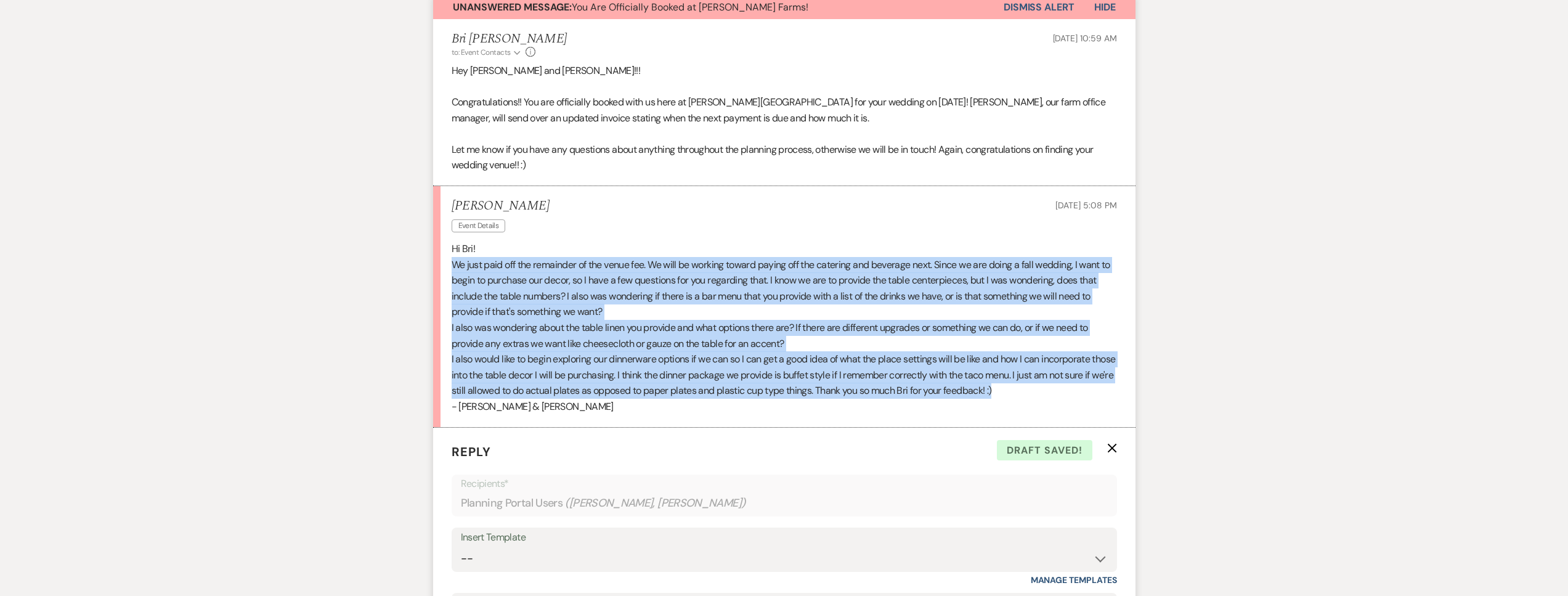
drag, startPoint x: 1037, startPoint y: 389, endPoint x: 451, endPoint y: 267, distance: 598.6
click at [452, 267] on div "Hi Bri! We just paid off the remainder of the venue fee. We will be working tow…" at bounding box center [785, 328] width 666 height 174
copy div "We just paid off the remainder of the venue fee. We will be working toward payi…"
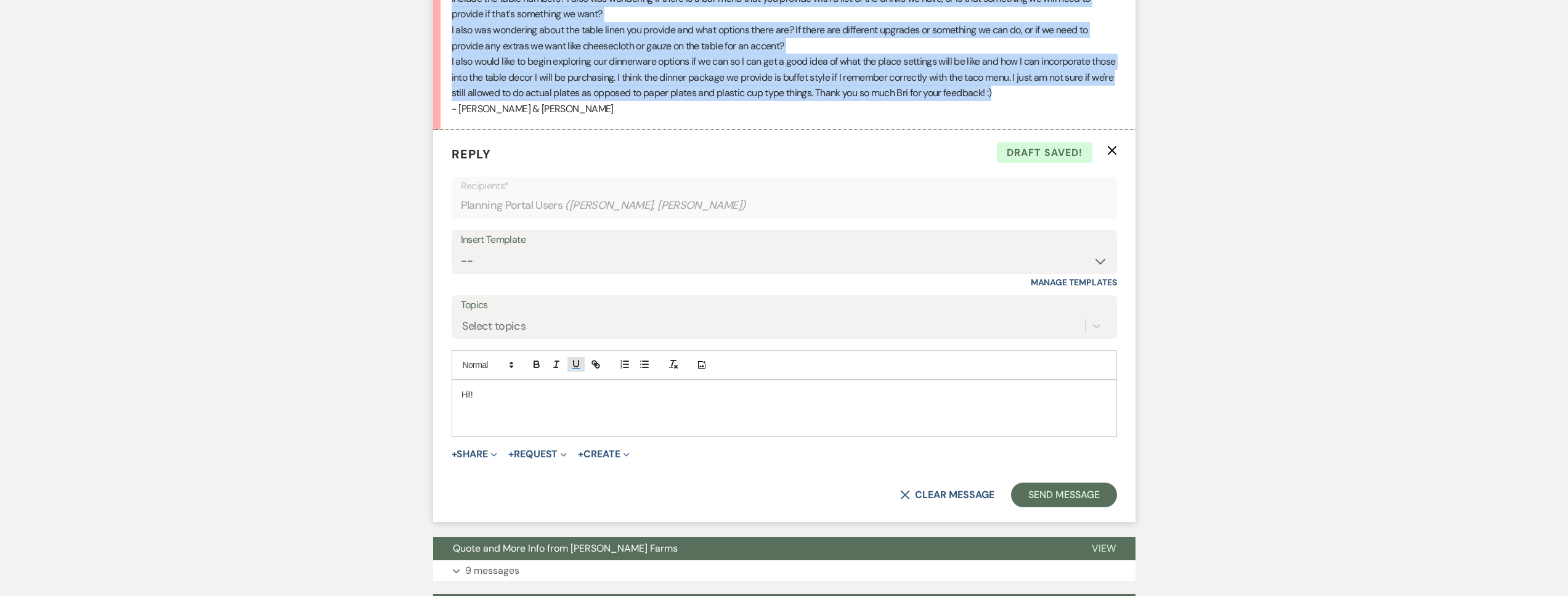
scroll to position [1017, 0]
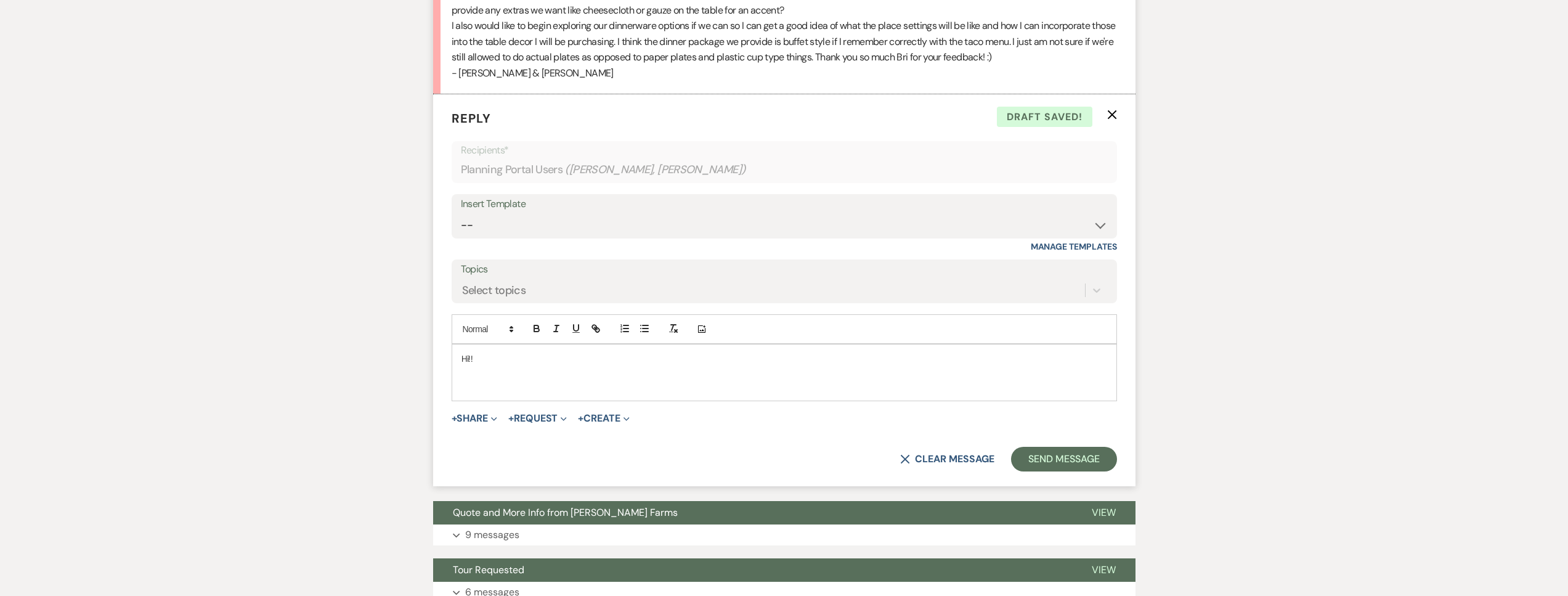
click at [516, 382] on p at bounding box center [784, 386] width 645 height 13
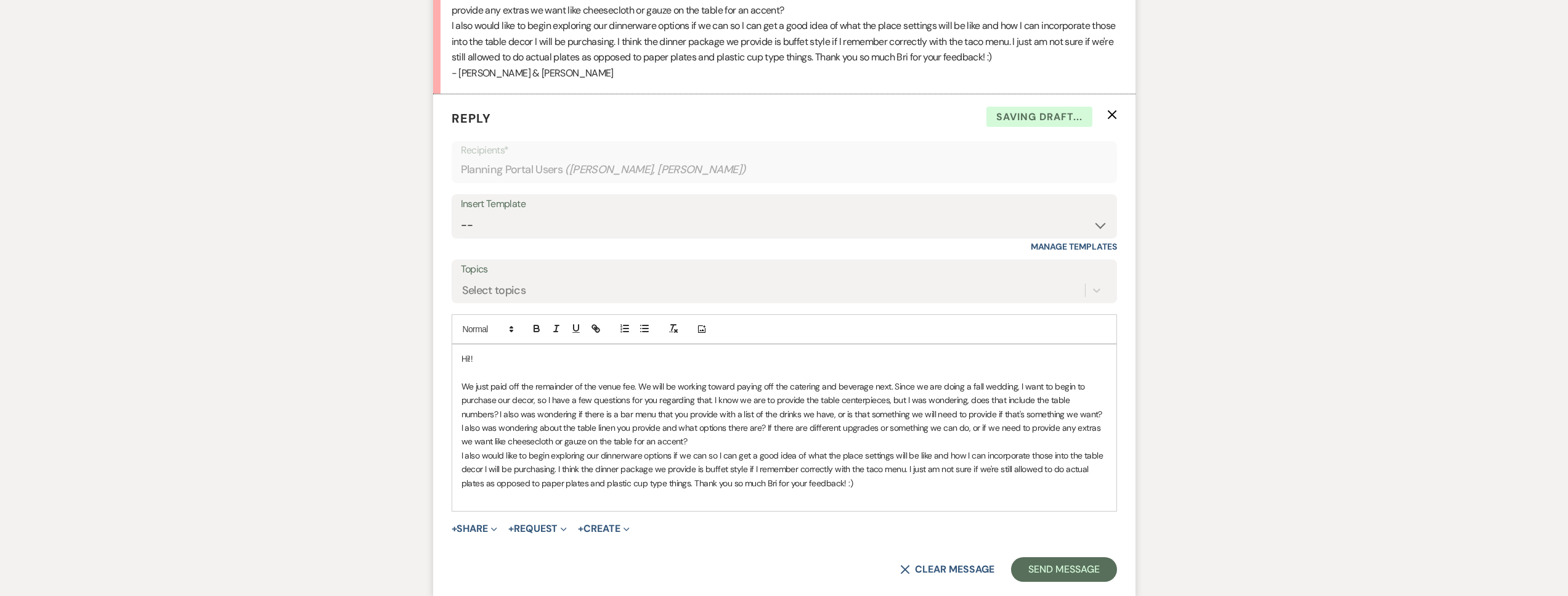
click at [498, 353] on p "Hi!!" at bounding box center [784, 358] width 645 height 13
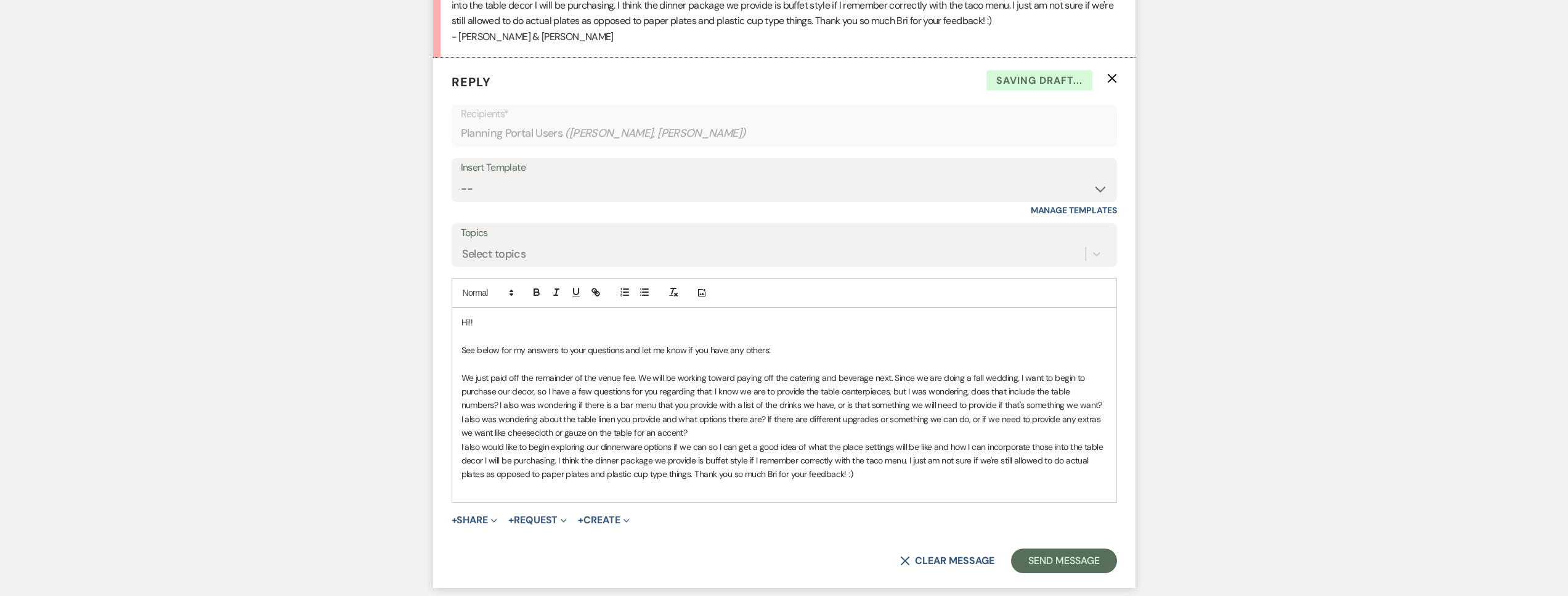
scroll to position [1094, 0]
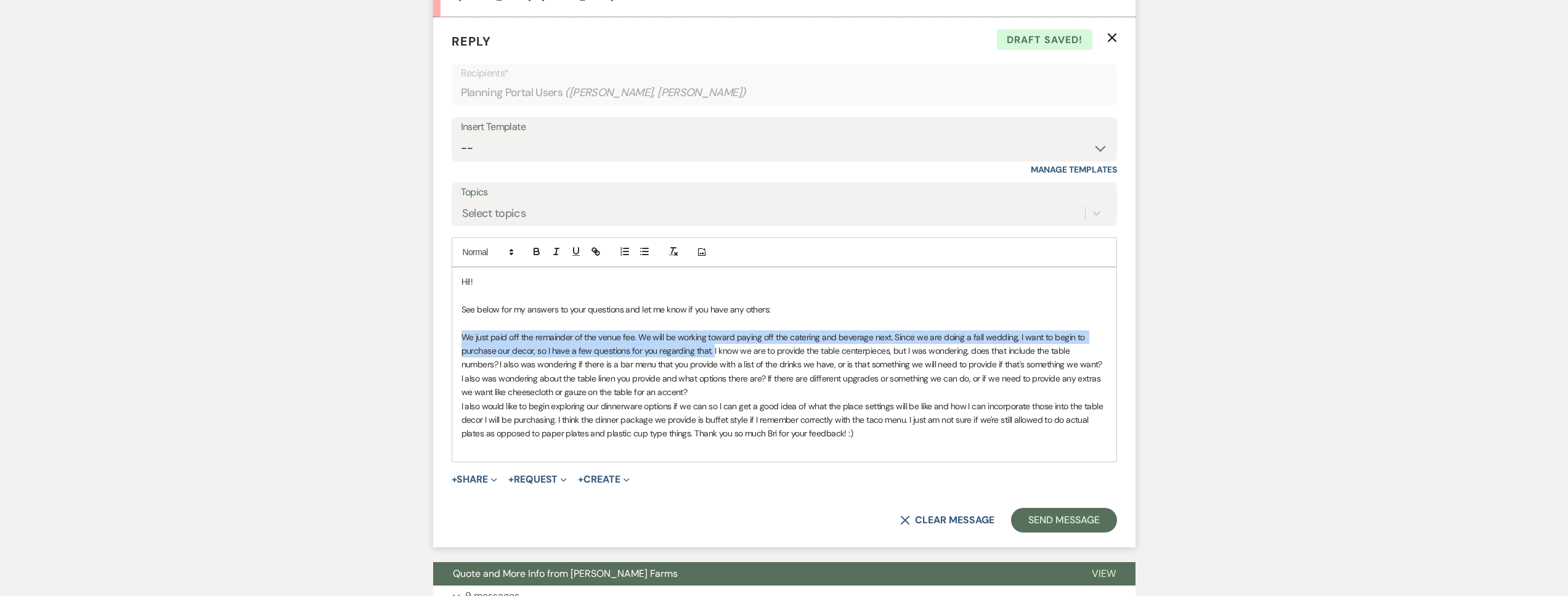
drag, startPoint x: 711, startPoint y: 350, endPoint x: 419, endPoint y: 339, distance: 292.2
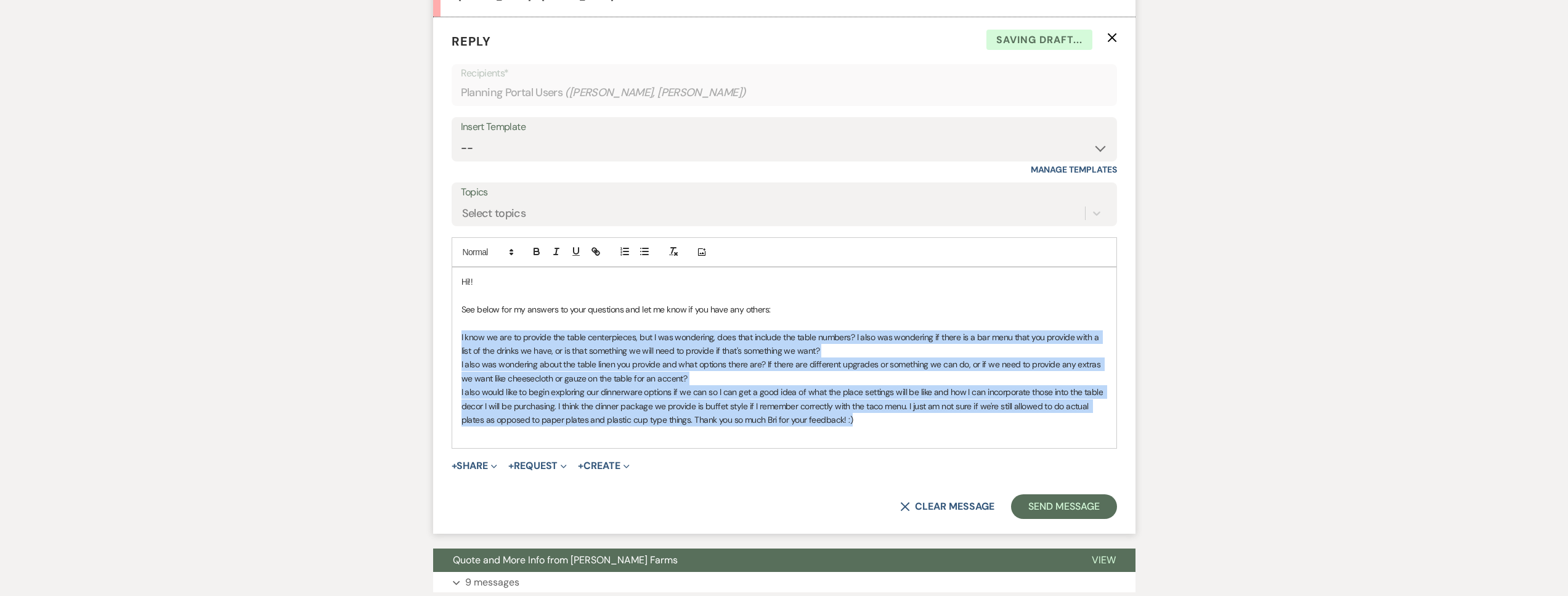
drag, startPoint x: 875, startPoint y: 418, endPoint x: 419, endPoint y: 338, distance: 463.0
click at [531, 253] on icon "button" at bounding box center [537, 251] width 11 height 11
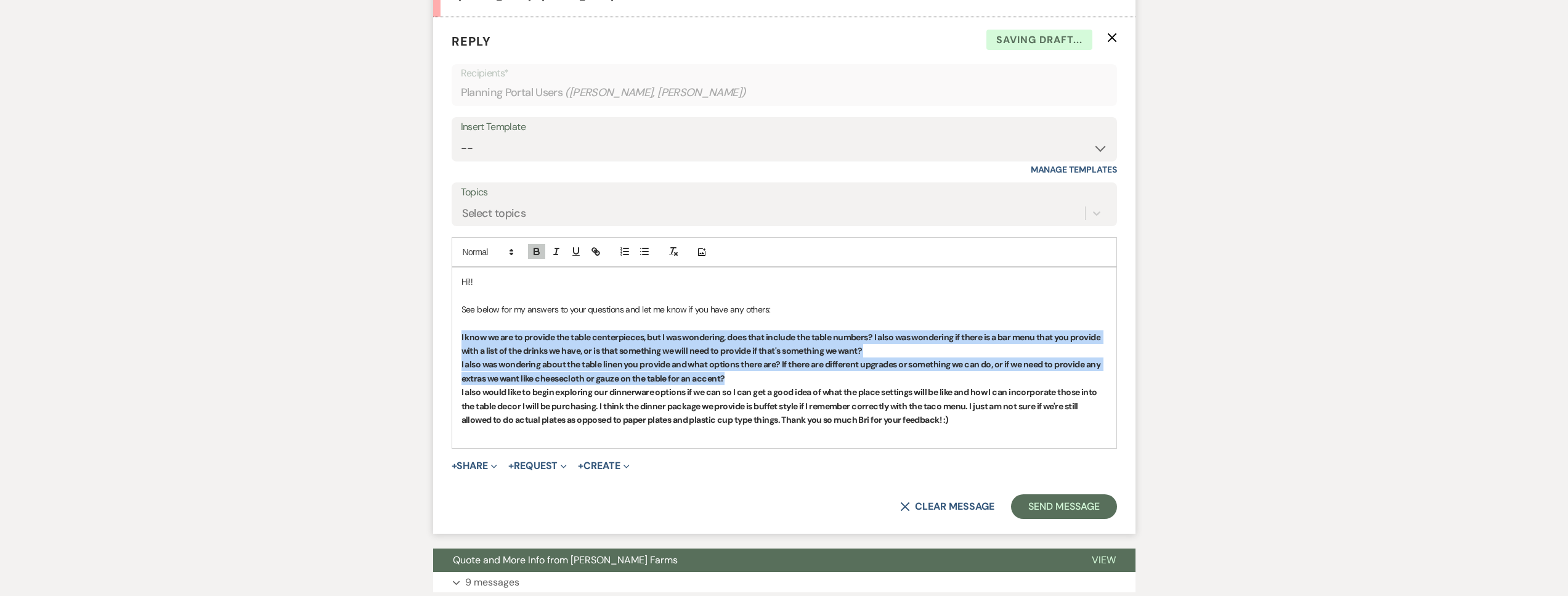
click at [871, 343] on p "I know we are to provide the table centerpieces, but I was wondering, does that…" at bounding box center [784, 344] width 645 height 28
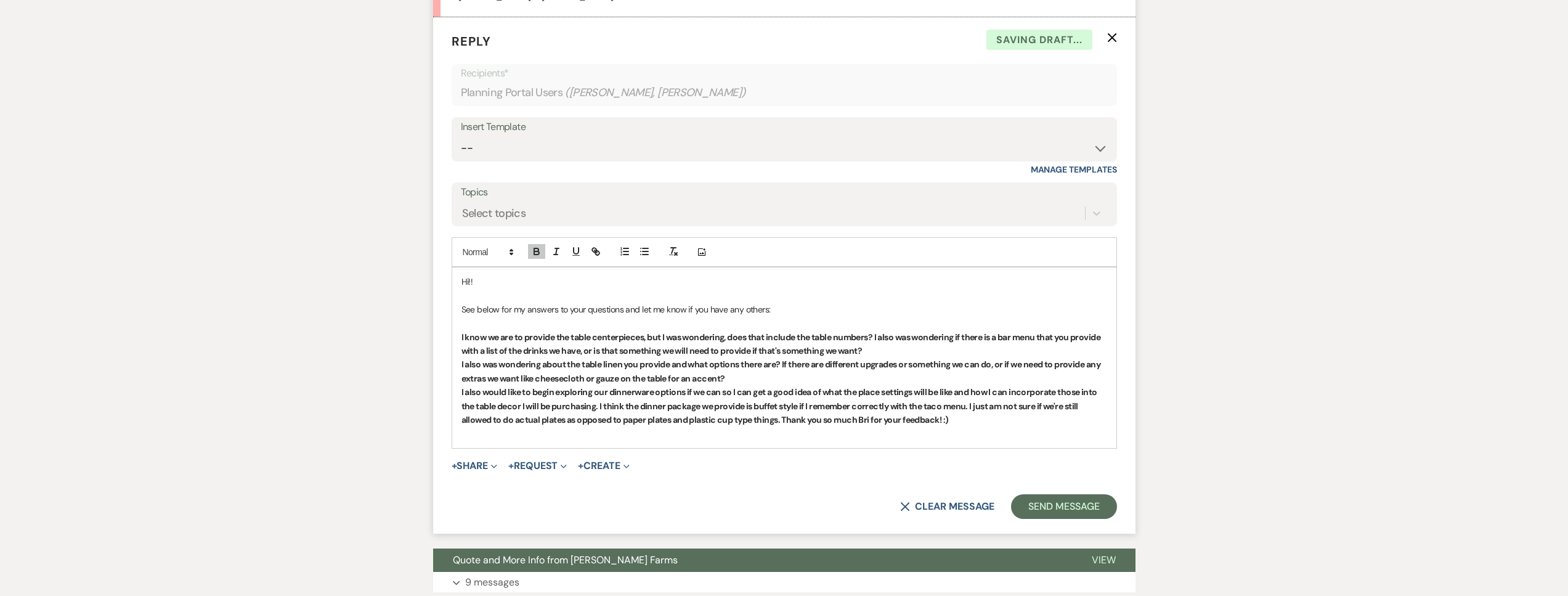
click at [876, 336] on strong "I know we are to provide the table centerpieces, but I was wondering, does that…" at bounding box center [782, 343] width 641 height 24
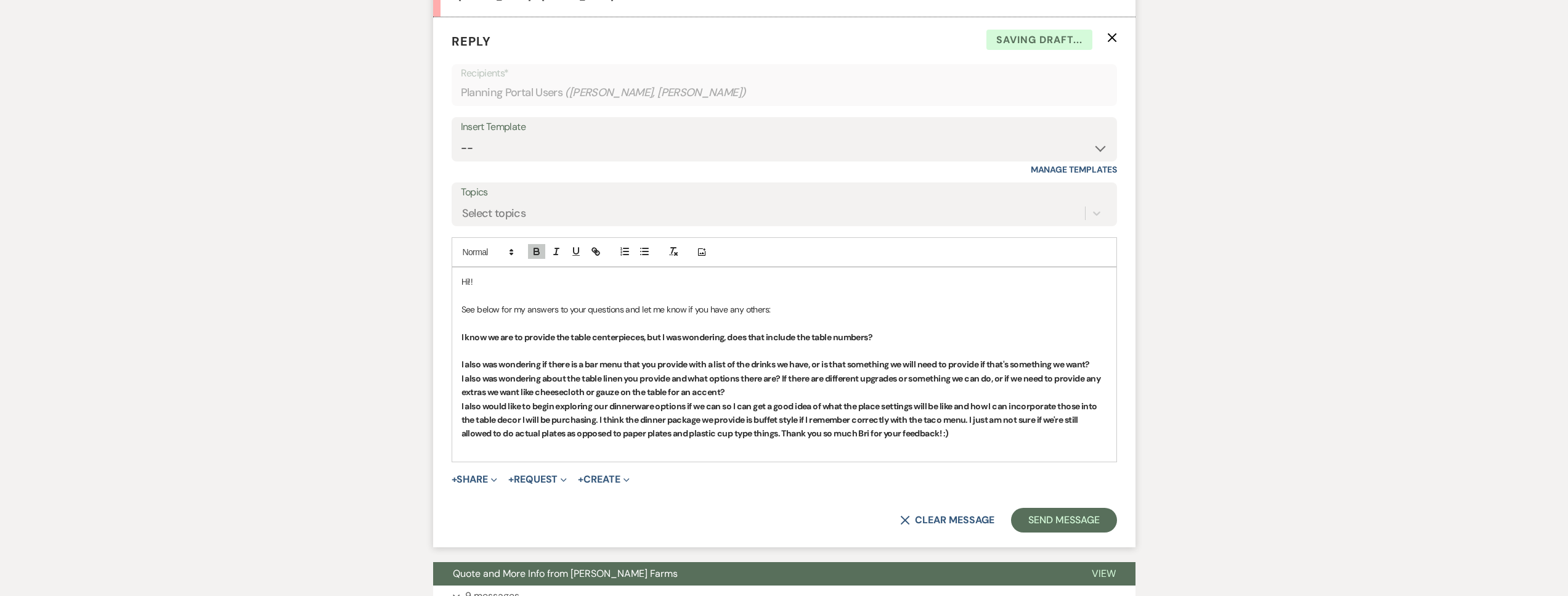
click at [879, 336] on p "I know we are to provide the table centerpieces, but I was wondering, does that…" at bounding box center [784, 336] width 645 height 13
click at [535, 252] on icon "button" at bounding box center [537, 251] width 11 height 11
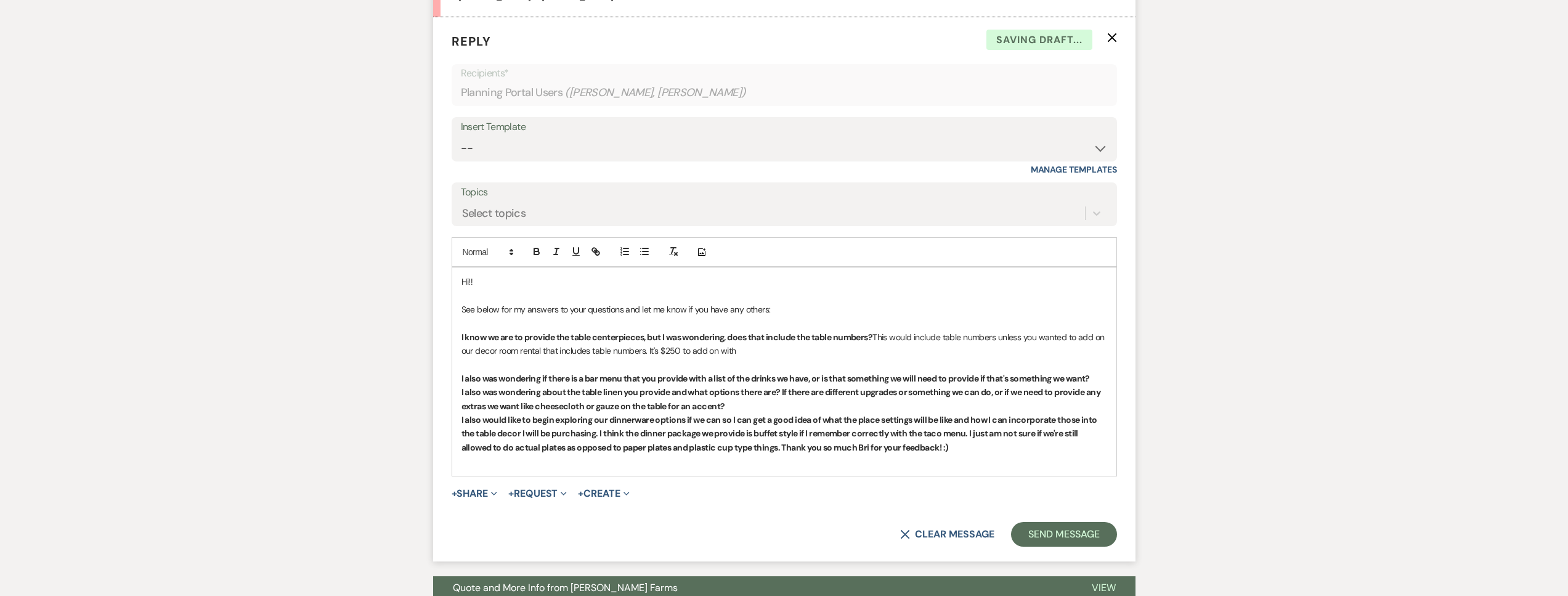
click at [680, 350] on span "This would include table numbers unless you wanted to add on our decor room ren…" at bounding box center [784, 343] width 645 height 24
click at [680, 350] on span "This would include table numbers unless you wanted to add on our decor room ren…" at bounding box center [784, 343] width 645 height 24
click at [683, 350] on span "This would include table numbers unless you wanted to add on our decor room ren…" at bounding box center [784, 343] width 645 height 24
click at [787, 350] on p "I know we are to provide the table centerpieces, but I was wondering, does that…" at bounding box center [784, 344] width 645 height 28
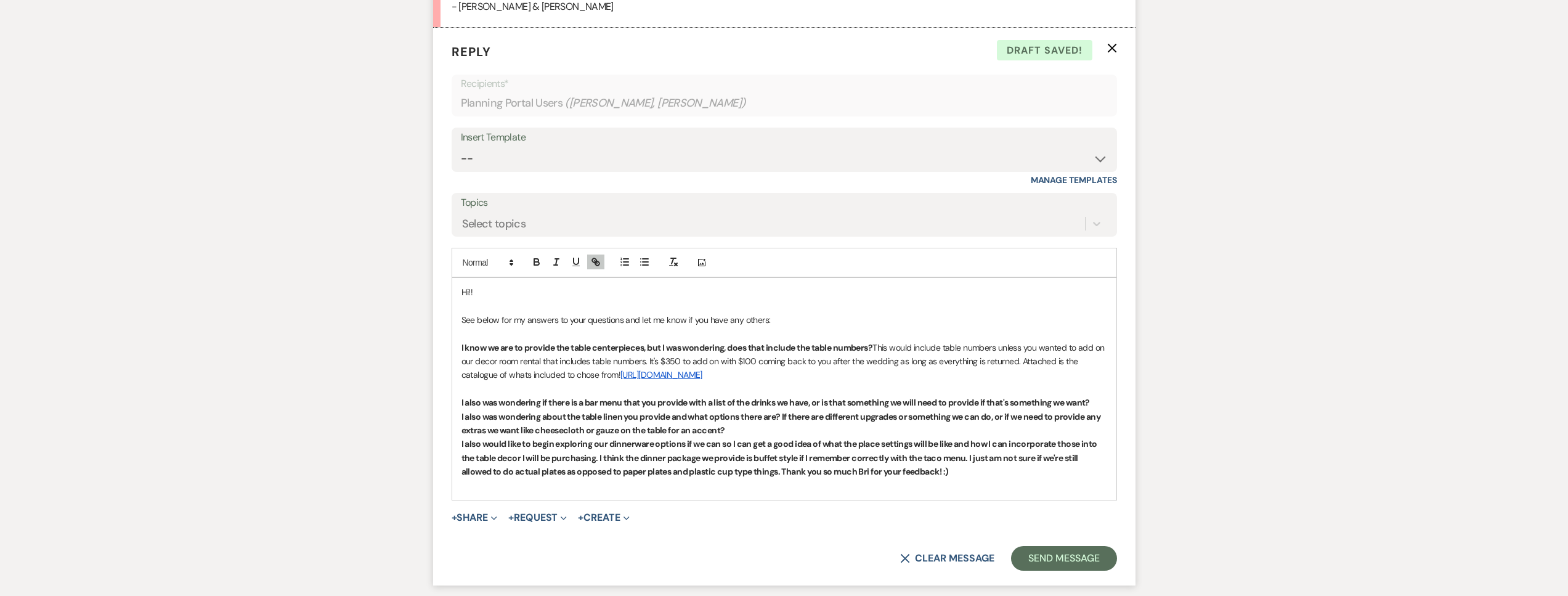
scroll to position [1085, 0]
click at [462, 407] on strong "I also was wondering if there is a bar menu that you provide with a list of the…" at bounding box center [776, 401] width 628 height 11
click at [1105, 408] on p "I also was wondering if there is a bar menu that you provide with a list of the…" at bounding box center [784, 400] width 645 height 13
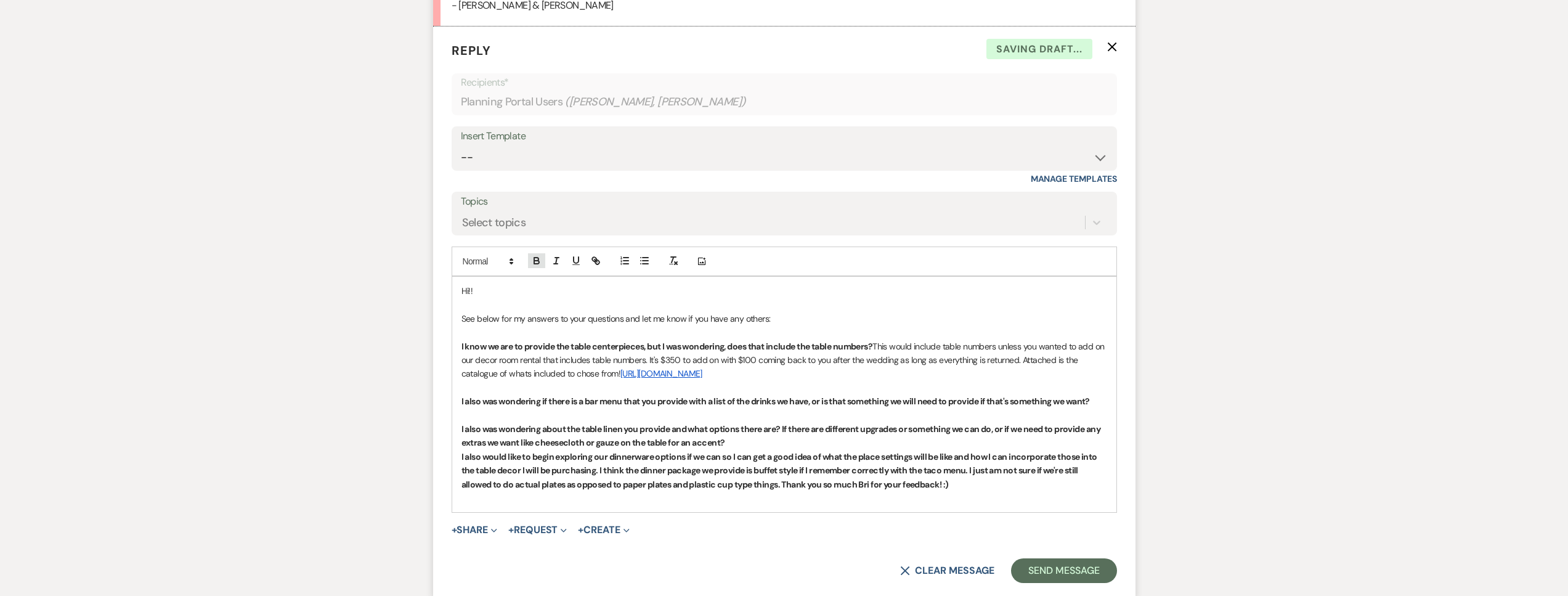
click at [540, 259] on icon "button" at bounding box center [537, 260] width 11 height 11
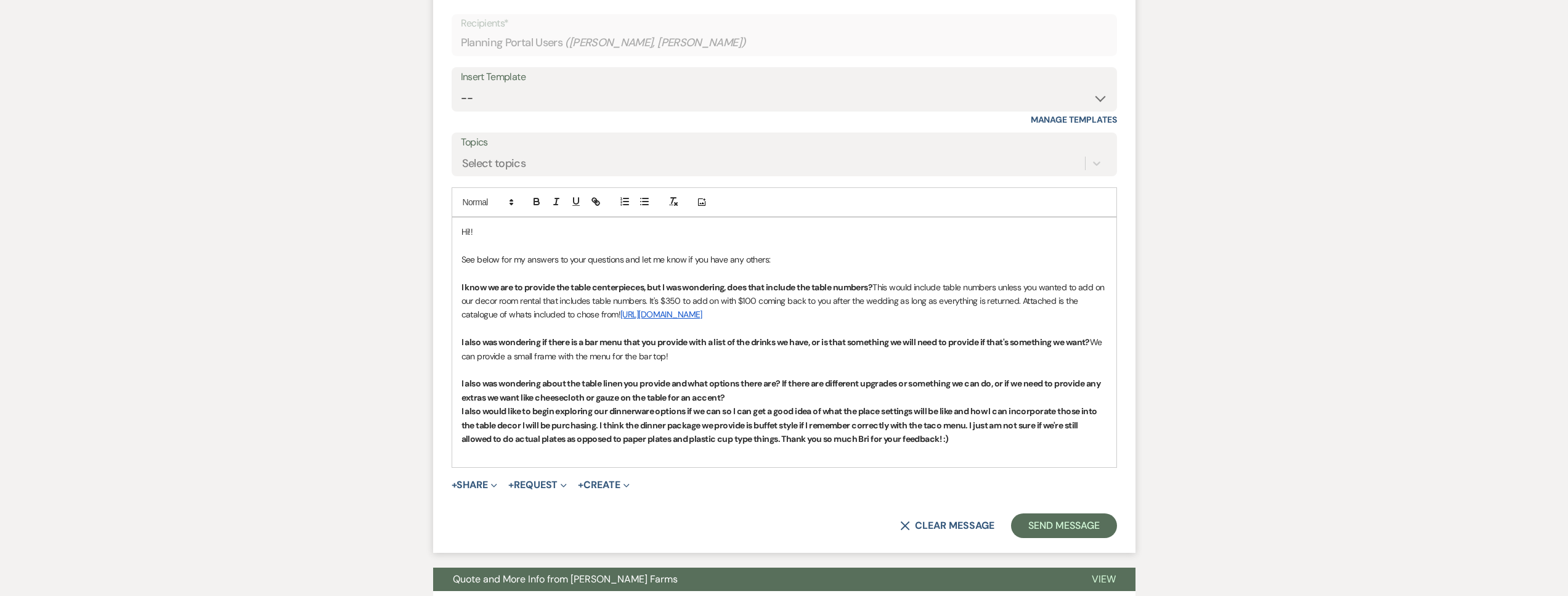
scroll to position [1147, 0]
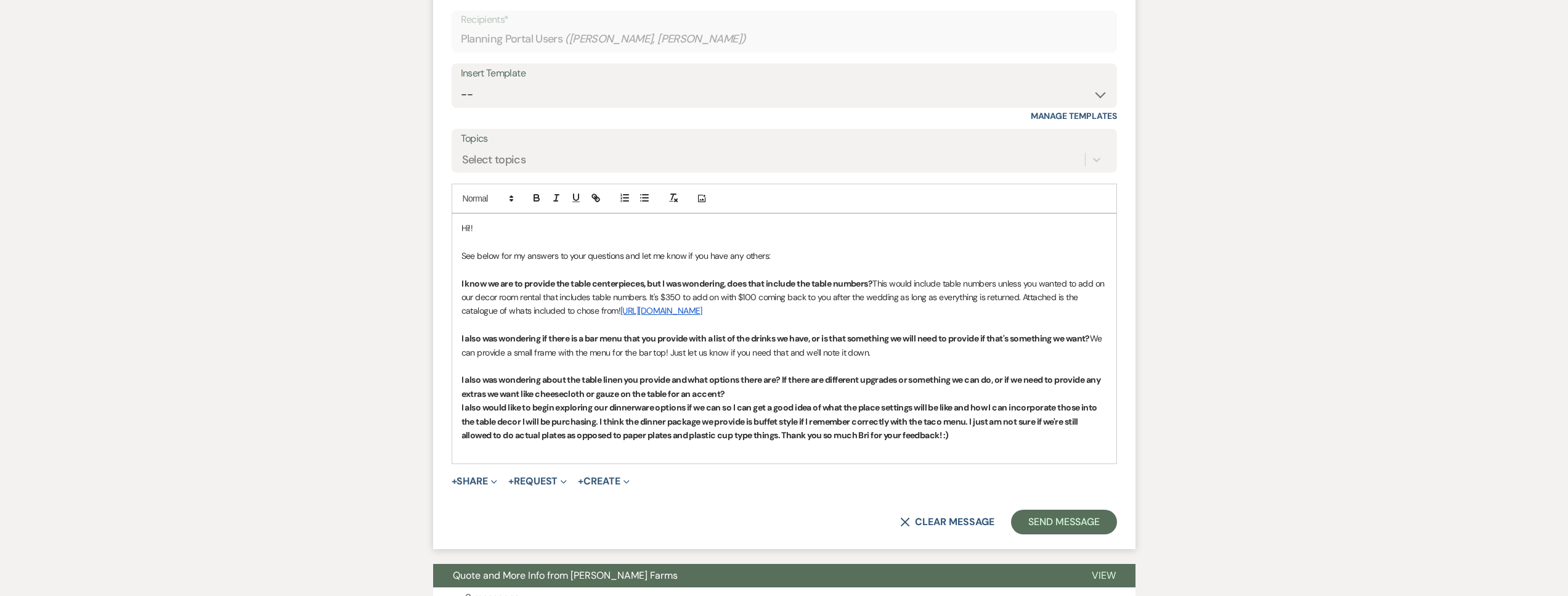
click at [757, 400] on p "I also was wondering about the table linen you provide and what options there a…" at bounding box center [784, 386] width 645 height 28
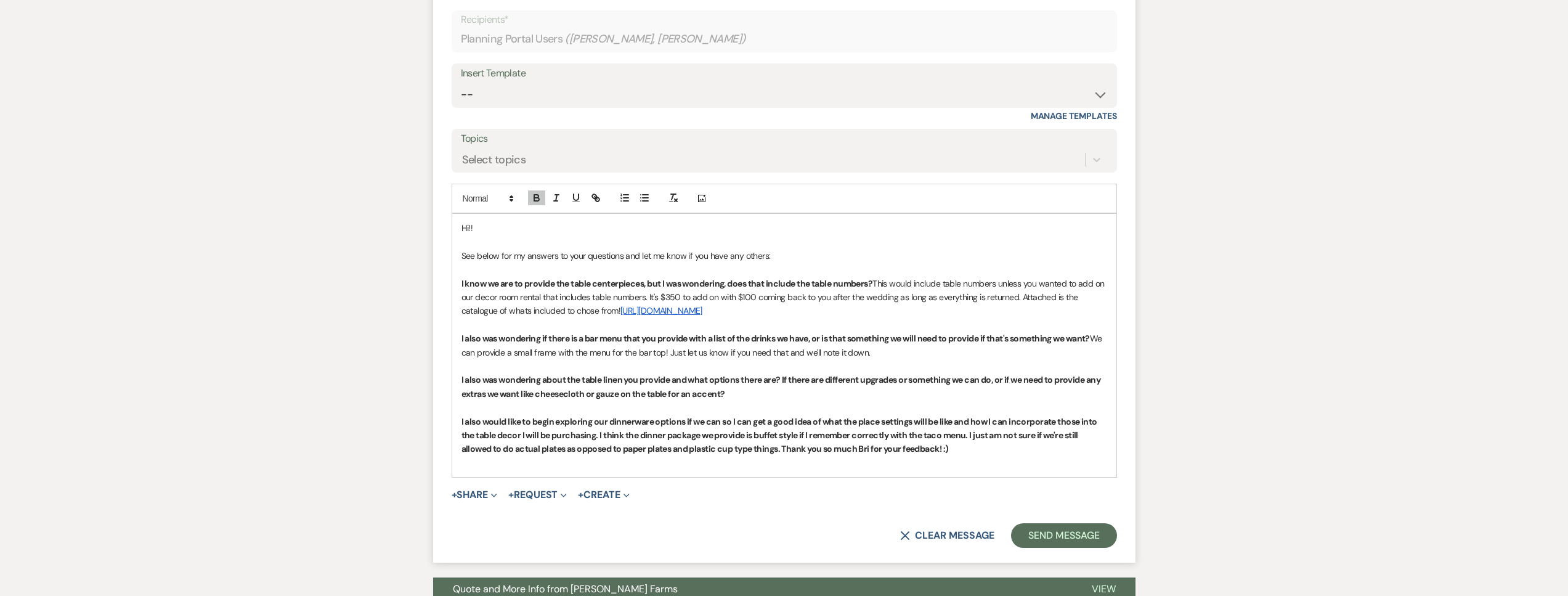
click at [737, 400] on p "I also was wondering about the table linen you provide and what options there a…" at bounding box center [784, 386] width 645 height 28
click at [539, 203] on icon "button" at bounding box center [537, 198] width 11 height 11
click at [806, 399] on span "We just provide black linens for" at bounding box center [781, 393] width 114 height 11
click at [907, 400] on p "I also was wondering about the table linen you provide and what options there a…" at bounding box center [784, 386] width 645 height 28
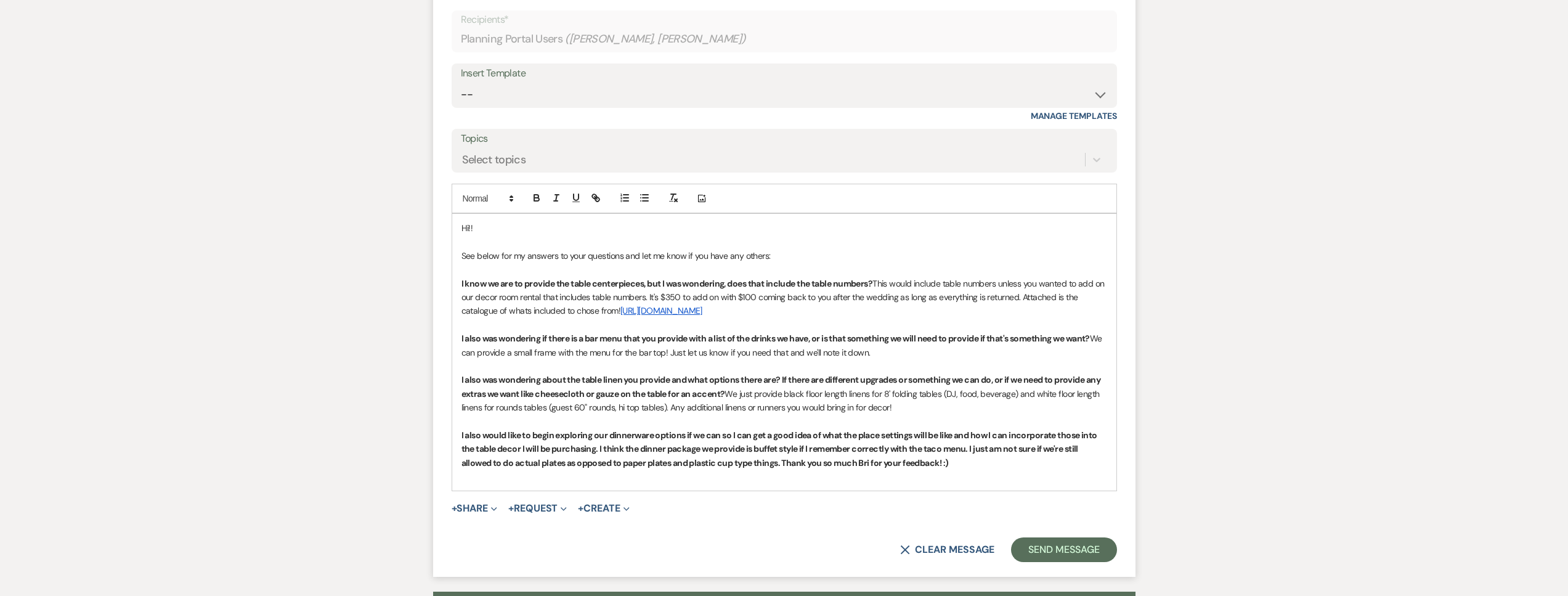
click at [599, 463] on strong "I also would like to begin exploring our dinnerware options if we can so I can …" at bounding box center [781, 449] width 638 height 39
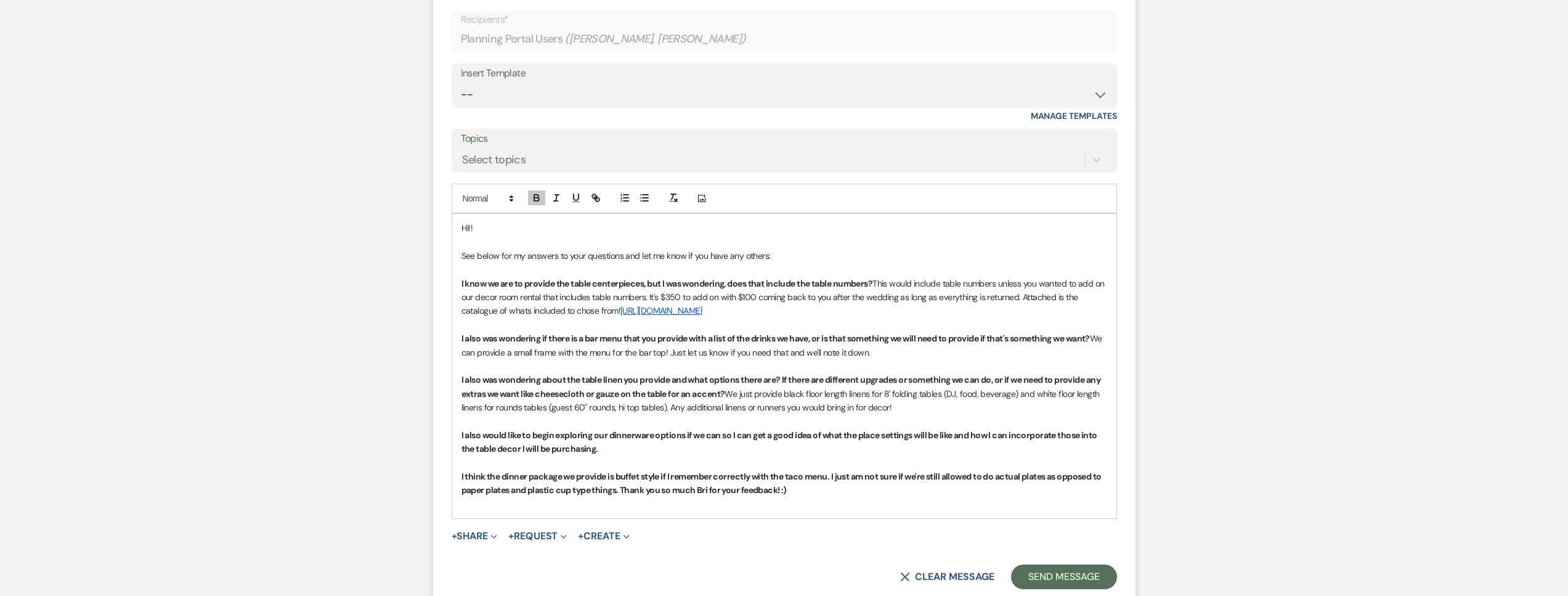
click at [602, 456] on p "I also would like to begin exploring our dinnerware options if we can so I can …" at bounding box center [784, 442] width 645 height 28
click at [538, 199] on icon "button" at bounding box center [536, 199] width 5 height 3
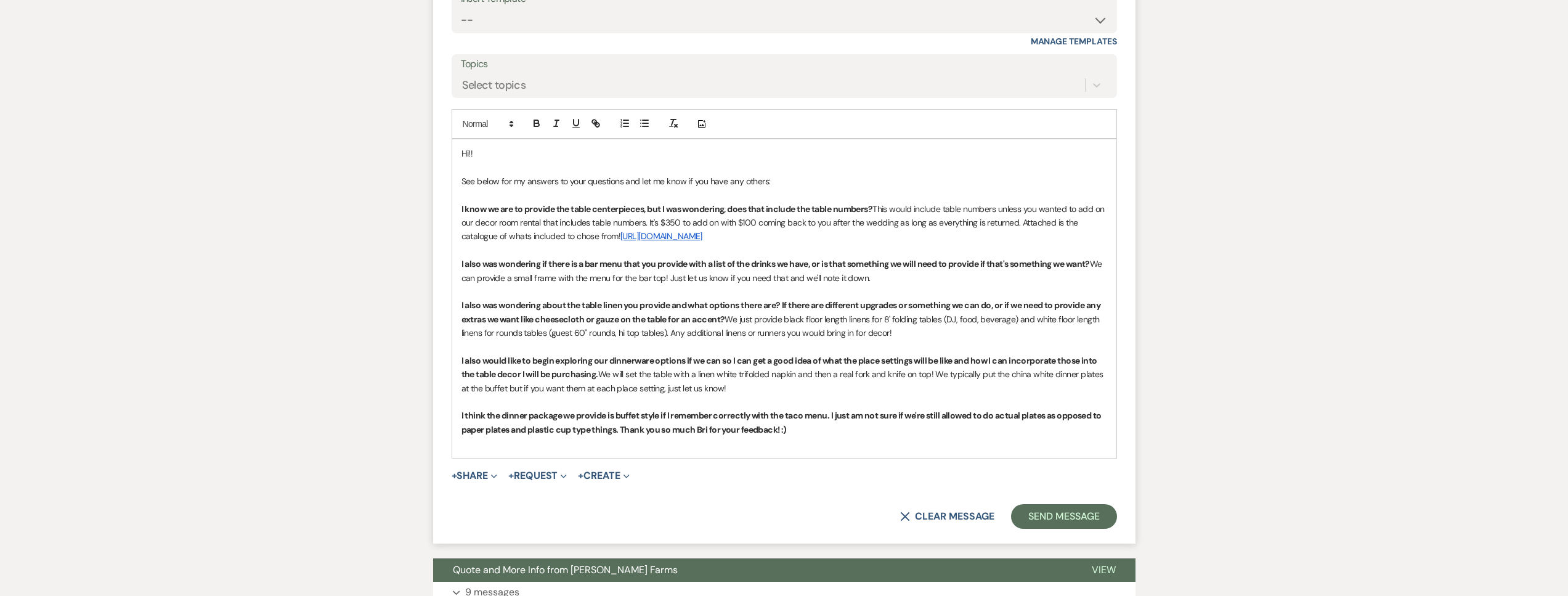
scroll to position [1232, 0]
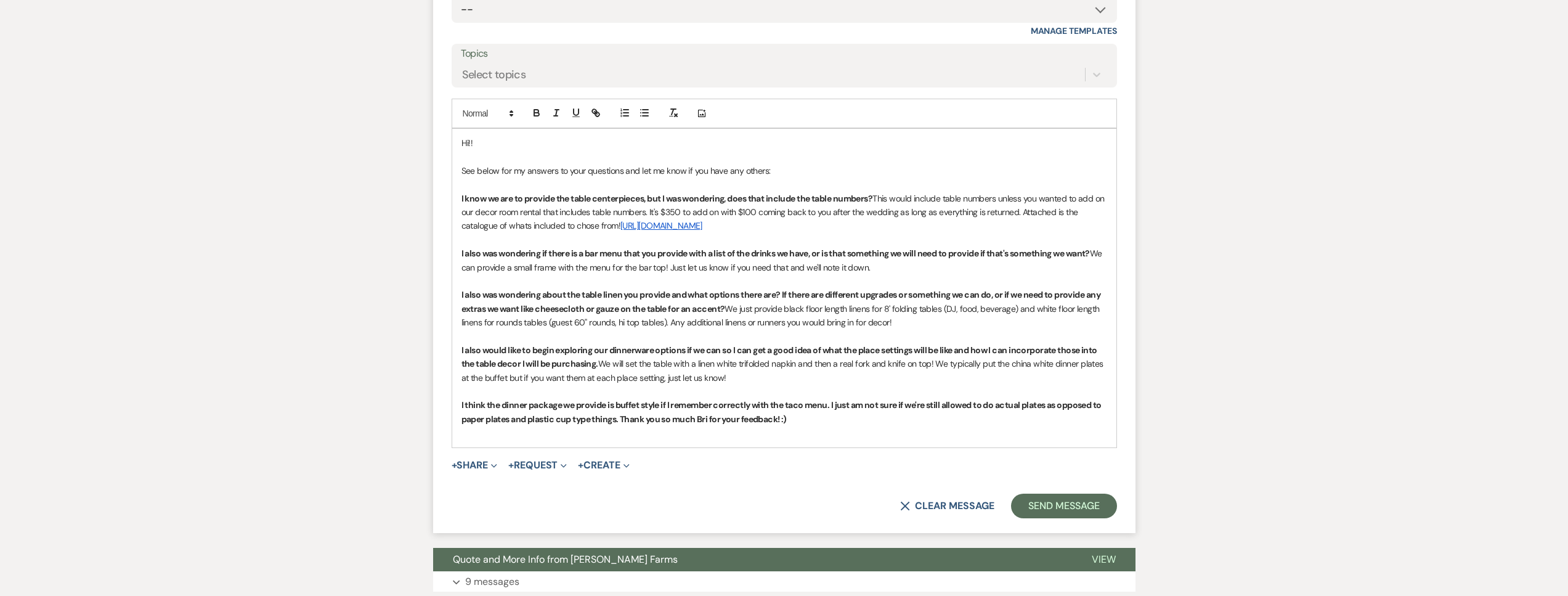
drag, startPoint x: 746, startPoint y: 386, endPoint x: 603, endPoint y: 381, distance: 143.1
click at [603, 381] on p "I also would like to begin exploring our dinnerware options if we can so I can …" at bounding box center [784, 363] width 645 height 41
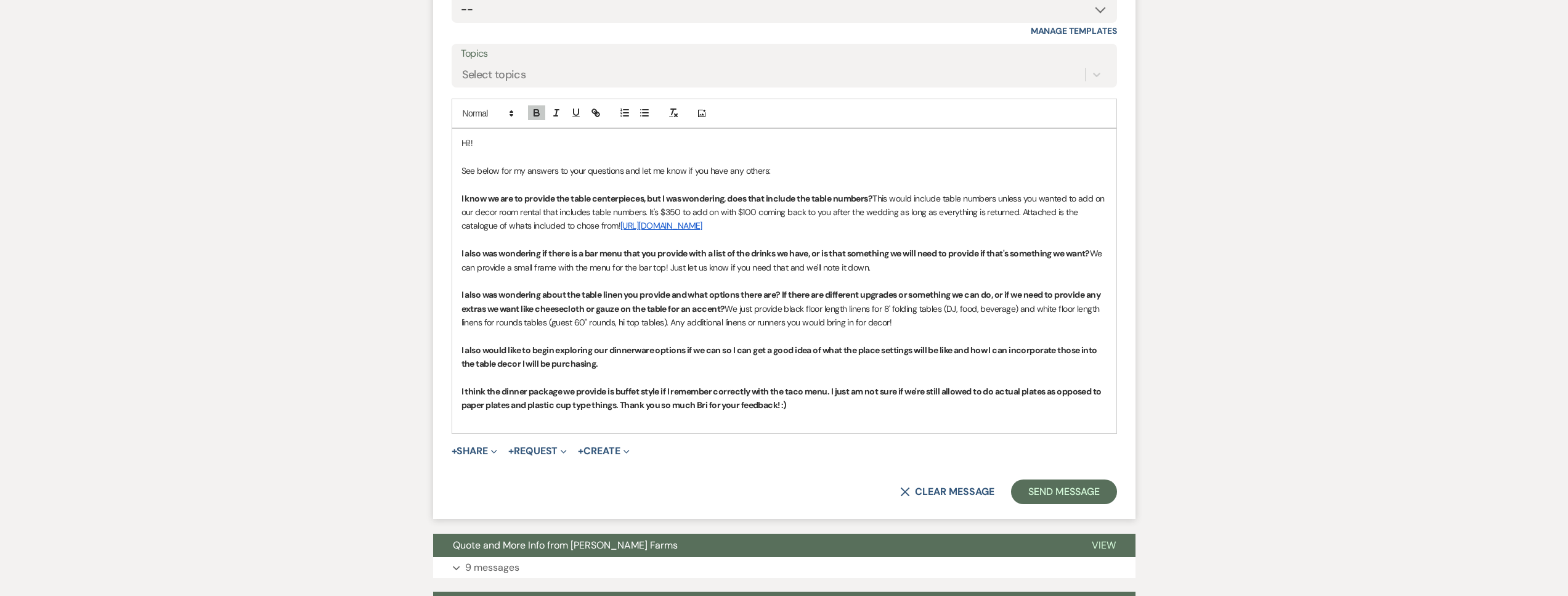
click at [457, 406] on div "Hi!! See below for my answers to your questions and let me know if you have any…" at bounding box center [784, 281] width 664 height 304
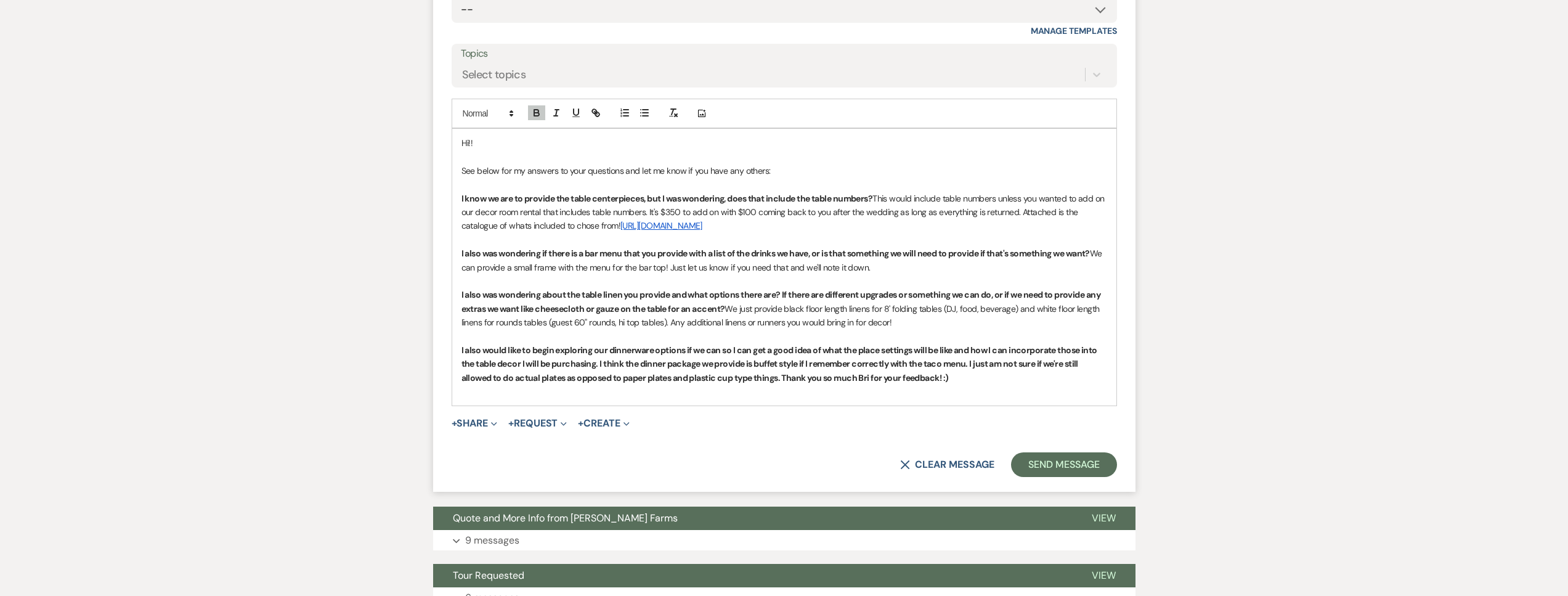
click at [784, 383] on strong "I also would like to begin exploring our dinnerware options if we can so I can …" at bounding box center [781, 364] width 638 height 39
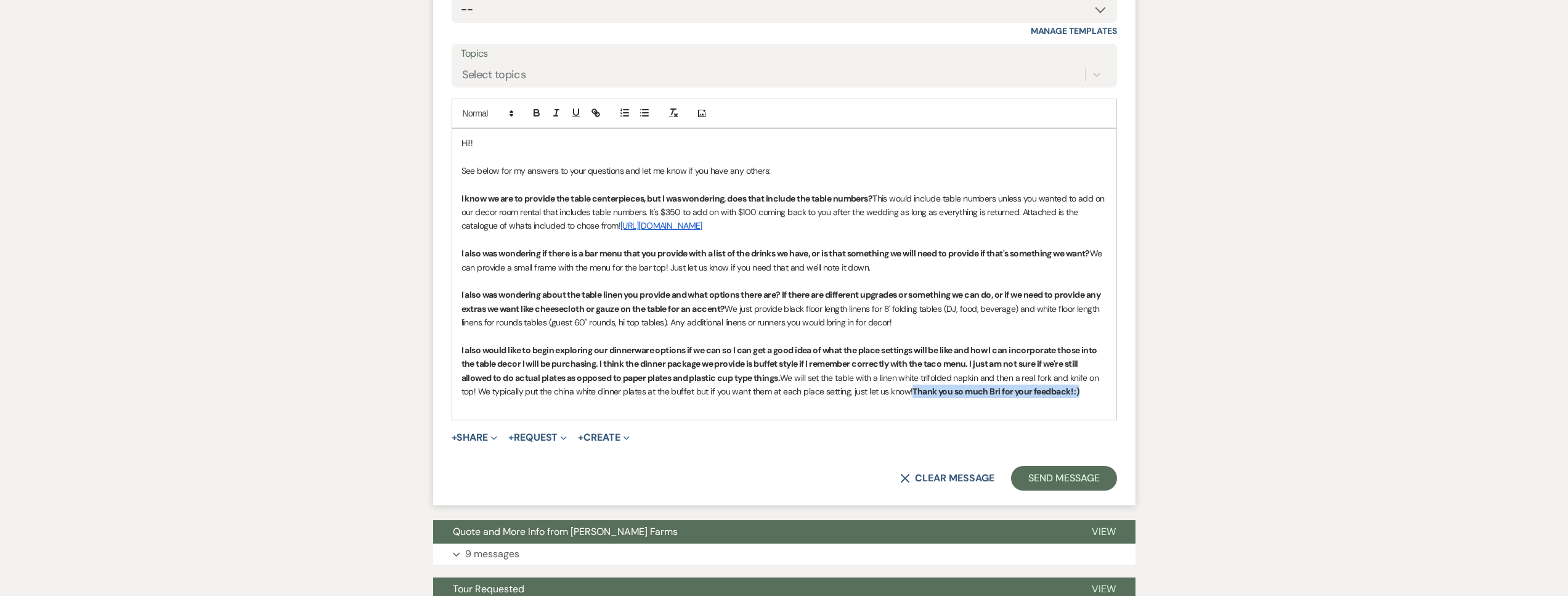
drag, startPoint x: 1084, startPoint y: 405, endPoint x: 911, endPoint y: 408, distance: 173.0
click at [911, 398] on p "I also would like to begin exploring our dinnerware options if we can so I can …" at bounding box center [784, 371] width 645 height 56
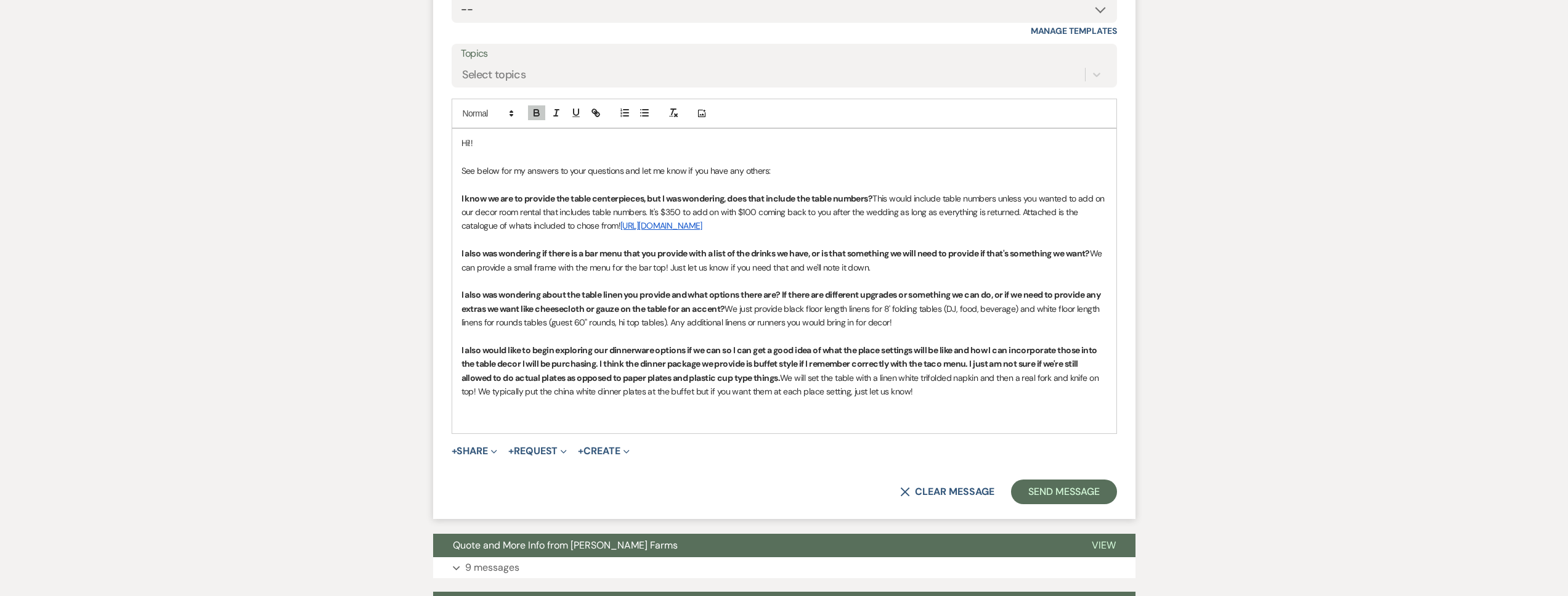
click at [531, 433] on div "Hi!! See below for my answers to your questions and let me know if you have any…" at bounding box center [784, 281] width 664 height 304
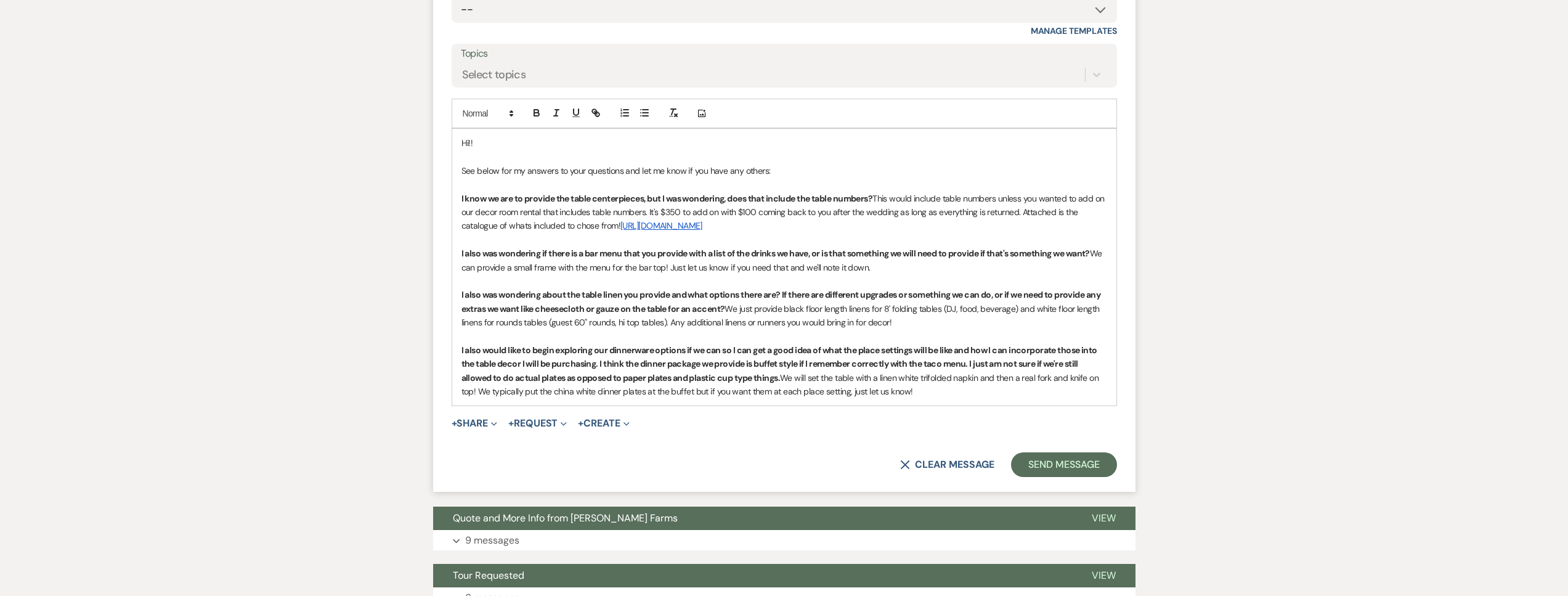
click at [730, 397] on span "We will set the table with a linen white trifolded napkin and then a real fork …" at bounding box center [781, 384] width 639 height 24
click at [554, 397] on span "We will set the table with a linen white trifolded napkin and then a real fork …" at bounding box center [781, 384] width 639 height 24
click at [1046, 476] on button "Send Message" at bounding box center [1063, 464] width 105 height 24
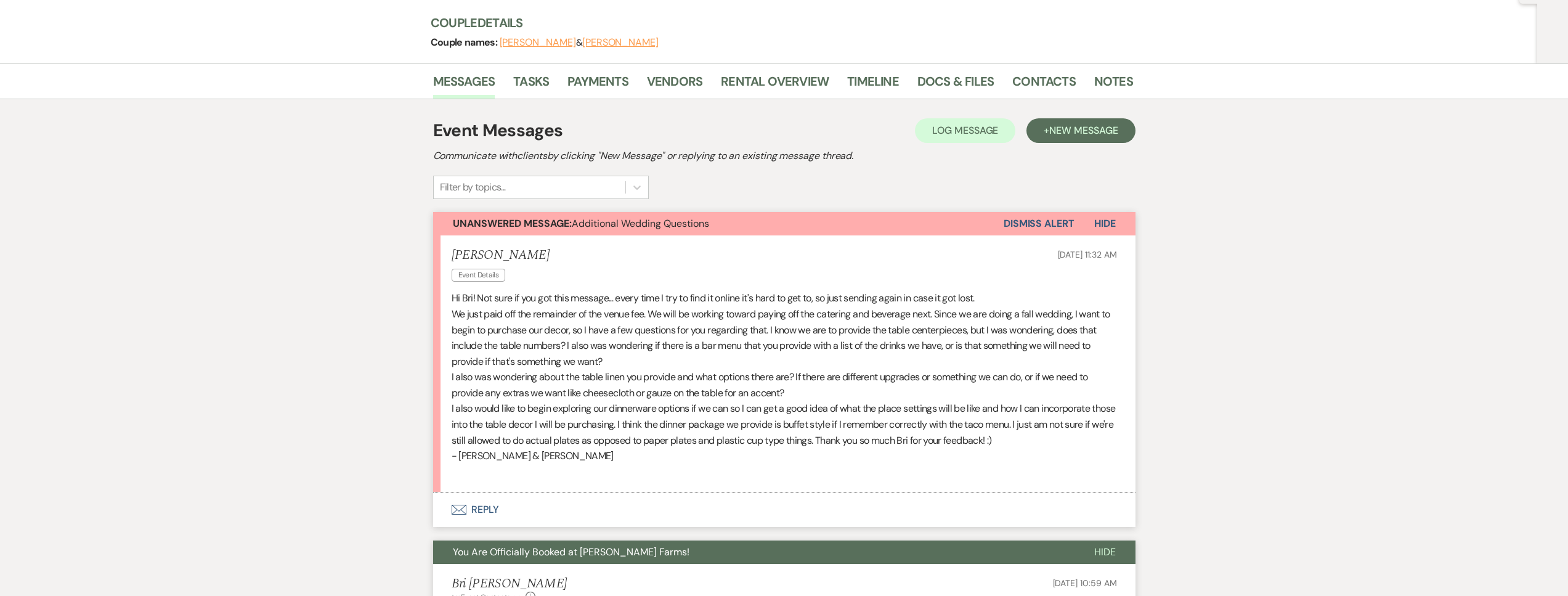
scroll to position [256, 0]
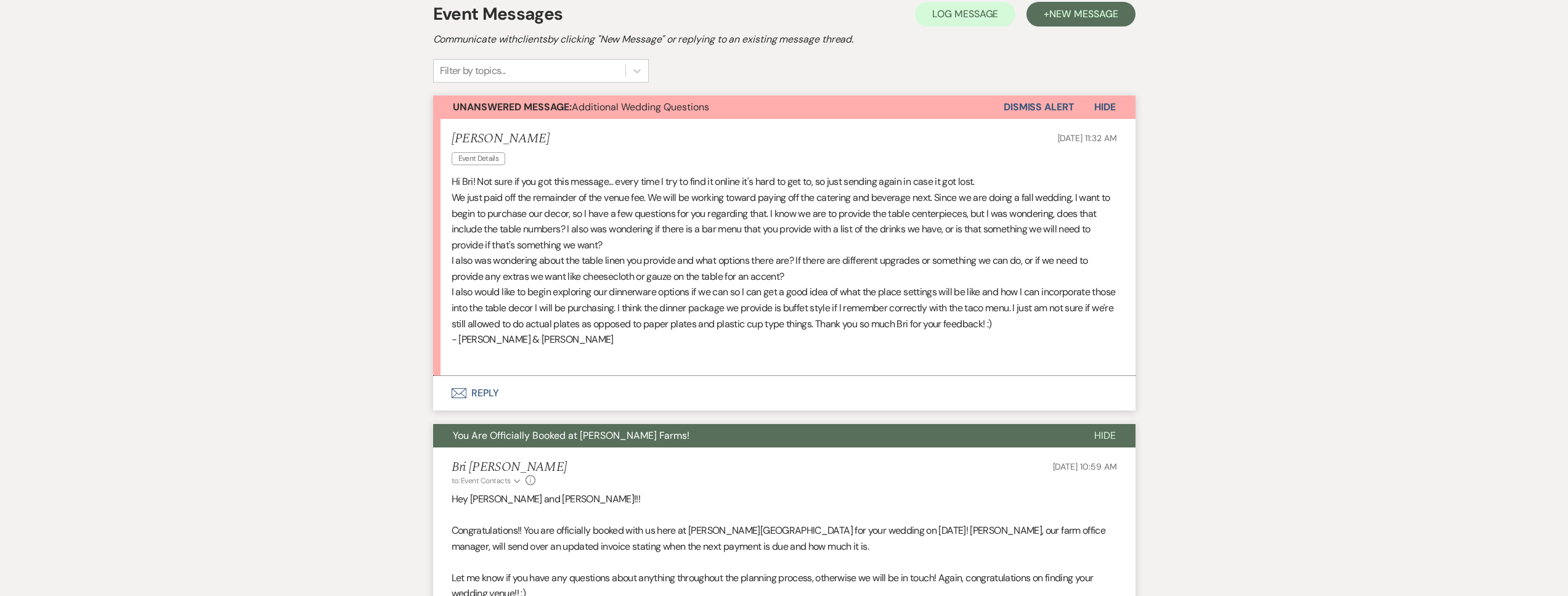
click at [1029, 109] on button "Dismiss Alert" at bounding box center [1039, 107] width 71 height 24
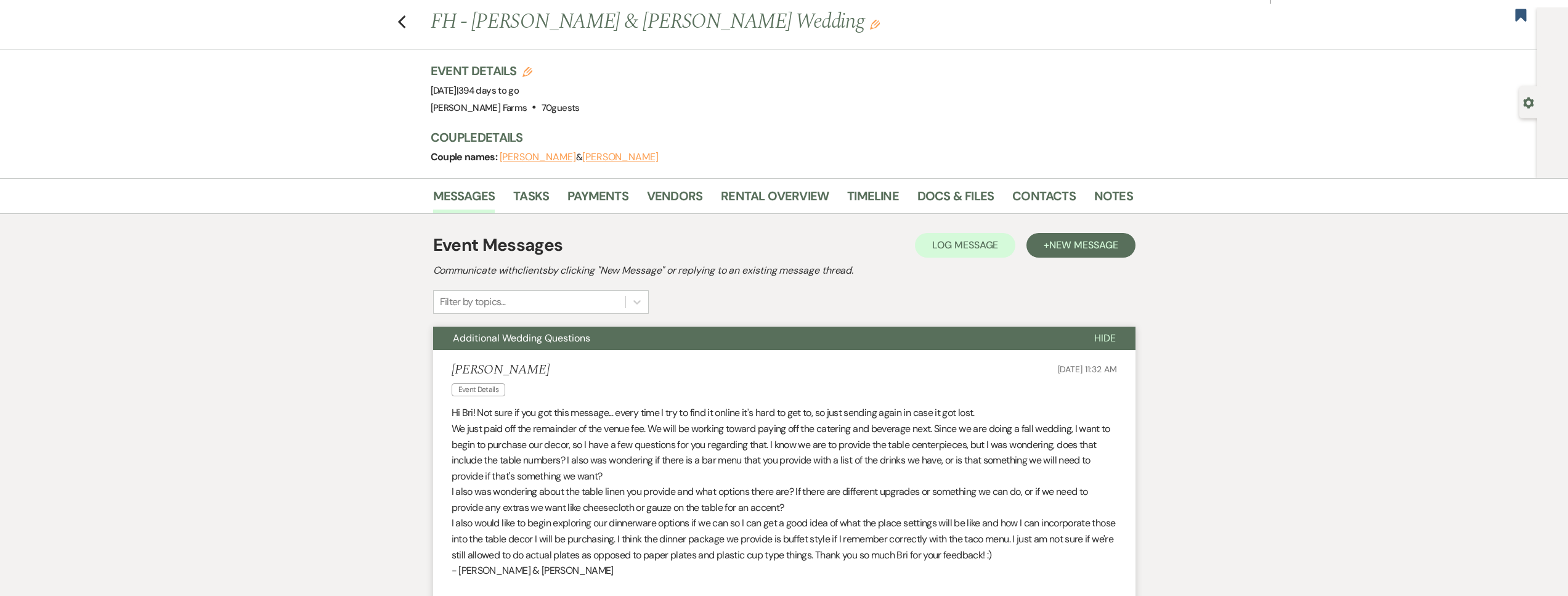
scroll to position [0, 0]
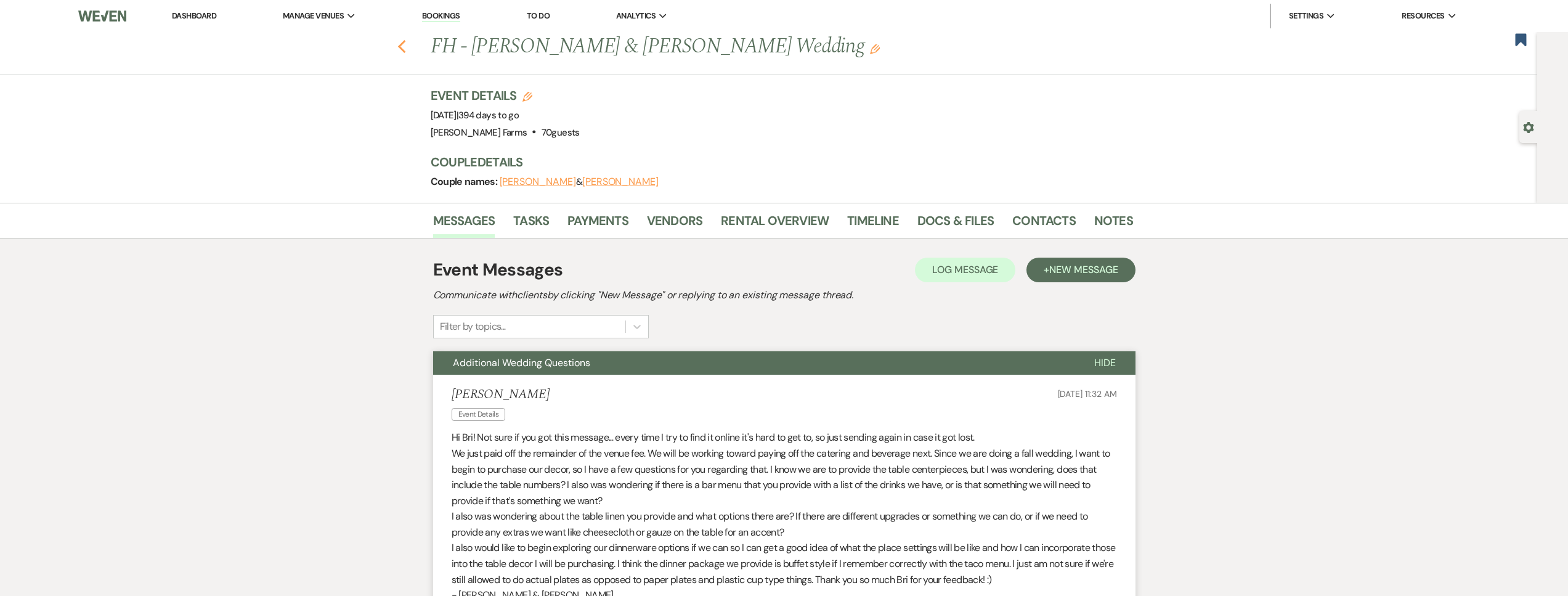
click at [407, 47] on icon "Previous" at bounding box center [402, 47] width 9 height 15
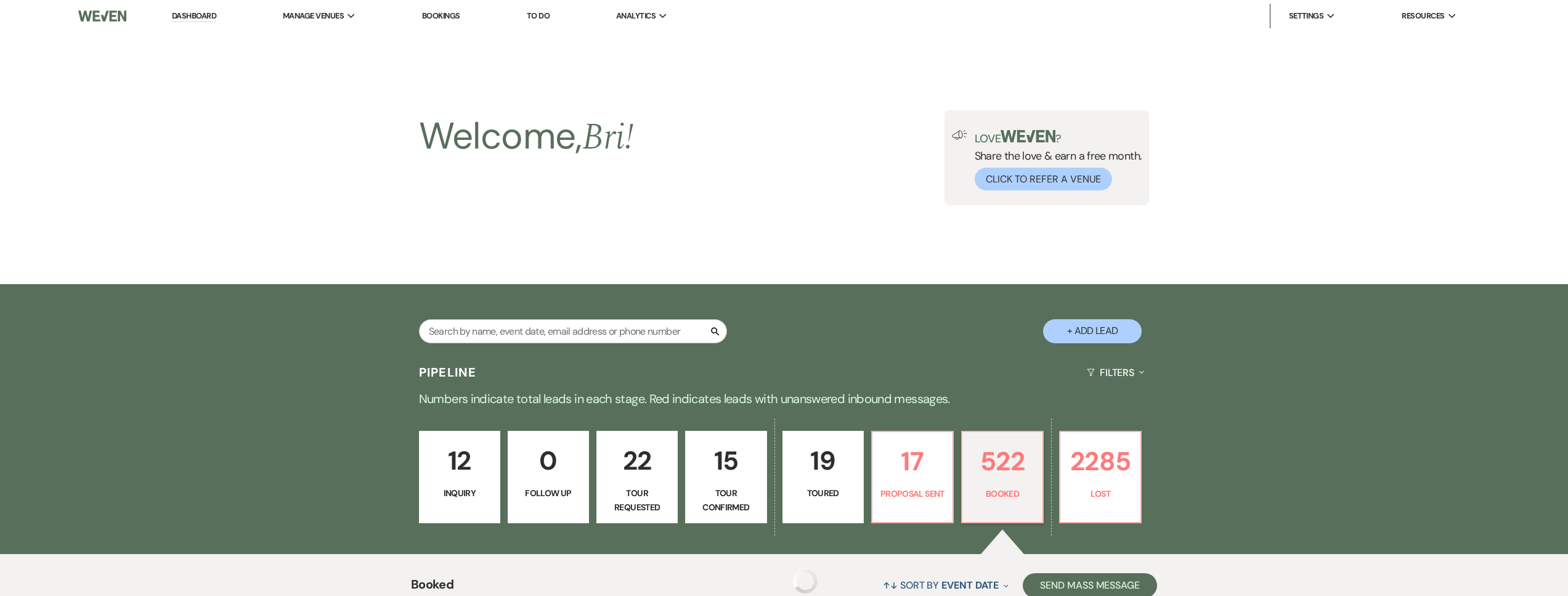
scroll to position [860, 0]
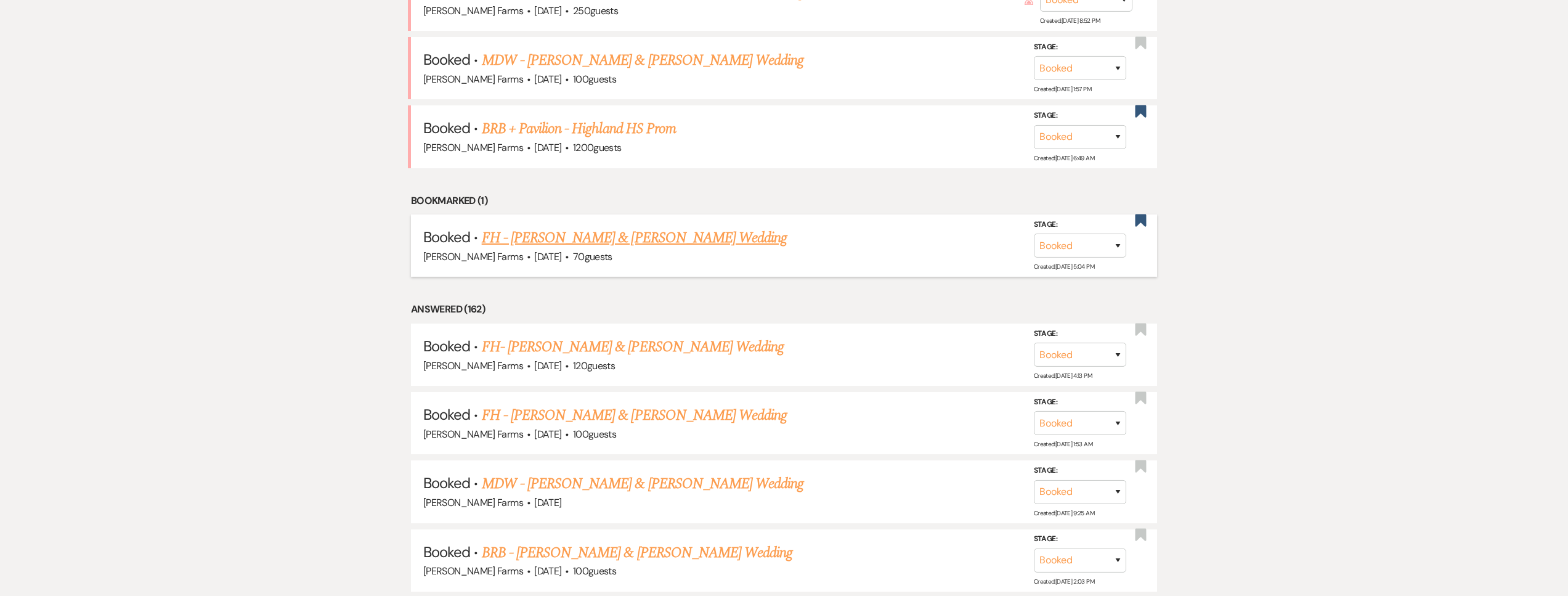
click at [1152, 224] on li "Booked · FH - Keone West & Amy Delgado's Wedding Schnepf Farms · Nov 14, 2026 ·…" at bounding box center [783, 245] width 746 height 62
click at [1144, 221] on use "button" at bounding box center [1140, 220] width 11 height 13
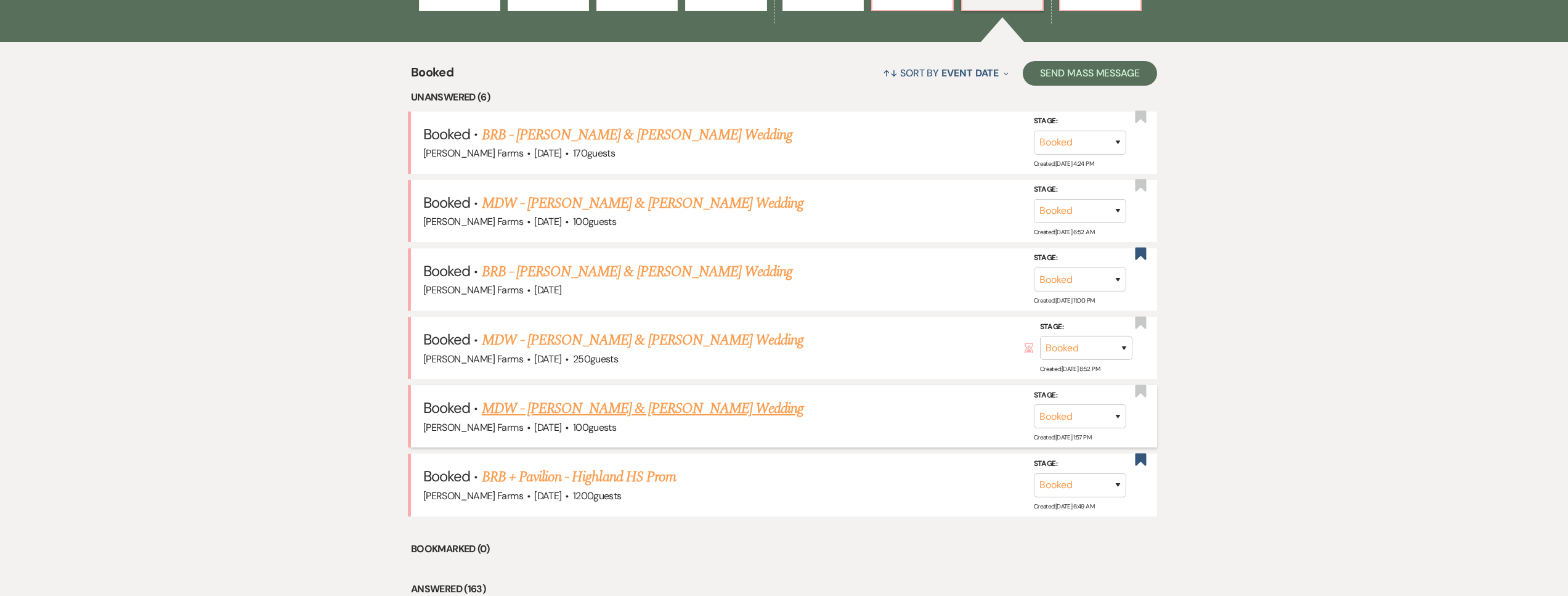
scroll to position [494, 0]
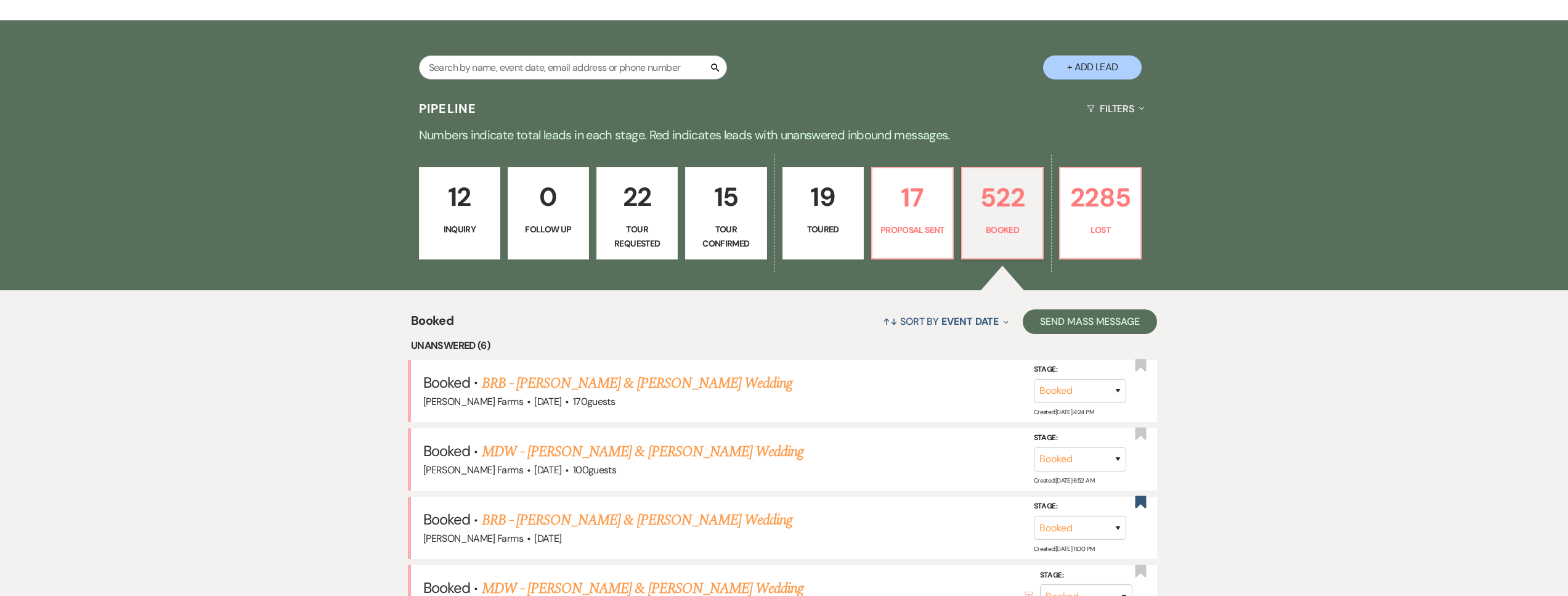
scroll to position [262, 0]
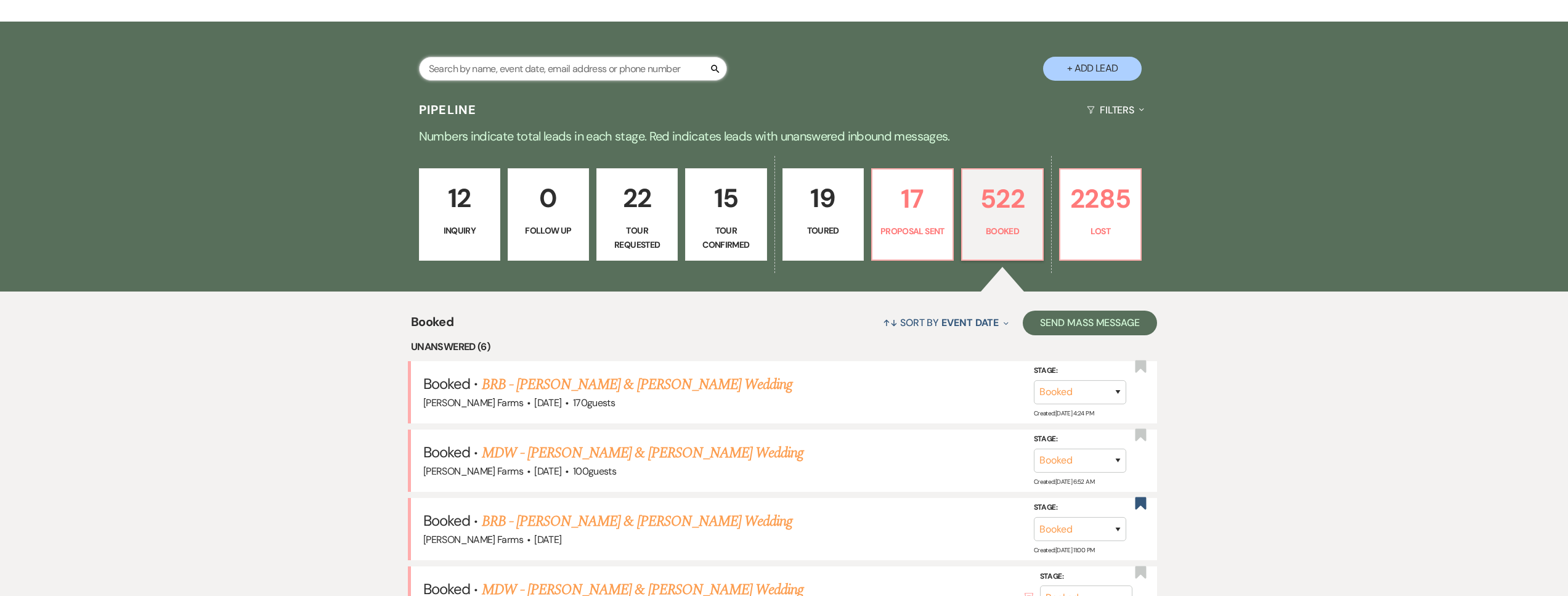
click at [506, 69] on input "text" at bounding box center [573, 68] width 308 height 24
type input "jolene"
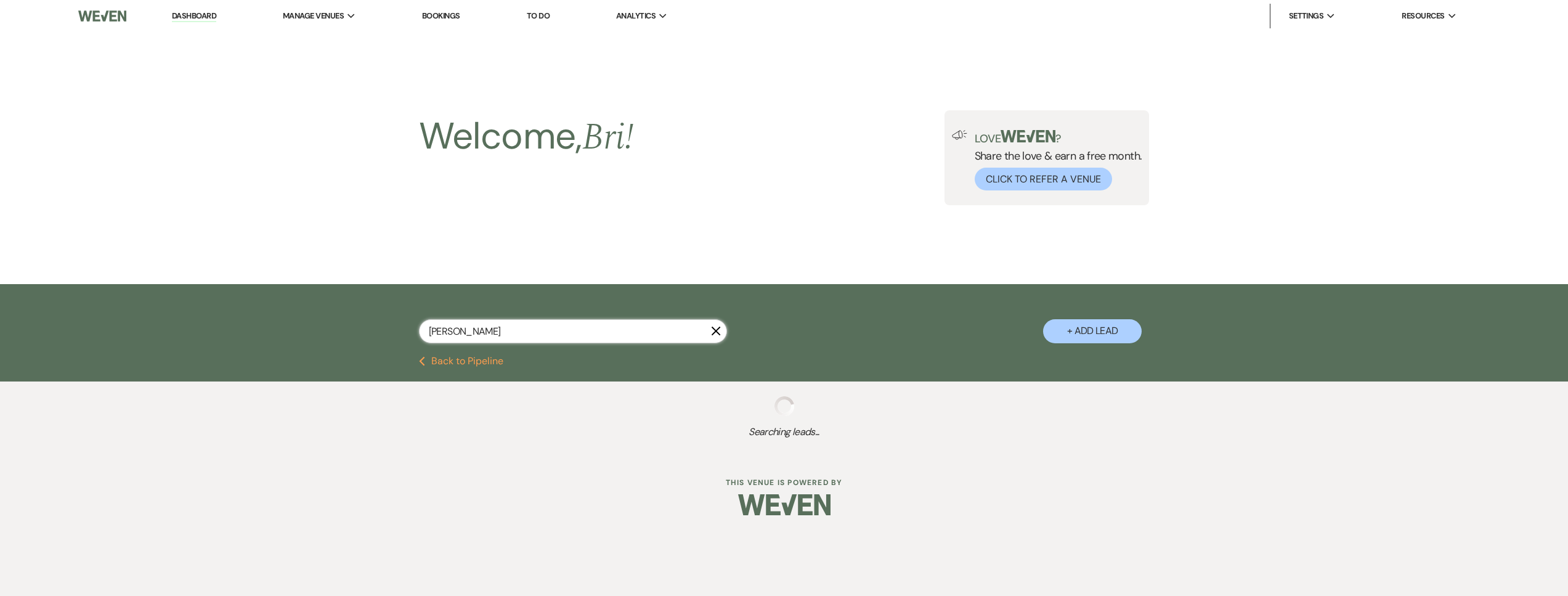
select select "8"
select select "5"
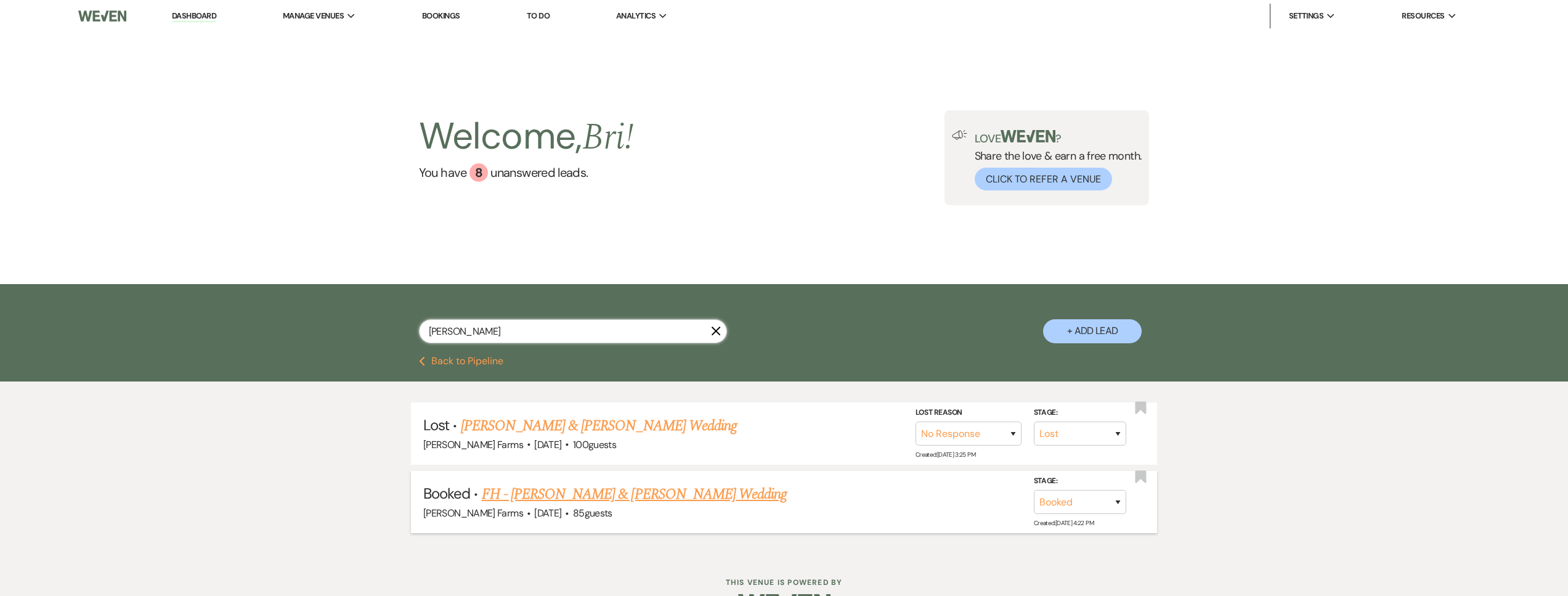
type input "jolene"
click at [623, 486] on link "FH - Jolene Schaefer & Tristan Duyvejonck's Wedding" at bounding box center [634, 494] width 306 height 22
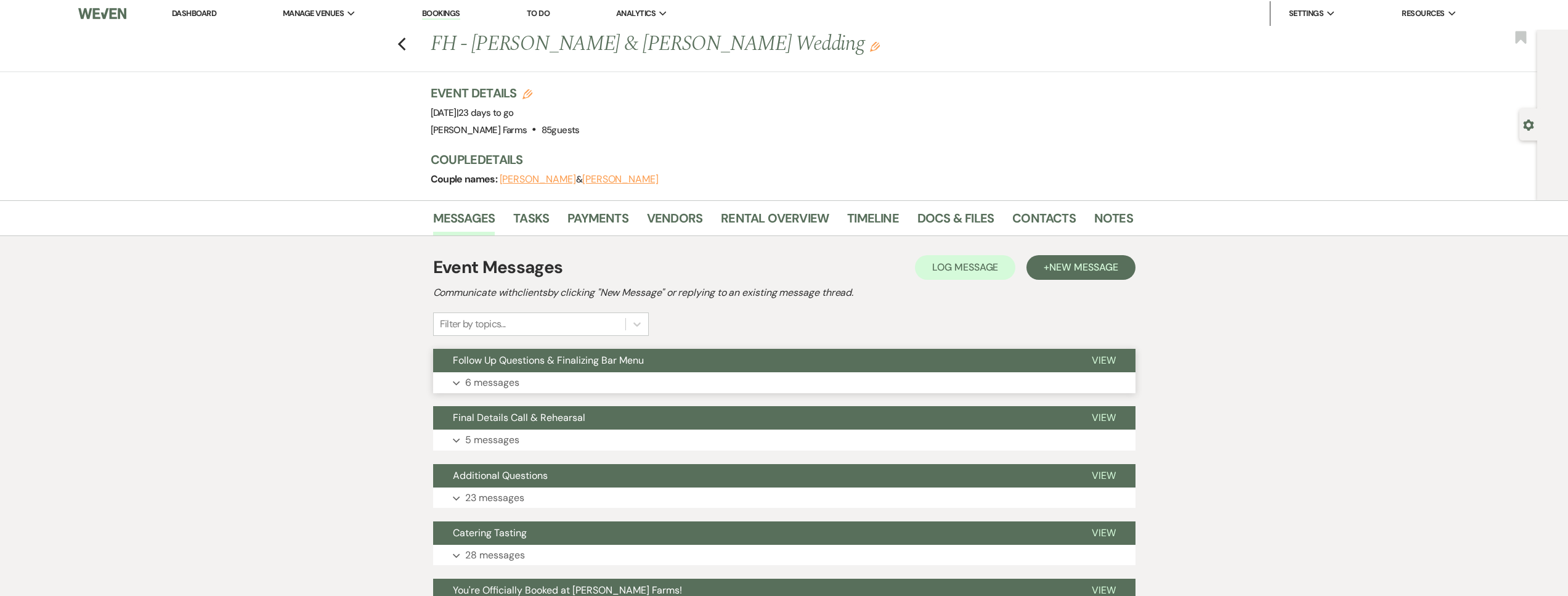
click at [545, 380] on button "Expand 6 messages" at bounding box center [784, 382] width 703 height 21
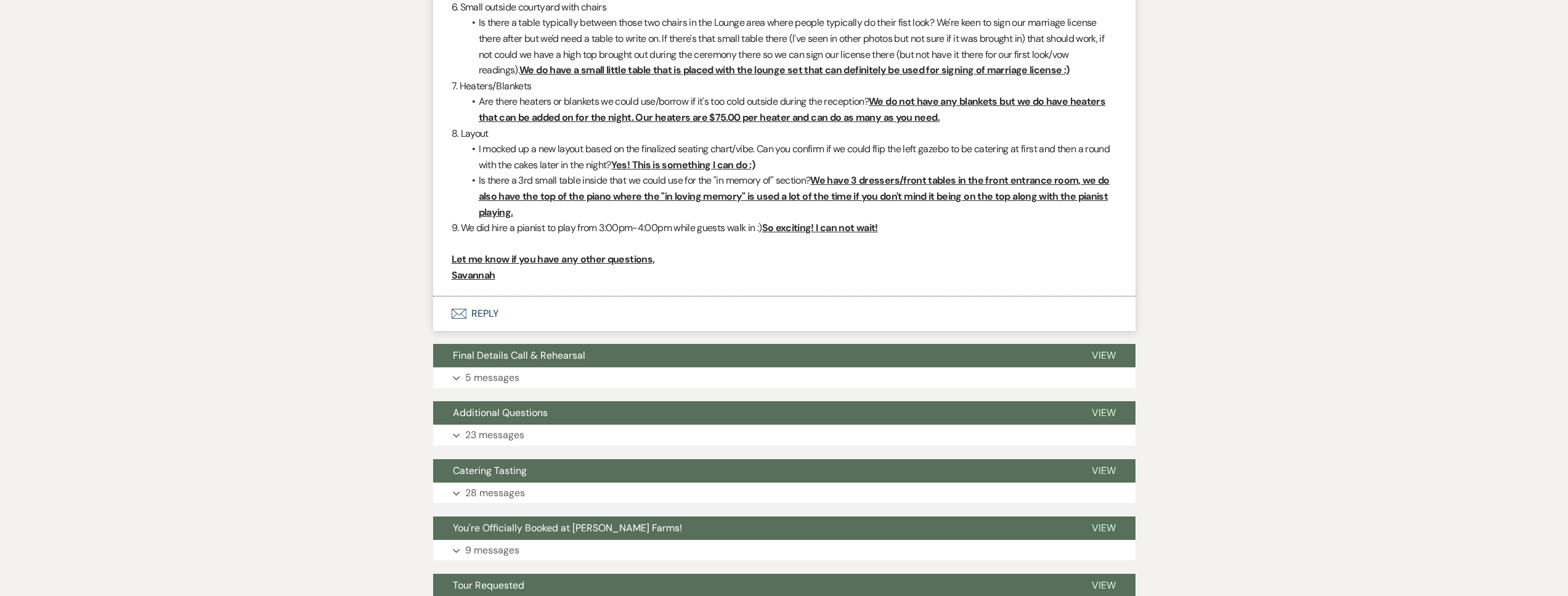
scroll to position [3182, 0]
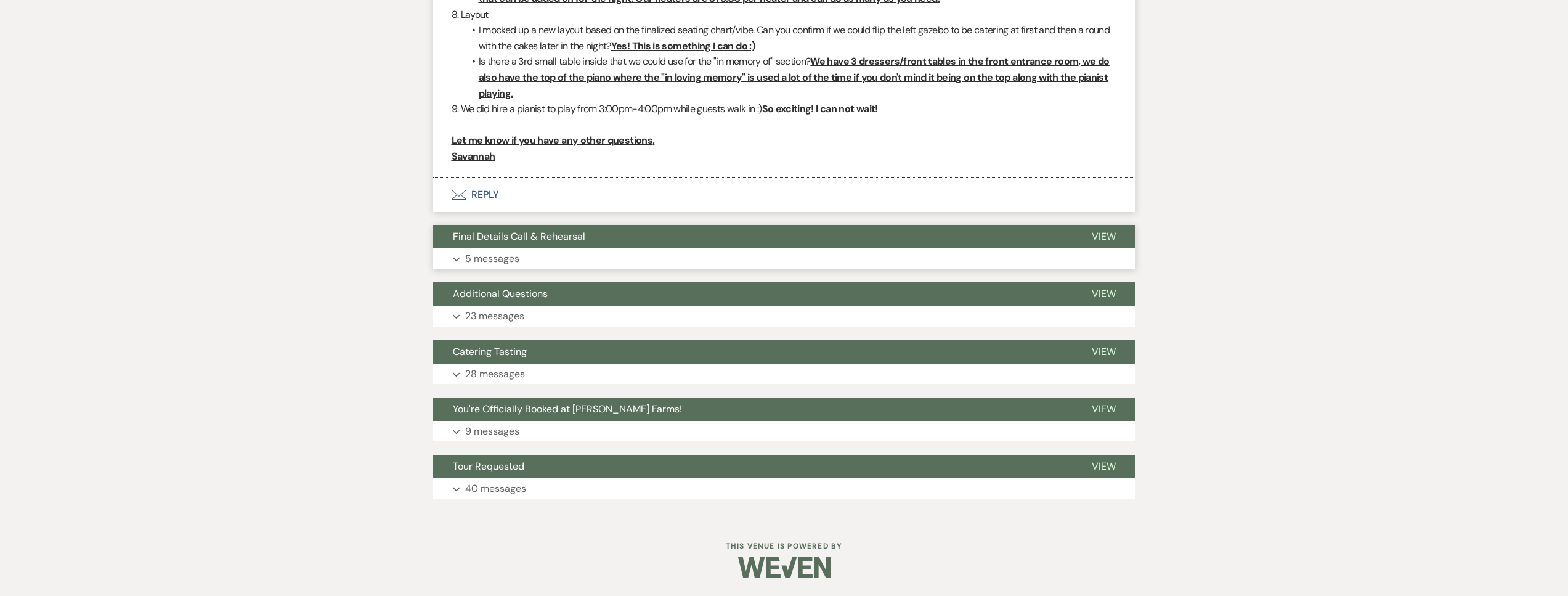
click at [543, 249] on button "Final Details Call & Rehearsal" at bounding box center [753, 237] width 639 height 24
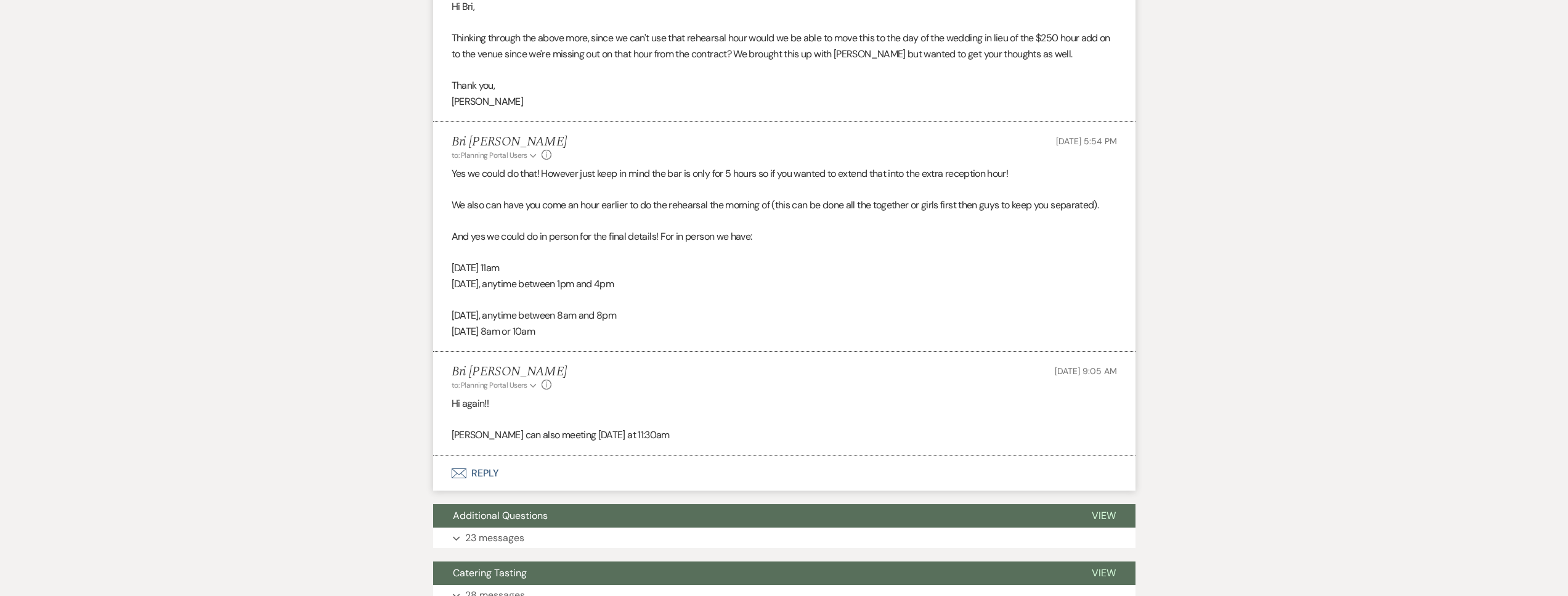
scroll to position [4357, 0]
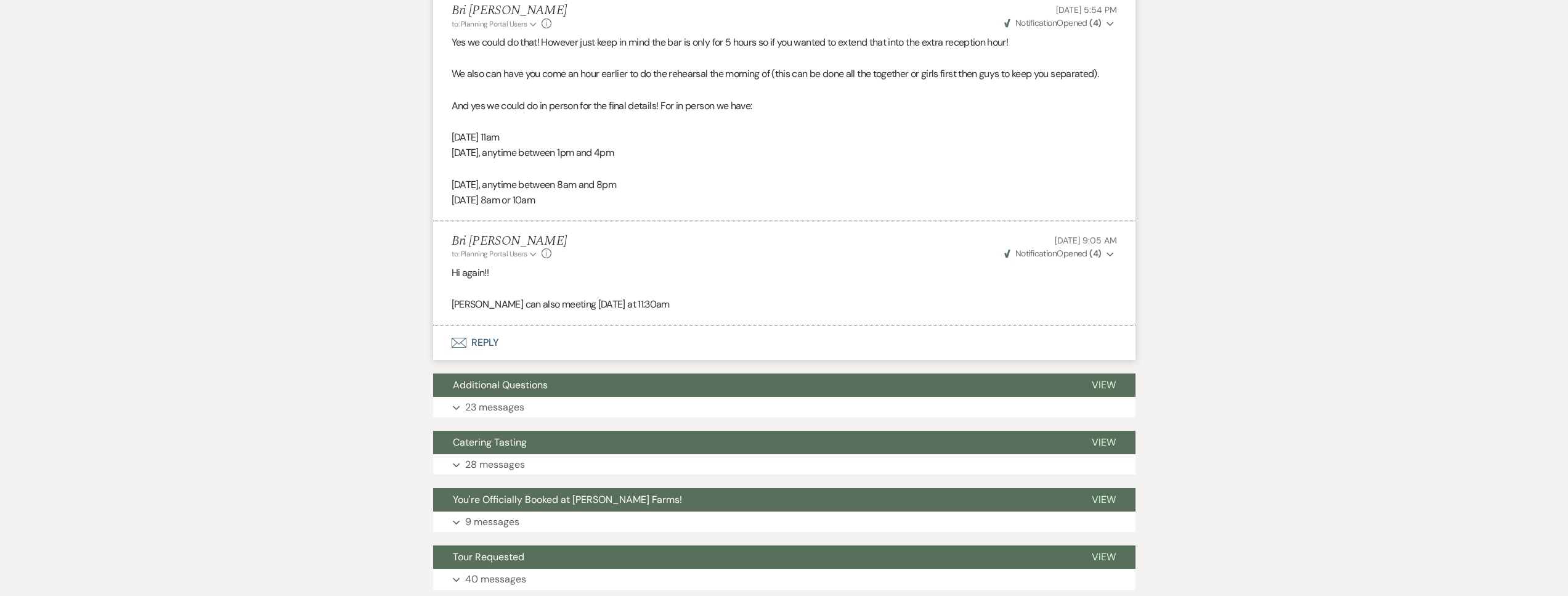
click at [578, 360] on button "Envelope Reply" at bounding box center [784, 343] width 703 height 35
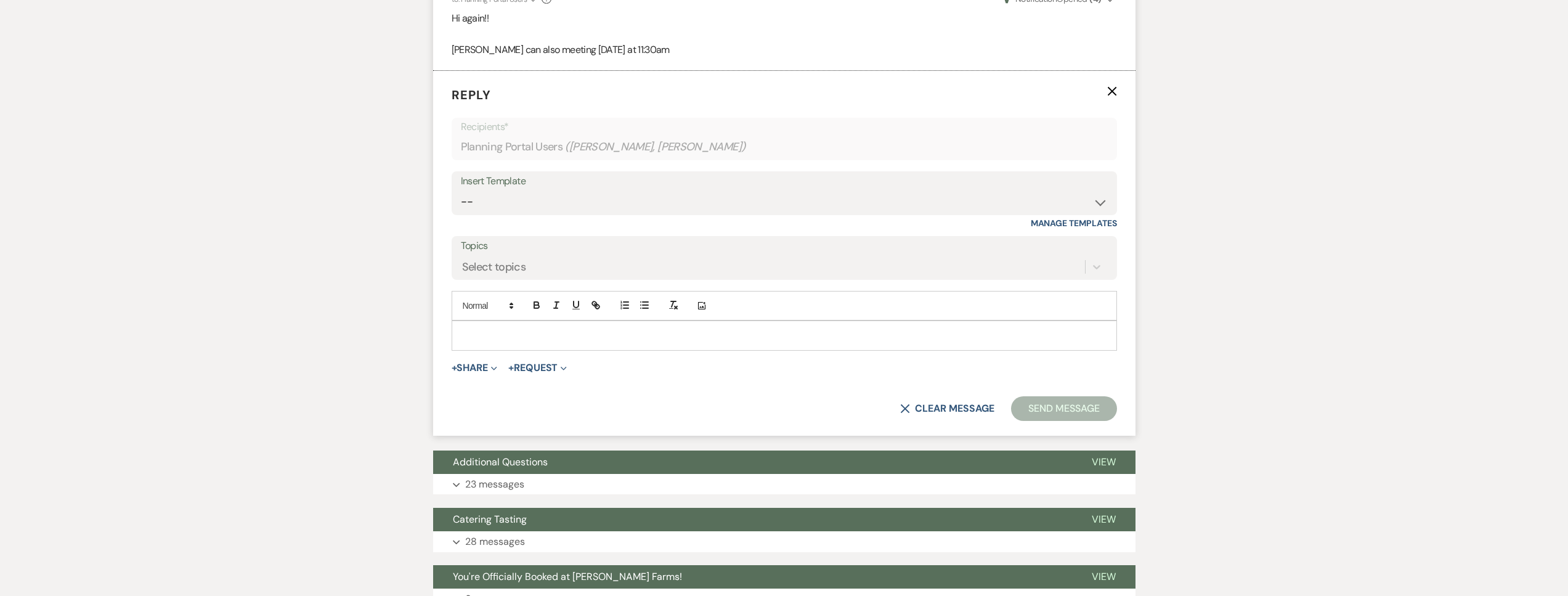
scroll to position [4590, 0]
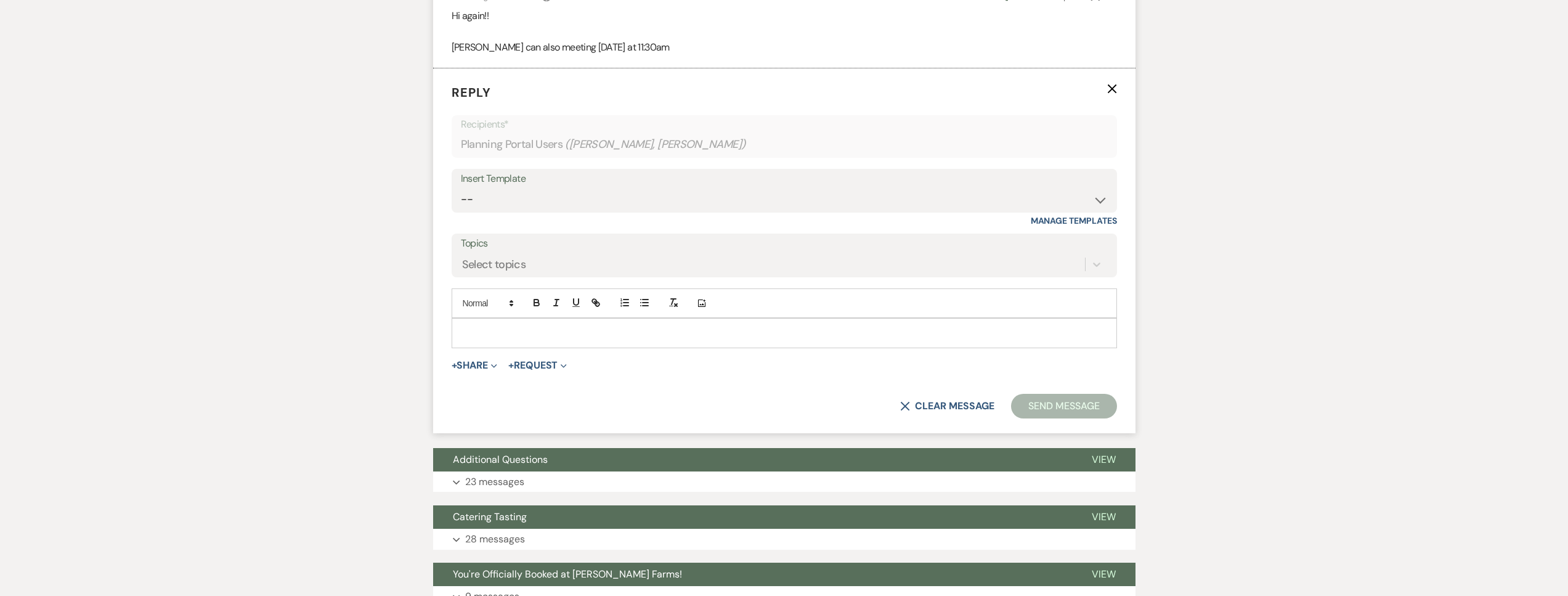
click at [526, 347] on div at bounding box center [784, 332] width 664 height 29
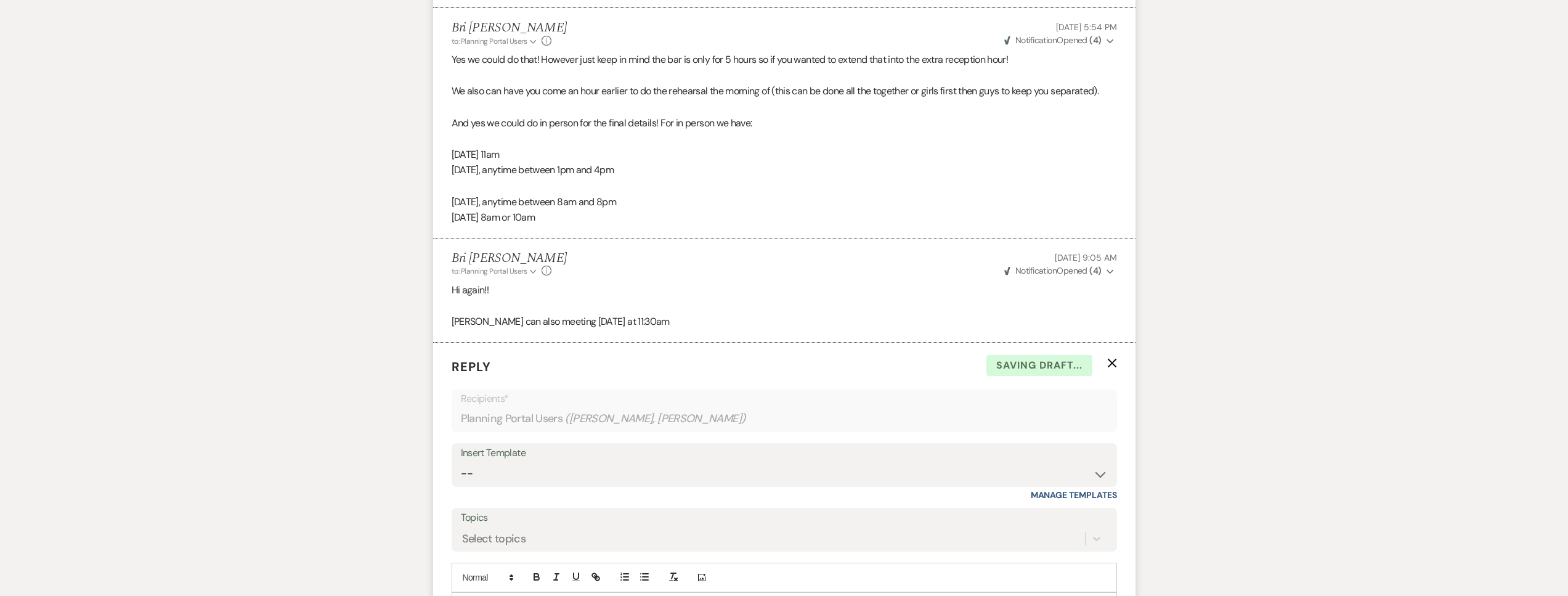
scroll to position [4253, 0]
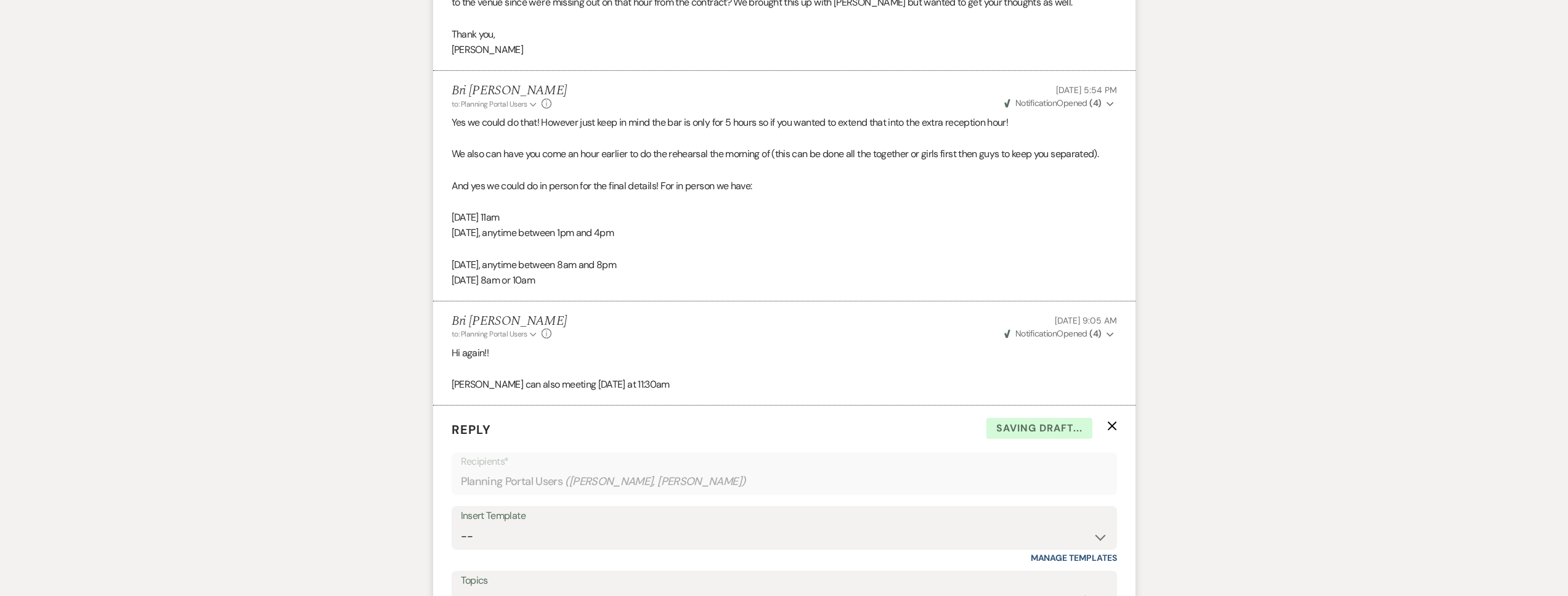
drag, startPoint x: 606, startPoint y: 327, endPoint x: 441, endPoint y: 265, distance: 176.3
click at [441, 265] on li "Bri Schnepf to: Planning Portal Users Expand Info Oct 12, 2025, 5:54 PM Weven C…" at bounding box center [784, 186] width 703 height 230
copy div "Monday, October 13, at 11am Tuesday, October 14, anytime between 1pm and 4pm Mo…"
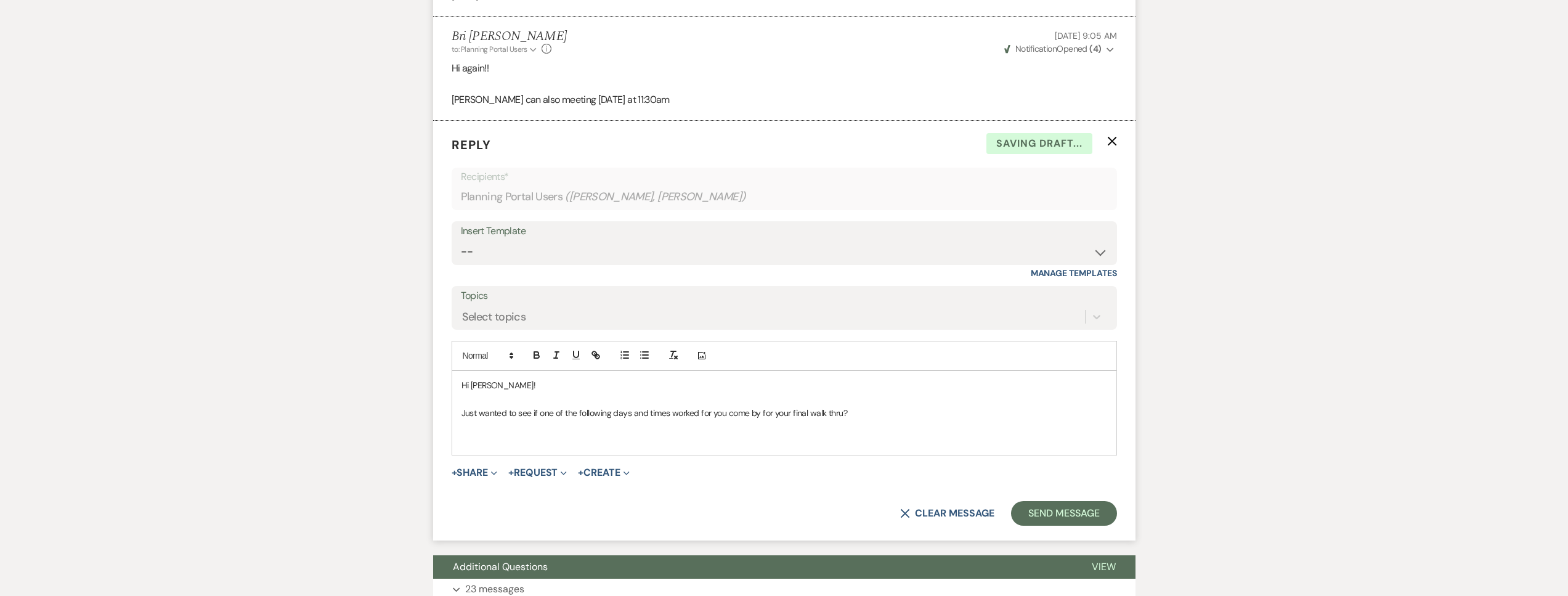
scroll to position [4632, 0]
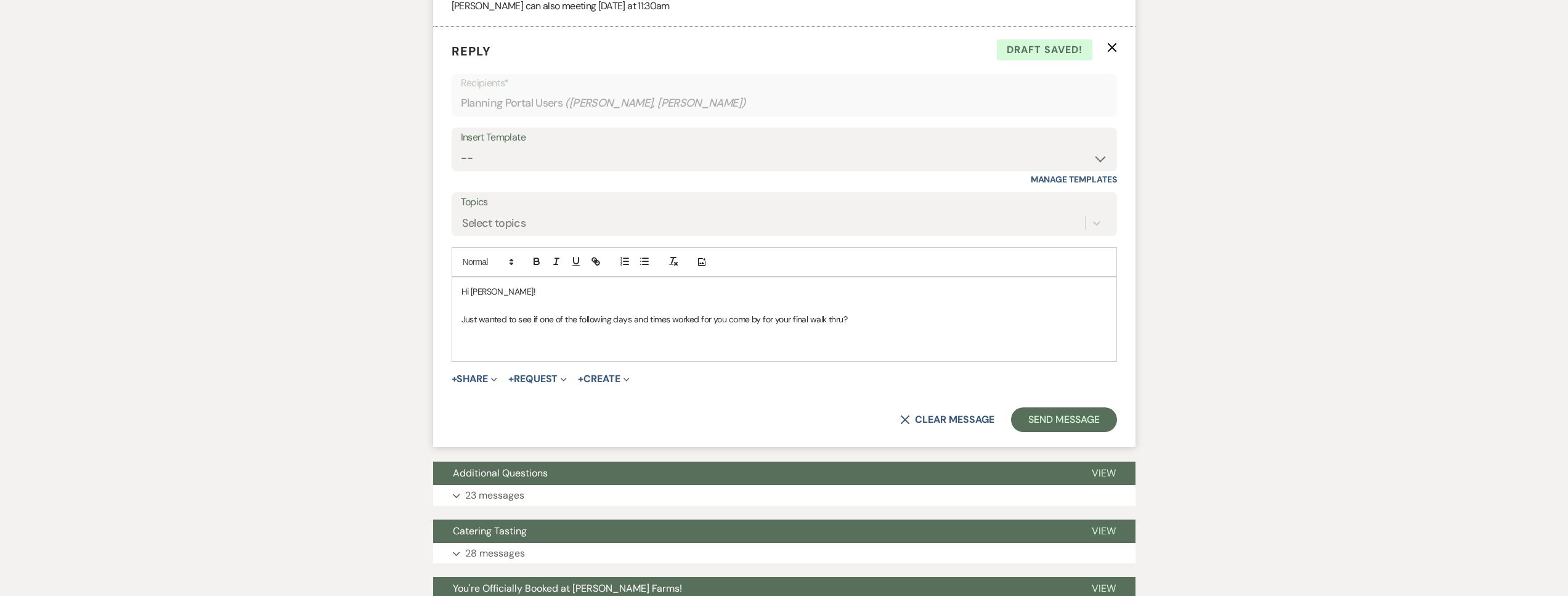
click at [527, 354] on p at bounding box center [784, 346] width 645 height 13
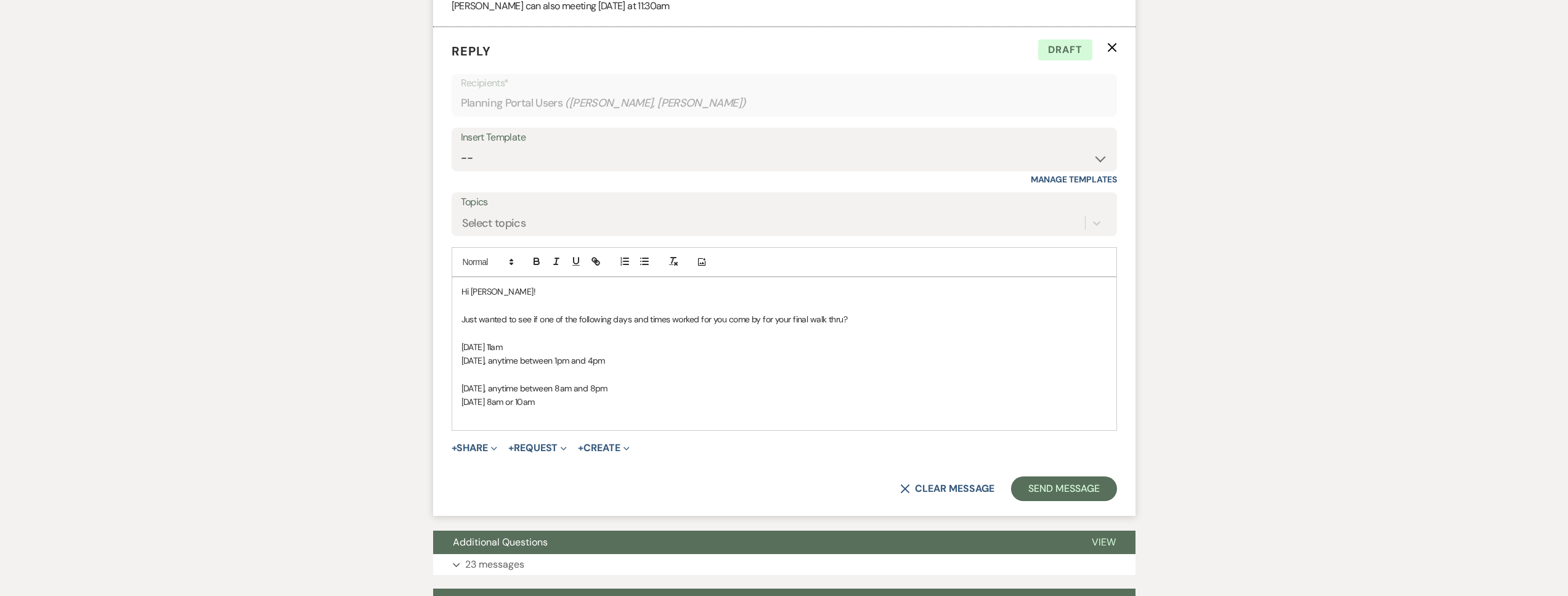
drag, startPoint x: 648, startPoint y: 408, endPoint x: 420, endPoint y: 398, distance: 228.2
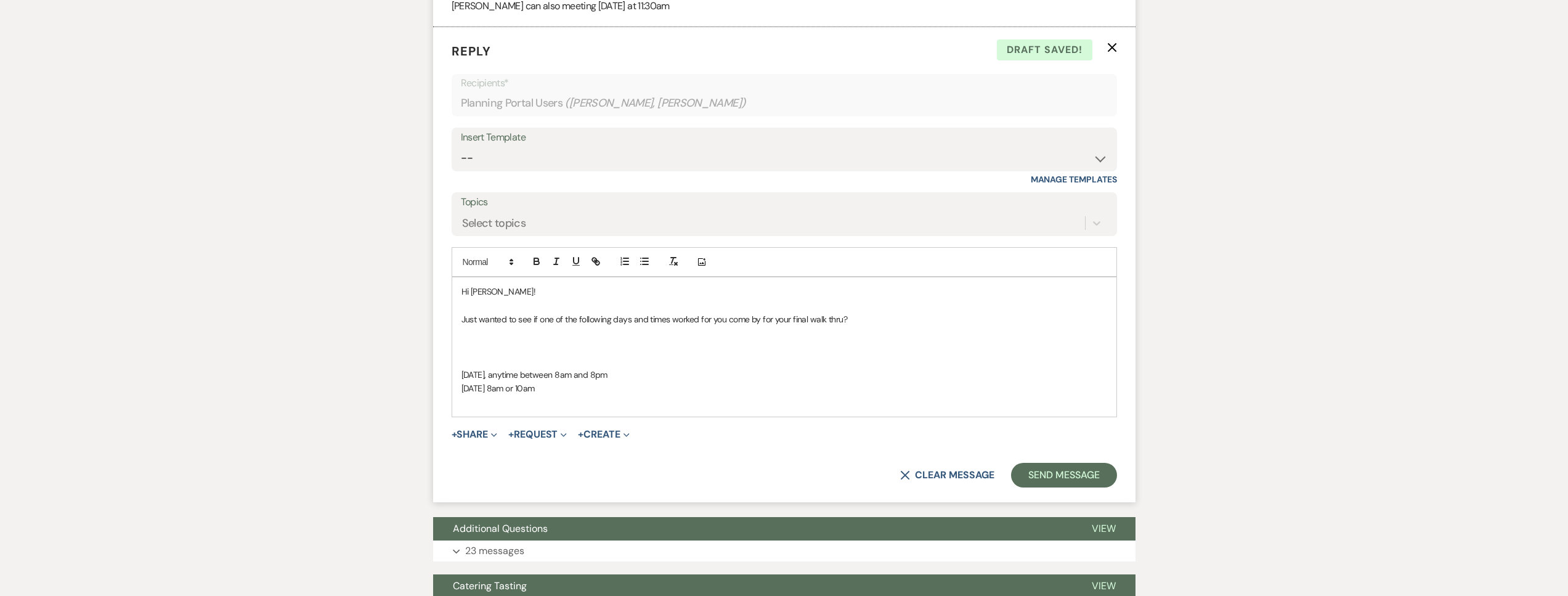
click at [467, 354] on p at bounding box center [784, 346] width 645 height 13
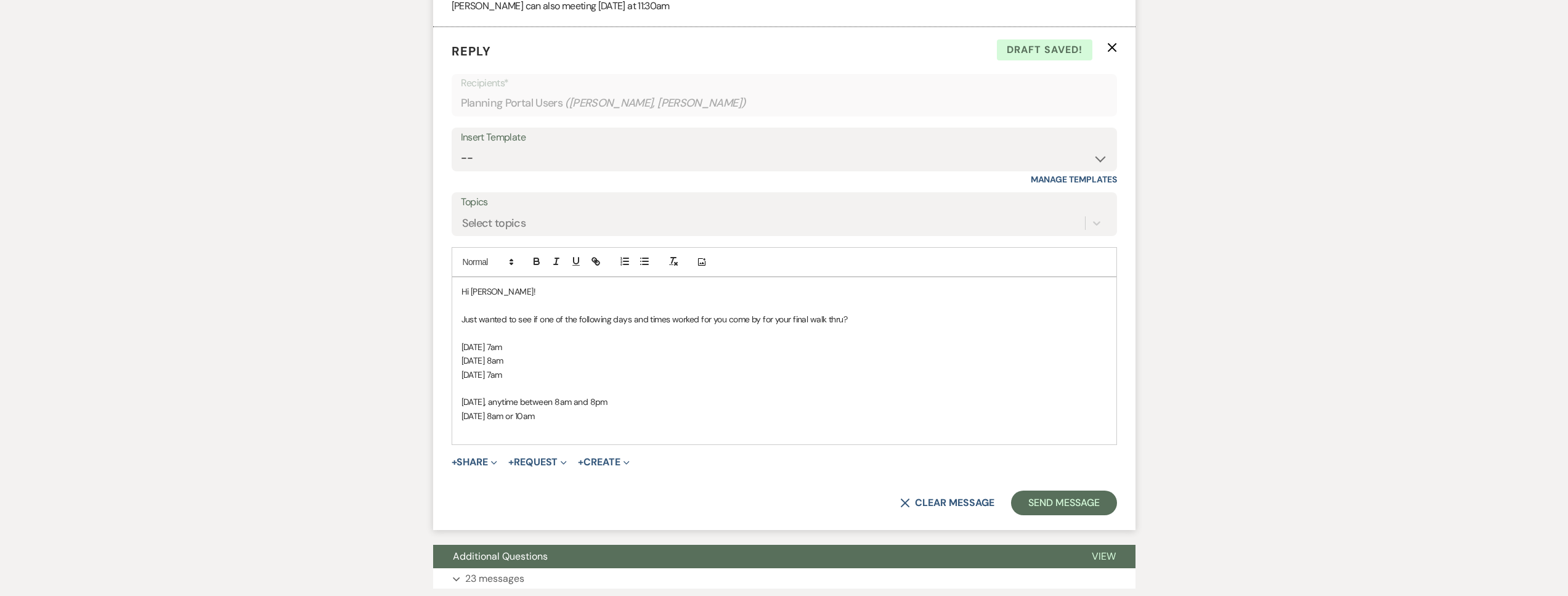
click at [494, 409] on p "Monday, October 20, anytime between 8am and 8pm" at bounding box center [784, 401] width 645 height 13
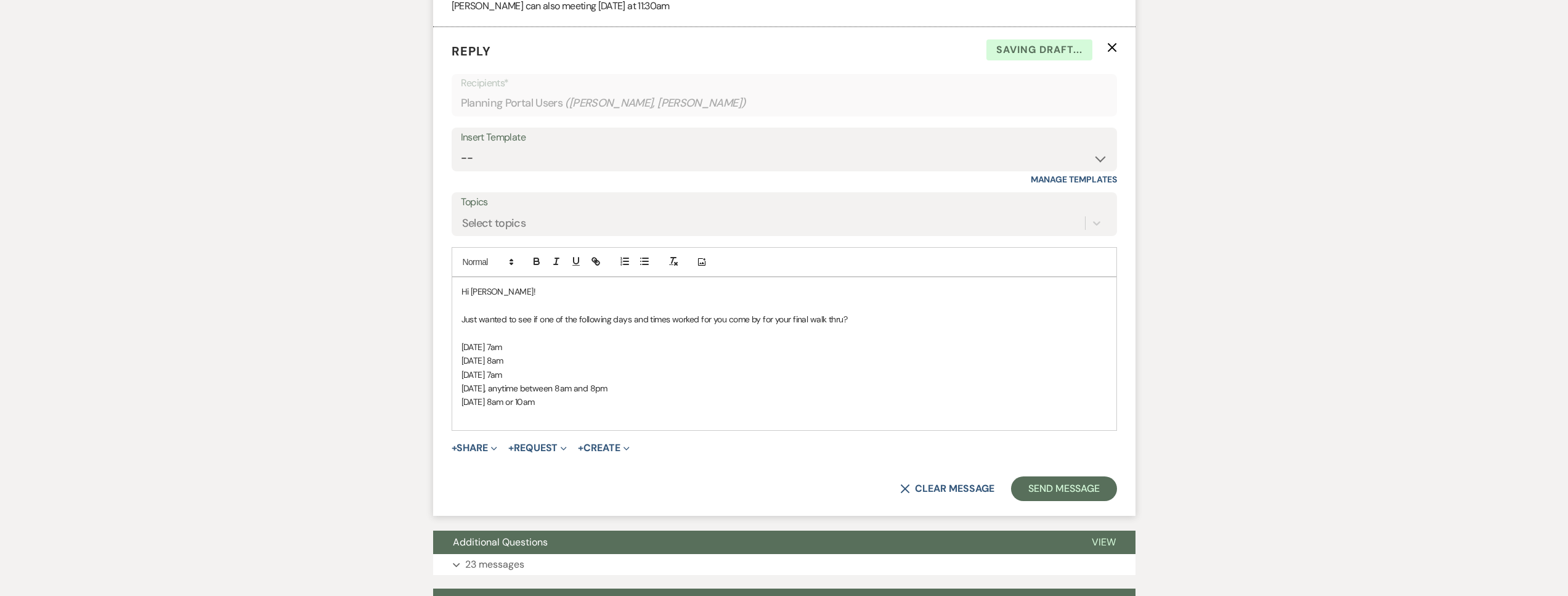
drag, startPoint x: 650, startPoint y: 434, endPoint x: 618, endPoint y: 437, distance: 32.1
click at [607, 393] on span "Monday, October 20, anytime between 8am and 8pm" at bounding box center [535, 388] width 146 height 11
drag, startPoint x: 666, startPoint y: 439, endPoint x: 544, endPoint y: 439, distance: 122.0
click at [544, 395] on p "Monday, October 20, anytime between 8am and 8pm" at bounding box center [784, 388] width 645 height 13
drag, startPoint x: 596, startPoint y: 437, endPoint x: 587, endPoint y: 437, distance: 9.0
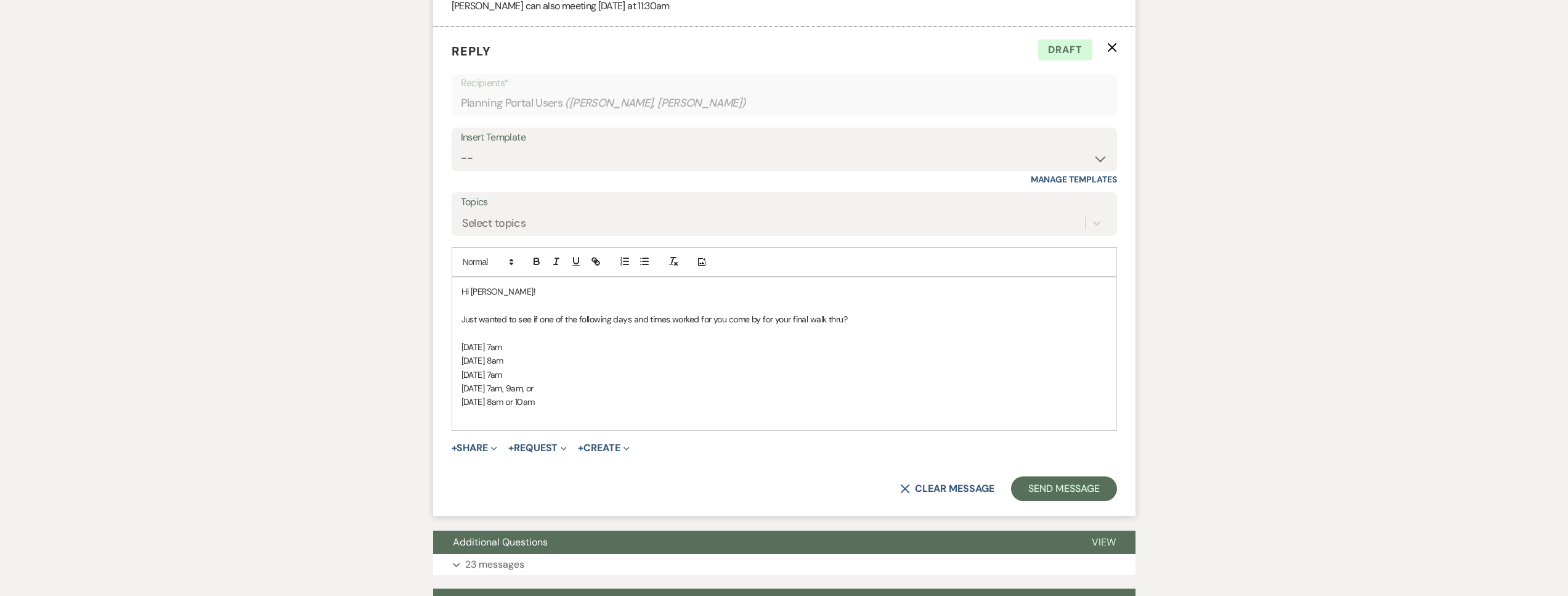
click at [533, 393] on span "Monday, October 20, at 7am, 9am, or" at bounding box center [498, 388] width 72 height 11
drag, startPoint x: 612, startPoint y: 449, endPoint x: 574, endPoint y: 452, distance: 38.1
click at [574, 409] on p "Tuesday, October 21, at 8am or 10am" at bounding box center [784, 401] width 645 height 13
click at [618, 409] on p "Tuesday, October 21, at 8am or 10am" at bounding box center [784, 401] width 645 height 13
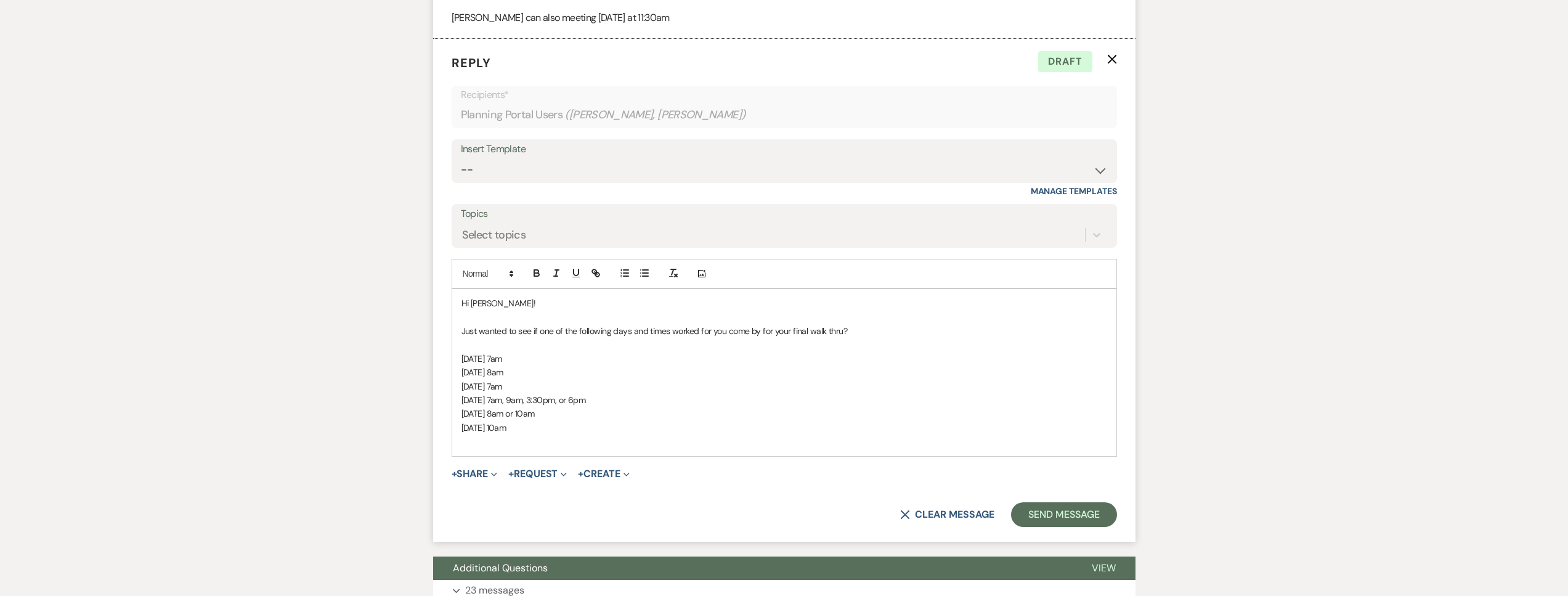
scroll to position [4608, 0]
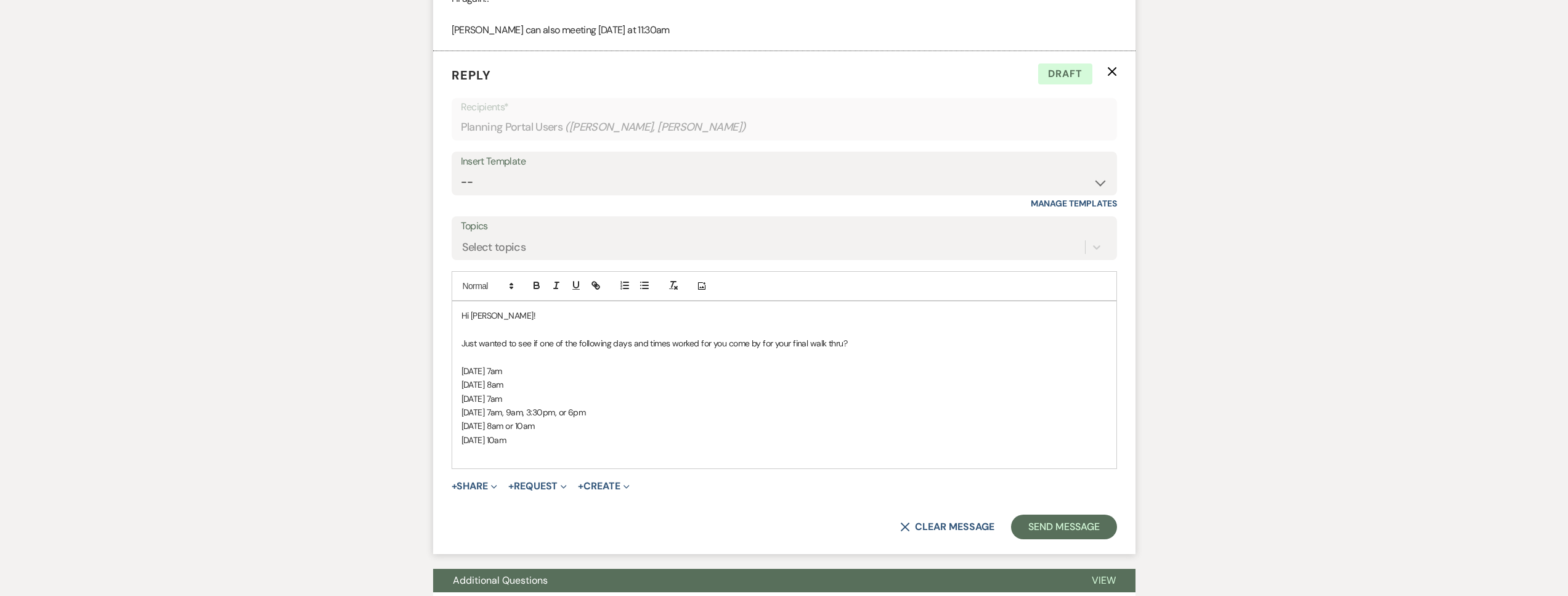
click at [556, 460] on p at bounding box center [784, 453] width 645 height 13
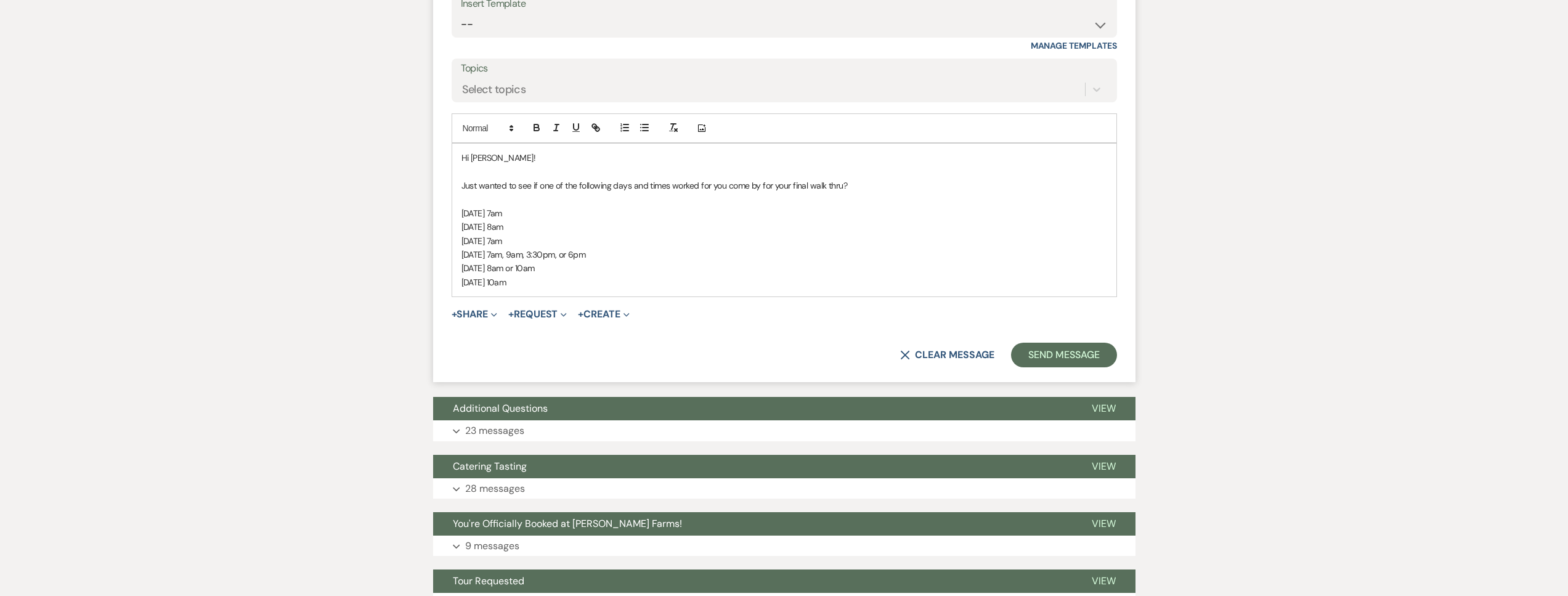
scroll to position [4767, 0]
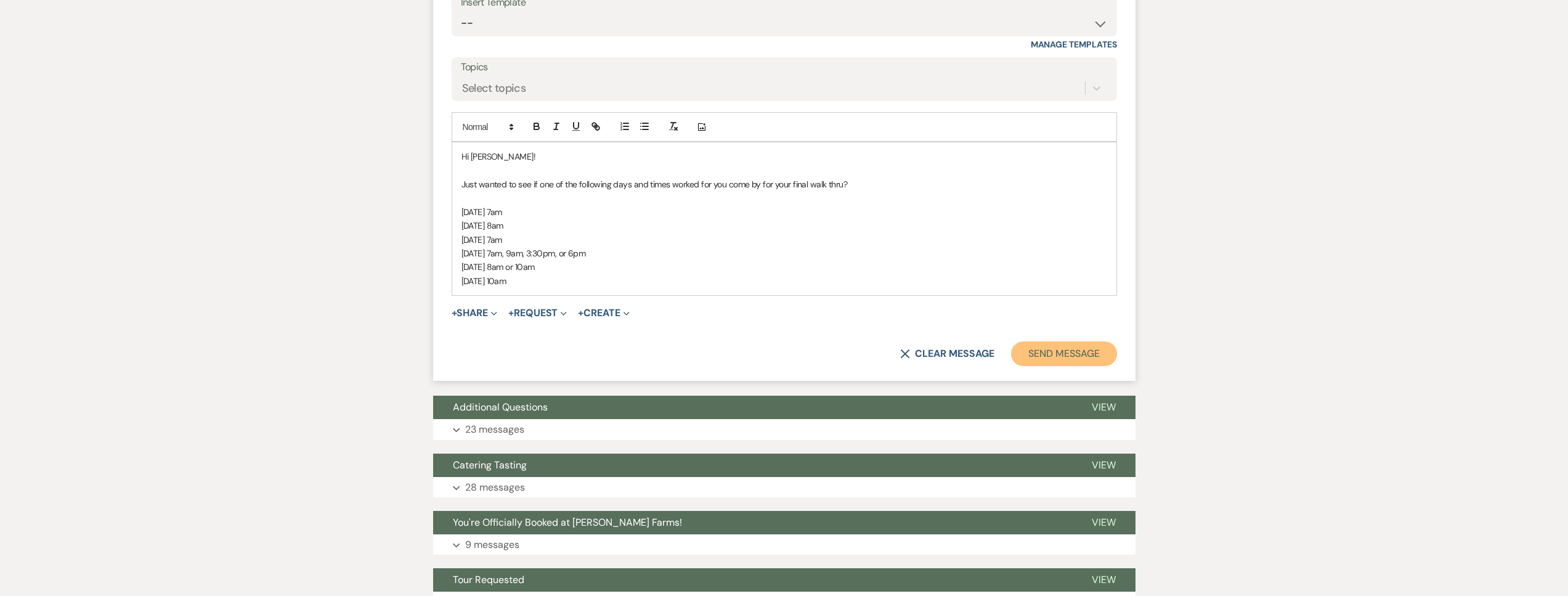
click at [1041, 366] on button "Send Message" at bounding box center [1063, 353] width 105 height 24
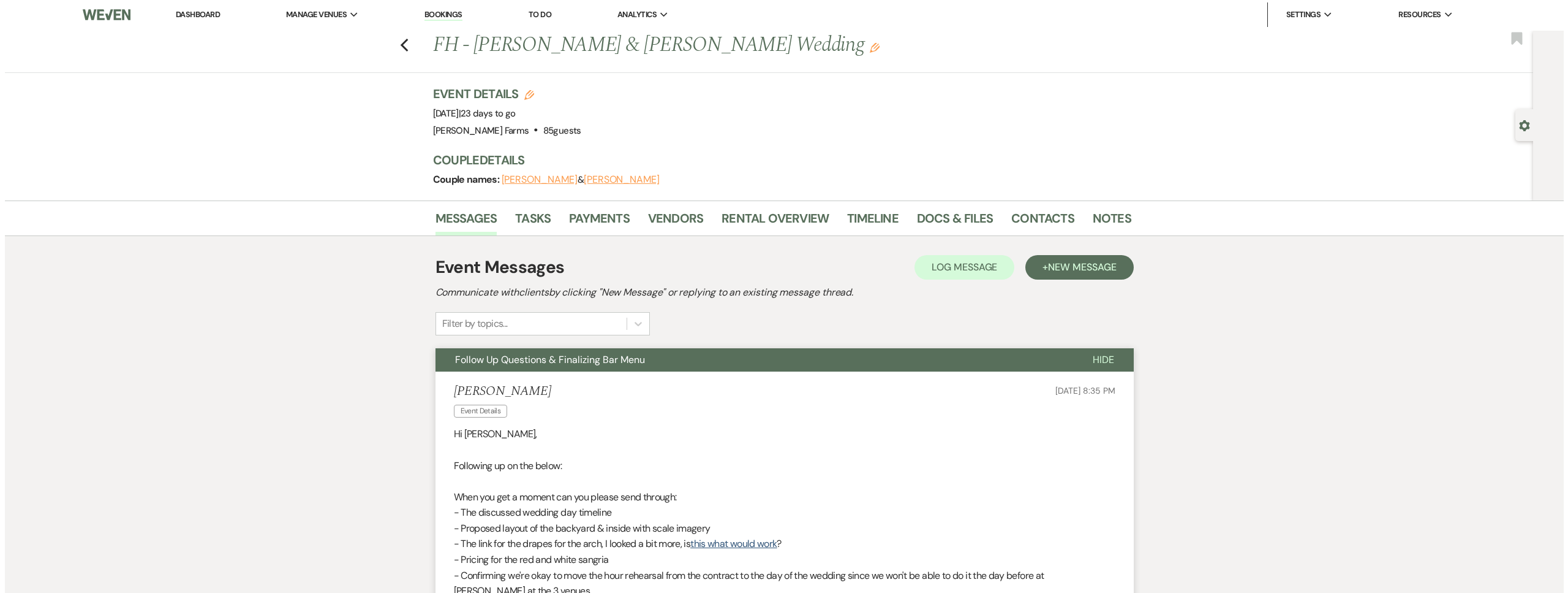
scroll to position [0, 0]
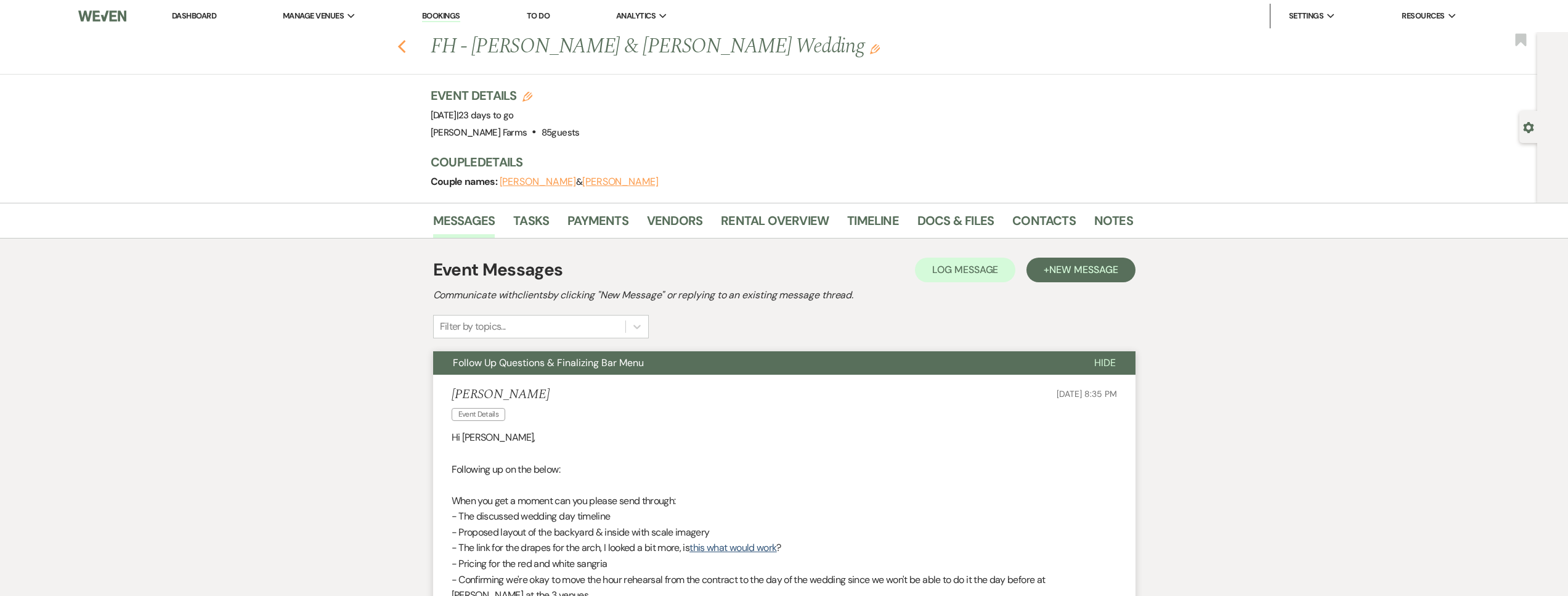
click at [407, 48] on icon "Previous" at bounding box center [402, 47] width 9 height 15
select select "8"
select select "5"
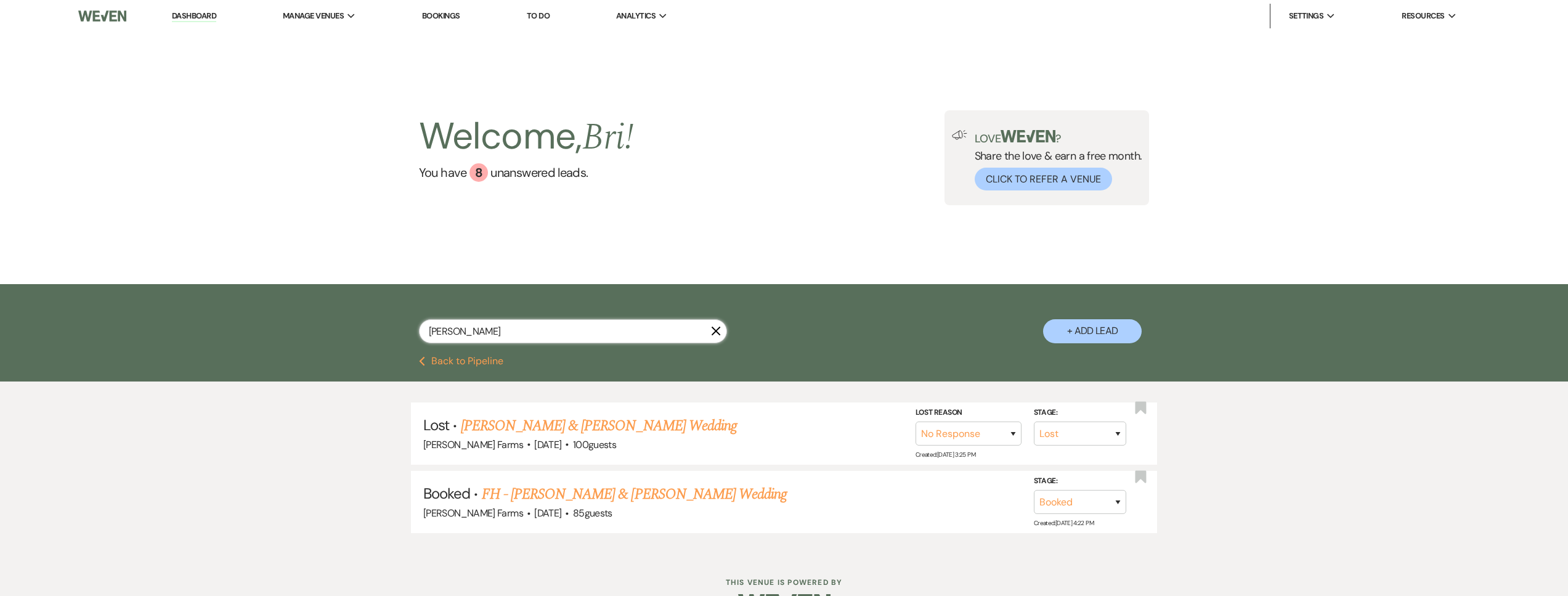
drag, startPoint x: 457, startPoint y: 331, endPoint x: 375, endPoint y: 330, distance: 82.0
click at [375, 330] on div "jolene X + Add Lead" at bounding box center [784, 322] width 887 height 63
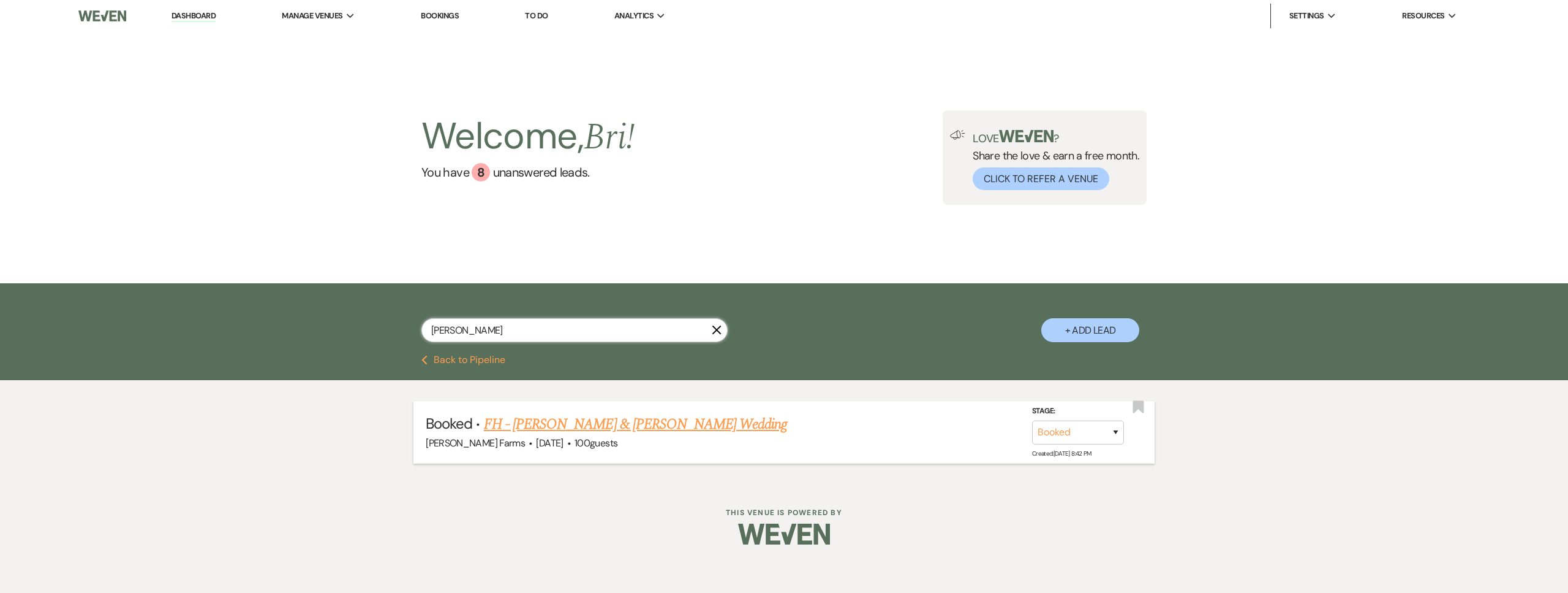
type input "martorana"
click at [543, 432] on link "FH - Nick Maddox & Emily Martorana's Wedding" at bounding box center [636, 424] width 304 height 22
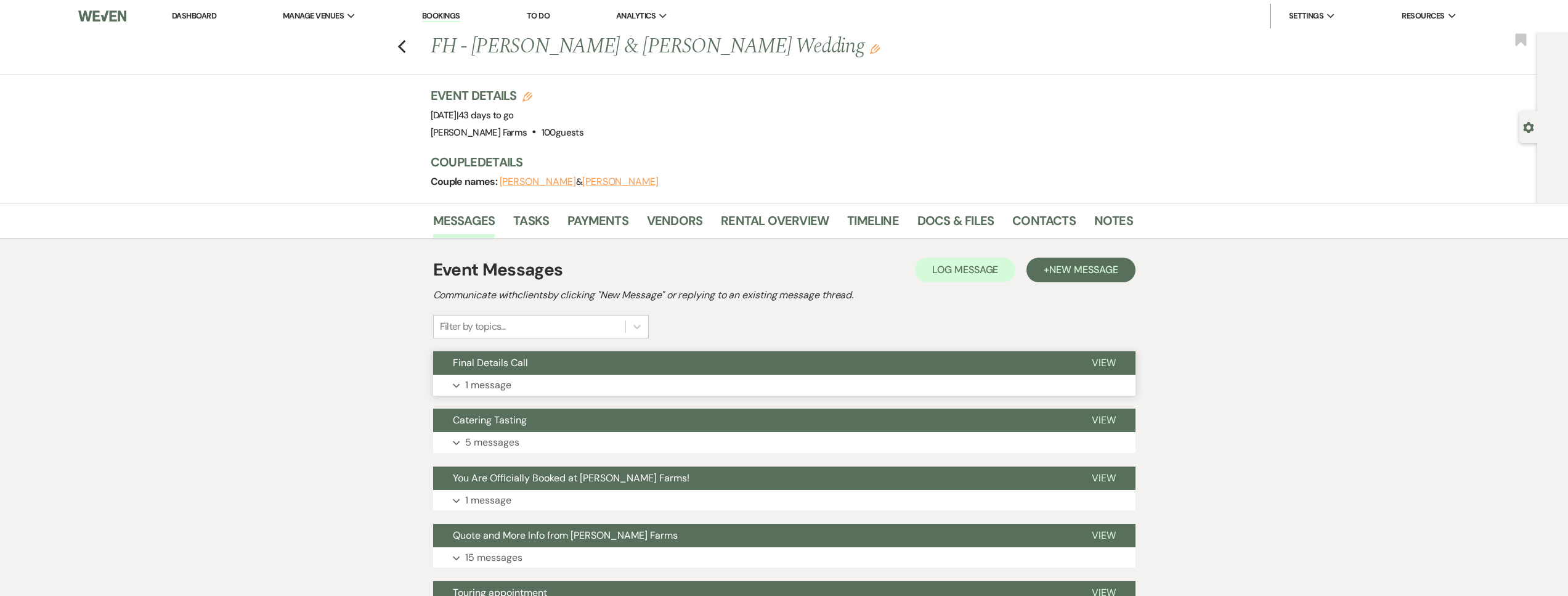
click at [602, 375] on button "Expand 1 message" at bounding box center [784, 385] width 703 height 21
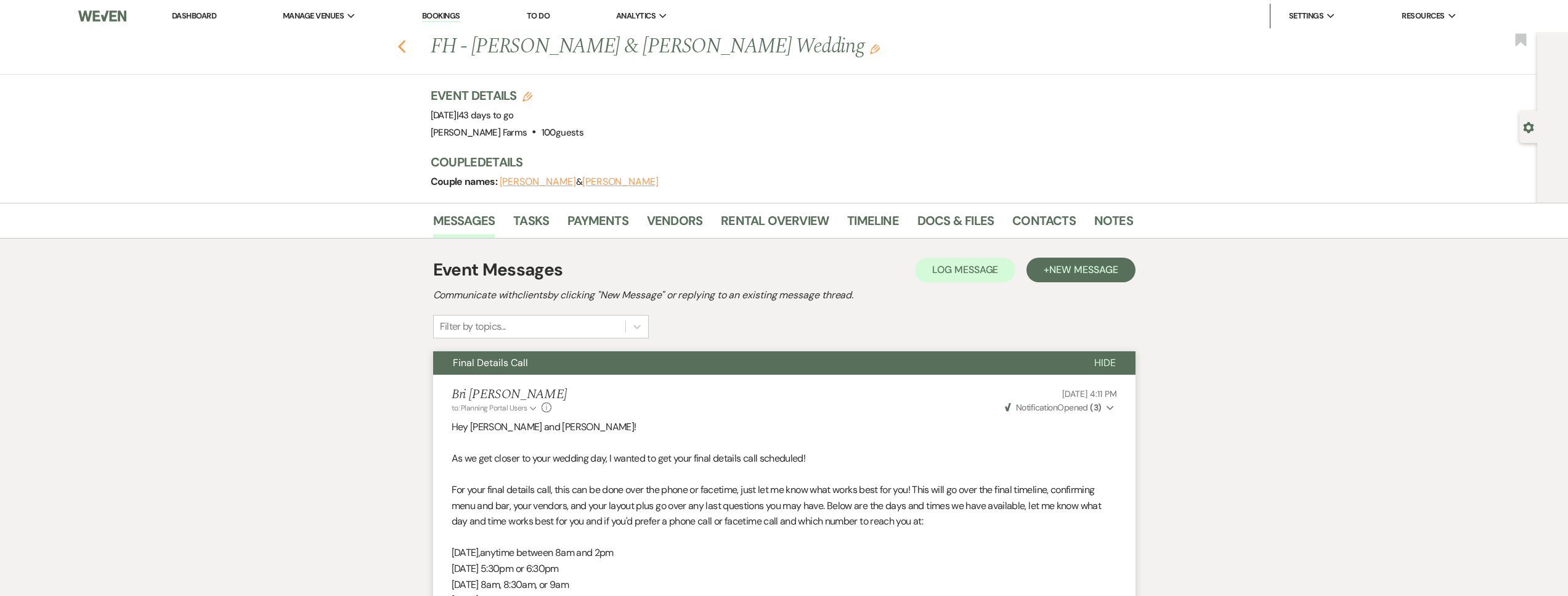
click at [406, 47] on icon "Previous" at bounding box center [402, 47] width 9 height 15
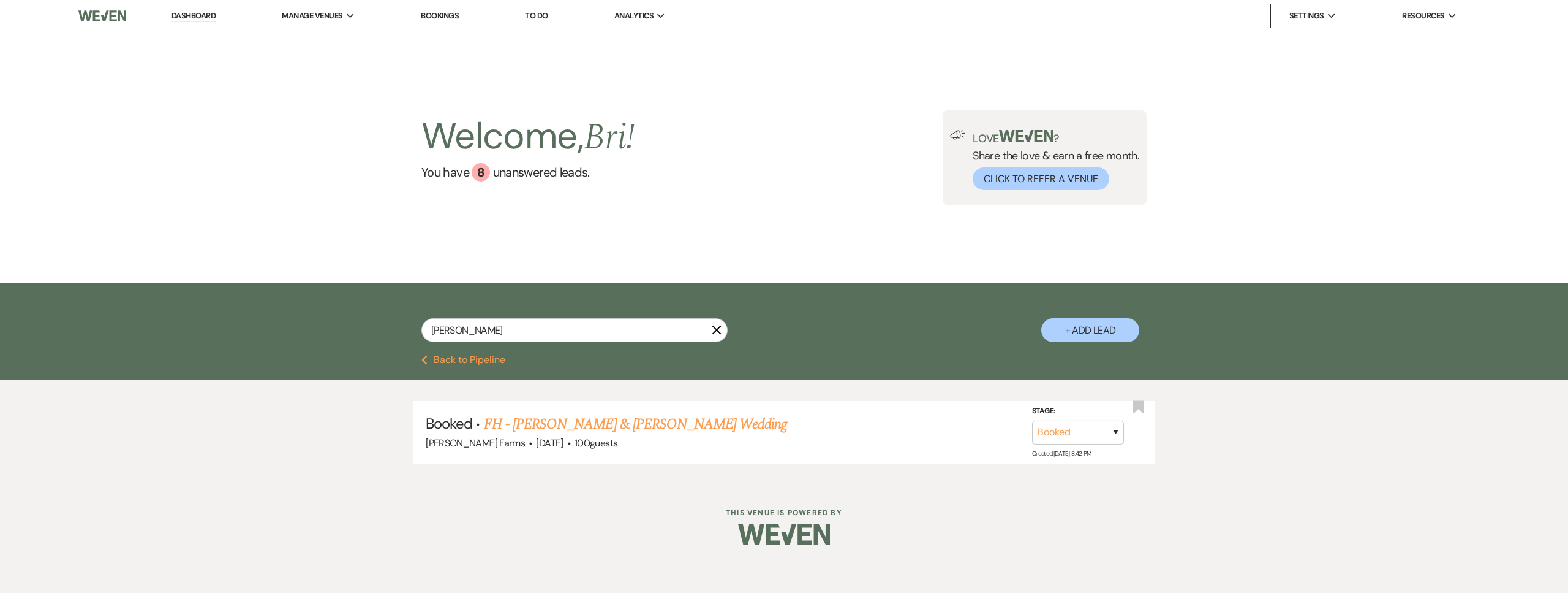
click at [467, 361] on button "Previous Back to Pipeline" at bounding box center [463, 360] width 84 height 10
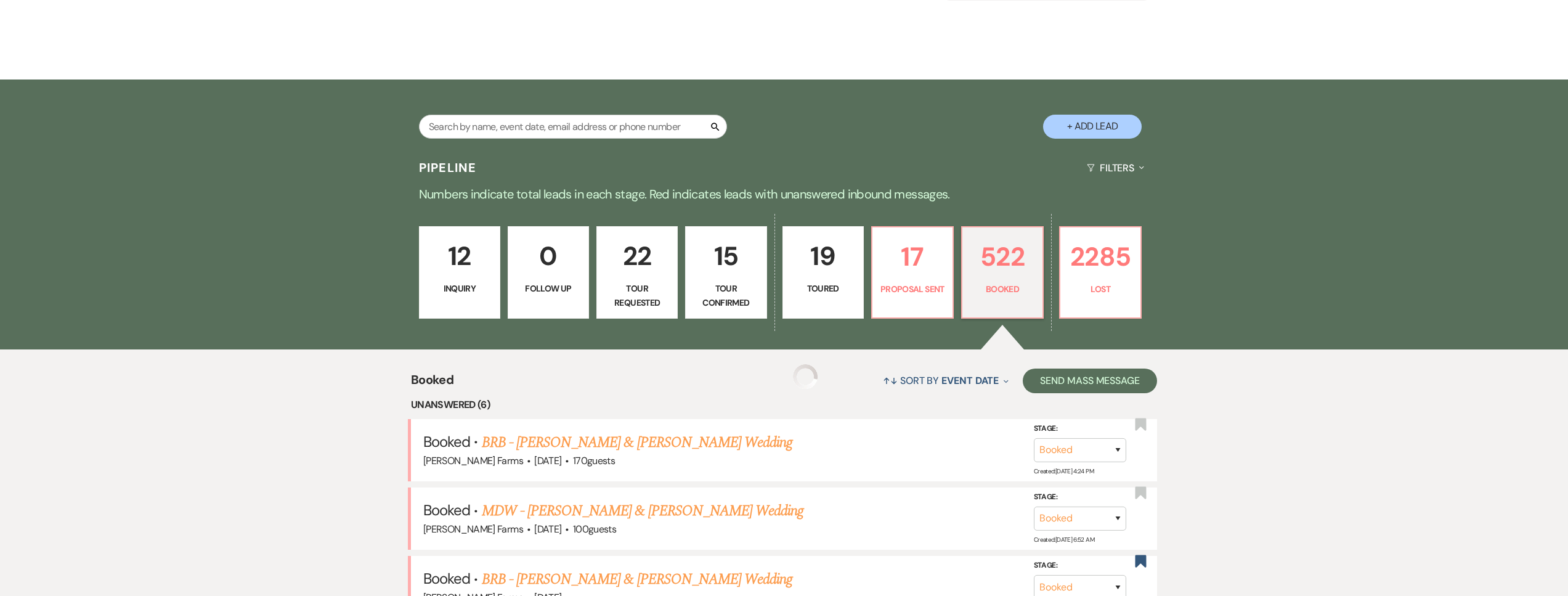
scroll to position [183, 0]
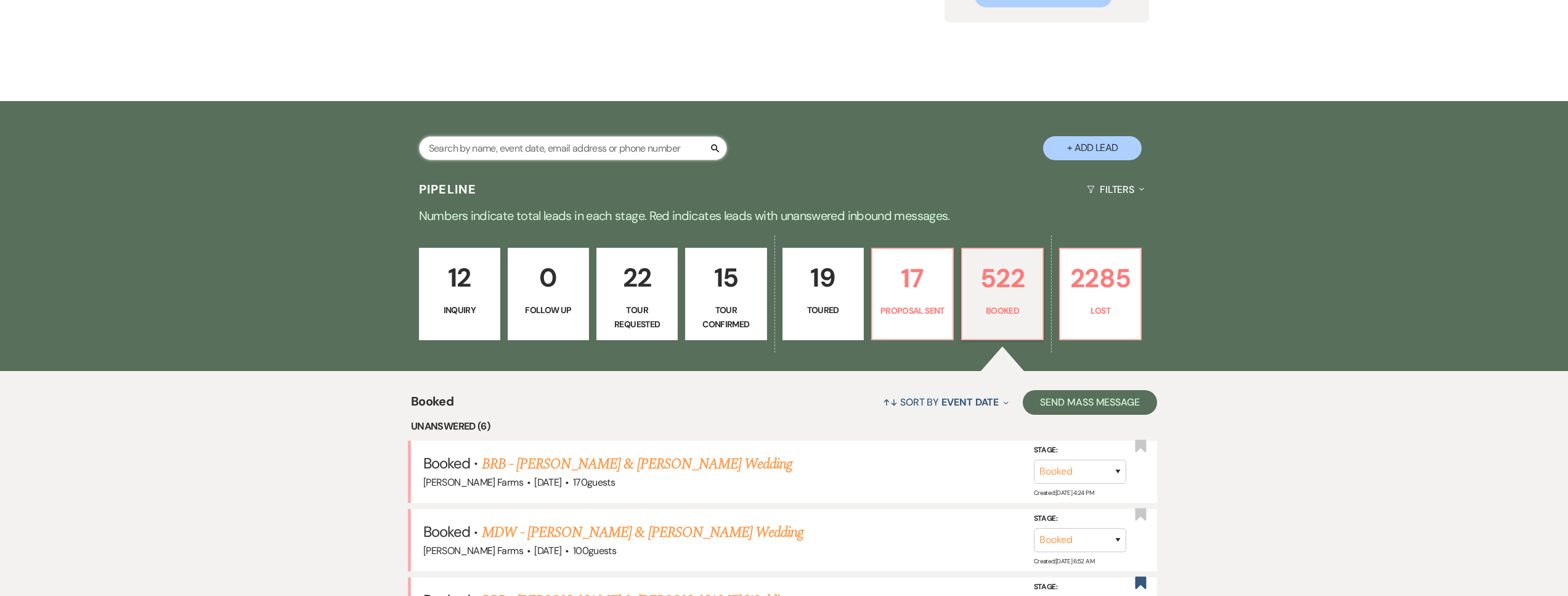
click at [468, 147] on input "text" at bounding box center [573, 148] width 308 height 24
type input "emma"
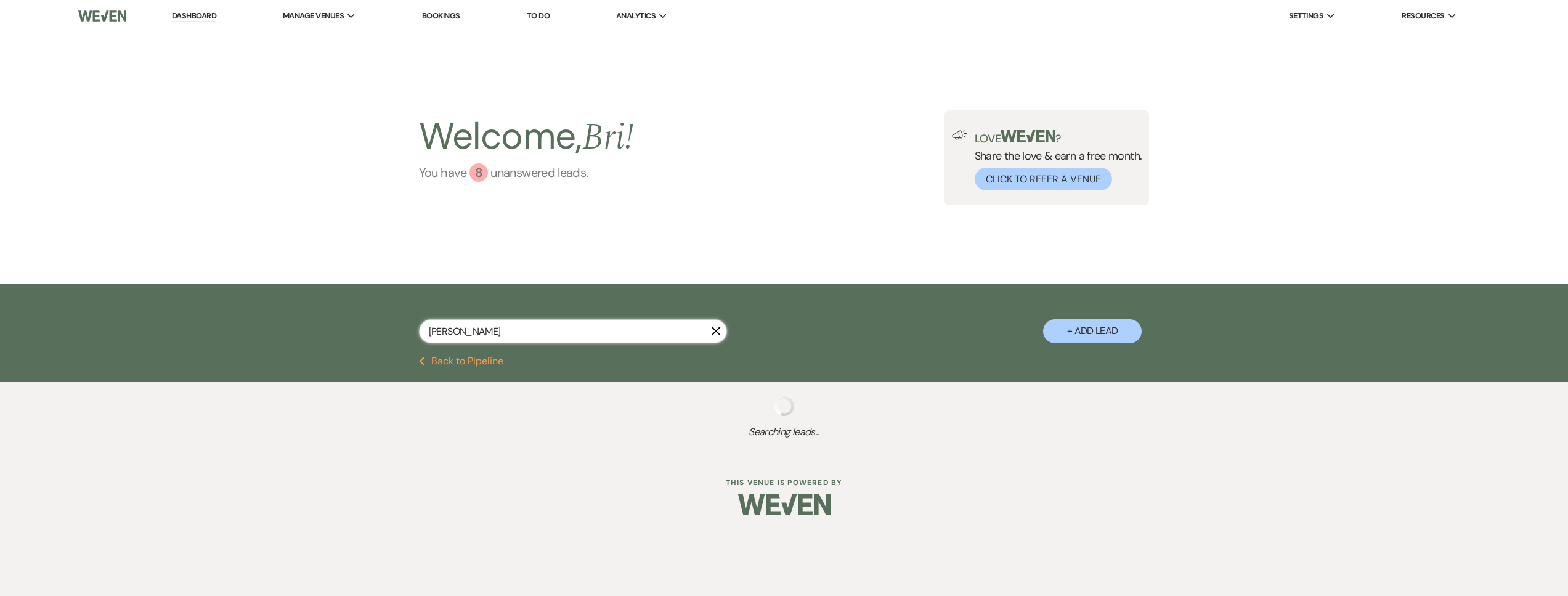
select select "8"
select select "6"
select select "8"
select select "5"
select select "8"
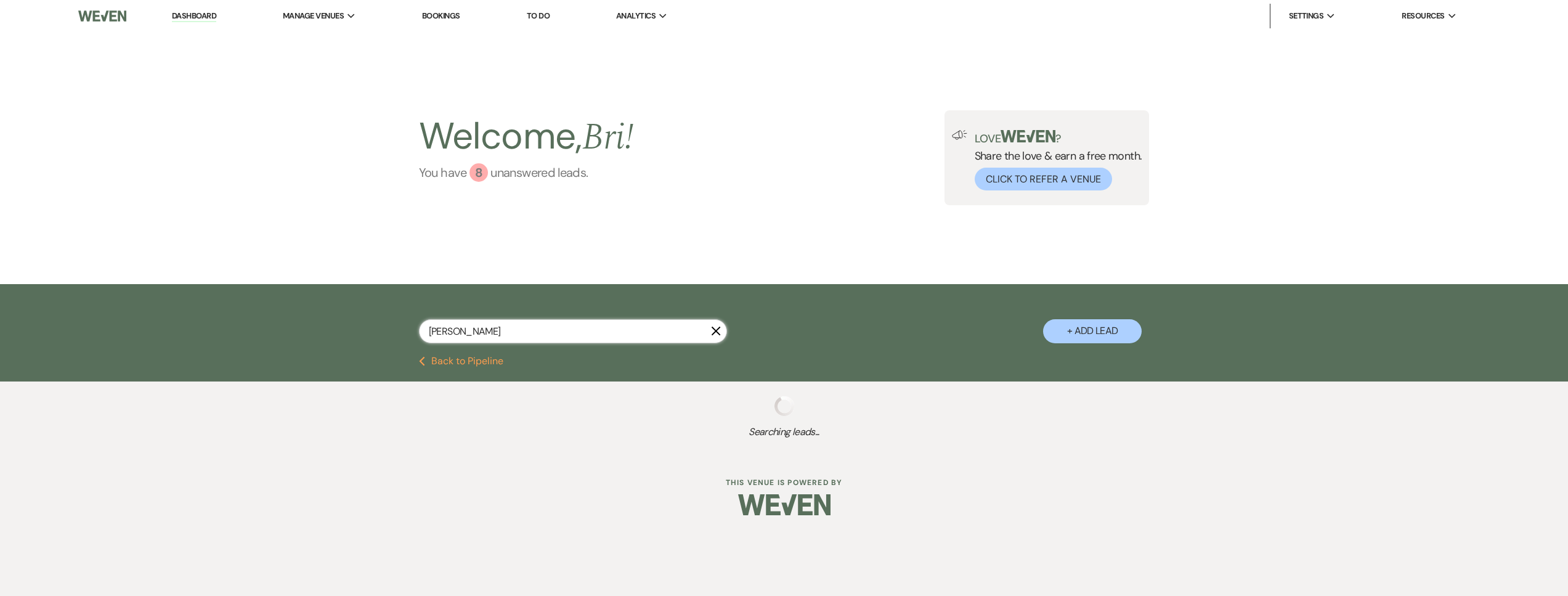
select select "6"
select select "8"
select select "5"
select select "8"
select select "6"
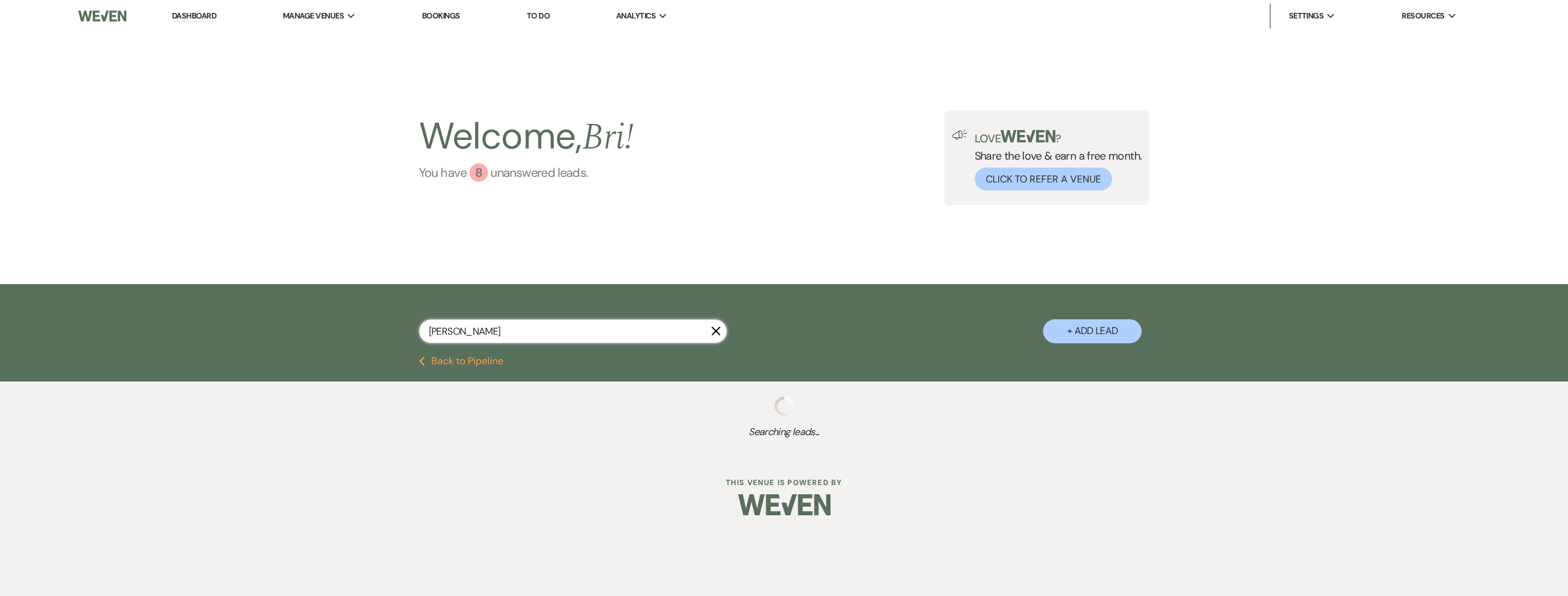
select select "8"
select select "5"
select select "8"
select select "7"
select select "8"
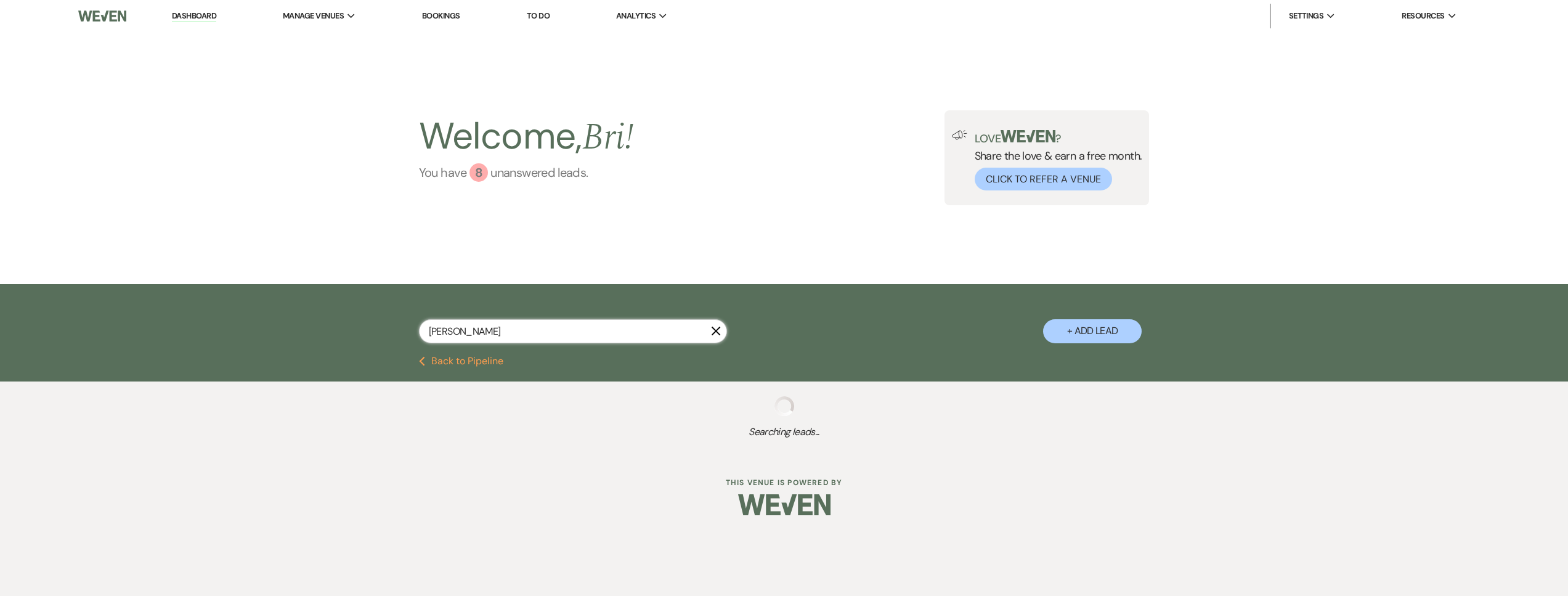
select select "6"
select select "8"
select select "5"
select select "8"
select select "5"
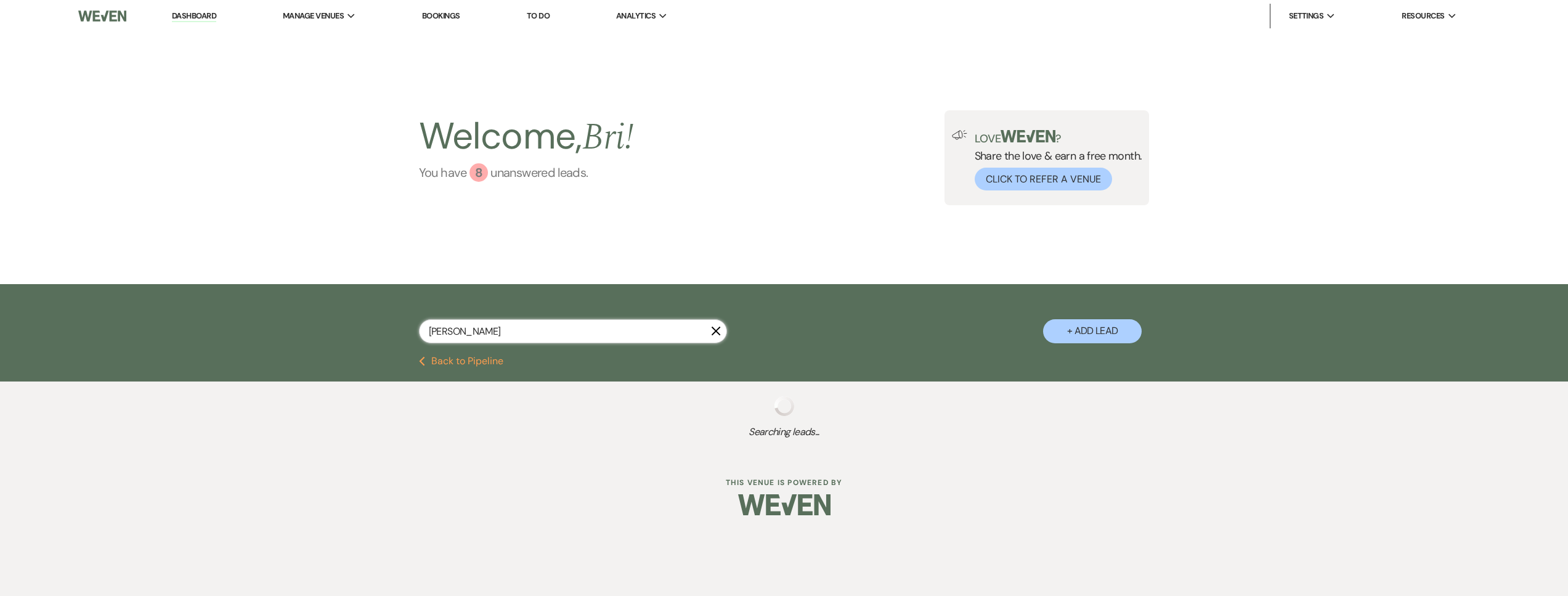
select select "8"
select select "5"
select select "8"
select select "5"
select select "8"
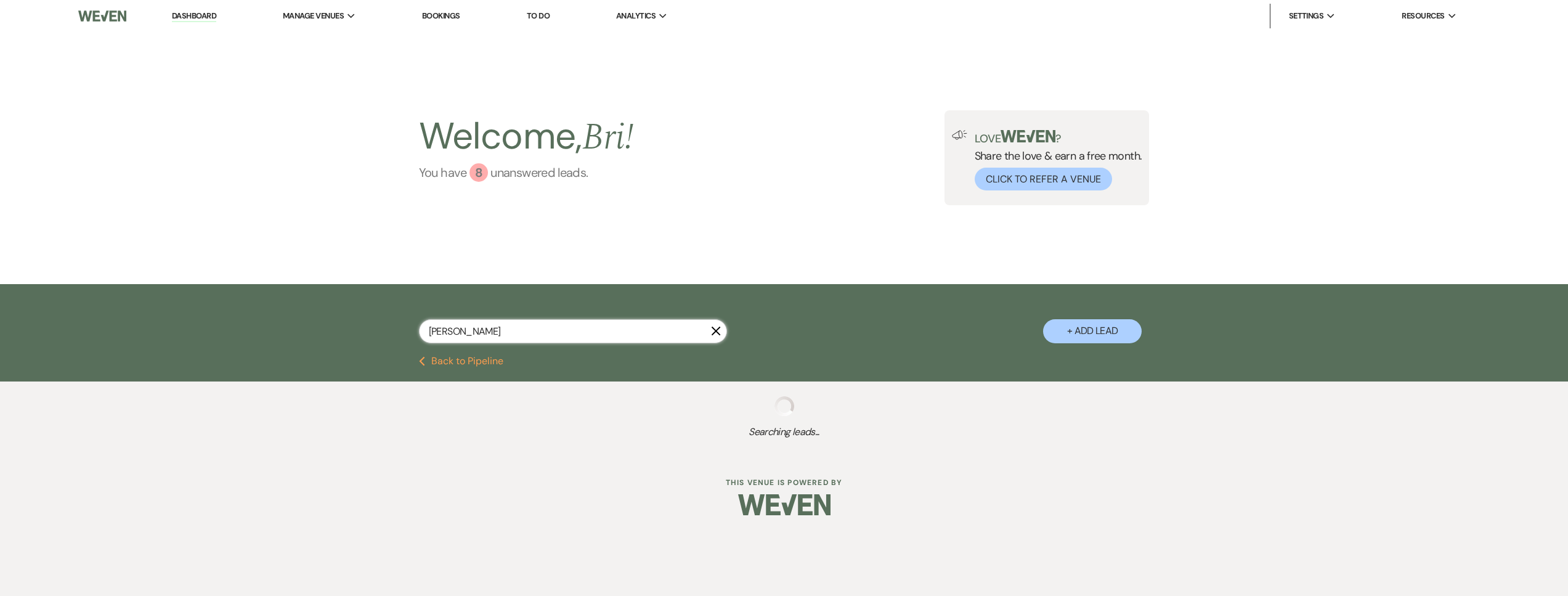
select select "1"
select select "8"
select select "5"
select select "8"
select select "5"
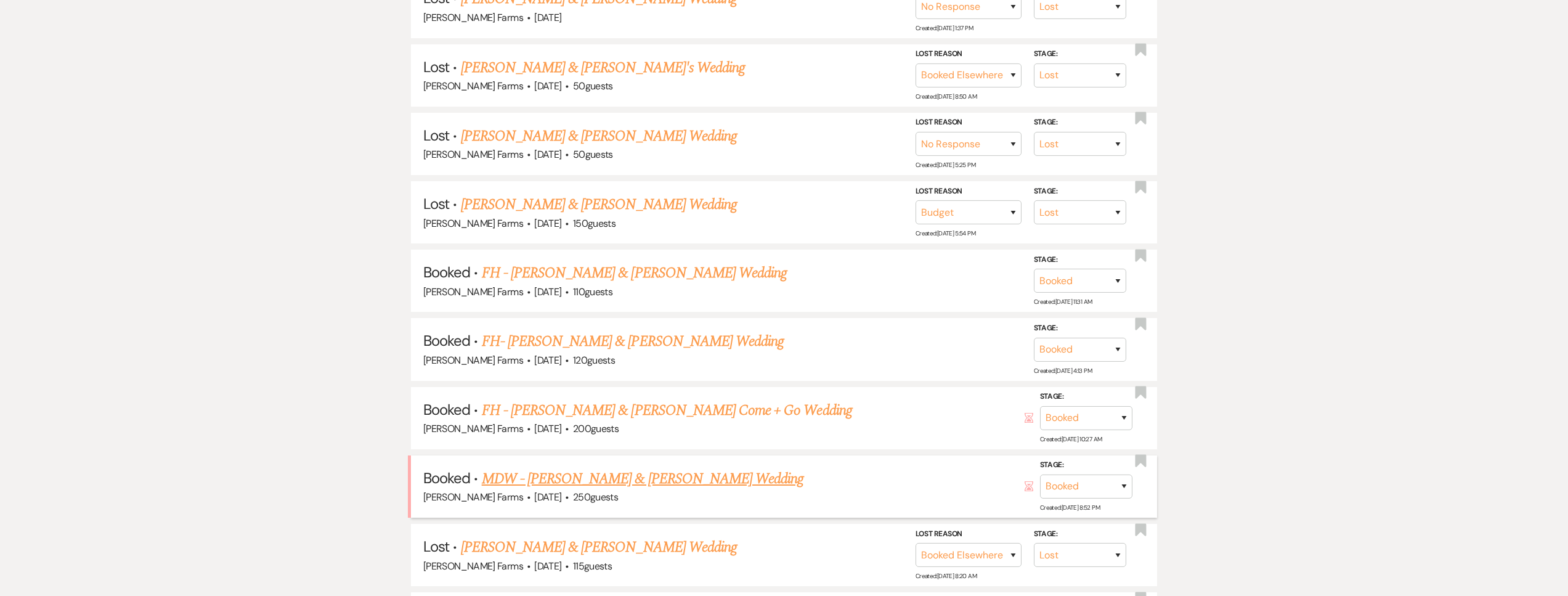
scroll to position [642, 0]
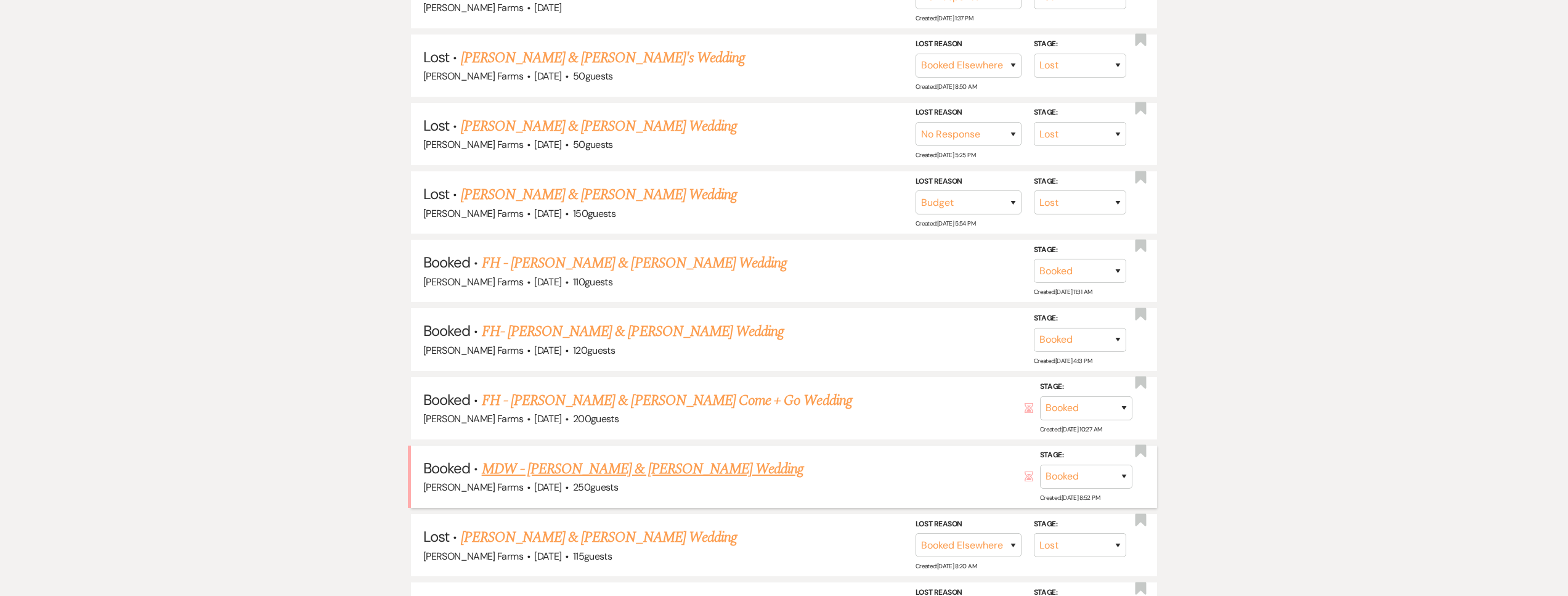
type input "emma"
click at [637, 468] on link "MDW - Cayden Smith & Emma Harris's Wedding" at bounding box center [643, 469] width 322 height 22
select select "5"
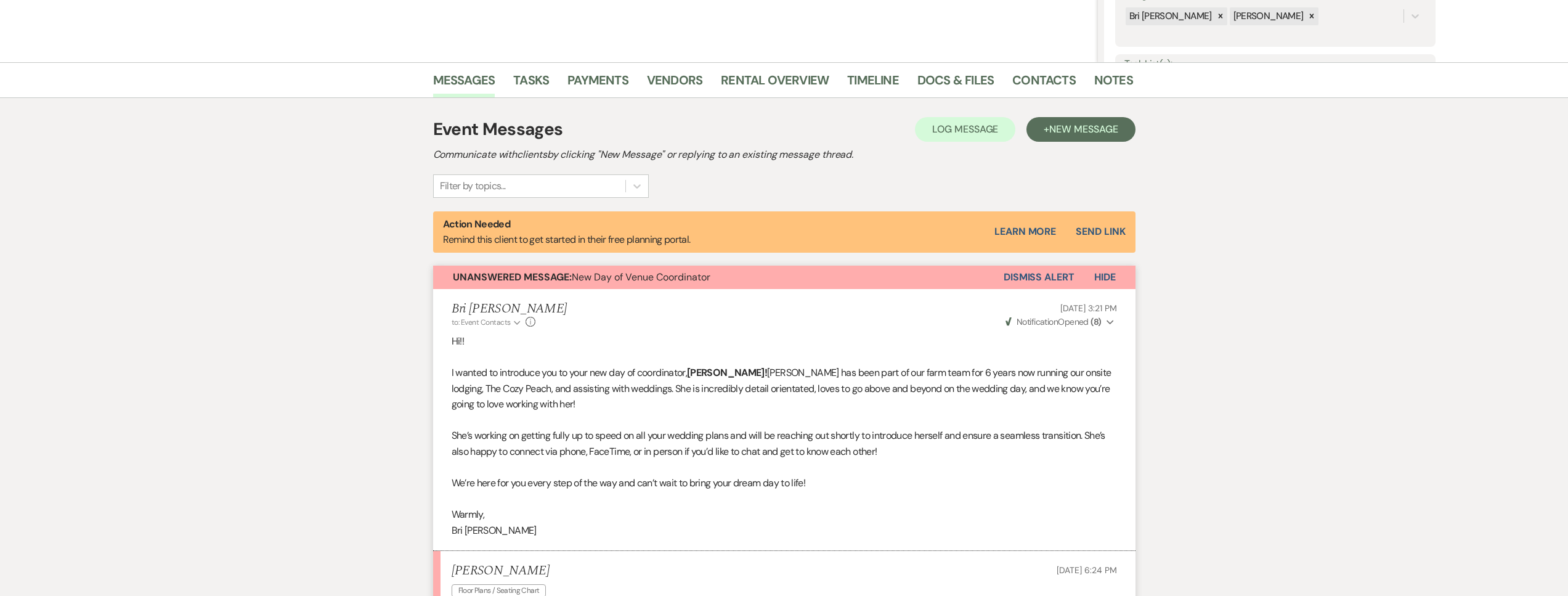
scroll to position [249, 0]
click at [1074, 126] on span "New Message" at bounding box center [1083, 127] width 68 height 13
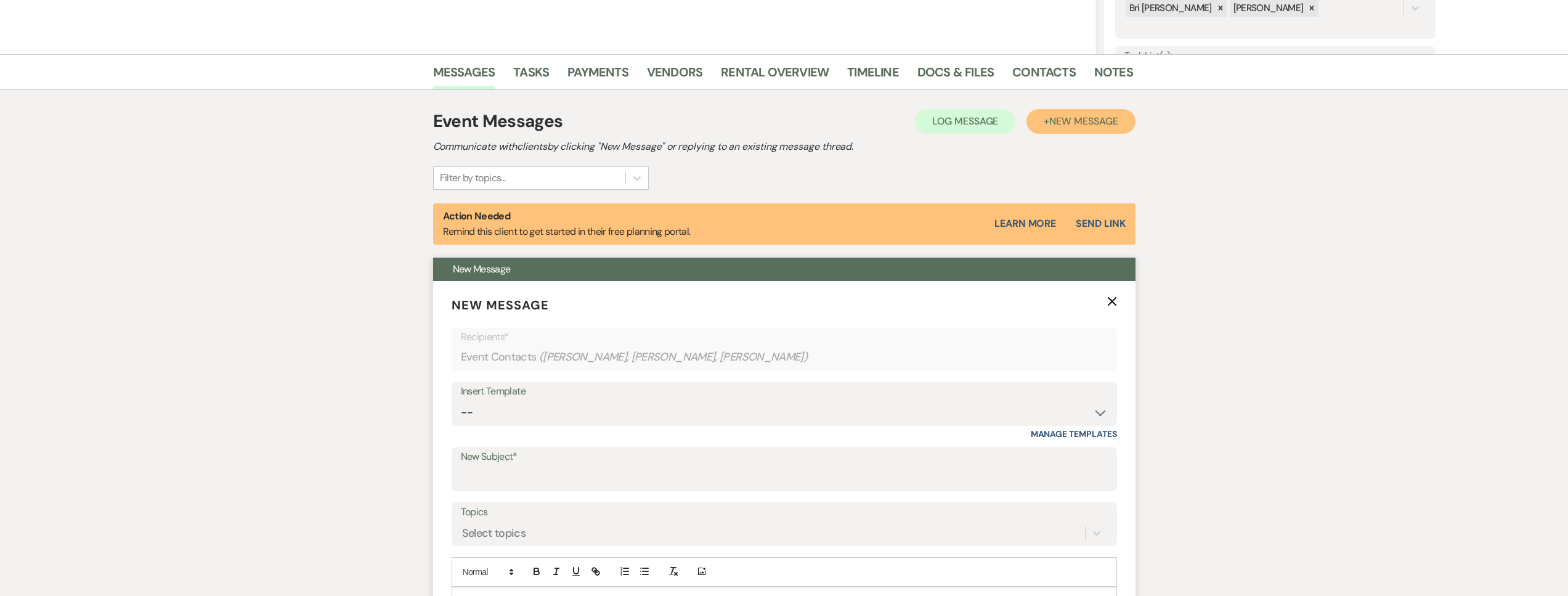
scroll to position [485, 0]
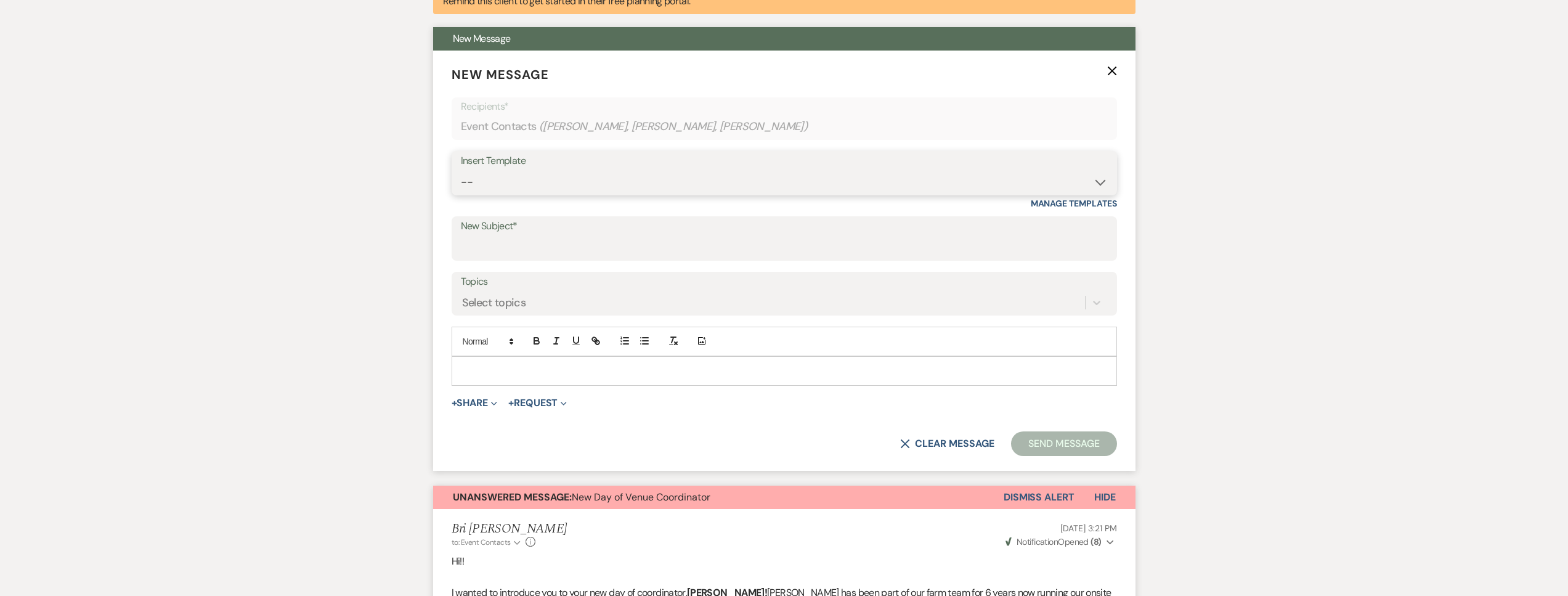
click at [597, 186] on select "-- Tour Request Response Follow Up Contract (Pre-Booked Leads) Weven Planning P…" at bounding box center [784, 182] width 647 height 24
select select "4075"
click at [461, 170] on select "-- Tour Request Response Follow Up Contract (Pre-Booked Leads) Weven Planning P…" at bounding box center [784, 182] width 647 height 24
type input "Final Details Call & Rehearsal"
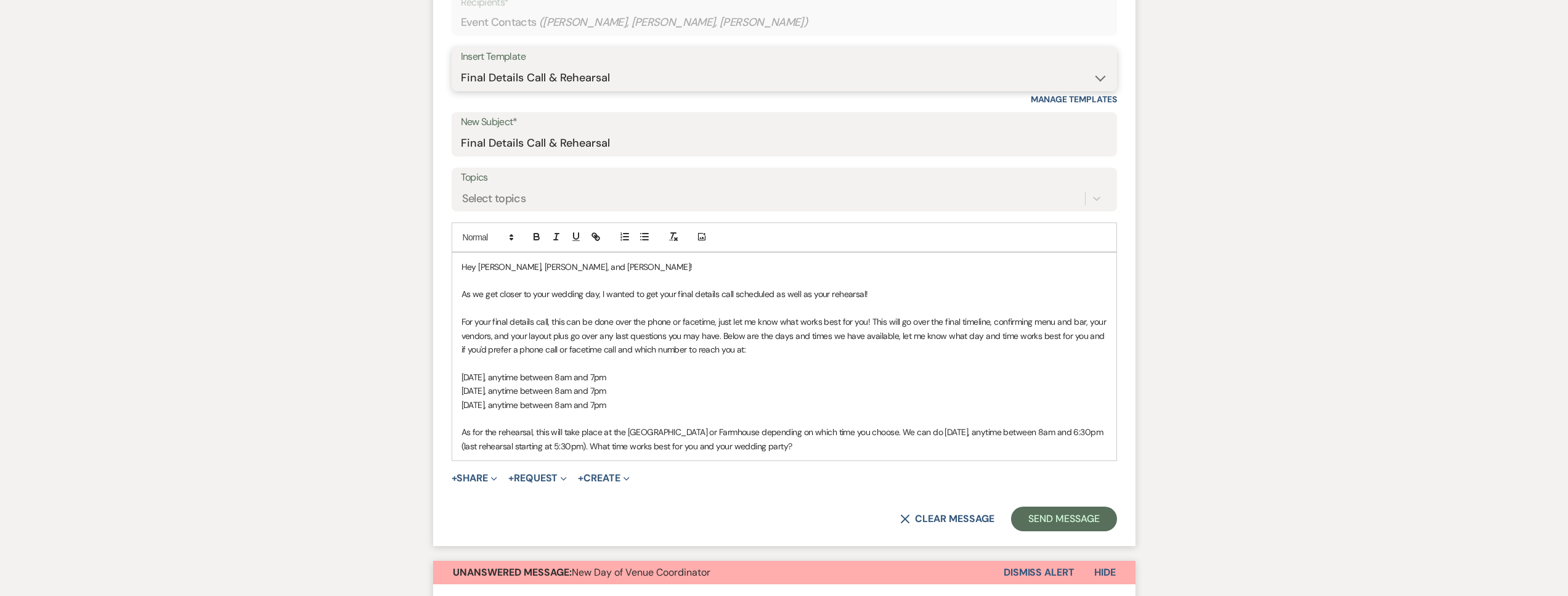
scroll to position [595, 0]
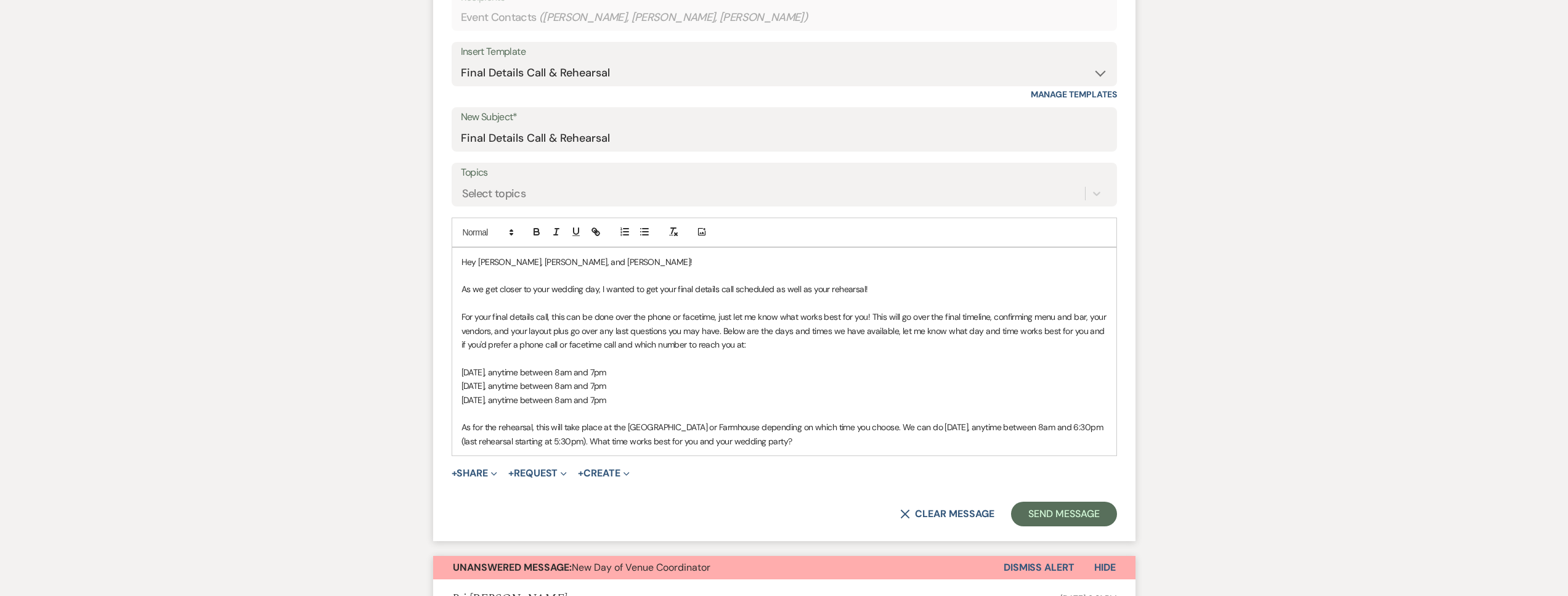
drag, startPoint x: 648, startPoint y: 400, endPoint x: 544, endPoint y: 399, distance: 104.0
click at [544, 399] on p "Sunday, September 8, anytime between 8am and 7pm" at bounding box center [784, 399] width 645 height 13
copy span "anytime between 8am and 7pm"
click at [876, 425] on span "As for the rehearsal, this will take place at the Big Red Barn or Farmhouse dep…" at bounding box center [783, 433] width 644 height 24
drag, startPoint x: 982, startPoint y: 425, endPoint x: 909, endPoint y: 427, distance: 73.0
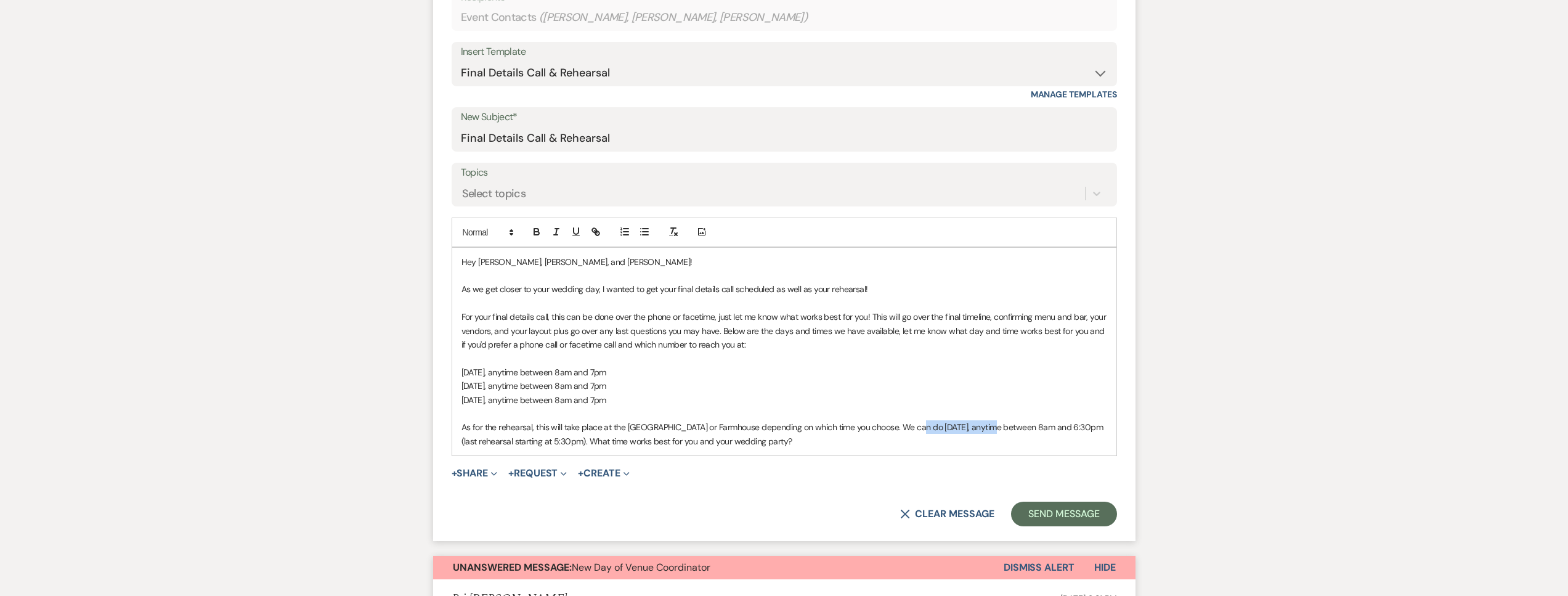
click at [909, 427] on span "As for the rehearsal, this will take place at the Big Red Barn or Farmhouse dep…" at bounding box center [783, 433] width 644 height 24
drag, startPoint x: 617, startPoint y: 440, endPoint x: 605, endPoint y: 441, distance: 12.0
click at [605, 441] on span "As for the rehearsal, this will take place at the Big Red Barn or Farmhouse dep…" at bounding box center [783, 433] width 644 height 24
click at [493, 440] on span "As for the rehearsal, this will take place at the Big Red Barn or Farmhouse dep…" at bounding box center [783, 433] width 644 height 24
click at [563, 441] on span "As for the rehearsal, this will take place at the Big Red Barn or Farmhouse dep…" at bounding box center [778, 433] width 632 height 24
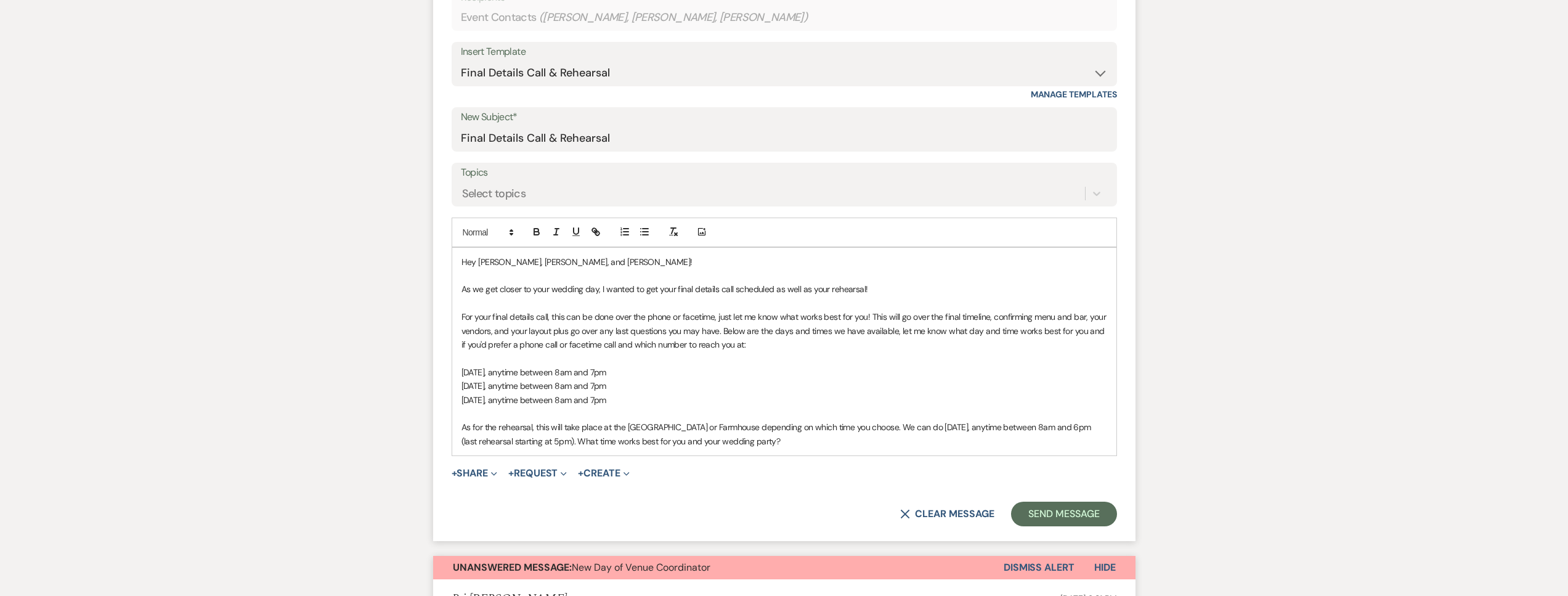
click at [590, 442] on span "As for the rehearsal, this will take place at the Big Red Barn or Farmhouse dep…" at bounding box center [778, 433] width 632 height 24
click at [478, 441] on span "As for the rehearsal, this will take place at the Big Red Barn or Farmhouse dep…" at bounding box center [778, 433] width 632 height 24
drag, startPoint x: 671, startPoint y: 394, endPoint x: 542, endPoint y: 400, distance: 129.1
click at [542, 400] on p "Sunday, September 8, anytime between 8am and 7pm" at bounding box center [784, 399] width 645 height 13
copy span "anytime between 8am and 7pm"
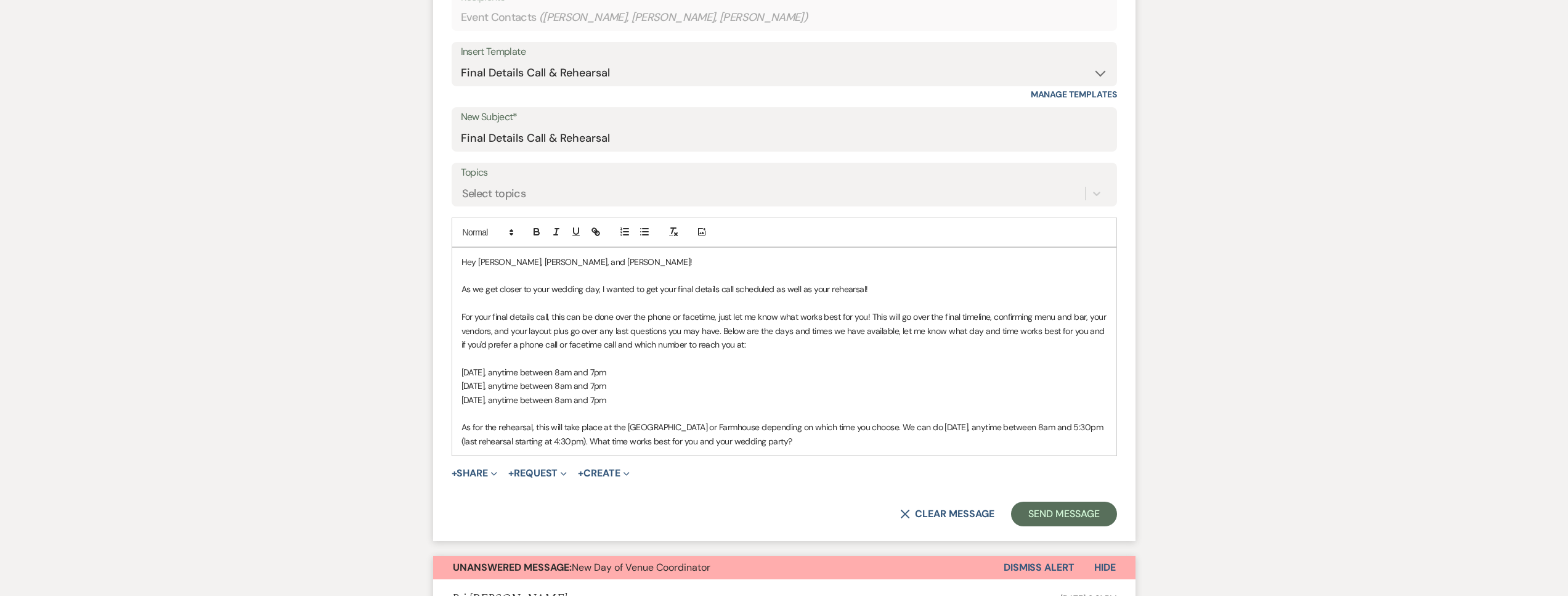
click at [668, 401] on p "Sunday, September 8, anytime between 8am and 7pm" at bounding box center [784, 399] width 645 height 13
drag, startPoint x: 648, startPoint y: 399, endPoint x: 467, endPoint y: 371, distance: 183.2
click at [467, 371] on div "Hey Emma, Janea, and Angela! As we get closer to your wedding day, I wanted to …" at bounding box center [784, 352] width 664 height 207
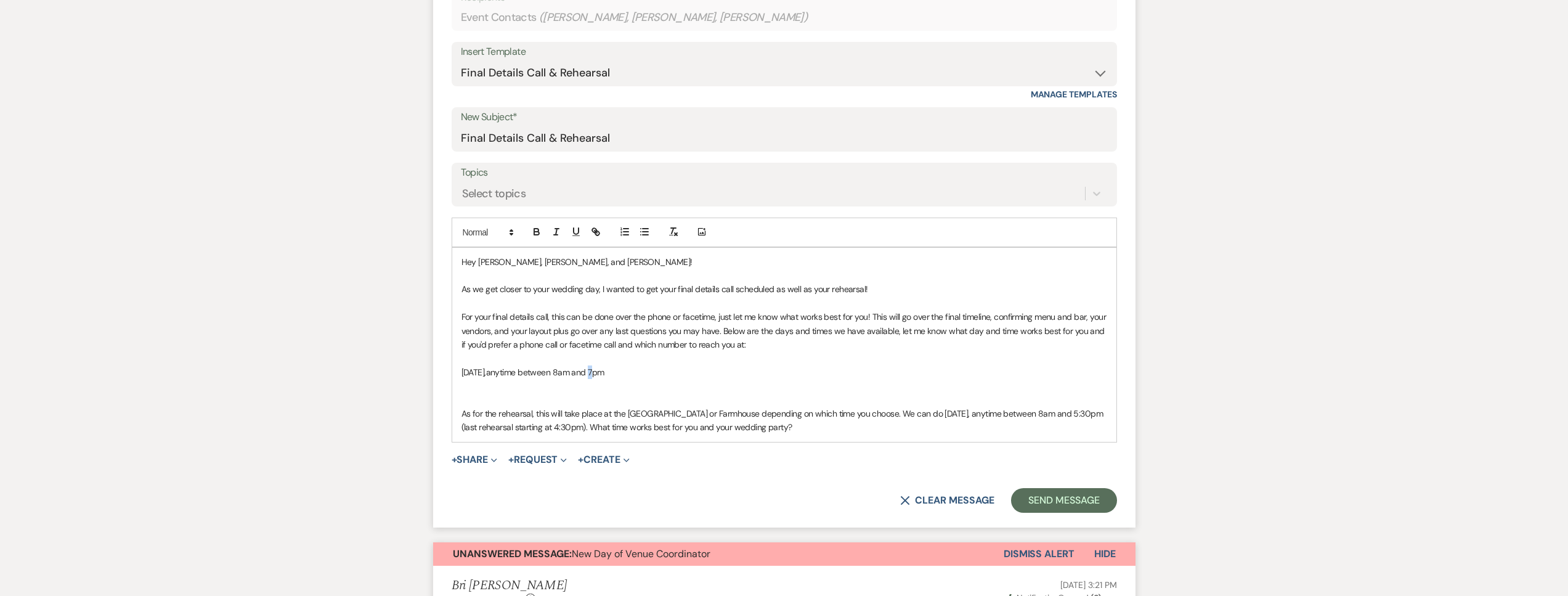
click at [604, 375] on span "anytime between 8am and 7pm" at bounding box center [545, 372] width 118 height 11
click at [661, 381] on p at bounding box center [784, 385] width 645 height 13
click at [604, 385] on span "anytime between 8am and 7pm" at bounding box center [545, 386] width 118 height 11
click at [691, 386] on p "Wednesday, November 5, anytime between 8am and 7pm" at bounding box center [784, 385] width 645 height 13
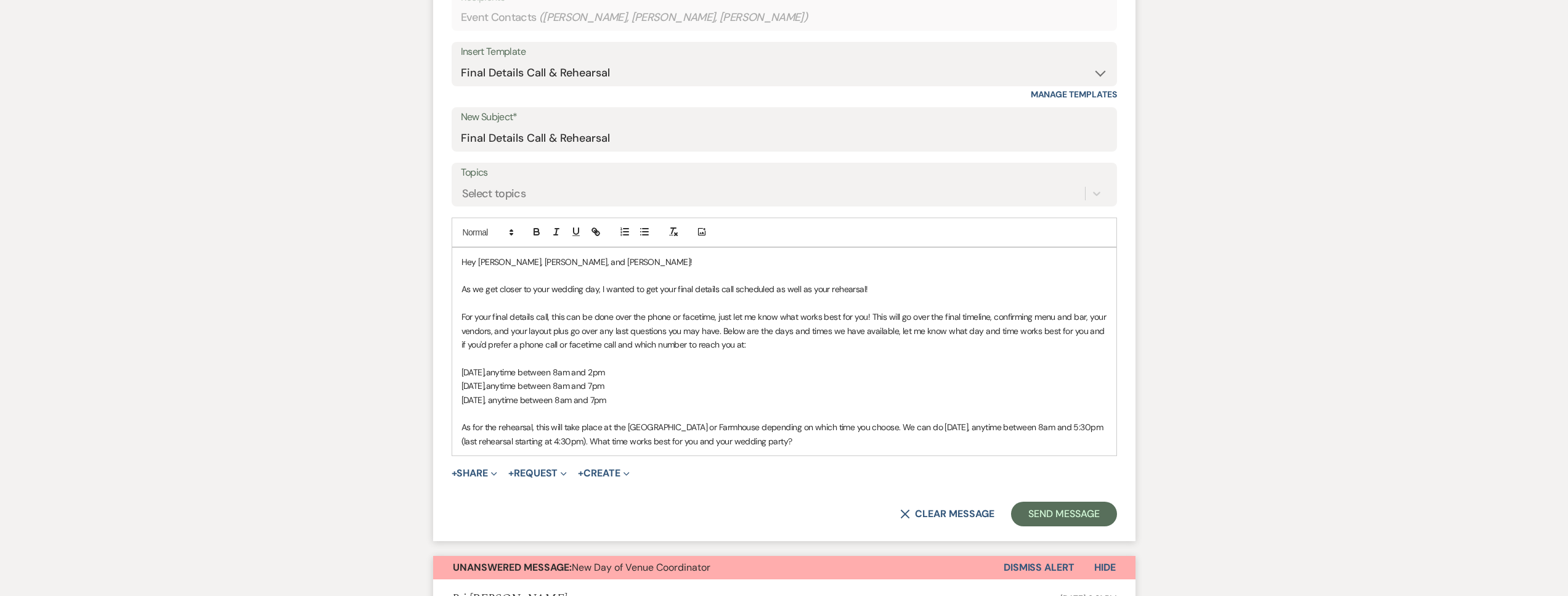
click at [606, 402] on span "Thursday, November 6, anytime between 8am and 7pm" at bounding box center [534, 400] width 145 height 11
click at [681, 398] on p "Thursday, November 6, anytime between 8am and 3pm" at bounding box center [784, 399] width 645 height 13
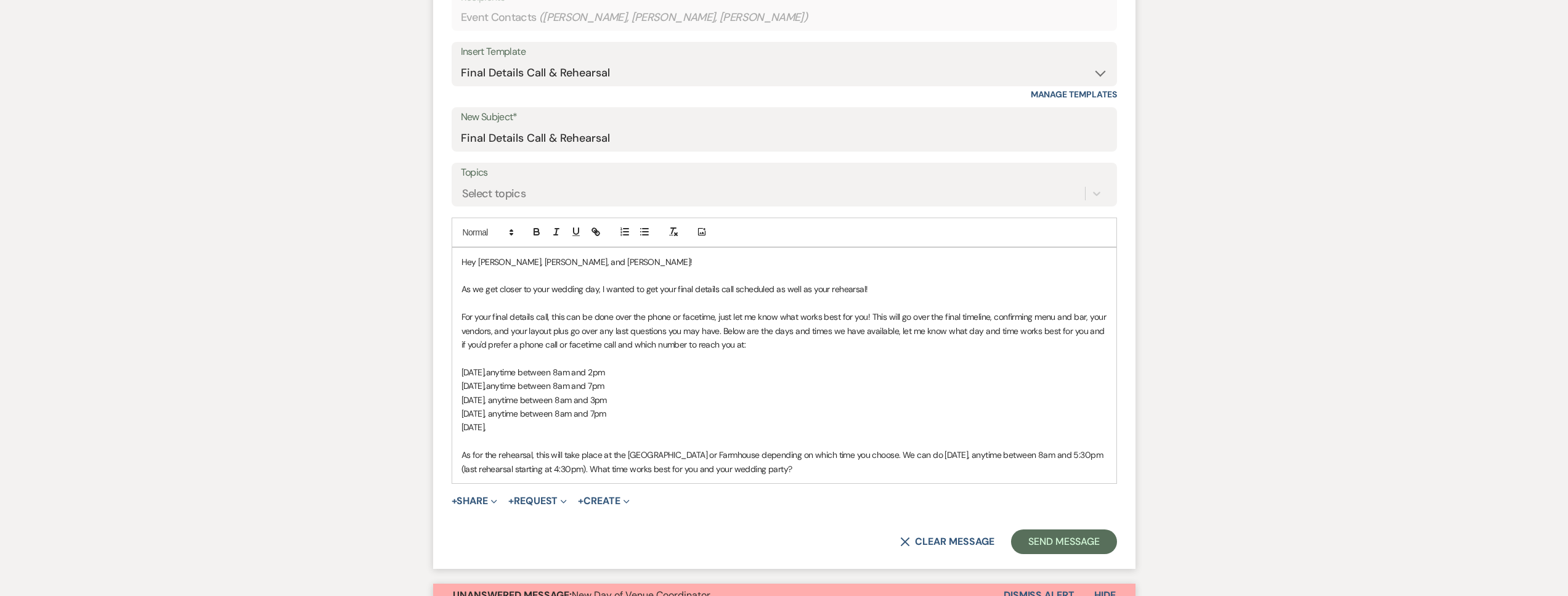
click at [561, 425] on p "Tuesday, November 11," at bounding box center [784, 426] width 645 height 13
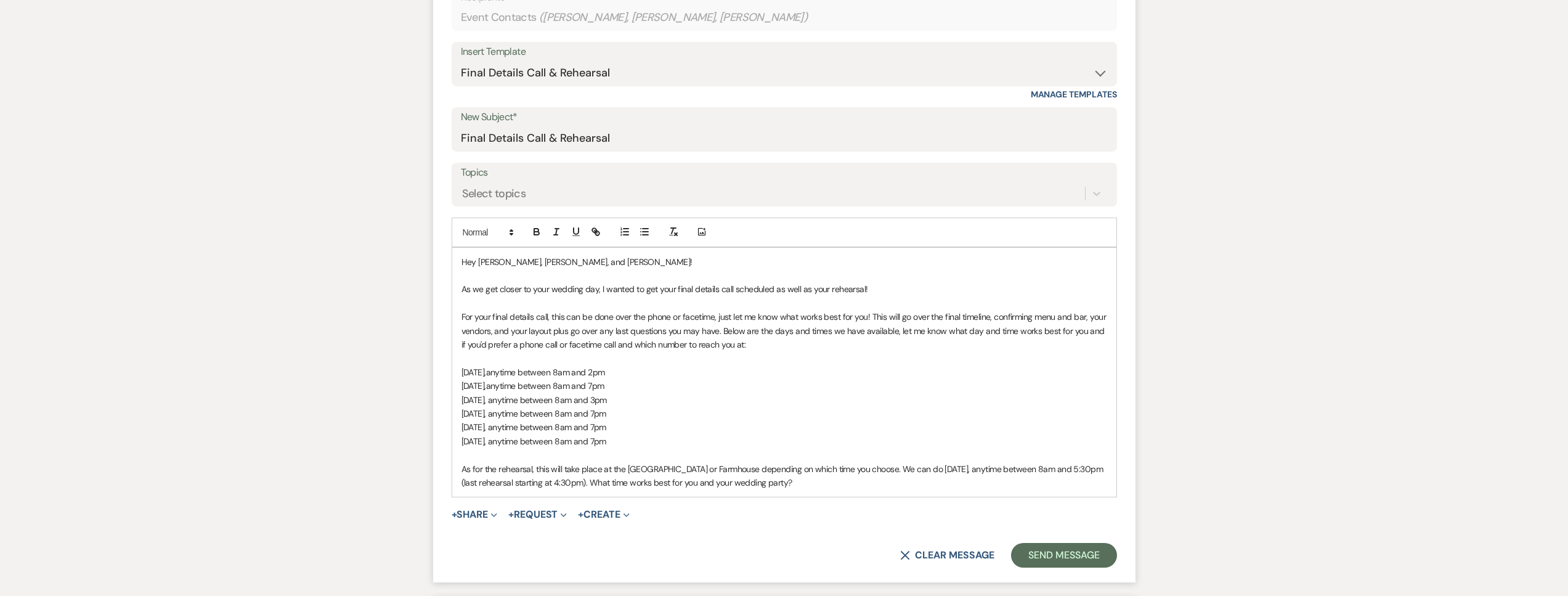
click at [606, 441] on span "Wednesday, November 12, anytime between 8am and 7pm" at bounding box center [534, 441] width 145 height 11
click at [711, 434] on p "Wednesday, November 12, anytime between 8am and 2pm" at bounding box center [784, 441] width 645 height 13
click at [1076, 552] on button "Send Message" at bounding box center [1063, 554] width 105 height 24
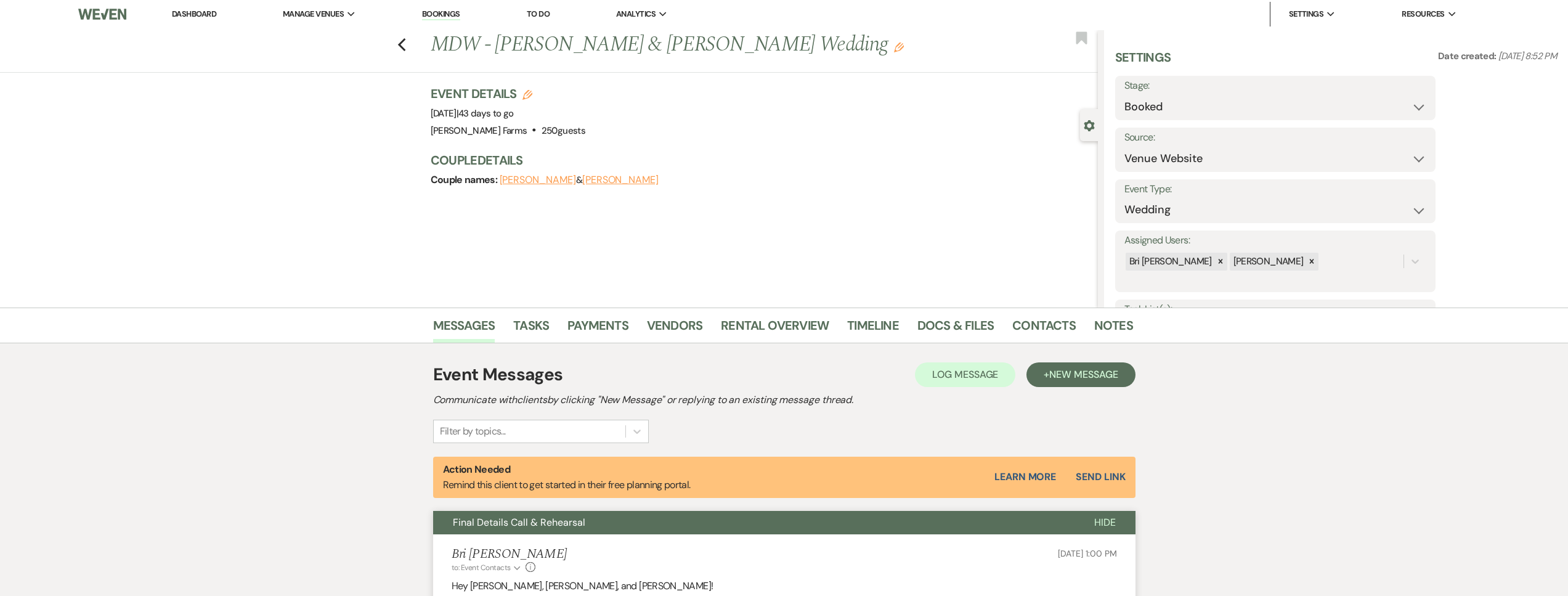
scroll to position [0, 0]
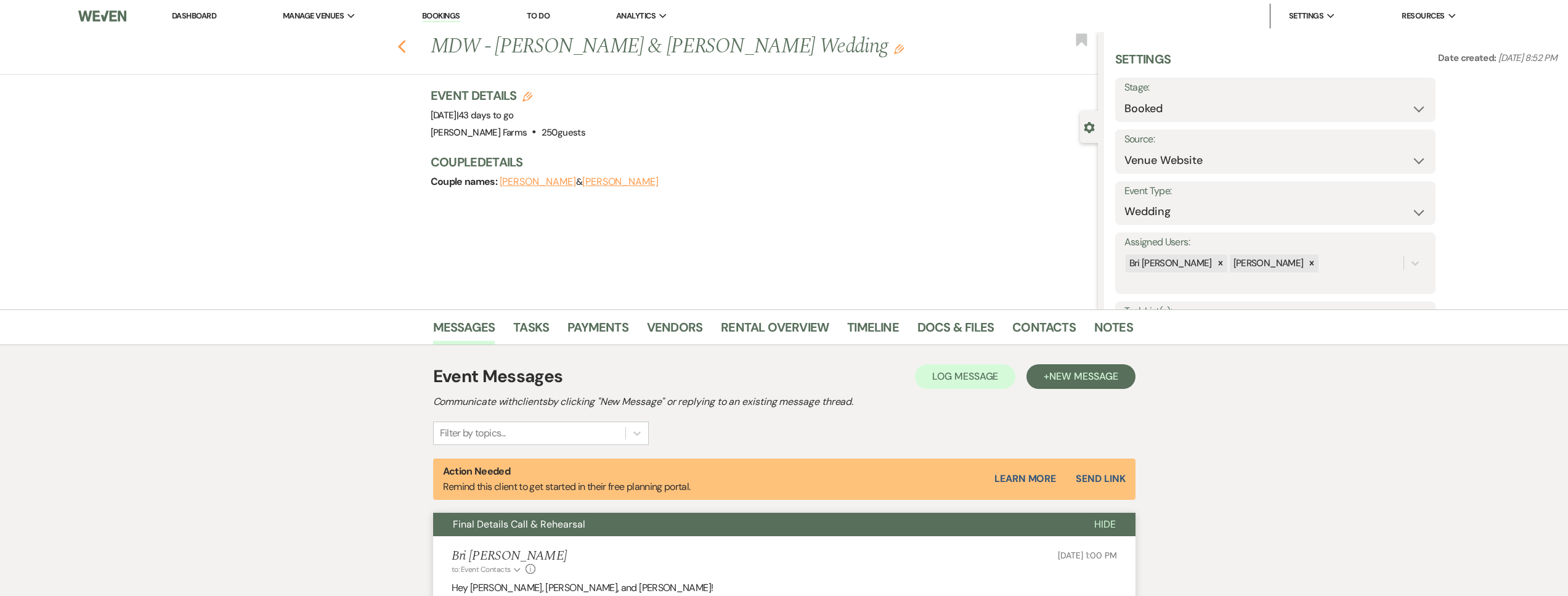
click at [407, 46] on icon "Previous" at bounding box center [402, 47] width 9 height 15
select select "8"
select select "6"
select select "8"
select select "5"
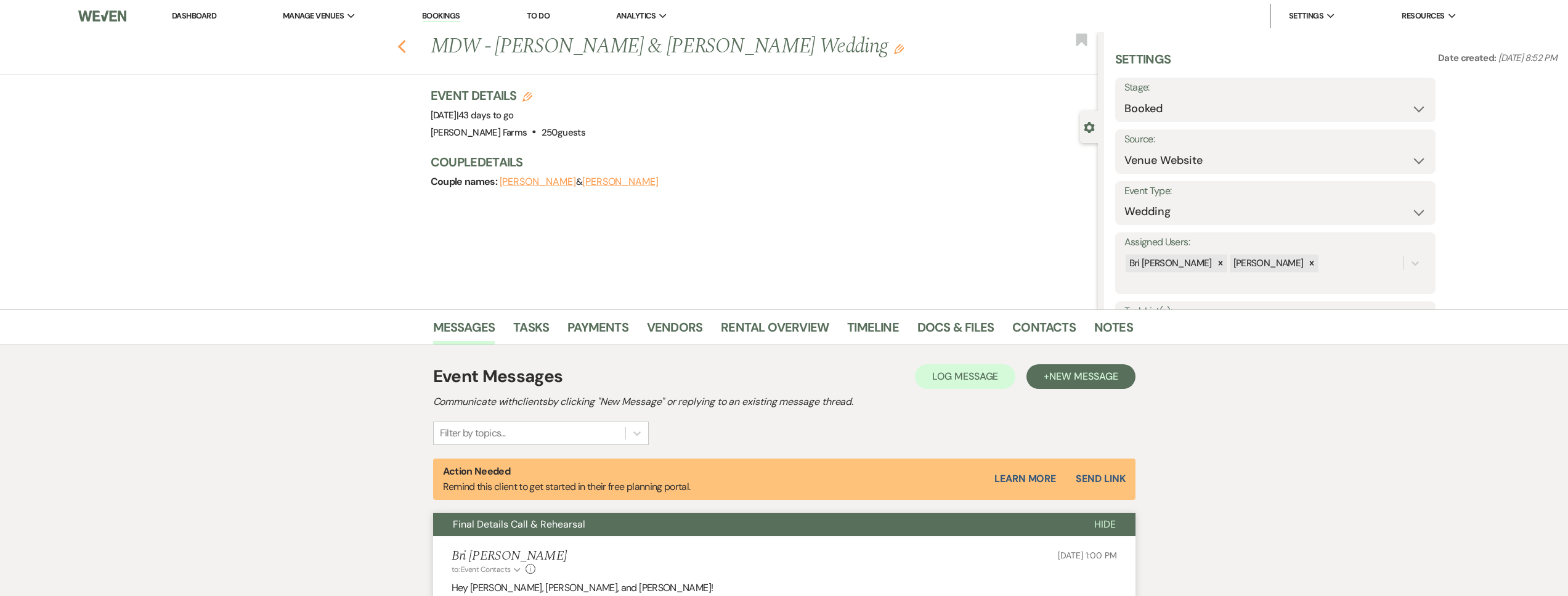
select select "8"
select select "6"
select select "8"
select select "5"
select select "8"
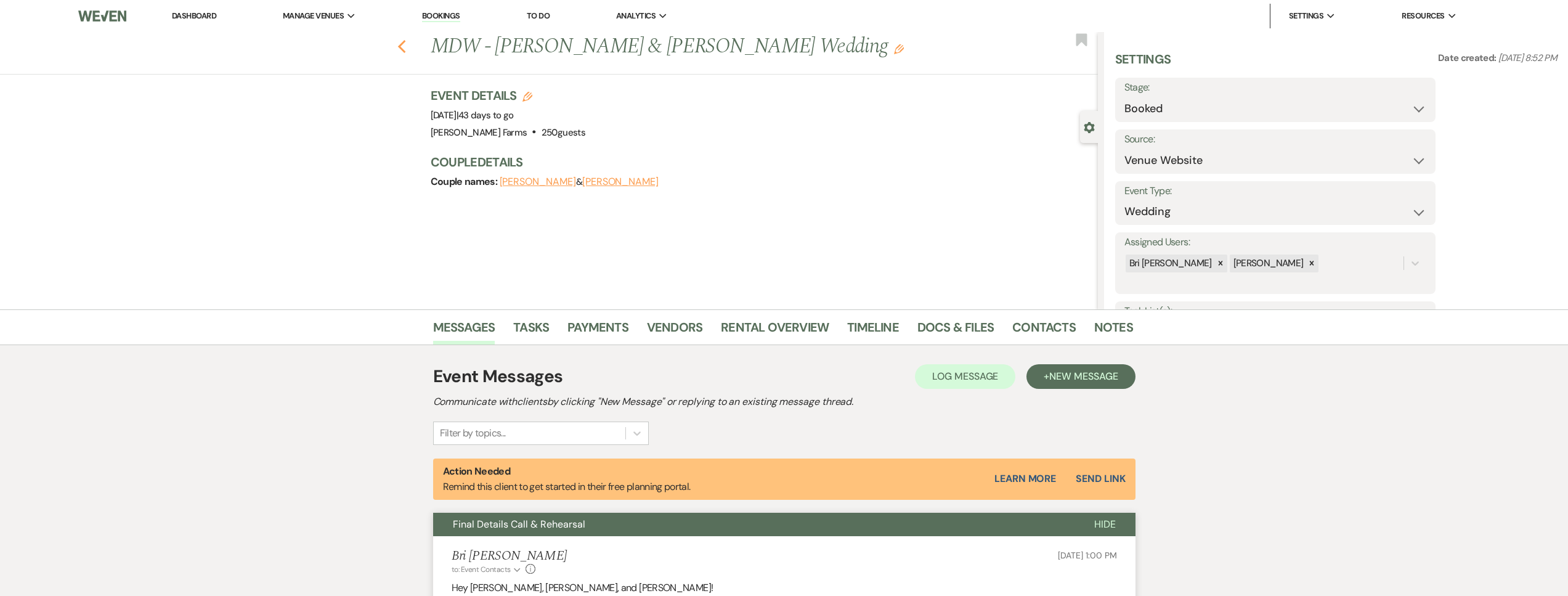
select select "6"
select select "8"
select select "5"
select select "8"
select select "7"
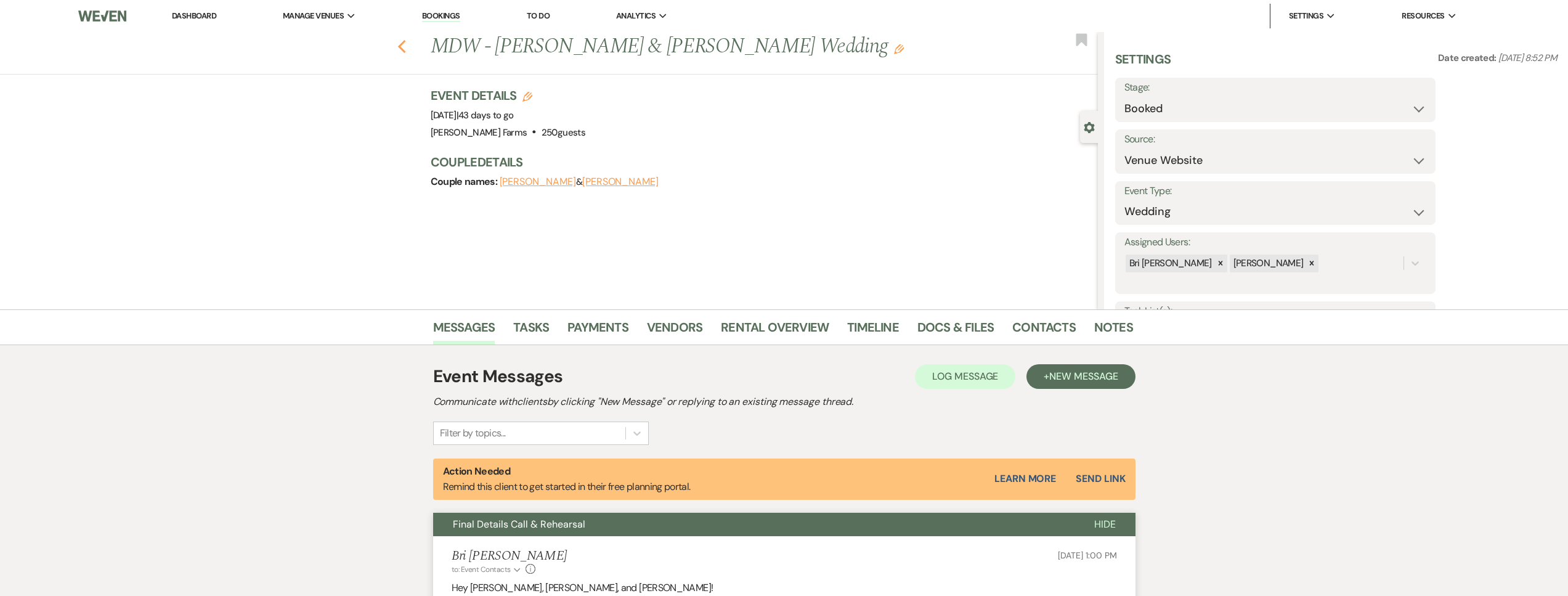
select select "8"
select select "6"
select select "8"
select select "5"
select select "8"
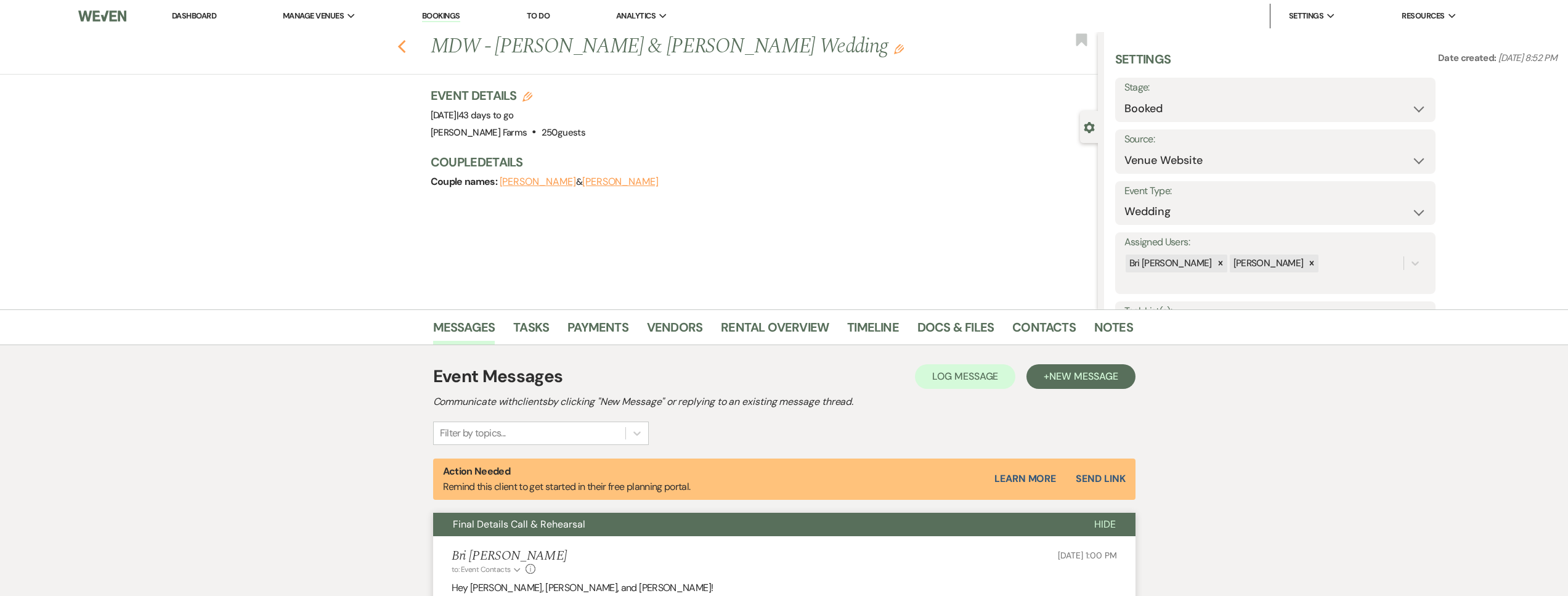
select select "5"
select select "8"
select select "5"
select select "8"
select select "5"
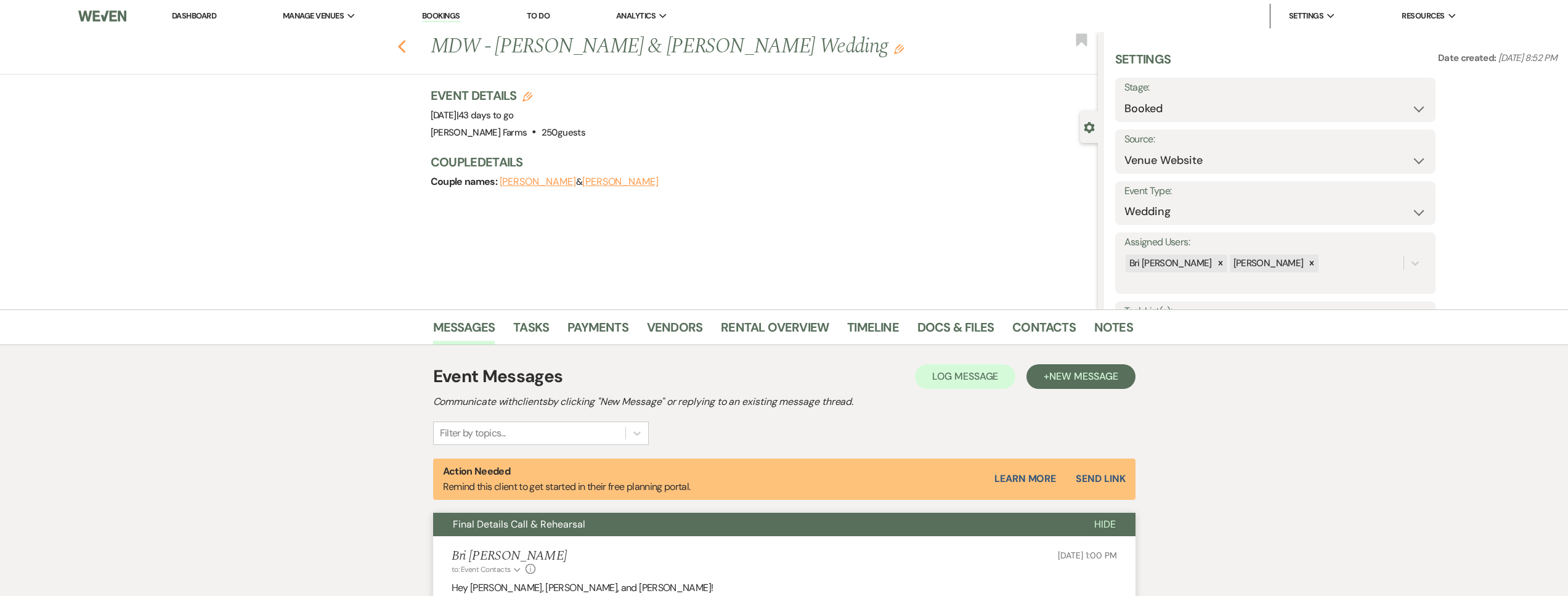
select select "8"
select select "1"
select select "8"
select select "5"
select select "8"
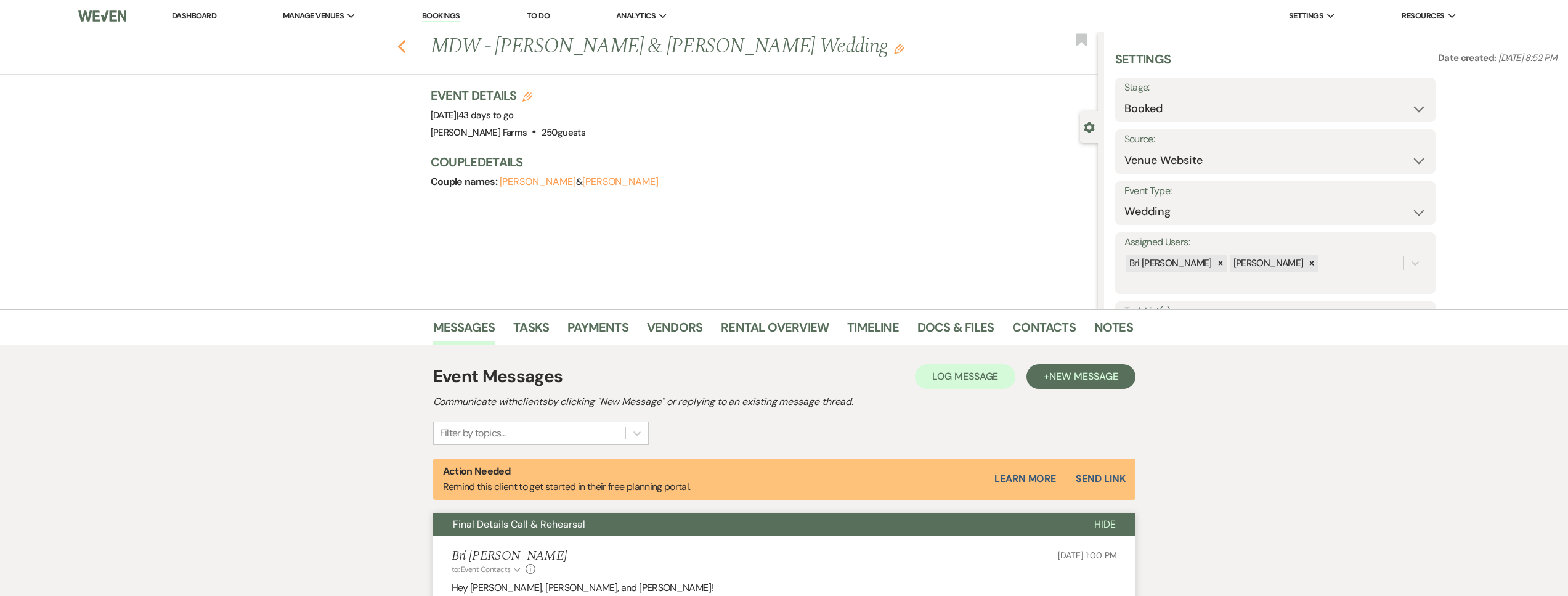
select select "5"
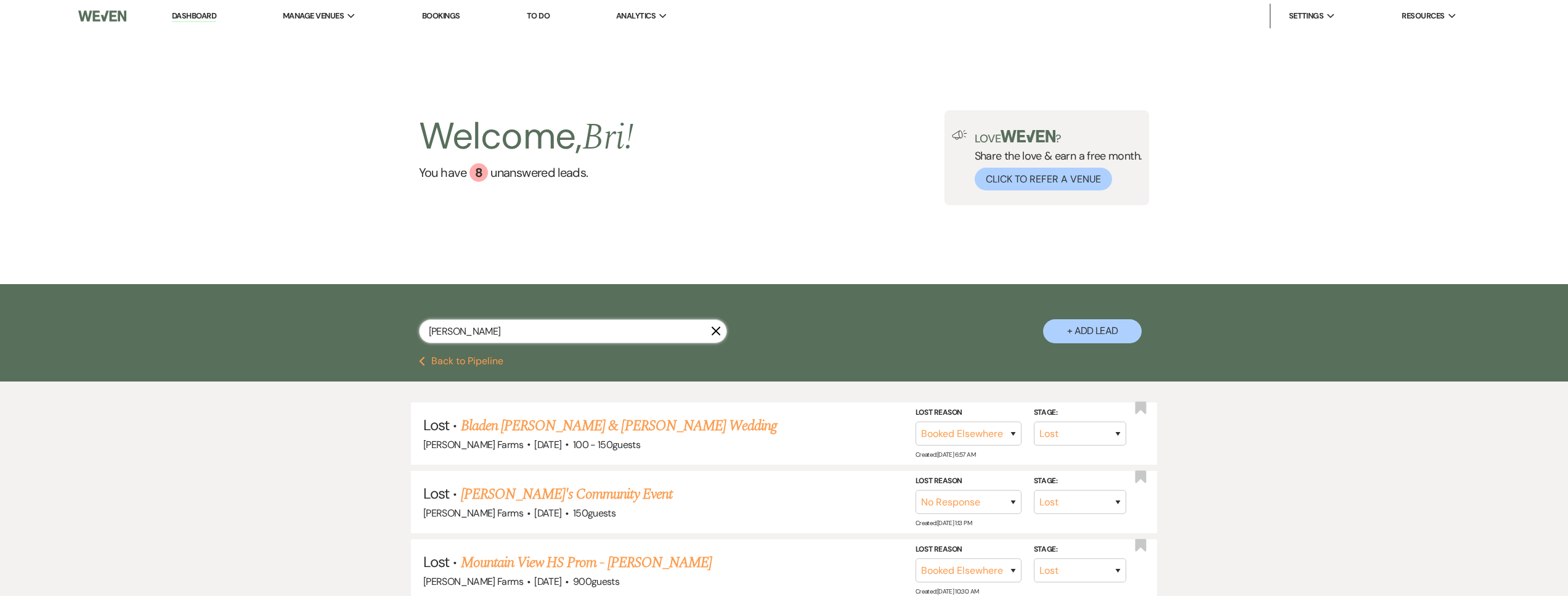
drag, startPoint x: 489, startPoint y: 336, endPoint x: 368, endPoint y: 334, distance: 121.0
click at [368, 334] on div "emma X + Add Lead" at bounding box center [784, 322] width 887 height 63
type input "oneal"
select select "8"
select select "5"
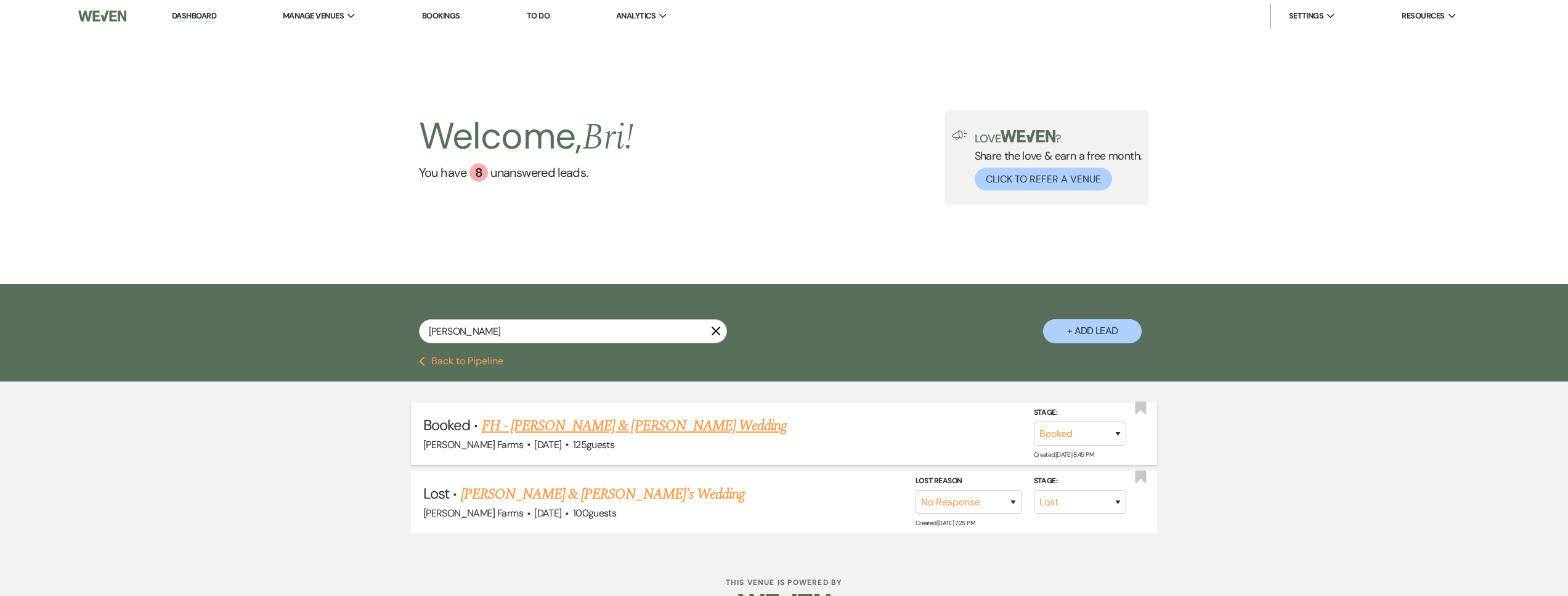
click at [616, 420] on link "FH - Jordan Avechuco & Morgan Oneal's Wedding" at bounding box center [634, 425] width 306 height 22
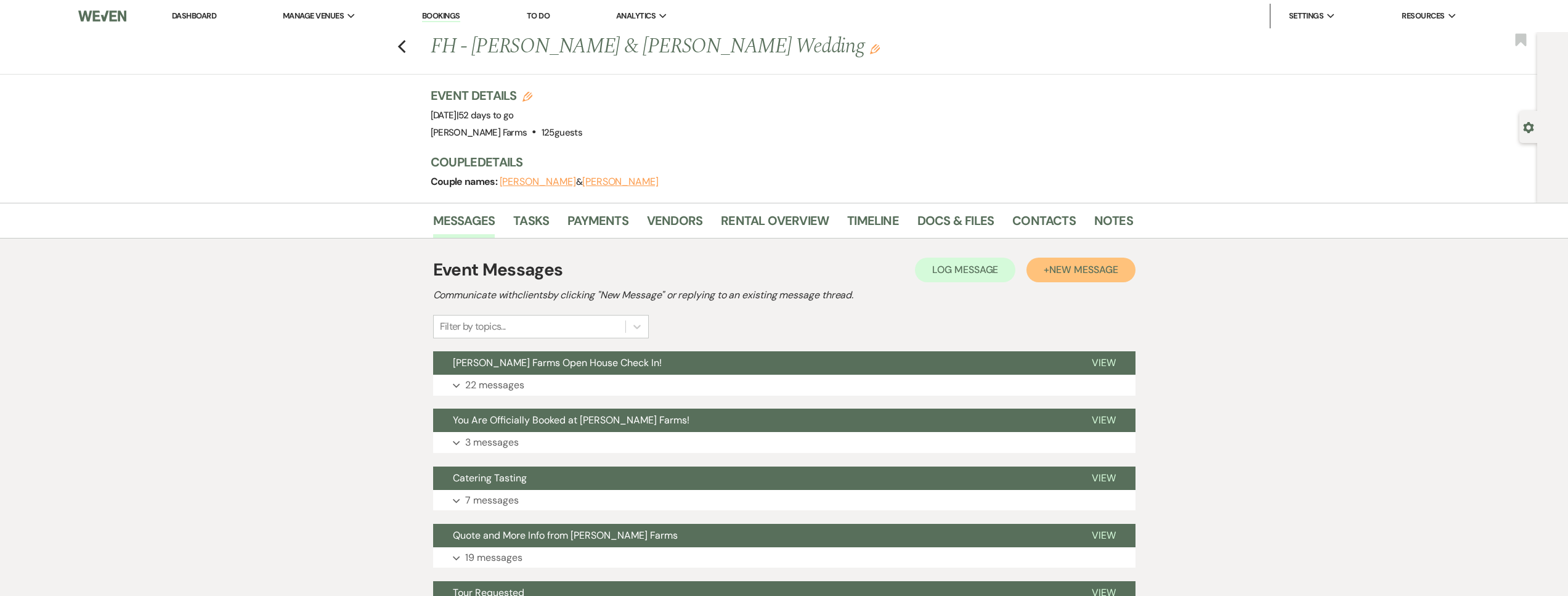
click at [1077, 267] on span "New Message" at bounding box center [1083, 269] width 68 height 13
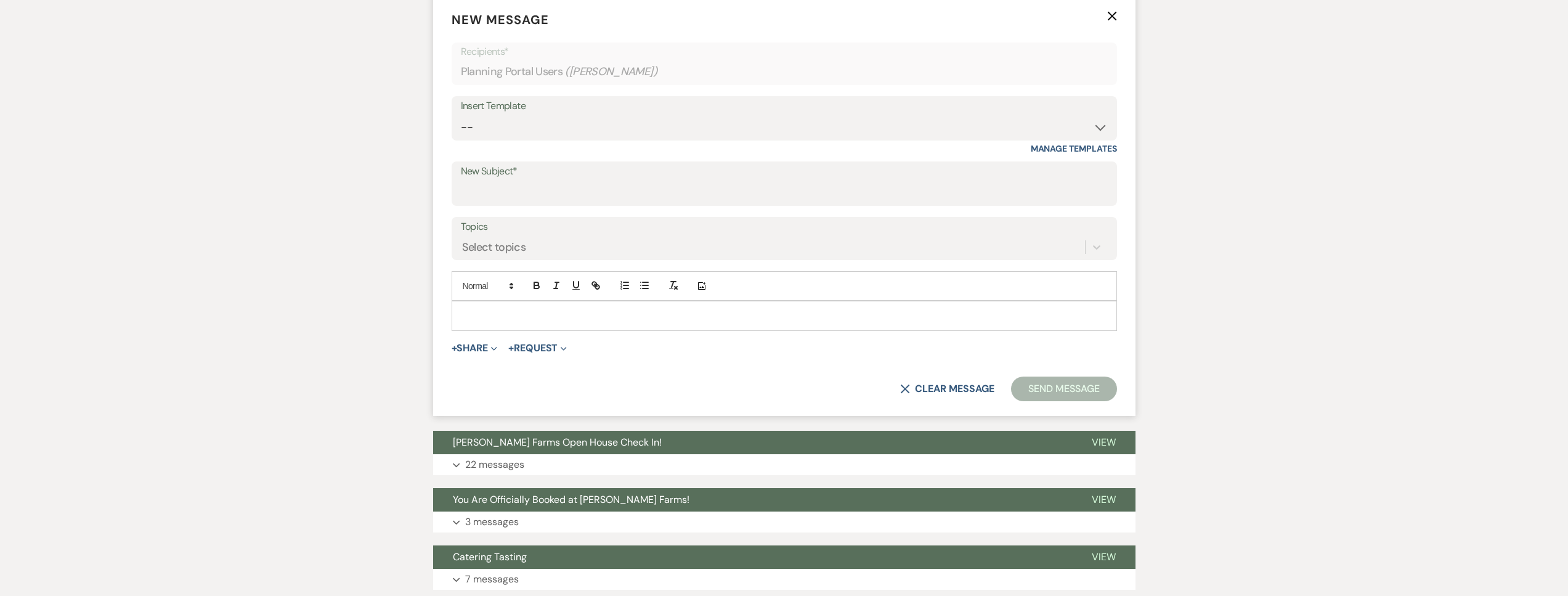
scroll to position [379, 0]
click at [586, 134] on select "-- Tour Request Response Follow Up Contract (Pre-Booked Leads) Weven Planning P…" at bounding box center [784, 127] width 647 height 24
select select "4075"
click at [461, 115] on select "-- Tour Request Response Follow Up Contract (Pre-Booked Leads) Weven Planning P…" at bounding box center [784, 127] width 647 height 24
type input "Final Details Call & Rehearsal"
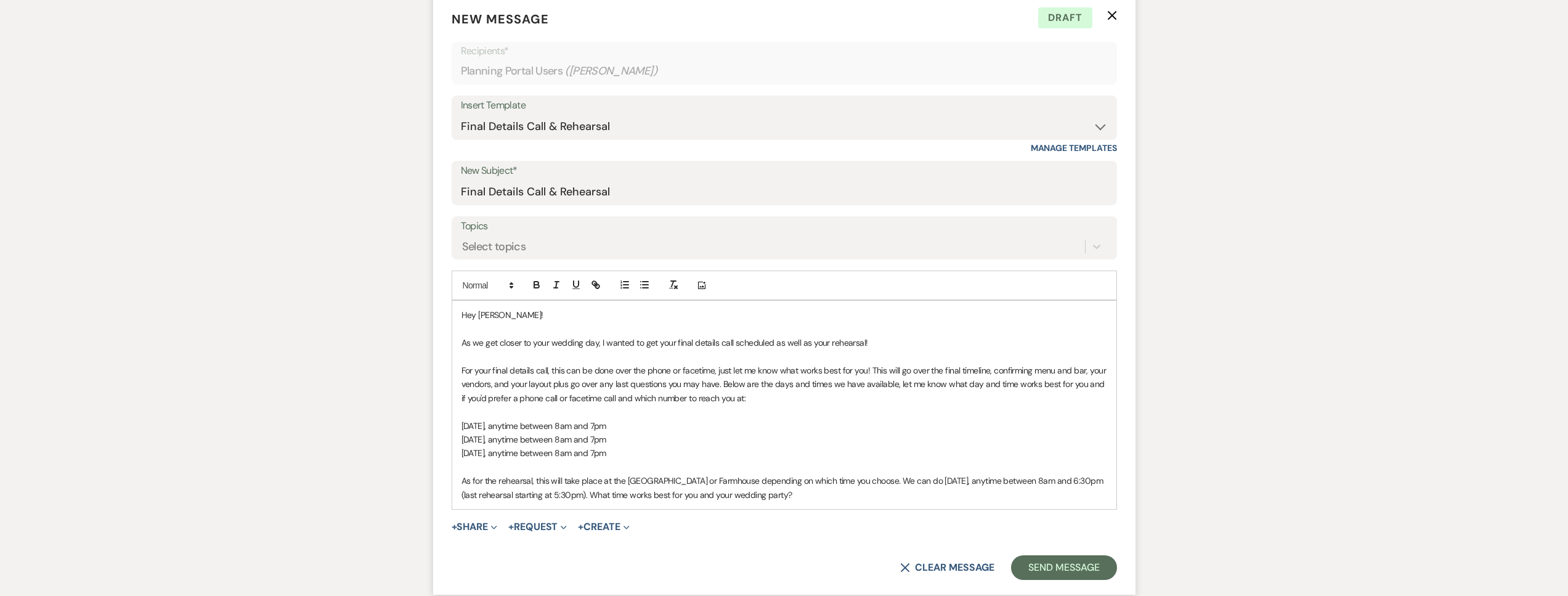
click at [878, 336] on p "As we get closer to your wedding day, I wanted to get your final details call s…" at bounding box center [784, 342] width 645 height 13
click at [687, 429] on p "Friday, September 6, anytime between 8am and 7pm" at bounding box center [784, 425] width 645 height 13
drag, startPoint x: 875, startPoint y: 478, endPoint x: 533, endPoint y: 482, distance: 342.0
click at [533, 482] on span "As for the rehearsal, this will take place at the Big Red Barn or Farmhouse dep…" at bounding box center [783, 487] width 644 height 24
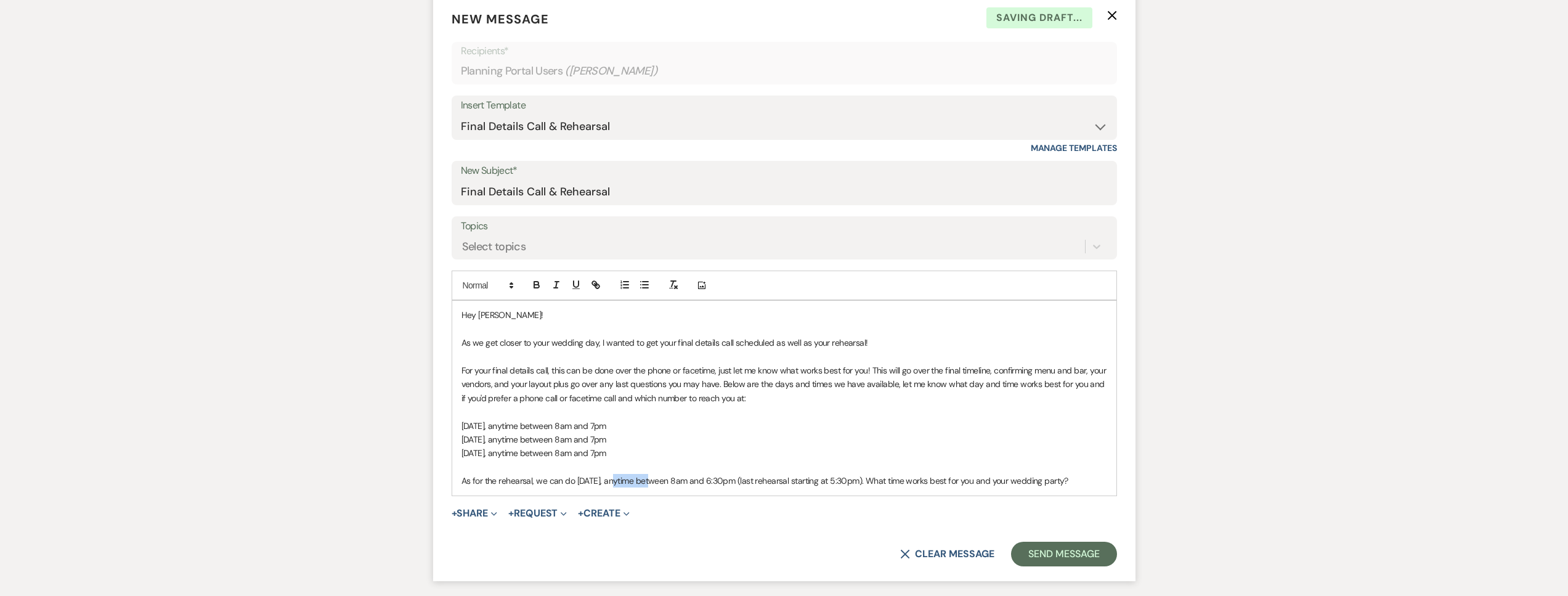
drag, startPoint x: 648, startPoint y: 481, endPoint x: 612, endPoint y: 481, distance: 36.0
click at [612, 481] on span "As for the rehearsal, we can do Thursday, October 3, anytime between 8am and 6:…" at bounding box center [765, 480] width 607 height 11
drag, startPoint x: 777, startPoint y: 480, endPoint x: 762, endPoint y: 484, distance: 15.5
click at [762, 484] on span "As for the rehearsal, we can do Thursday, December 3, anytime between 8am and 6…" at bounding box center [765, 480] width 607 height 11
click at [886, 479] on span "As for the rehearsal, we can do Thursday, December 3, anytime between 8am and 5…" at bounding box center [765, 480] width 607 height 11
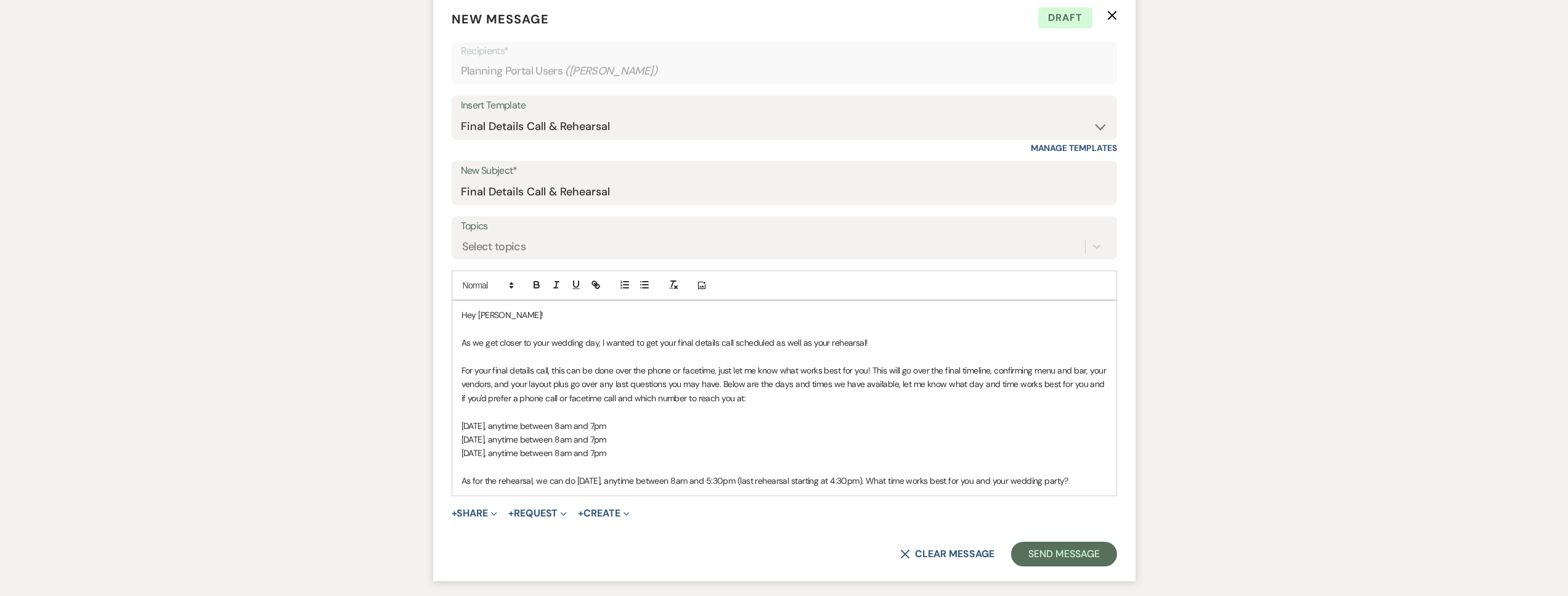
drag, startPoint x: 664, startPoint y: 428, endPoint x: 539, endPoint y: 427, distance: 125.0
click at [539, 427] on p "Friday, September 6, anytime between 8am and 7pm" at bounding box center [784, 425] width 645 height 13
copy span "anytime between 8am and 7pm"
click at [659, 425] on p "Friday, September 6, anytime between 8am and 7pm" at bounding box center [784, 425] width 645 height 13
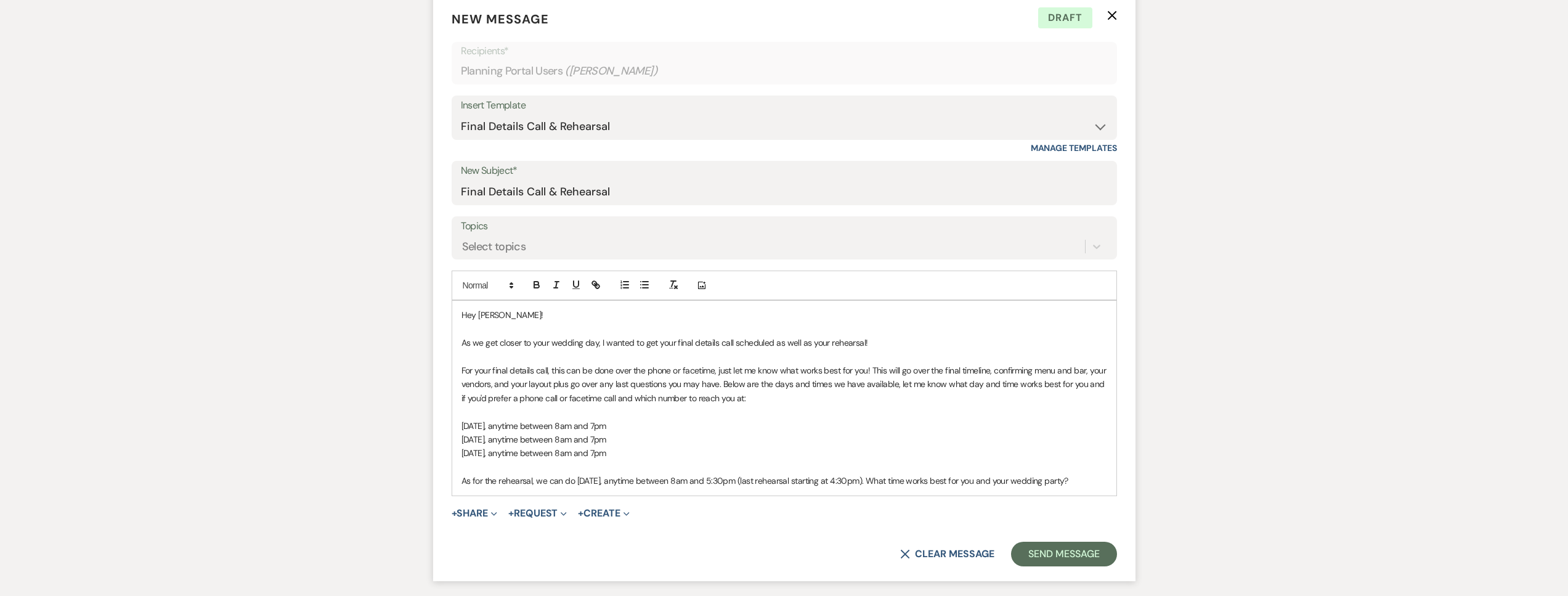
drag, startPoint x: 634, startPoint y: 425, endPoint x: 554, endPoint y: 436, distance: 80.8
click at [540, 428] on p "Friday, September 6, anytime between 8am and 7pm" at bounding box center [784, 425] width 645 height 13
copy span "anytime between 8am and 7pm"
click at [666, 455] on p "Sunday, September 8, anytime between 8am and 7pm" at bounding box center [784, 453] width 645 height 13
drag, startPoint x: 666, startPoint y: 453, endPoint x: 434, endPoint y: 430, distance: 233.1
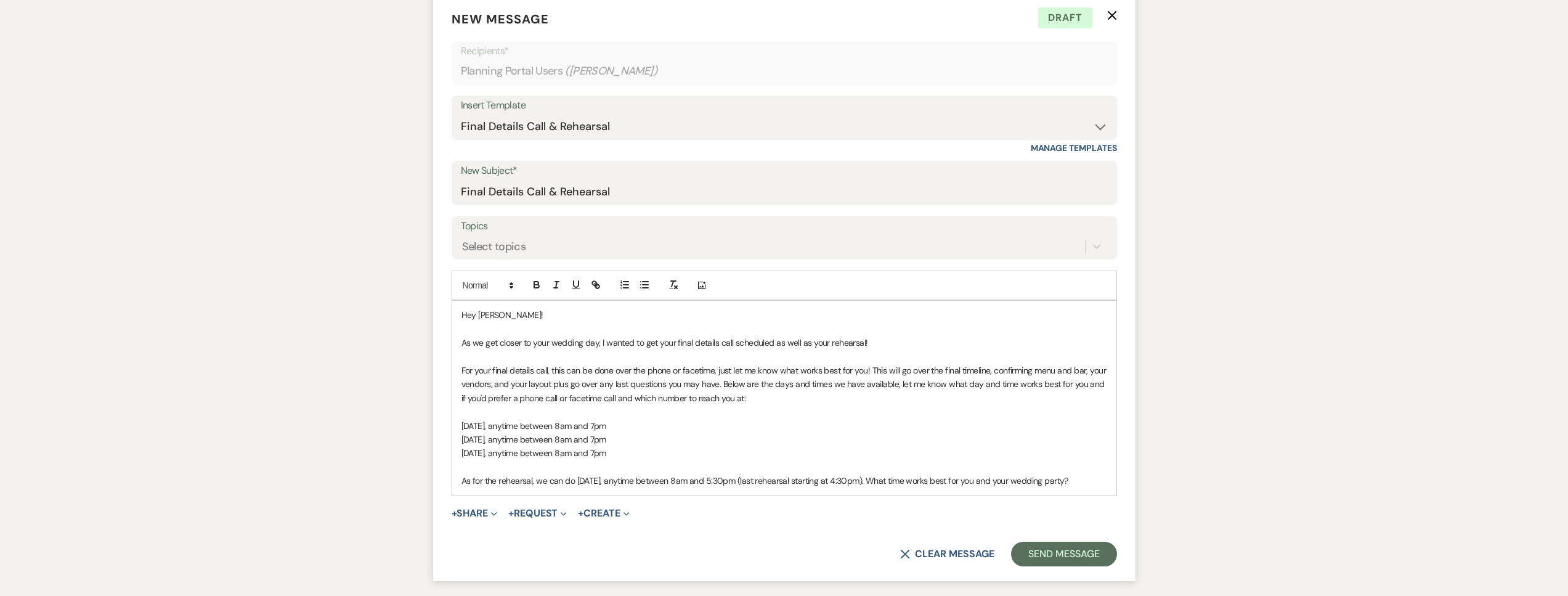
click at [434, 430] on form "New Message X Draft Recipients* Planning Portal Users ( Morgan Oneal ) Insert T…" at bounding box center [784, 288] width 703 height 586
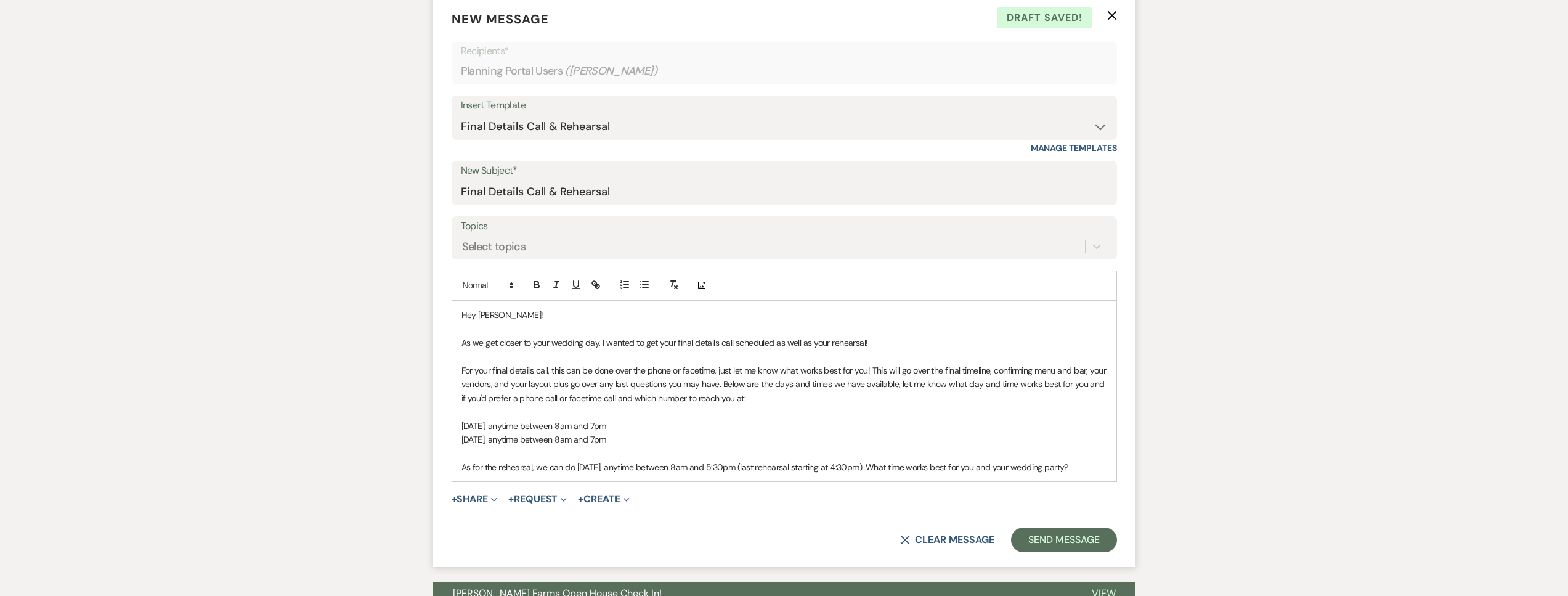
click at [606, 439] on span "Tuesday, November 18, anytime between 8am and 7pm" at bounding box center [534, 439] width 145 height 11
click at [665, 441] on p "Tuesday, November 18, anytime between 8am and 7pm" at bounding box center [784, 439] width 645 height 13
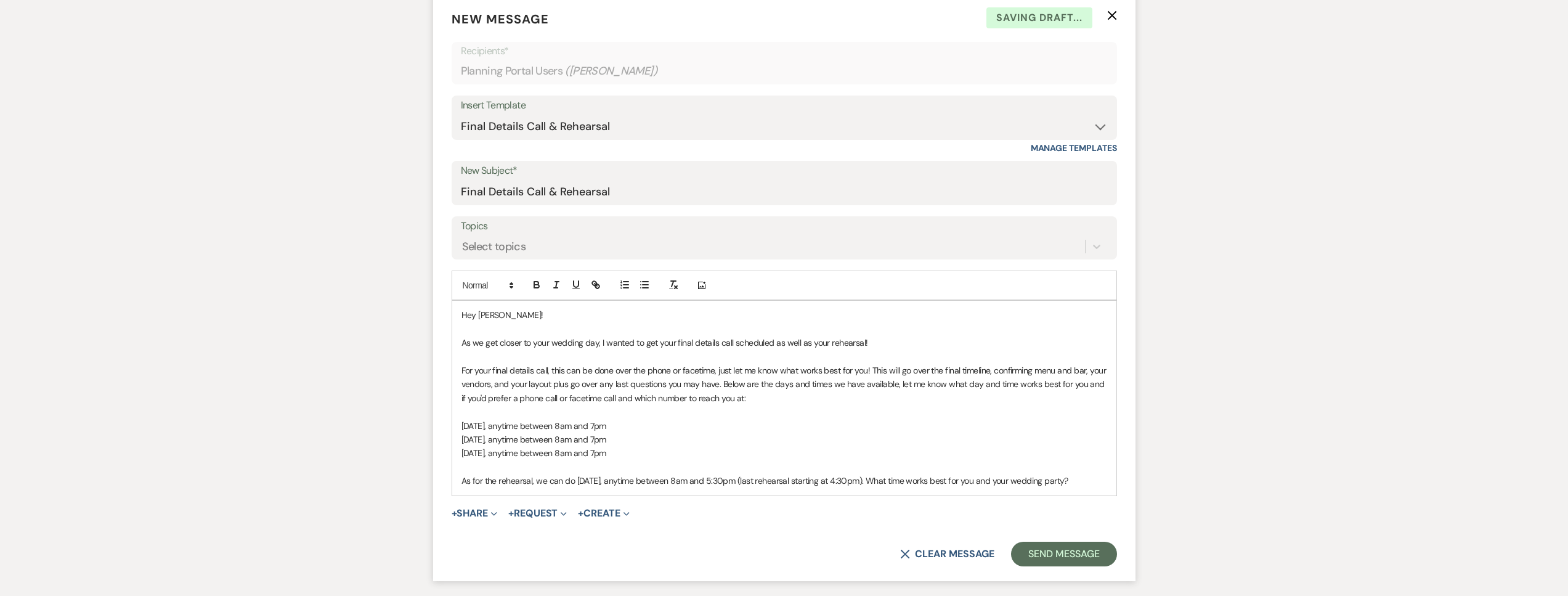
click at [606, 455] on span "Thursday, November 20, anytime between 8am and 7pm" at bounding box center [534, 453] width 145 height 11
click at [671, 457] on p "Thursday, November 20, anytime between 8am and 3pm" at bounding box center [784, 453] width 645 height 13
drag, startPoint x: 757, startPoint y: 452, endPoint x: 746, endPoint y: 453, distance: 11.0
click at [737, 453] on span "Thursday, November 20, anytime between 8am and 3pm or anytime between 8am and 7…" at bounding box center [599, 453] width 275 height 11
click at [744, 450] on span "Thursday, November 20, anytime between 8am and 3pm or anytime between 5:30m and…" at bounding box center [603, 453] width 283 height 11
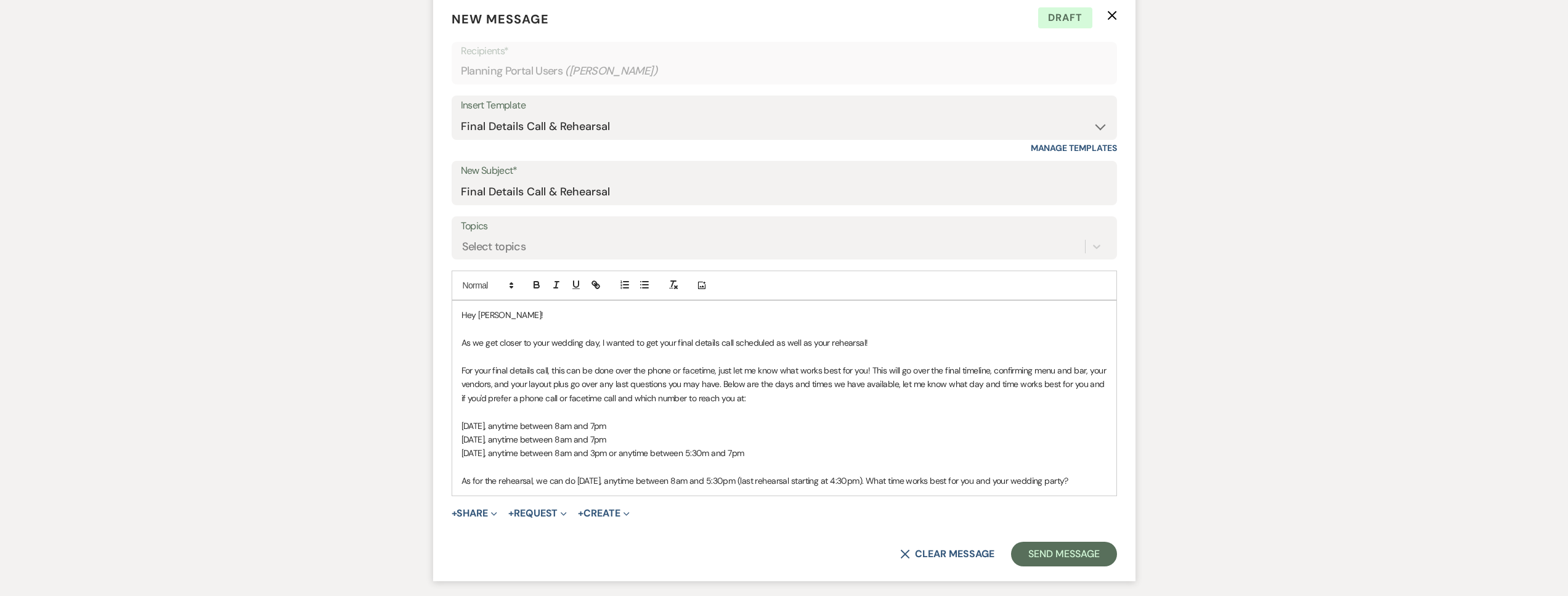
click at [614, 412] on p at bounding box center [784, 411] width 645 height 13
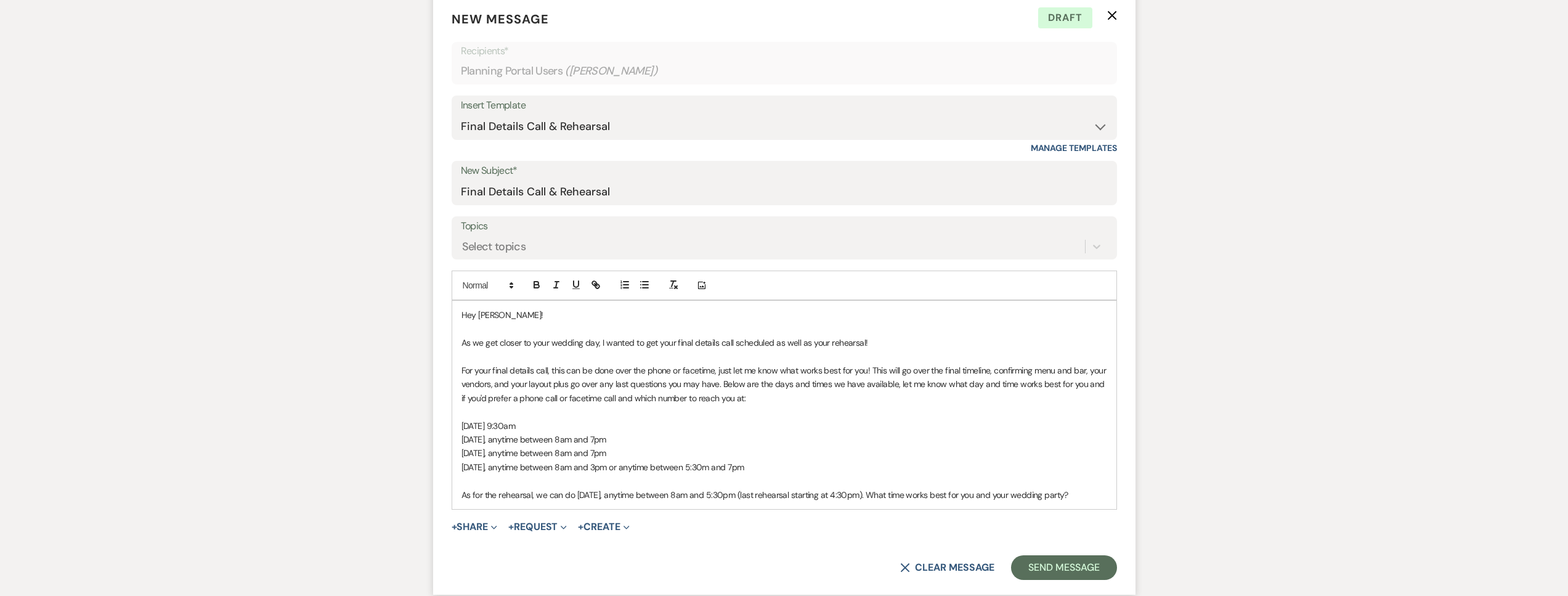
click at [505, 406] on p at bounding box center [784, 411] width 645 height 13
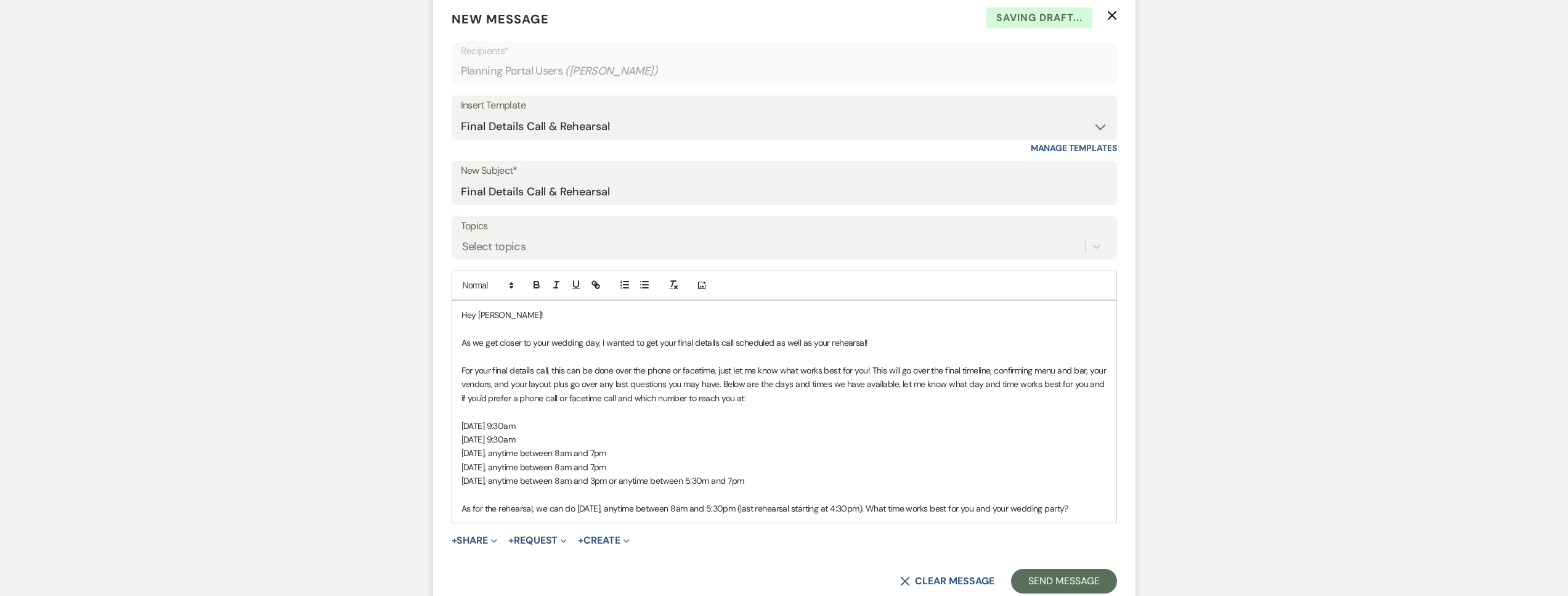
click at [676, 485] on p "Thursday, November 20, anytime between 8am and 3pm or anytime between 5:30m and…" at bounding box center [784, 480] width 645 height 13
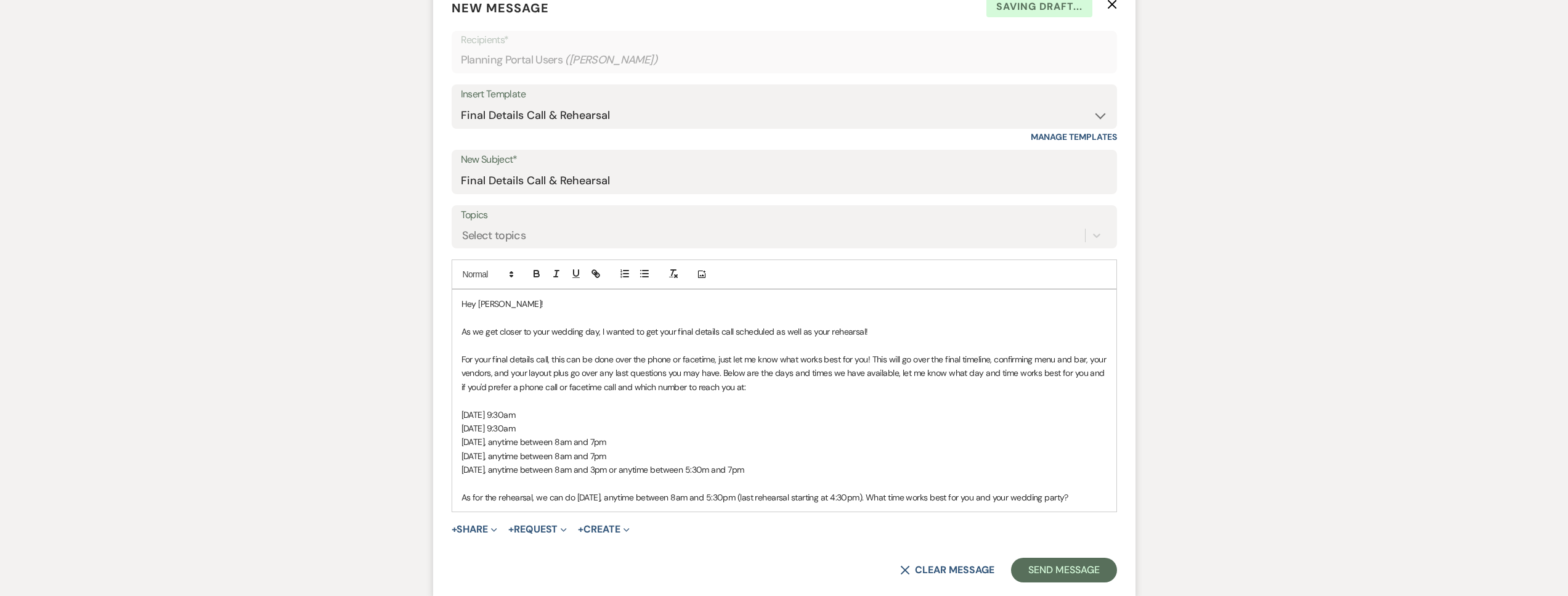
scroll to position [392, 0]
click at [1044, 574] on button "Send Message" at bounding box center [1063, 568] width 105 height 24
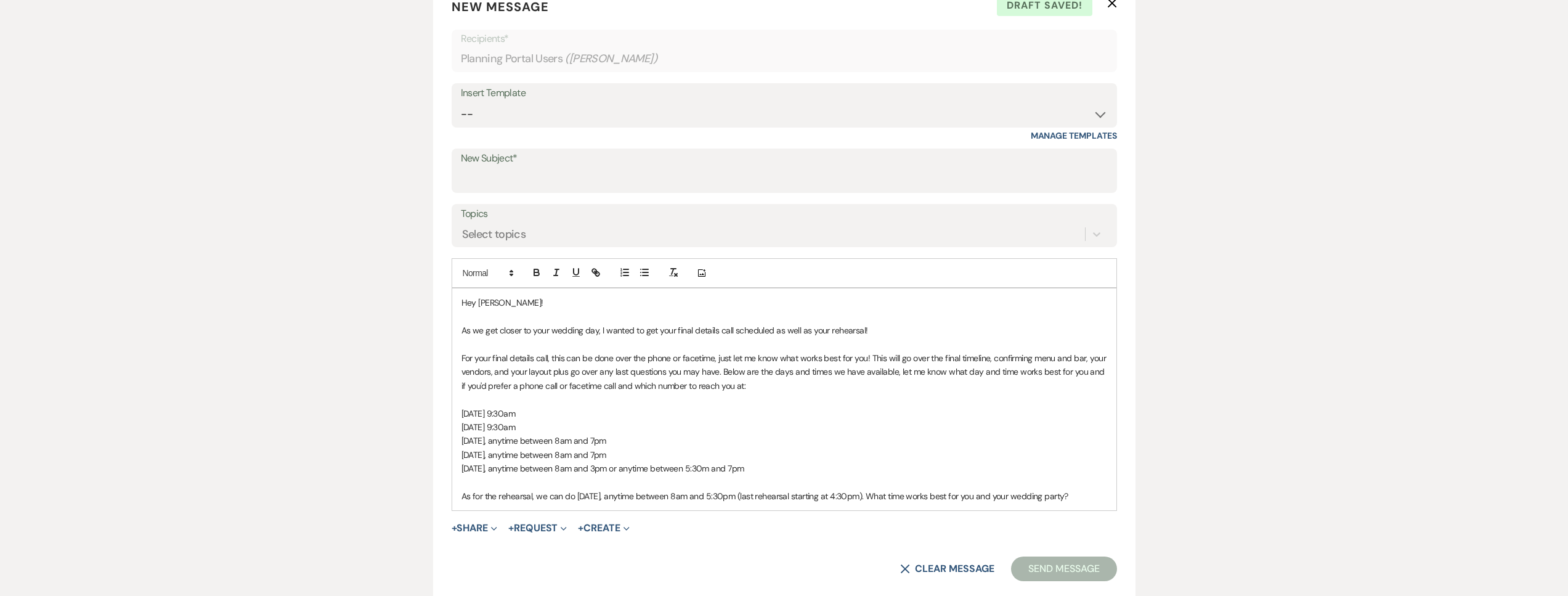
scroll to position [0, 0]
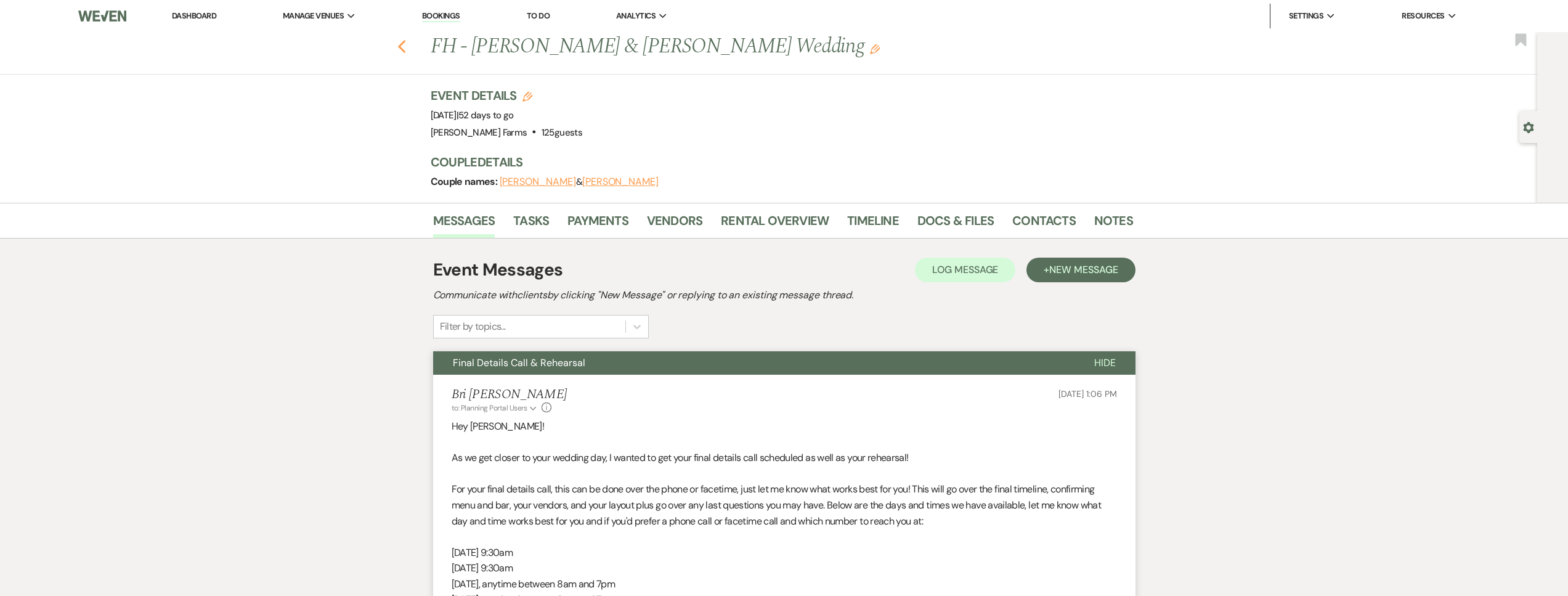
click at [407, 50] on icon "Previous" at bounding box center [402, 47] width 9 height 15
select select "8"
select select "5"
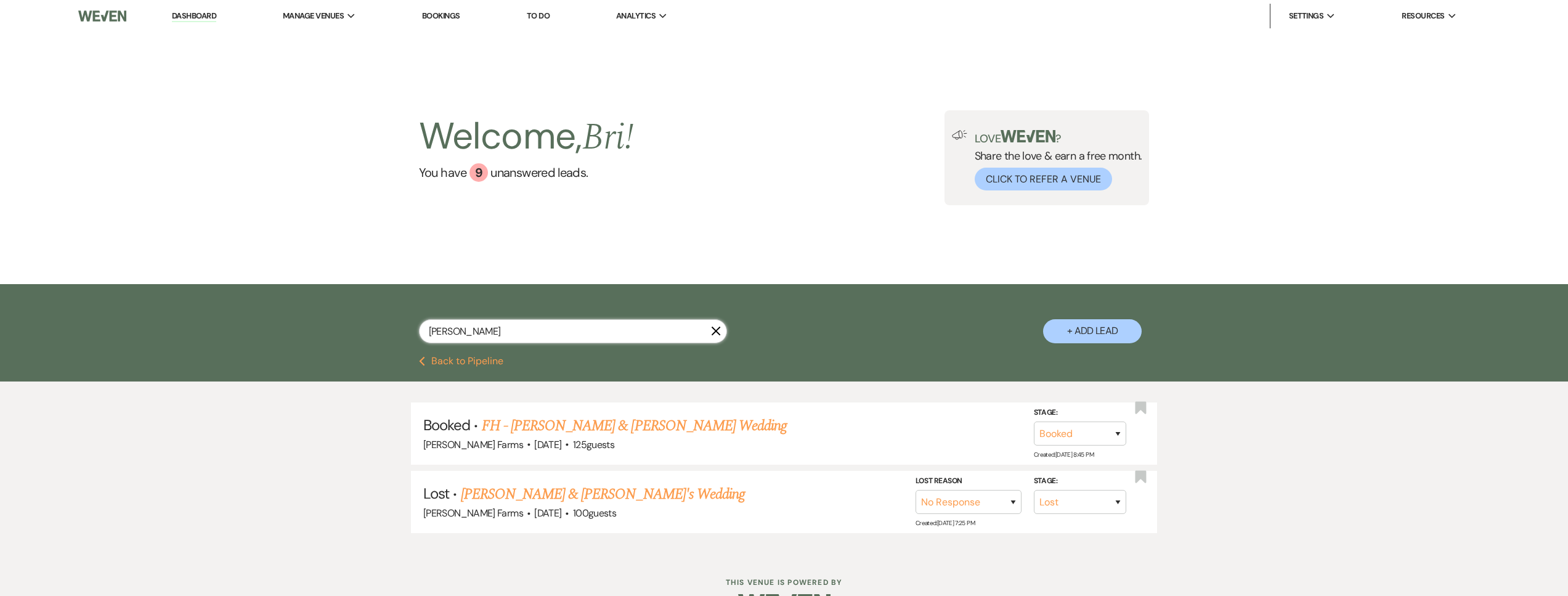
drag, startPoint x: 460, startPoint y: 334, endPoint x: 389, endPoint y: 336, distance: 71.0
click at [389, 336] on div "oneal X + Add Lead" at bounding box center [784, 322] width 887 height 63
type input "bree"
select select "5"
select select "8"
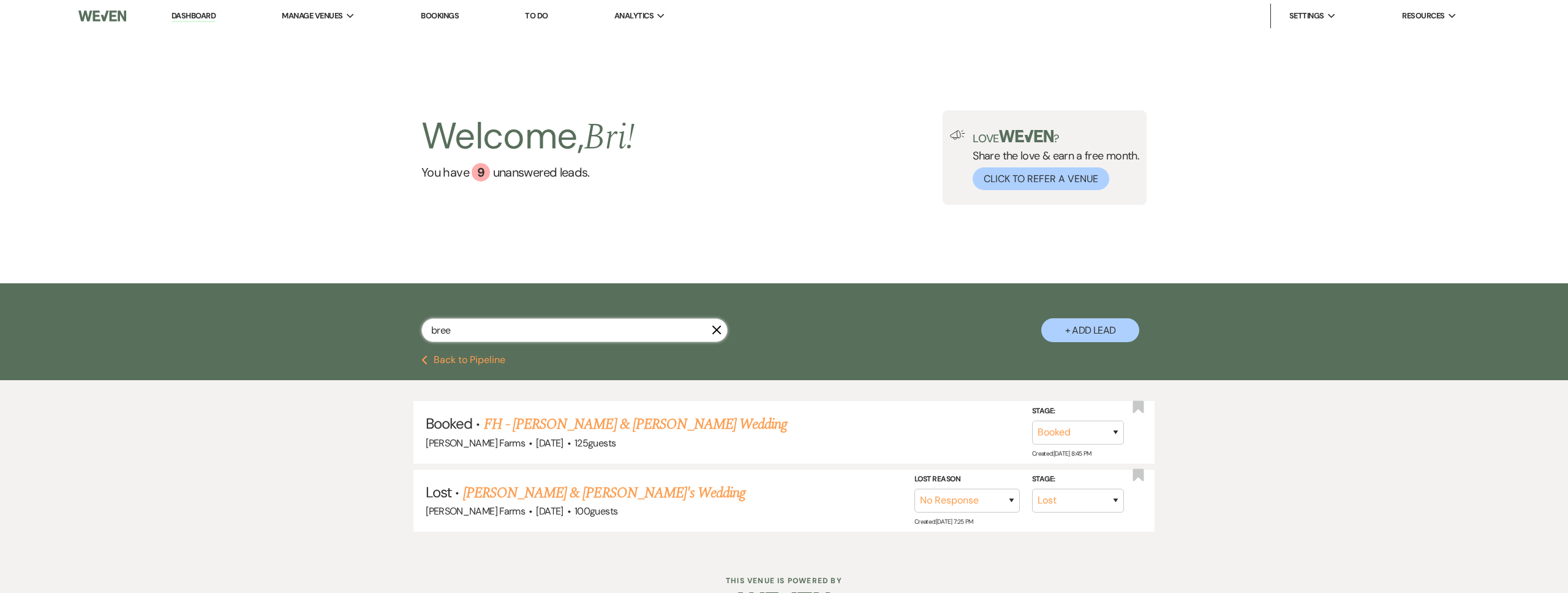
select select "1"
select select "8"
select select "11"
select select "8"
select select "5"
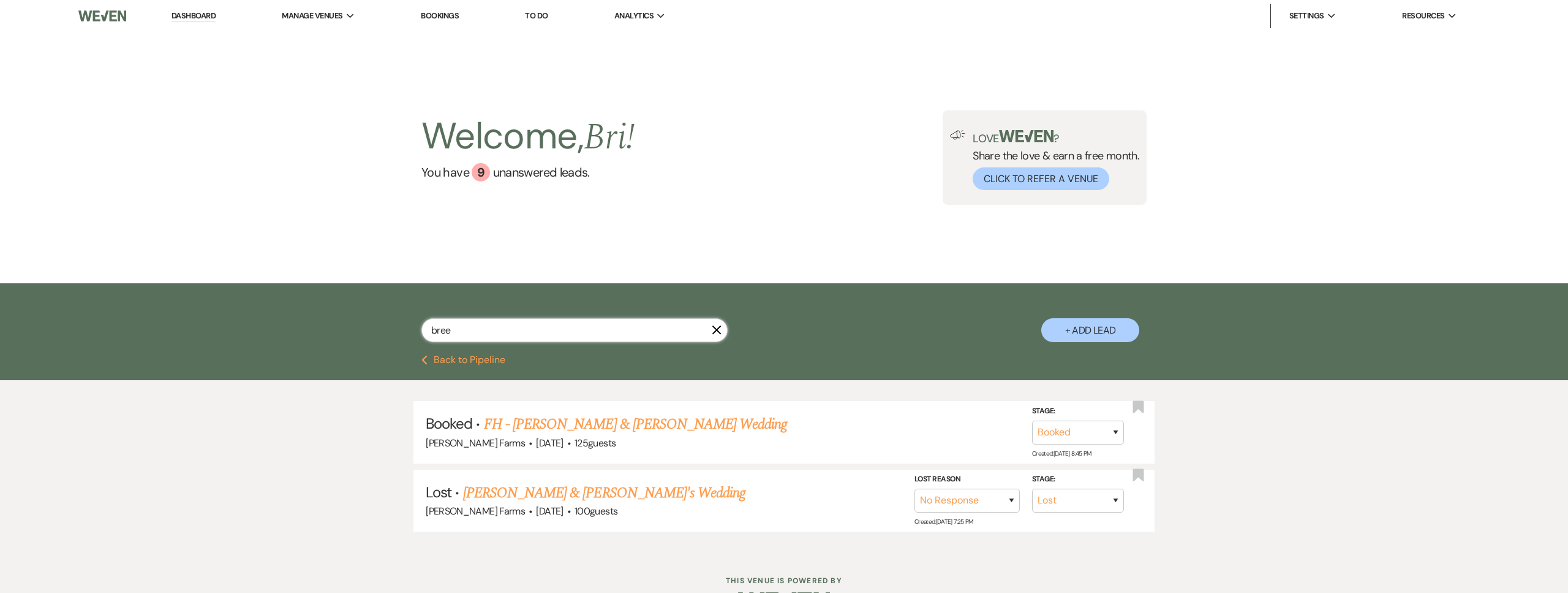
select select "8"
select select "5"
select select "8"
select select "1"
select select "8"
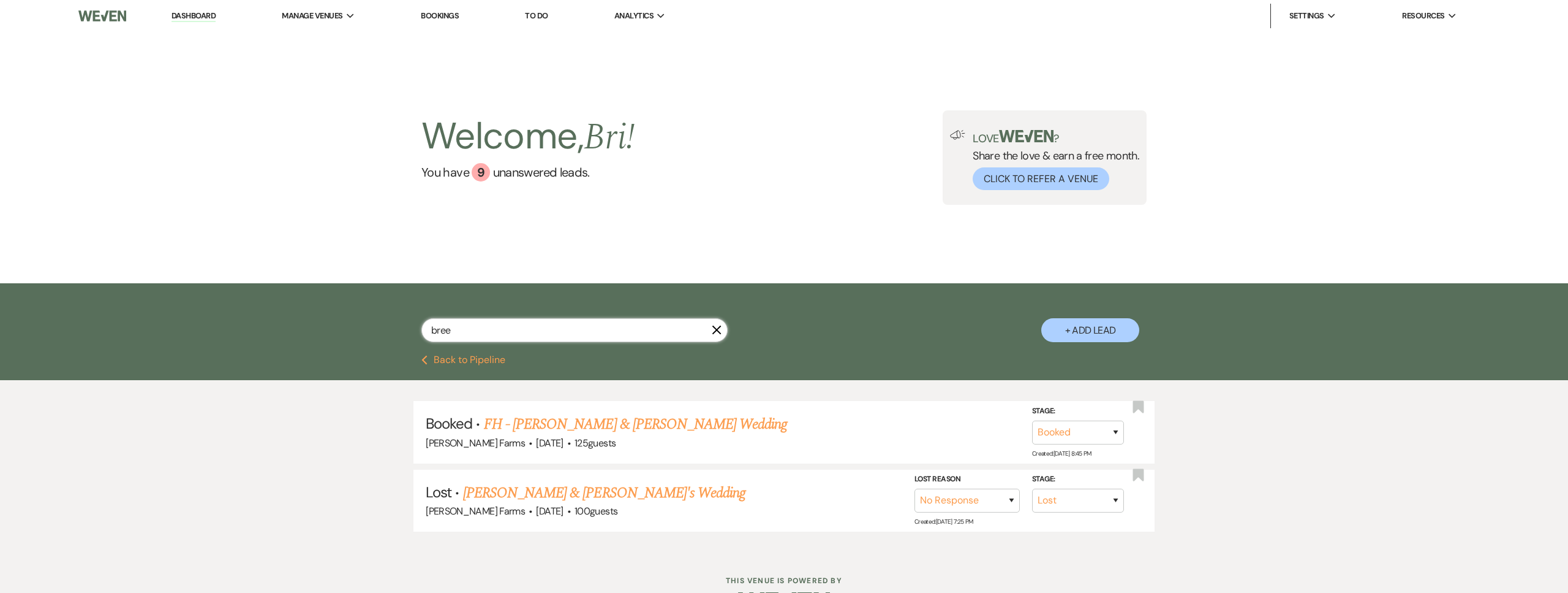
select select "11"
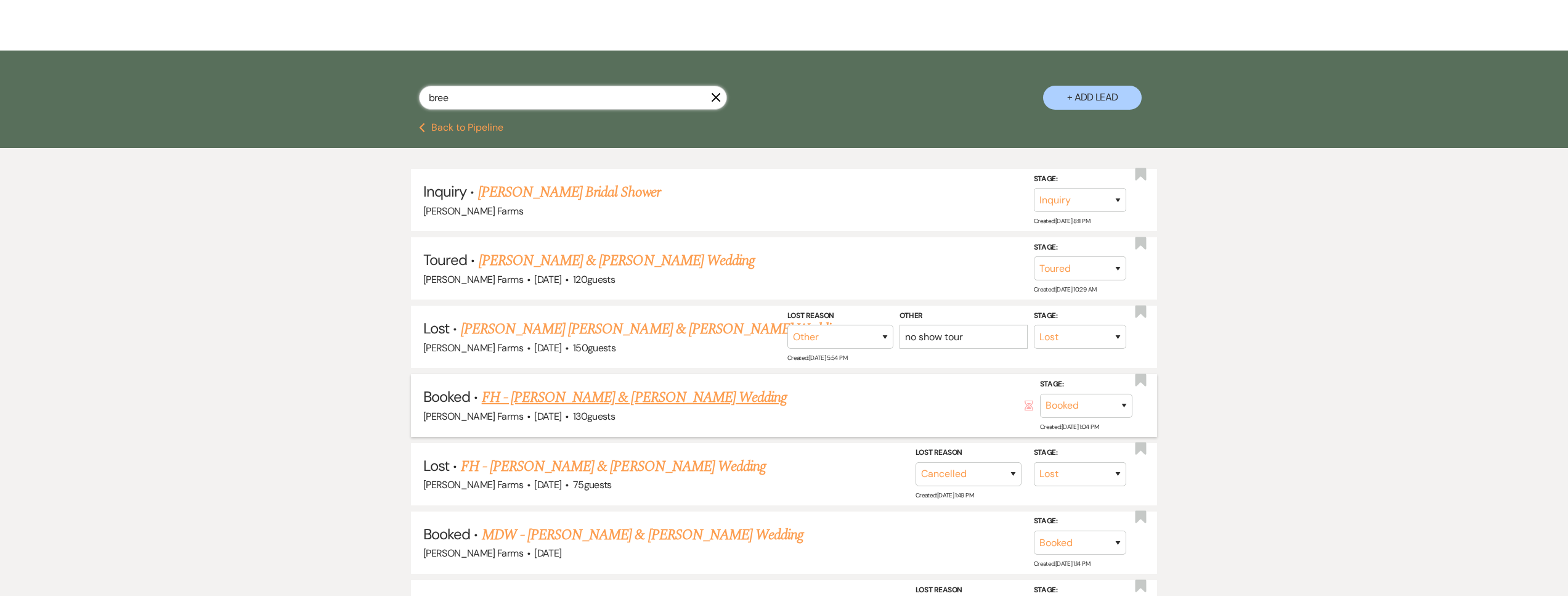
scroll to position [253, 0]
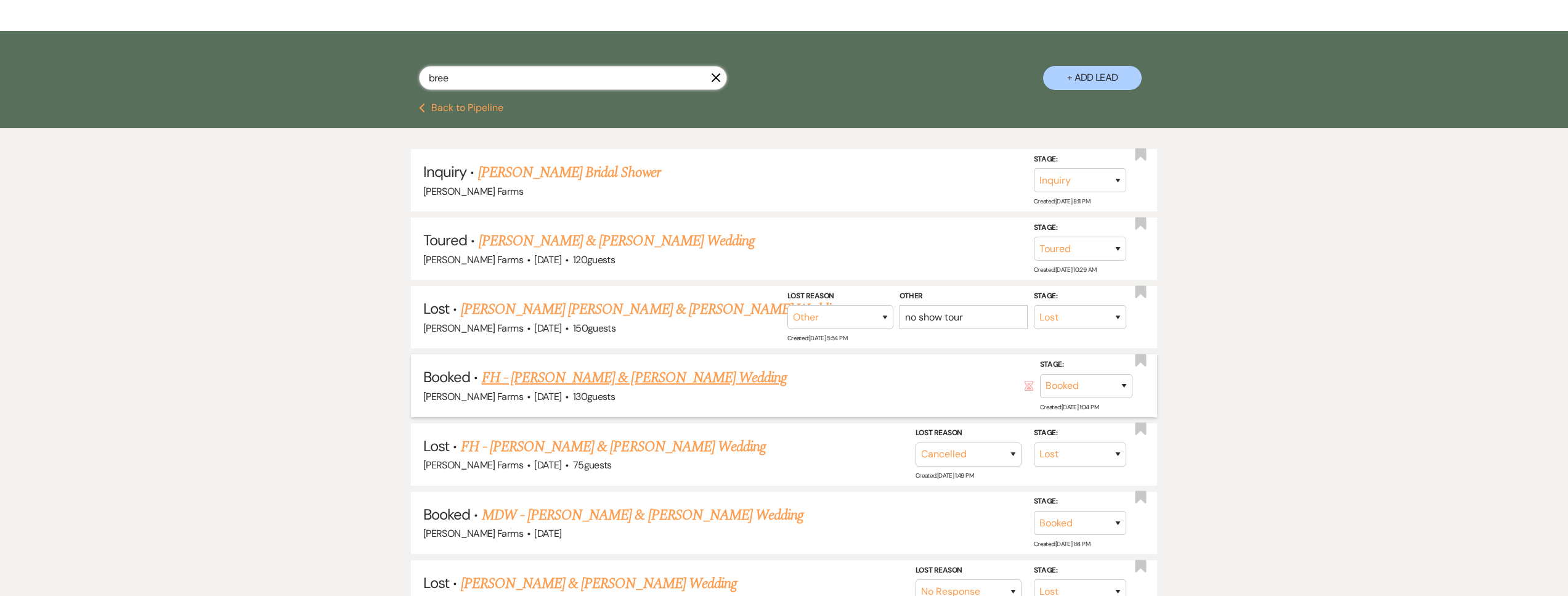
type input "bree"
click at [597, 376] on link "FH - Bree Anderson & Mason Taylor's Wedding" at bounding box center [634, 377] width 306 height 22
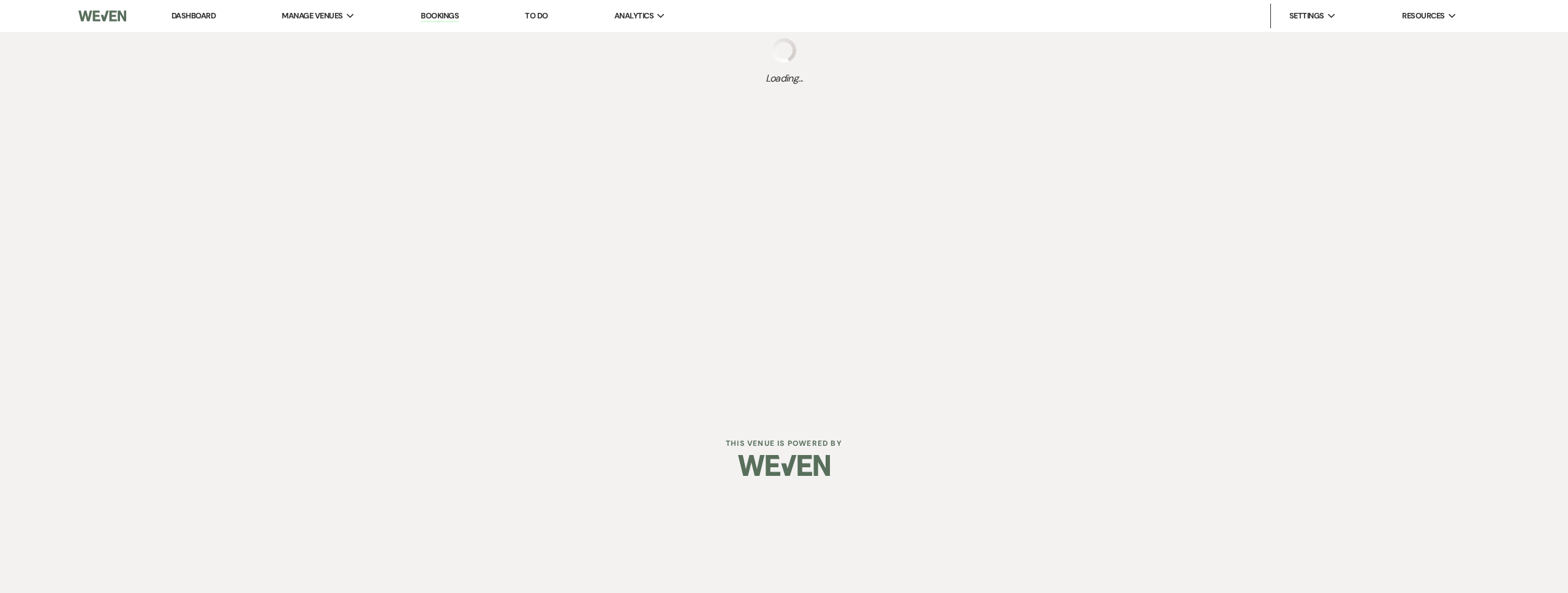
select select "5"
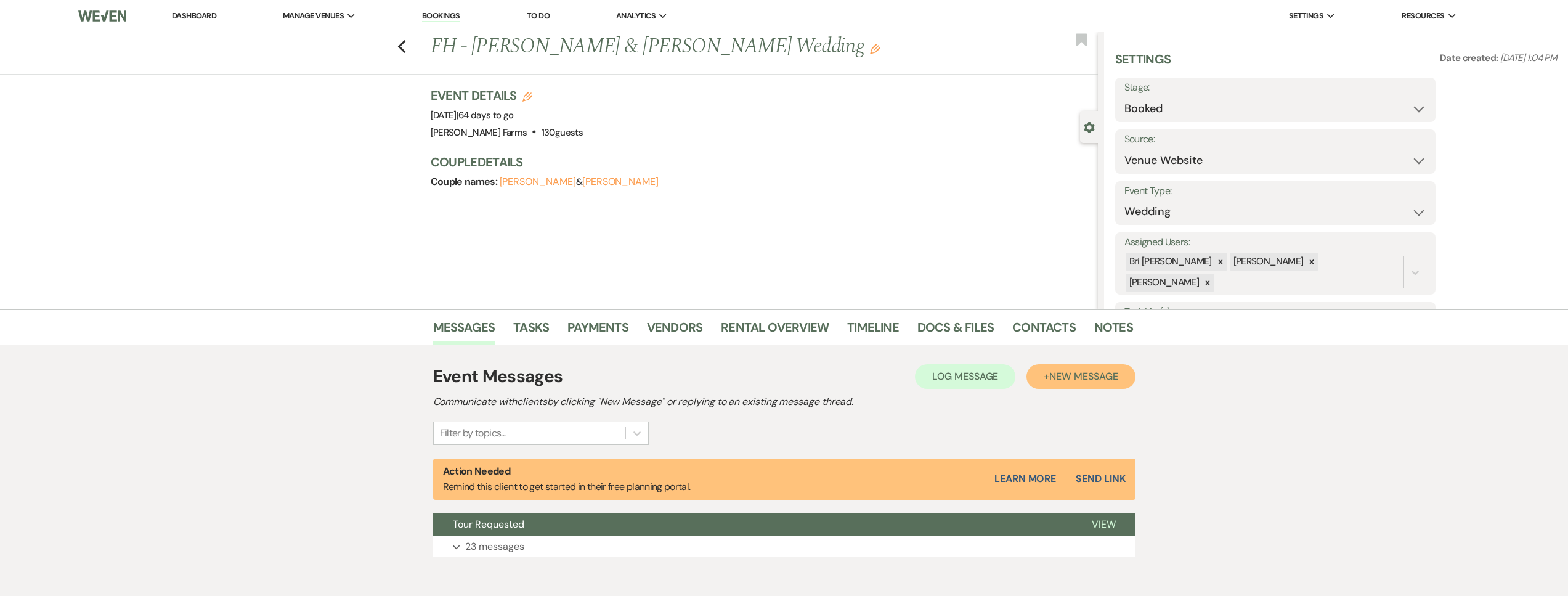
click at [1072, 381] on span "New Message" at bounding box center [1083, 376] width 68 height 13
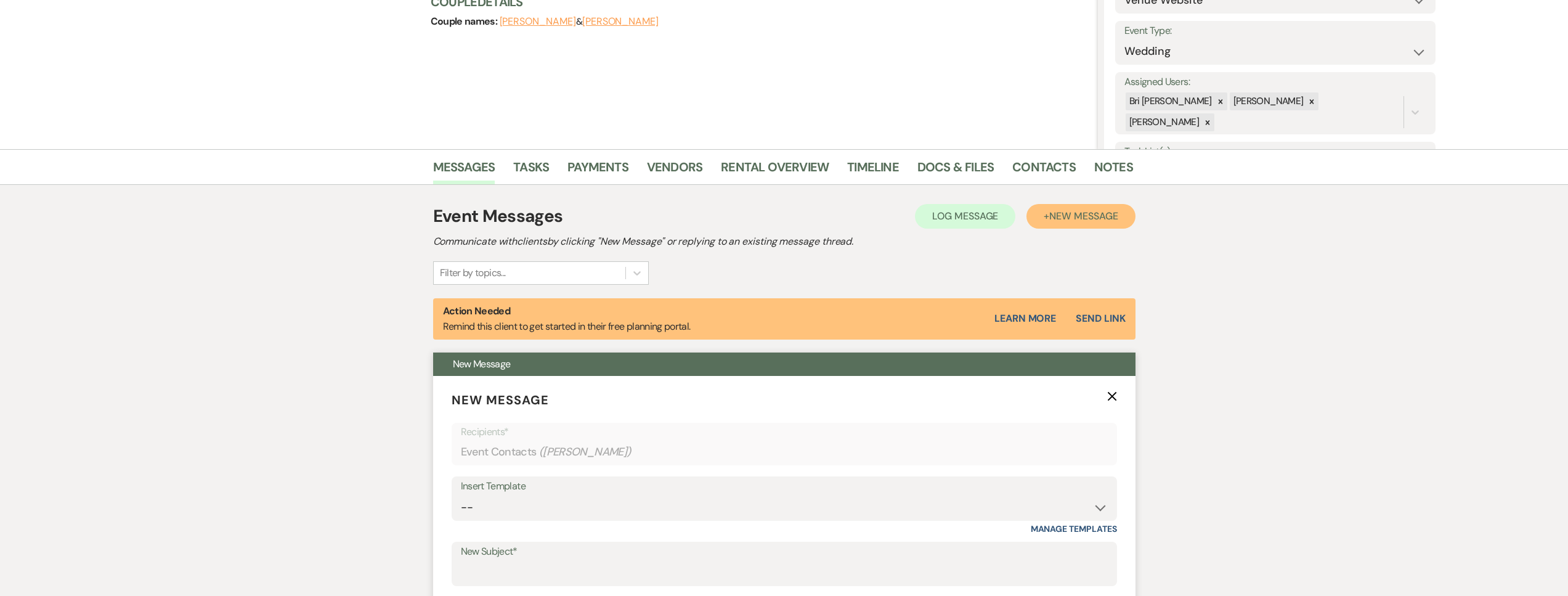
scroll to position [335, 0]
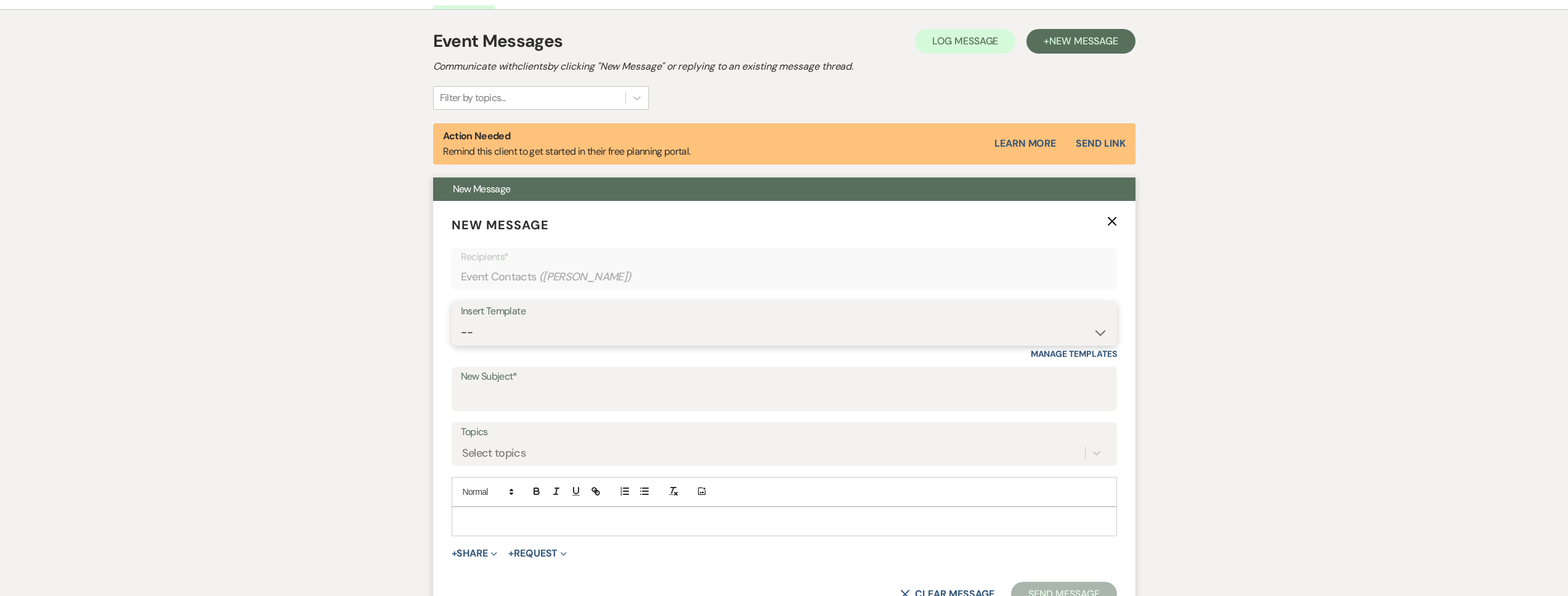
click at [572, 342] on select "-- Tour Request Response Follow Up Contract (Pre-Booked Leads) Weven Planning P…" at bounding box center [784, 332] width 647 height 24
select select "4075"
click at [461, 320] on select "-- Tour Request Response Follow Up Contract (Pre-Booked Leads) Weven Planning P…" at bounding box center [784, 332] width 647 height 24
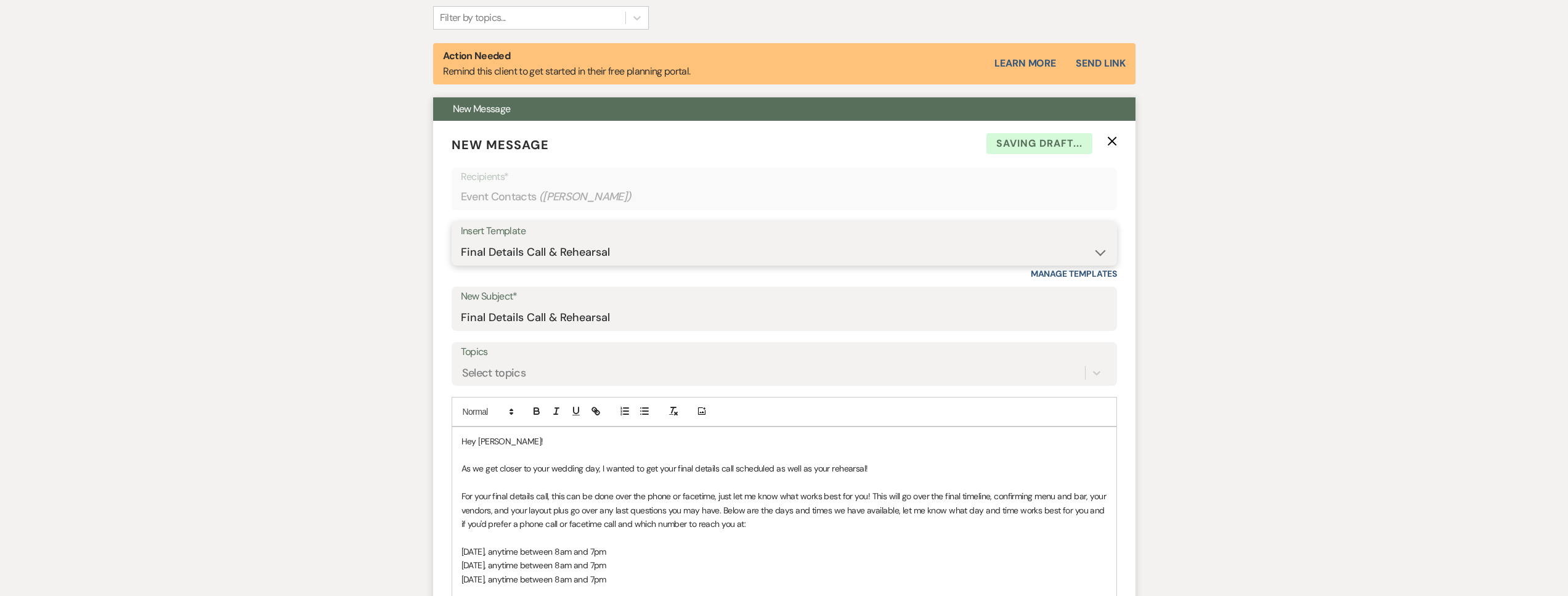
scroll to position [426, 0]
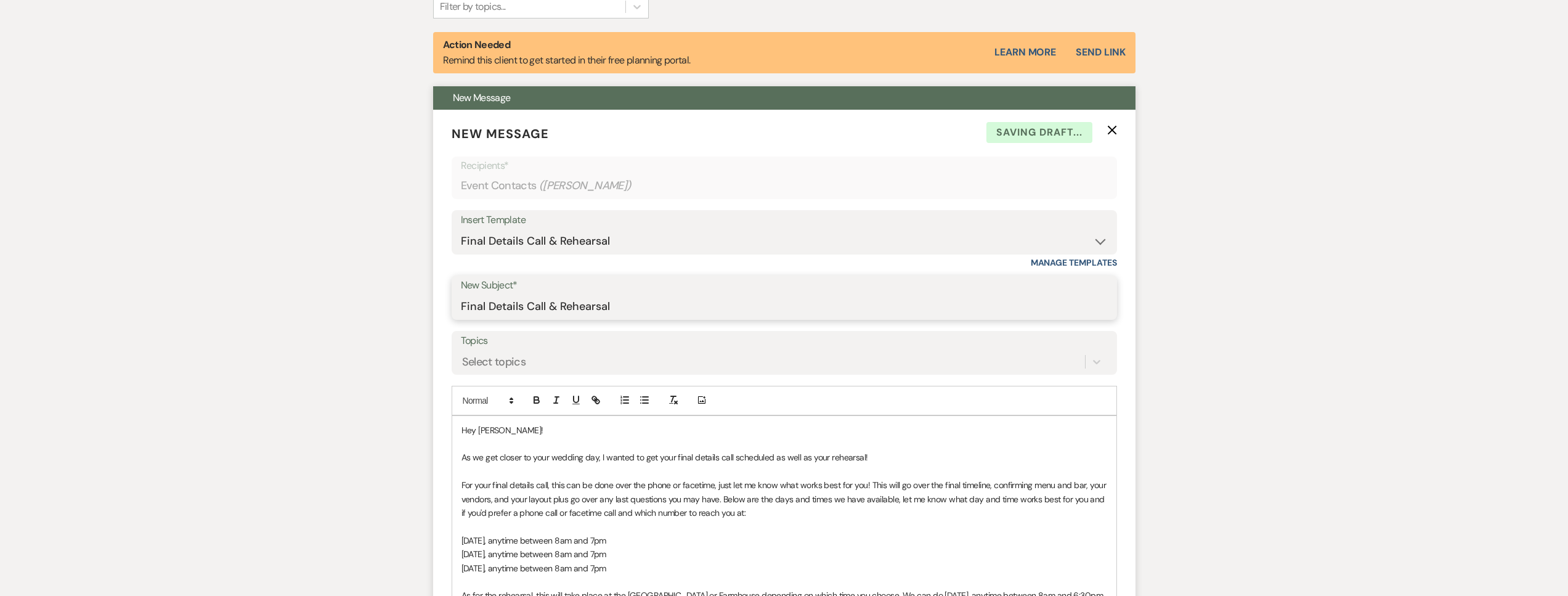
drag, startPoint x: 618, startPoint y: 307, endPoint x: 548, endPoint y: 307, distance: 70.0
click at [548, 308] on input "Final Details Call & Rehearsal" at bounding box center [784, 306] width 647 height 24
type input "Final Details Call"
drag, startPoint x: 878, startPoint y: 457, endPoint x: 771, endPoint y: 457, distance: 107.0
click at [771, 457] on p "As we get closer to your wedding day, I wanted to get your final details call s…" at bounding box center [784, 457] width 645 height 13
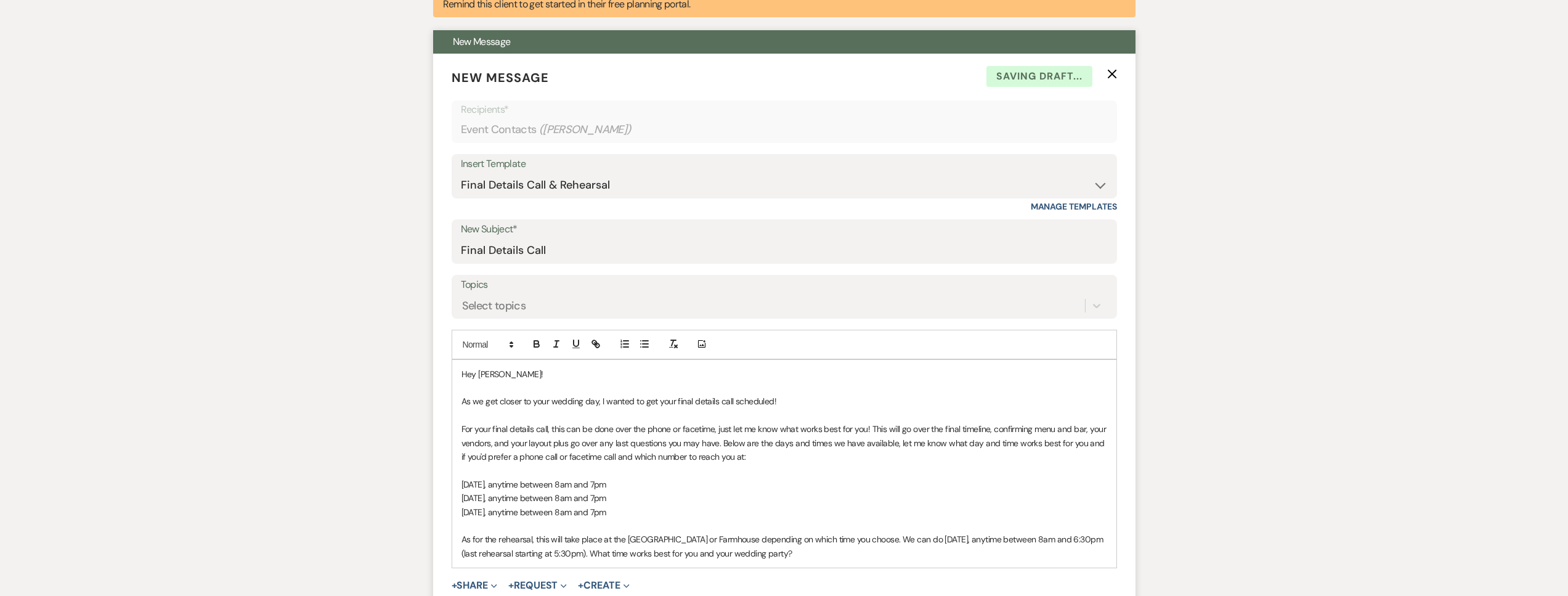
scroll to position [661, 0]
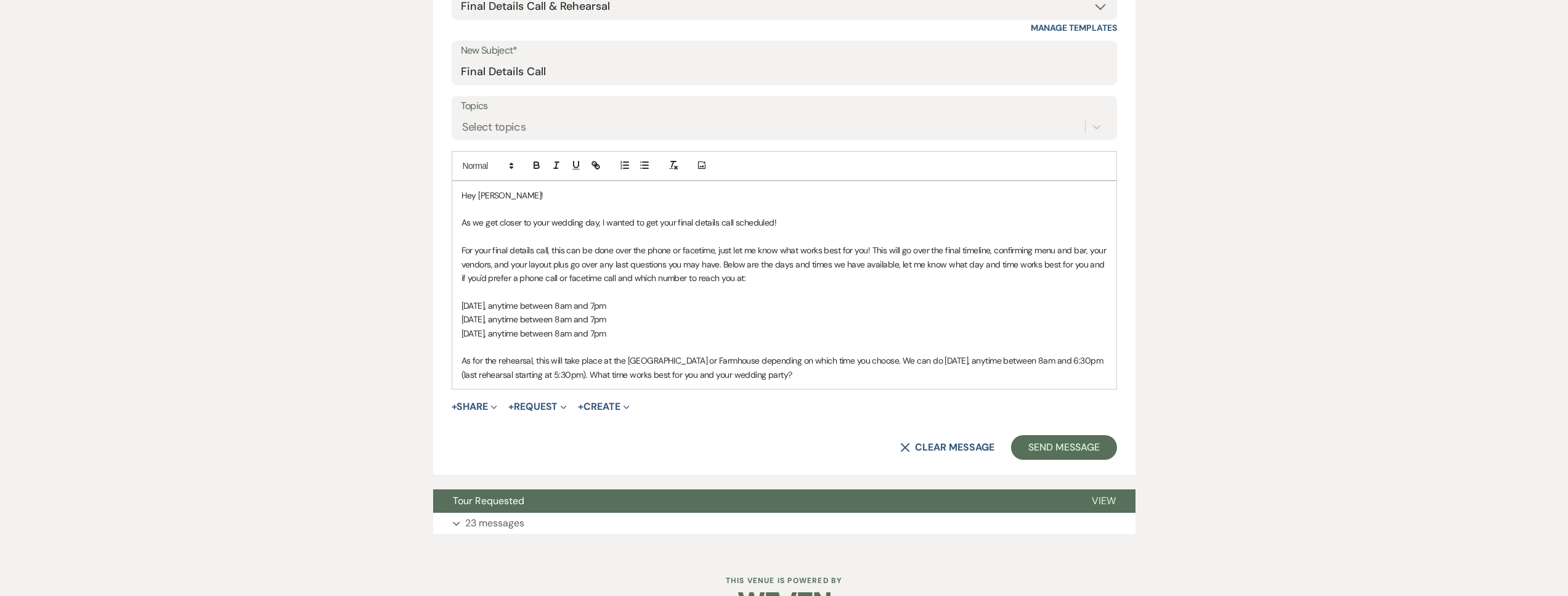
drag, startPoint x: 833, startPoint y: 370, endPoint x: 405, endPoint y: 359, distance: 428.1
click at [405, 359] on div "Messages Tasks Payments Vendors Rental Overview Timeline Docs & Files Contacts …" at bounding box center [784, 100] width 1568 height 904
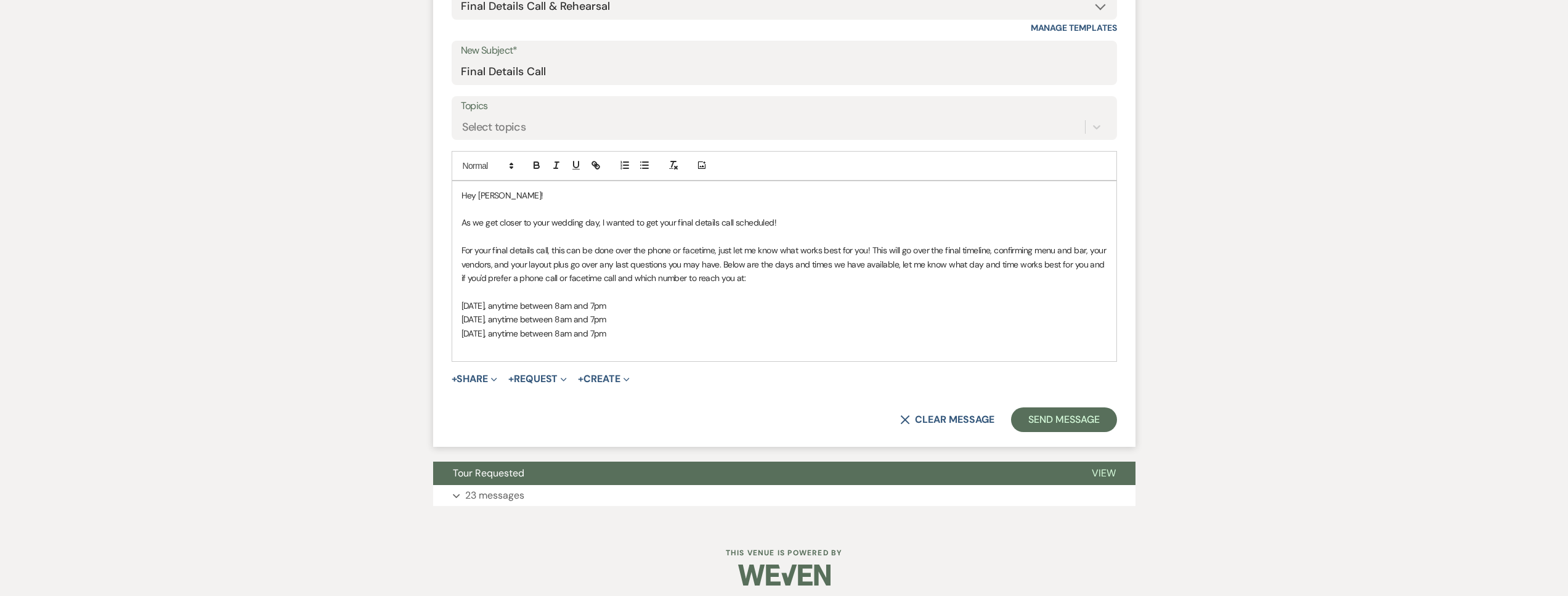
scroll to position [654, 0]
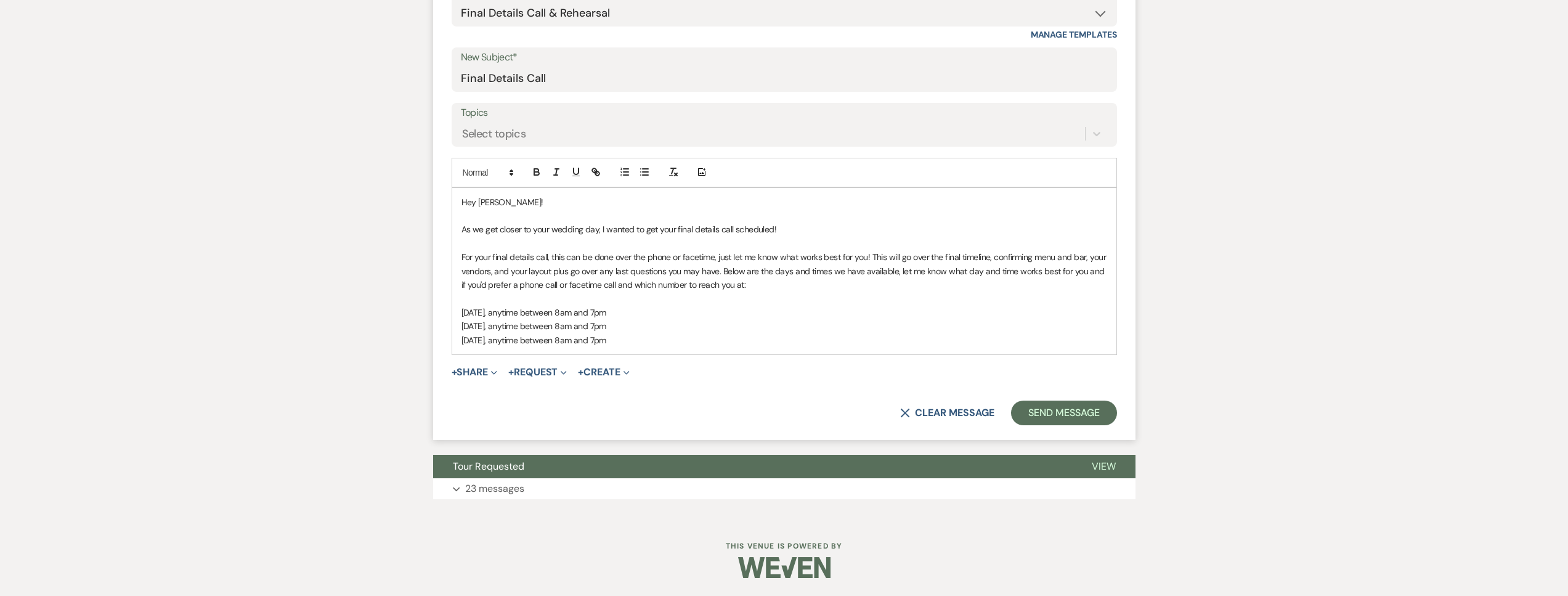
drag, startPoint x: 667, startPoint y: 340, endPoint x: 543, endPoint y: 338, distance: 124.0
click at [543, 338] on p "Sunday, September 8, anytime between 8am and 7pm" at bounding box center [784, 340] width 645 height 13
copy span "anytime between 8am and 7pm"
drag, startPoint x: 668, startPoint y: 343, endPoint x: 423, endPoint y: 313, distance: 246.8
click at [423, 313] on div "Messages Tasks Payments Vendors Rental Overview Timeline Docs & Files Contacts …" at bounding box center [784, 86] width 1568 height 863
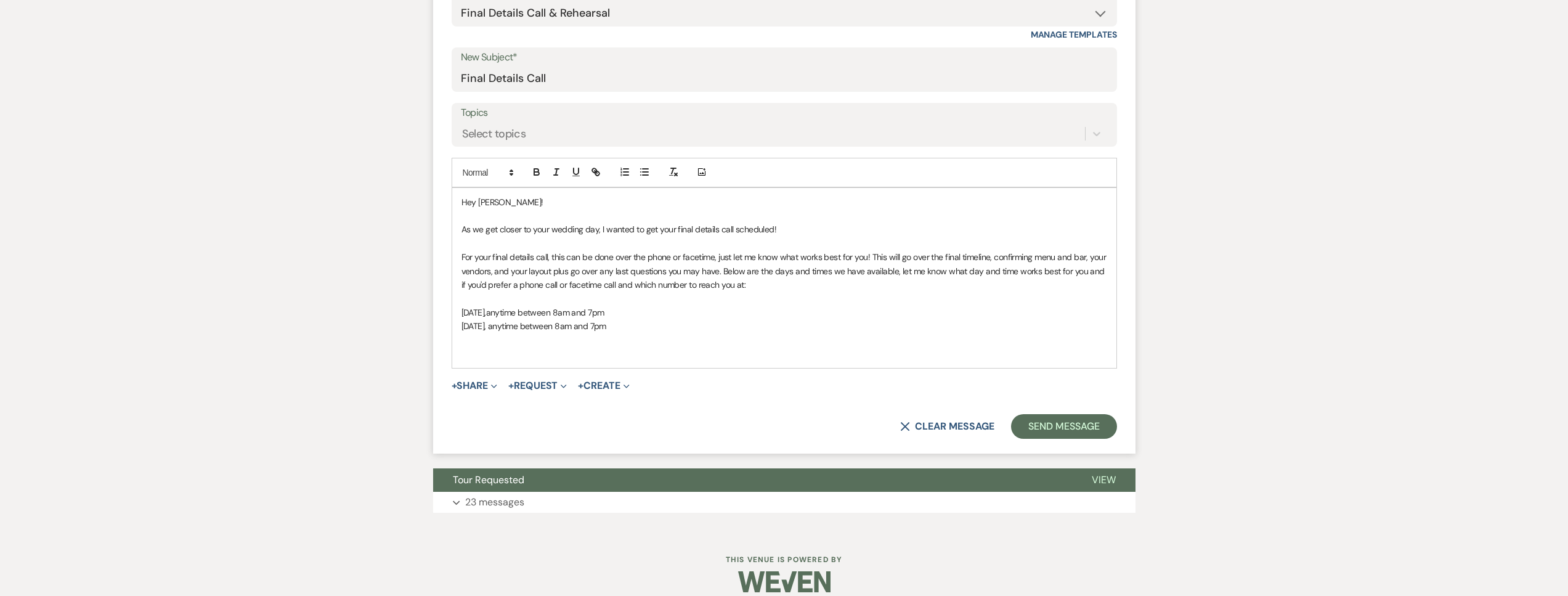
scroll to position [661, 0]
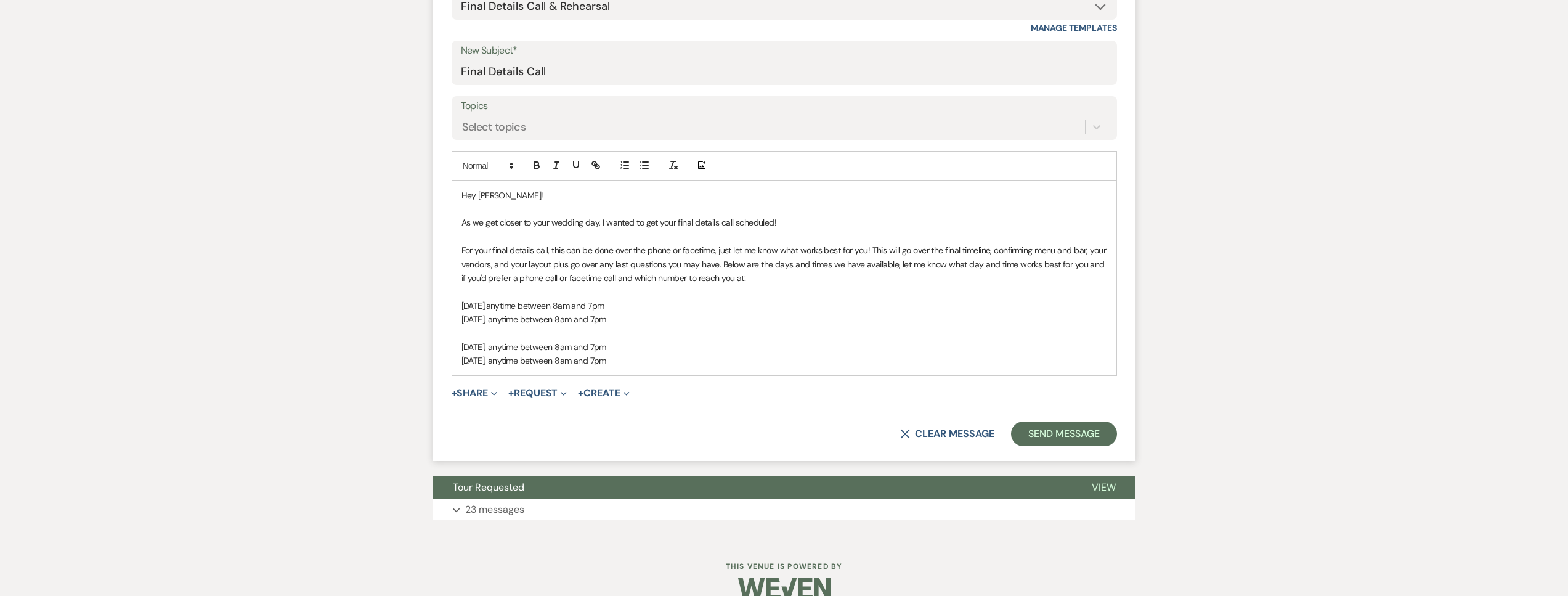
click at [606, 362] on span "Wednesday, November 26, anytime between 8am and 7pm" at bounding box center [534, 361] width 145 height 11
click at [701, 359] on p "Wednesday, November 26, anytime between 8am and 3pm" at bounding box center [784, 360] width 645 height 13
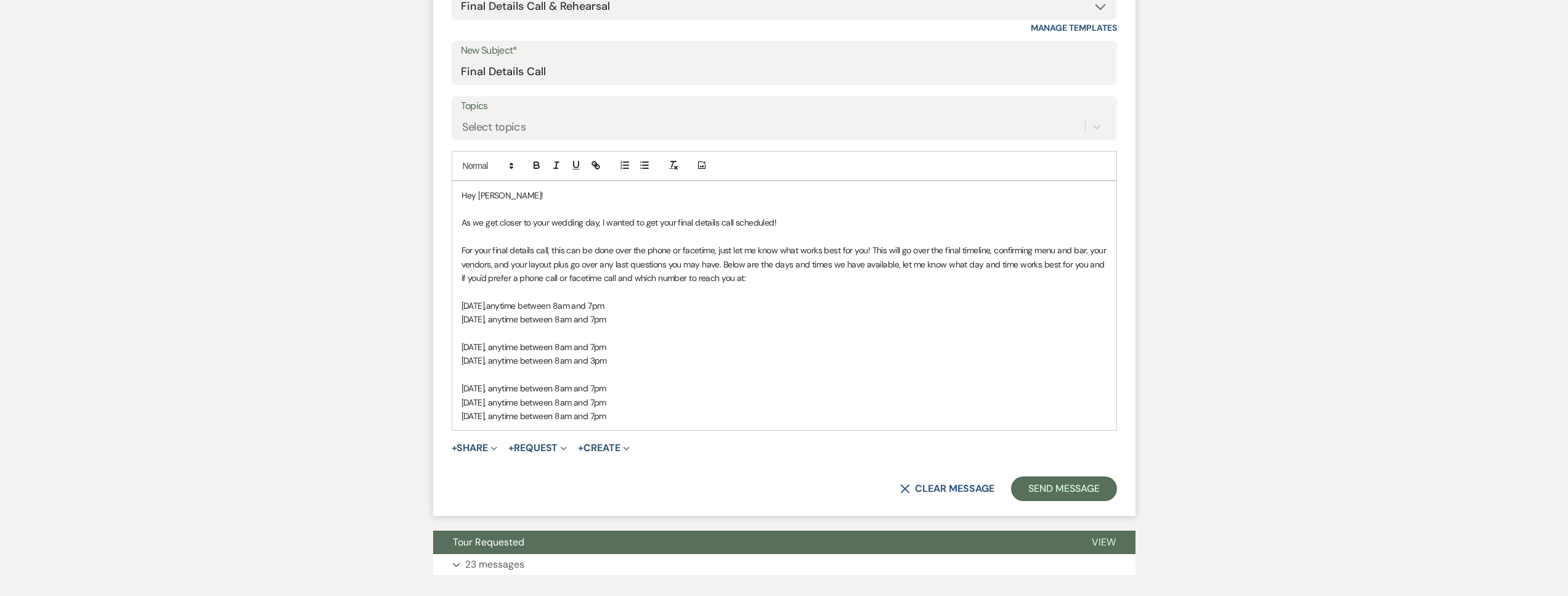
drag, startPoint x: 473, startPoint y: 372, endPoint x: 484, endPoint y: 371, distance: 11.0
click at [473, 372] on p at bounding box center [784, 374] width 645 height 13
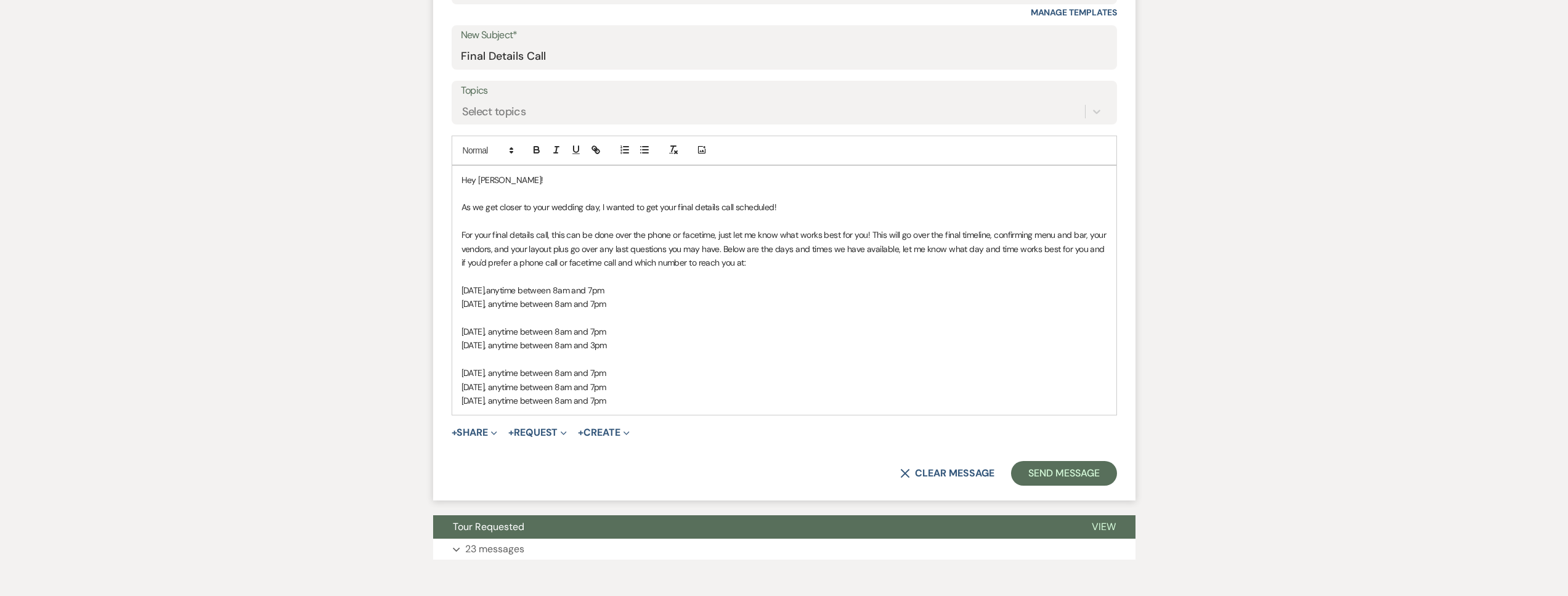
scroll to position [677, 0]
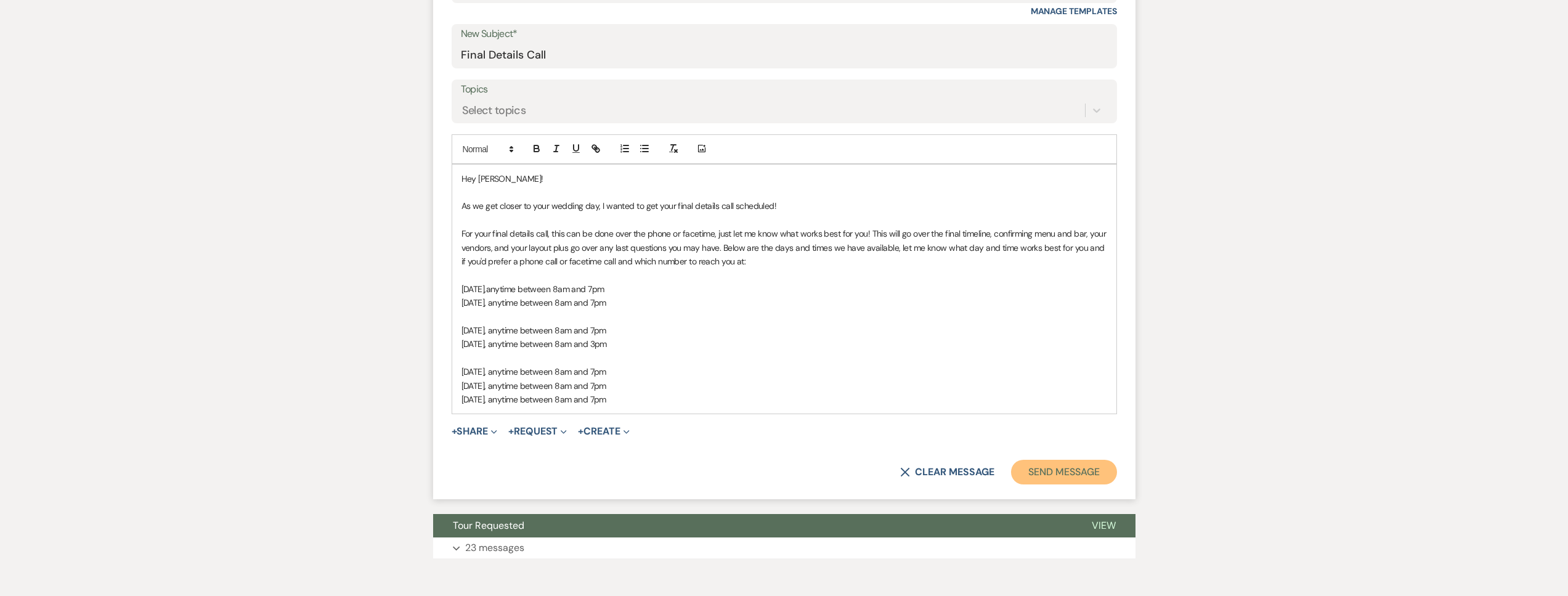
click at [1065, 464] on button "Send Message" at bounding box center [1063, 471] width 105 height 24
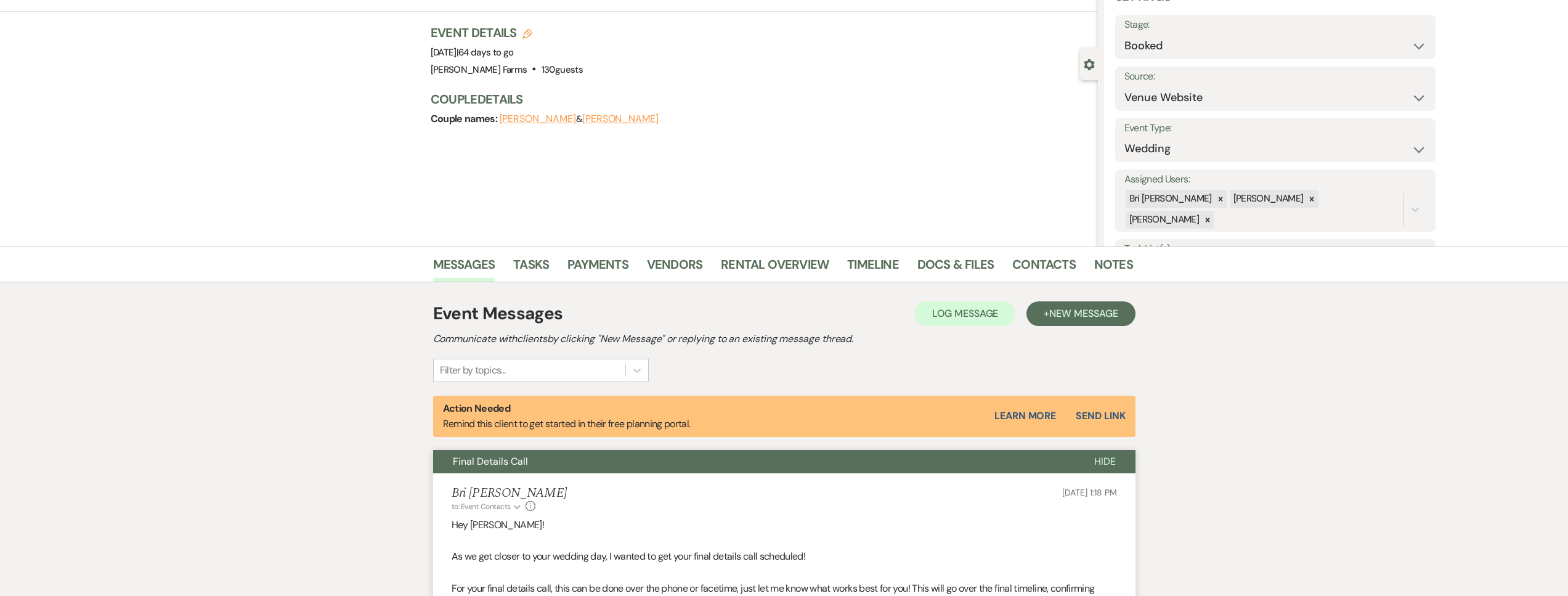
scroll to position [0, 0]
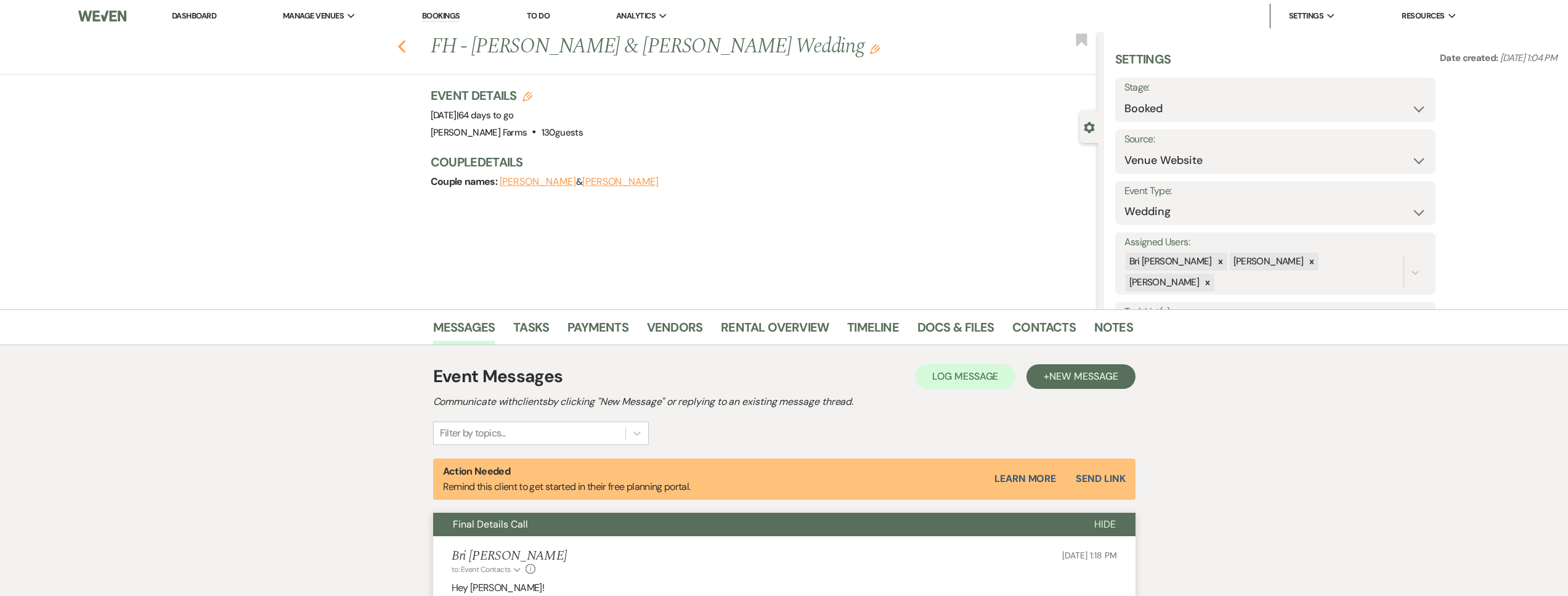
click at [407, 47] on icon "Previous" at bounding box center [402, 47] width 9 height 15
select select "5"
select select "8"
select select "1"
select select "8"
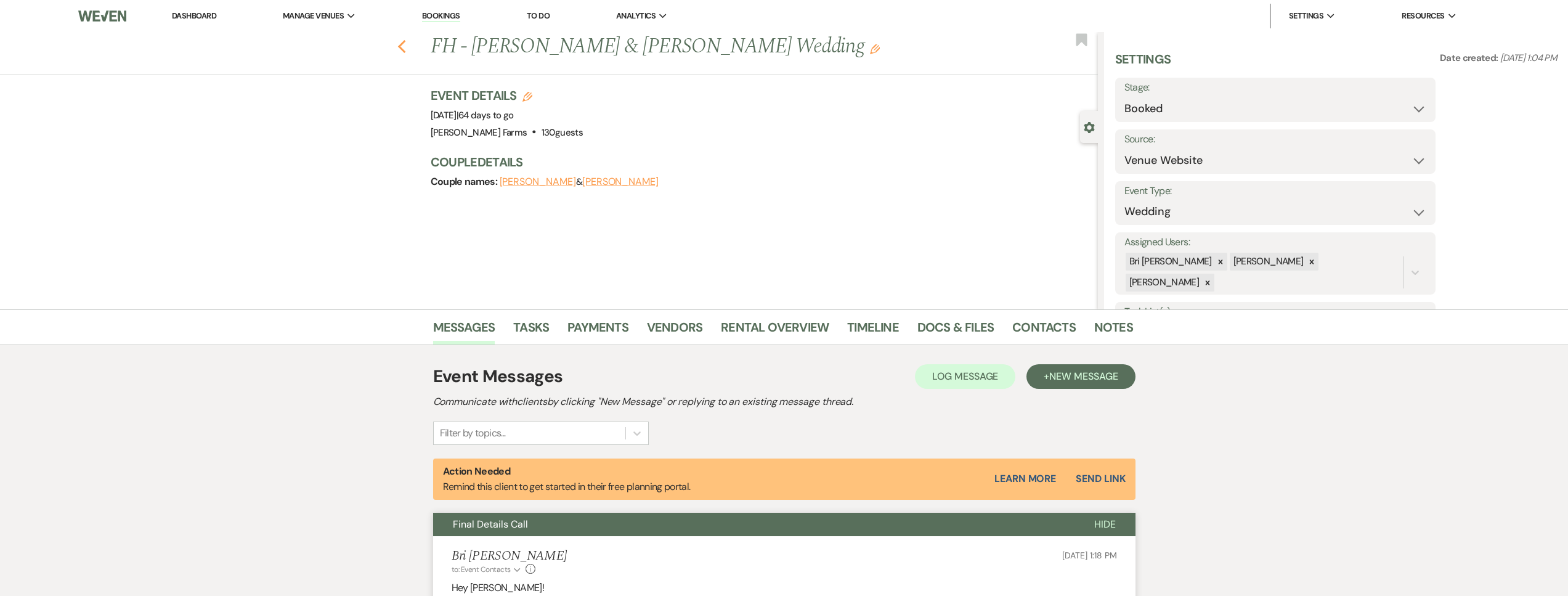
select select "11"
select select "8"
select select "5"
select select "8"
select select "5"
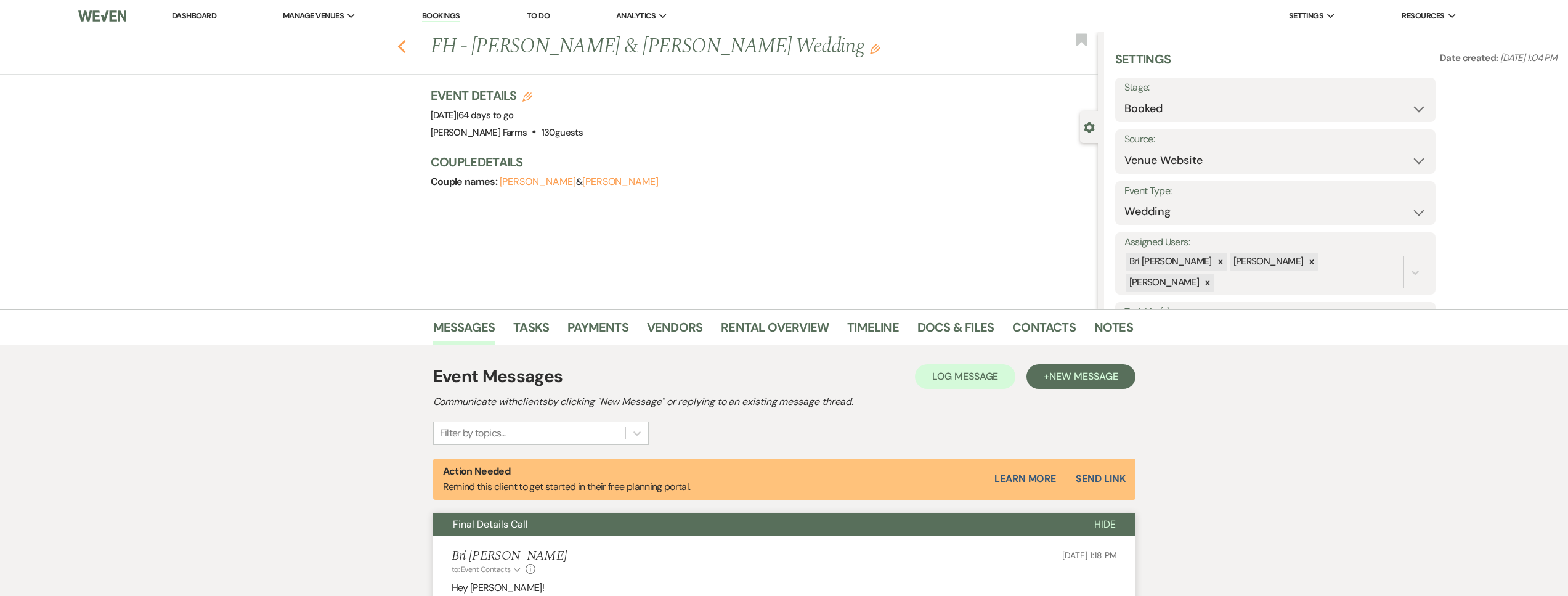
select select "8"
select select "1"
select select "8"
select select "11"
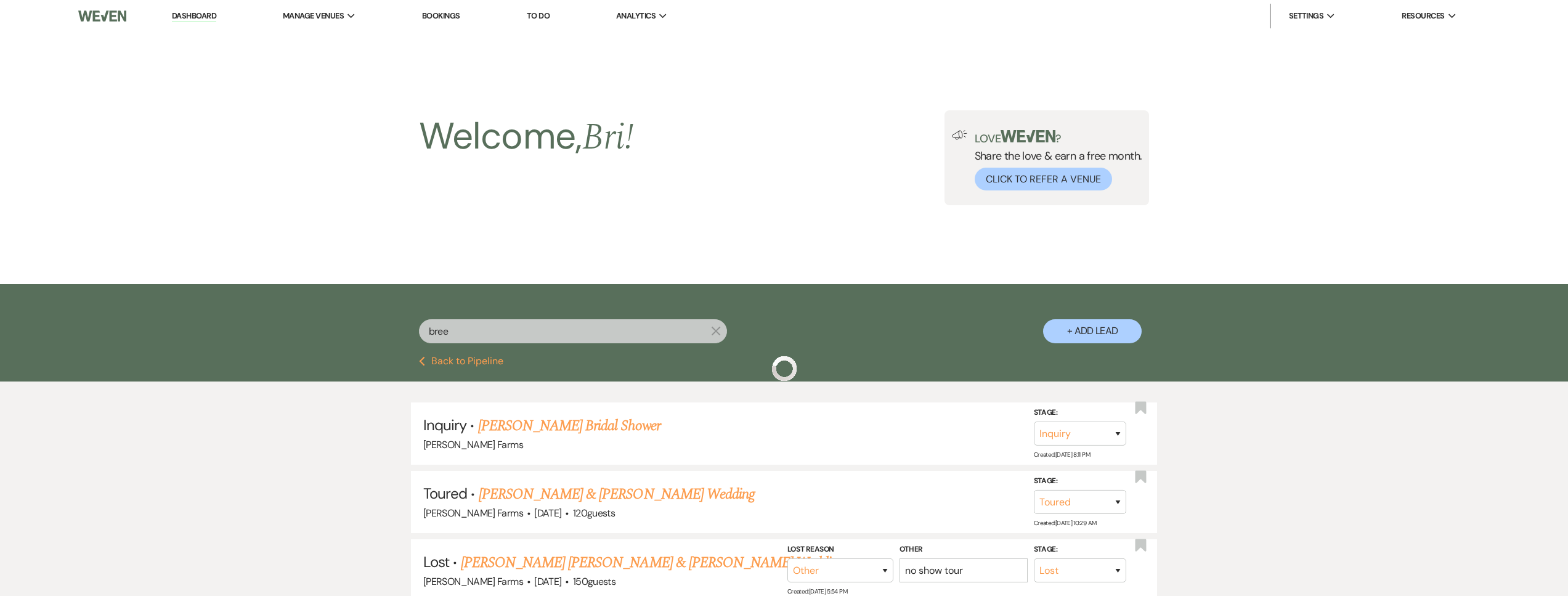
scroll to position [253, 0]
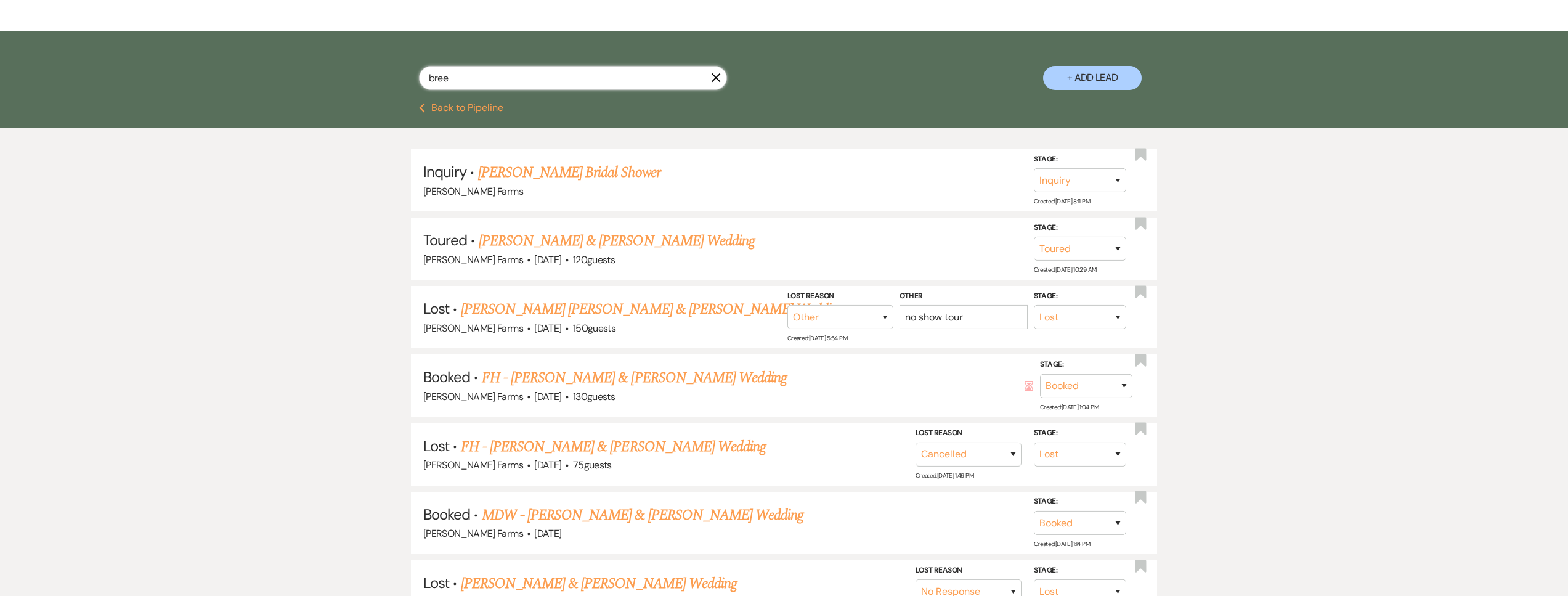
drag, startPoint x: 478, startPoint y: 79, endPoint x: 405, endPoint y: 77, distance: 73.0
click at [405, 77] on div "bree X + Add Lead" at bounding box center [784, 68] width 887 height 63
type input "benton"
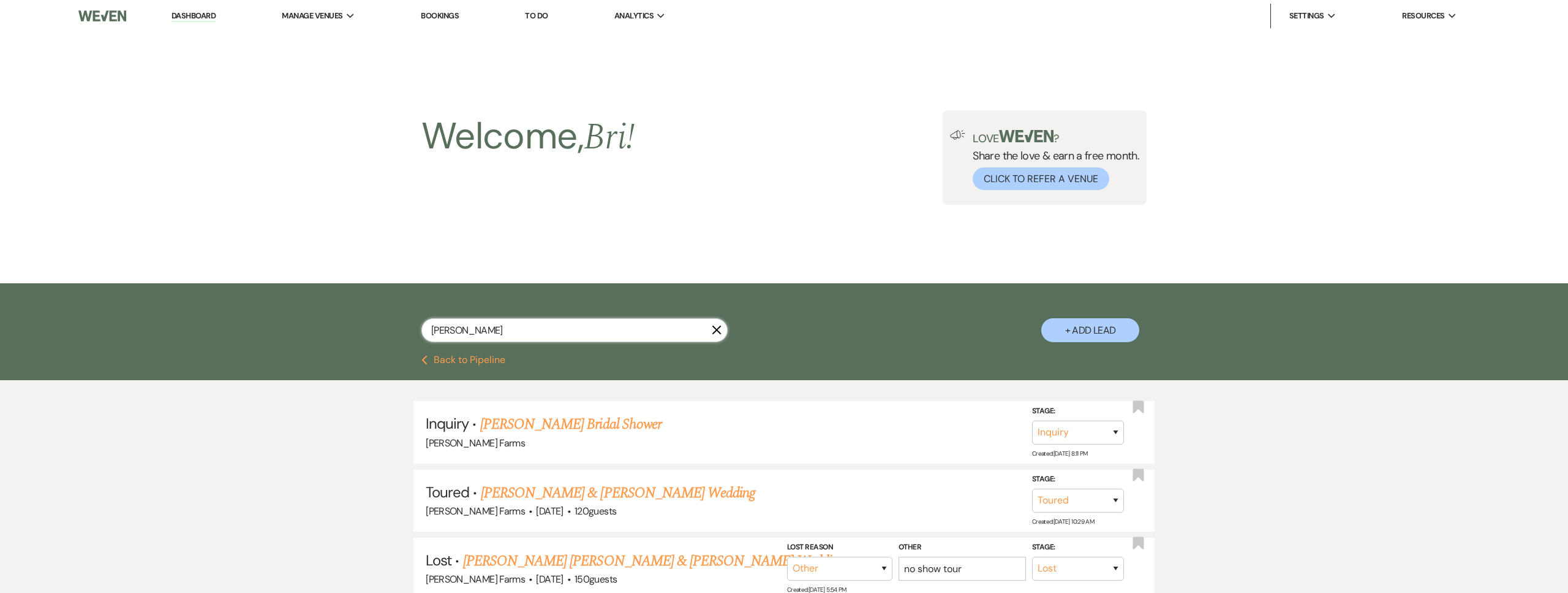
select select "8"
select select "5"
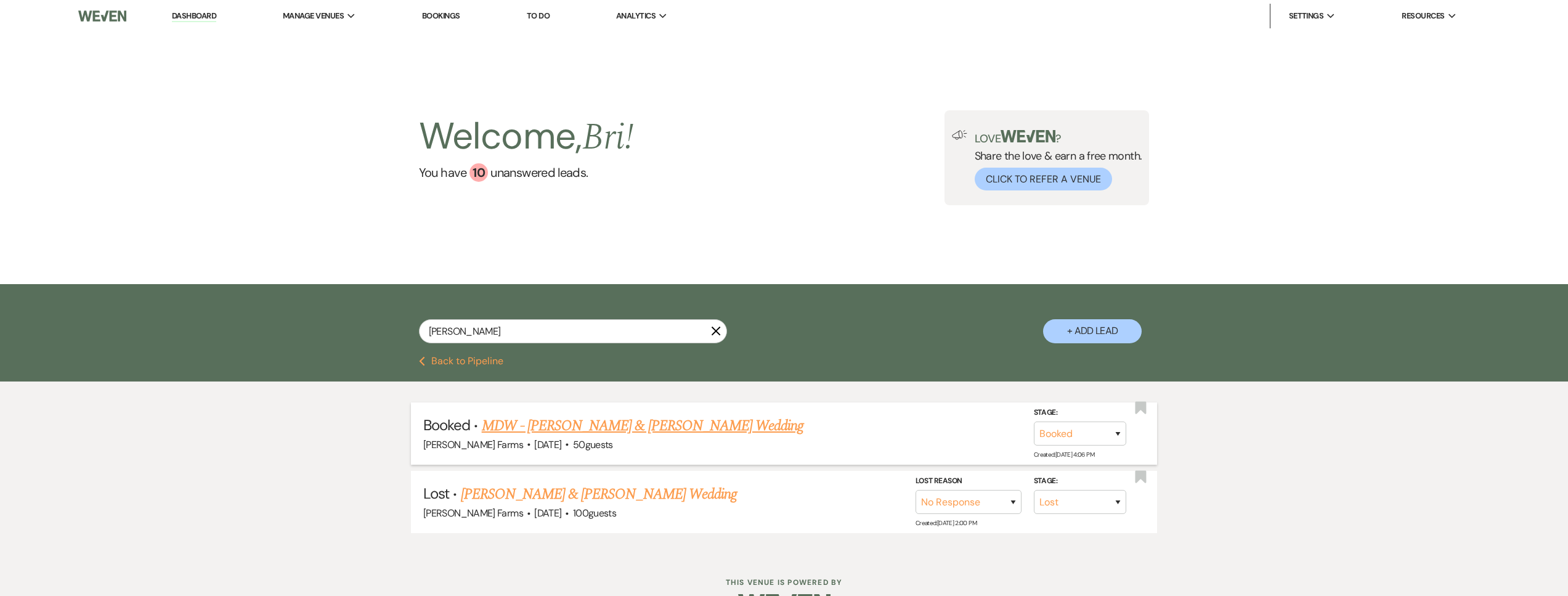
click at [650, 425] on link "MDW - Robert Meehl & Kaitlyn Benton's Wedding" at bounding box center [643, 425] width 322 height 22
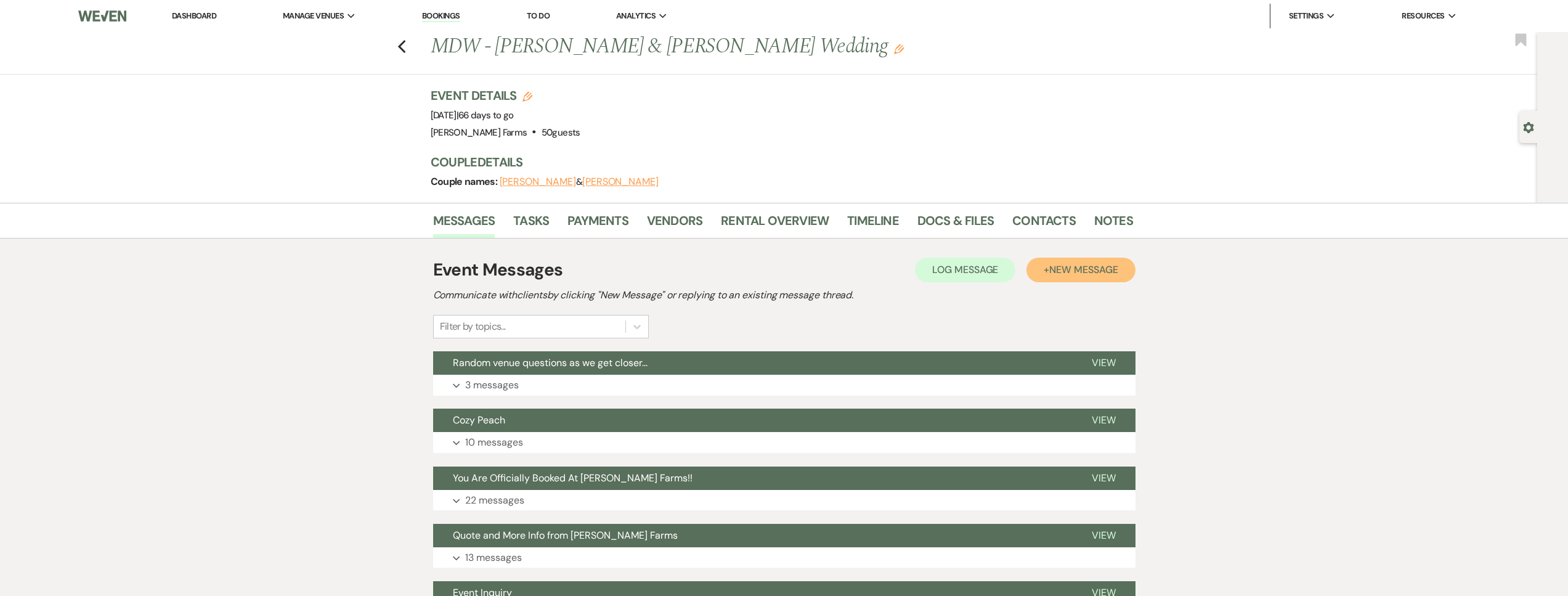
click at [1108, 269] on span "New Message" at bounding box center [1083, 269] width 68 height 13
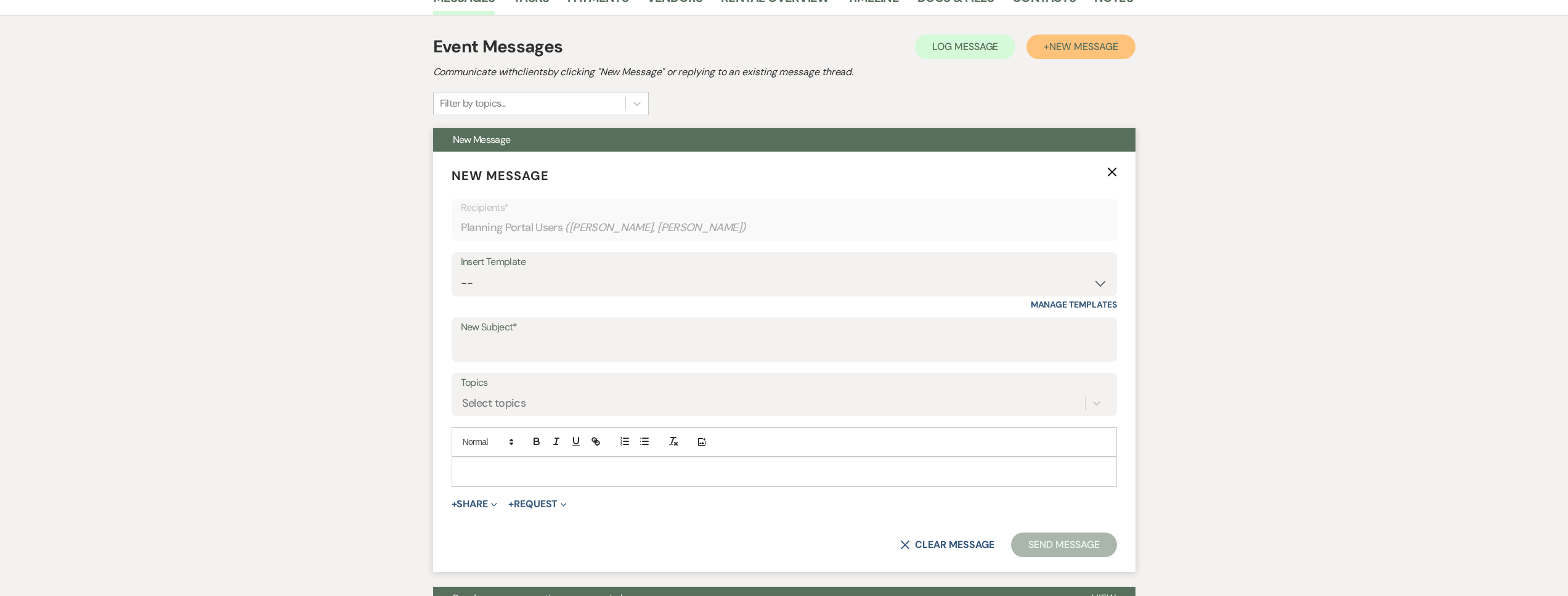
scroll to position [224, 0]
click at [643, 278] on select "-- Tour Request Response Follow Up Contract (Pre-Booked Leads) Weven Planning P…" at bounding box center [784, 282] width 647 height 24
select select "4075"
click at [461, 270] on select "-- Tour Request Response Follow Up Contract (Pre-Booked Leads) Weven Planning P…" at bounding box center [784, 282] width 647 height 24
type input "Final Details Call & Rehearsal"
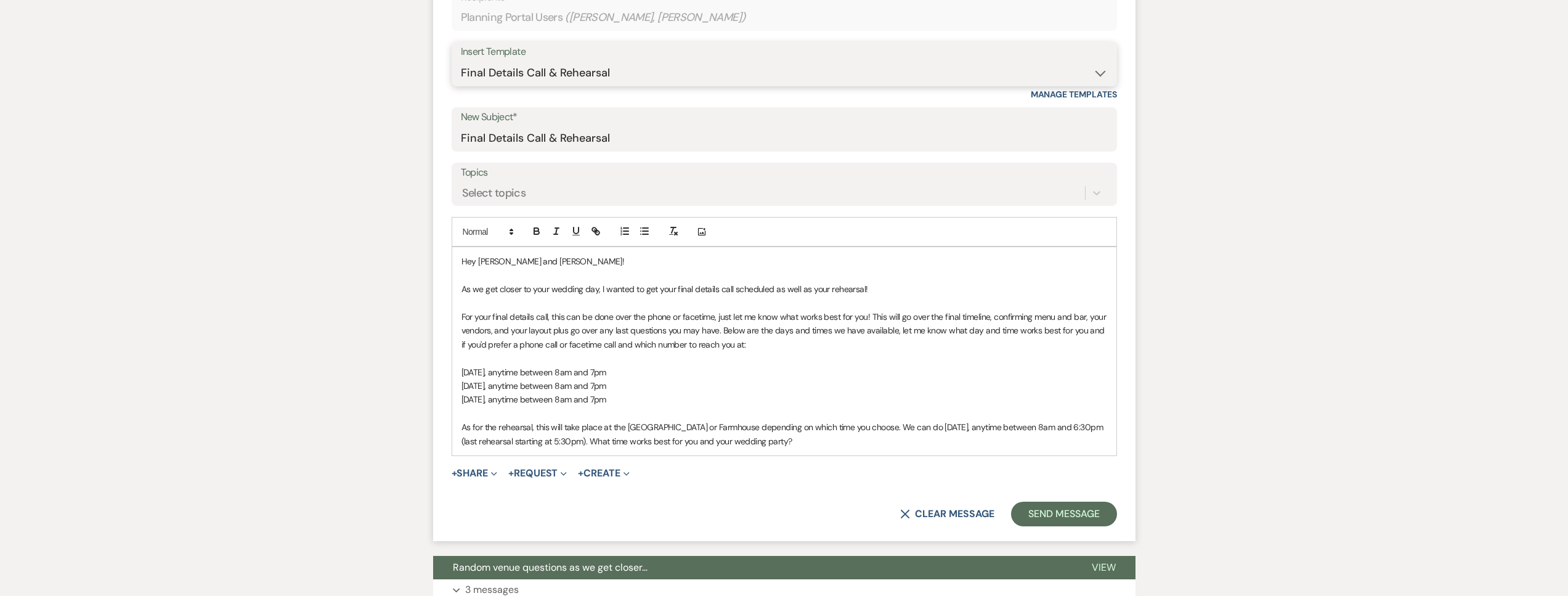
scroll to position [438, 0]
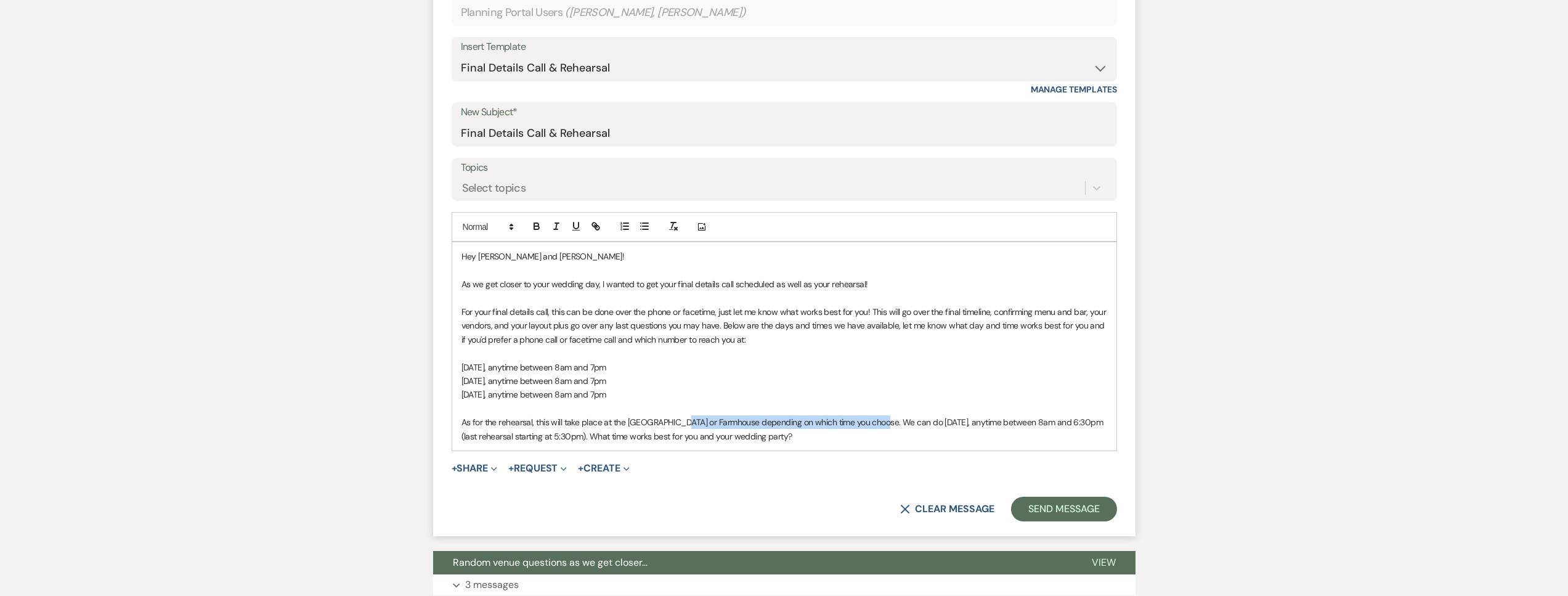
drag, startPoint x: 875, startPoint y: 421, endPoint x: 676, endPoint y: 423, distance: 199.0
click at [676, 423] on span "As for the rehearsal, this will take place at the Big Red Barn or Farmhouse dep…" at bounding box center [783, 428] width 644 height 24
drag, startPoint x: 764, startPoint y: 420, endPoint x: 730, endPoint y: 423, distance: 34.1
click at [730, 423] on span "As for the rehearsal, this will take place at the Big Red Barn and we can do Th…" at bounding box center [778, 428] width 634 height 24
drag, startPoint x: 803, startPoint y: 421, endPoint x: 767, endPoint y: 425, distance: 36.2
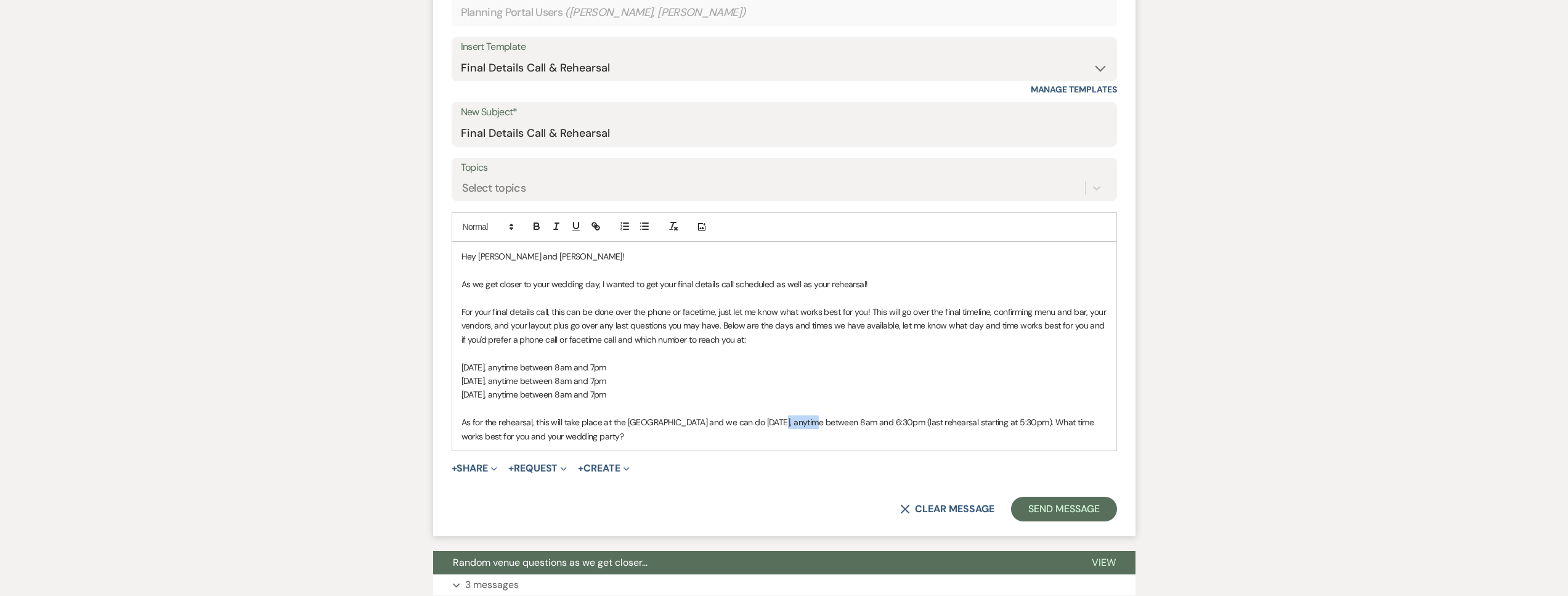
click at [767, 425] on span "As for the rehearsal, this will take place at the Big Red Barn and we can do Sa…" at bounding box center [778, 428] width 634 height 24
click at [921, 420] on span "As for the rehearsal, this will take place at the Big Red Barn and we can do Sa…" at bounding box center [778, 428] width 634 height 24
click at [1044, 421] on span "As for the rehearsal, this will take place at the Big Red Barn and we can do Sa…" at bounding box center [778, 428] width 634 height 24
drag, startPoint x: 662, startPoint y: 392, endPoint x: 541, endPoint y: 396, distance: 121.1
click at [541, 396] on p "Sunday, September 8, anytime between 8am and 7pm" at bounding box center [784, 394] width 645 height 13
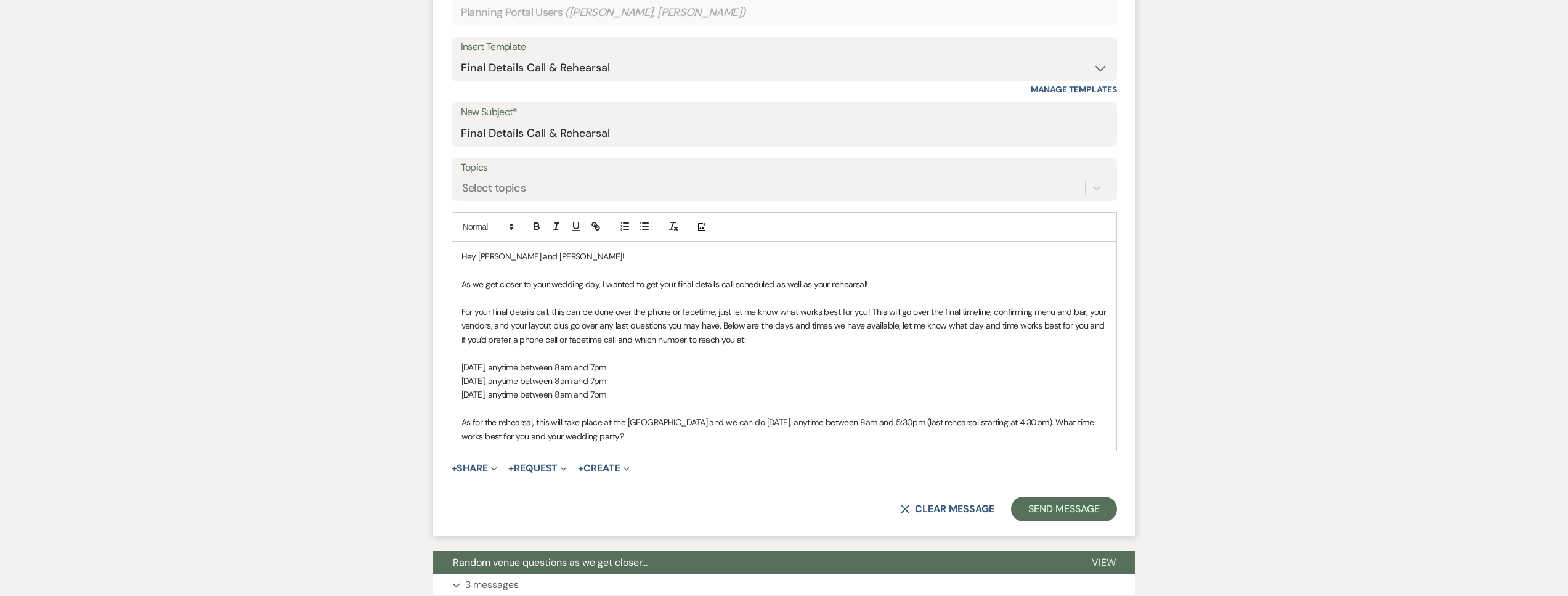
drag, startPoint x: 668, startPoint y: 393, endPoint x: 455, endPoint y: 372, distance: 214.0
click at [455, 372] on div "Hey Robert and Kaitlyn! As we get closer to your wedding day, I wanted to get y…" at bounding box center [784, 346] width 664 height 207
click at [609, 398] on span "Wednesday, November 26, anytime between 8am and 7pm" at bounding box center [535, 394] width 147 height 11
click at [719, 392] on p "Wednesday, November 26, anytime between 8am and 3pm" at bounding box center [784, 394] width 645 height 13
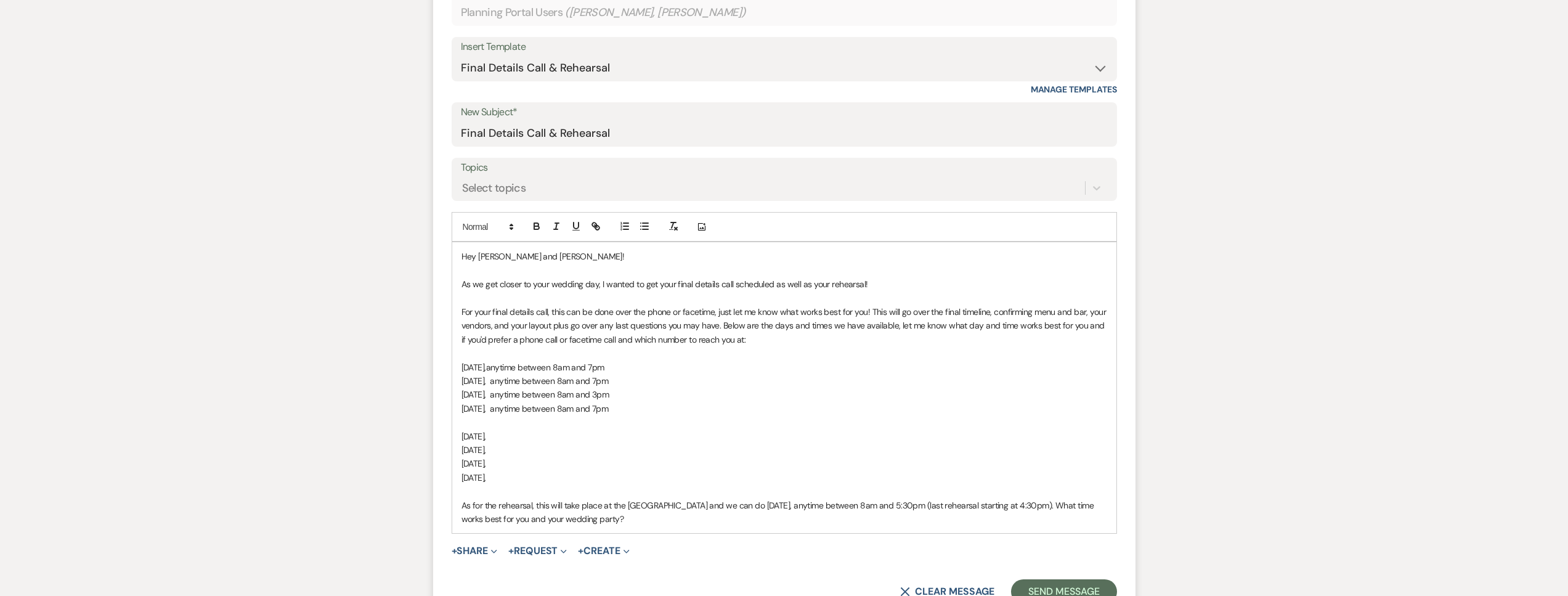
click at [557, 436] on p "Monday, December 1," at bounding box center [784, 436] width 645 height 13
click at [593, 447] on p "Tuesday, December 2," at bounding box center [784, 449] width 645 height 13
click at [577, 460] on p "Wednesday, December 3," at bounding box center [784, 463] width 645 height 13
click at [583, 473] on p "Thursday, December 4," at bounding box center [784, 477] width 645 height 13
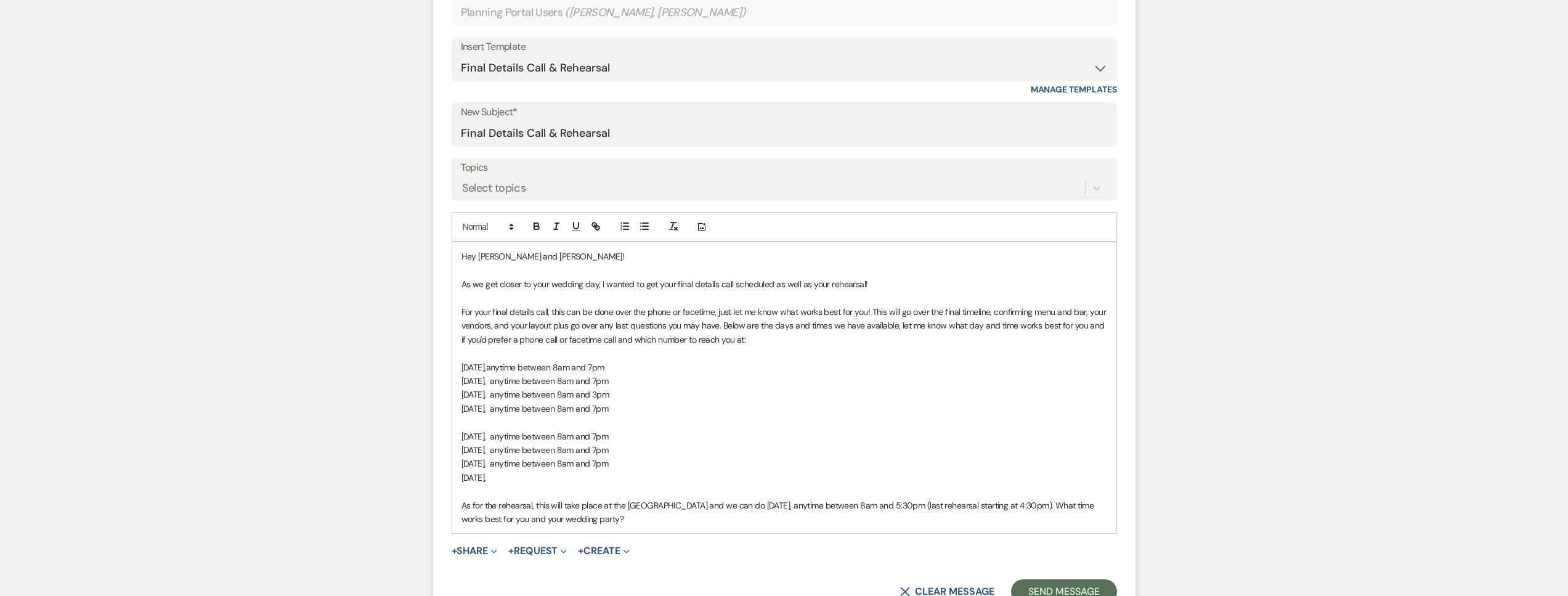
click at [587, 477] on p "Thursday, December 4," at bounding box center [784, 477] width 645 height 13
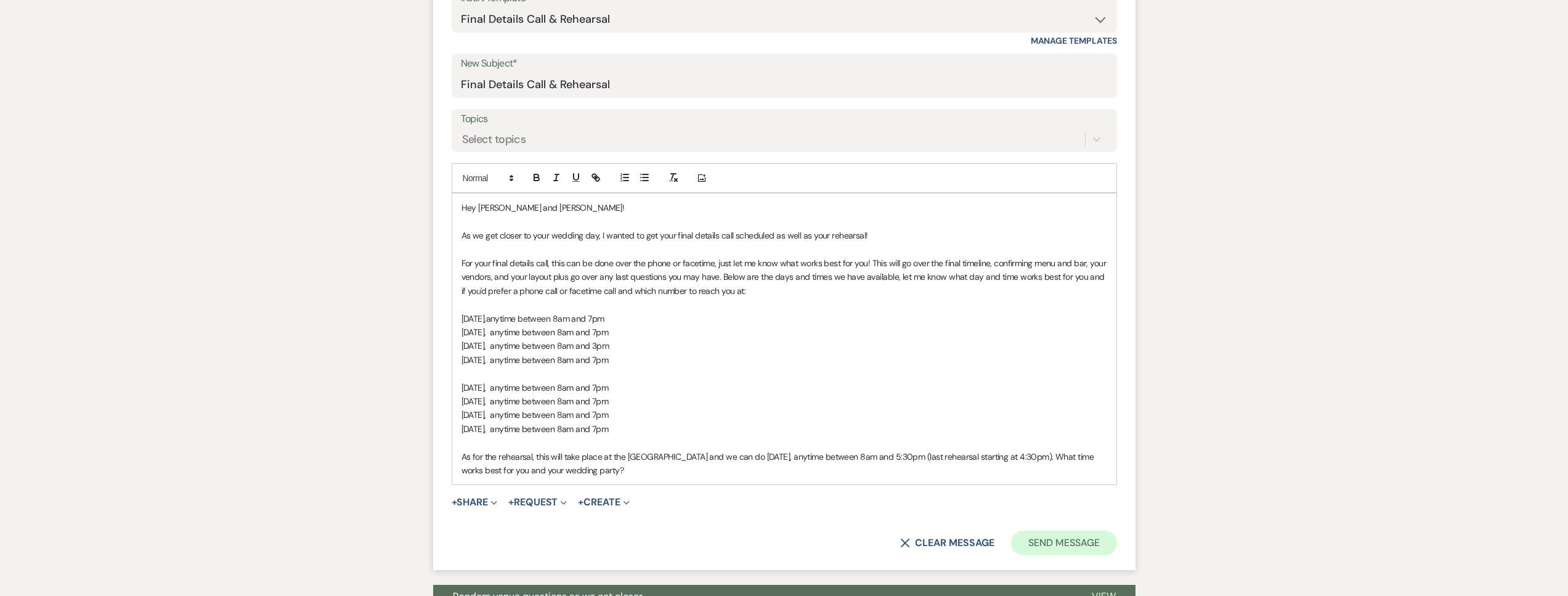
scroll to position [505, 0]
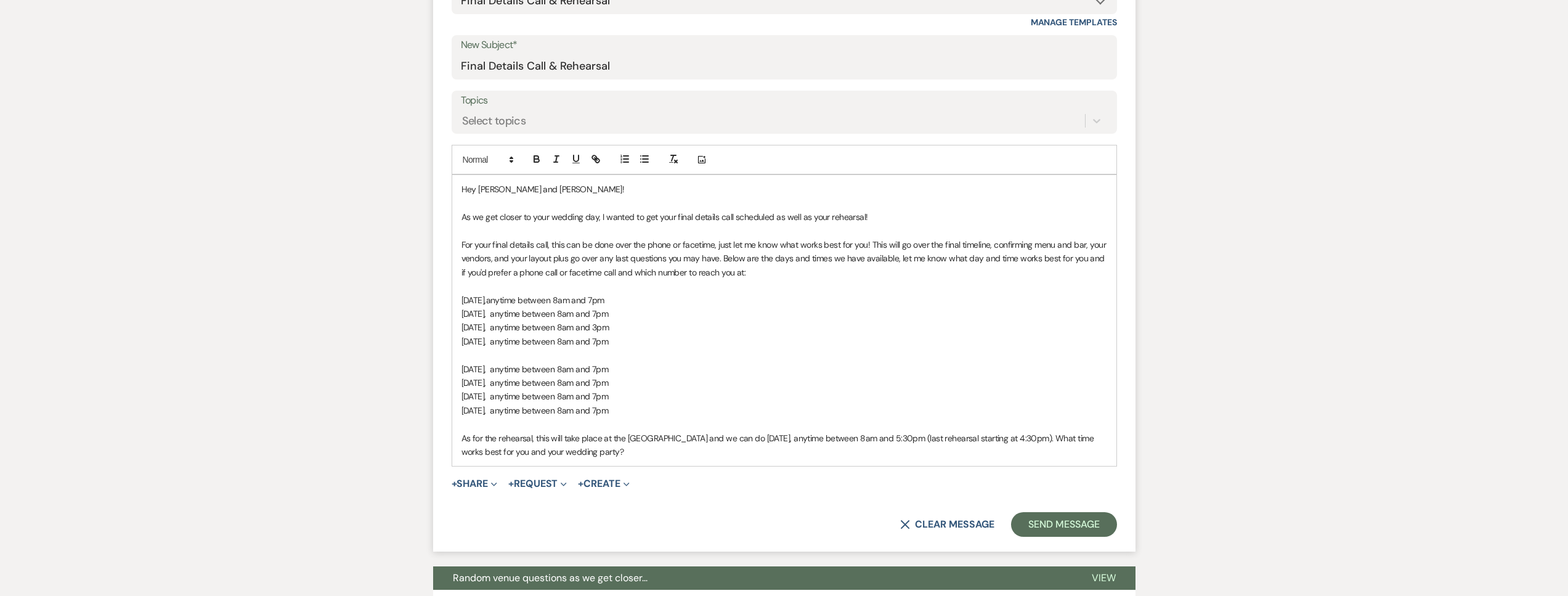
click at [1051, 510] on form "New Message X Draft Recipients* Planning Portal Users ( Robert Meehl, Kaitlyn B…" at bounding box center [784, 210] width 703 height 682
click at [1053, 520] on button "Send Message" at bounding box center [1063, 524] width 105 height 24
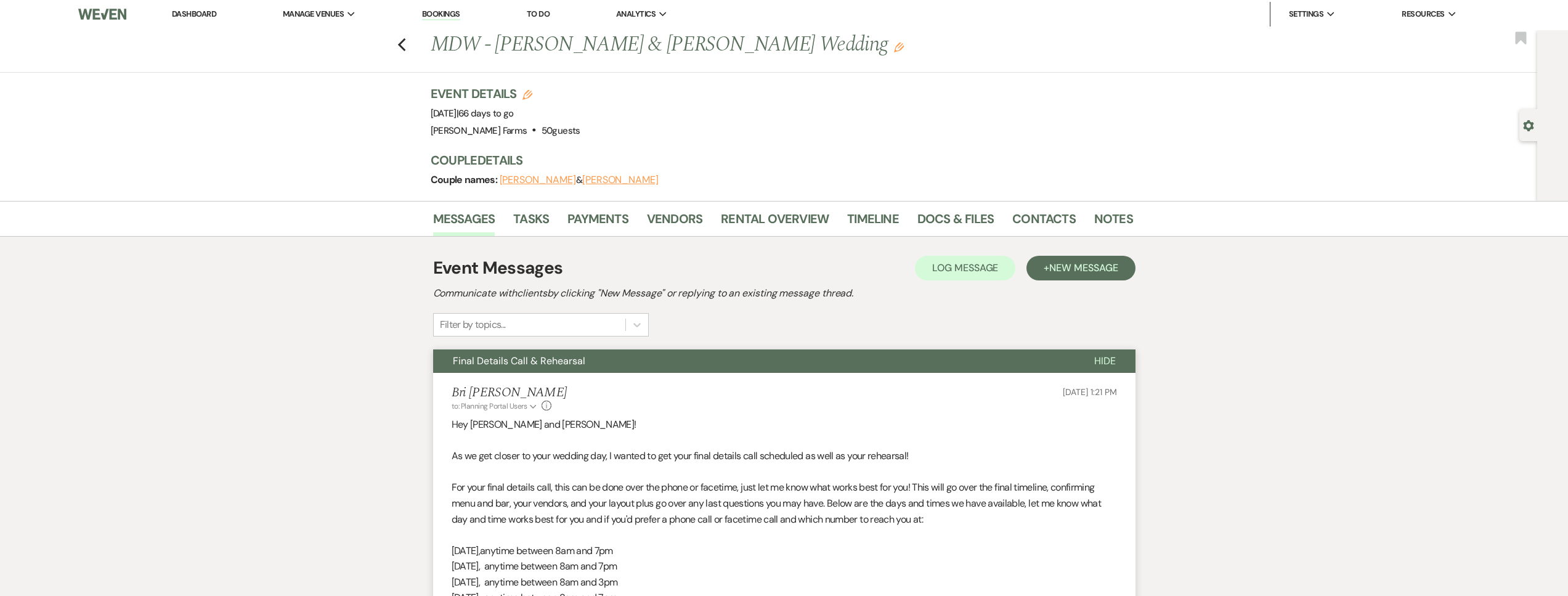
scroll to position [0, 0]
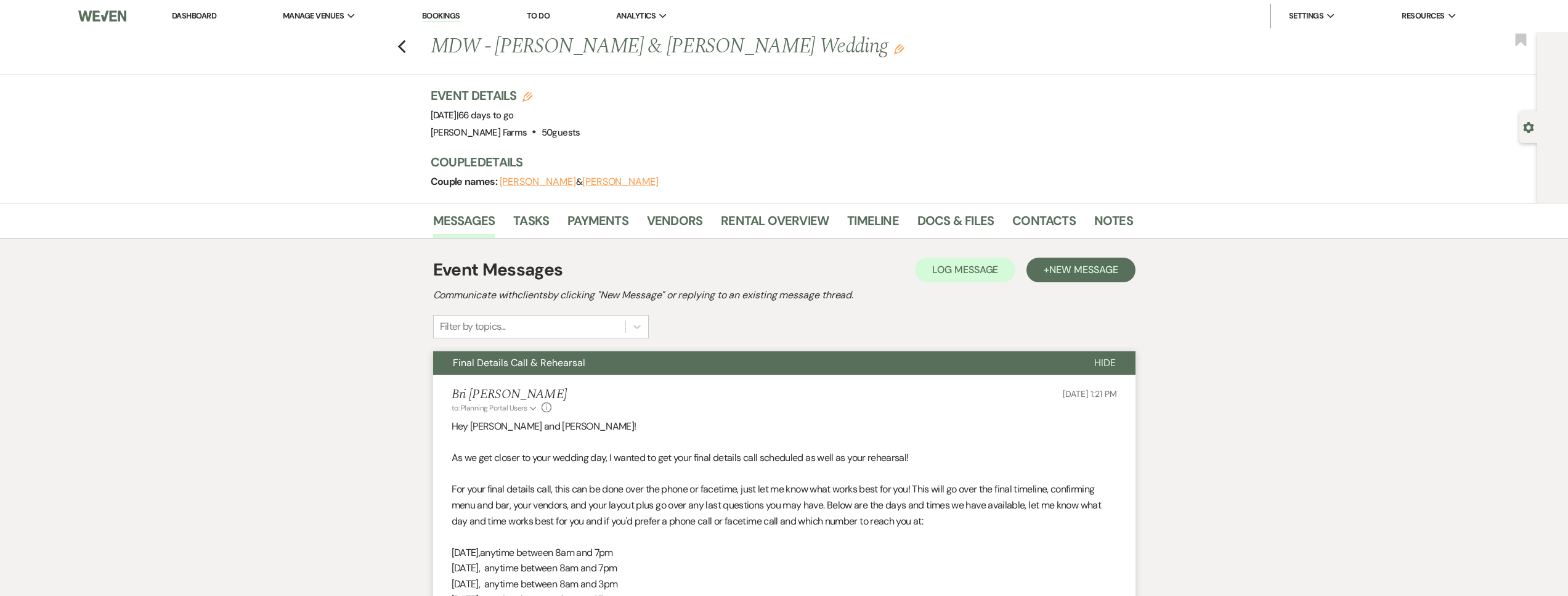
click at [180, 15] on link "Dashboard" at bounding box center [194, 15] width 45 height 10
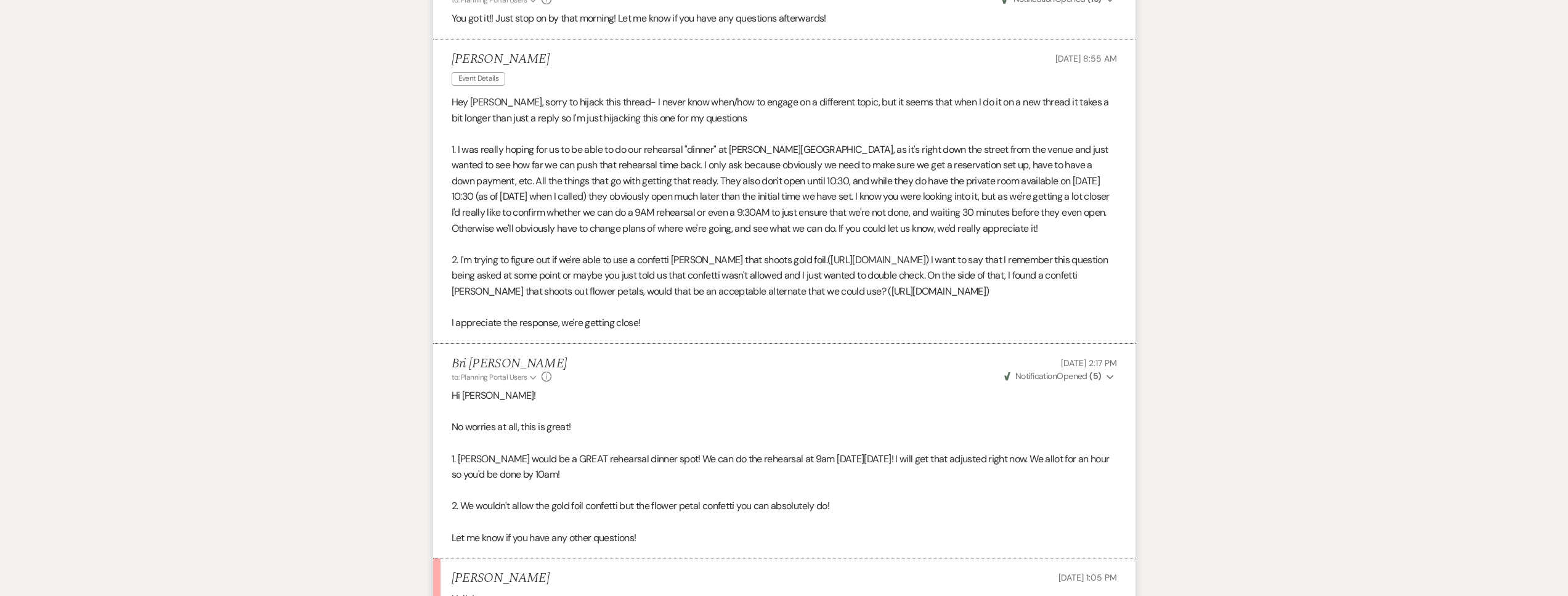
scroll to position [2959, 0]
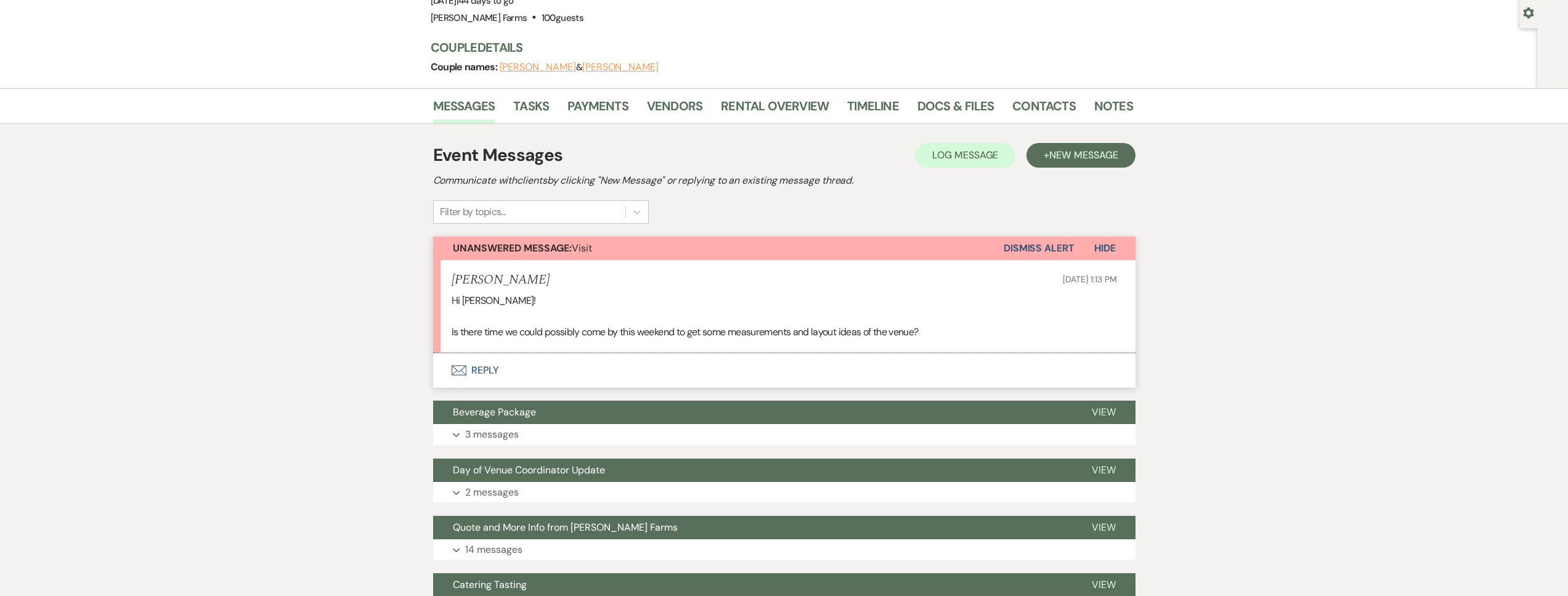
click at [574, 366] on button "Envelope Reply" at bounding box center [784, 370] width 703 height 35
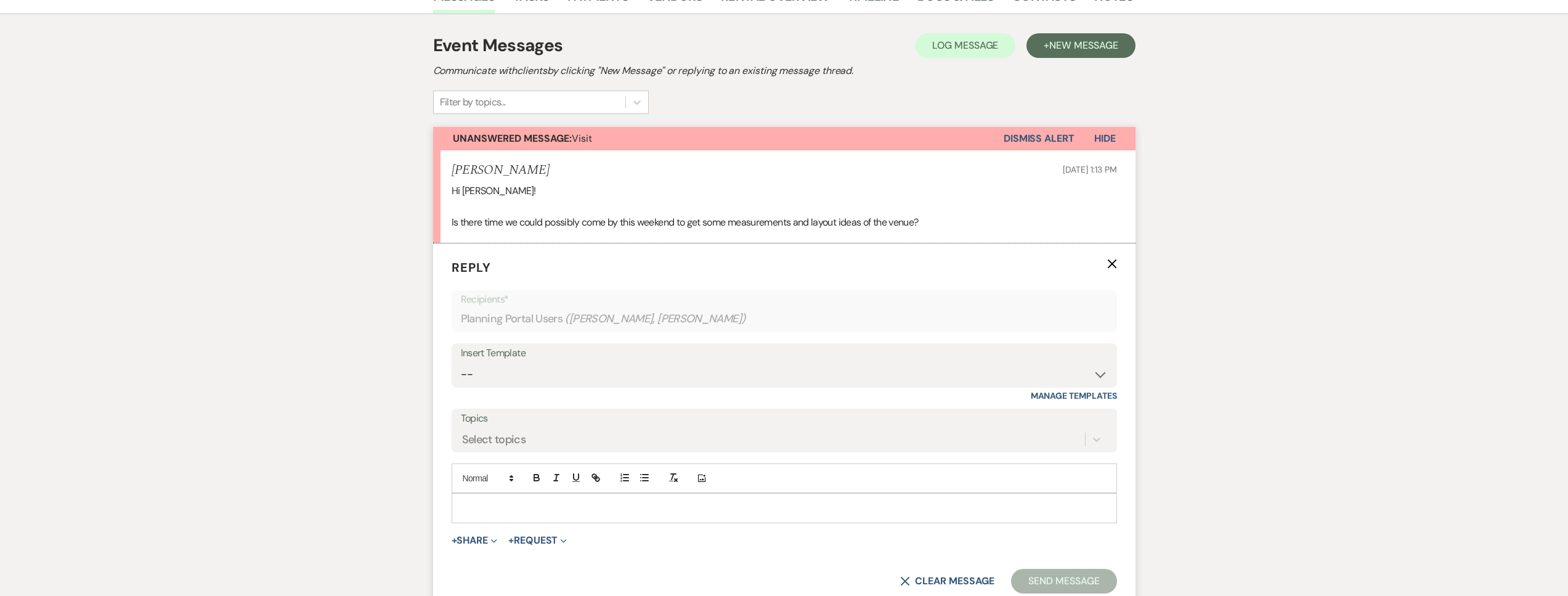
scroll to position [356, 0]
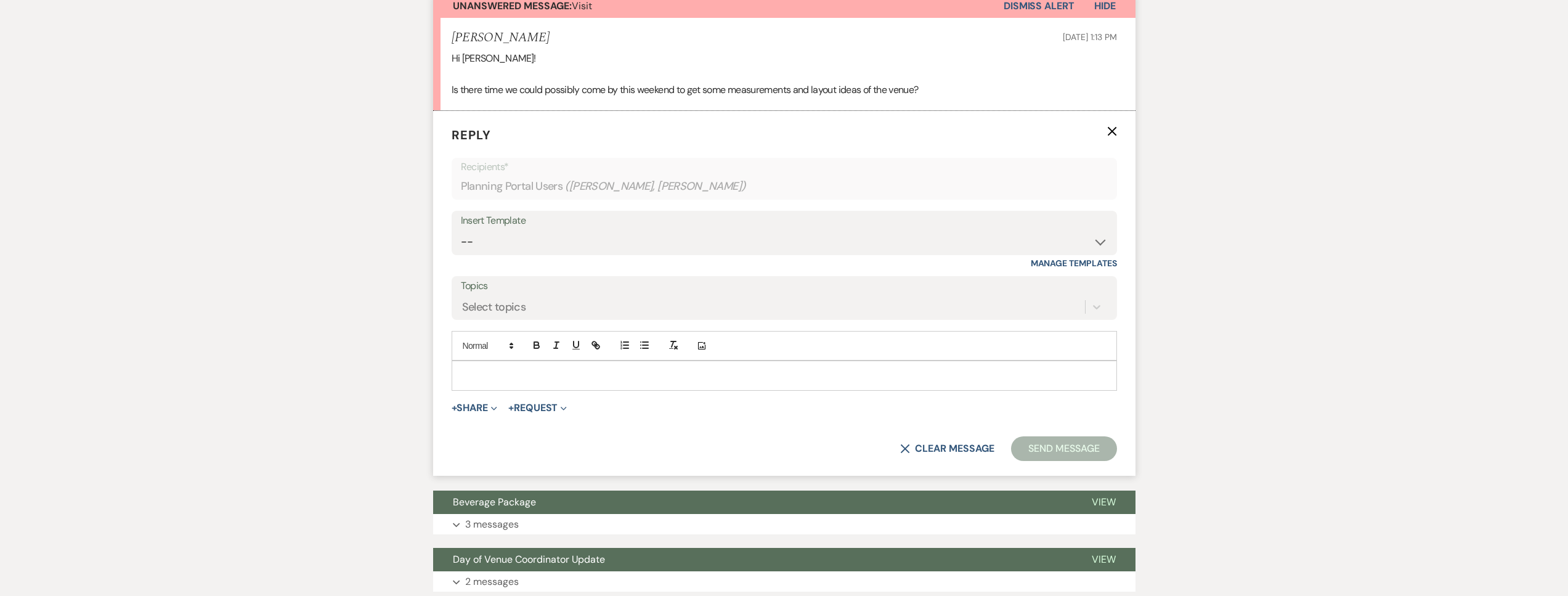
click at [528, 377] on p at bounding box center [784, 375] width 645 height 13
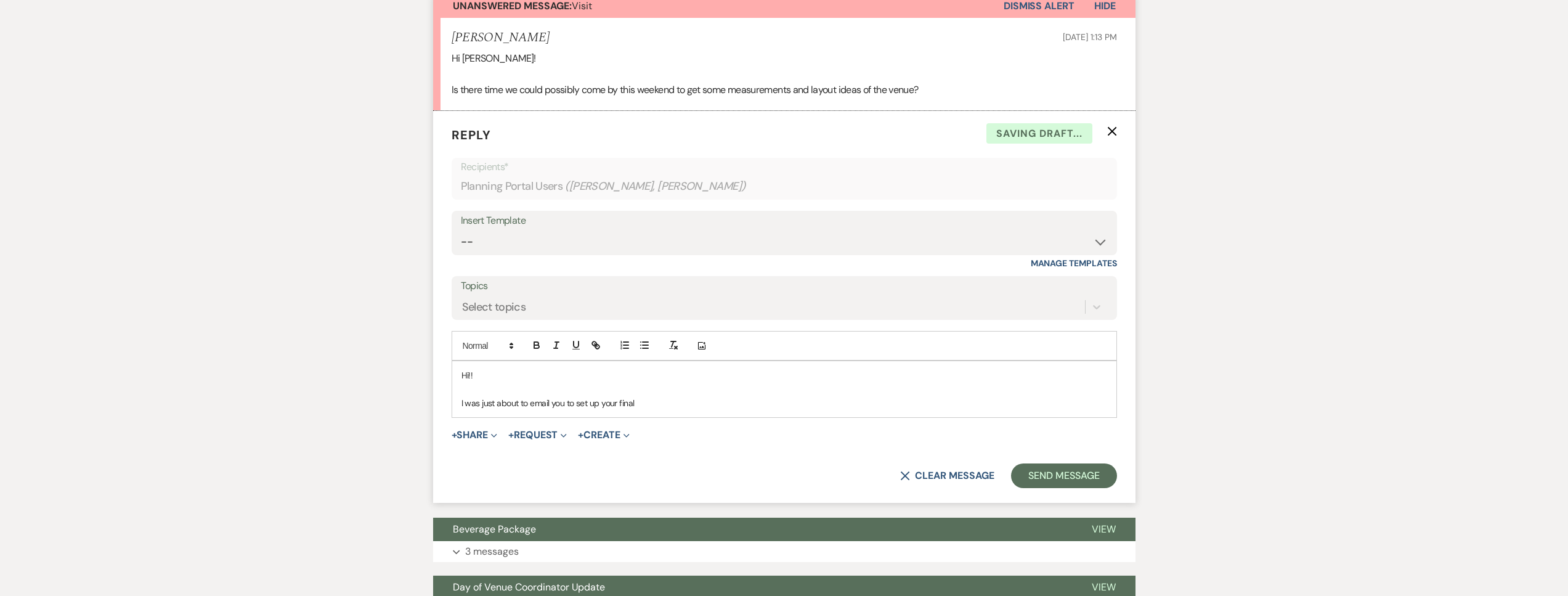
drag, startPoint x: 653, startPoint y: 406, endPoint x: 442, endPoint y: 400, distance: 211.1
click at [442, 400] on form "Reply X Saving draft... Recipients* Planning Portal Users ( Taylor Schnepf, Aar…" at bounding box center [784, 307] width 703 height 393
click at [1107, 129] on icon "X" at bounding box center [1112, 131] width 10 height 10
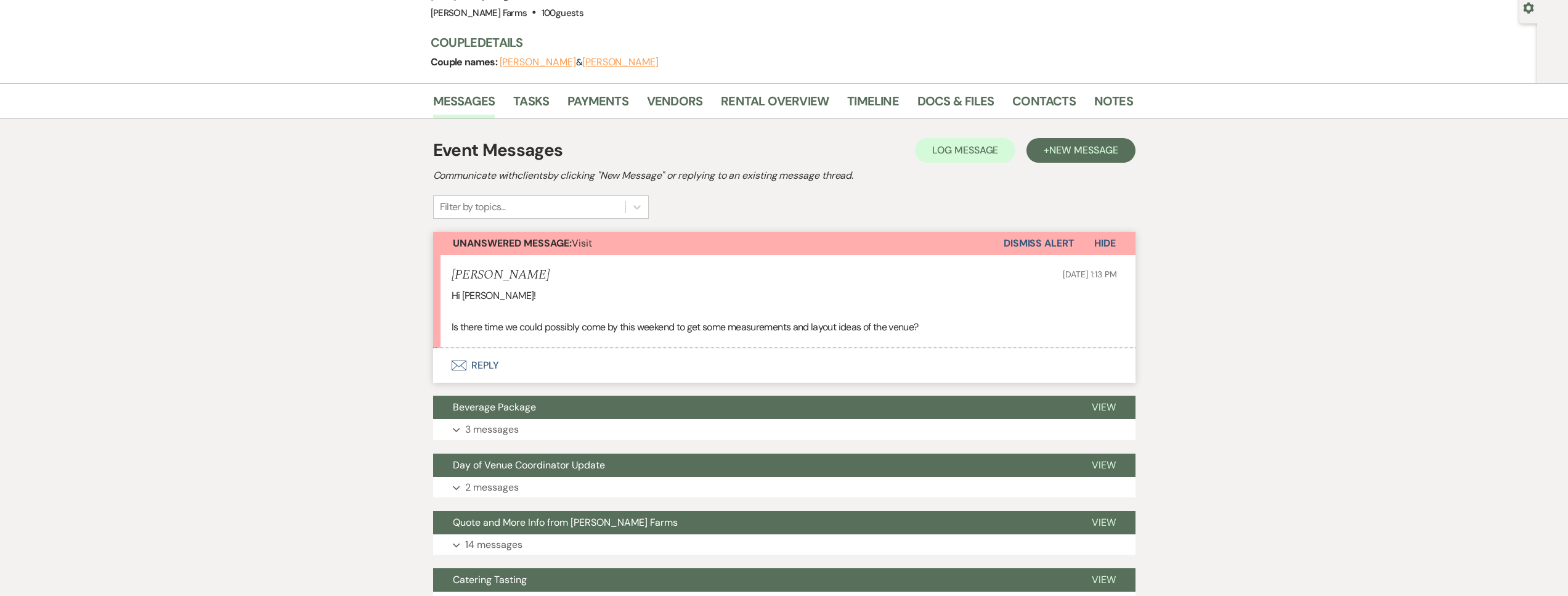
scroll to position [92, 0]
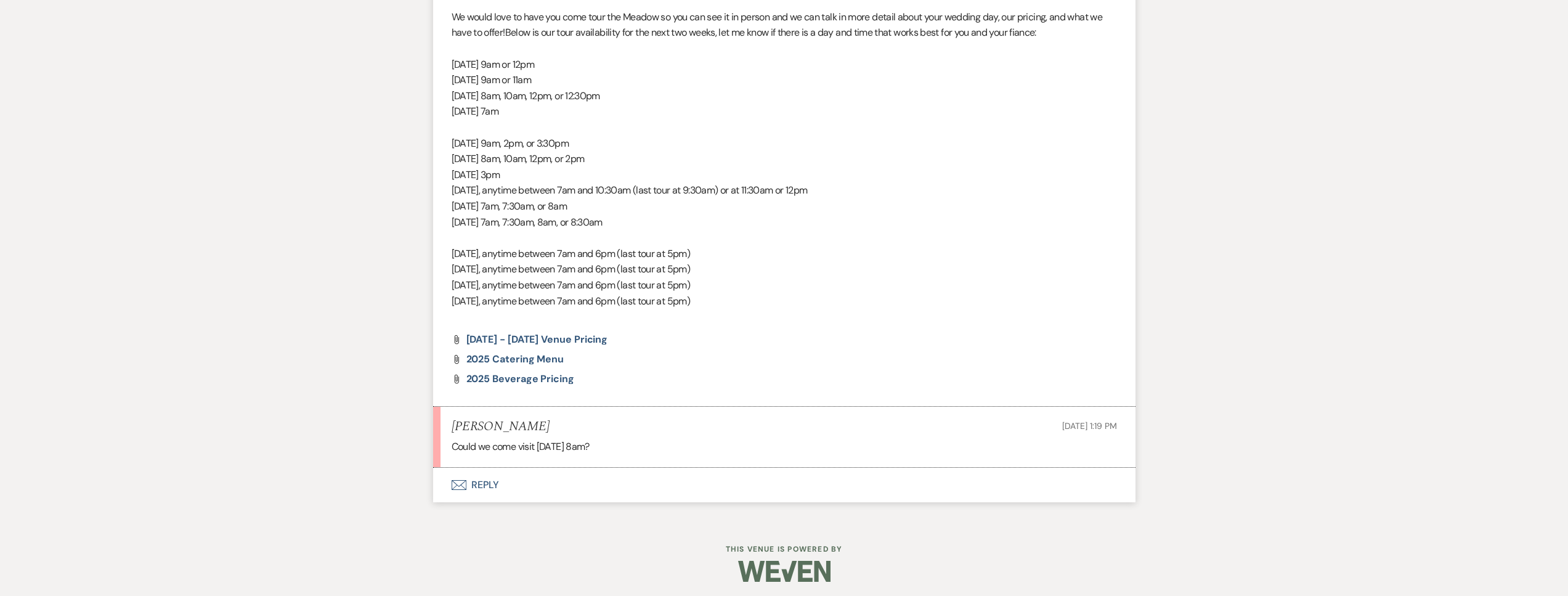
scroll to position [1099, 0]
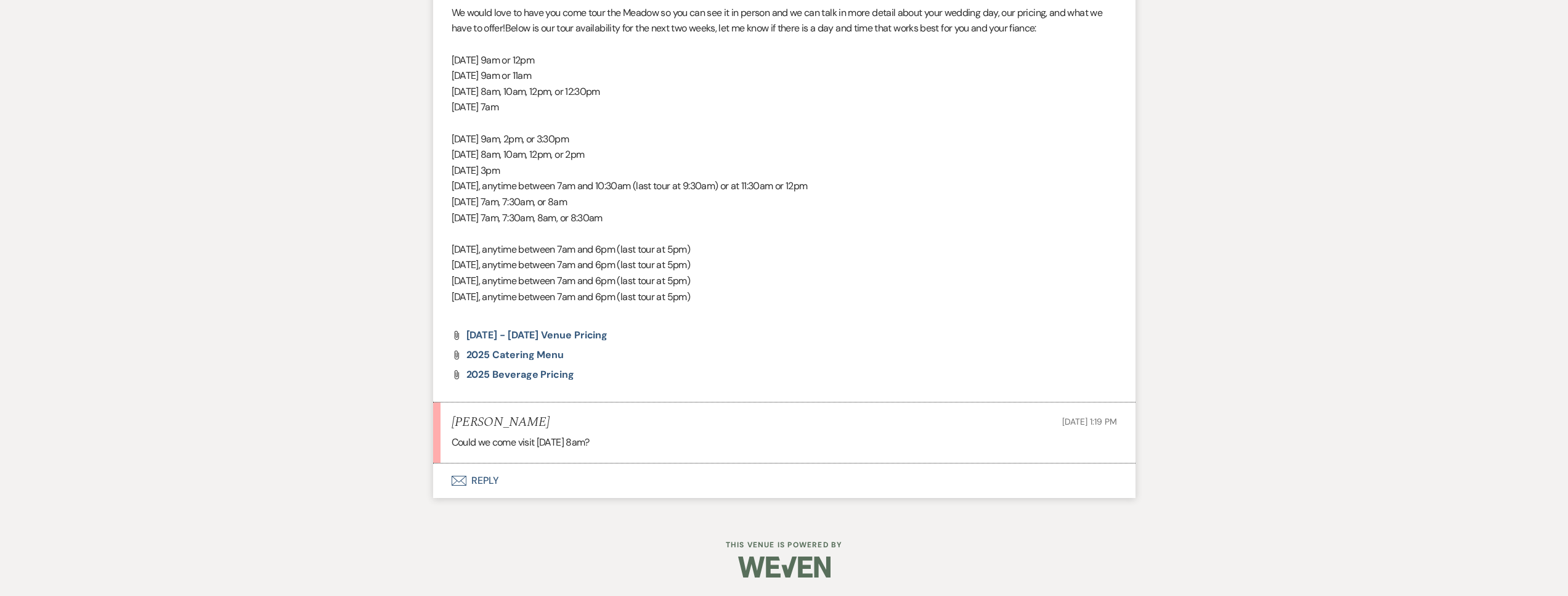
click at [626, 473] on button "Envelope Reply" at bounding box center [784, 480] width 703 height 35
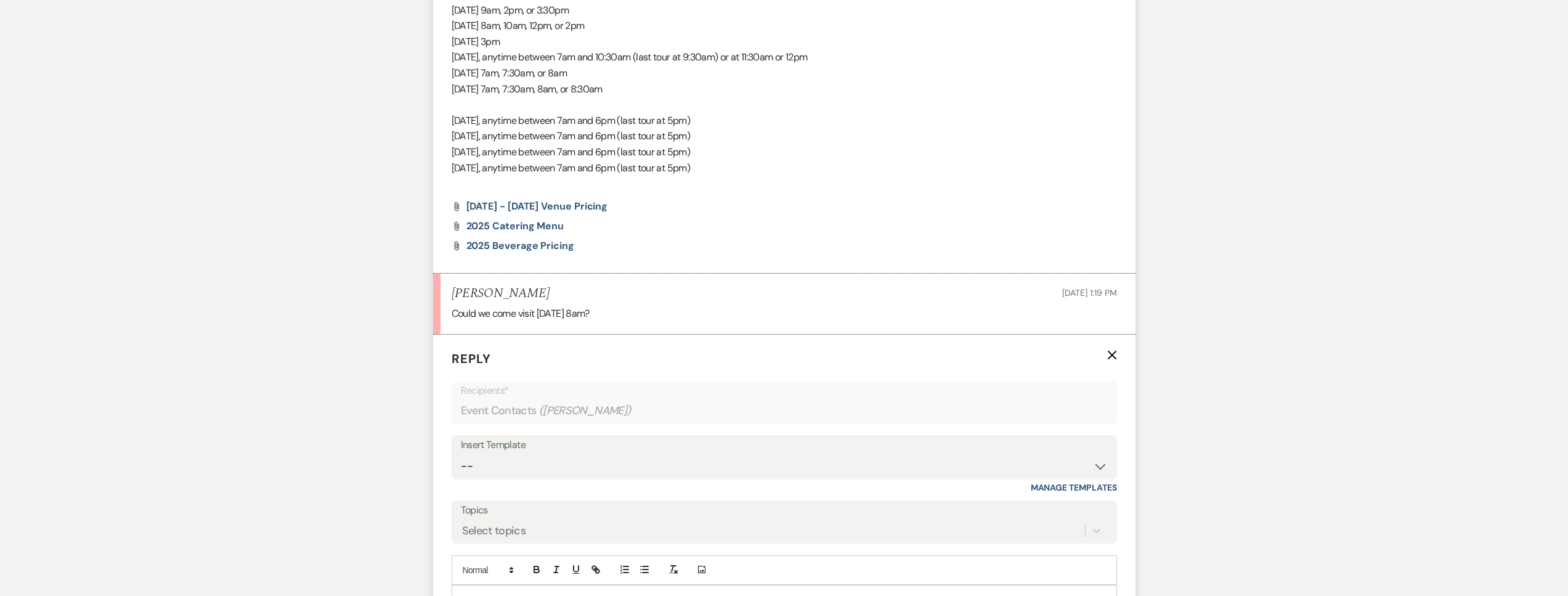
scroll to position [1346, 0]
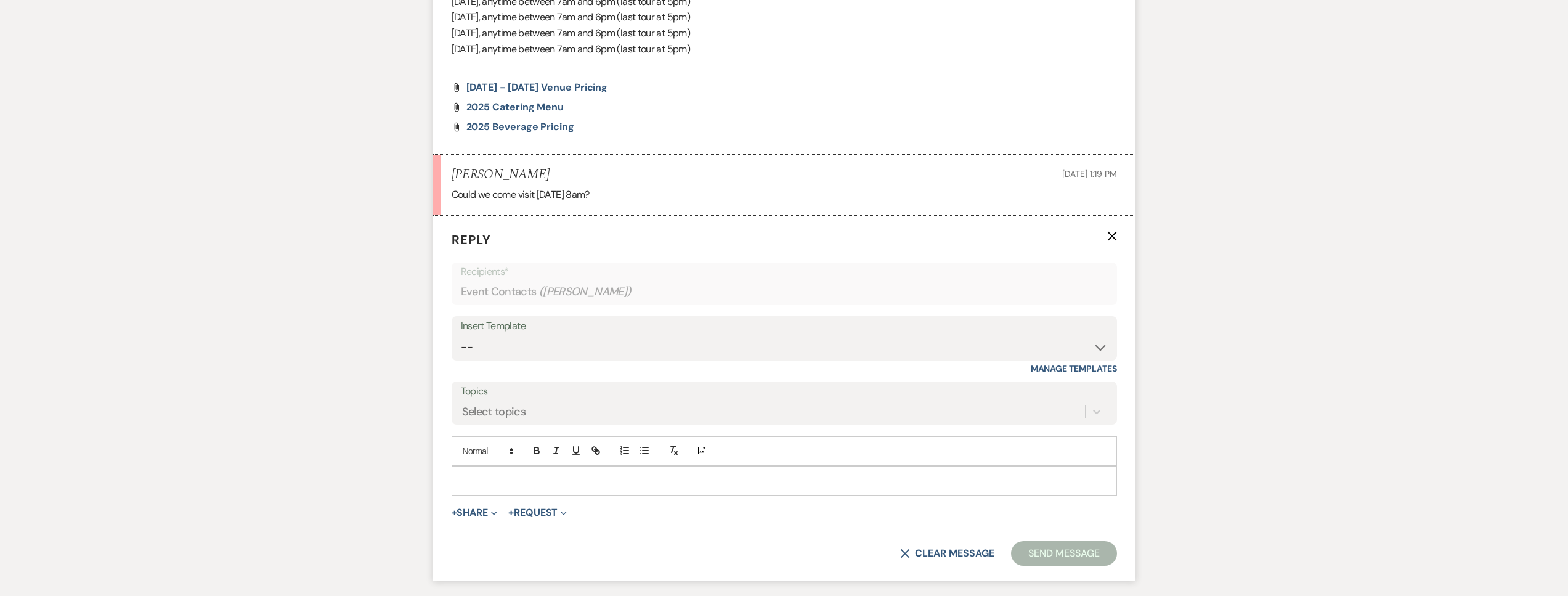
click at [532, 480] on p at bounding box center [784, 480] width 645 height 13
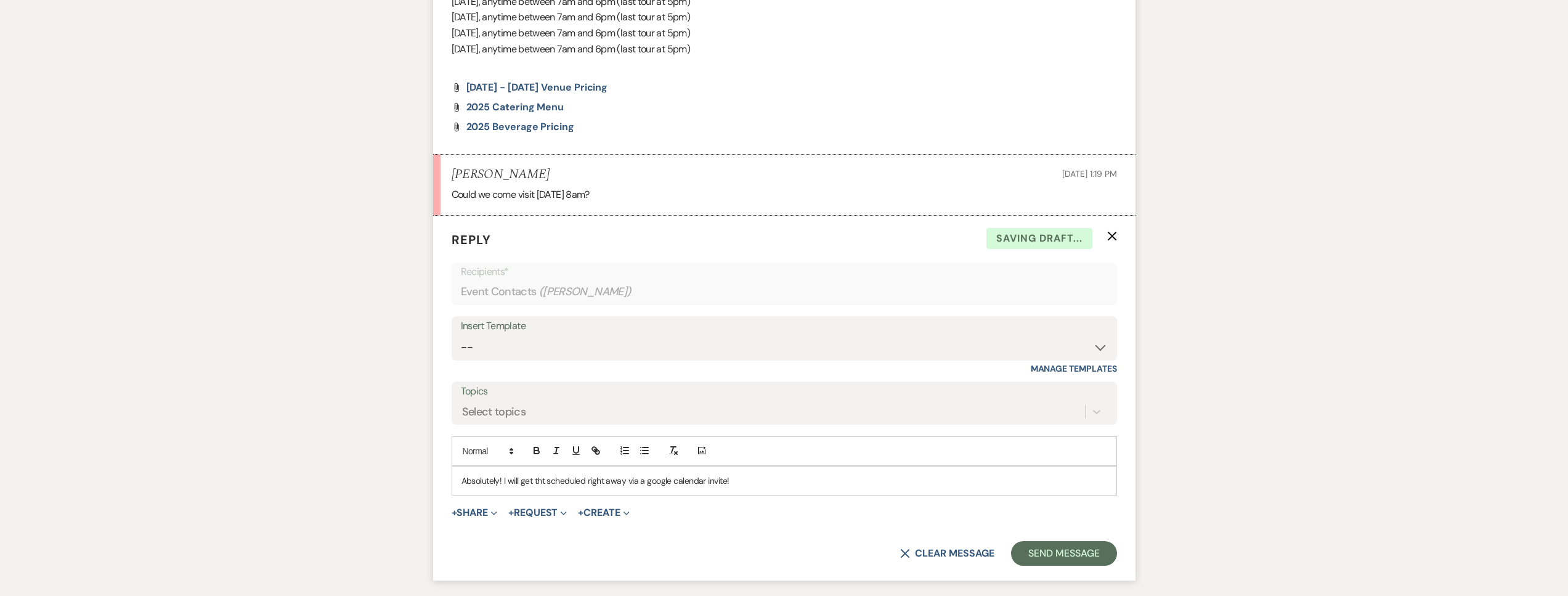
click at [541, 484] on p "Absolutely! I will get tht scheduled right away via a google calendar invite!" at bounding box center [784, 480] width 645 height 13
drag, startPoint x: 522, startPoint y: 176, endPoint x: 444, endPoint y: 179, distance: 78.1
click at [444, 179] on li "Kinzy Ebert Oct 15, 2025, 1:19 PM Could we come visit Oct. 18th at 8am?" at bounding box center [784, 185] width 703 height 61
copy h5 "Kinzy Ebert"
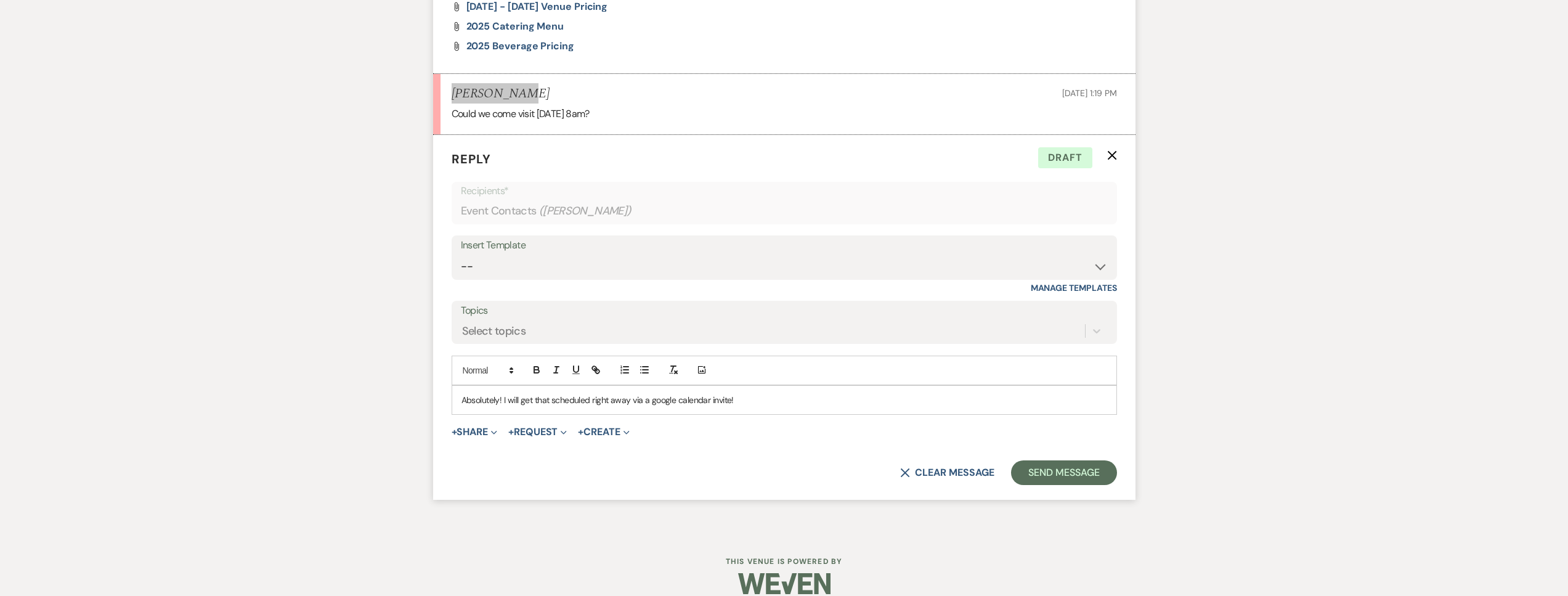
scroll to position [1436, 0]
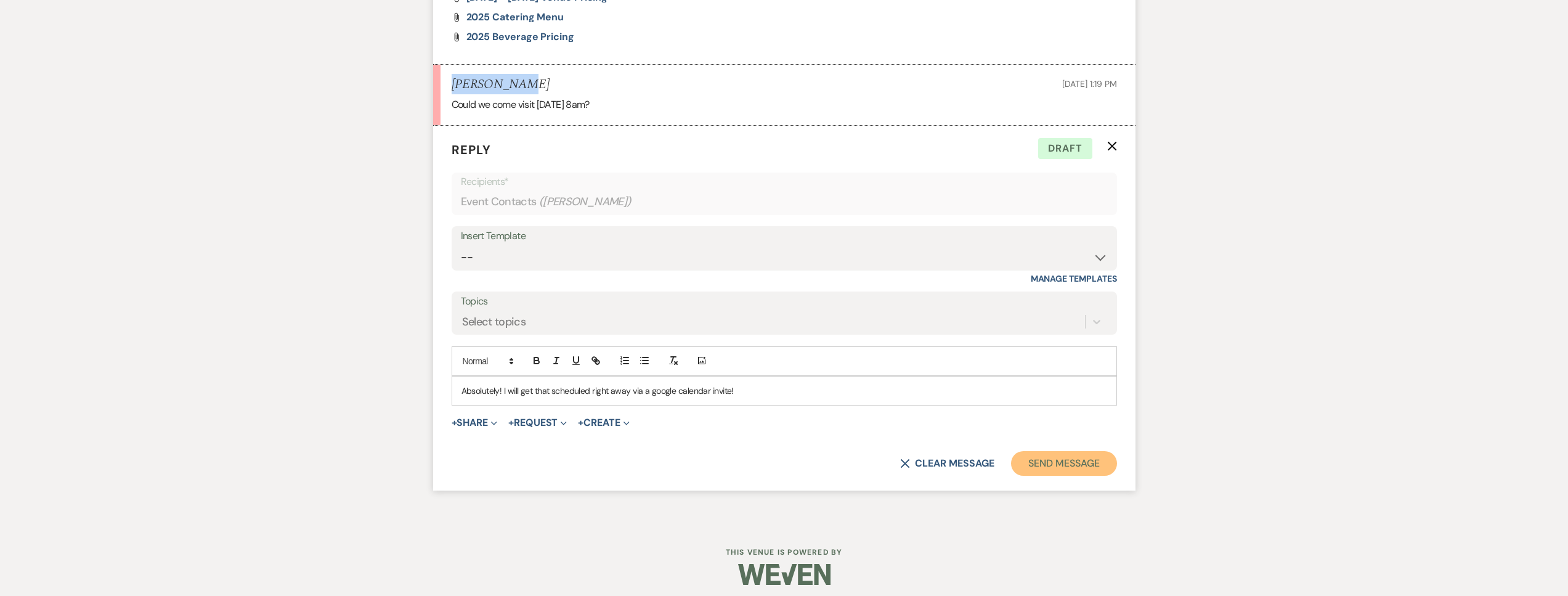
click at [1113, 455] on button "Send Message" at bounding box center [1063, 463] width 105 height 24
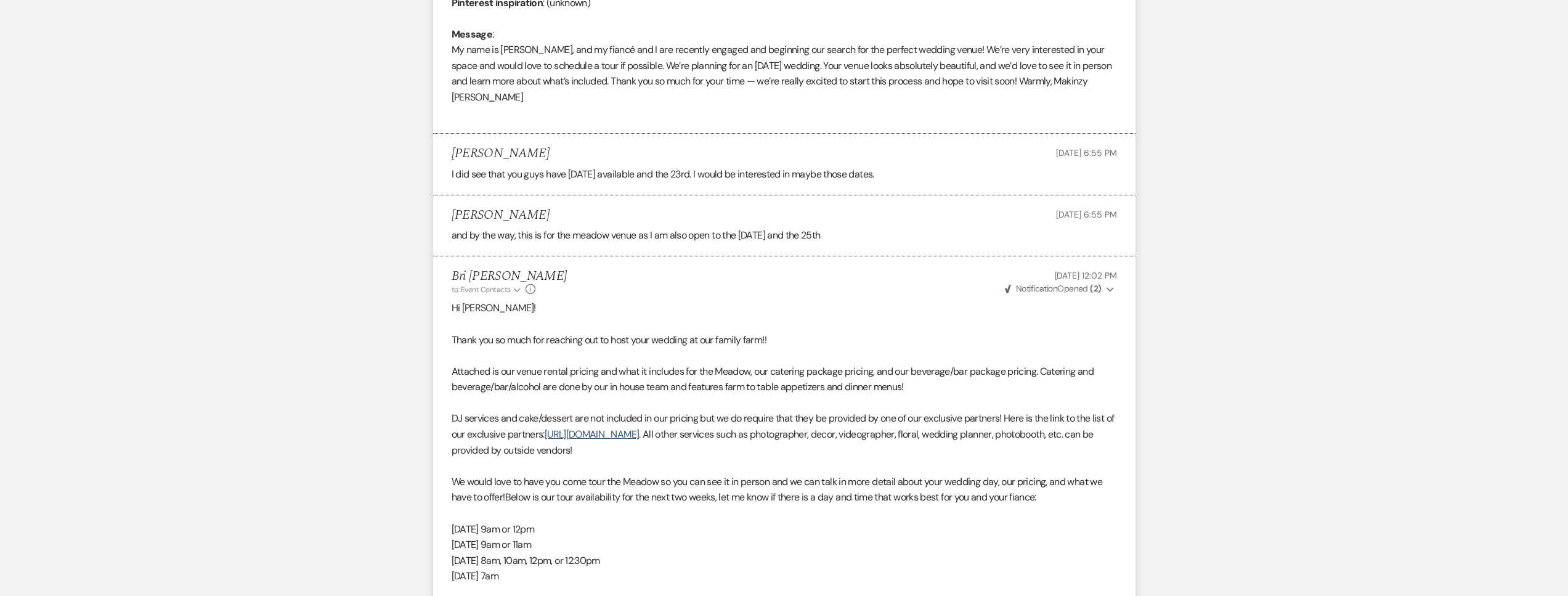
scroll to position [0, 0]
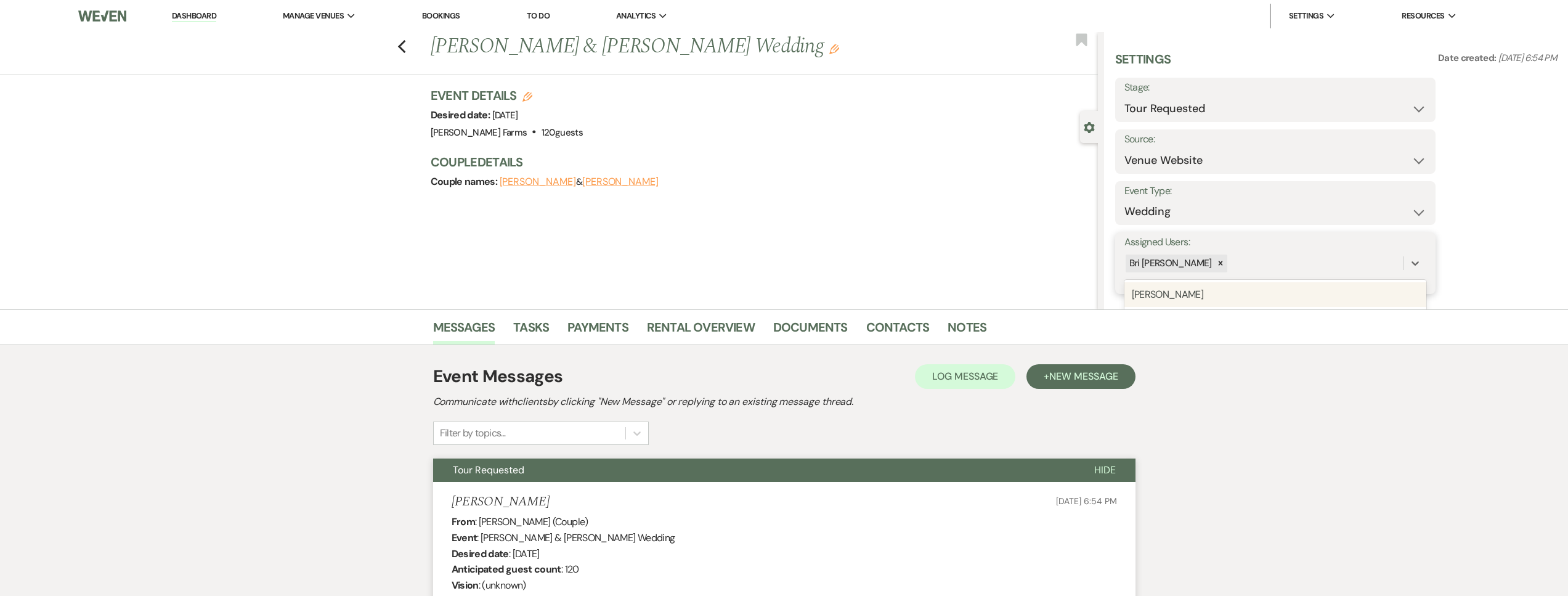
click at [1223, 261] on div "Bri [PERSON_NAME]" at bounding box center [1264, 263] width 279 height 22
type input "sa"
click at [1225, 296] on div "Savannah Cammisa" at bounding box center [1276, 294] width 302 height 24
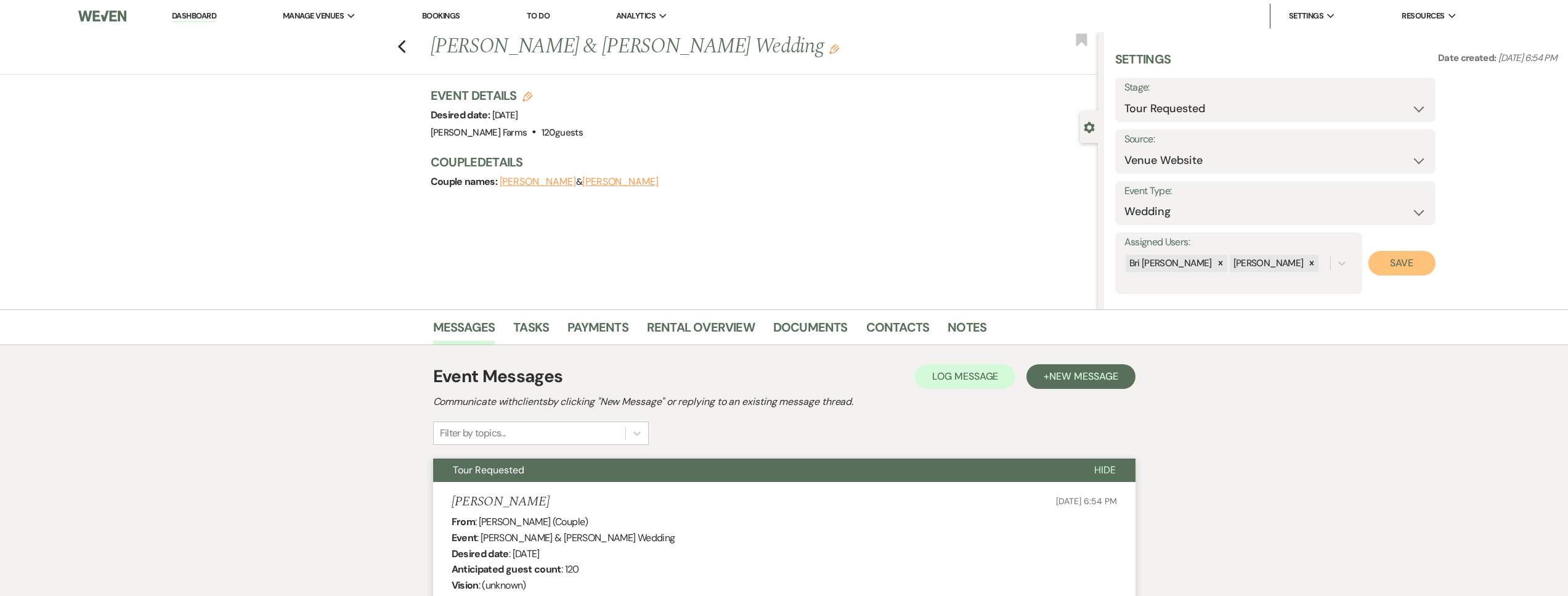
click at [1395, 259] on button "Save" at bounding box center [1402, 262] width 67 height 24
click at [1218, 109] on select "Inquiry Follow Up Tour Requested Tour Confirmed Toured Proposal Sent Booked Lost" at bounding box center [1276, 109] width 302 height 24
select select "4"
click at [1124, 97] on select "Inquiry Follow Up Tour Requested Tour Confirmed Toured Proposal Sent Booked Lost" at bounding box center [1276, 109] width 302 height 24
click at [892, 328] on link "Contacts" at bounding box center [897, 331] width 63 height 27
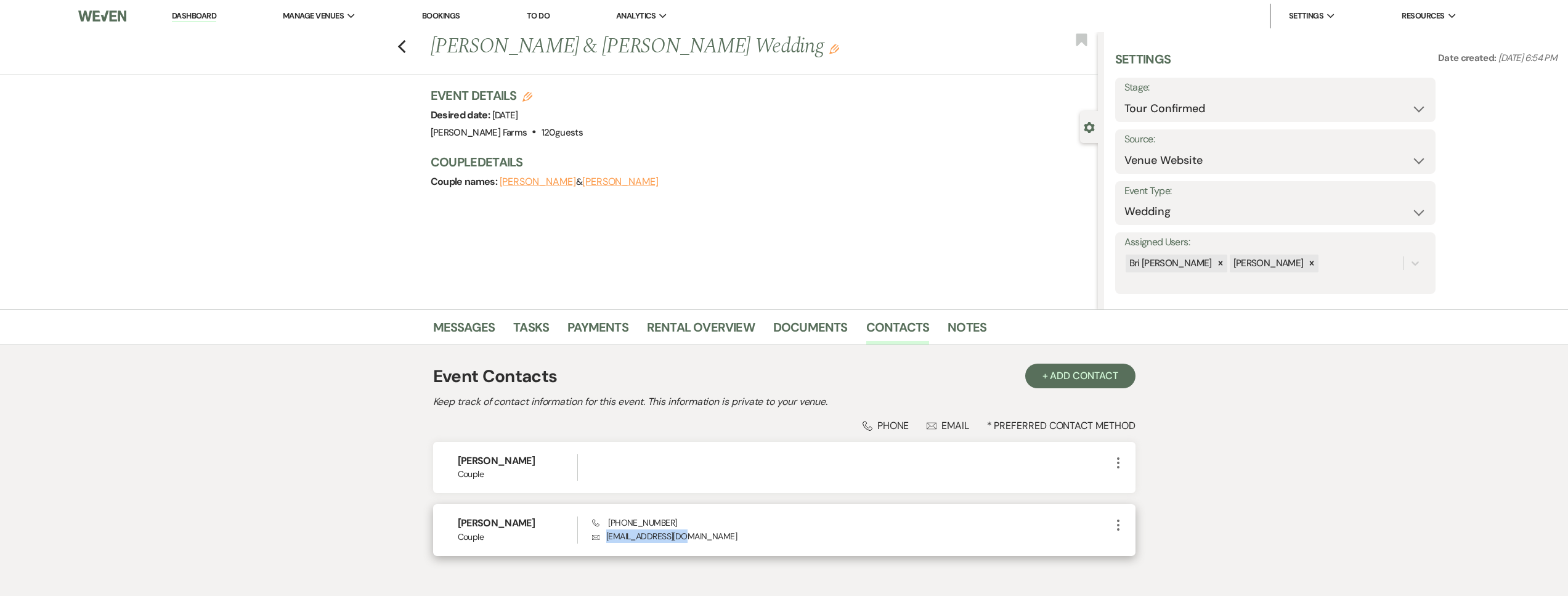
drag, startPoint x: 691, startPoint y: 531, endPoint x: 599, endPoint y: 536, distance: 92.1
click at [599, 536] on p "Envelope kinzylou@gmail.com" at bounding box center [851, 535] width 518 height 13
copy p "kinzylou@gmail.com"
click at [202, 19] on link "Dashboard" at bounding box center [194, 16] width 45 height 12
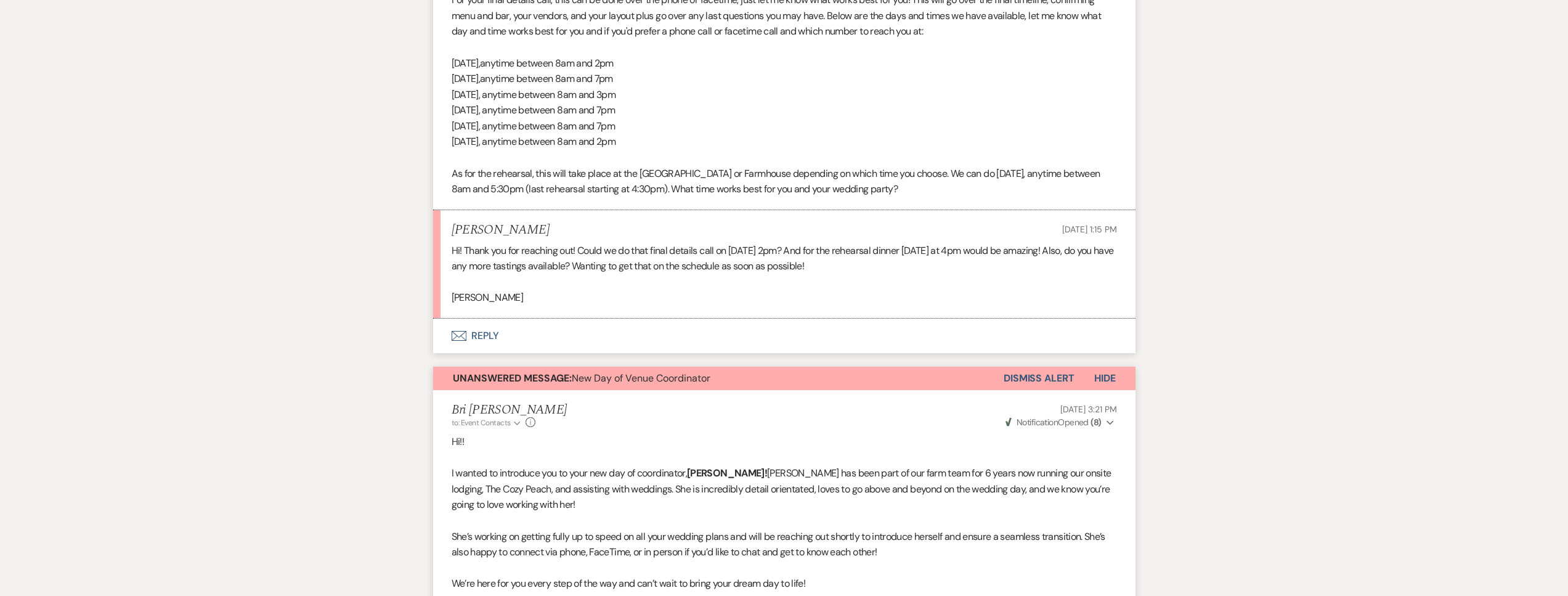
scroll to position [650, 0]
drag, startPoint x: 550, startPoint y: 229, endPoint x: 446, endPoint y: 230, distance: 104.0
click at [446, 230] on li "[PERSON_NAME] [DATE] 1:15 PM Hi! Thank you for reaching out! Could we do that f…" at bounding box center [784, 265] width 703 height 109
copy h5 "[PERSON_NAME]"
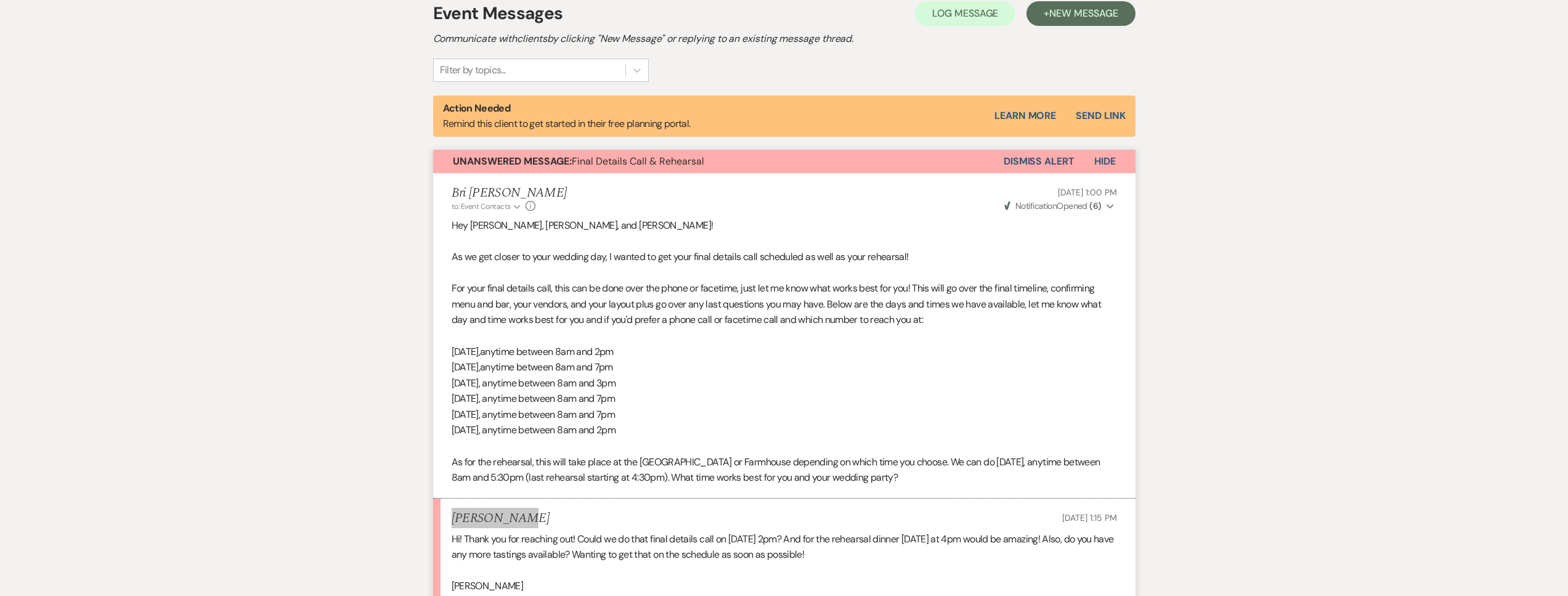
scroll to position [0, 0]
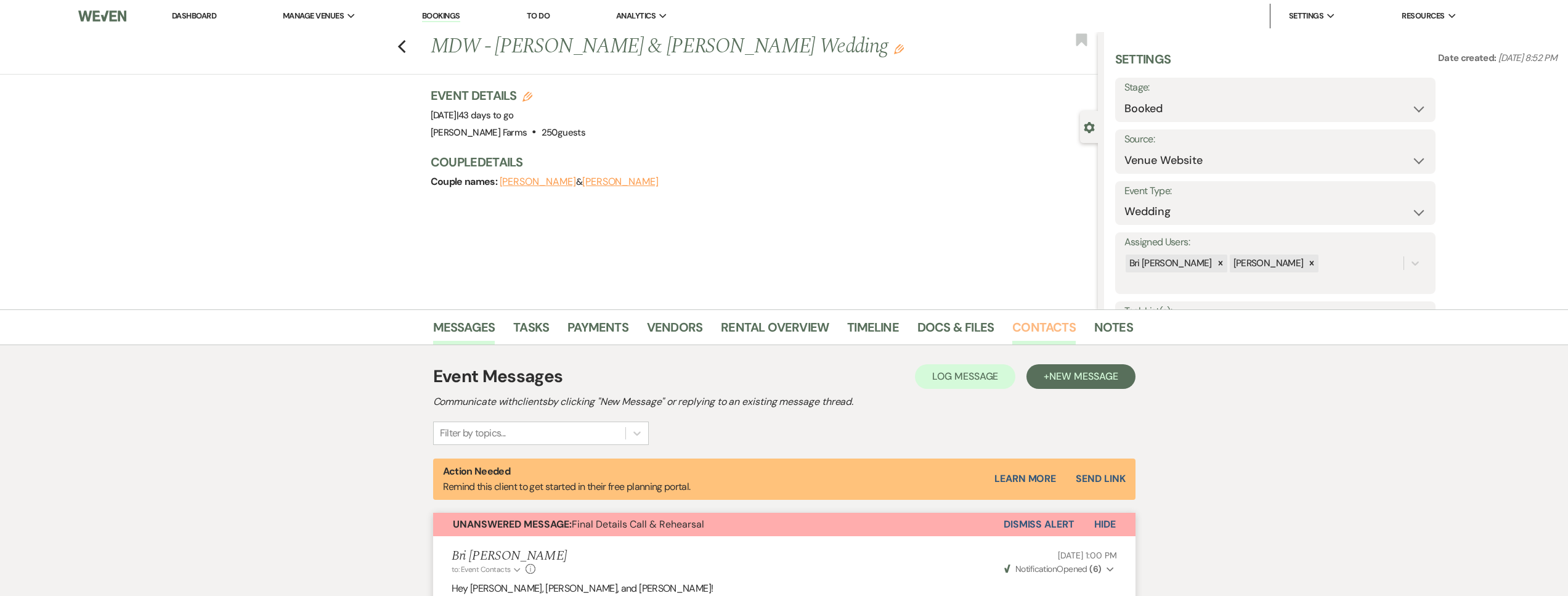
click at [1043, 324] on link "Contacts" at bounding box center [1044, 331] width 63 height 27
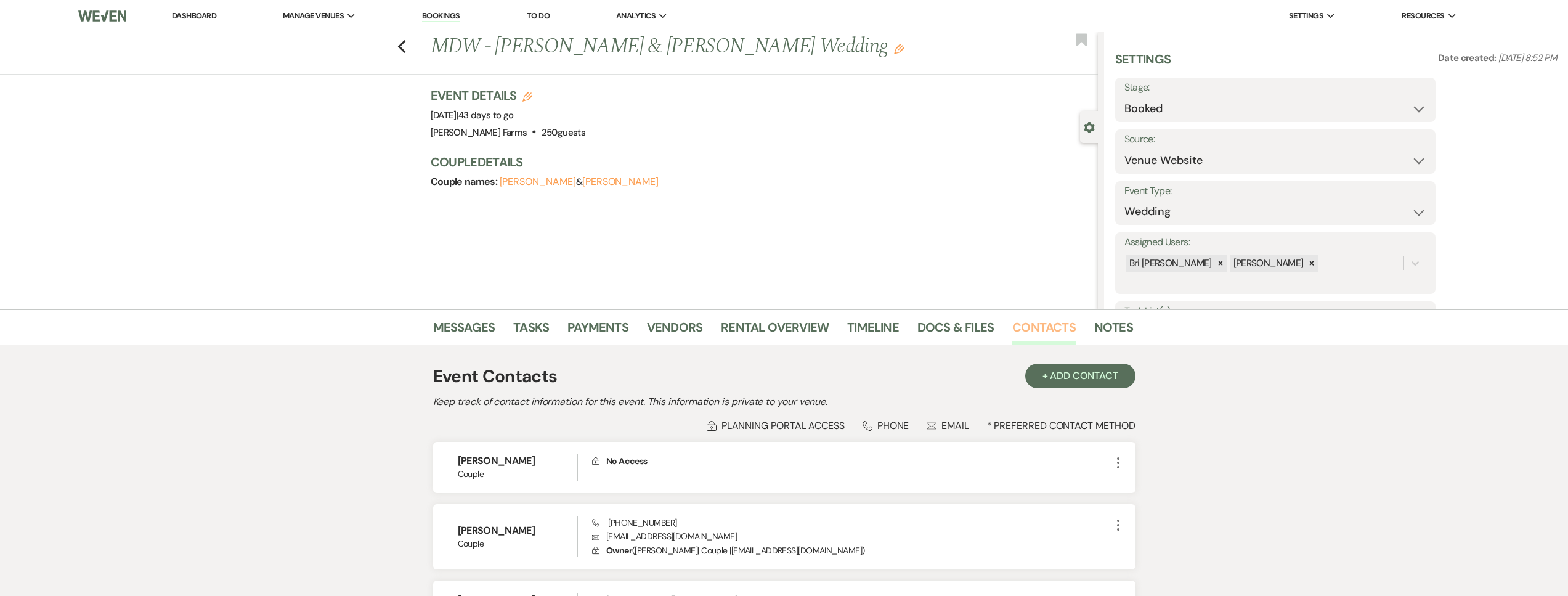
scroll to position [210, 0]
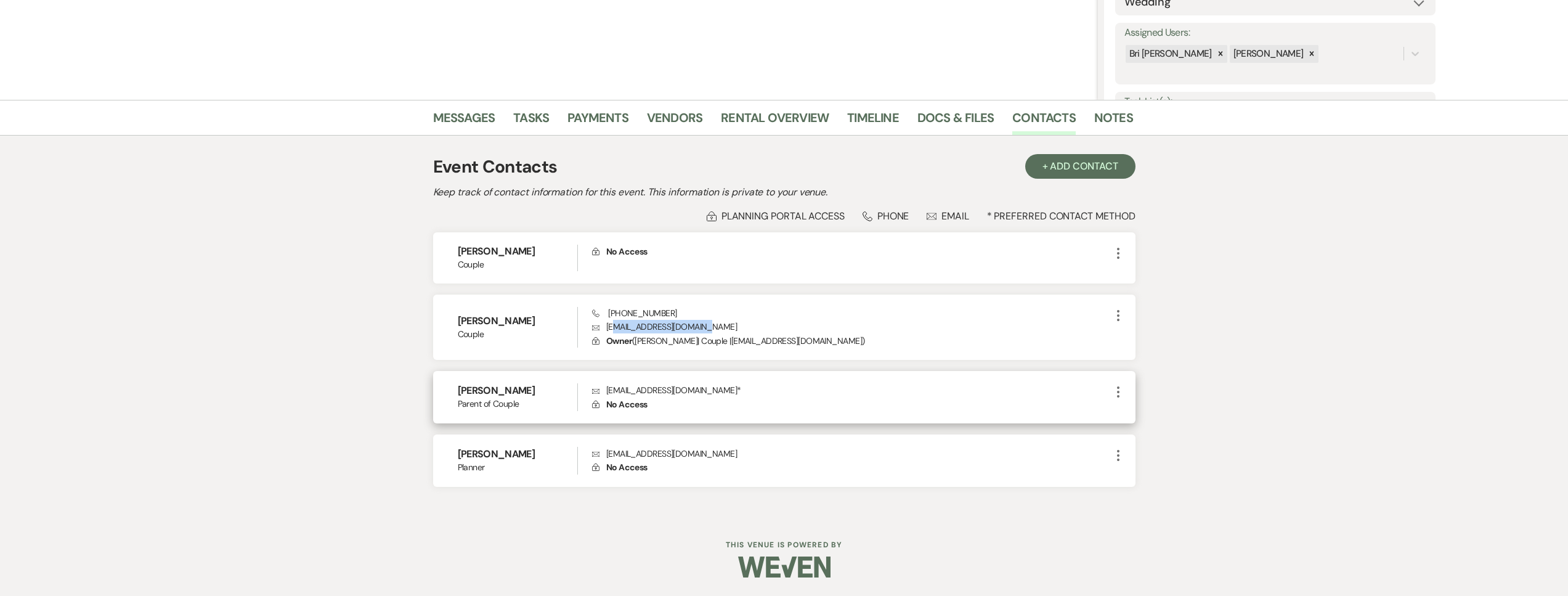
drag, startPoint x: 730, startPoint y: 329, endPoint x: 726, endPoint y: 411, distance: 82.1
click at [616, 331] on p "Envelope [EMAIL_ADDRESS][DOMAIN_NAME]" at bounding box center [851, 326] width 518 height 13
click at [690, 389] on p "Envelope [EMAIL_ADDRESS][DOMAIN_NAME] *" at bounding box center [851, 389] width 518 height 13
drag, startPoint x: 692, startPoint y: 391, endPoint x: 606, endPoint y: 394, distance: 86.1
click at [606, 394] on p "Envelope [EMAIL_ADDRESS][DOMAIN_NAME] *" at bounding box center [851, 389] width 518 height 13
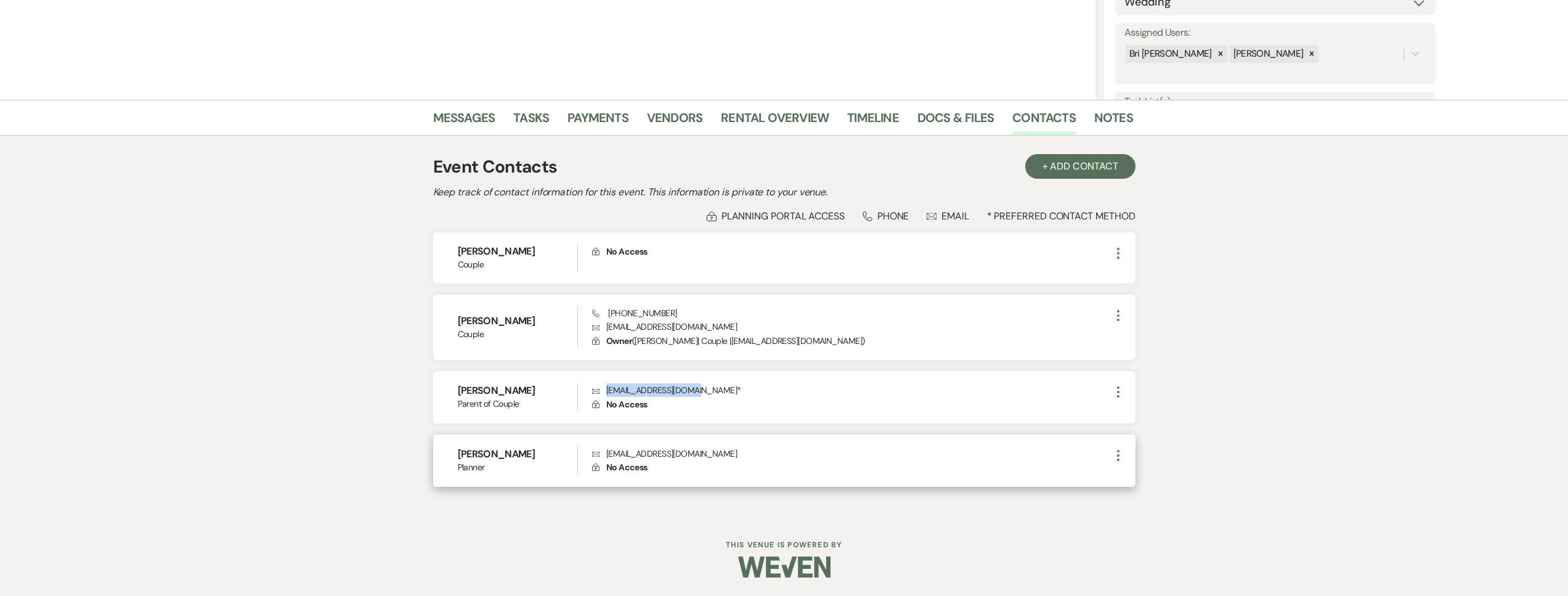
copy p "[EMAIL_ADDRESS][DOMAIN_NAME]"
drag, startPoint x: 703, startPoint y: 452, endPoint x: 609, endPoint y: 451, distance: 94.0
click at [603, 451] on p "Envelope [EMAIL_ADDRESS][DOMAIN_NAME]" at bounding box center [851, 453] width 518 height 13
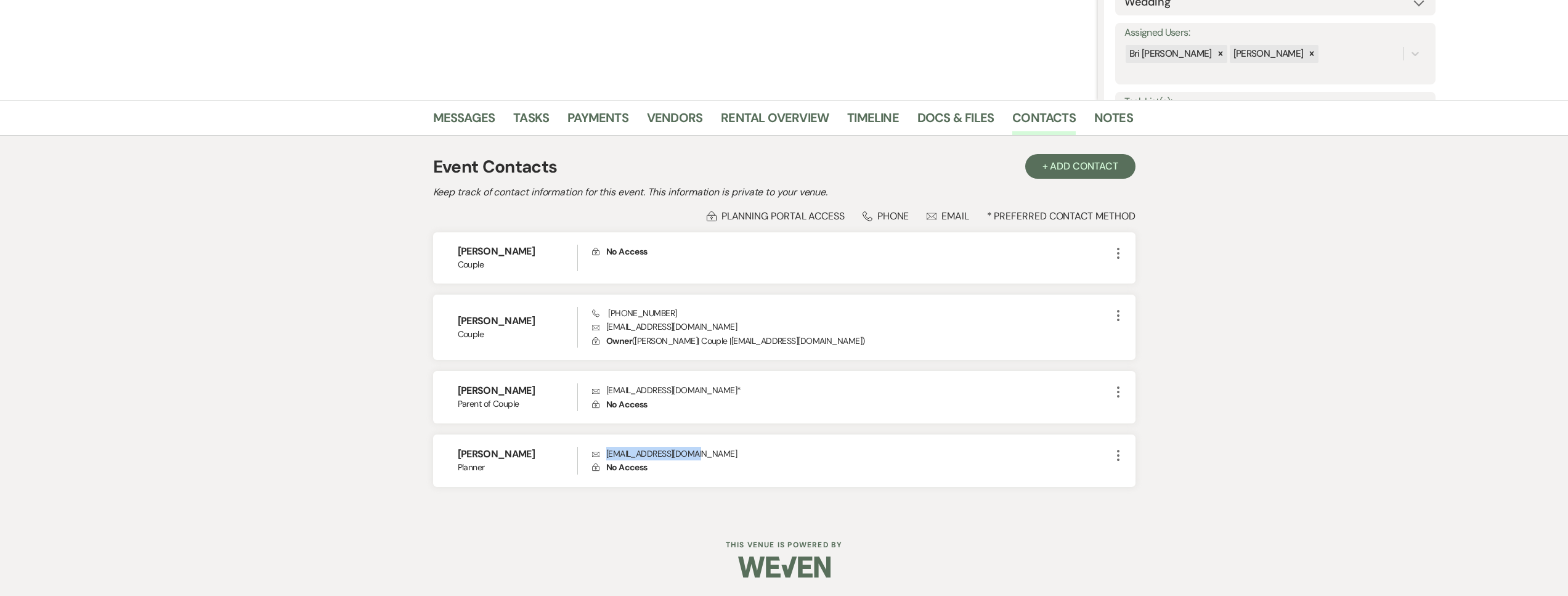
copy p "[EMAIL_ADDRESS][DOMAIN_NAME]"
click at [492, 113] on link "Messages" at bounding box center [464, 121] width 62 height 27
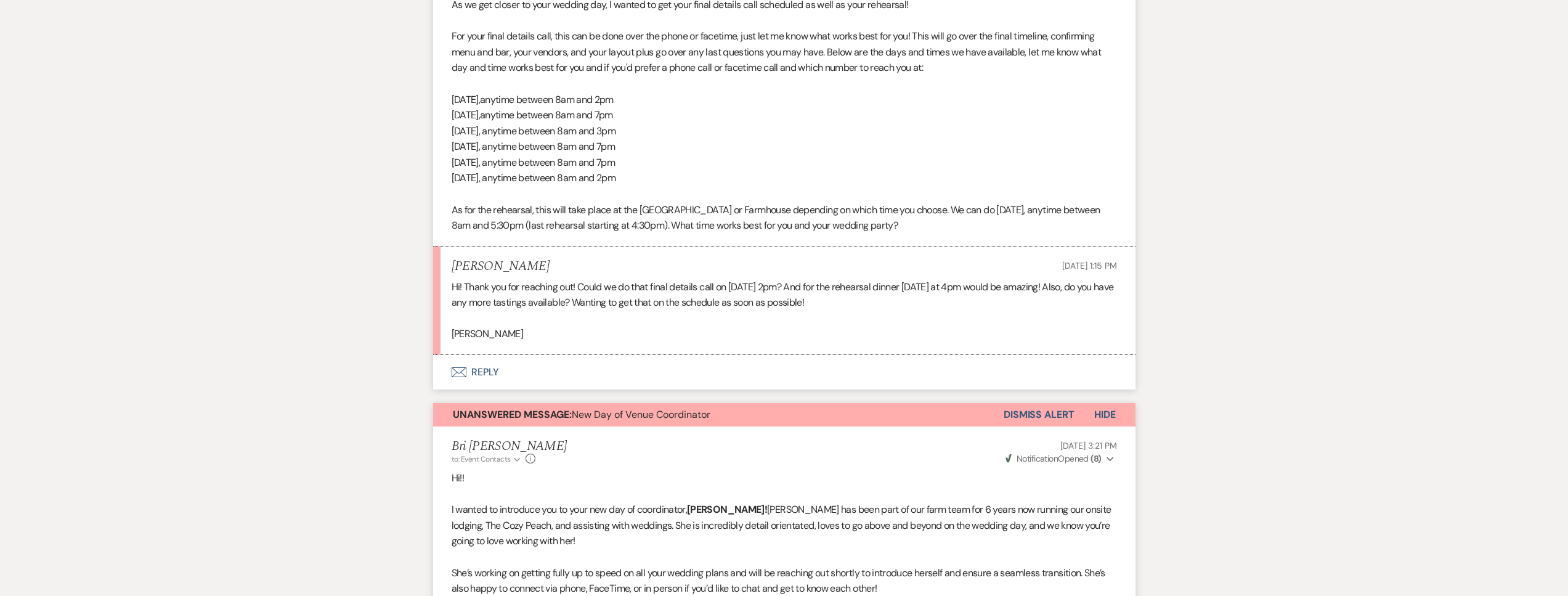
scroll to position [618, 0]
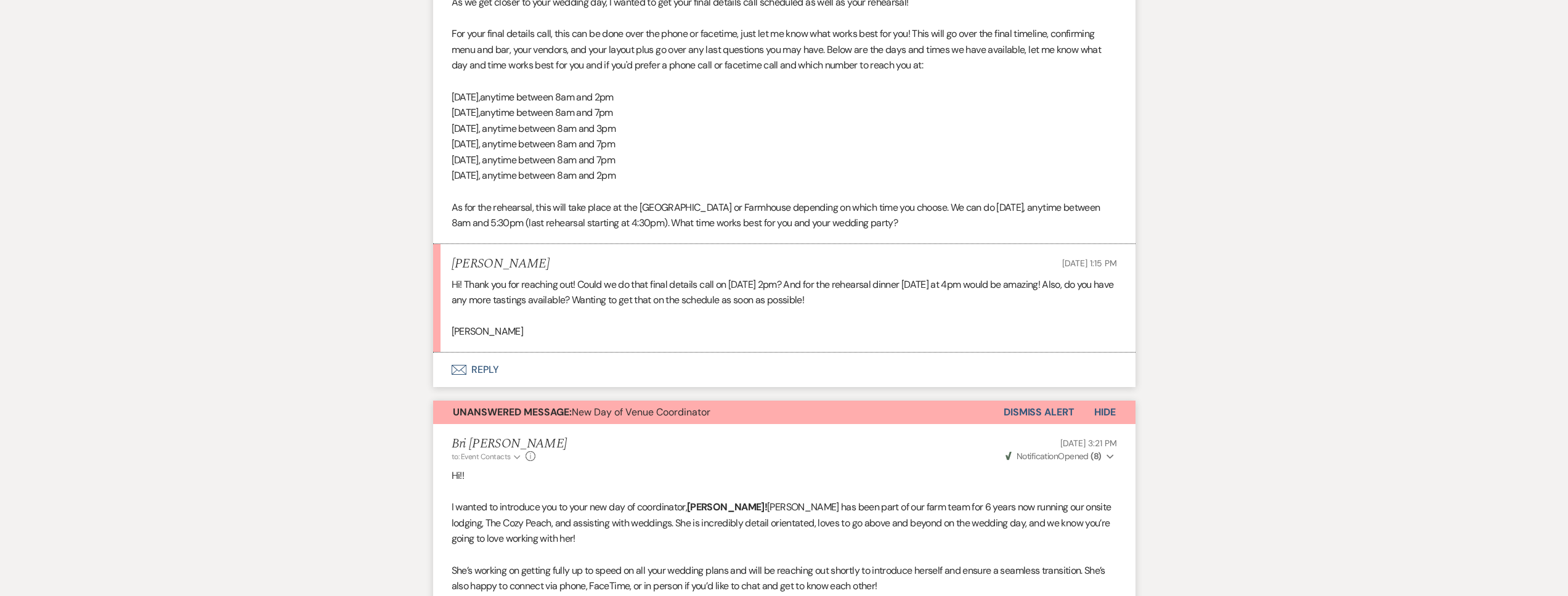
click at [668, 368] on button "Envelope Reply" at bounding box center [784, 370] width 703 height 35
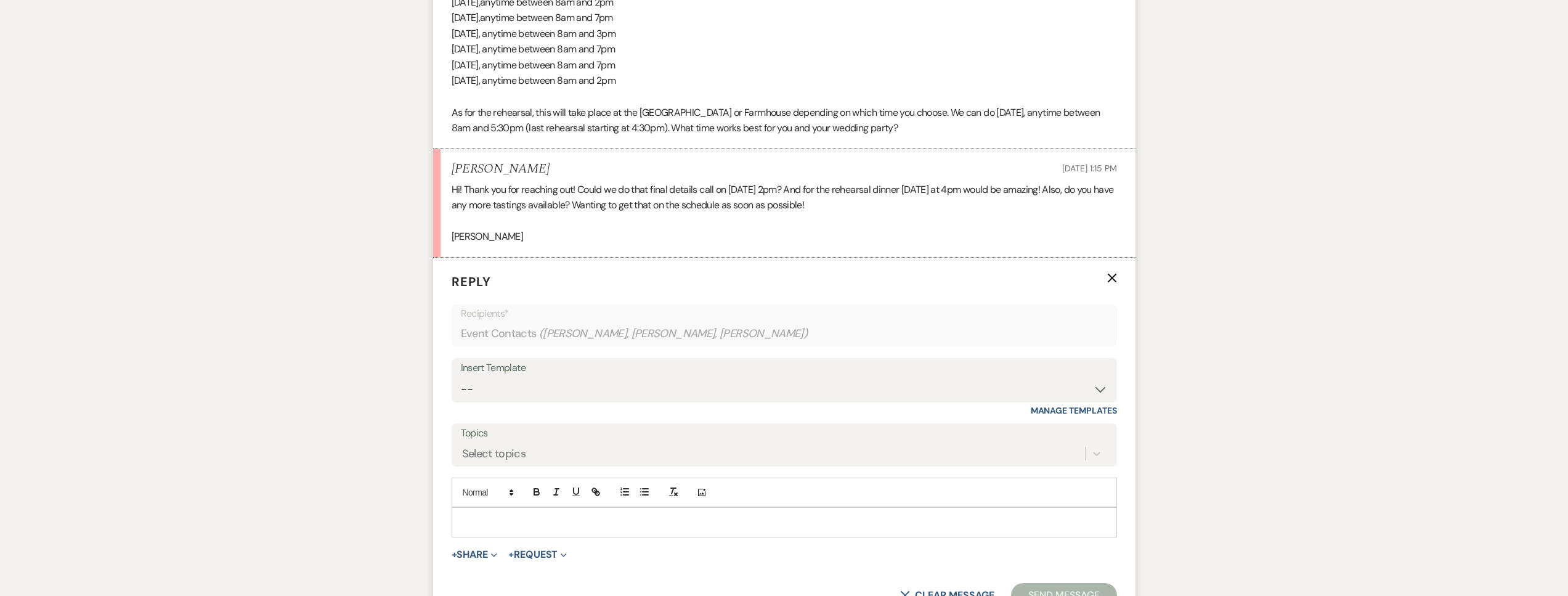
scroll to position [723, 0]
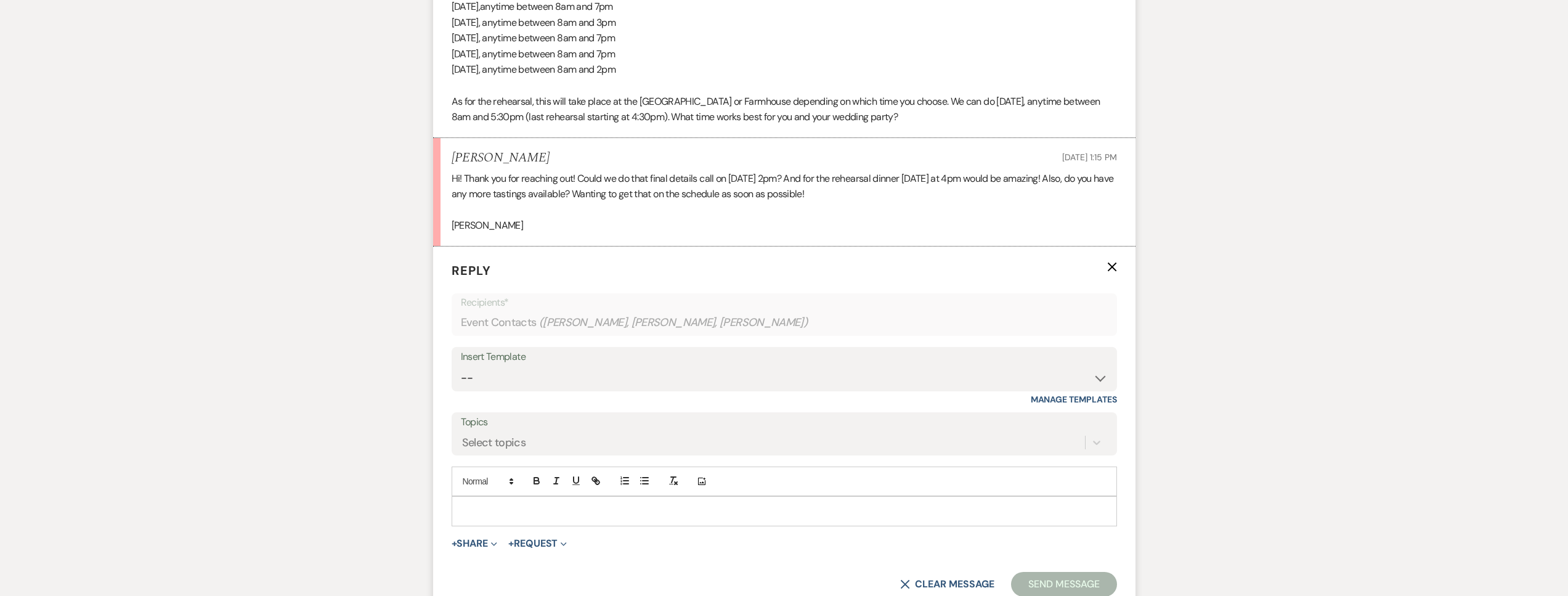
click at [498, 515] on p at bounding box center [784, 510] width 645 height 13
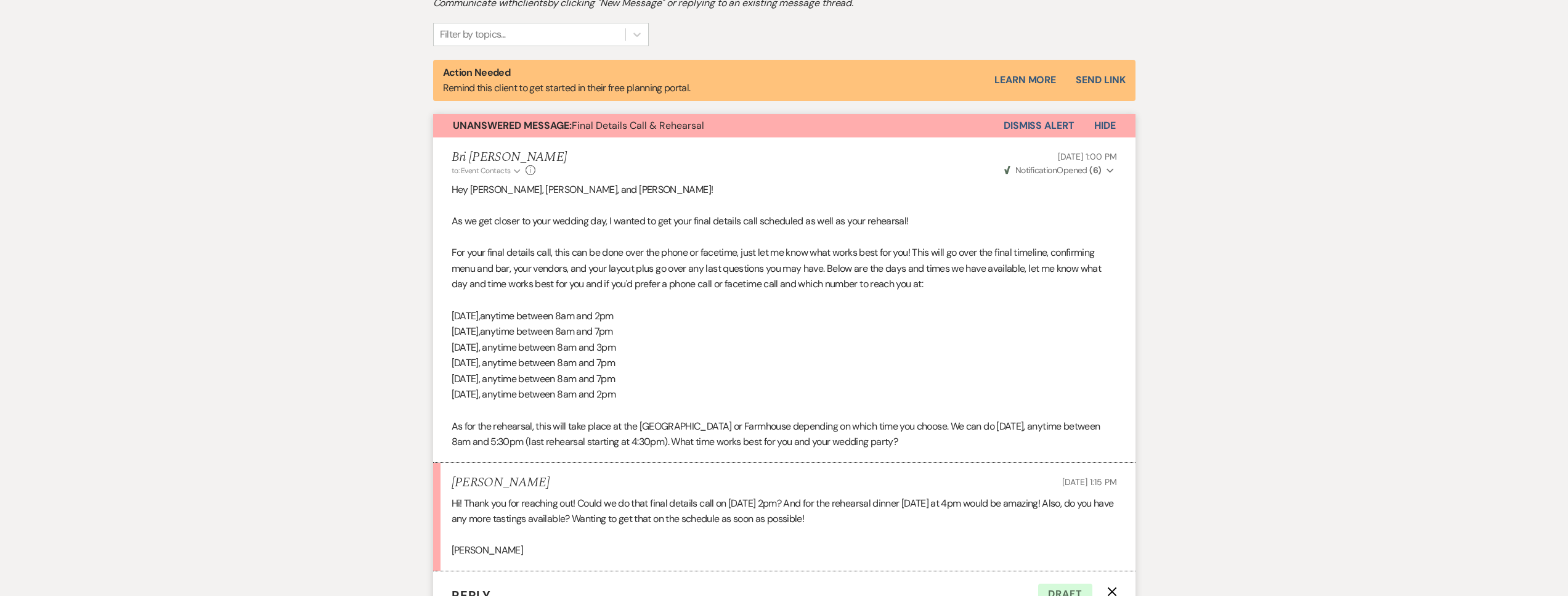
scroll to position [0, 0]
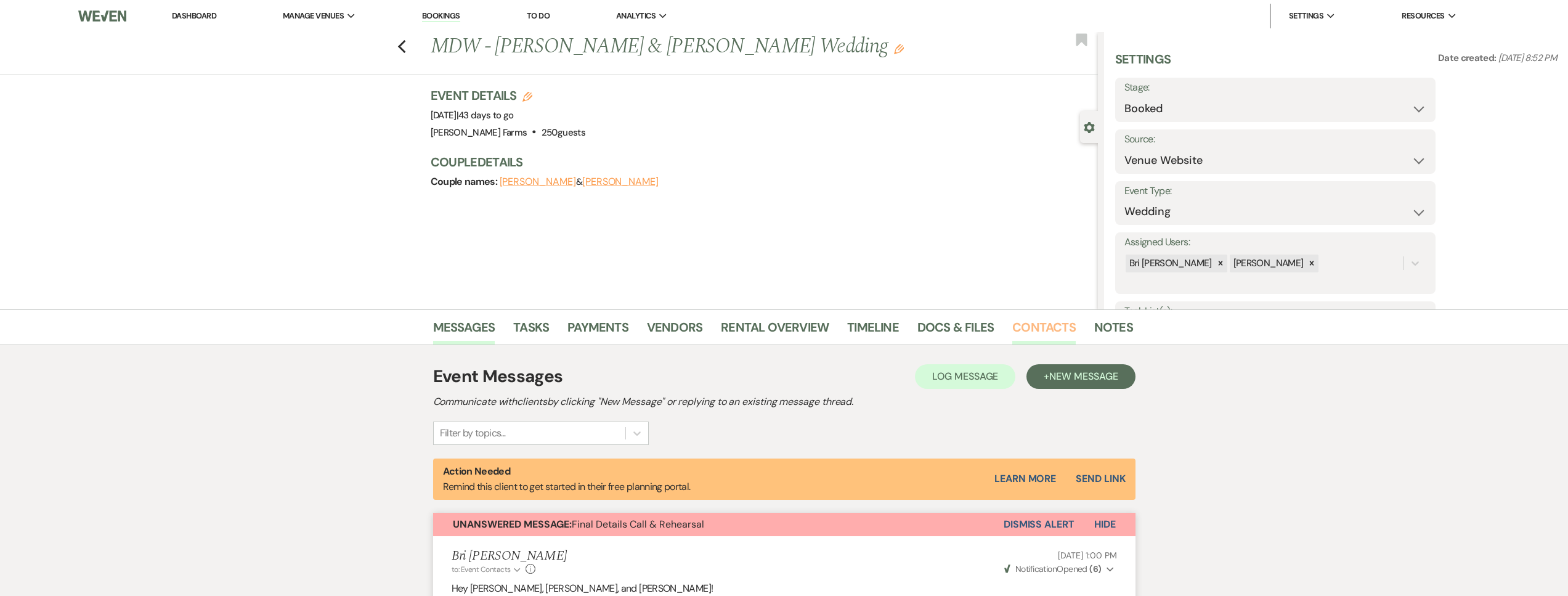
click at [1036, 328] on link "Contacts" at bounding box center [1044, 331] width 63 height 27
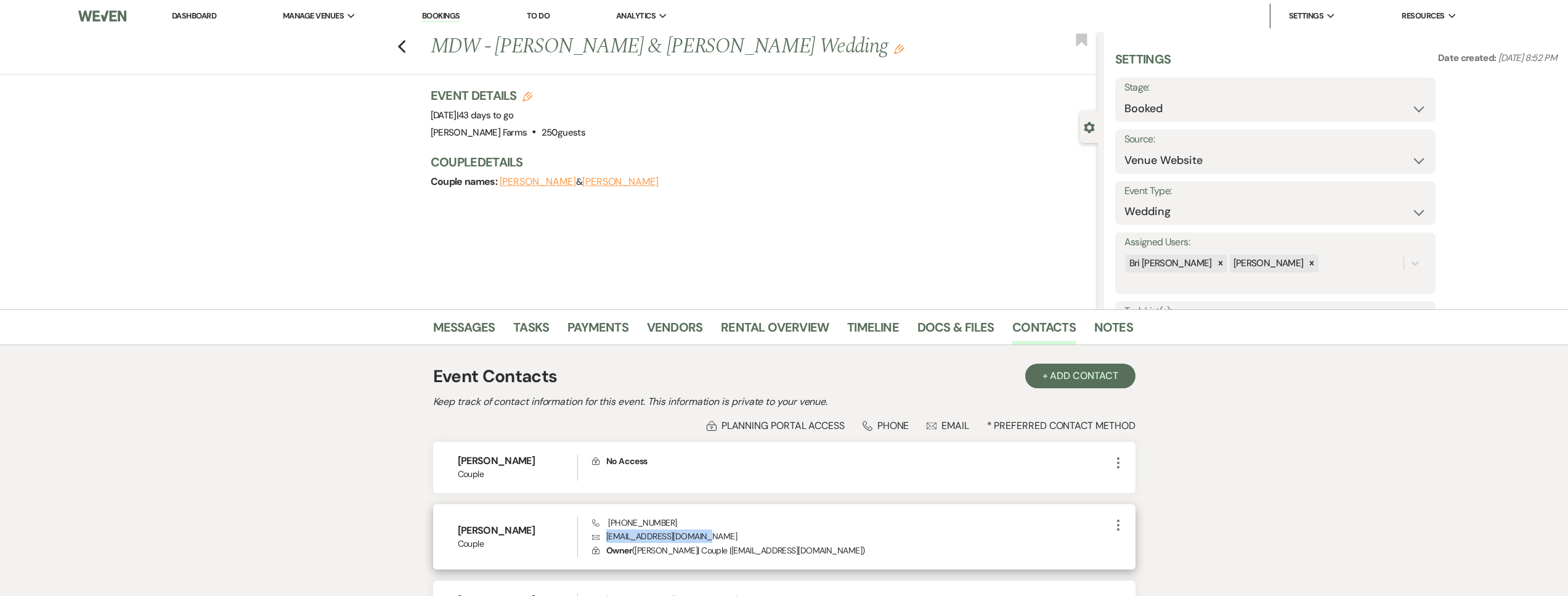
drag, startPoint x: 712, startPoint y: 533, endPoint x: 603, endPoint y: 538, distance: 109.1
click at [603, 538] on p "Envelope [EMAIL_ADDRESS][DOMAIN_NAME]" at bounding box center [851, 535] width 518 height 13
copy p "[EMAIL_ADDRESS][DOMAIN_NAME]"
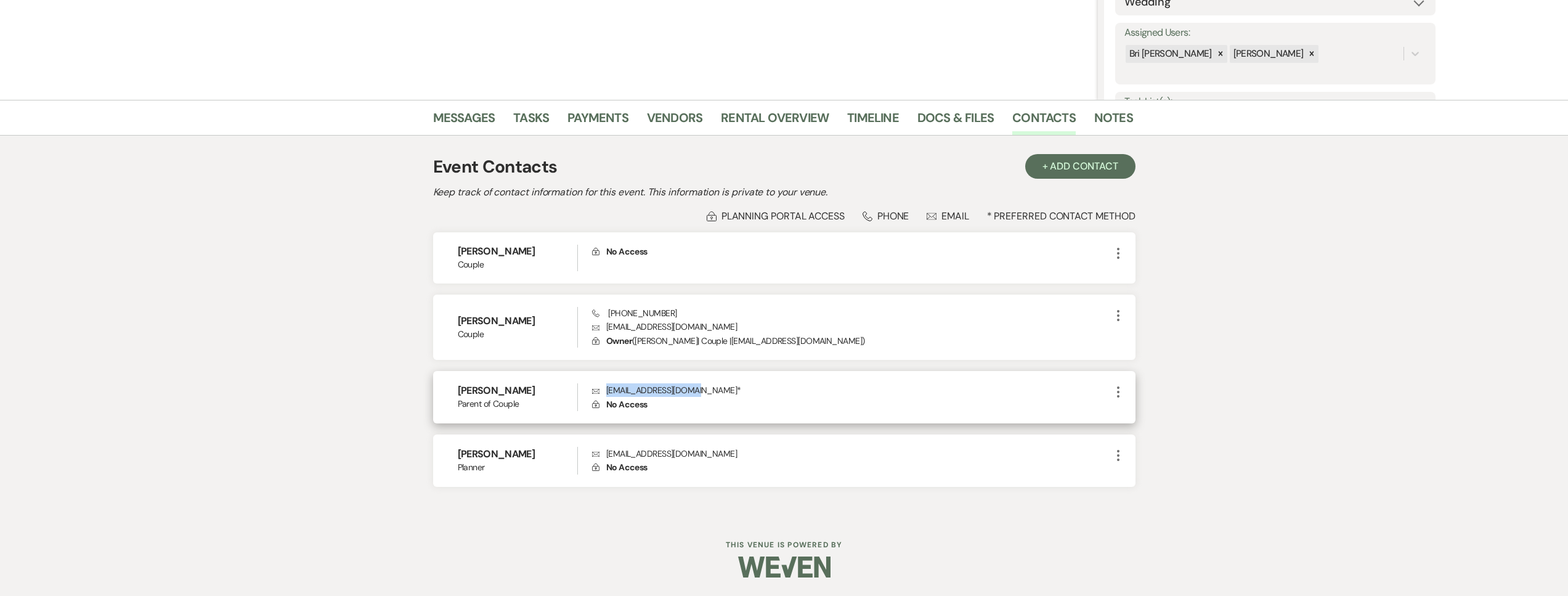
drag, startPoint x: 695, startPoint y: 390, endPoint x: 606, endPoint y: 393, distance: 89.1
click at [606, 393] on p "Envelope [EMAIL_ADDRESS][DOMAIN_NAME] *" at bounding box center [851, 389] width 518 height 13
copy p "[EMAIL_ADDRESS][DOMAIN_NAME]"
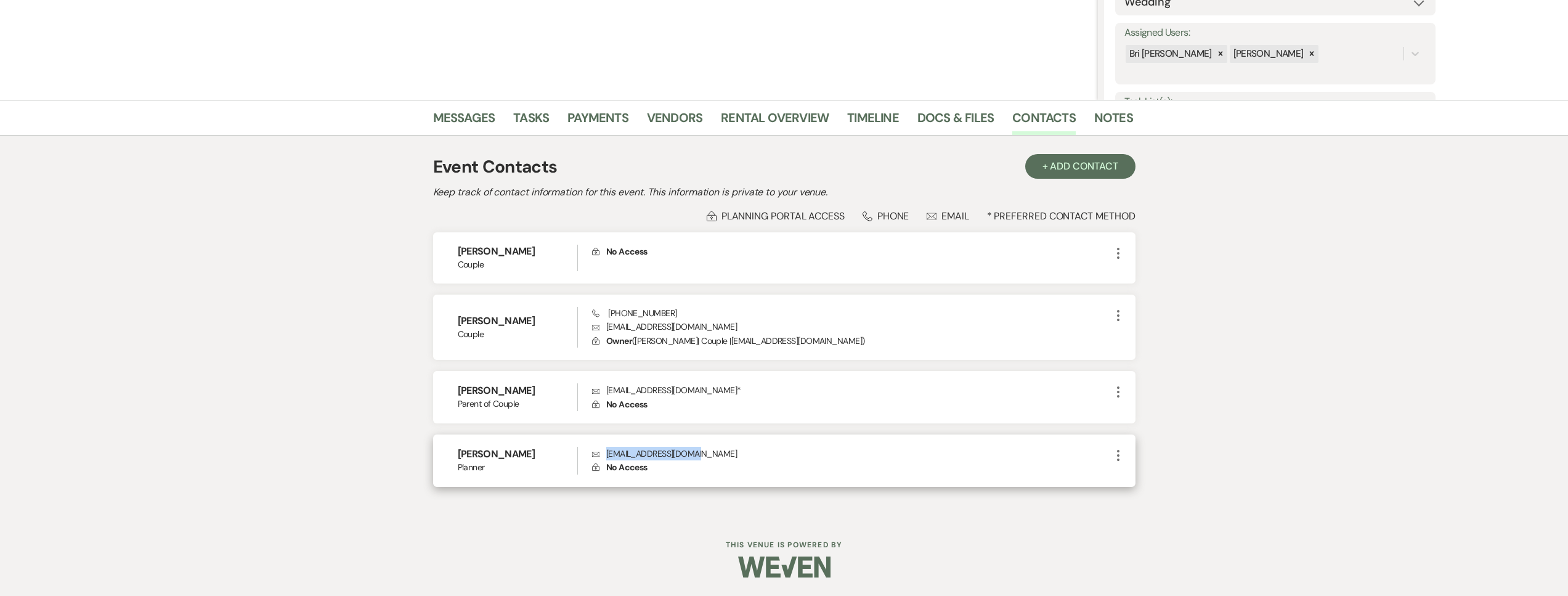
drag, startPoint x: 694, startPoint y: 455, endPoint x: 606, endPoint y: 457, distance: 88.0
click at [606, 457] on p "Envelope [EMAIL_ADDRESS][DOMAIN_NAME]" at bounding box center [851, 453] width 518 height 13
copy p "[EMAIL_ADDRESS][DOMAIN_NAME]"
click at [464, 120] on link "Messages" at bounding box center [464, 121] width 62 height 27
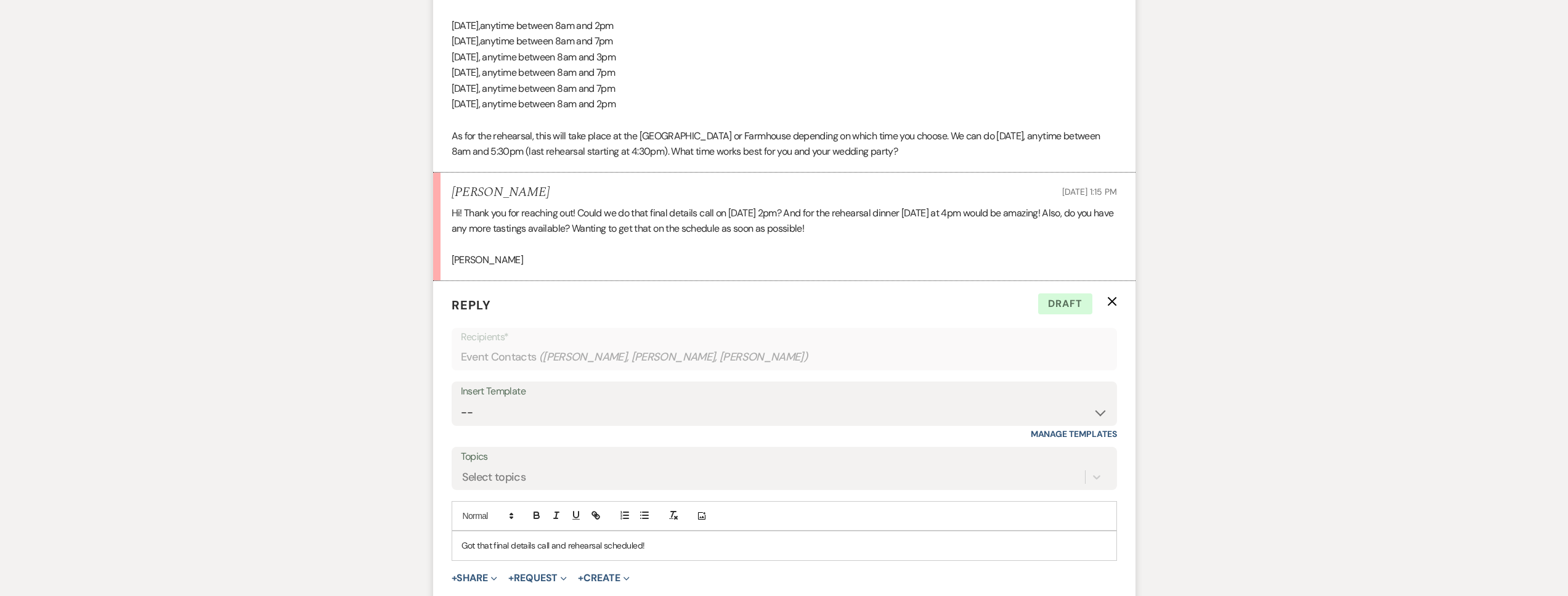
scroll to position [806, 0]
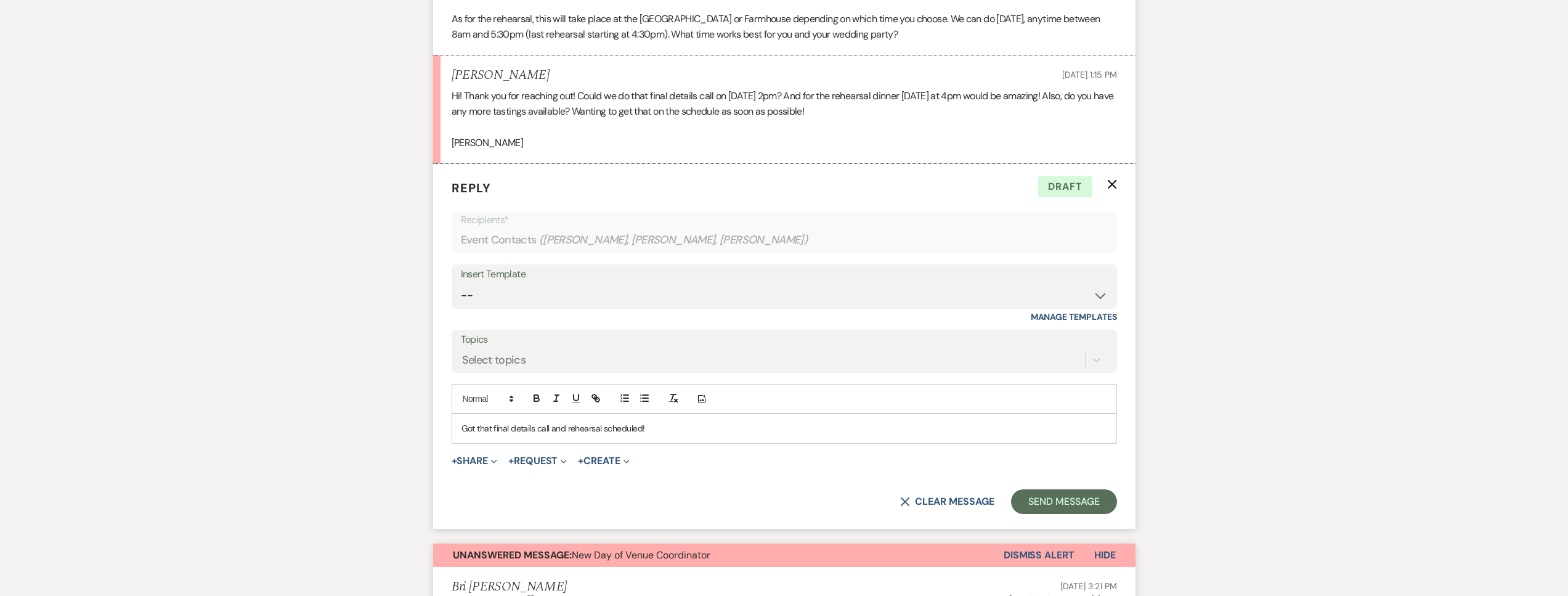
click at [669, 430] on p "Got that final details call and rehearsal scheduled!" at bounding box center [784, 428] width 645 height 13
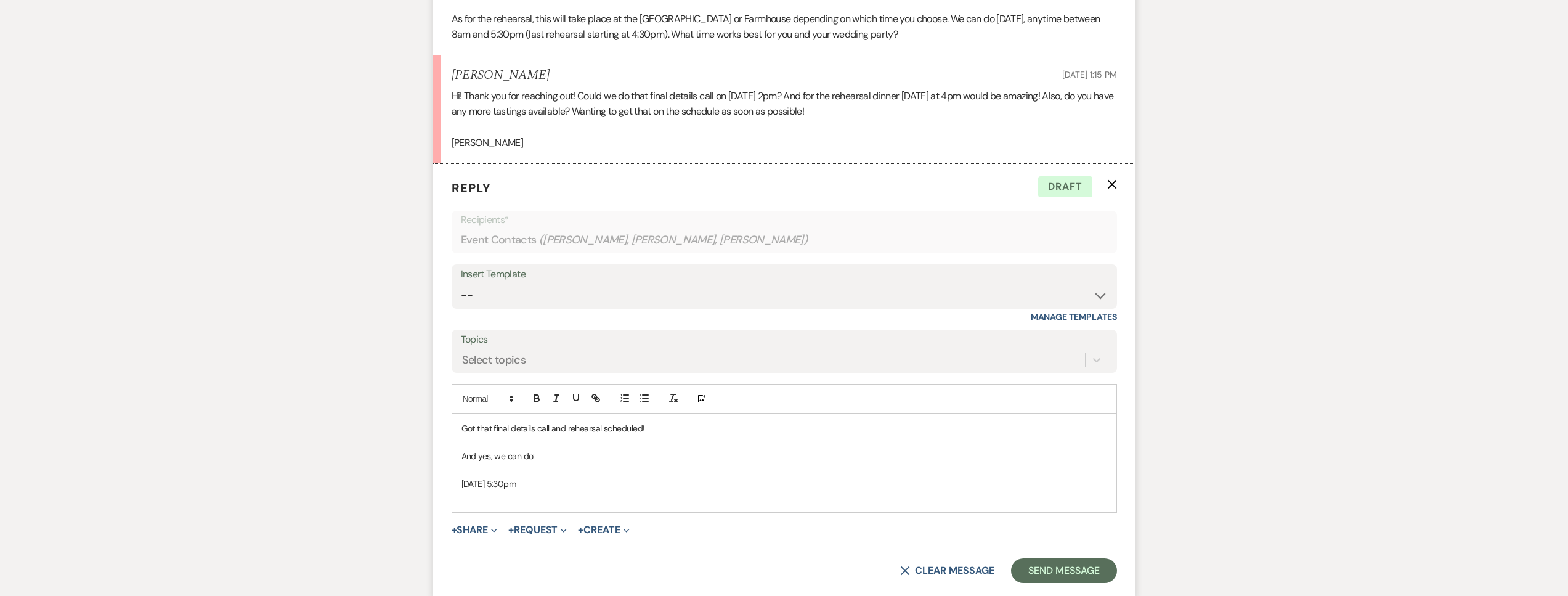
drag, startPoint x: 565, startPoint y: 483, endPoint x: 553, endPoint y: 485, distance: 12.2
click at [553, 485] on p "[DATE] 5:30pm" at bounding box center [784, 483] width 645 height 13
click at [495, 501] on p at bounding box center [784, 496] width 645 height 13
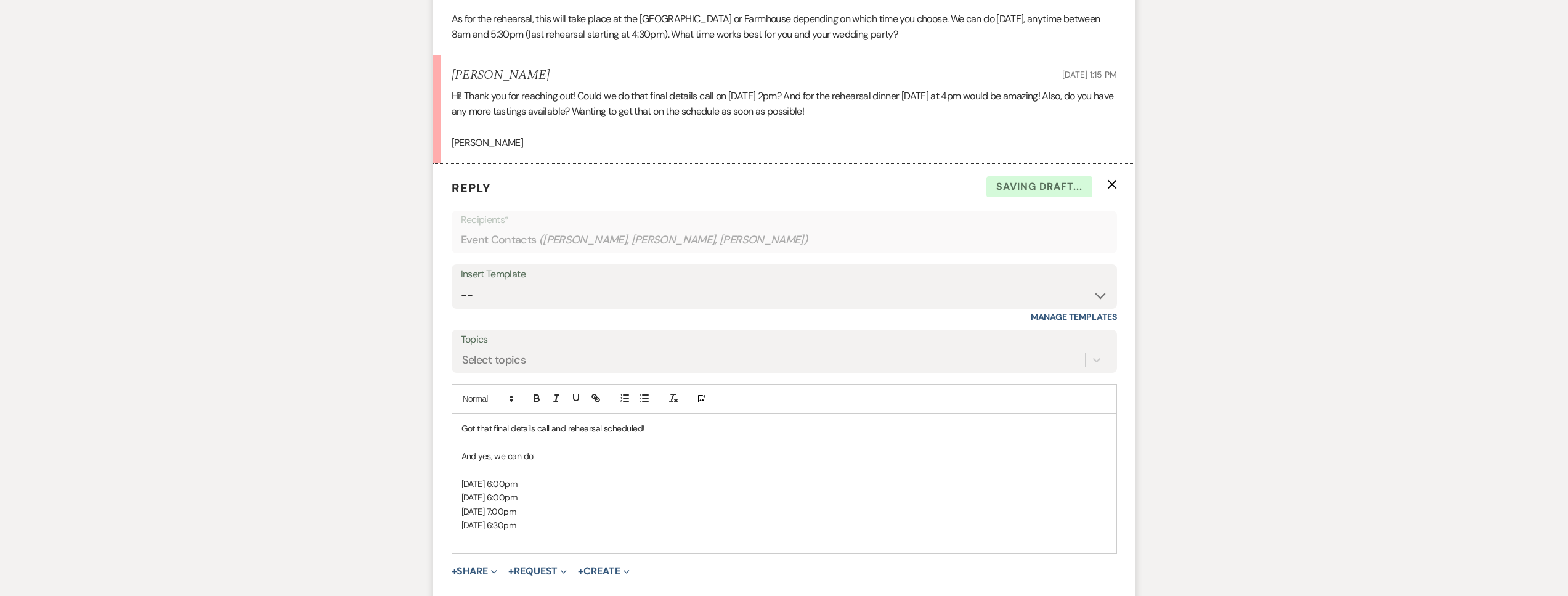
click at [562, 526] on p "Saturday, October 25, at 6:30pm" at bounding box center [784, 524] width 645 height 13
drag, startPoint x: 555, startPoint y: 512, endPoint x: 542, endPoint y: 515, distance: 13.3
click at [542, 515] on p "Friday, October 24, at 7:00pm" at bounding box center [784, 511] width 645 height 13
click at [611, 524] on p "Saturday, October 25, at 6:00pm" at bounding box center [784, 524] width 645 height 13
click at [478, 539] on p at bounding box center [784, 538] width 645 height 13
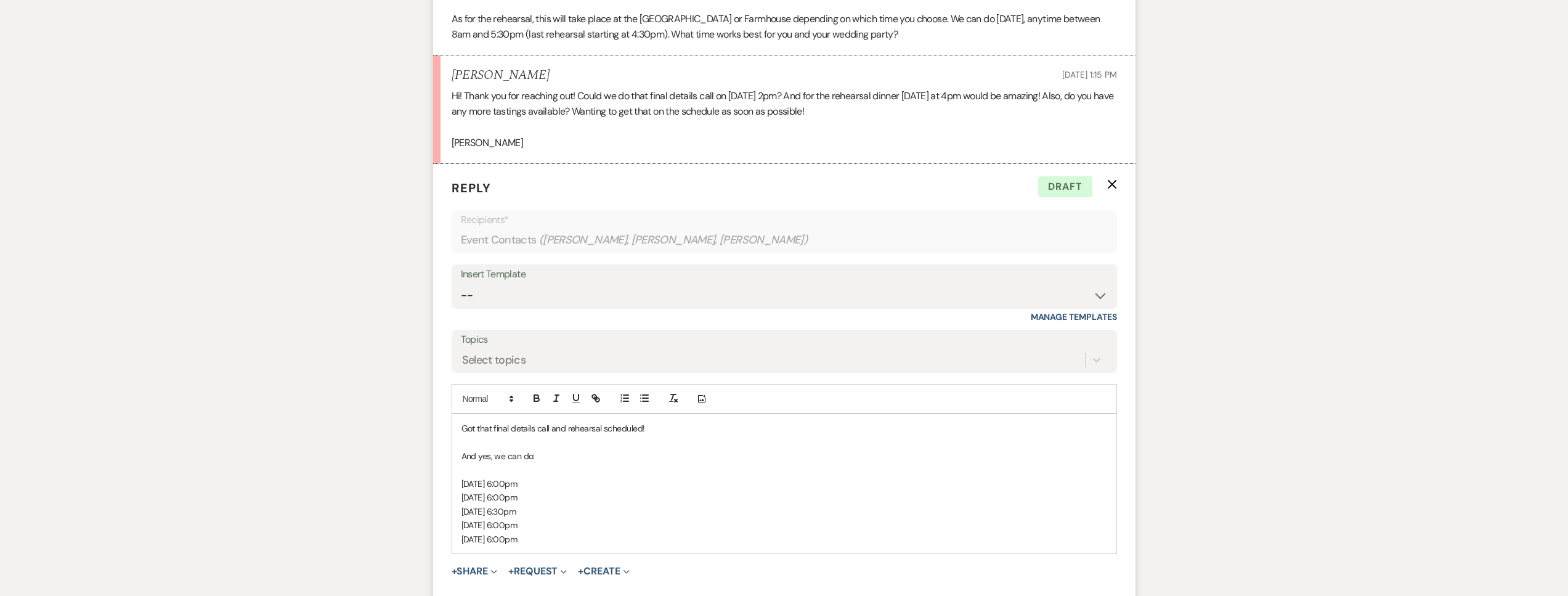
drag, startPoint x: 630, startPoint y: 533, endPoint x: 459, endPoint y: 487, distance: 177.1
click at [459, 487] on div "Got that final details call and rehearsal scheduled! And yes, we can do: Thursd…" at bounding box center [784, 484] width 664 height 139
copy div "Thursday, October 16, at 6:00pm Saturday, October 18, at 6:00pm Friday, October…"
click at [660, 487] on p "Thursday, October 16, at 6:00pm" at bounding box center [784, 483] width 645 height 13
drag, startPoint x: 586, startPoint y: 500, endPoint x: 441, endPoint y: 488, distance: 145.5
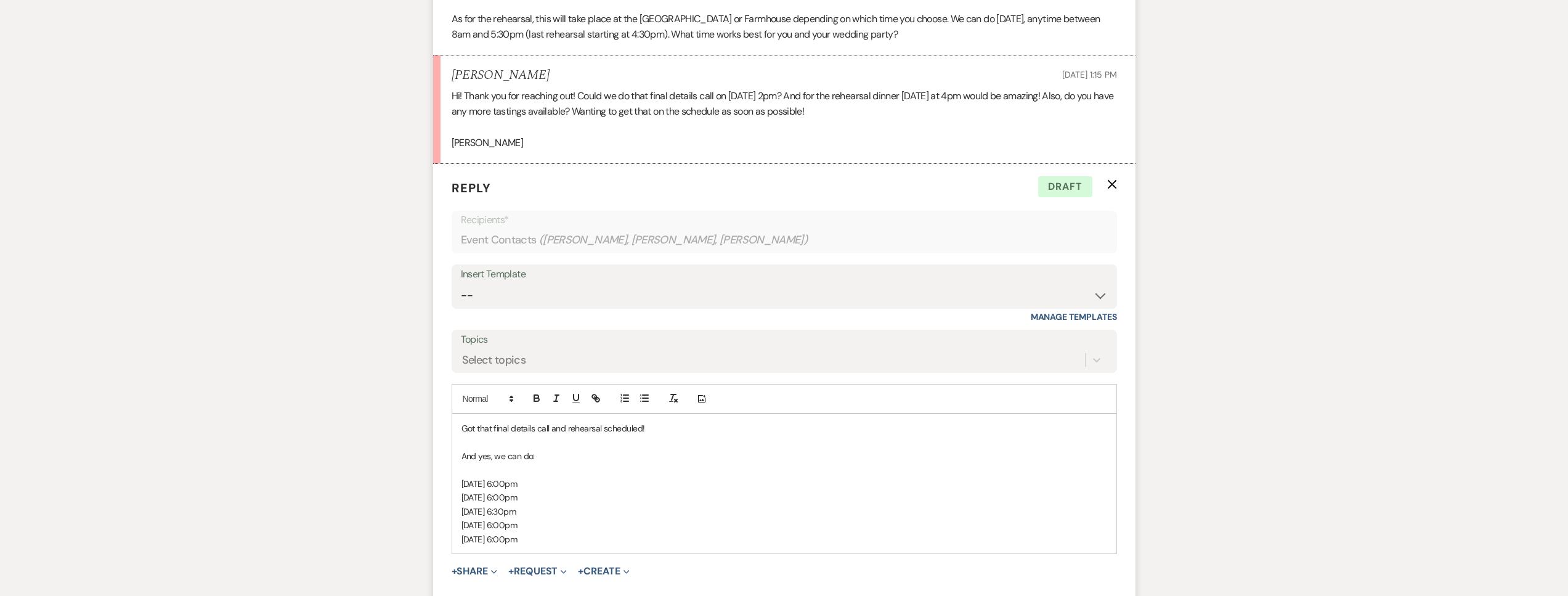
click at [441, 488] on form "Reply X Draft Recipients* Event Contacts ( Emma Harris, Janea Zavala, Angela Lo…" at bounding box center [784, 401] width 703 height 475
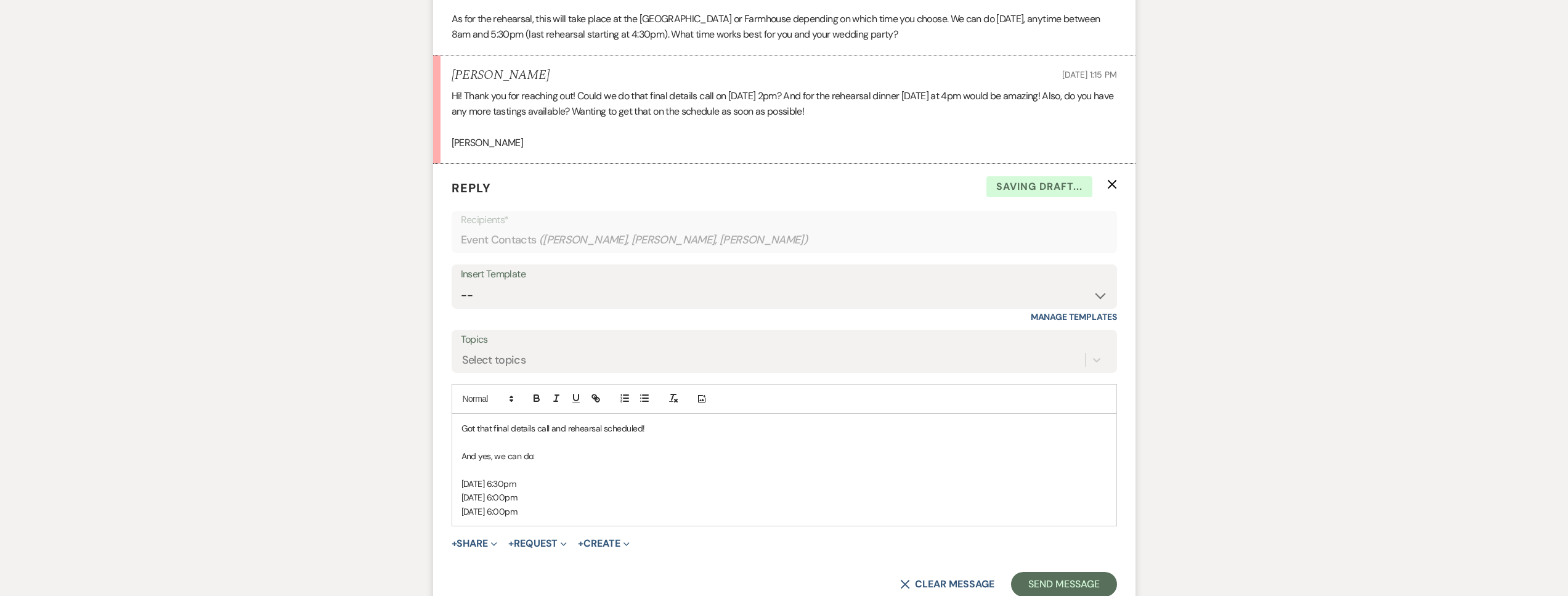
click at [594, 499] on p "Saturday, October 25, at 6:00pm" at bounding box center [784, 496] width 645 height 13
click at [596, 512] on p "Sunday, October 26, at 6:00pm" at bounding box center [784, 511] width 645 height 13
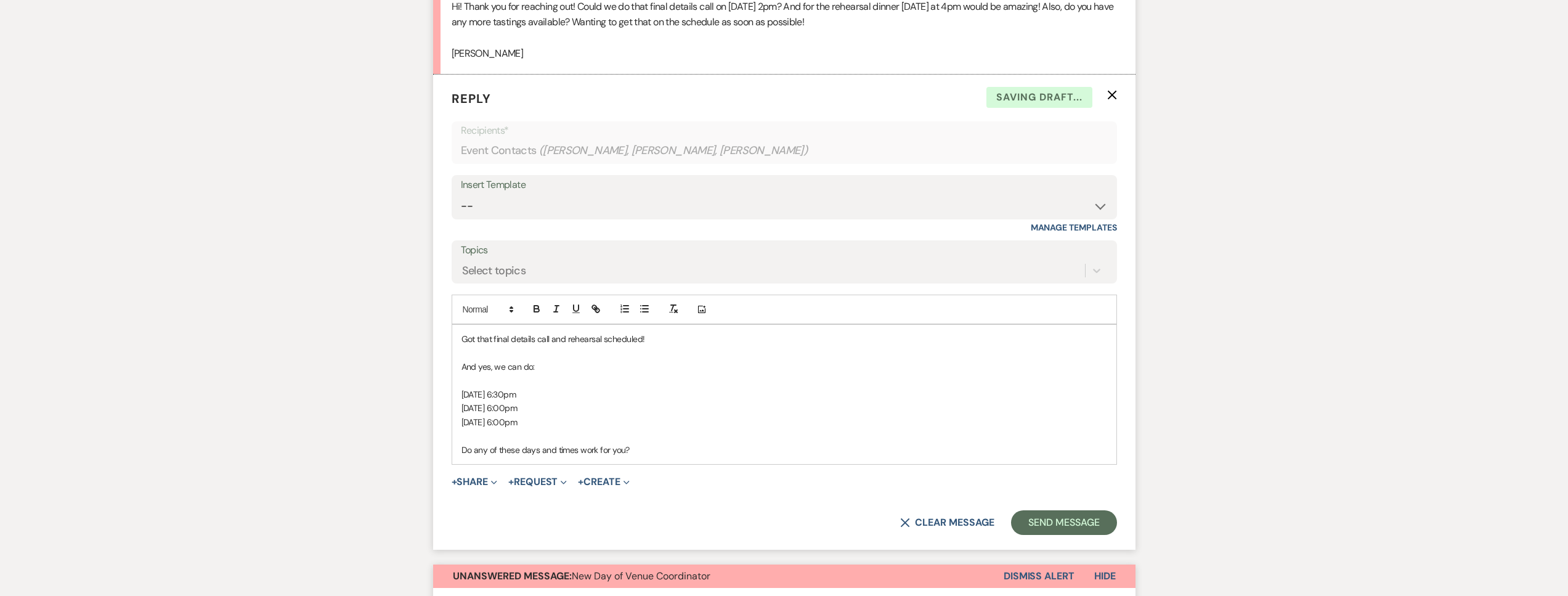
scroll to position [897, 0]
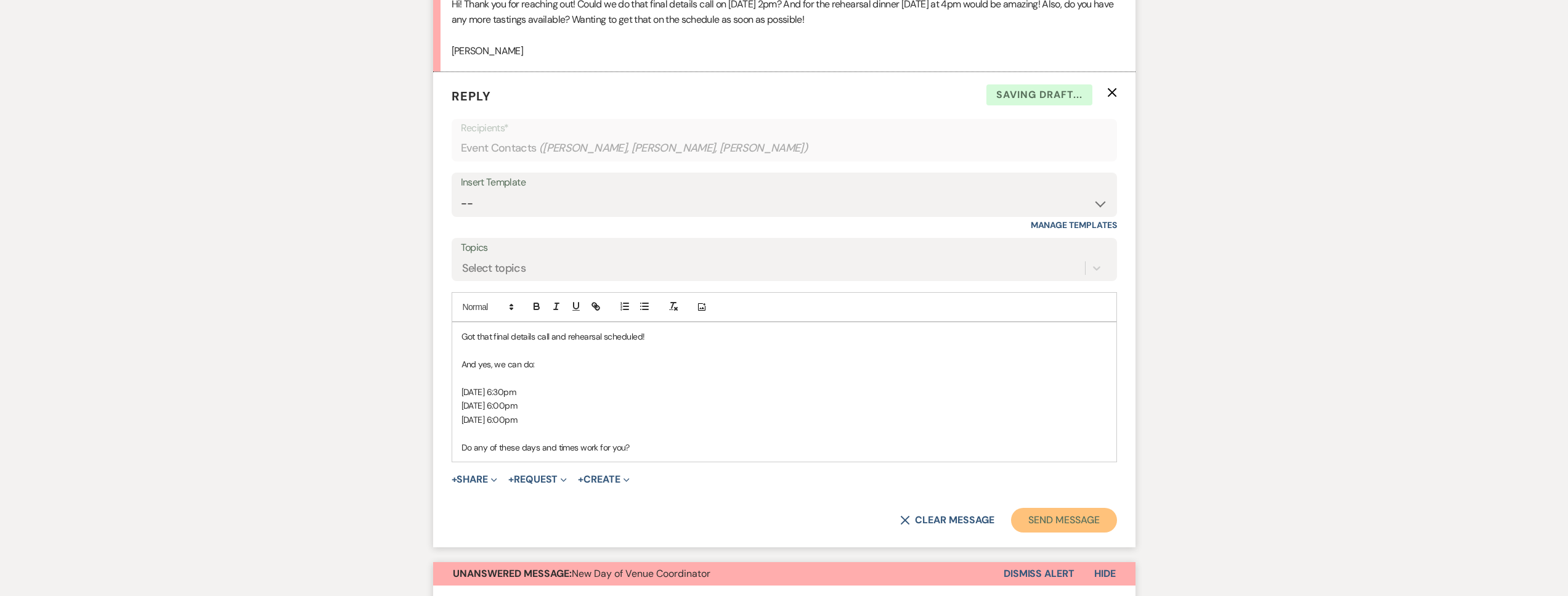
click at [1037, 526] on button "Send Message" at bounding box center [1063, 519] width 105 height 24
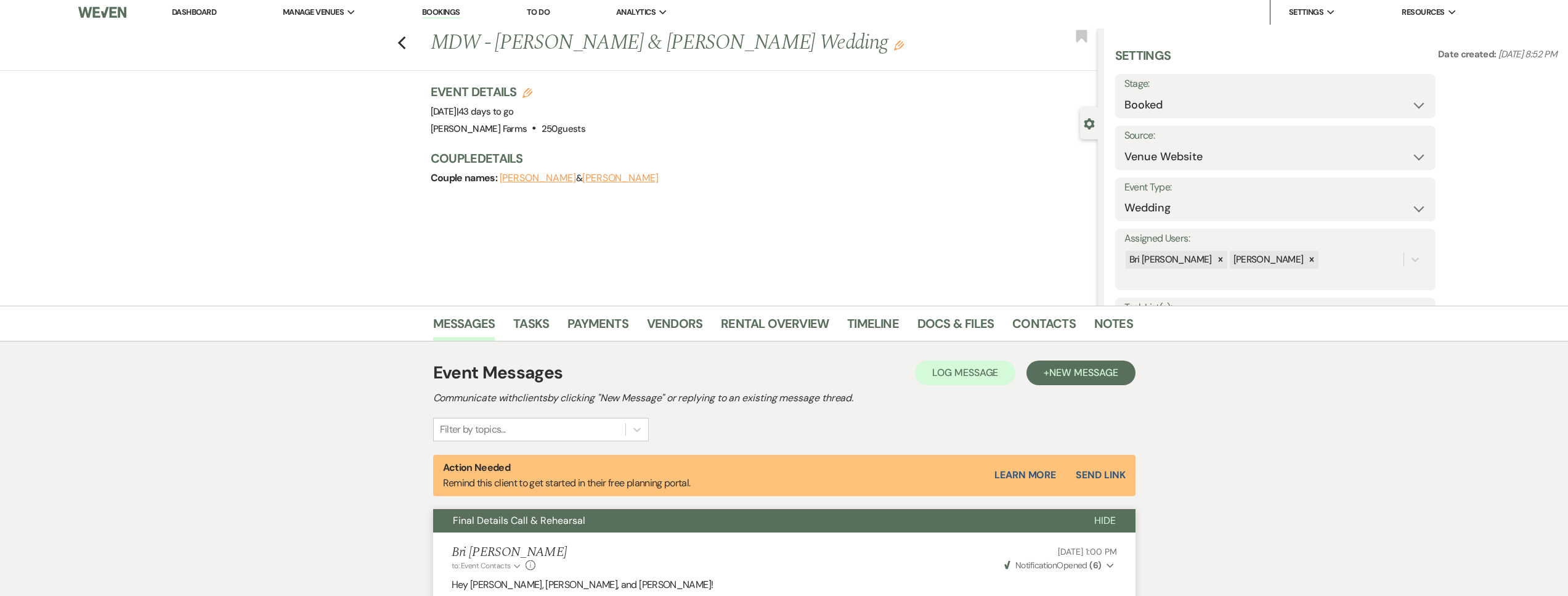
scroll to position [0, 0]
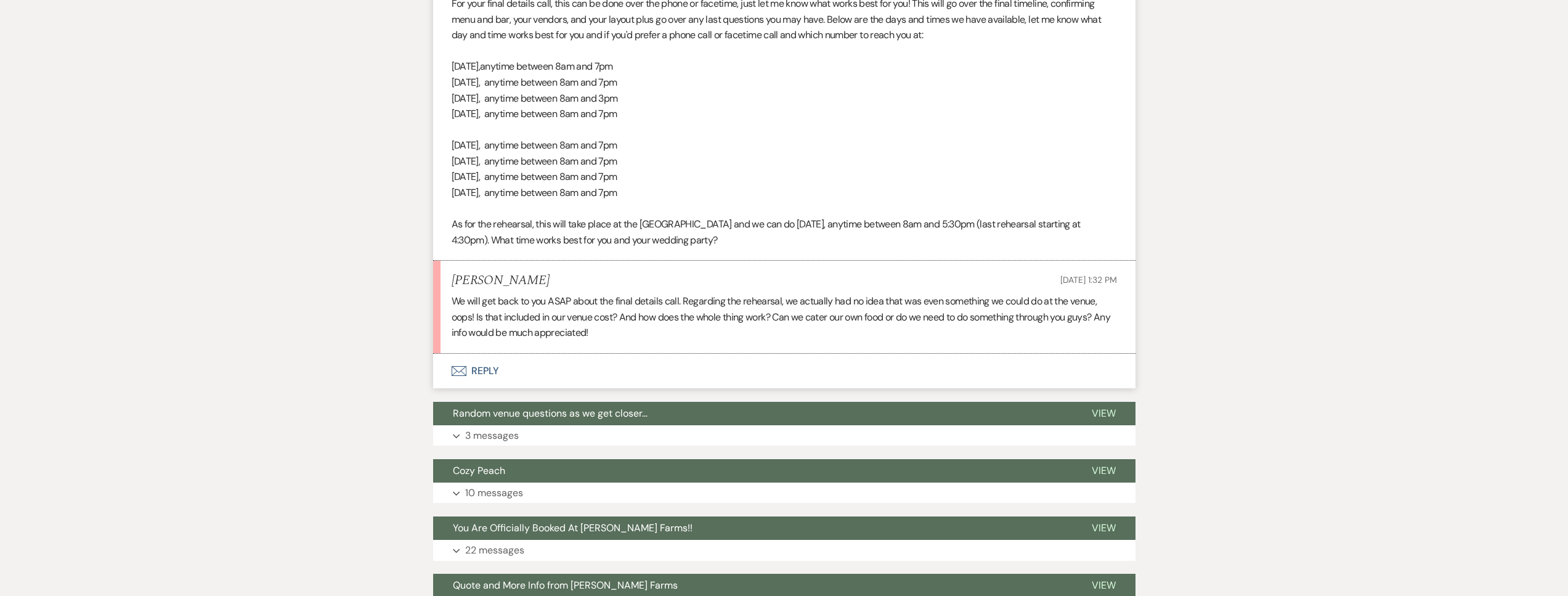
scroll to position [487, 0]
click at [613, 366] on button "Envelope Reply" at bounding box center [784, 370] width 703 height 35
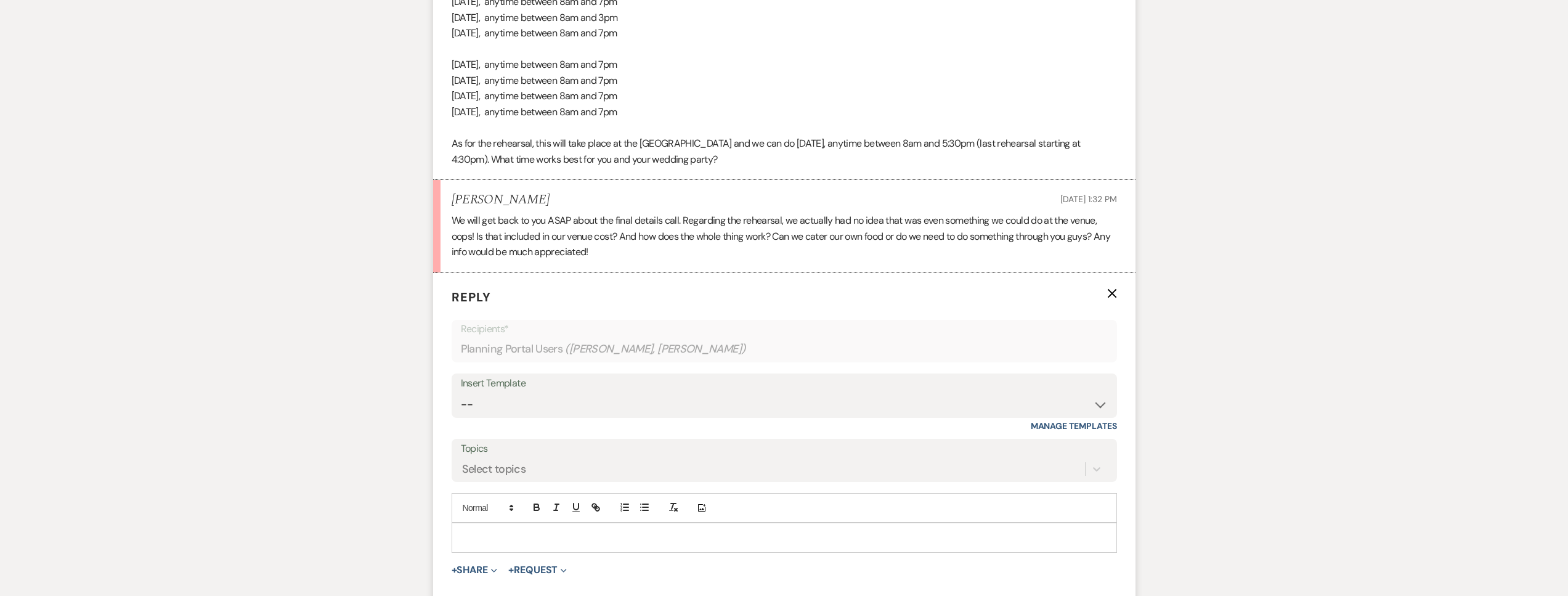
scroll to position [578, 0]
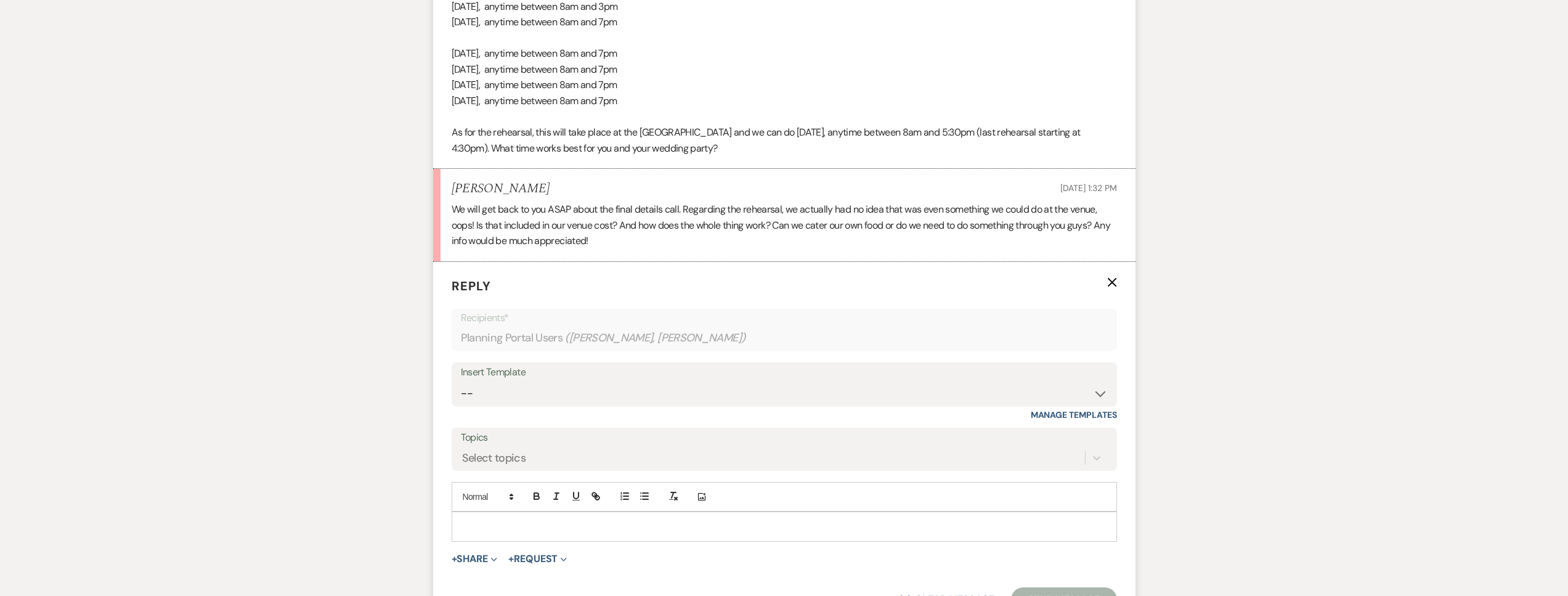
click at [501, 527] on p at bounding box center [784, 526] width 645 height 13
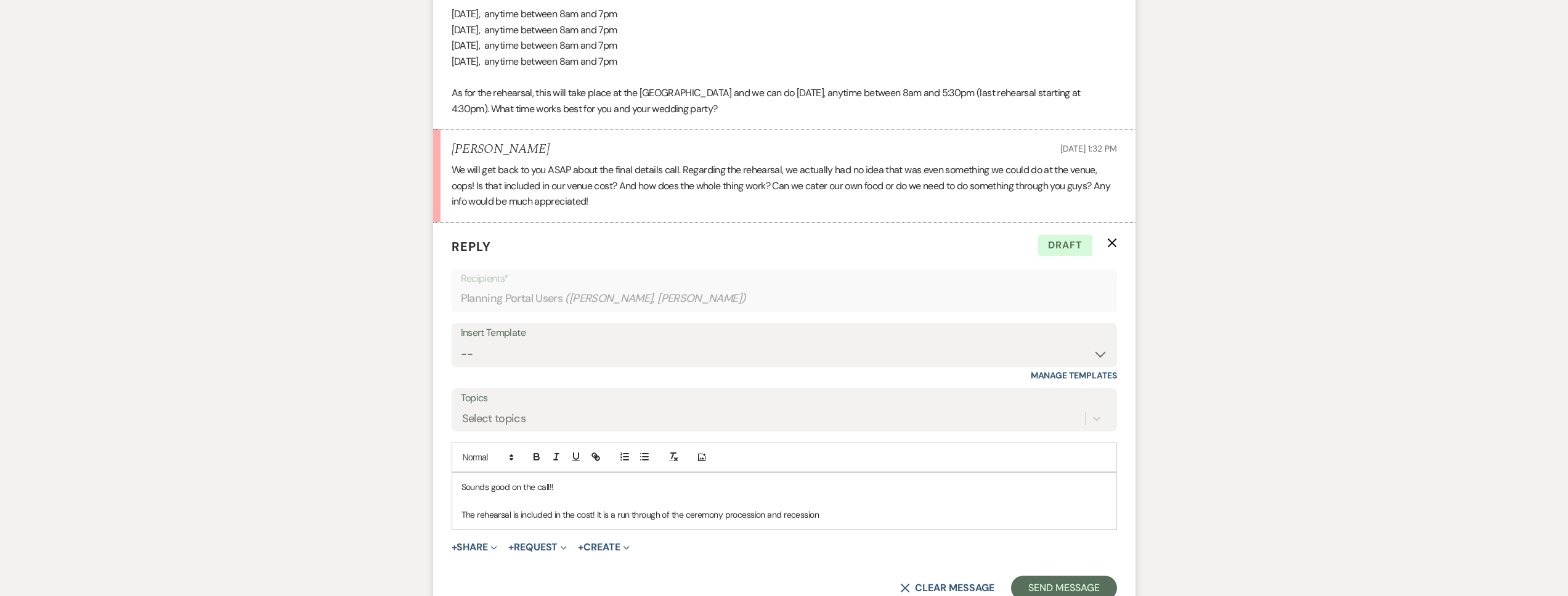
scroll to position [646, 0]
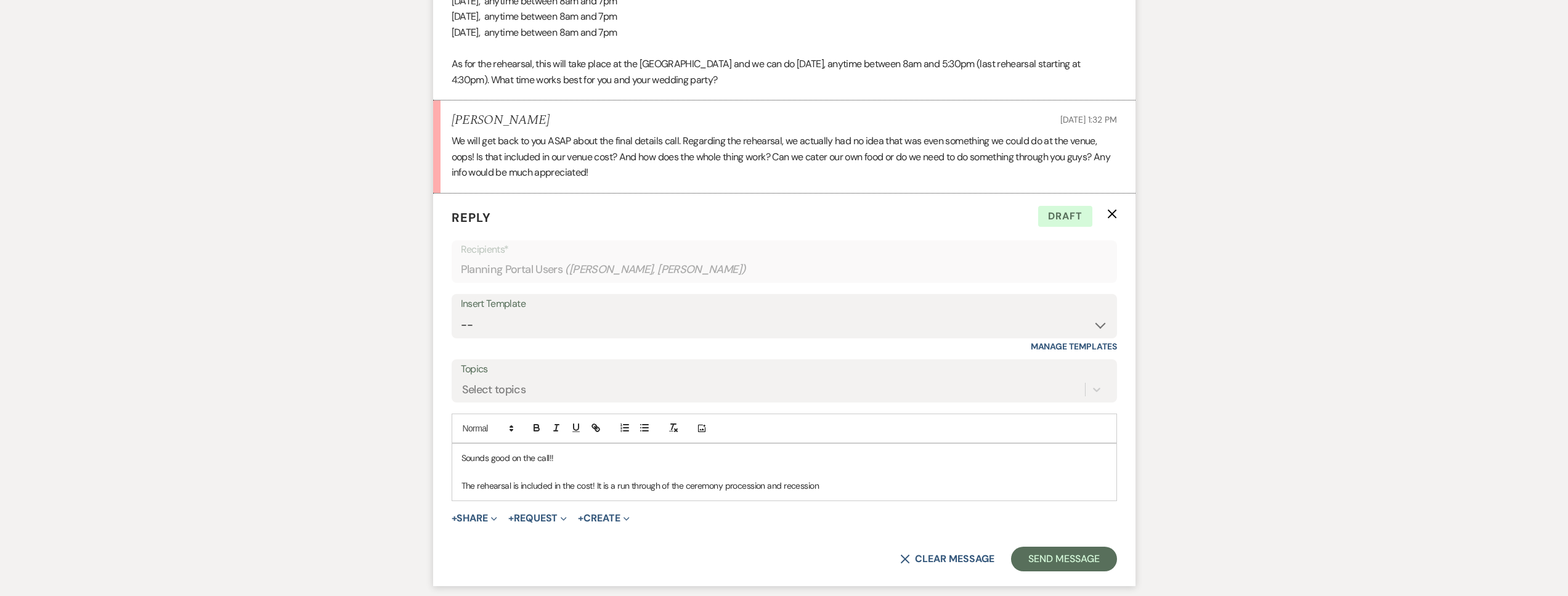
click at [831, 489] on p "The rehearsal is included in the cost! It is a run through of the ceremony proc…" at bounding box center [784, 485] width 645 height 13
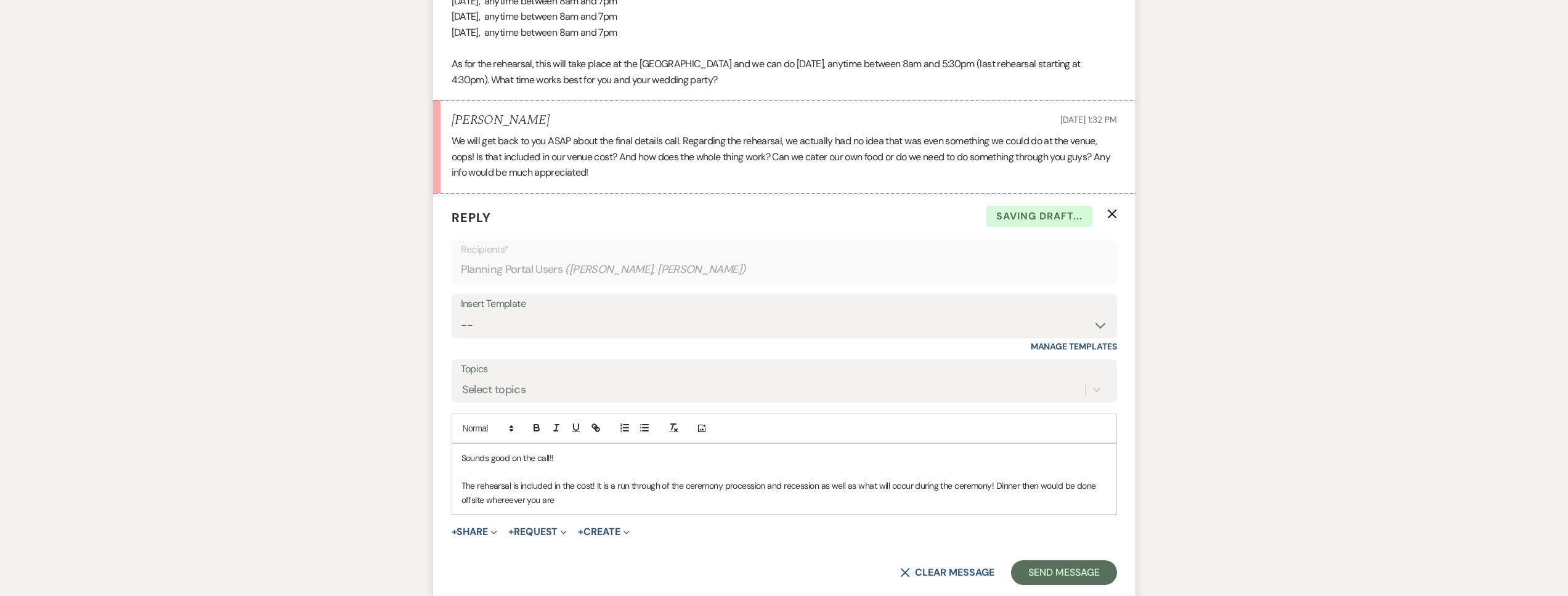
drag, startPoint x: 580, startPoint y: 500, endPoint x: 485, endPoint y: 501, distance: 95.0
click at [485, 501] on p "The rehearsal is included in the cost! It is a run through of the ceremony proc…" at bounding box center [784, 492] width 645 height 28
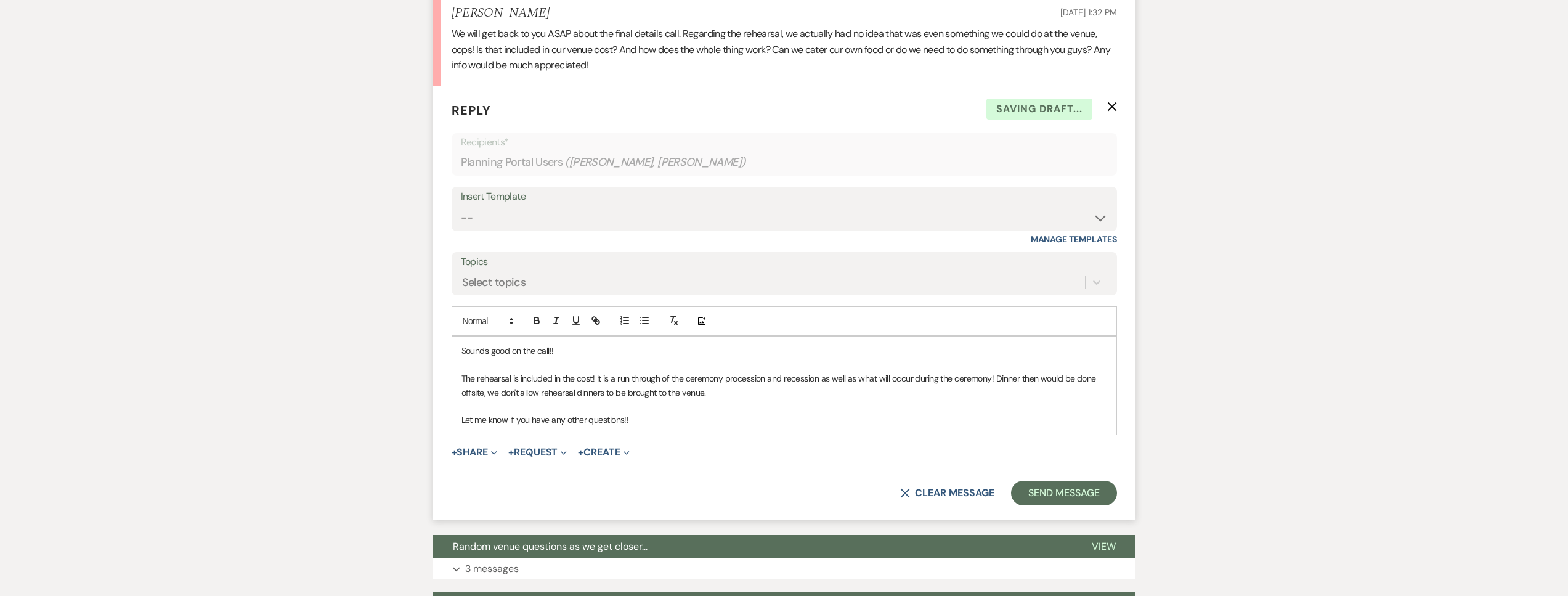
scroll to position [755, 0]
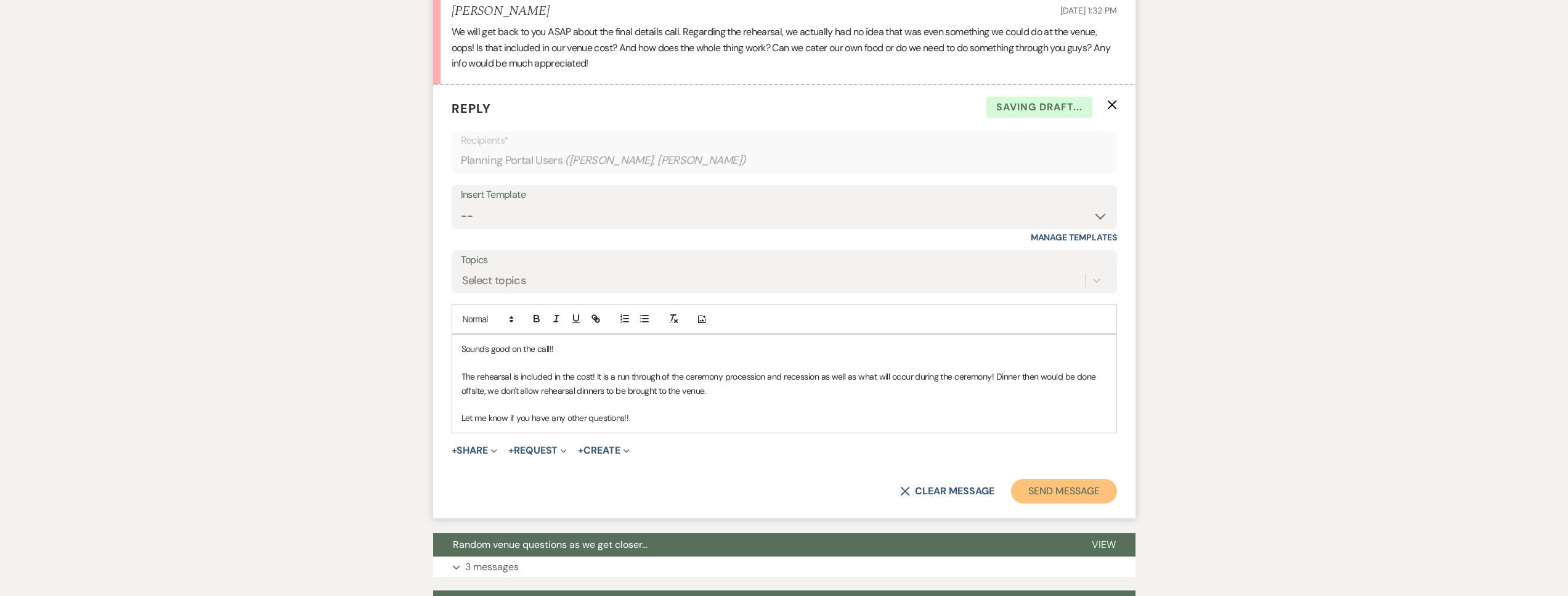
click at [1069, 484] on button "Send Message" at bounding box center [1063, 490] width 105 height 24
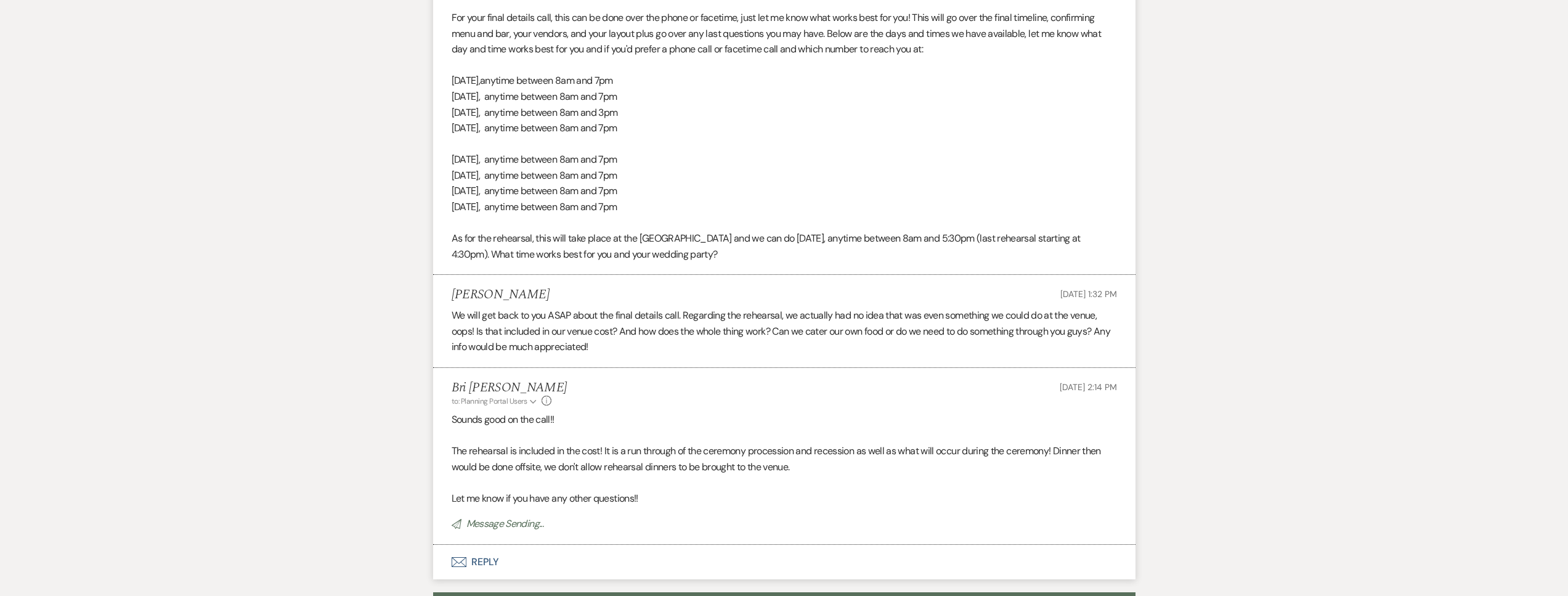
scroll to position [0, 0]
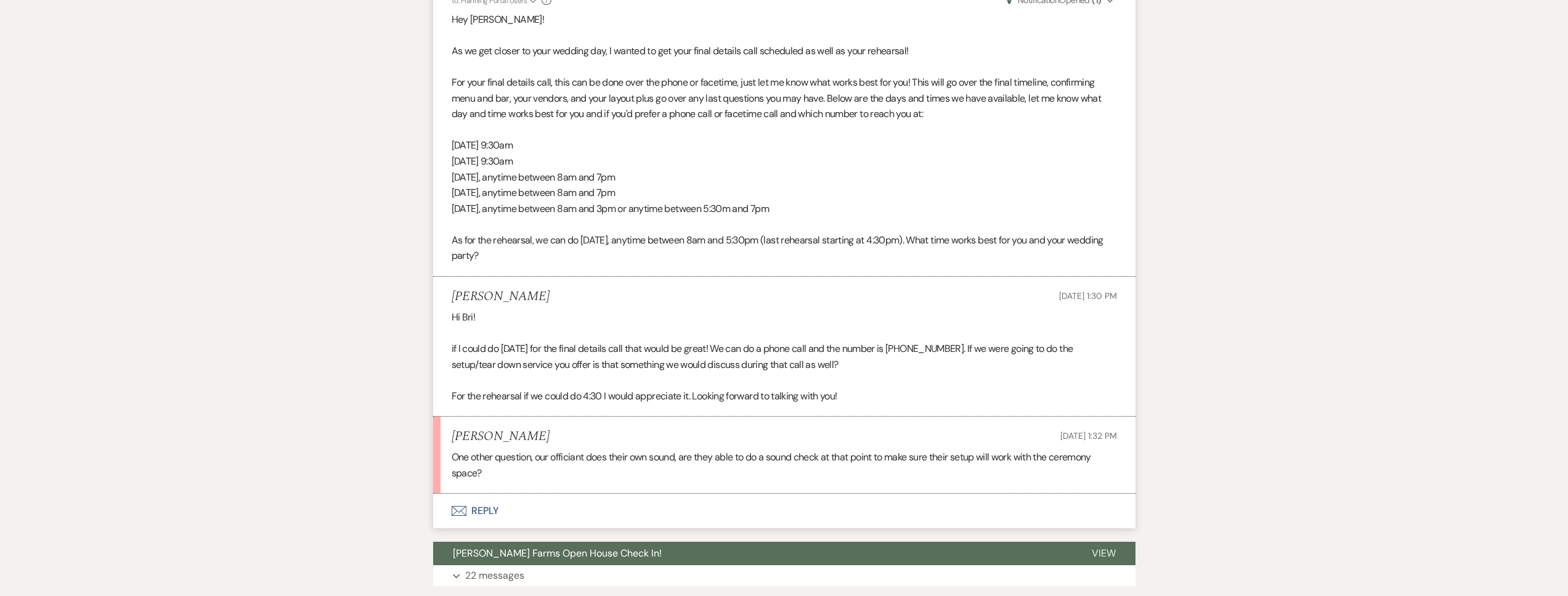
scroll to position [447, 0]
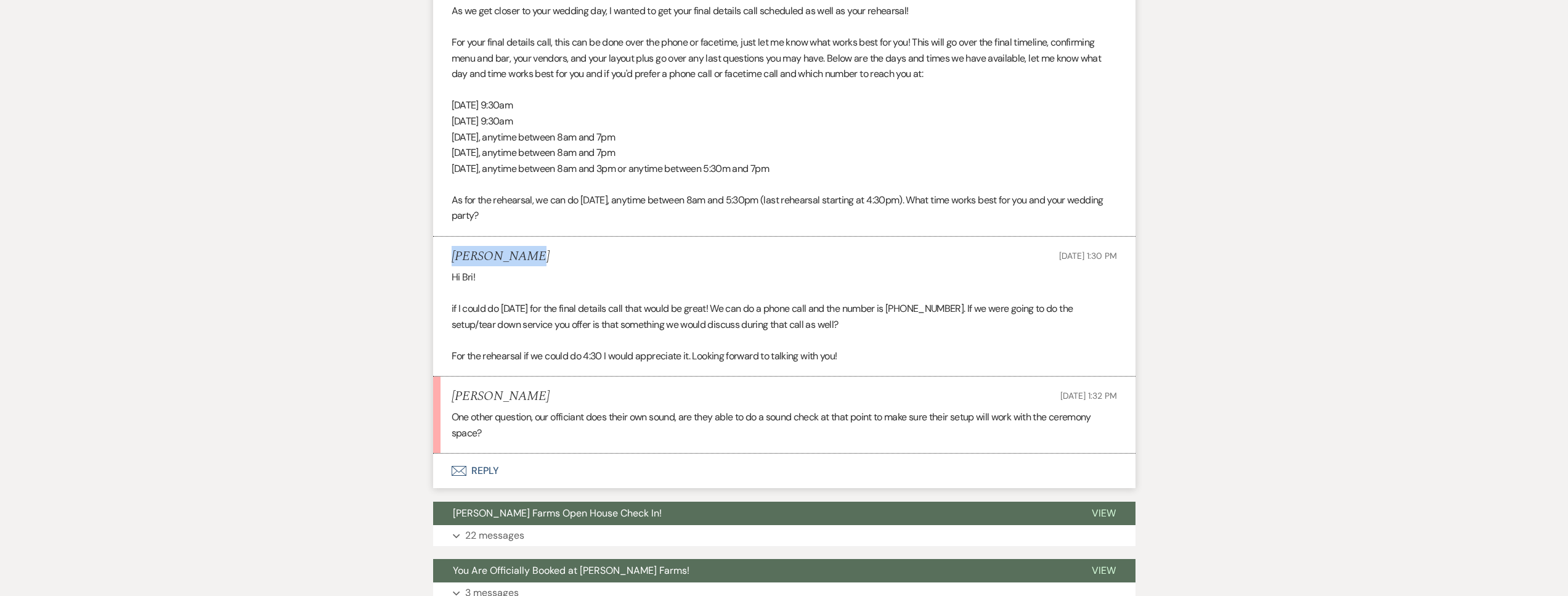
drag, startPoint x: 527, startPoint y: 256, endPoint x: 430, endPoint y: 254, distance: 97.0
click at [430, 254] on div "Messages Tasks Payments Vendors Rental Overview Timeline Docs & Files Contacts …" at bounding box center [784, 275] width 1568 height 1039
copy h5 "[PERSON_NAME]"
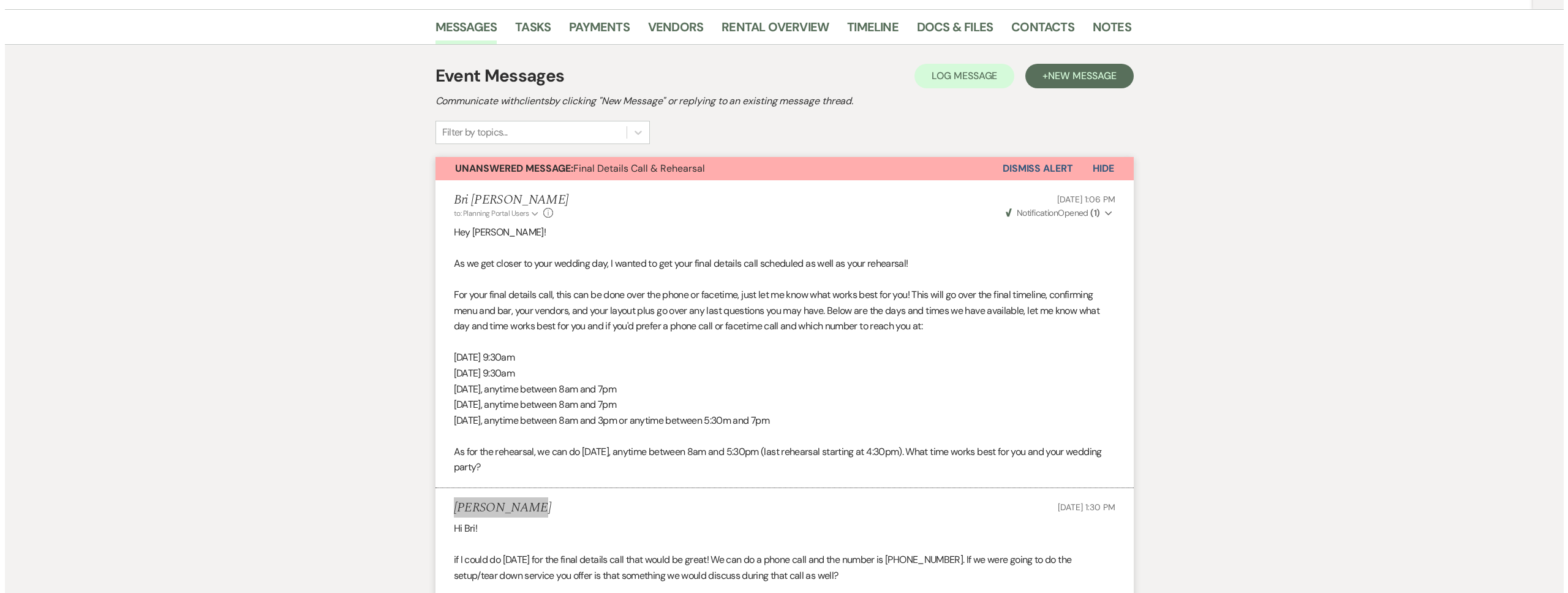
scroll to position [0, 0]
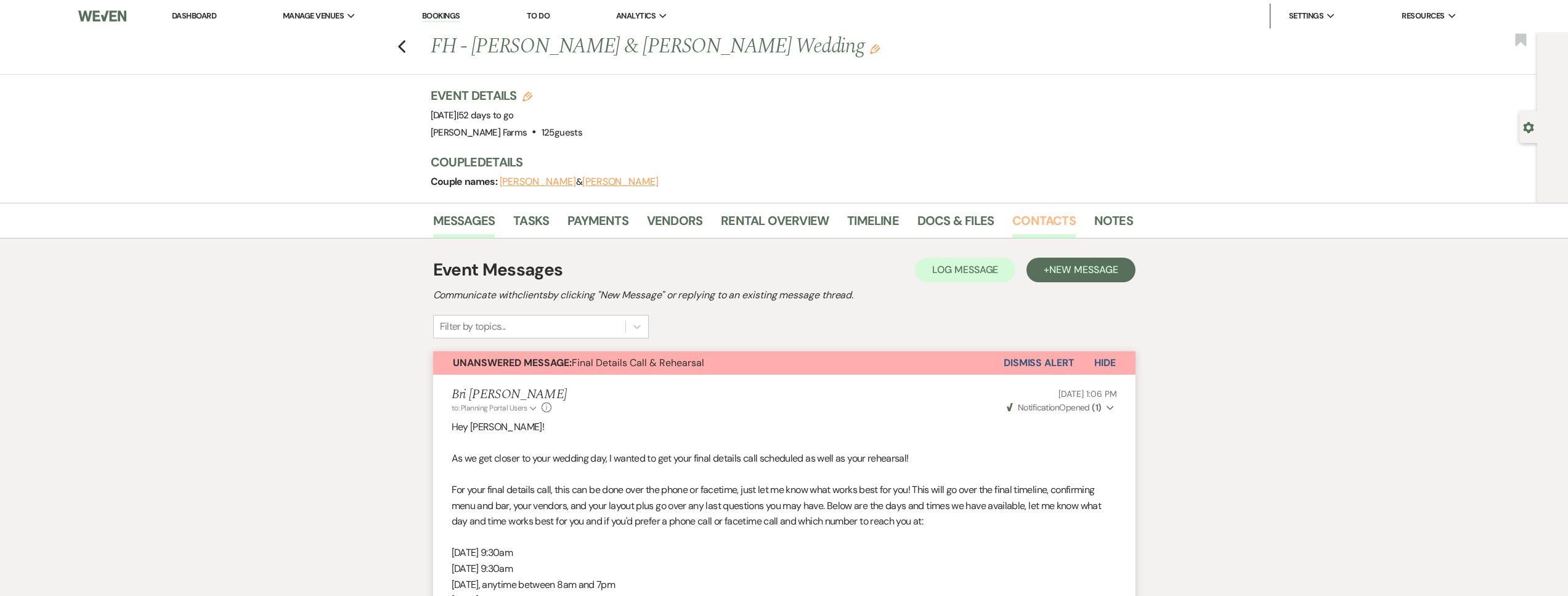
click at [1059, 224] on link "Contacts" at bounding box center [1044, 224] width 63 height 27
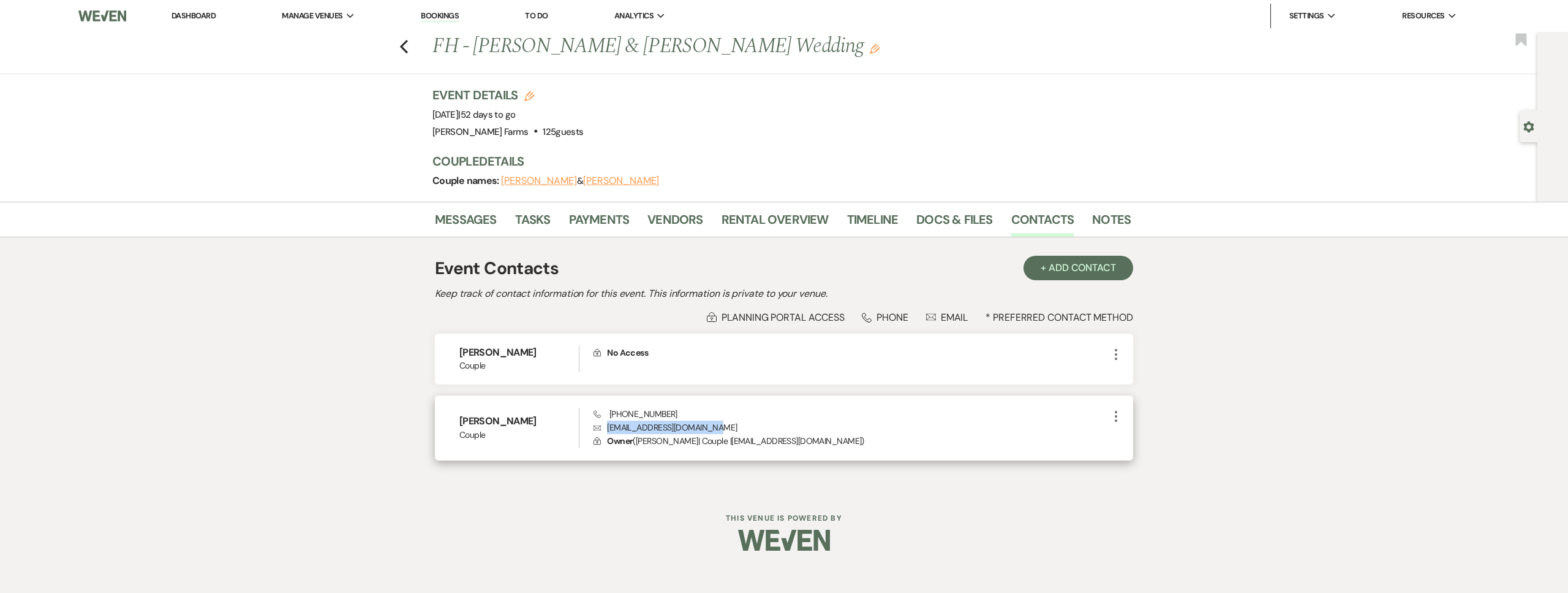
drag, startPoint x: 726, startPoint y: 427, endPoint x: 604, endPoint y: 425, distance: 122.0
click at [604, 426] on p "Envelope [EMAIL_ADDRESS][DOMAIN_NAME]" at bounding box center [851, 427] width 515 height 13
copy p "[EMAIL_ADDRESS][DOMAIN_NAME]"
click at [478, 229] on link "Messages" at bounding box center [465, 223] width 62 height 27
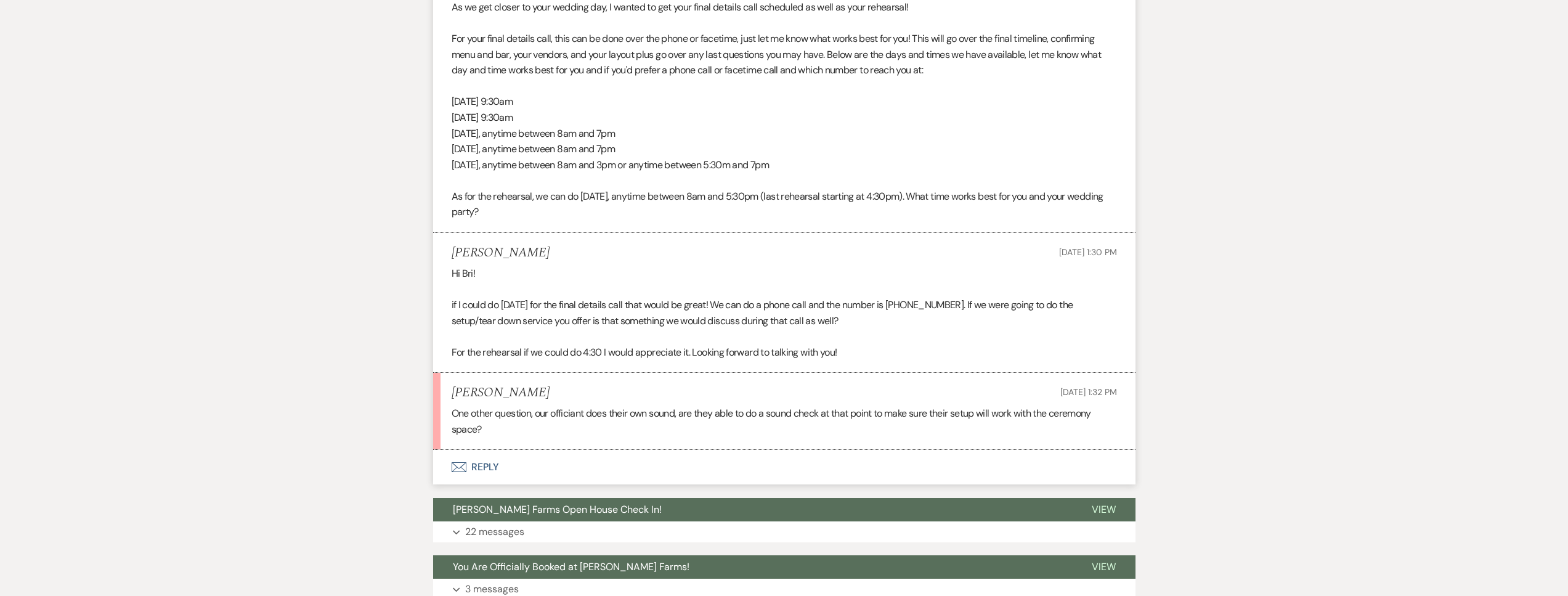
scroll to position [456, 0]
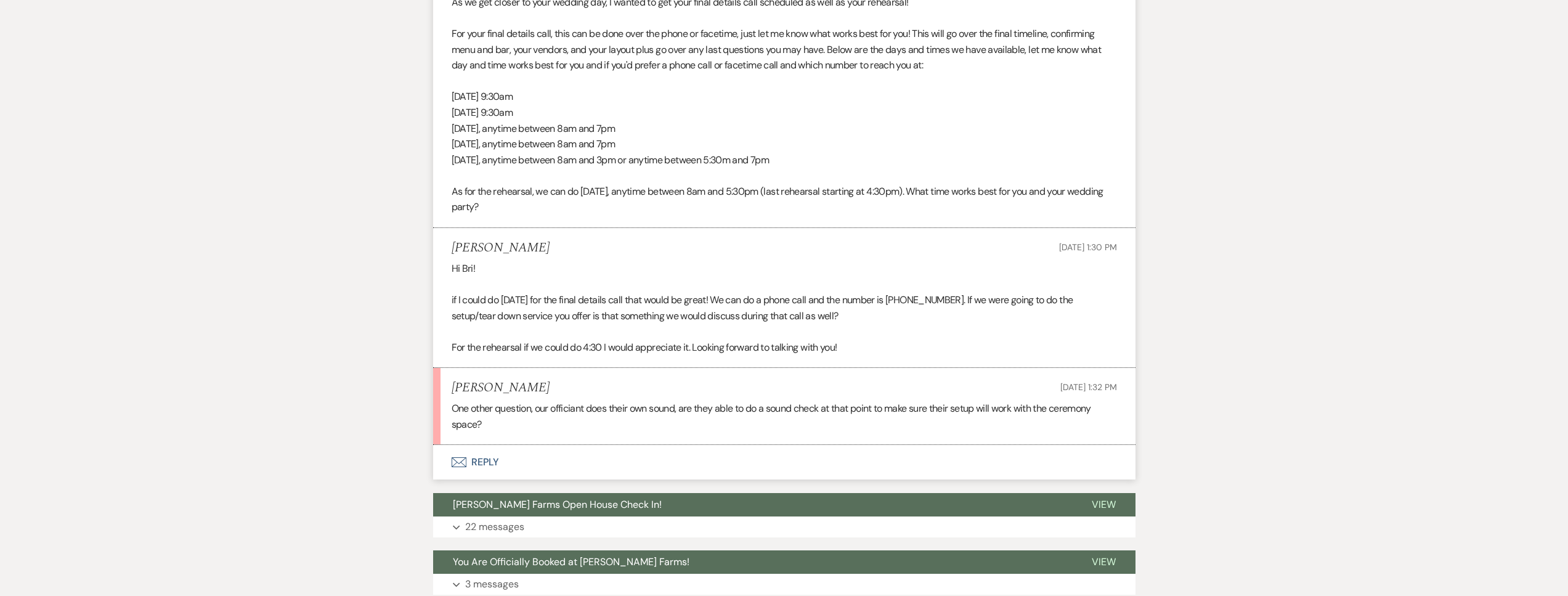
click at [621, 457] on button "Envelope Reply" at bounding box center [784, 462] width 703 height 35
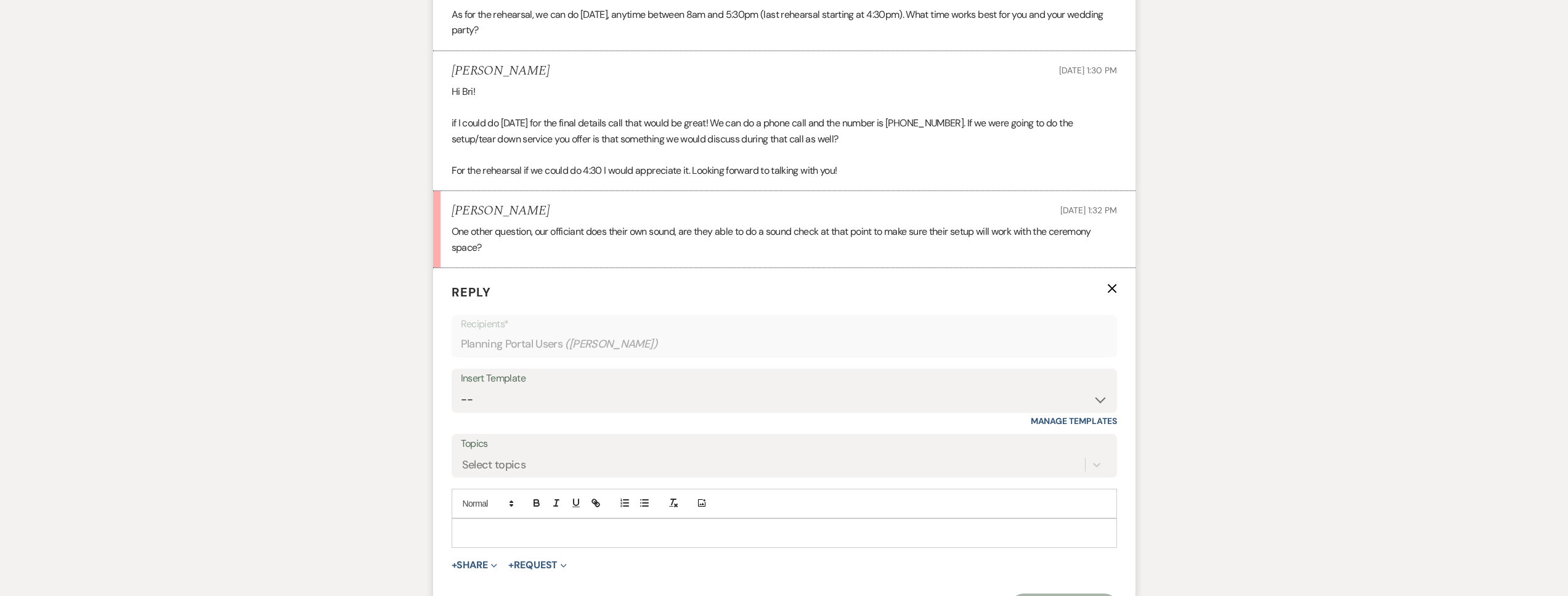
scroll to position [671, 0]
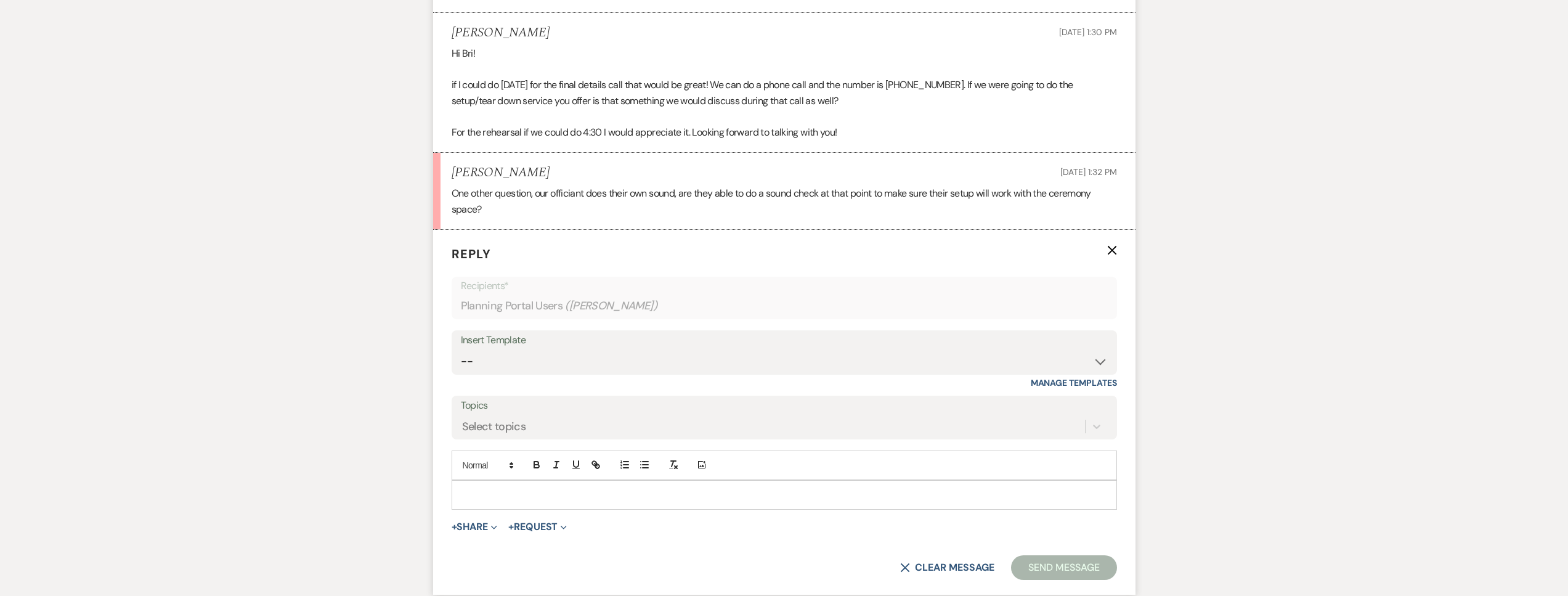
click at [532, 483] on div at bounding box center [784, 494] width 664 height 29
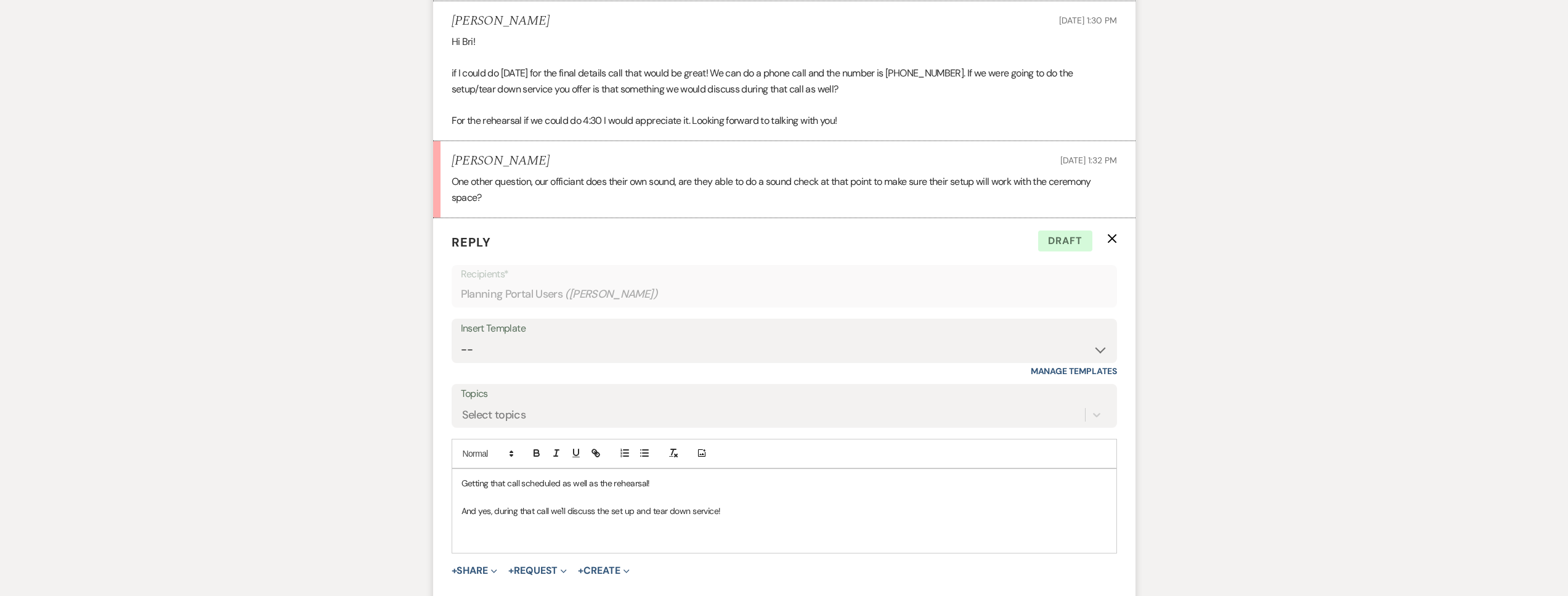
scroll to position [829, 0]
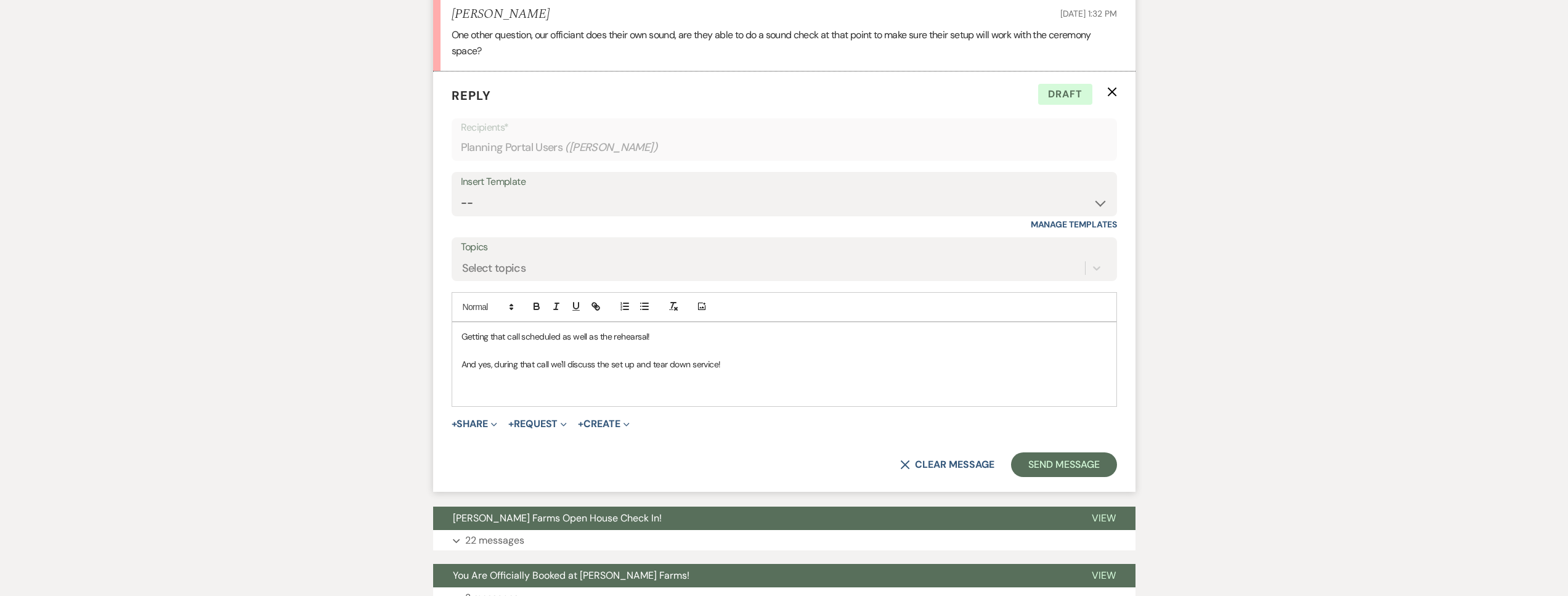
click at [645, 332] on p "Getting that call scheduled as well as the rehearsal!" at bounding box center [784, 336] width 645 height 13
click at [586, 392] on p at bounding box center [784, 391] width 645 height 13
click at [473, 391] on p "ASnd definitely able to have your officiant do a sound check during the rehears…" at bounding box center [784, 391] width 645 height 13
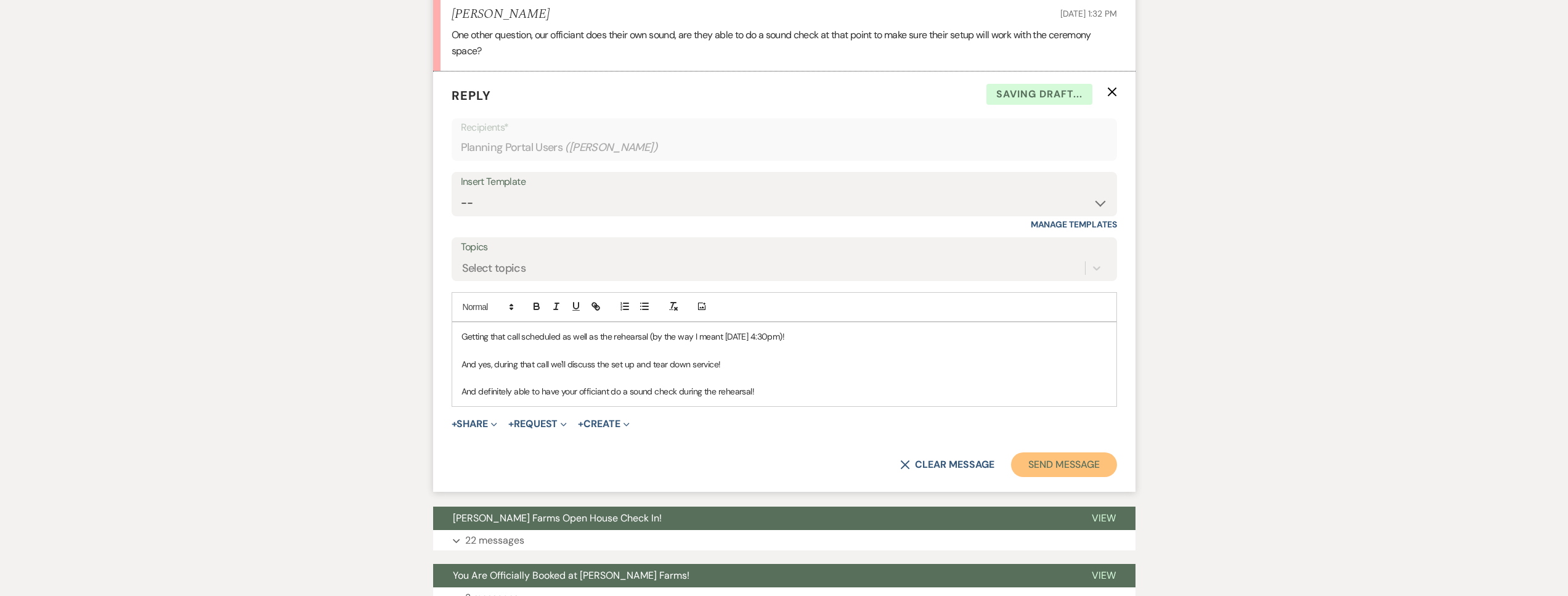
click at [1099, 466] on button "Send Message" at bounding box center [1063, 464] width 105 height 24
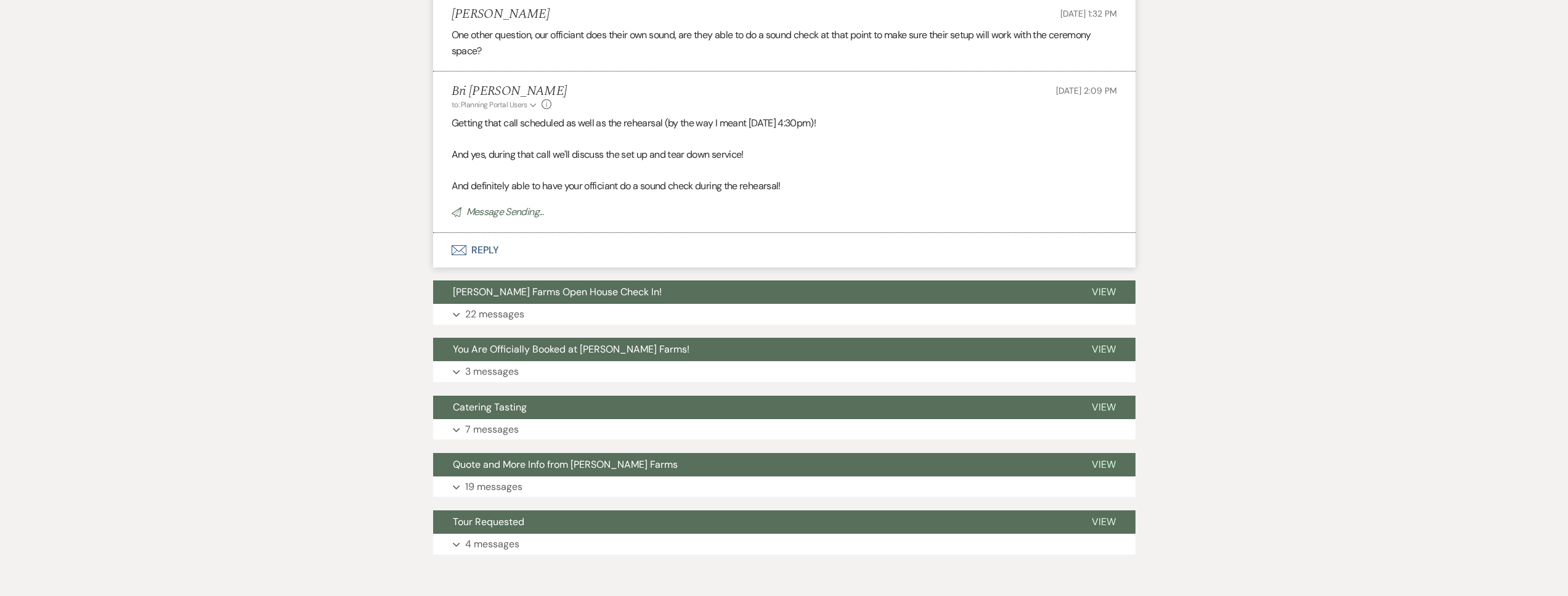
scroll to position [0, 0]
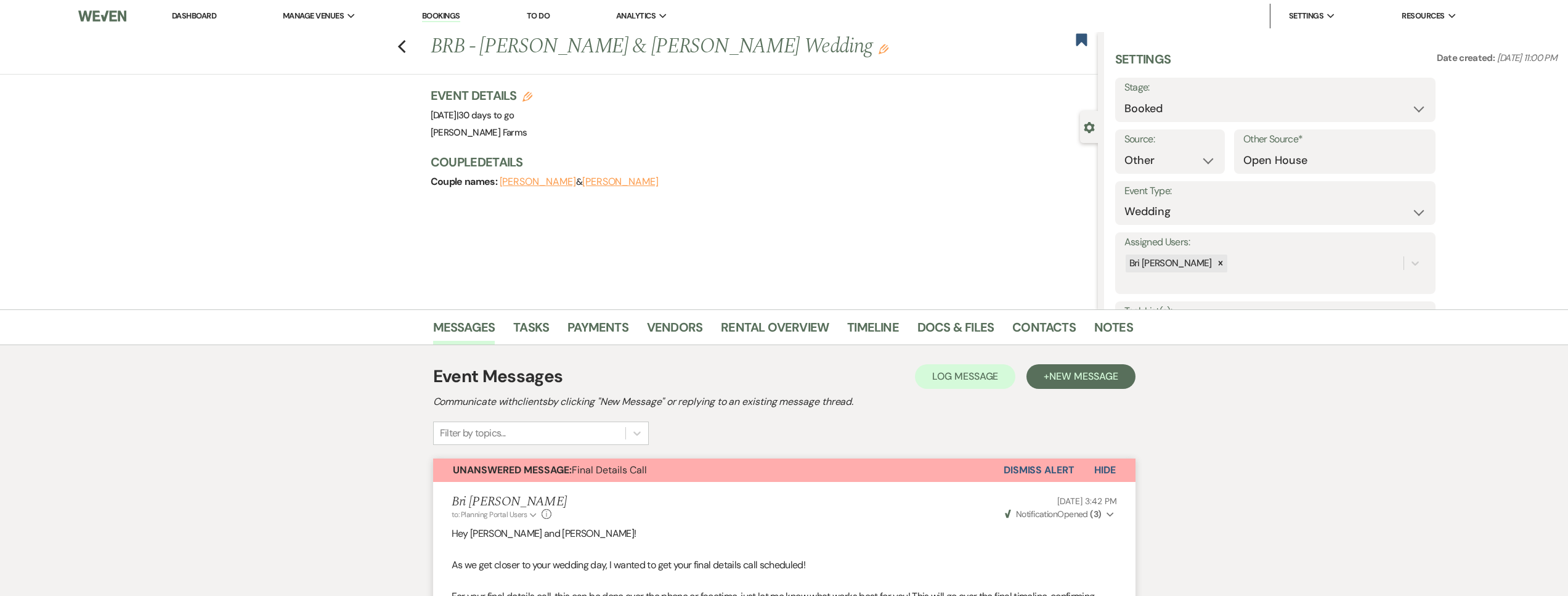
select select "14"
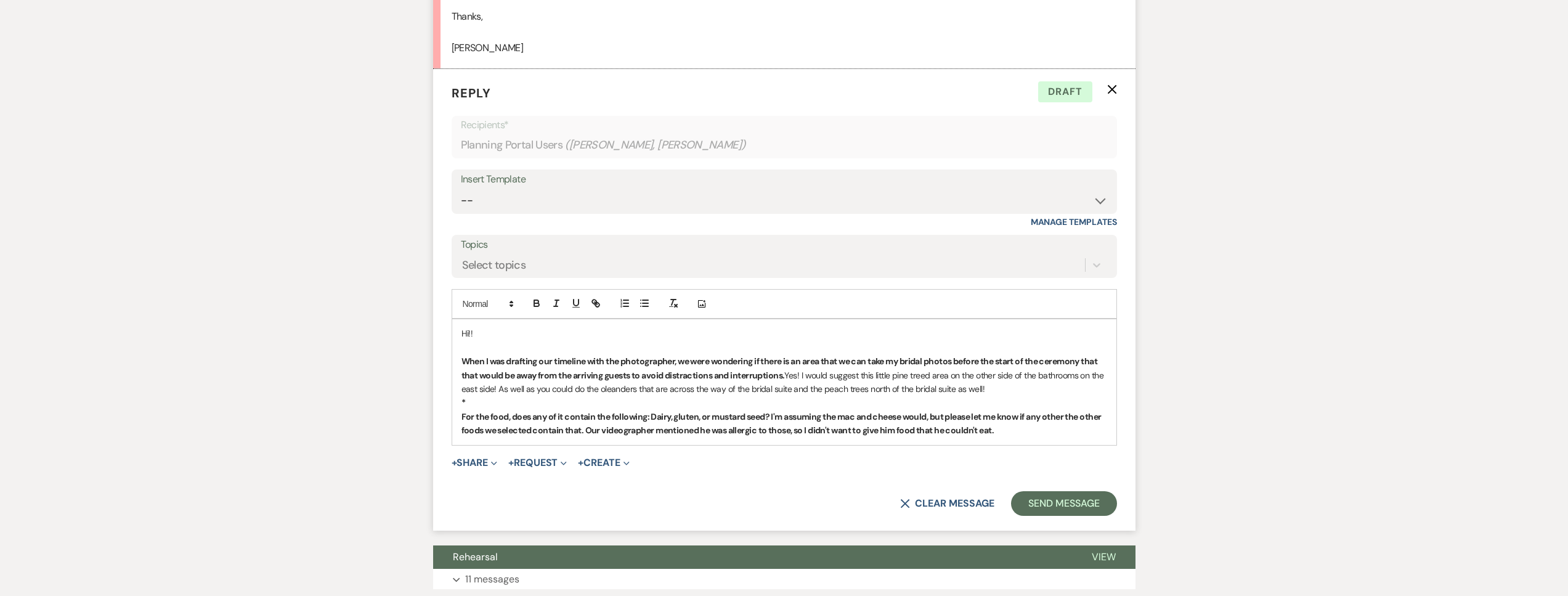
scroll to position [1310, 0]
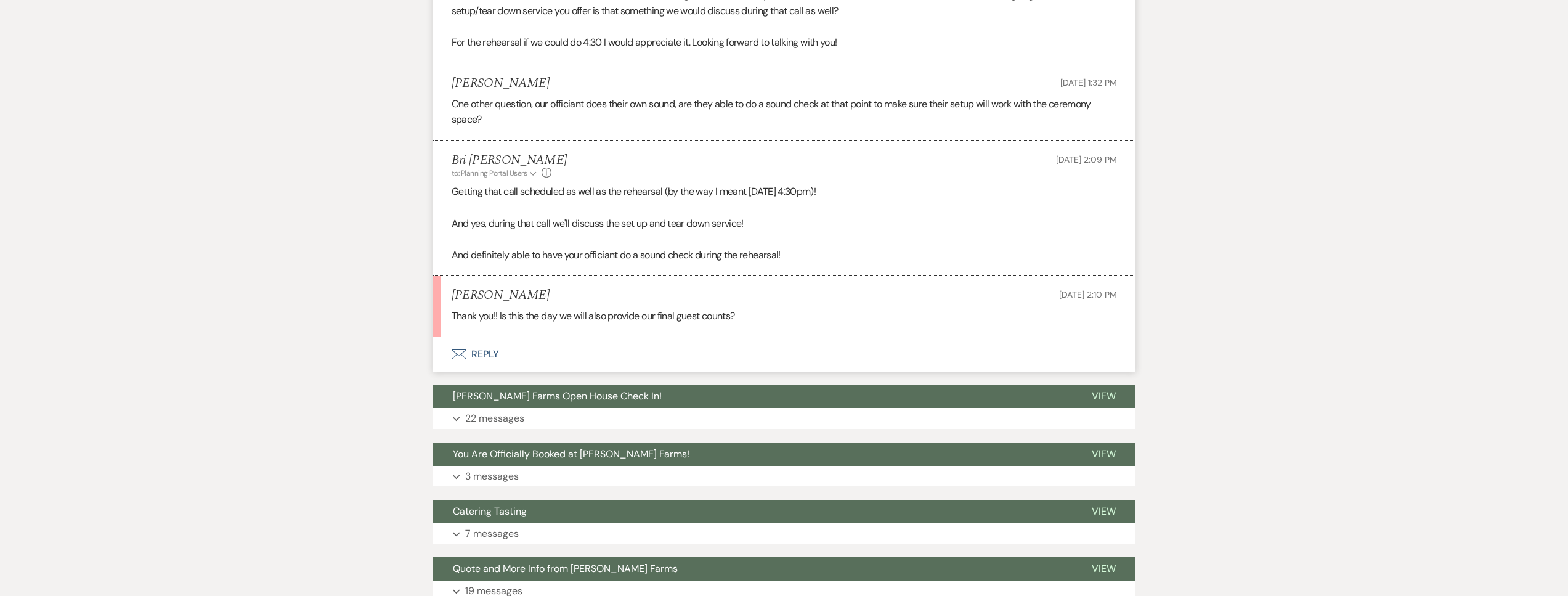
click at [543, 340] on button "Envelope Reply" at bounding box center [784, 354] width 703 height 35
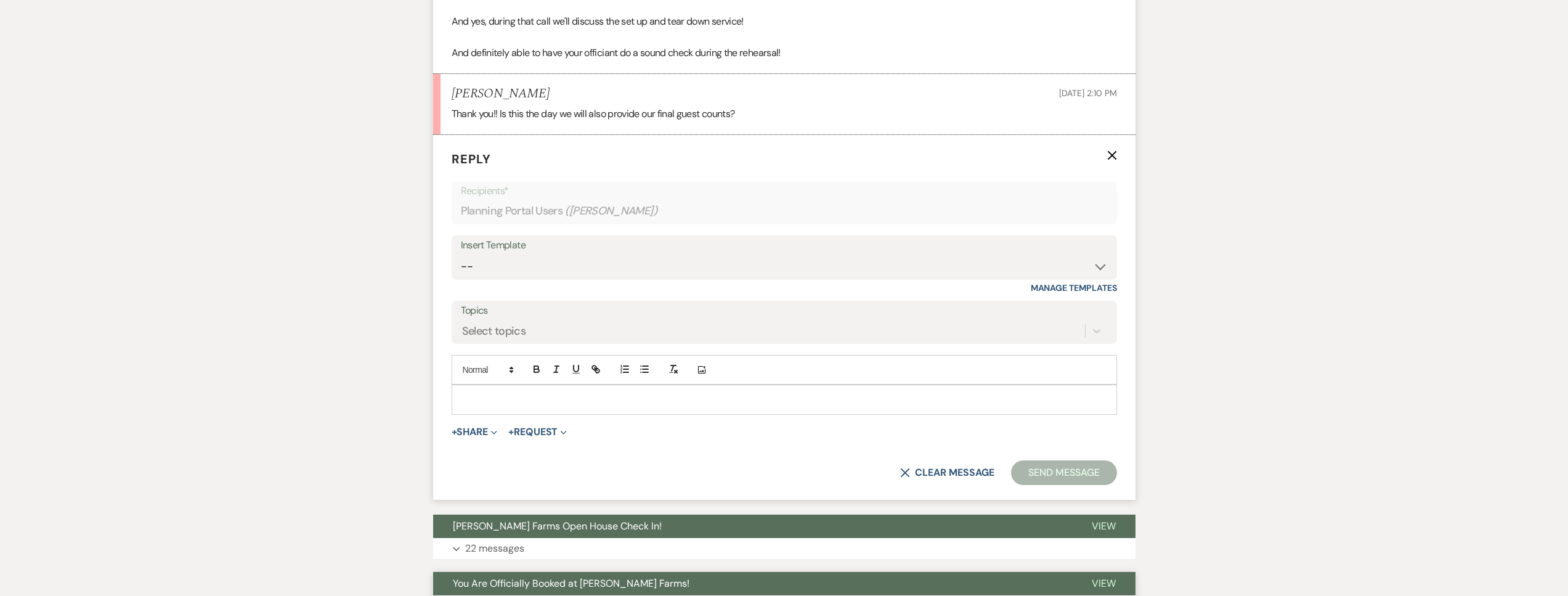
scroll to position [1119, 0]
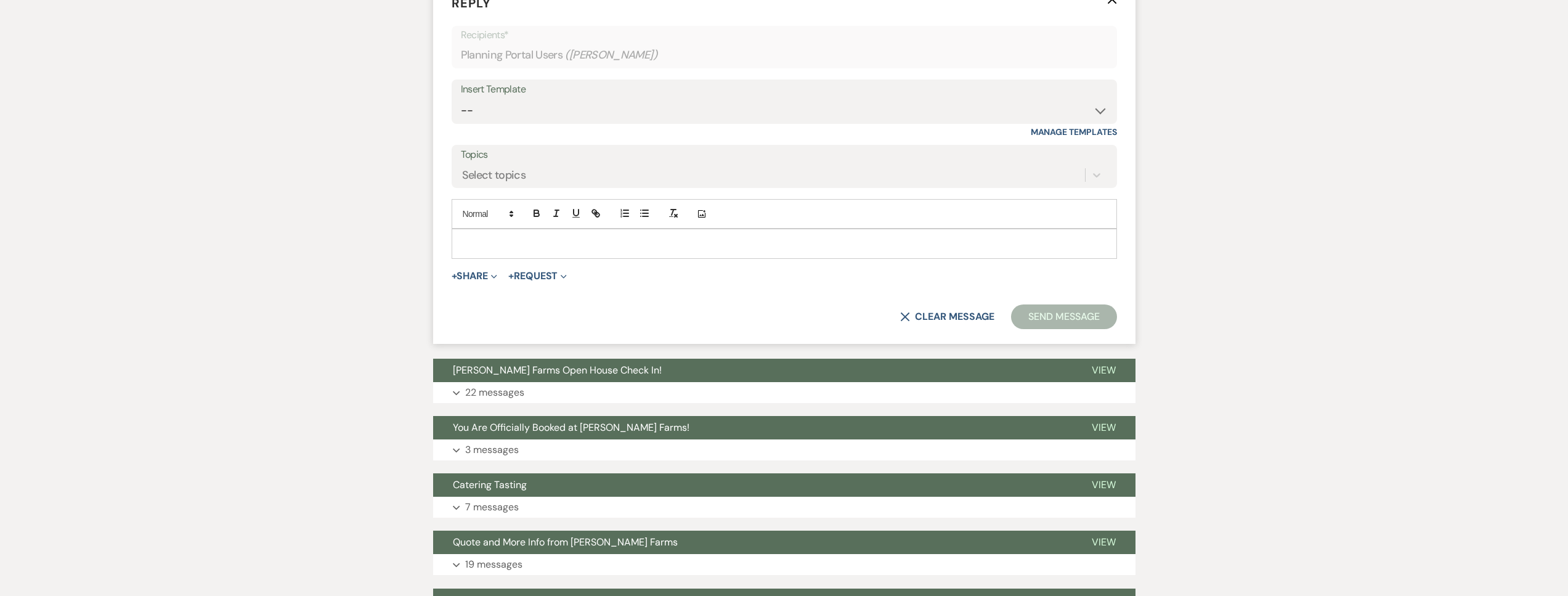
click at [510, 254] on div at bounding box center [784, 243] width 664 height 29
drag, startPoint x: 476, startPoint y: 243, endPoint x: 400, endPoint y: 238, distance: 76.2
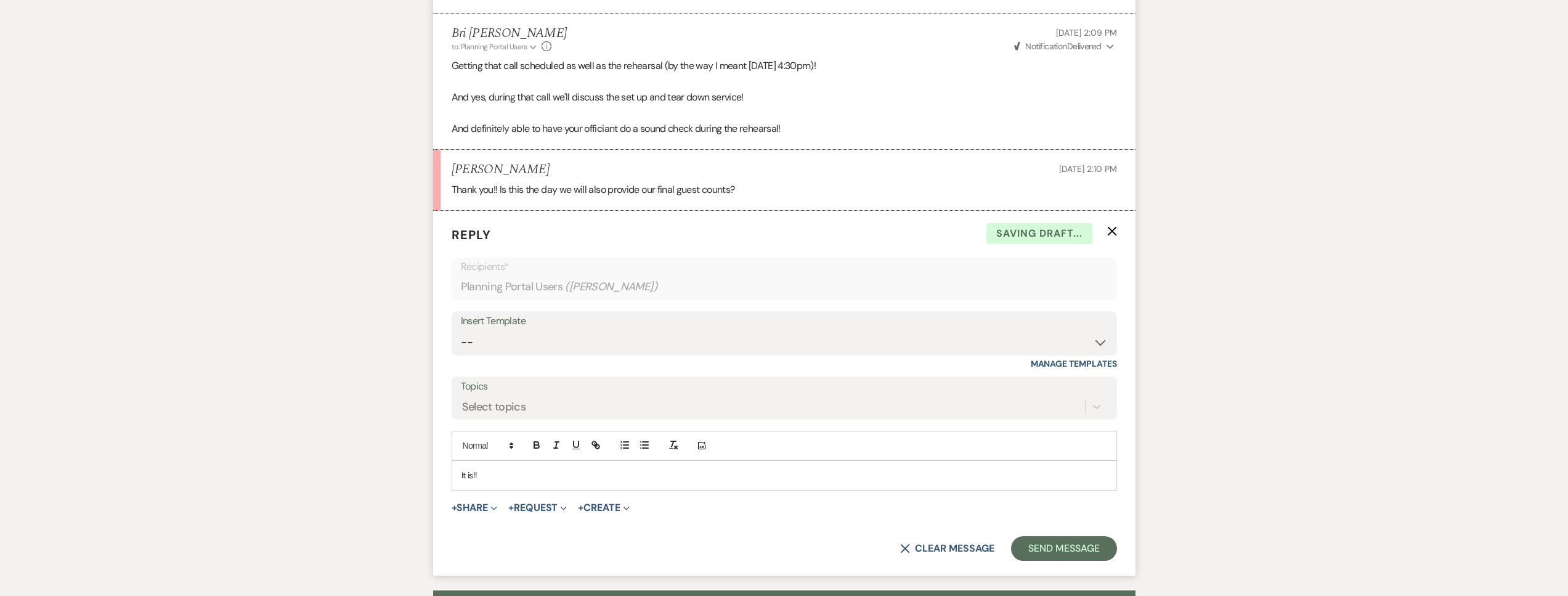
scroll to position [893, 0]
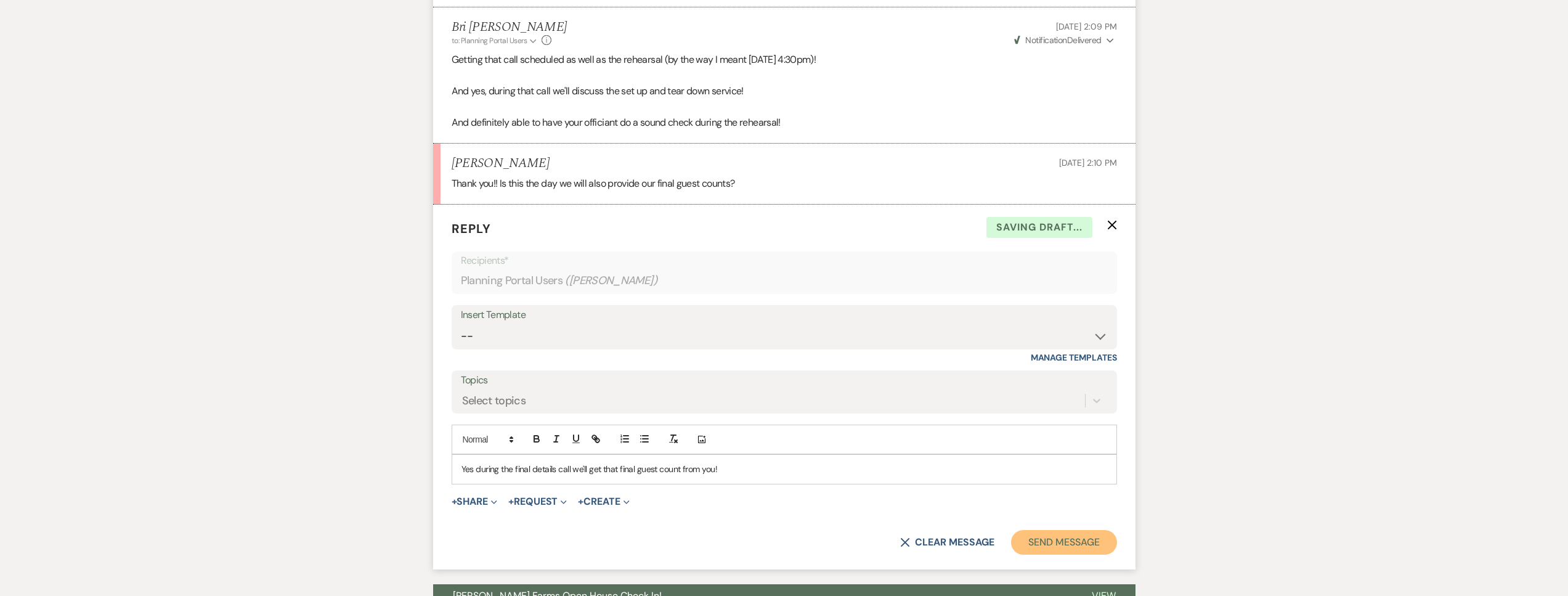
click at [1053, 532] on button "Send Message" at bounding box center [1063, 542] width 105 height 24
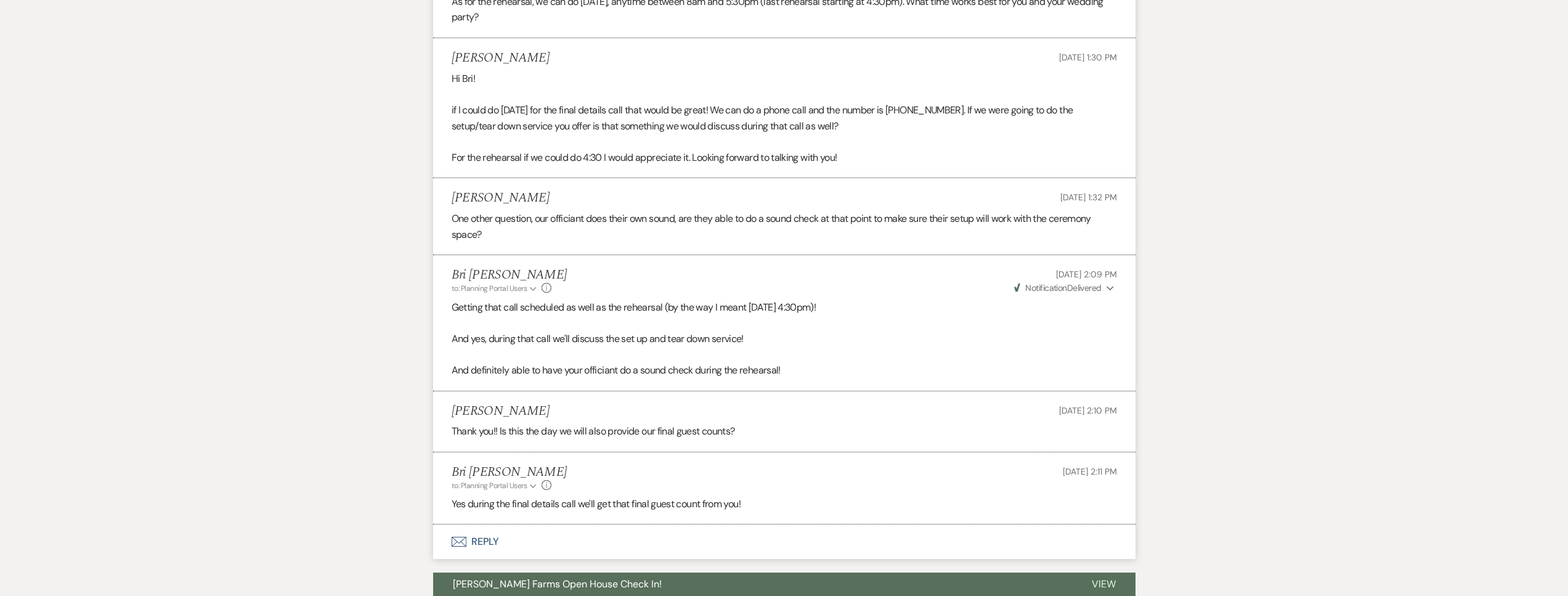
scroll to position [0, 0]
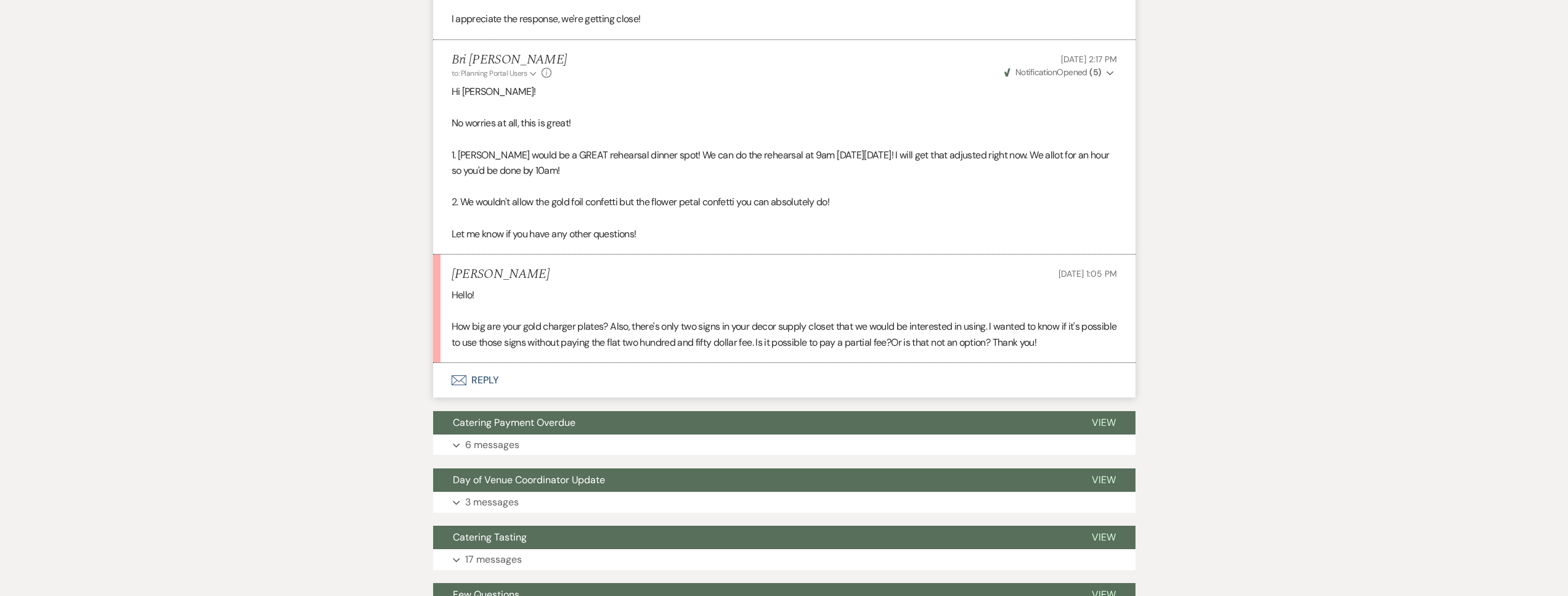
click at [563, 398] on button "Envelope Reply" at bounding box center [784, 380] width 703 height 35
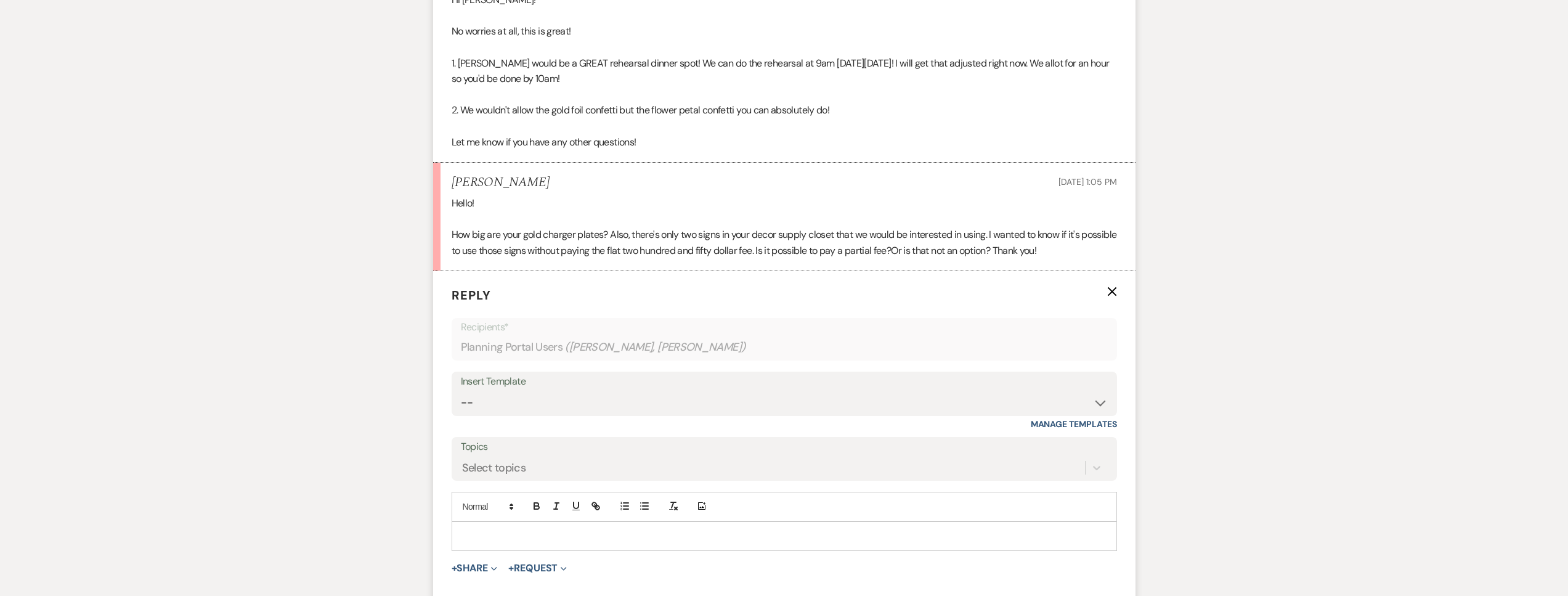
scroll to position [3062, 0]
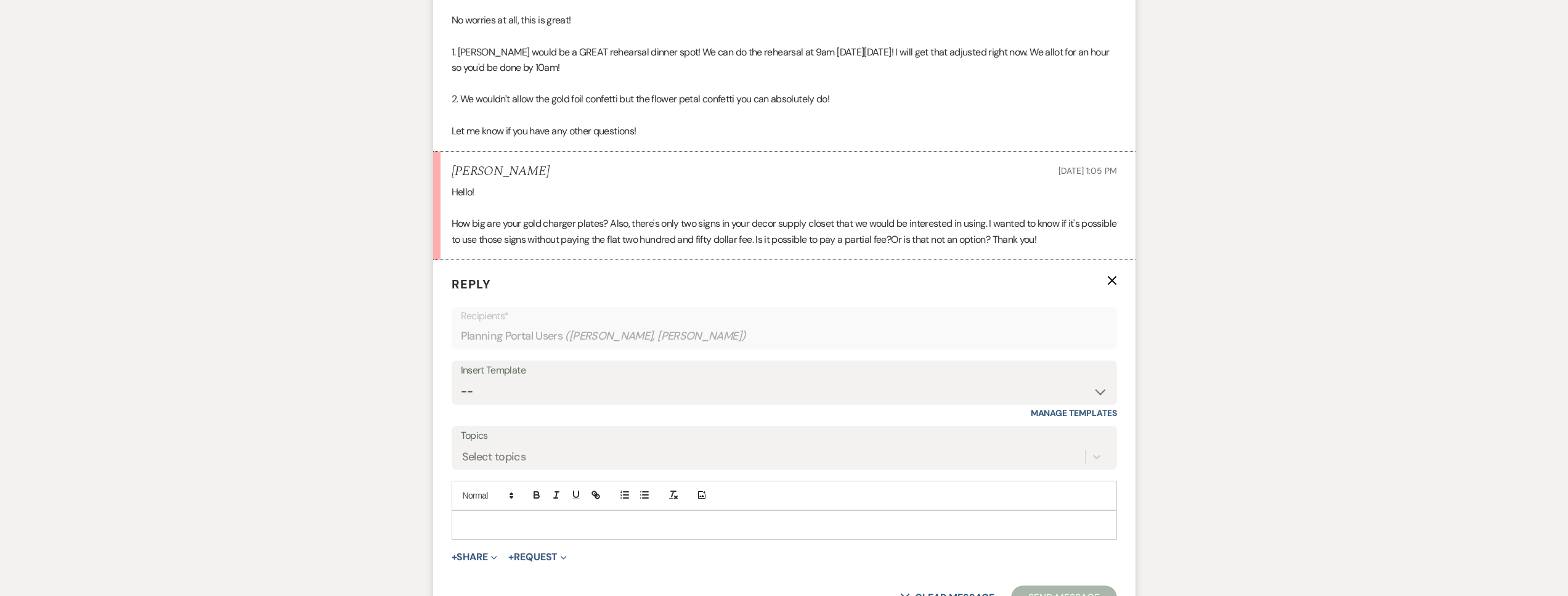
click at [512, 532] on p at bounding box center [784, 524] width 645 height 13
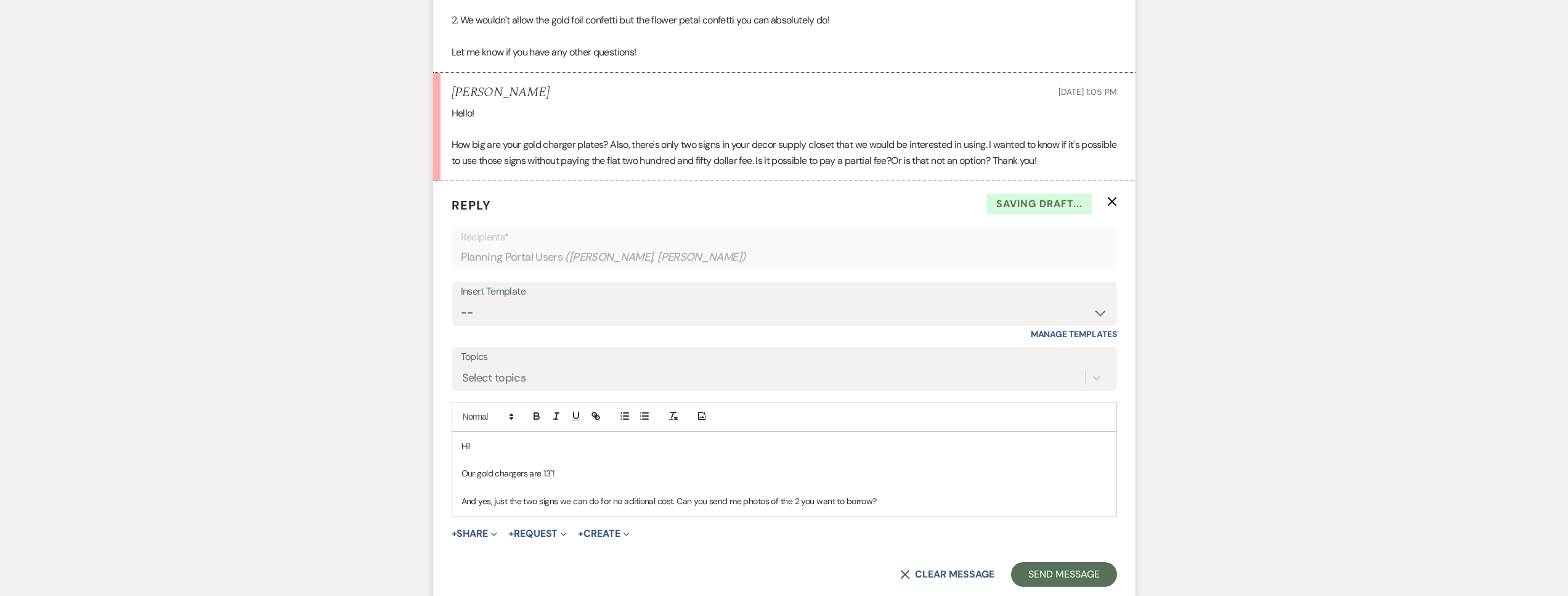
scroll to position [3167, 0]
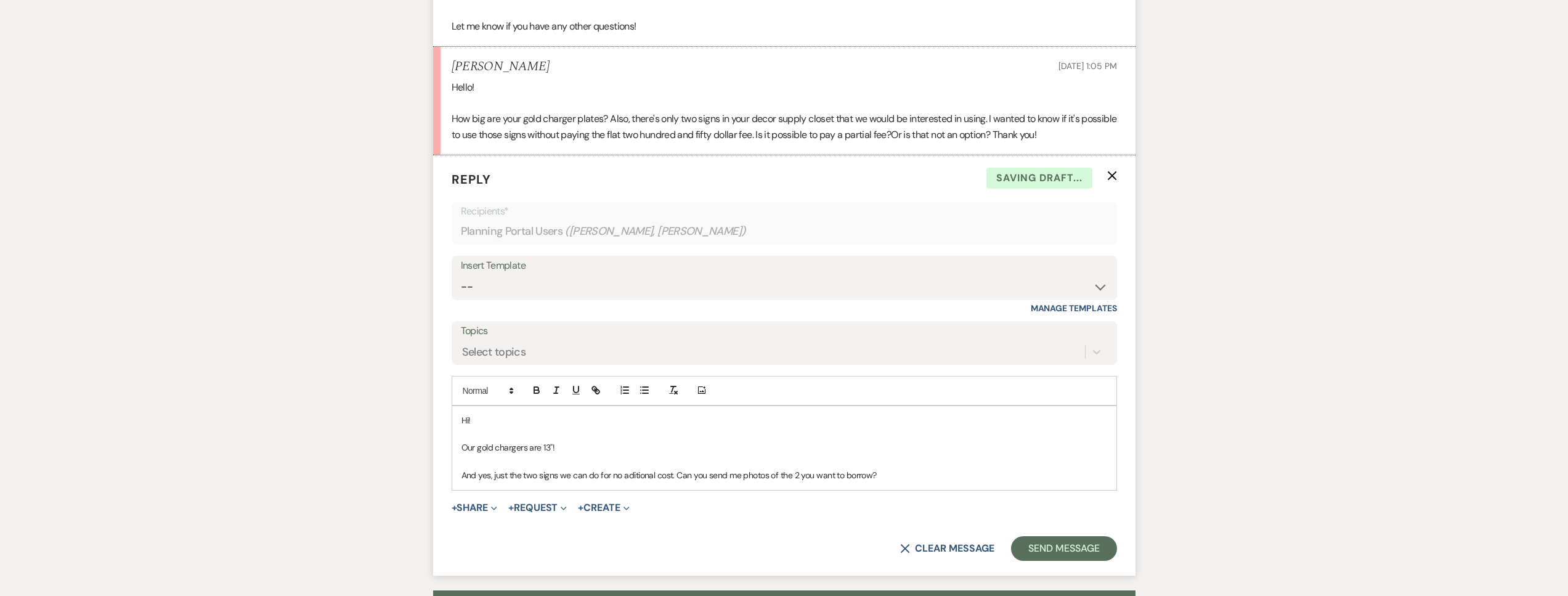
click at [628, 482] on p "And yes, just the two signs we can do for no aditional cost. Can you send me ph…" at bounding box center [784, 474] width 645 height 13
click at [1039, 560] on button "Send Message" at bounding box center [1063, 548] width 105 height 24
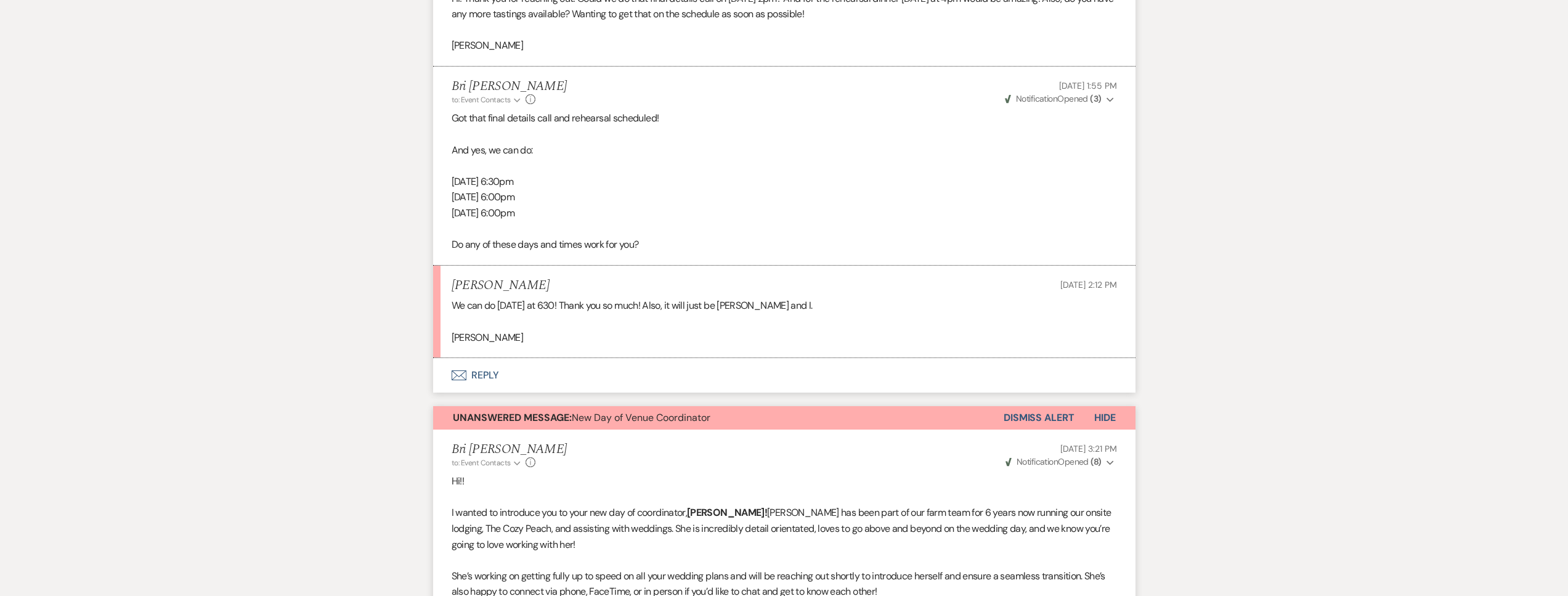
click at [661, 373] on button "Envelope Reply" at bounding box center [784, 375] width 703 height 35
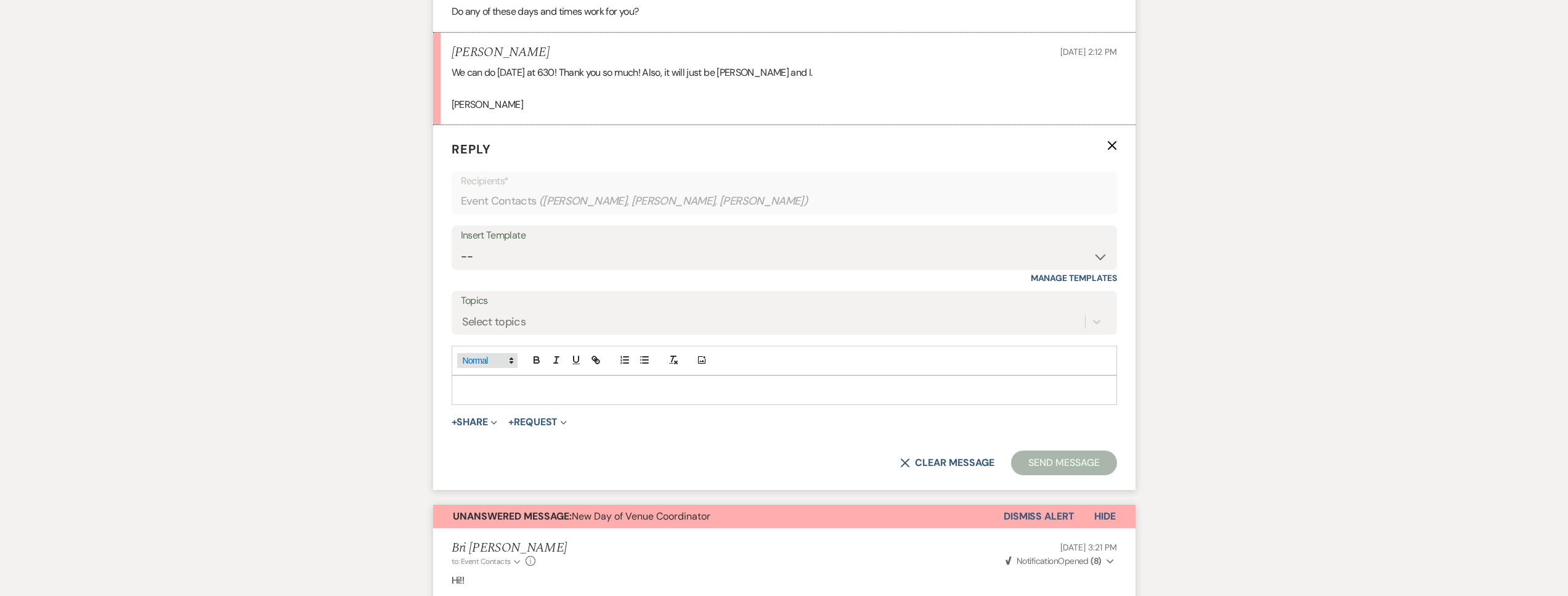
scroll to position [1136, 0]
click at [484, 389] on p at bounding box center [784, 389] width 645 height 13
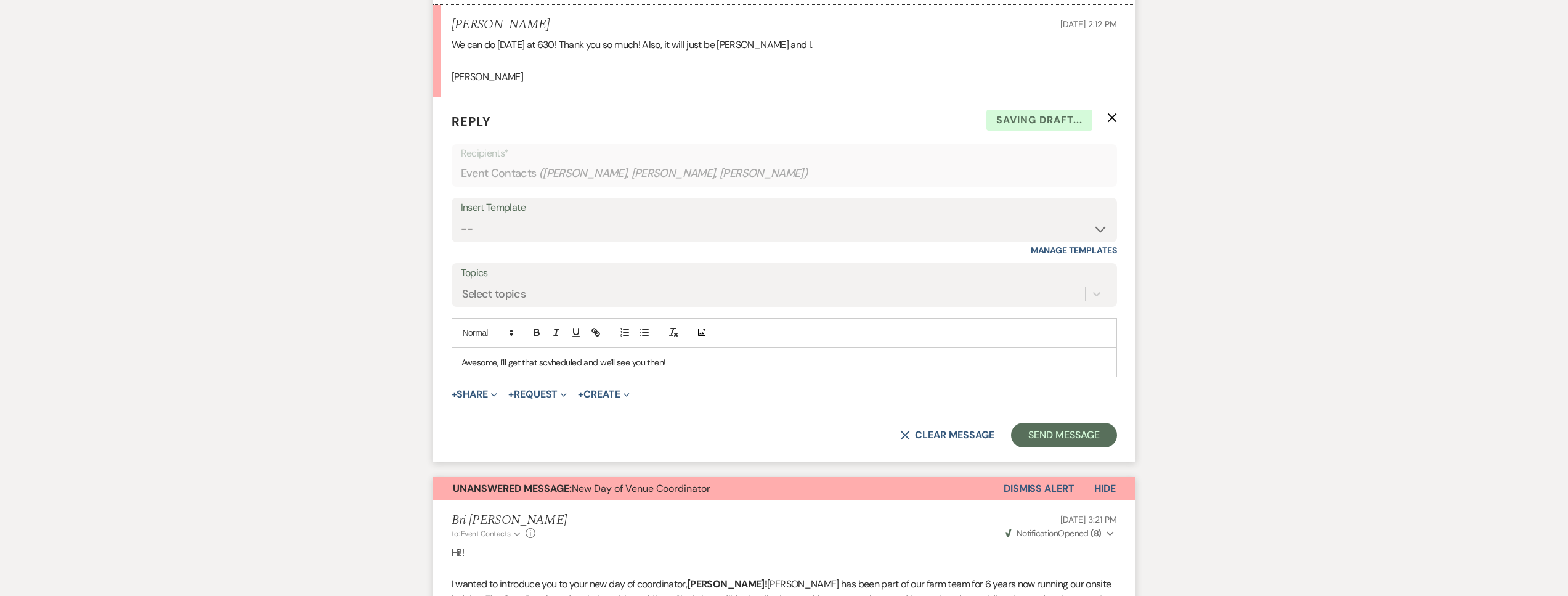
scroll to position [1232, 0]
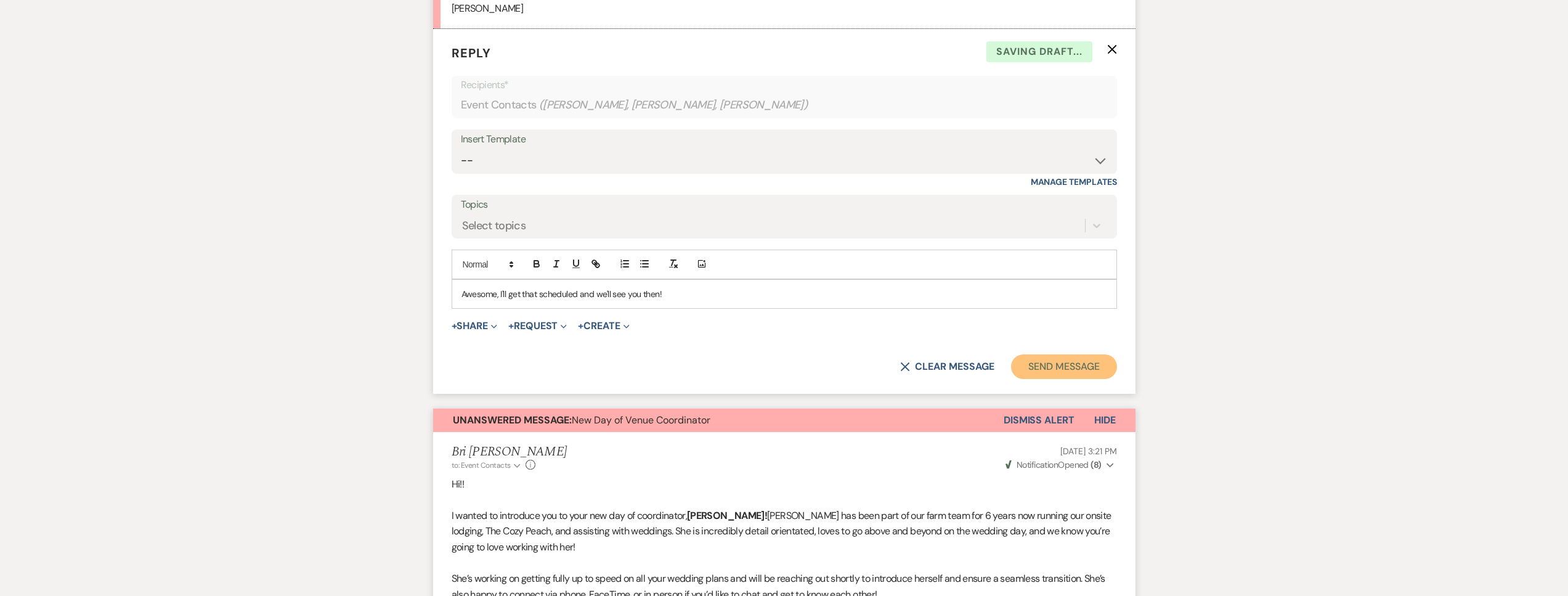
click at [1046, 358] on button "Send Message" at bounding box center [1063, 366] width 105 height 24
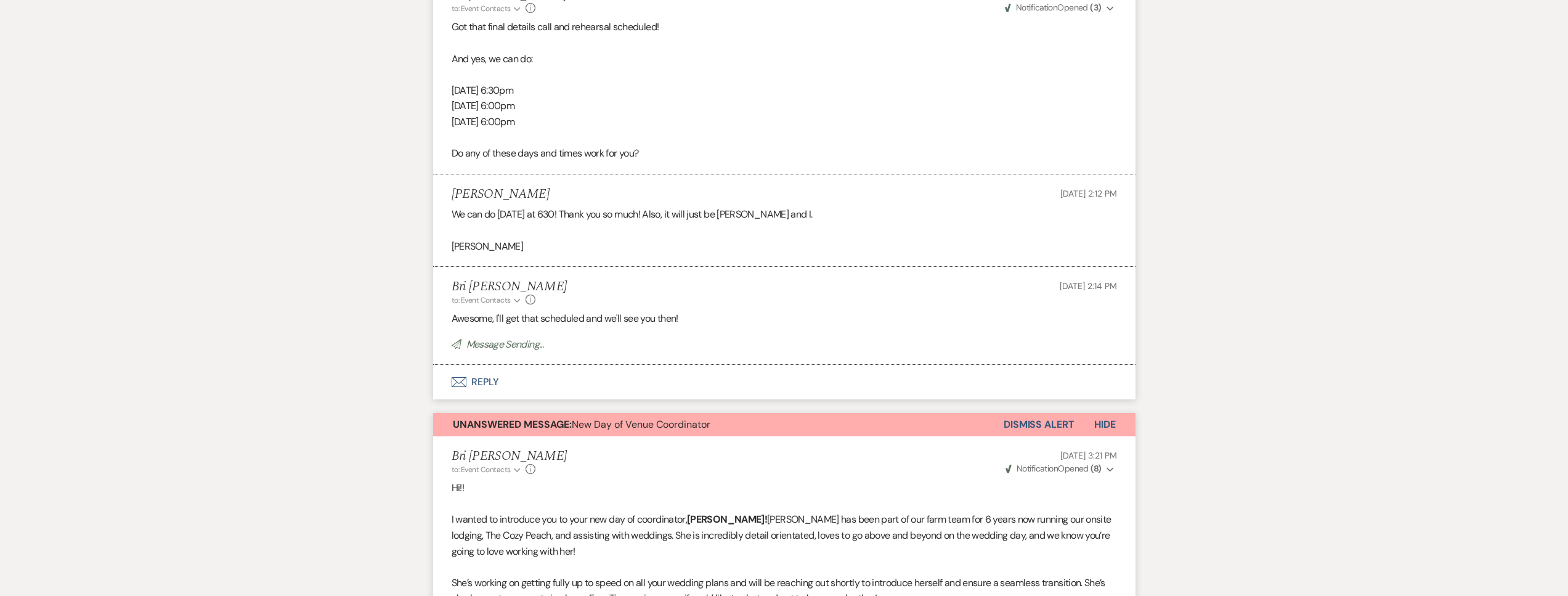
scroll to position [993, 0]
drag, startPoint x: 533, startPoint y: 194, endPoint x: 445, endPoint y: 194, distance: 88.0
click at [445, 194] on li "[PERSON_NAME] [DATE] 2:12 PM We can do [DATE] at 630! Thank you so much! Also, …" at bounding box center [784, 222] width 703 height 93
copy h5 "[PERSON_NAME]"
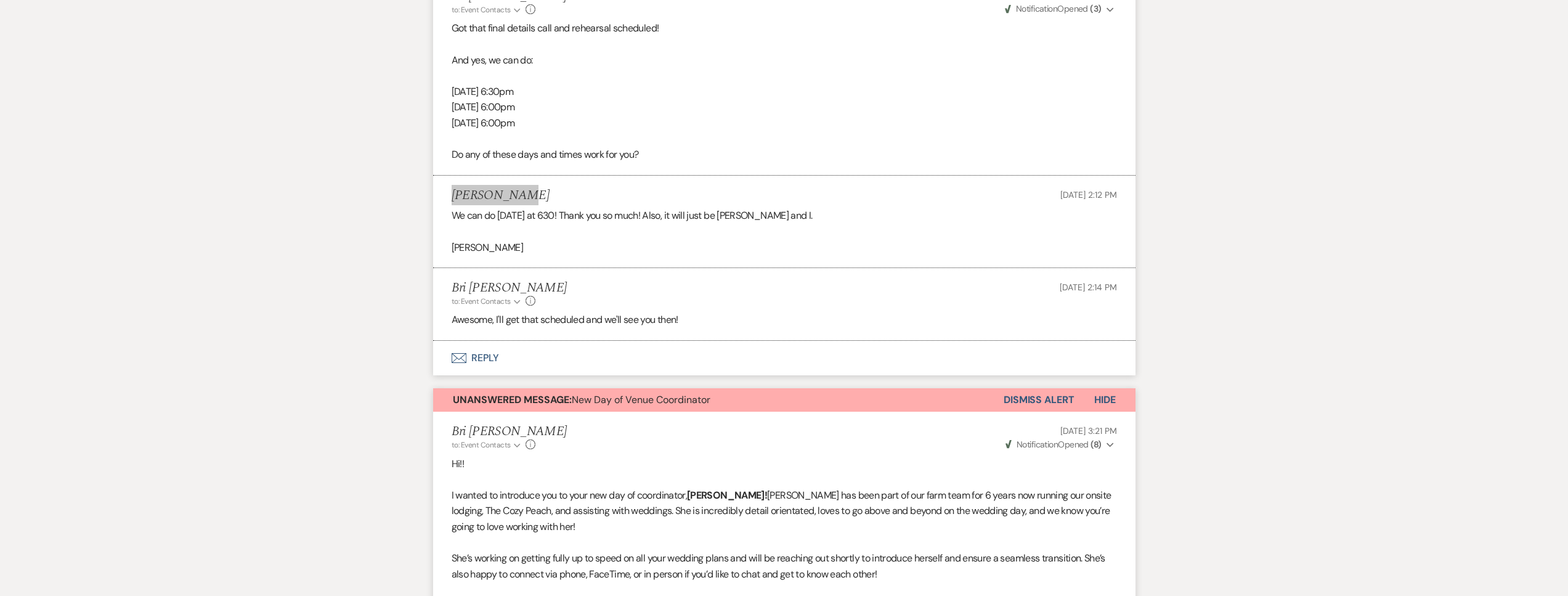
scroll to position [0, 0]
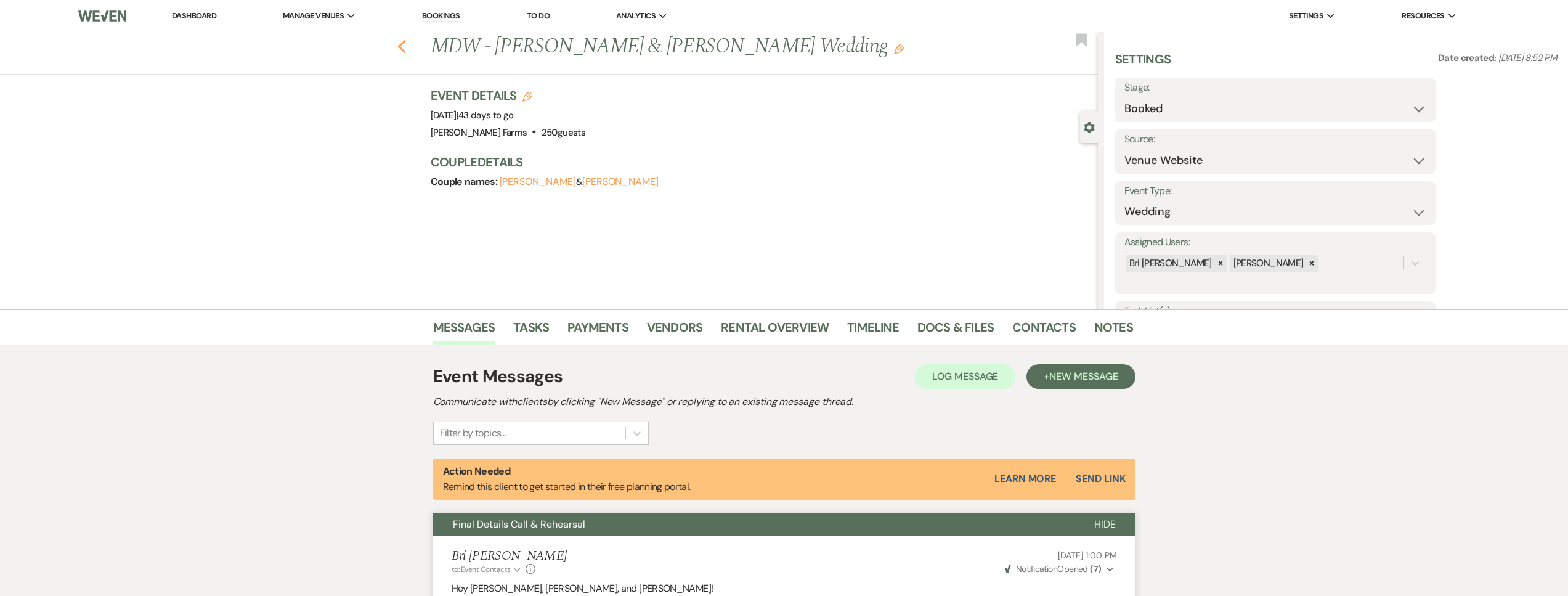
click at [404, 46] on use "button" at bounding box center [402, 47] width 8 height 13
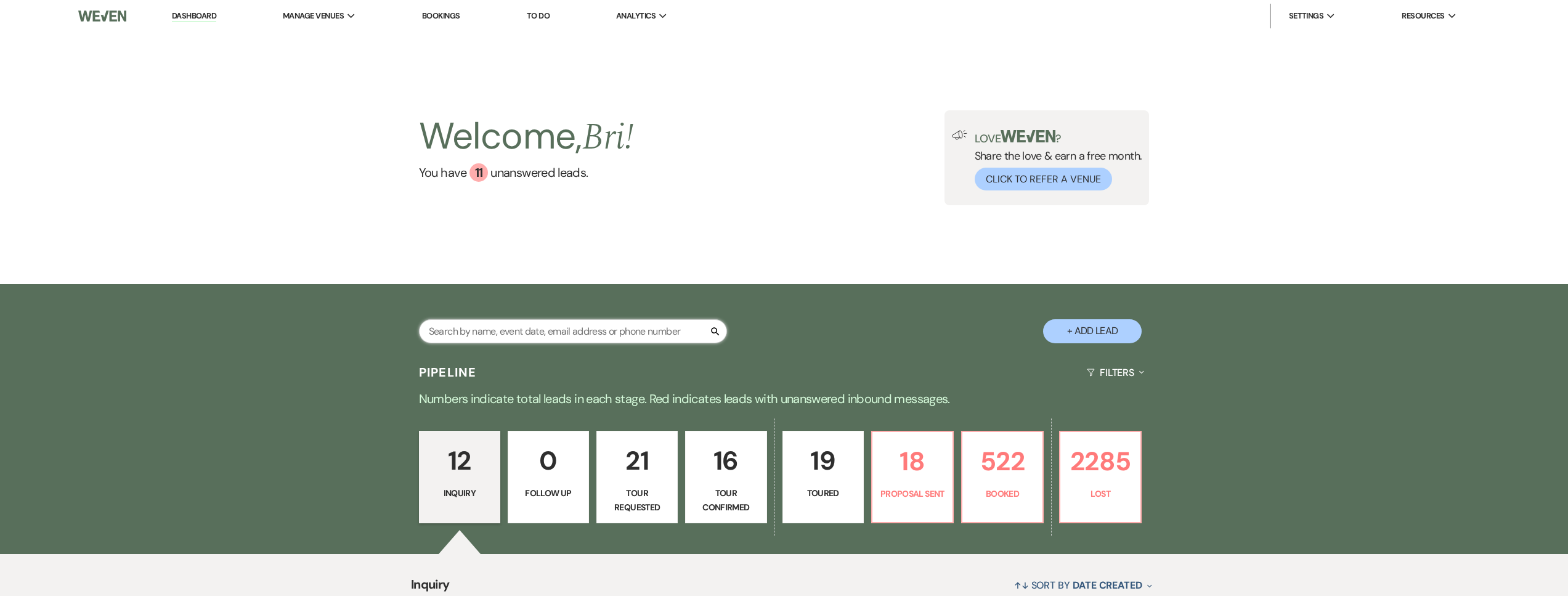
click at [452, 329] on input "text" at bounding box center [573, 331] width 308 height 24
type input "bella"
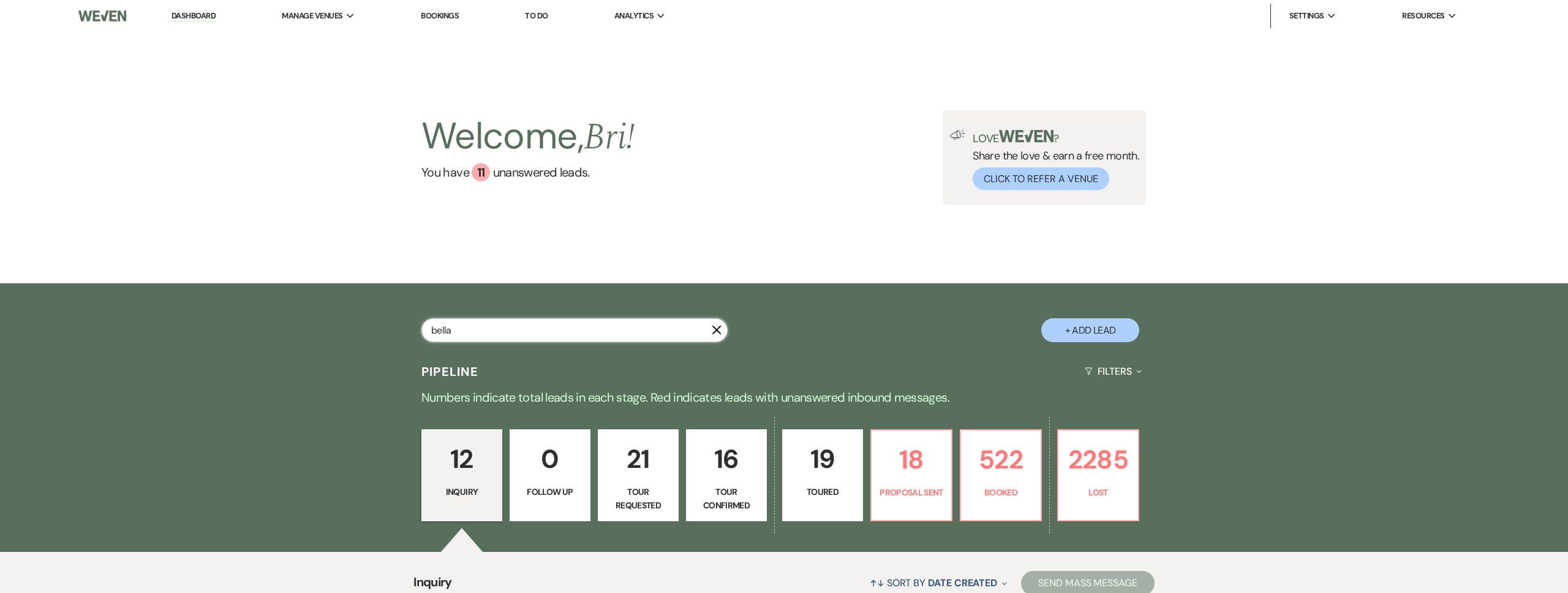
select select "8"
select select "10"
select select "8"
select select "5"
select select "8"
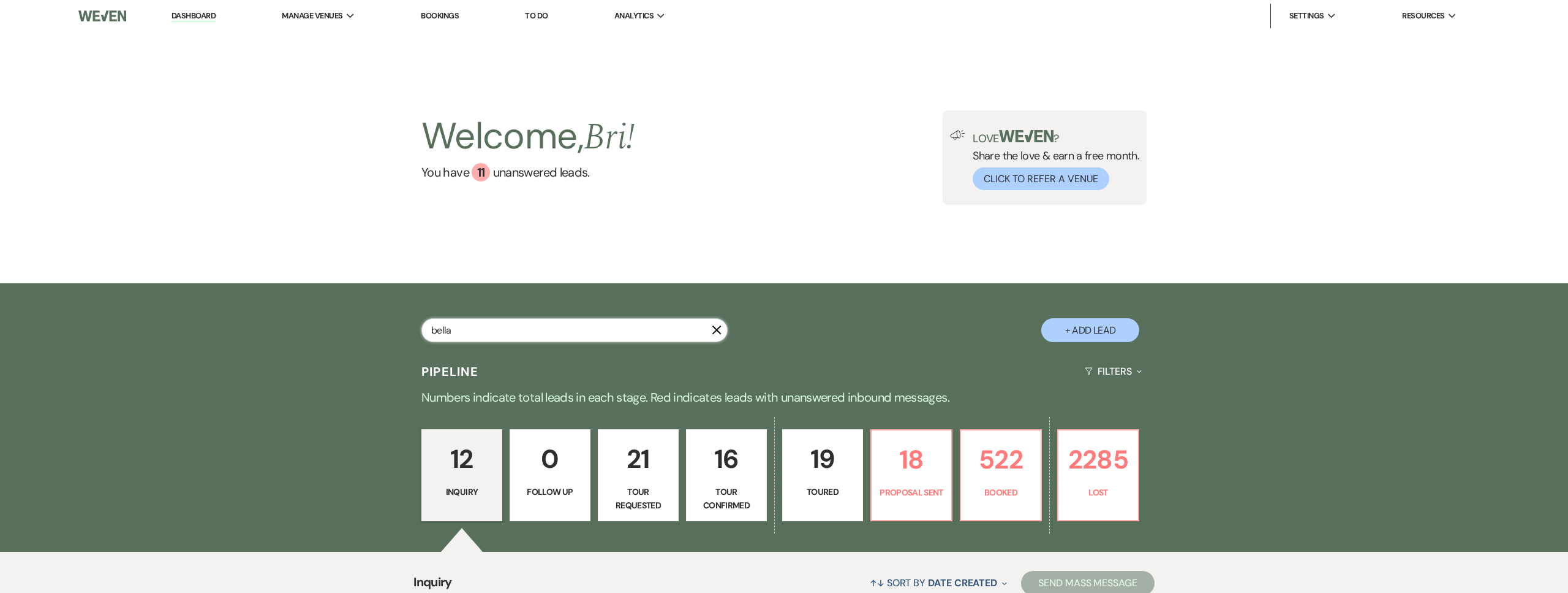
select select "4"
select select "8"
select select "5"
select select "8"
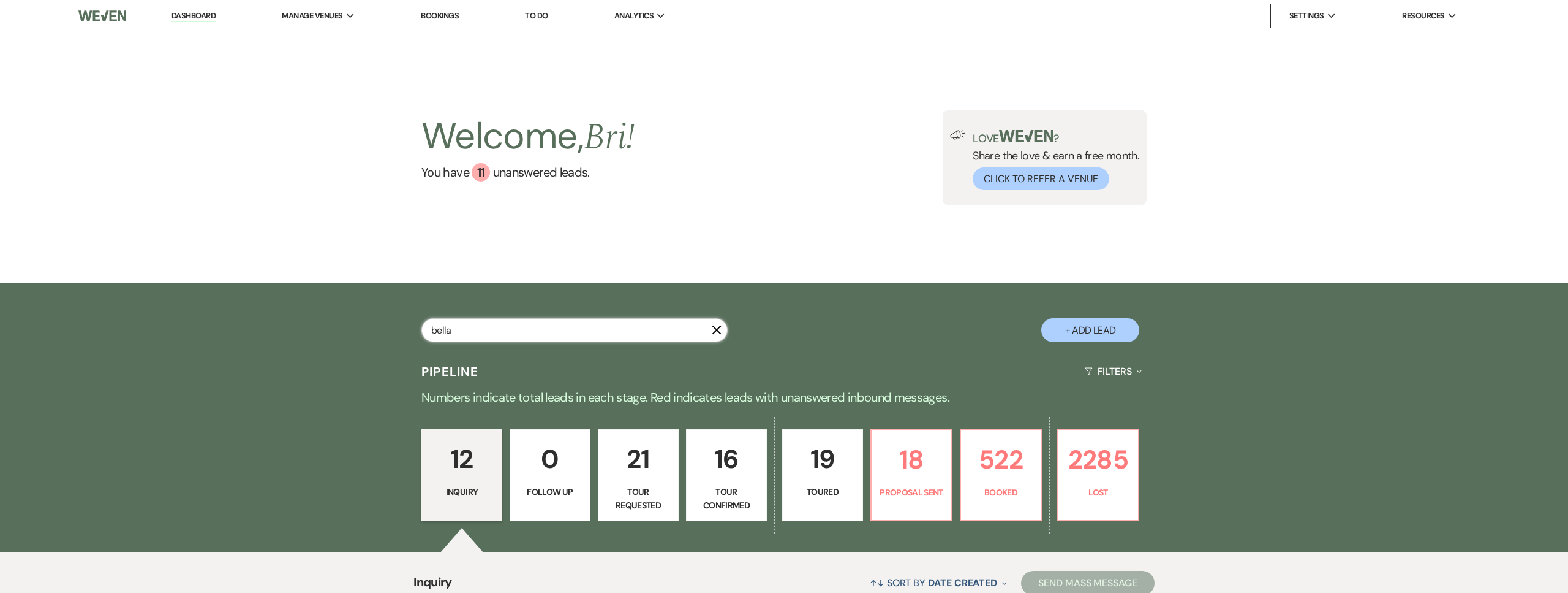
select select "5"
select select "8"
select select "1"
select select "8"
select select "1"
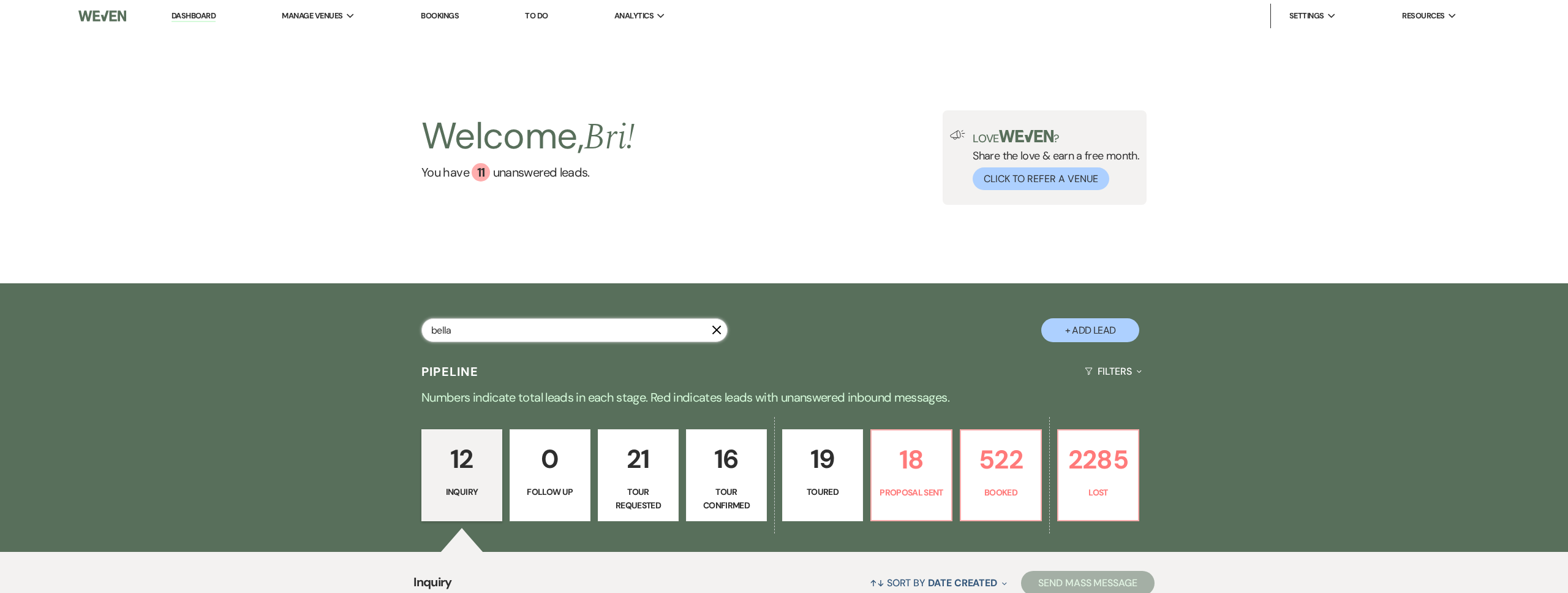
select select "8"
select select "1"
select select "8"
select select "1"
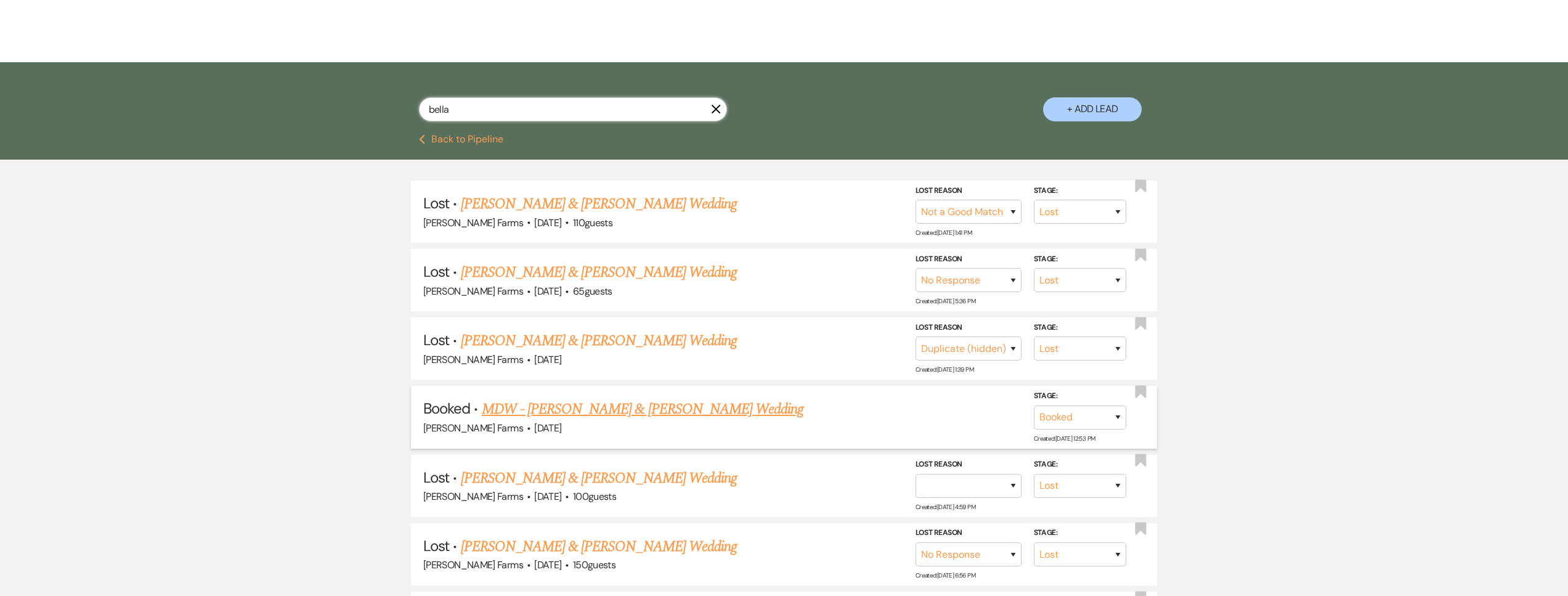
scroll to position [355, 0]
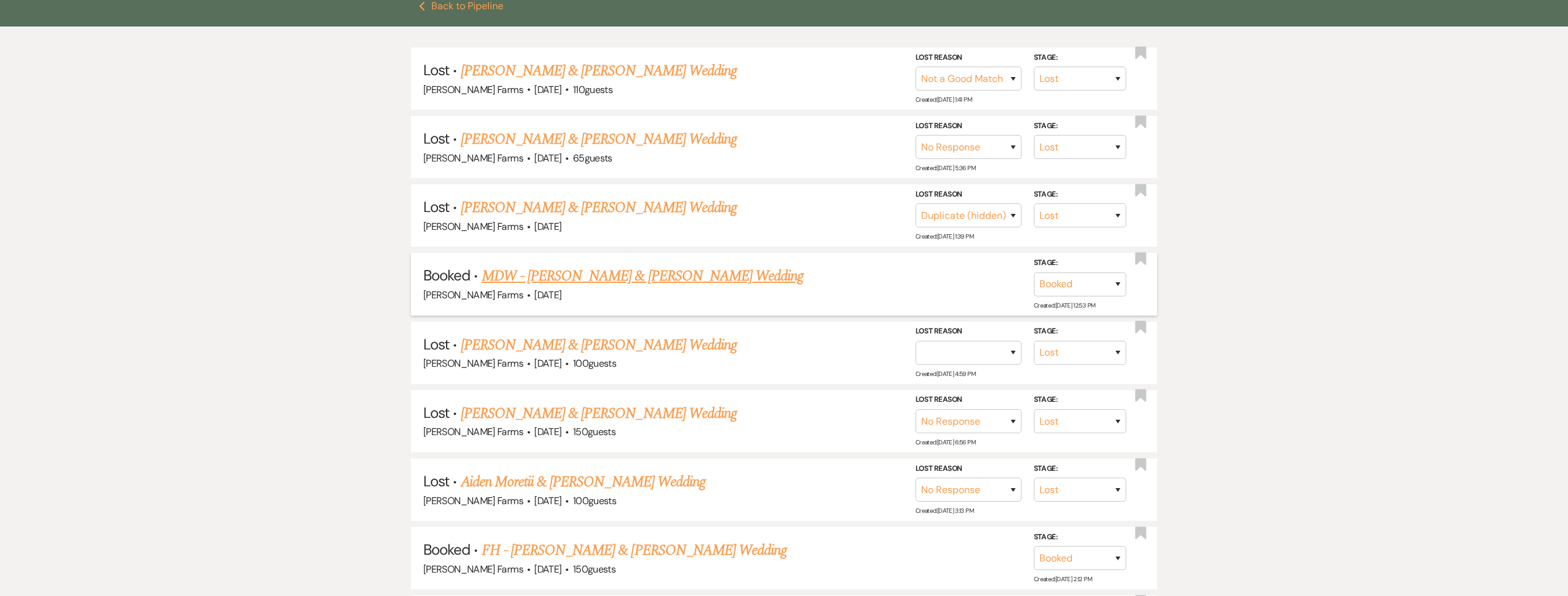
type input "bella"
click at [563, 276] on link "MDW - [PERSON_NAME] & [PERSON_NAME] Wedding" at bounding box center [643, 276] width 322 height 22
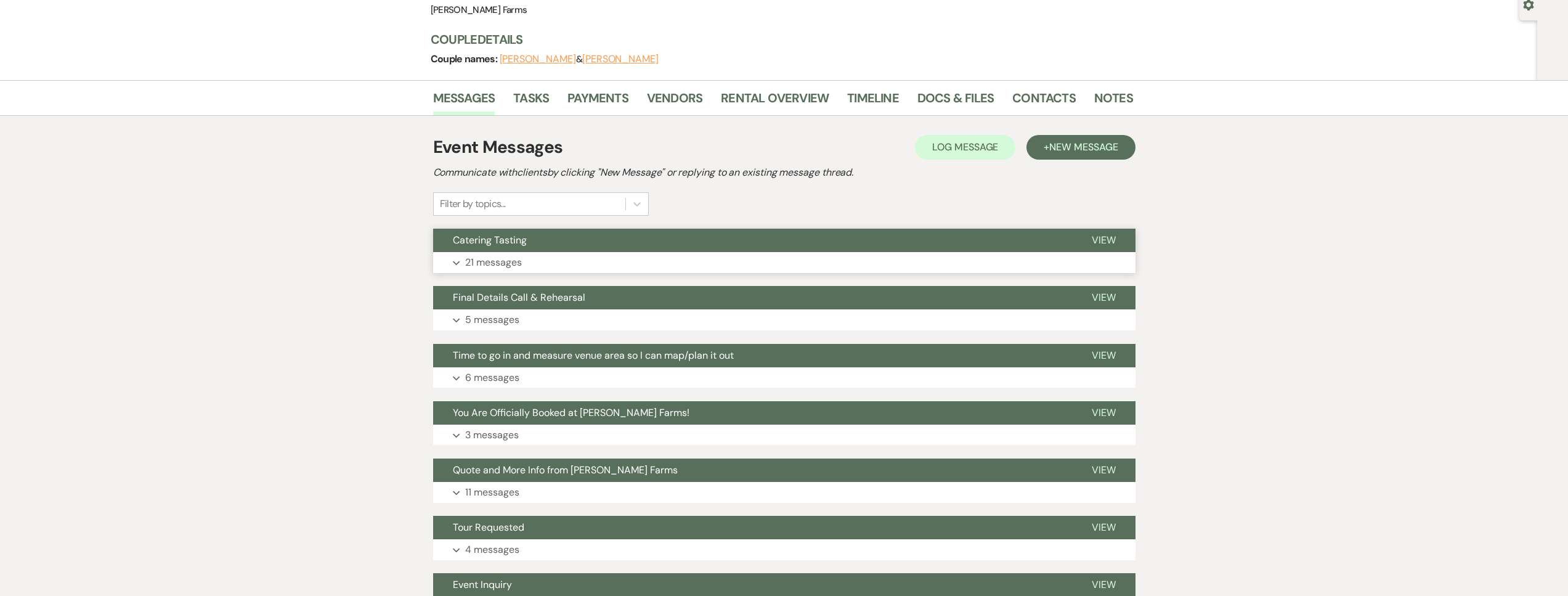
click at [621, 259] on button "Expand 21 messages" at bounding box center [784, 262] width 703 height 21
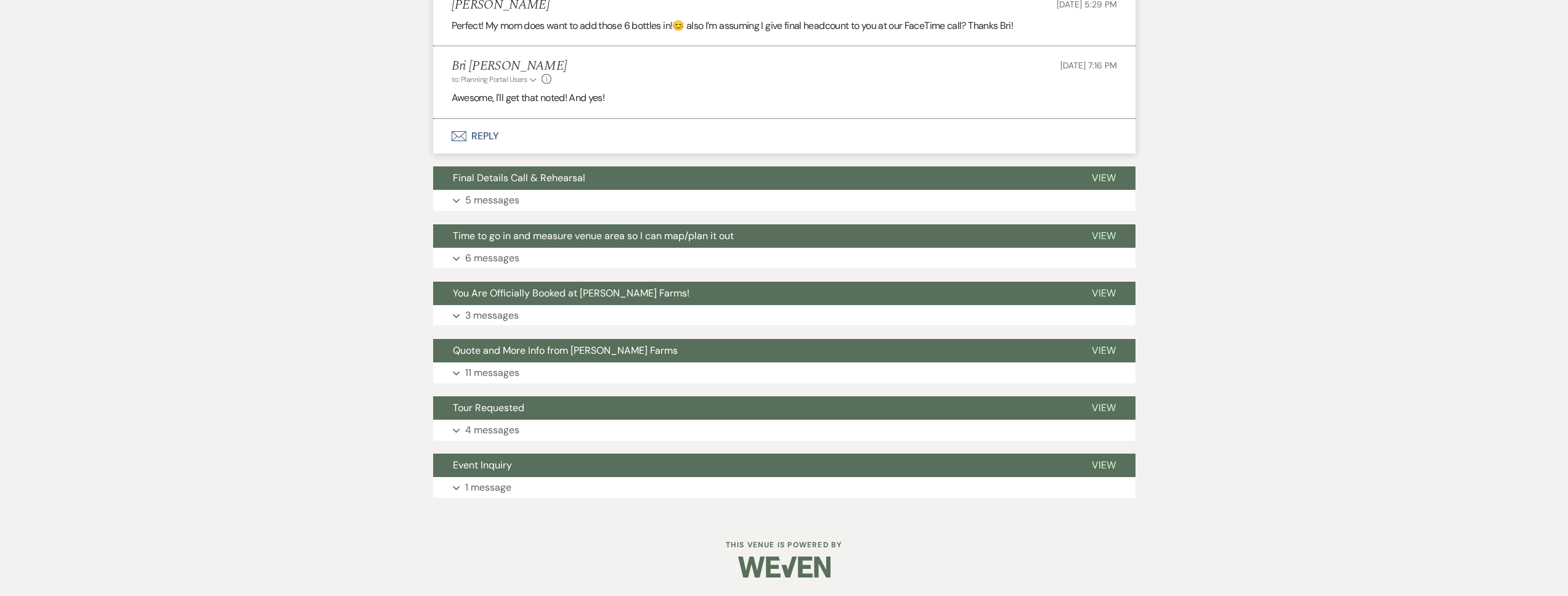
click at [581, 136] on button "Envelope Reply" at bounding box center [784, 136] width 703 height 35
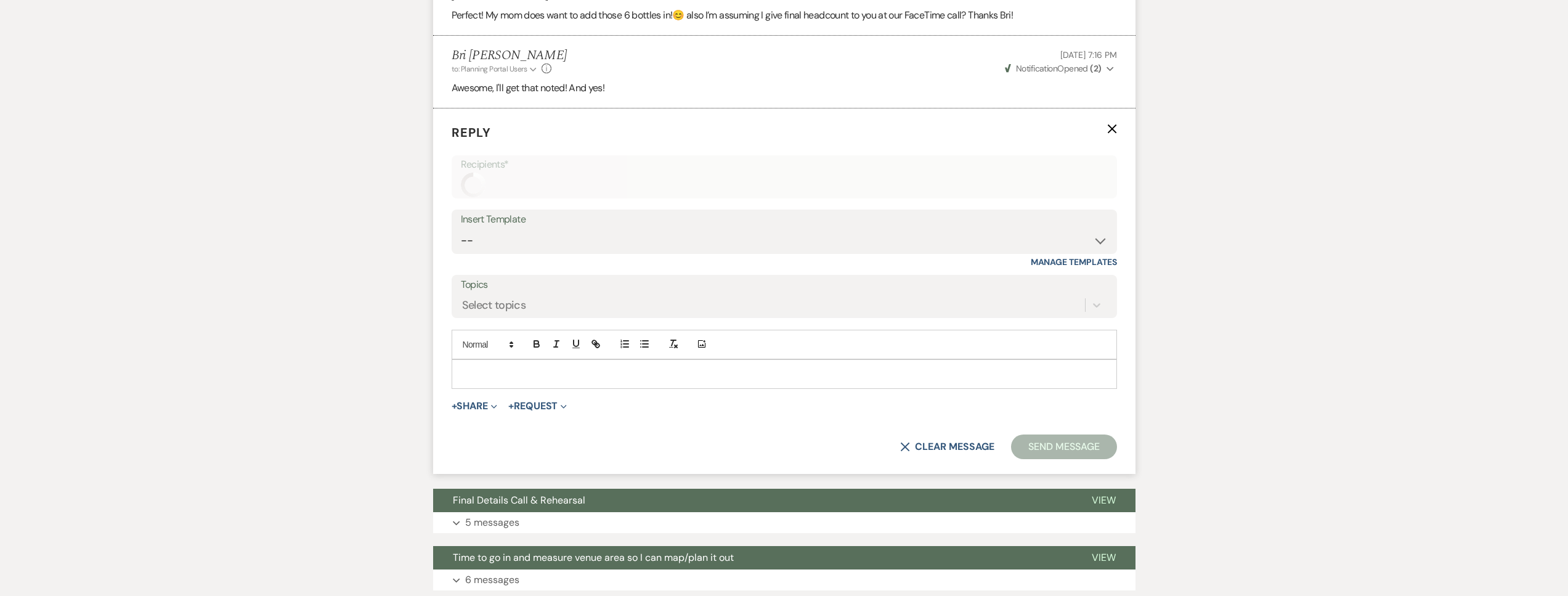
scroll to position [2757, 0]
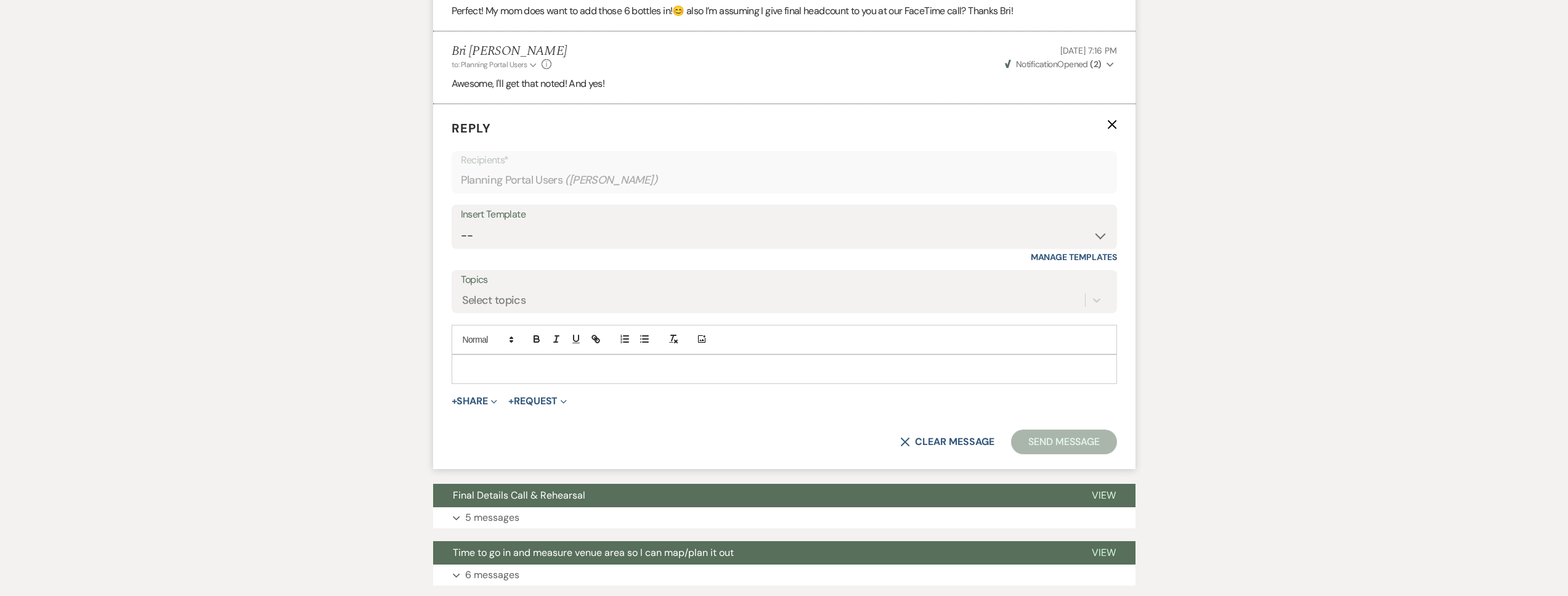
click at [522, 376] on p at bounding box center [784, 368] width 645 height 13
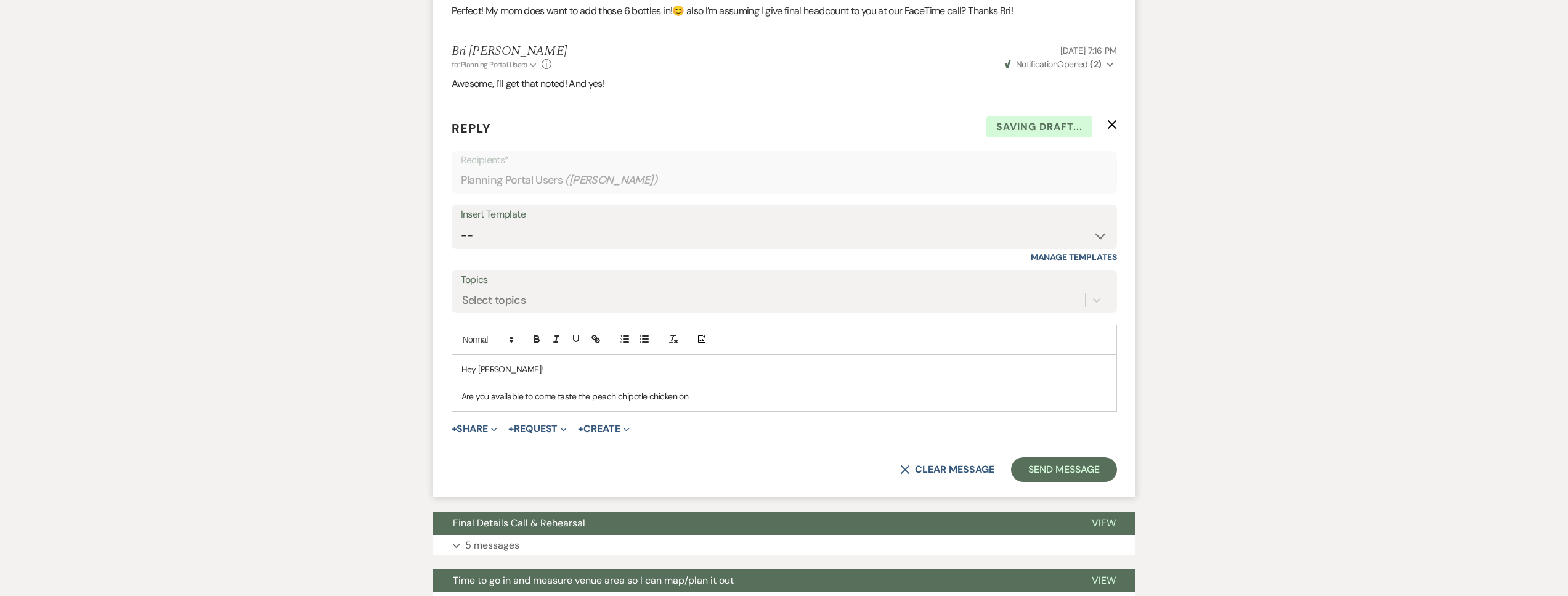
click at [720, 403] on p "Are you available to come taste the peach chipotle chicken on" at bounding box center [784, 395] width 645 height 13
click at [1051, 478] on button "Send Message" at bounding box center [1063, 469] width 105 height 24
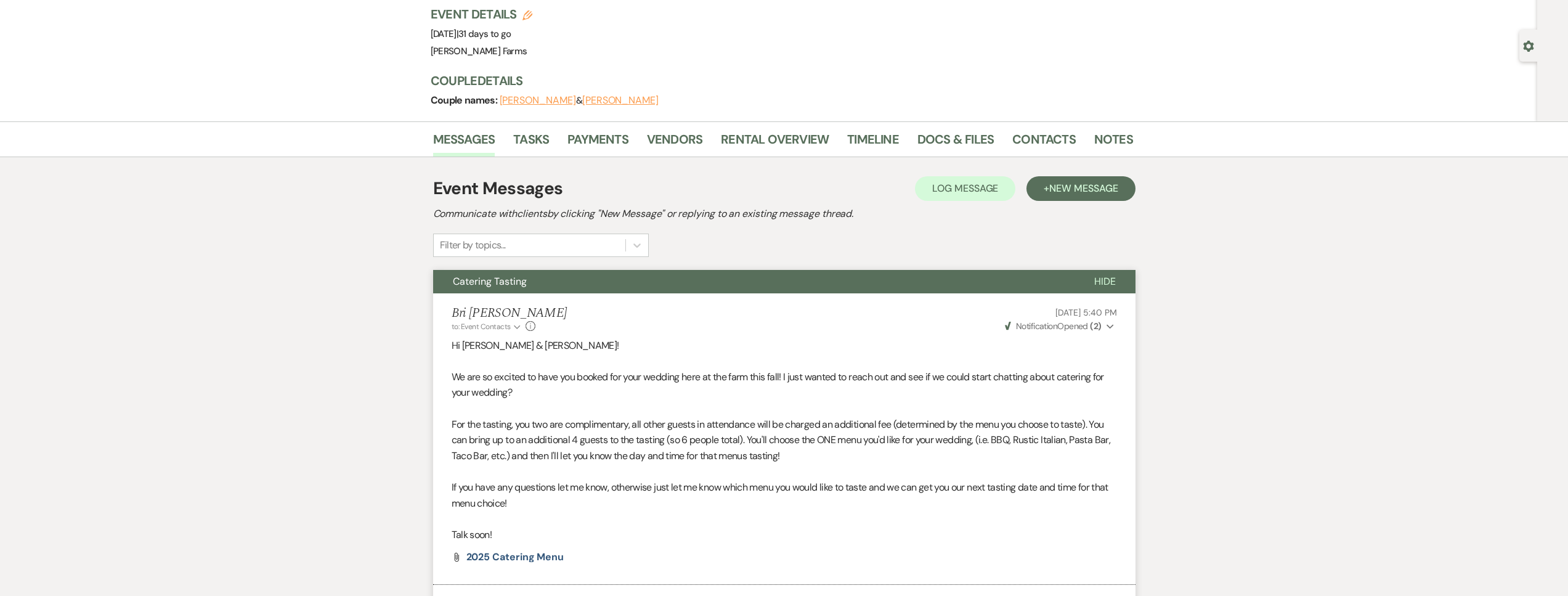
scroll to position [0, 0]
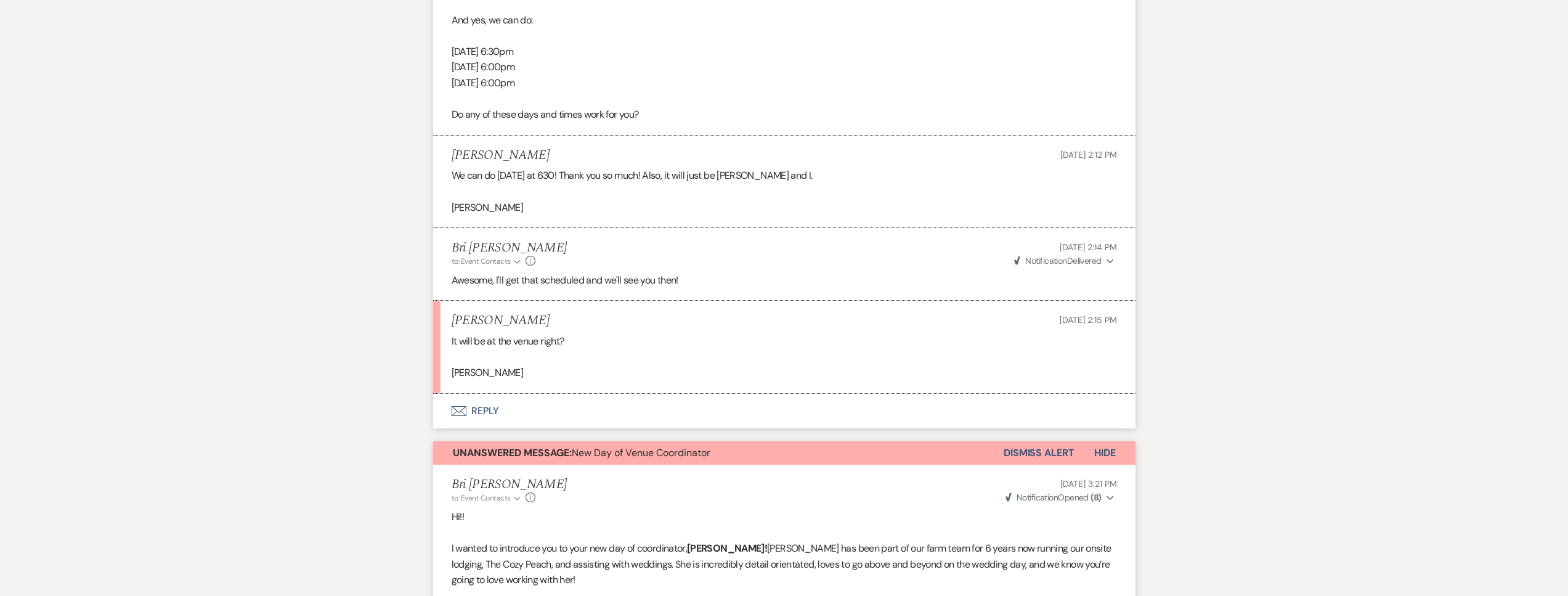
click at [598, 412] on button "Envelope Reply" at bounding box center [784, 411] width 703 height 35
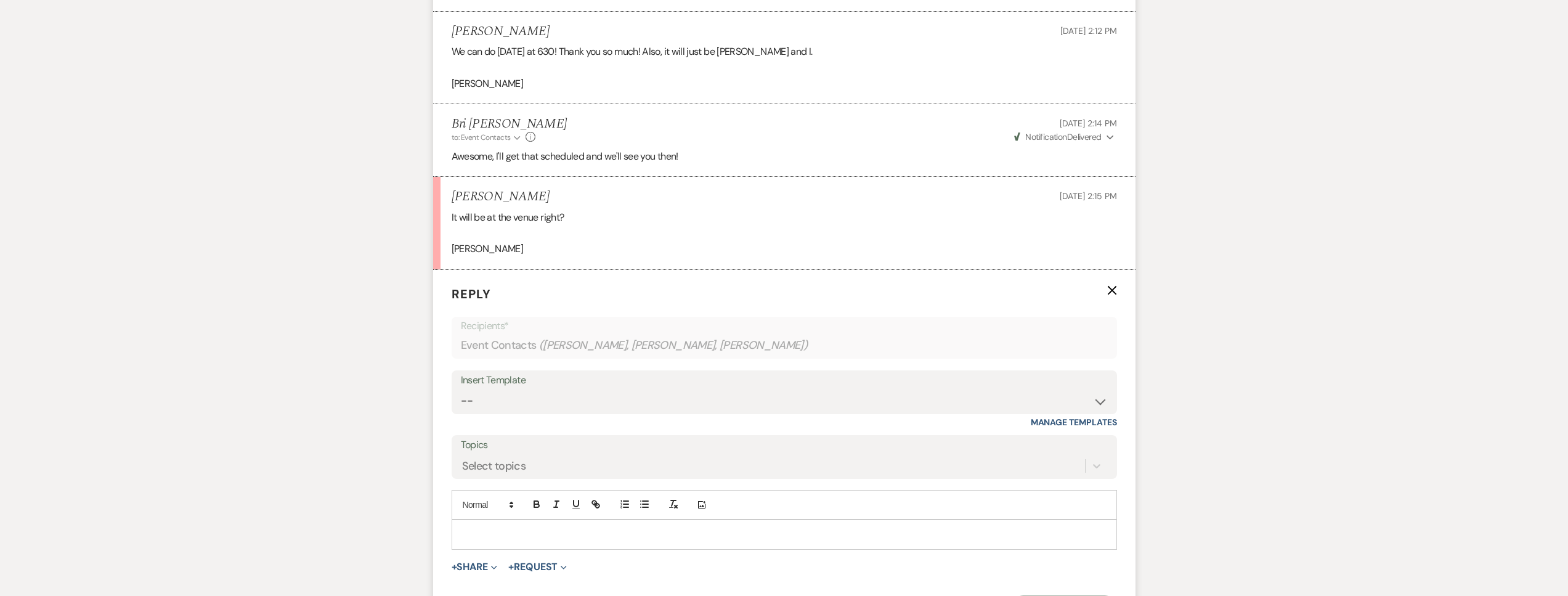
scroll to position [1168, 0]
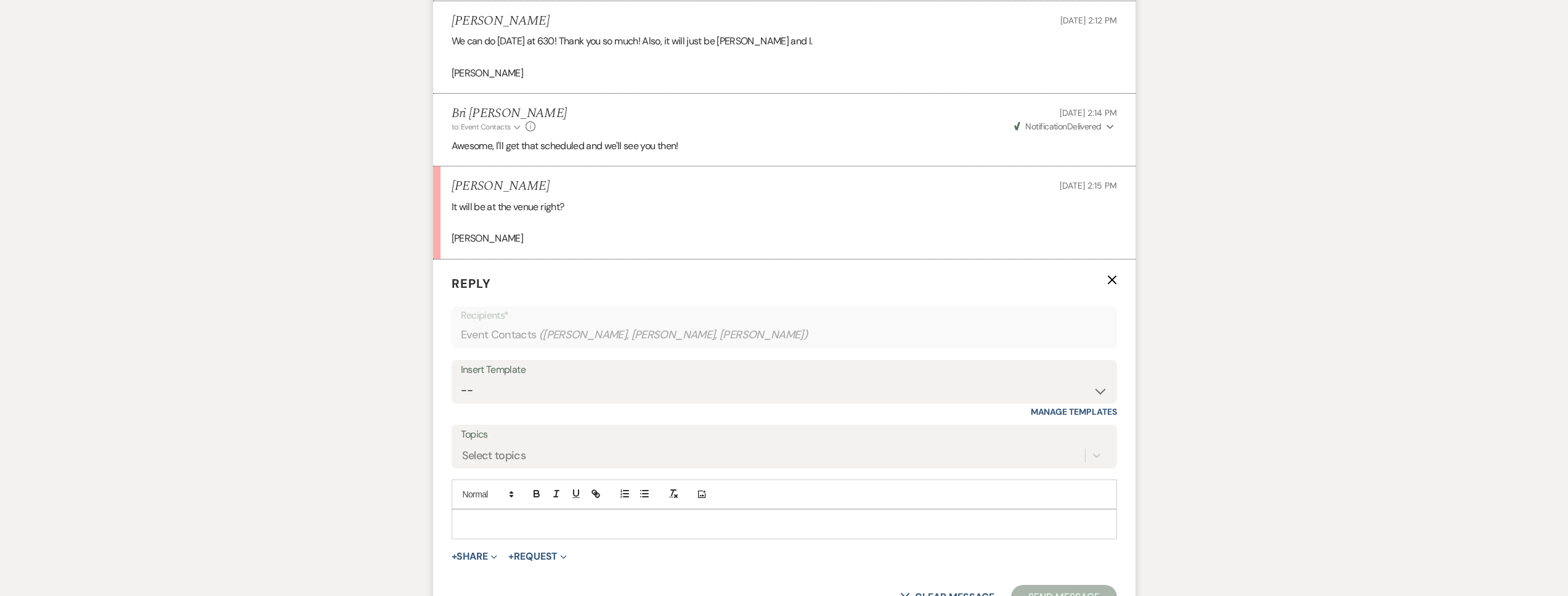
click at [515, 512] on div at bounding box center [784, 524] width 664 height 29
drag, startPoint x: 540, startPoint y: 522, endPoint x: 423, endPoint y: 521, distance: 117.0
click at [423, 521] on div "Messages Tasks Payments Vendors Rental Overview Timeline Docs & Files Contacts …" at bounding box center [784, 224] width 1568 height 2164
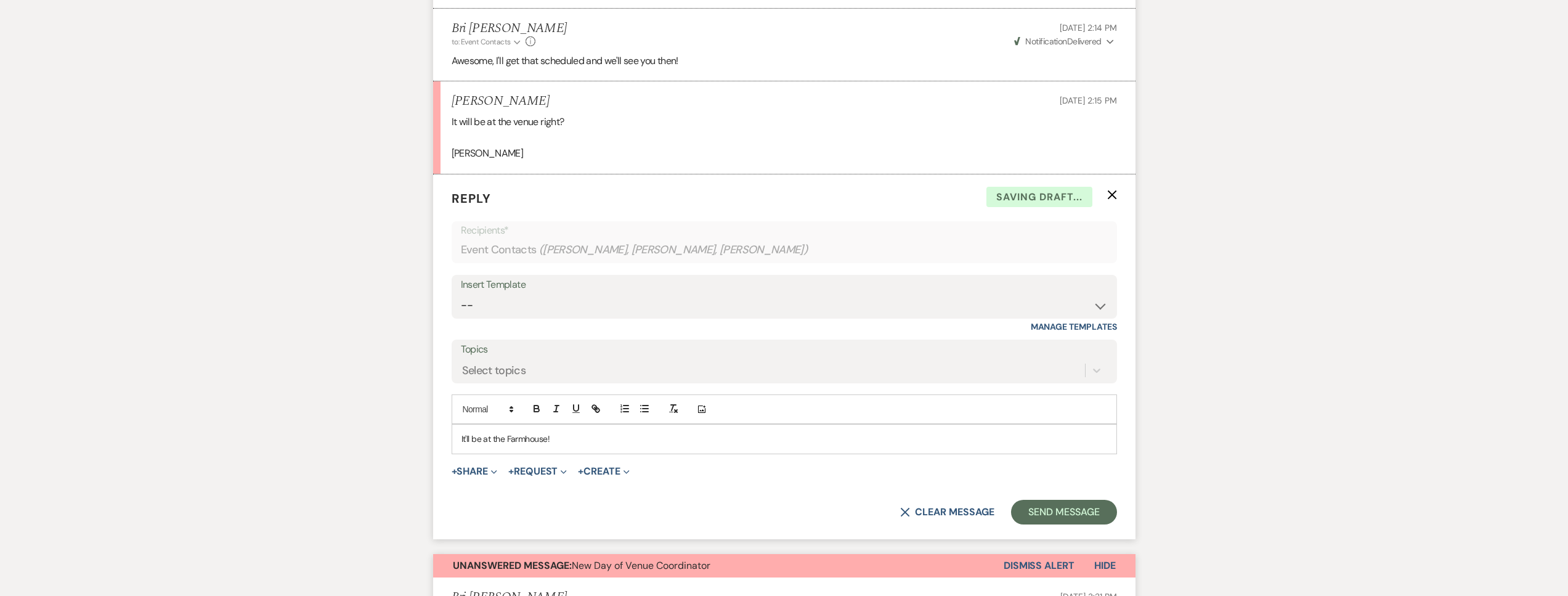
scroll to position [1263, 0]
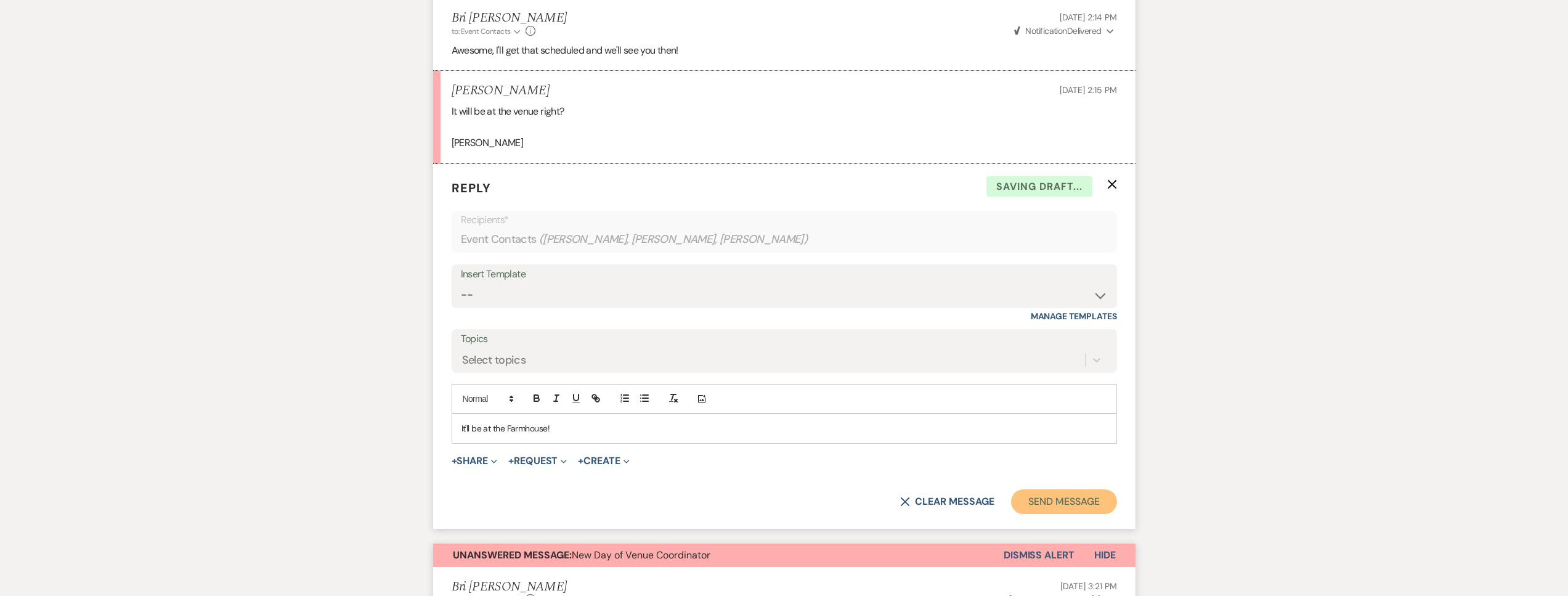
click at [1037, 499] on button "Send Message" at bounding box center [1063, 501] width 105 height 24
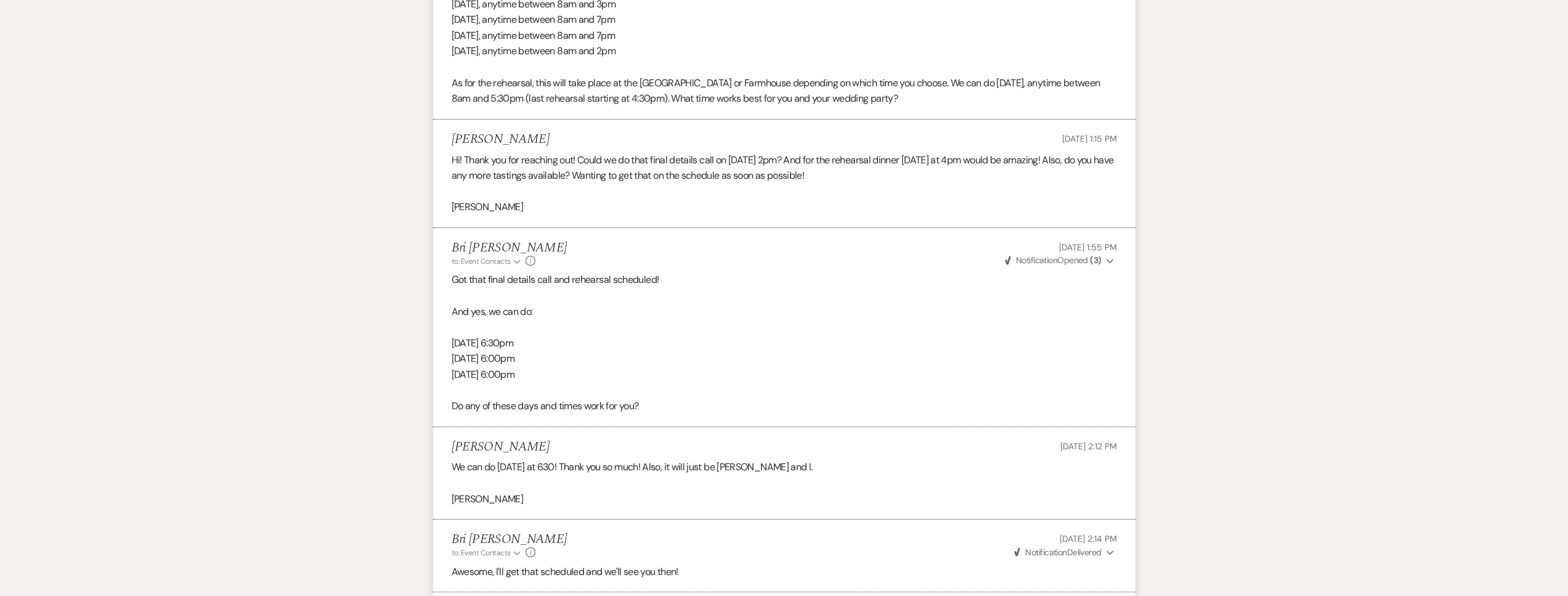
scroll to position [0, 0]
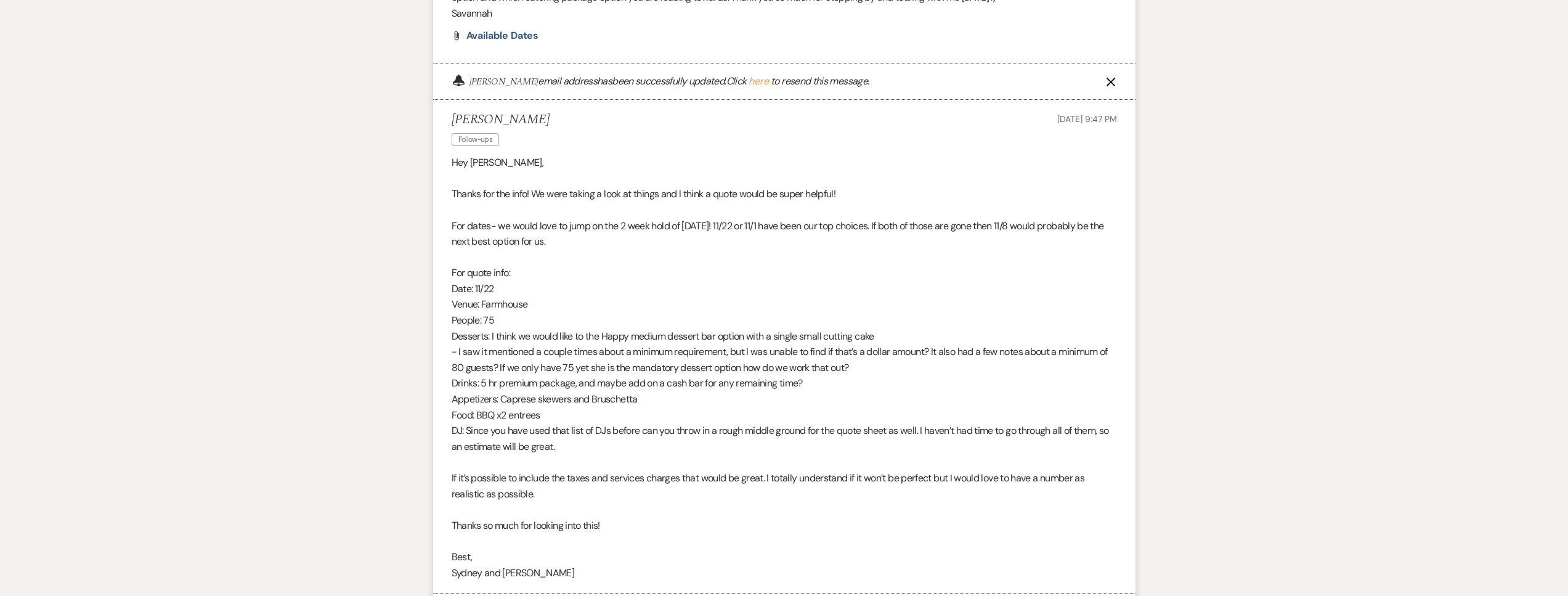
scroll to position [753, 0]
